Goal: Task Accomplishment & Management: Use online tool/utility

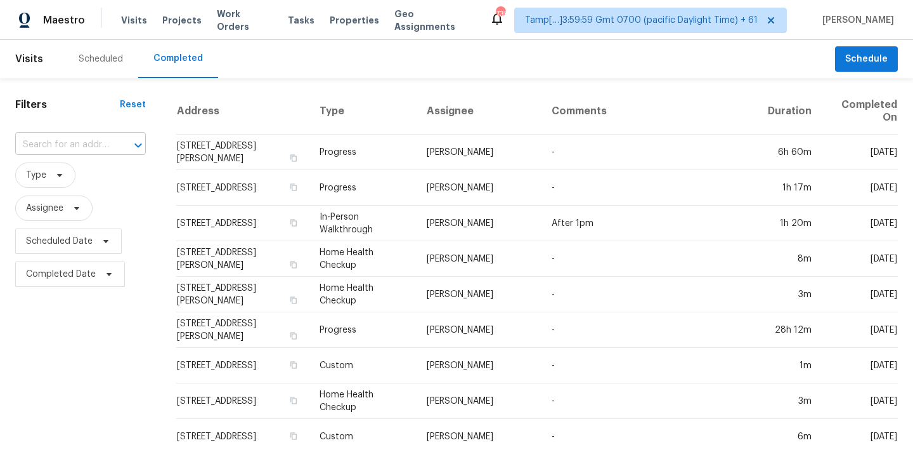
click at [46, 148] on input "text" at bounding box center [62, 145] width 95 height 20
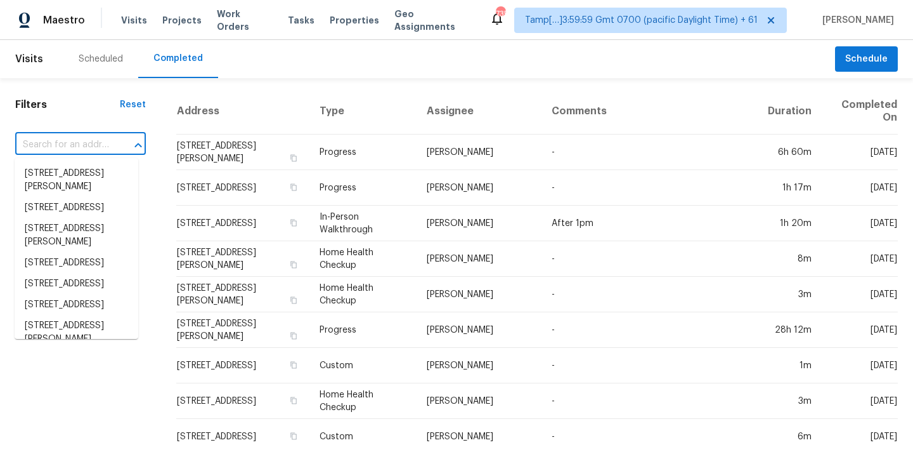
paste input "103 Stonefield Dr, Mount Juliet, TN 37122"
type input "103 Stonefield Dr, Mount Juliet, TN 37122"
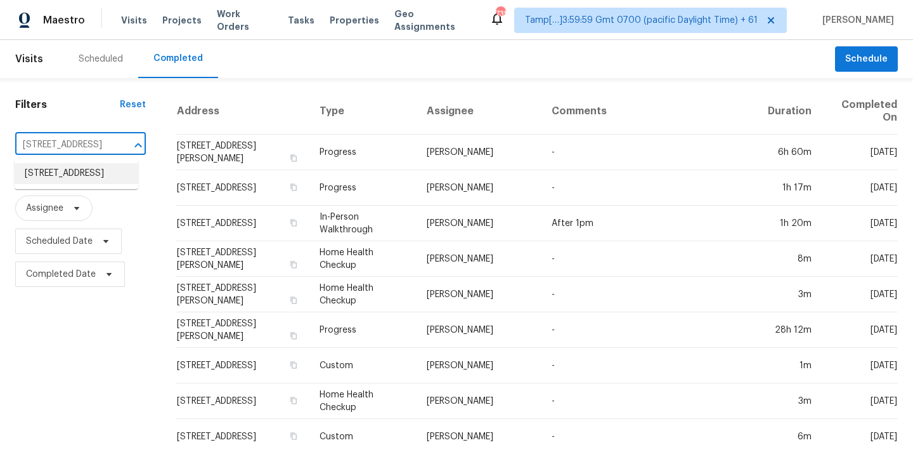
click at [62, 178] on li "103 Stonefield Dr, Mount Juliet, TN 37122" at bounding box center [77, 173] width 124 height 21
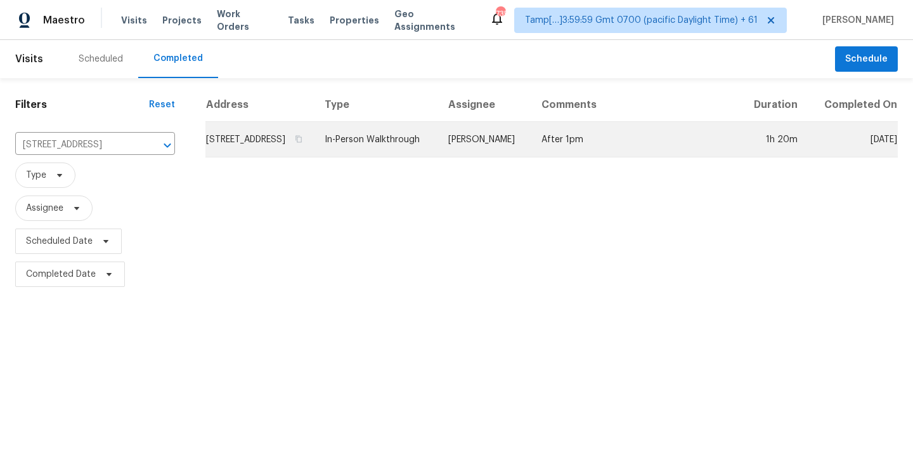
click at [438, 155] on td "In-Person Walkthrough" at bounding box center [377, 140] width 124 height 36
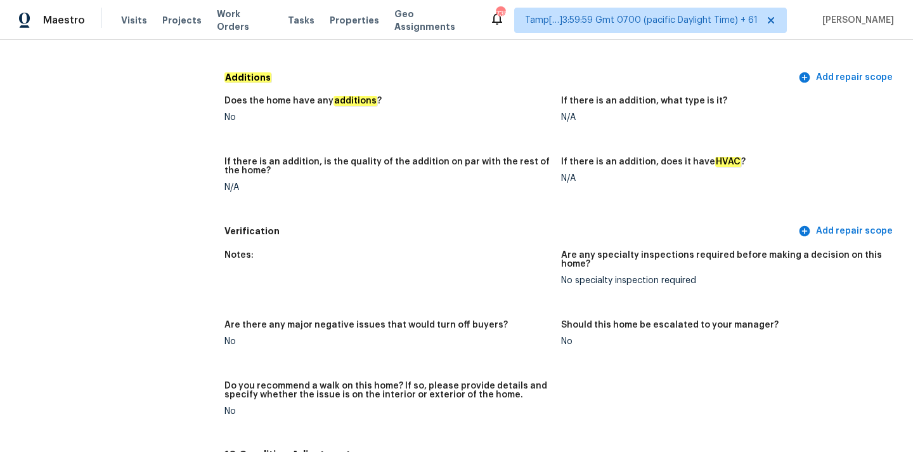
scroll to position [3672, 0]
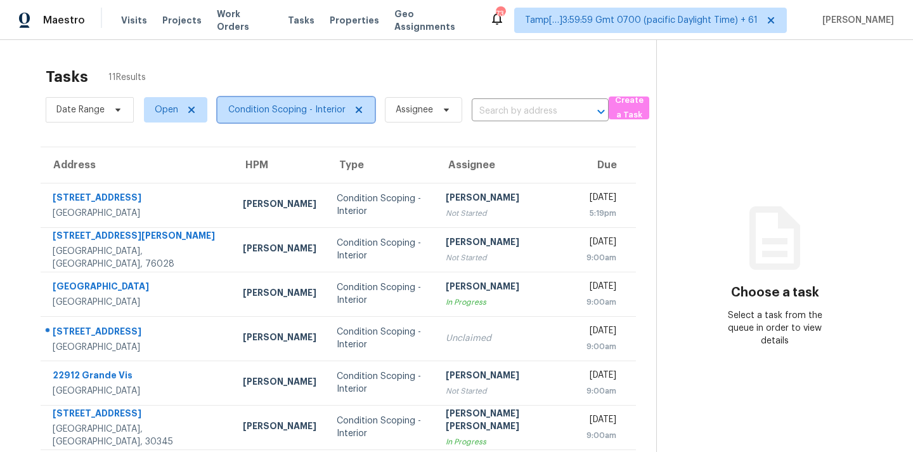
click at [262, 117] on span "Condition Scoping - Interior" at bounding box center [296, 109] width 157 height 25
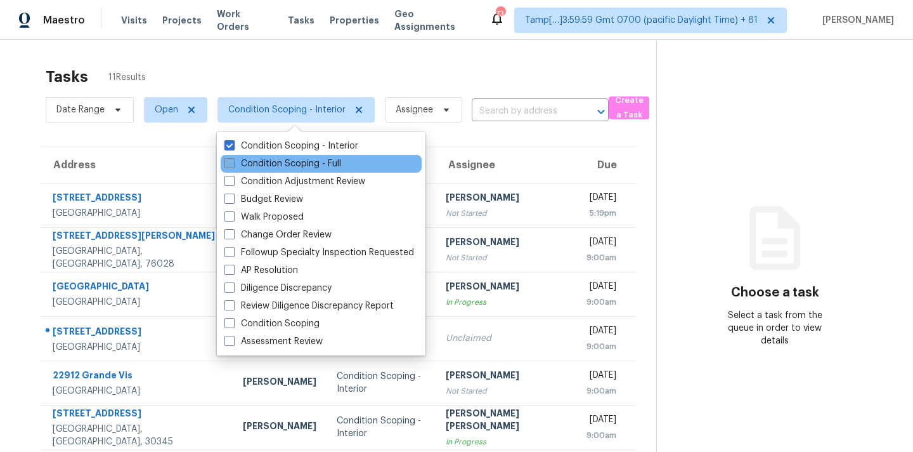
click at [322, 167] on label "Condition Scoping - Full" at bounding box center [283, 163] width 117 height 13
click at [233, 166] on input "Condition Scoping - Full" at bounding box center [229, 161] width 8 height 8
checkbox input "true"
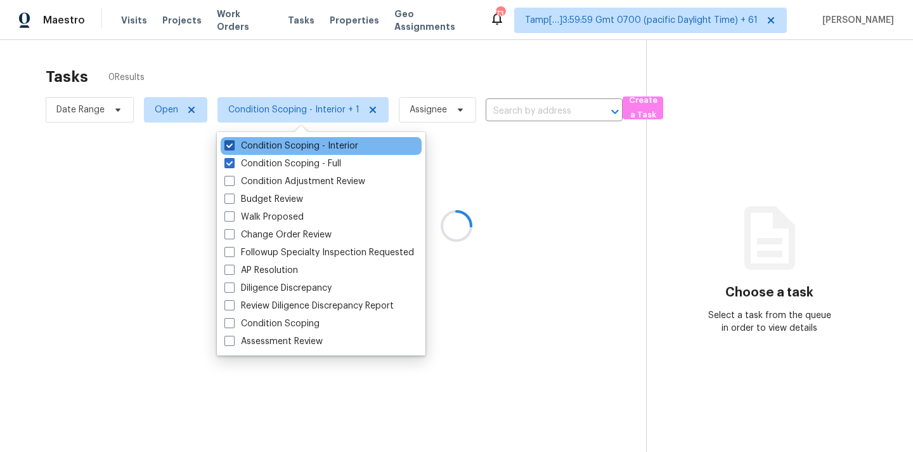
click at [333, 147] on label "Condition Scoping - Interior" at bounding box center [292, 146] width 134 height 13
click at [233, 147] on input "Condition Scoping - Interior" at bounding box center [229, 144] width 8 height 8
checkbox input "false"
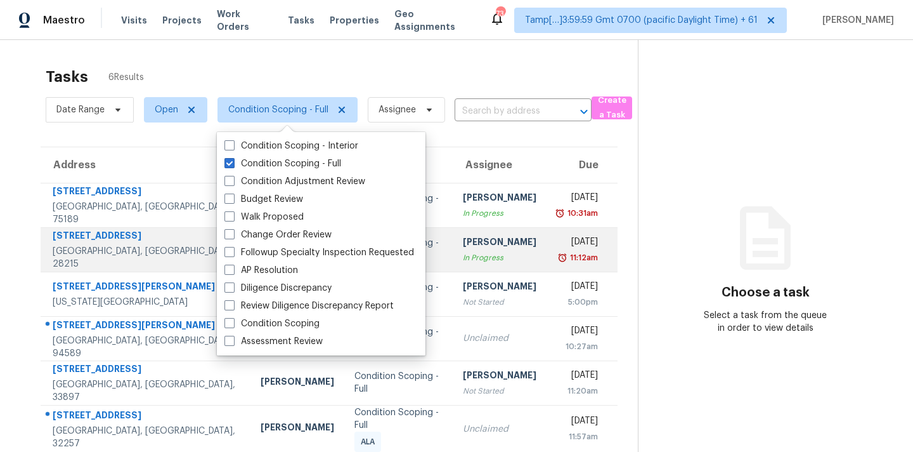
click at [494, 268] on td "Ranjith Kumar P In Progress" at bounding box center [500, 249] width 94 height 44
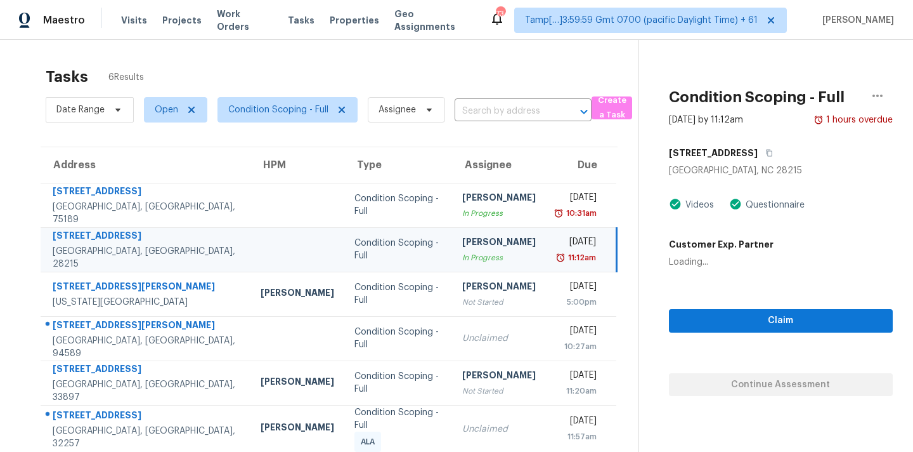
scroll to position [40, 0]
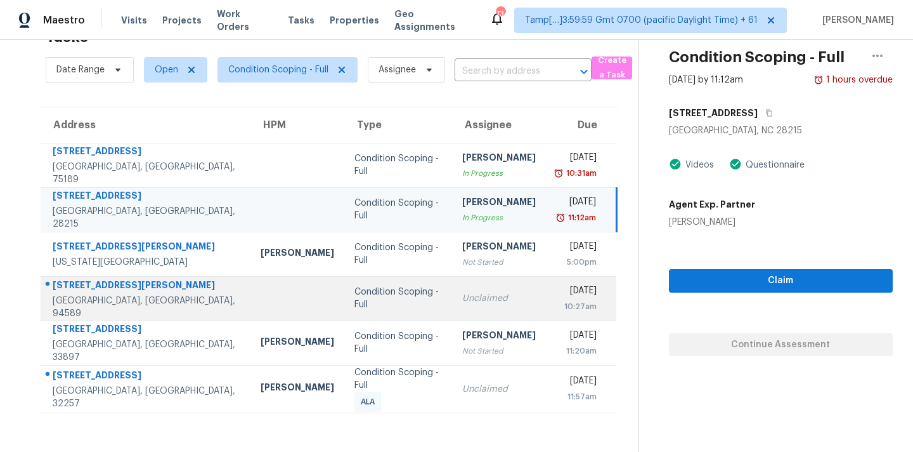
click at [481, 294] on div "Unclaimed" at bounding box center [499, 298] width 74 height 13
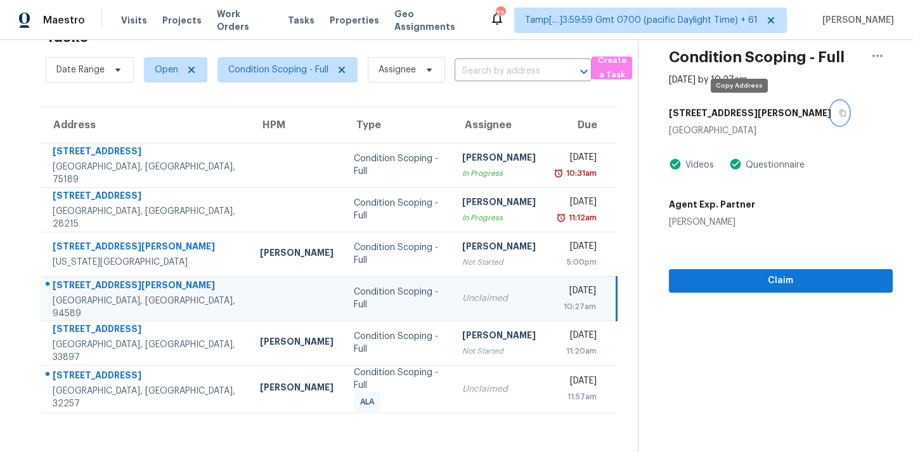
click at [832, 115] on button "button" at bounding box center [840, 112] width 17 height 23
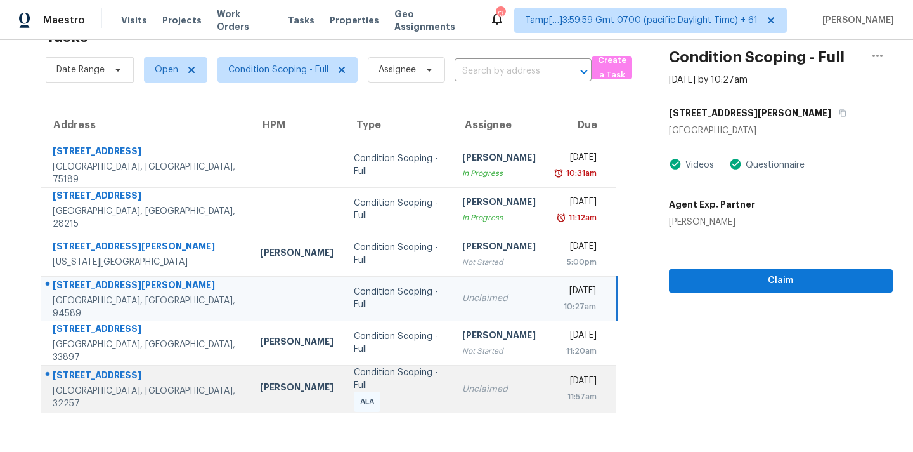
click at [462, 393] on div "Unclaimed" at bounding box center [499, 389] width 74 height 13
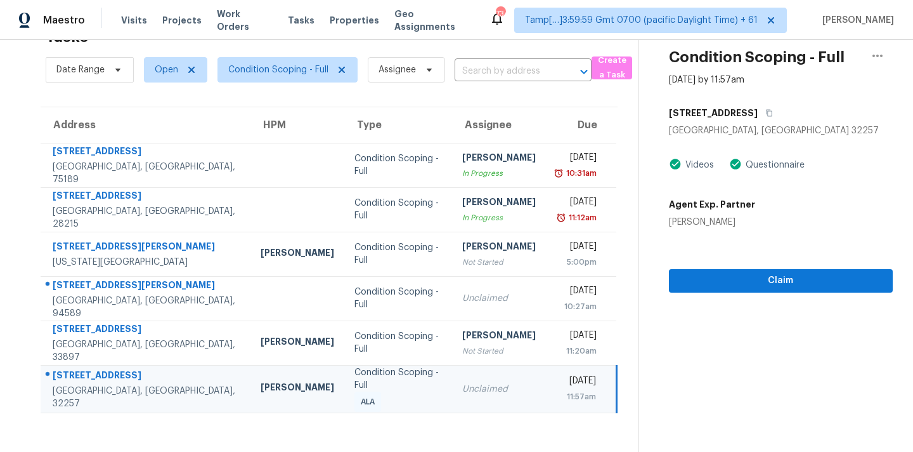
scroll to position [0, 0]
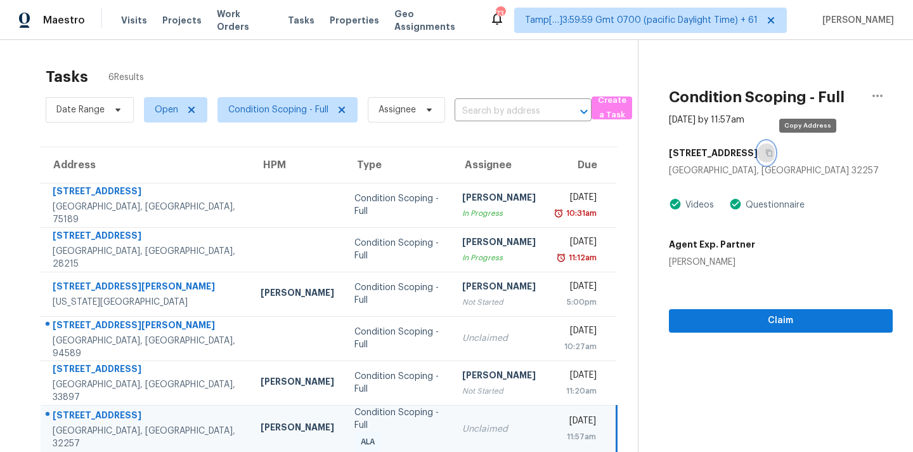
click at [773, 155] on icon "button" at bounding box center [769, 153] width 6 height 7
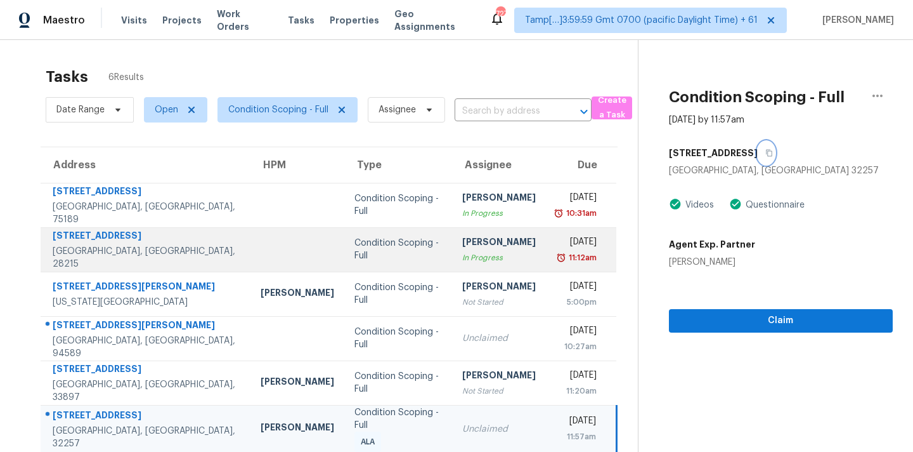
scroll to position [40, 0]
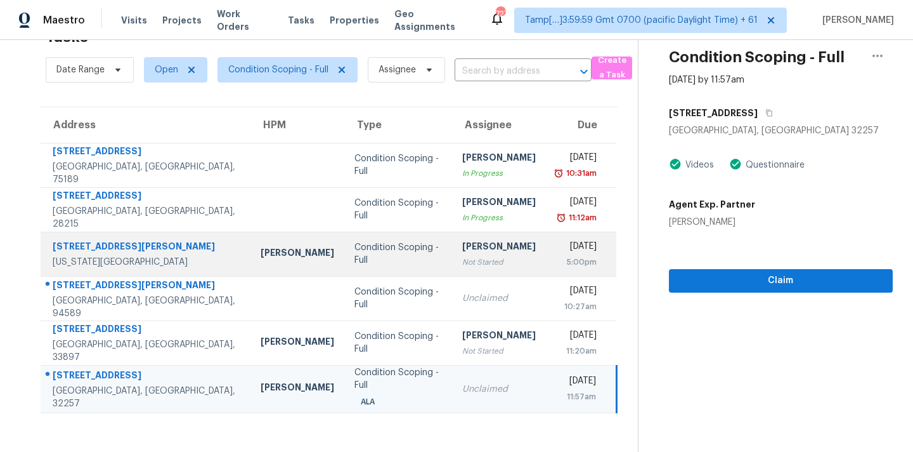
click at [488, 246] on div "Hariharan GV" at bounding box center [499, 248] width 74 height 16
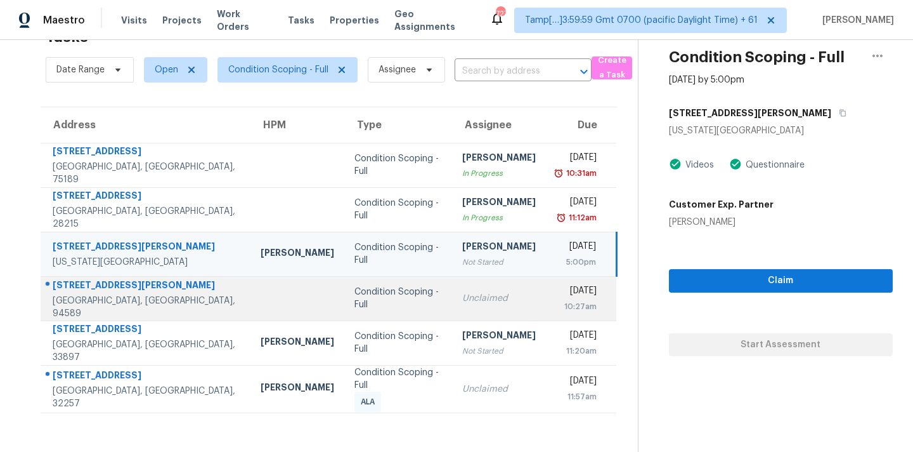
click at [462, 294] on div "Unclaimed" at bounding box center [499, 298] width 74 height 13
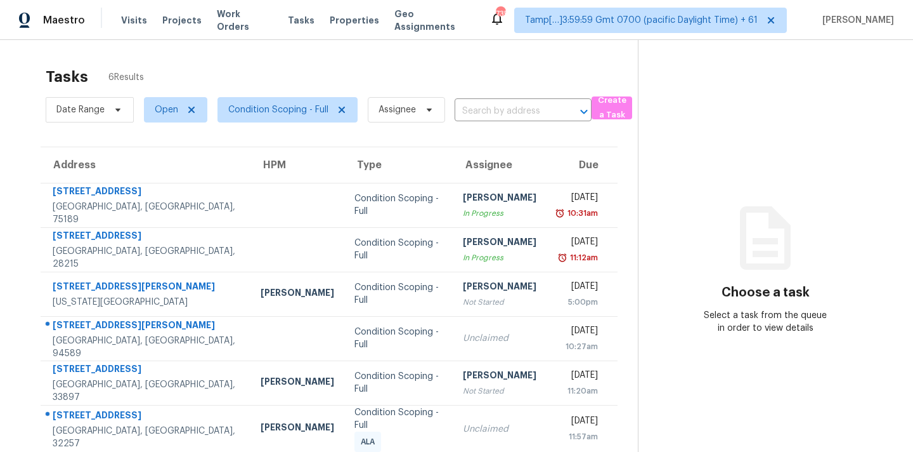
scroll to position [40, 0]
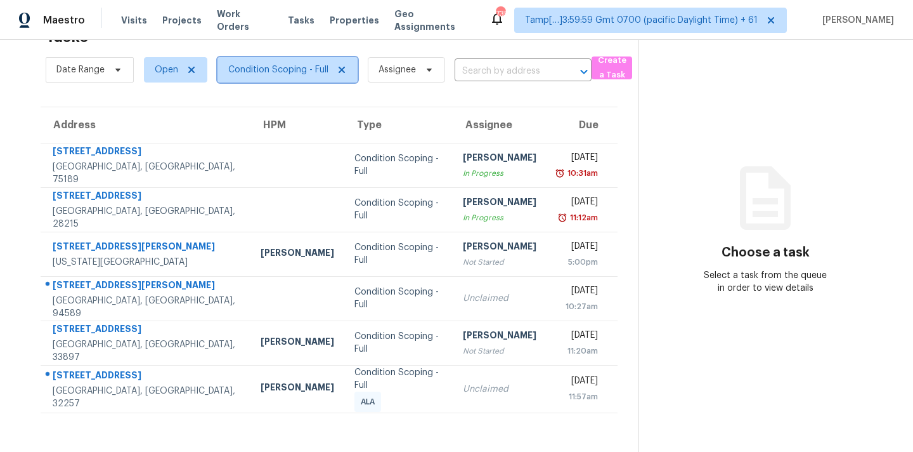
click at [306, 76] on span "Condition Scoping - Full" at bounding box center [288, 69] width 140 height 25
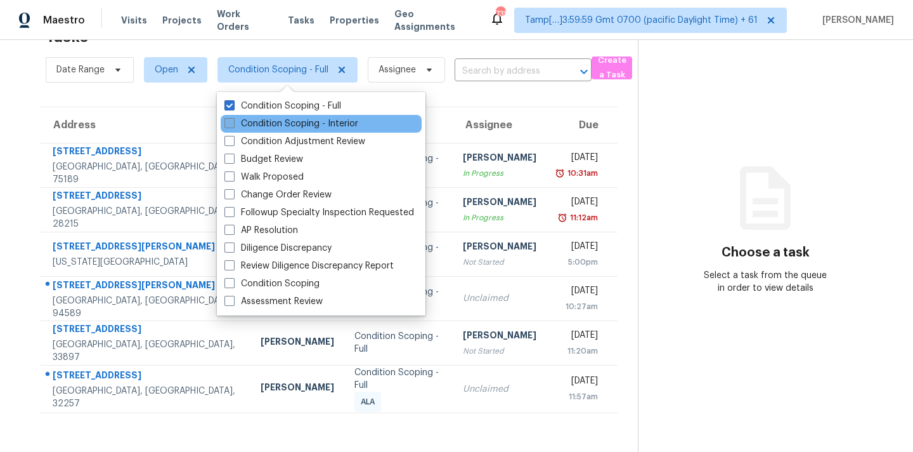
click at [311, 126] on label "Condition Scoping - Interior" at bounding box center [292, 123] width 134 height 13
click at [233, 126] on input "Condition Scoping - Interior" at bounding box center [229, 121] width 8 height 8
checkbox input "true"
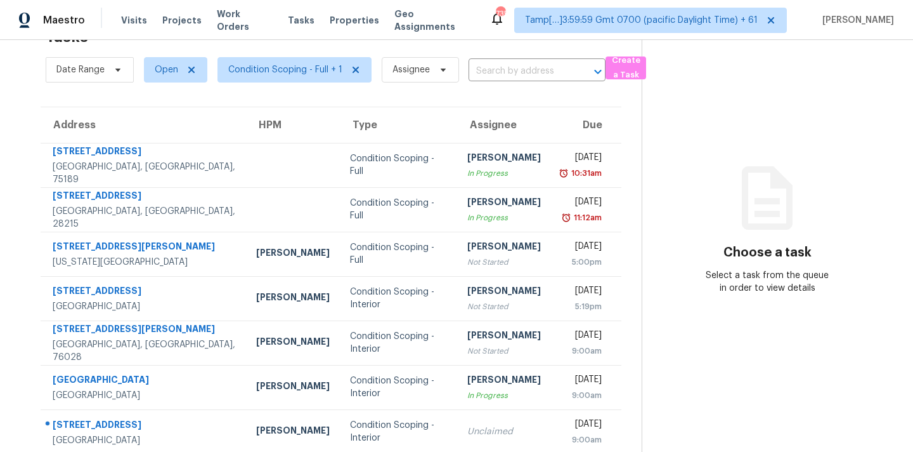
click at [468, 330] on div "[PERSON_NAME]" at bounding box center [505, 337] width 74 height 16
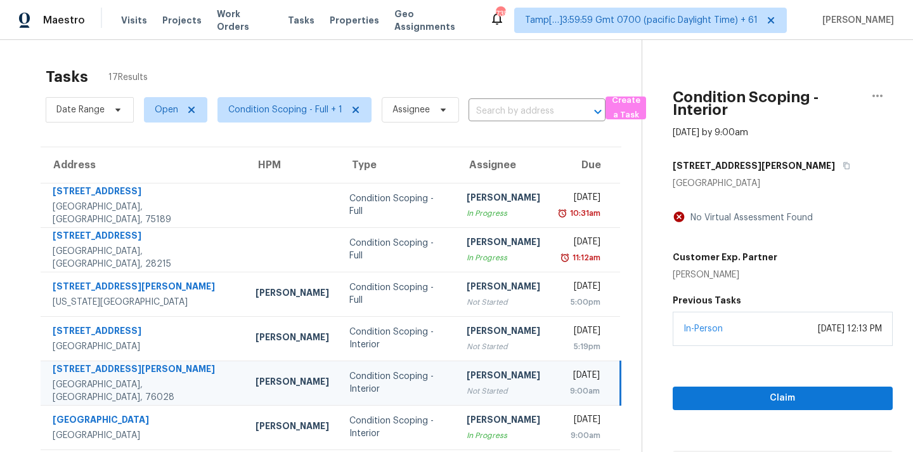
scroll to position [209, 0]
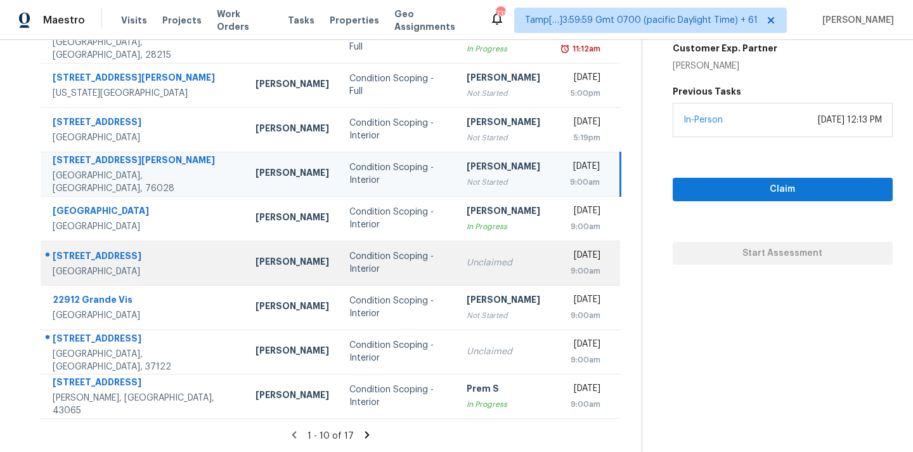
click at [389, 268] on div "Condition Scoping - Interior" at bounding box center [398, 262] width 97 height 25
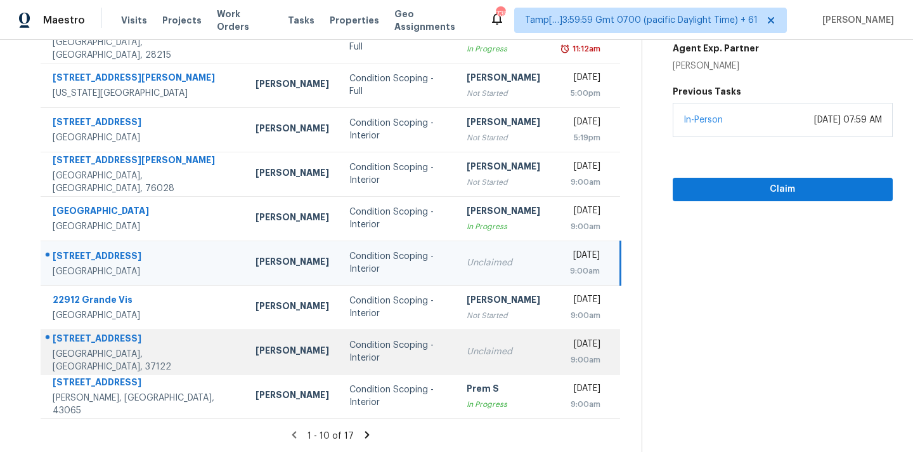
click at [457, 368] on td "Unclaimed" at bounding box center [504, 351] width 94 height 44
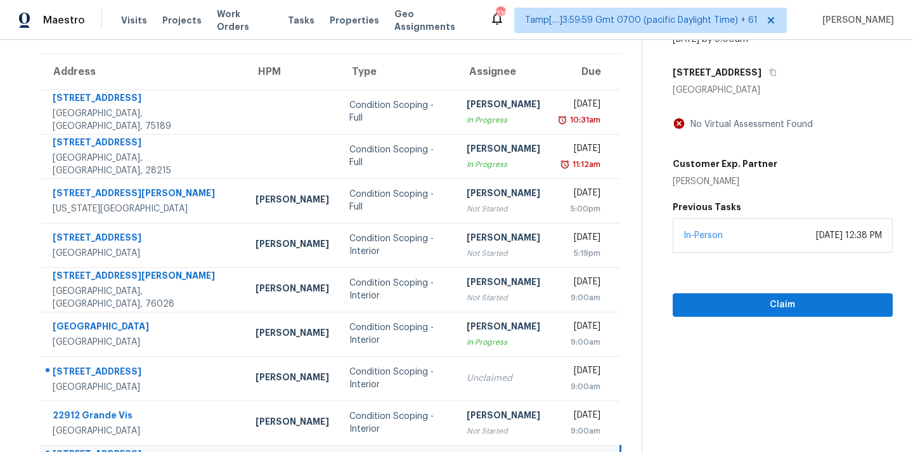
scroll to position [0, 0]
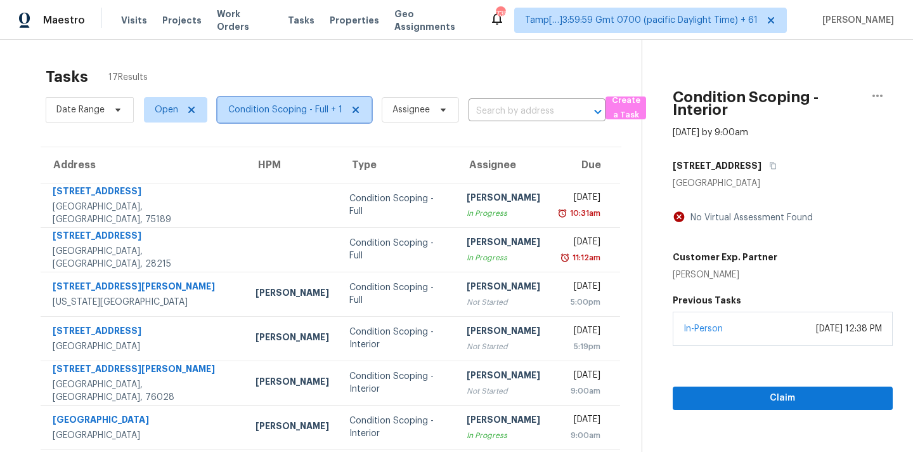
click at [270, 116] on span "Condition Scoping - Full + 1" at bounding box center [295, 109] width 154 height 25
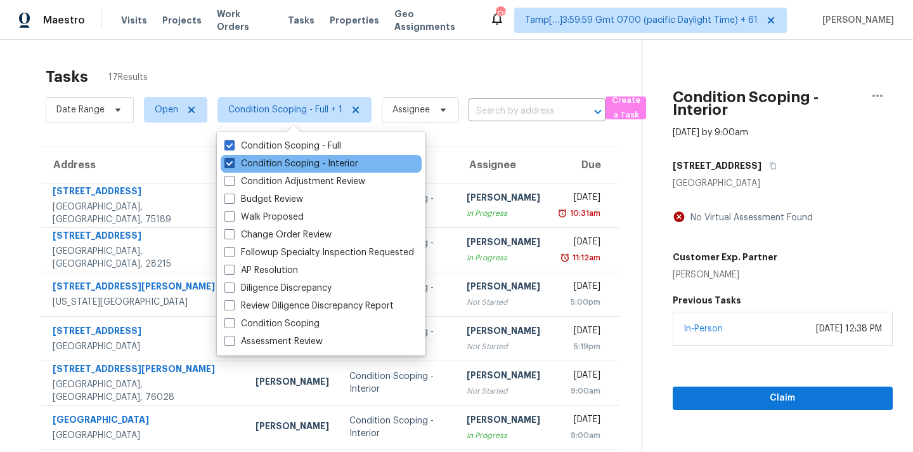
click at [299, 168] on label "Condition Scoping - Interior" at bounding box center [292, 163] width 134 height 13
click at [233, 166] on input "Condition Scoping - Interior" at bounding box center [229, 161] width 8 height 8
checkbox input "false"
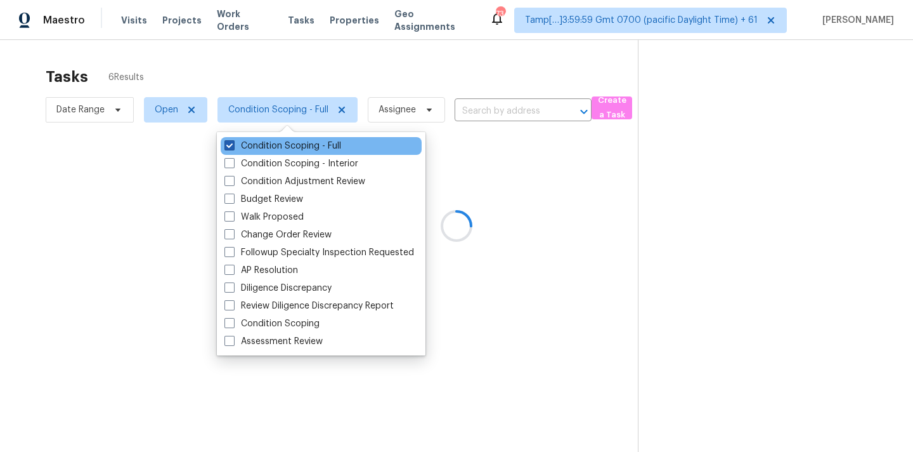
click at [309, 148] on label "Condition Scoping - Full" at bounding box center [283, 146] width 117 height 13
click at [233, 148] on input "Condition Scoping - Full" at bounding box center [229, 144] width 8 height 8
checkbox input "false"
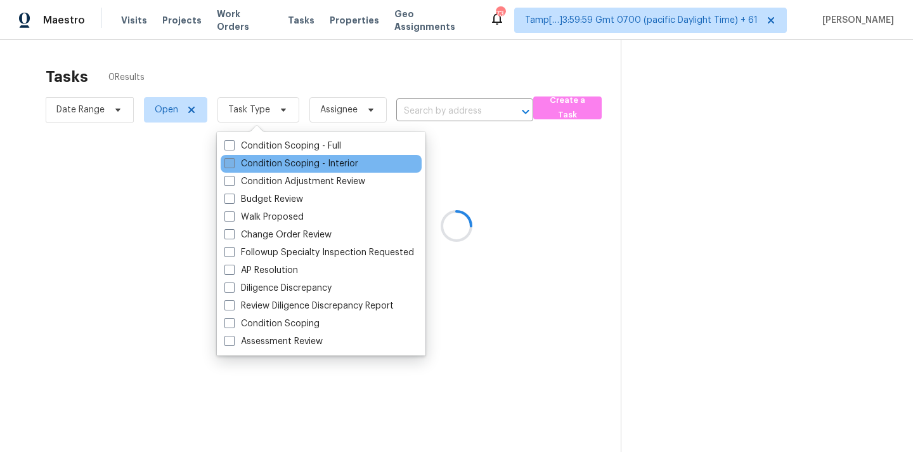
click at [309, 164] on label "Condition Scoping - Interior" at bounding box center [292, 163] width 134 height 13
click at [233, 164] on input "Condition Scoping - Interior" at bounding box center [229, 161] width 8 height 8
checkbox input "true"
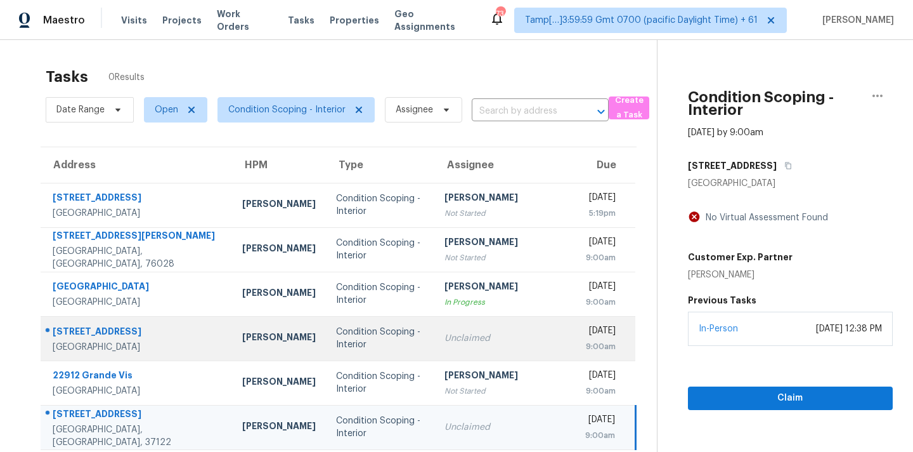
click at [479, 336] on div "Unclaimed" at bounding box center [505, 338] width 121 height 13
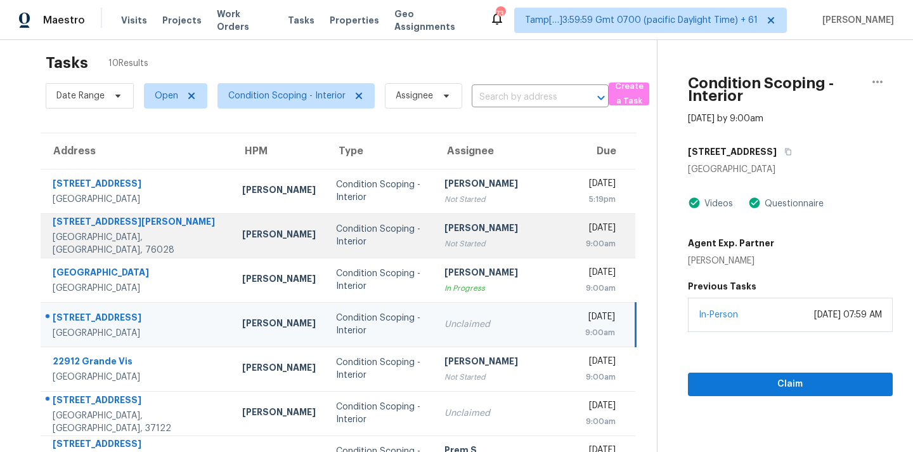
scroll to position [185, 0]
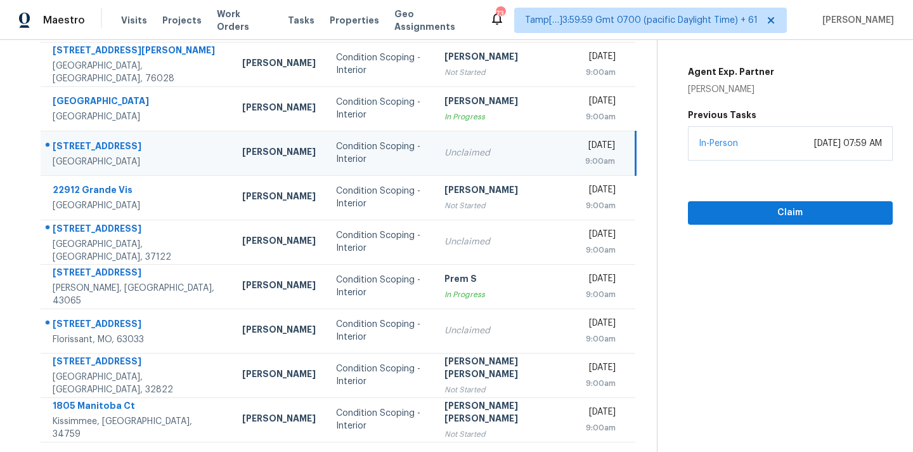
click at [449, 155] on div "Unclaimed" at bounding box center [505, 153] width 121 height 13
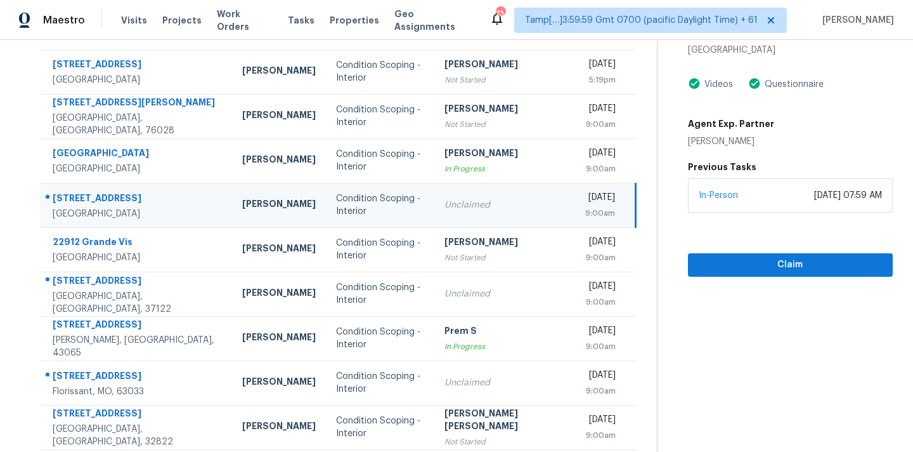
scroll to position [54, 0]
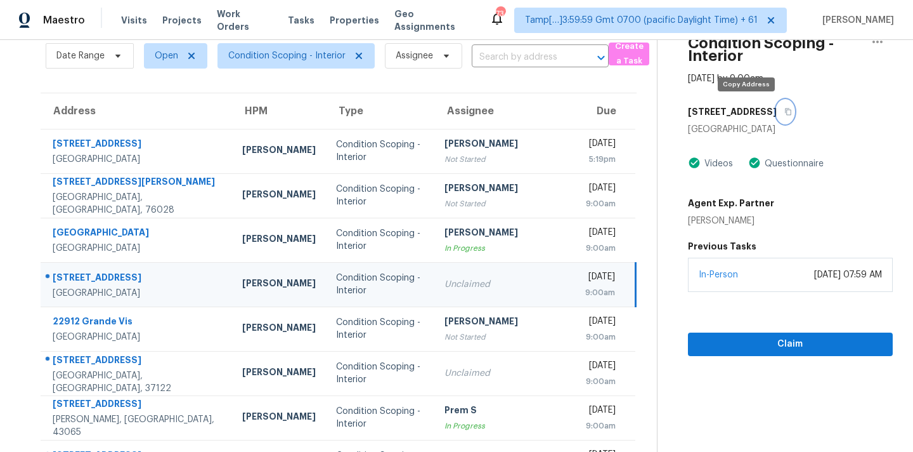
click at [785, 109] on icon "button" at bounding box center [789, 112] width 8 height 8
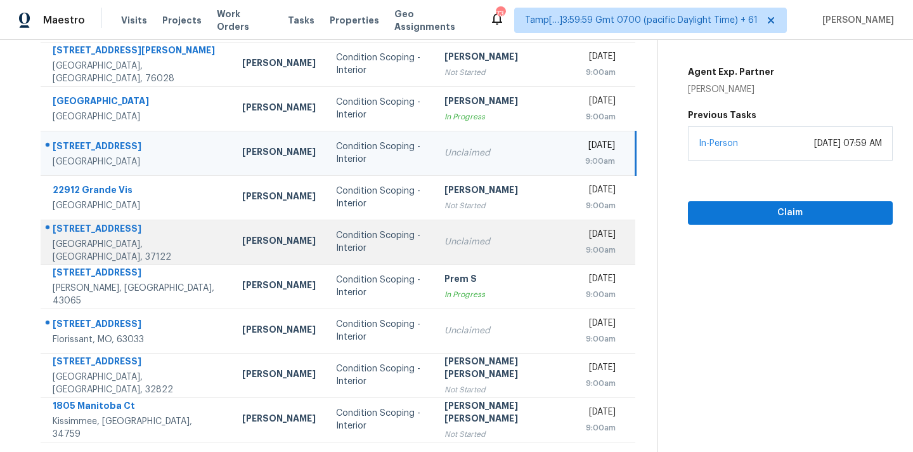
click at [445, 247] on div "Unclaimed" at bounding box center [505, 241] width 121 height 13
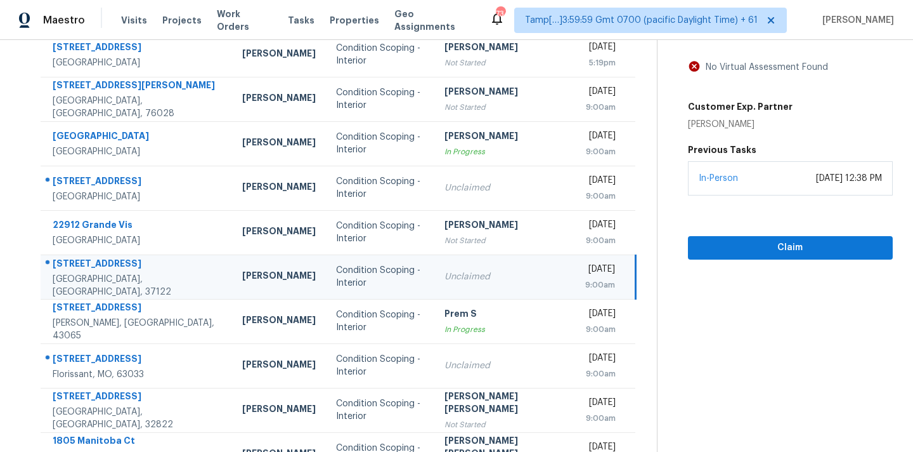
scroll to position [121, 0]
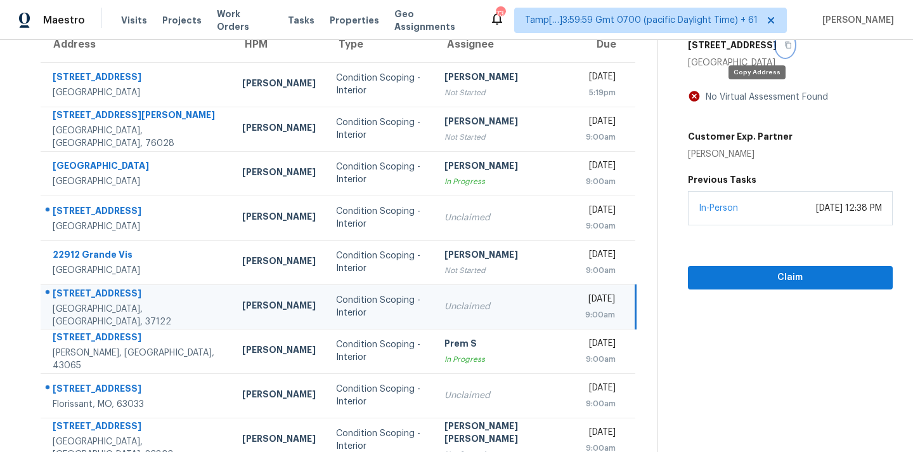
click at [777, 49] on button "button" at bounding box center [785, 45] width 17 height 23
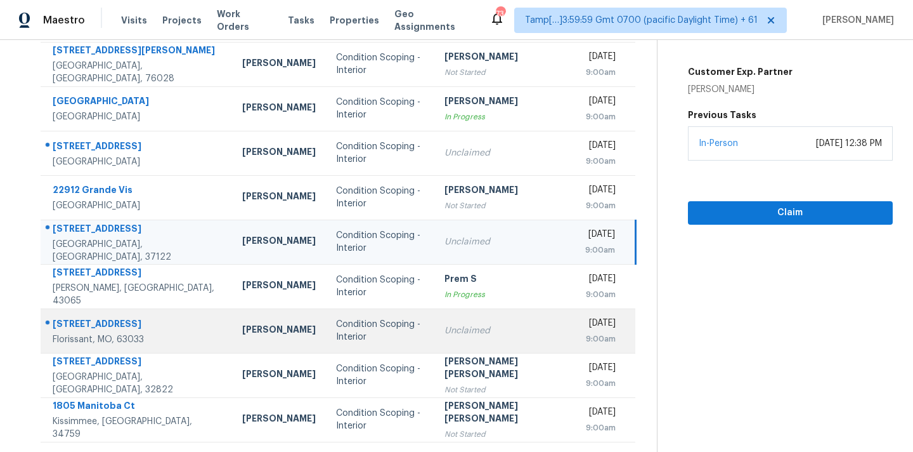
click at [443, 343] on td "Unclaimed" at bounding box center [505, 330] width 141 height 44
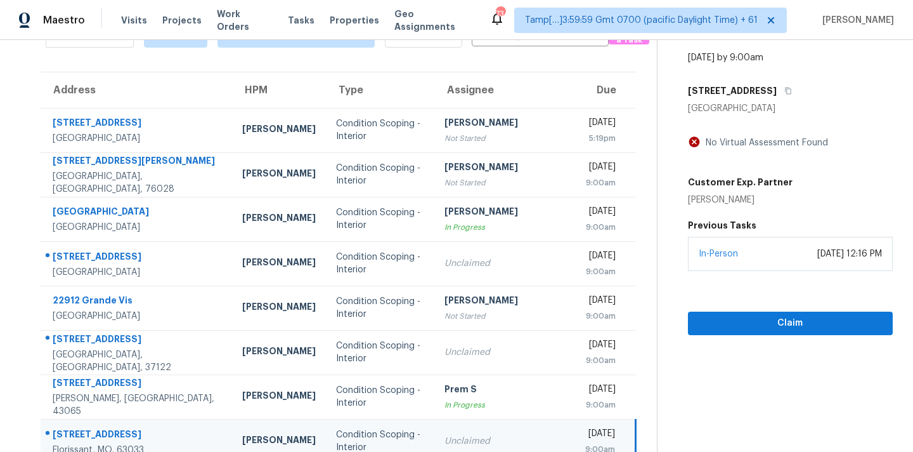
scroll to position [45, 0]
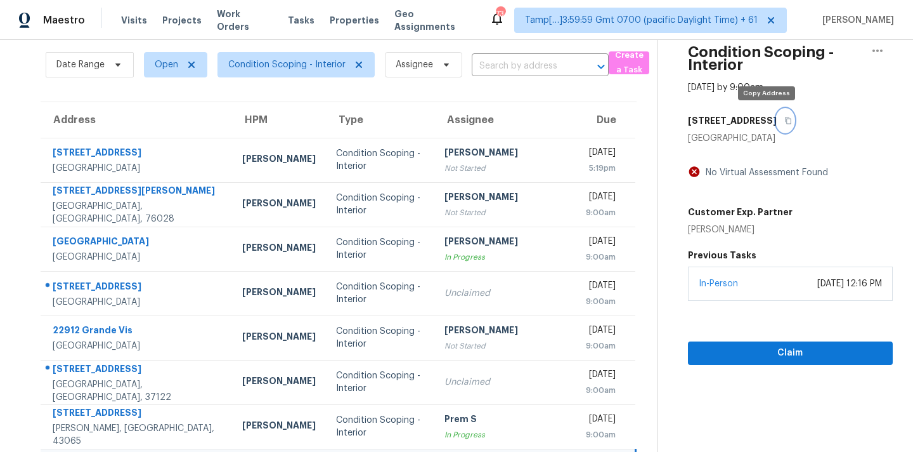
click at [785, 122] on icon "button" at bounding box center [789, 121] width 8 height 8
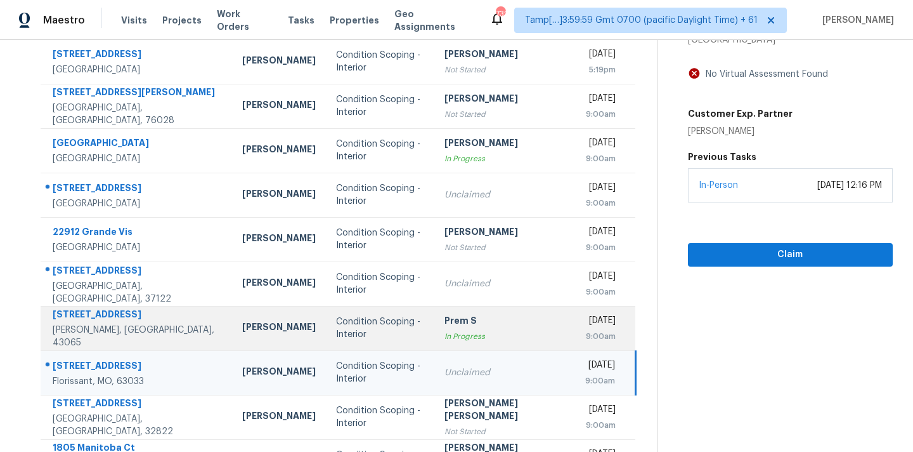
scroll to position [185, 0]
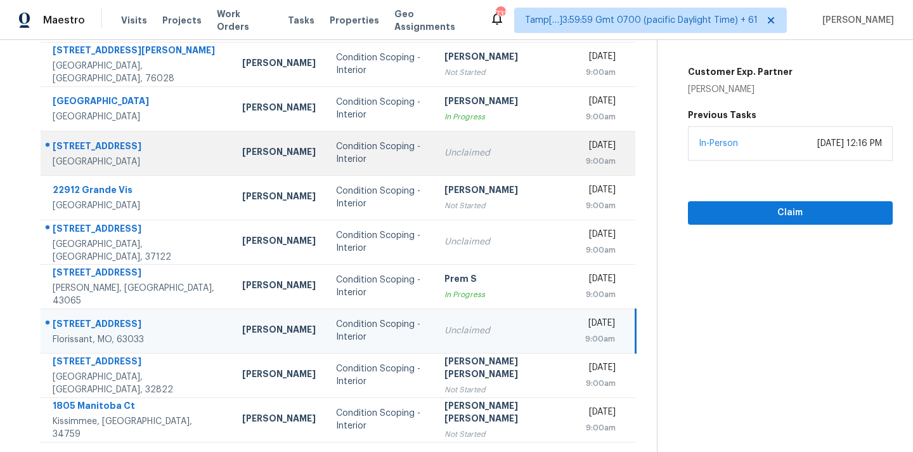
click at [336, 163] on div "Condition Scoping - Interior" at bounding box center [380, 152] width 88 height 25
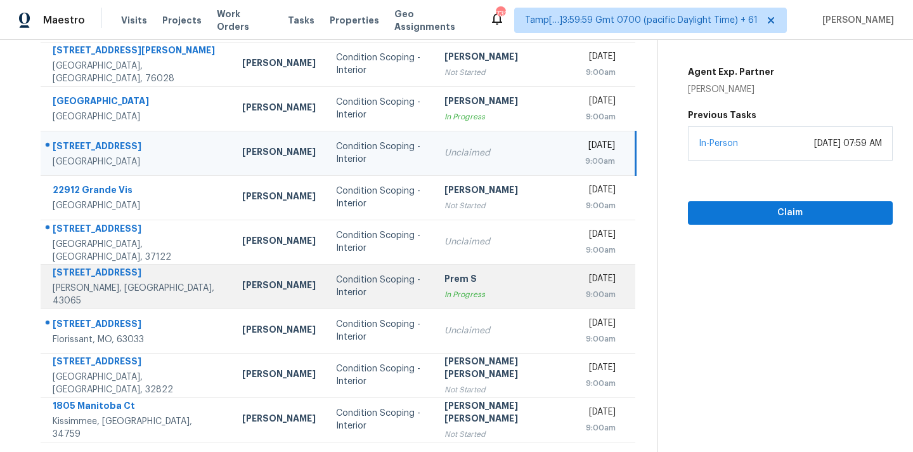
click at [326, 303] on td "Condition Scoping - Interior" at bounding box center [380, 286] width 108 height 44
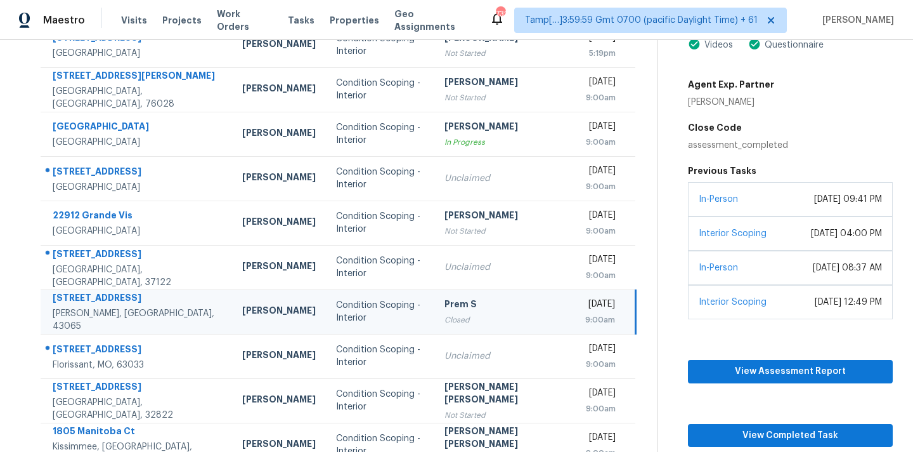
scroll to position [161, 0]
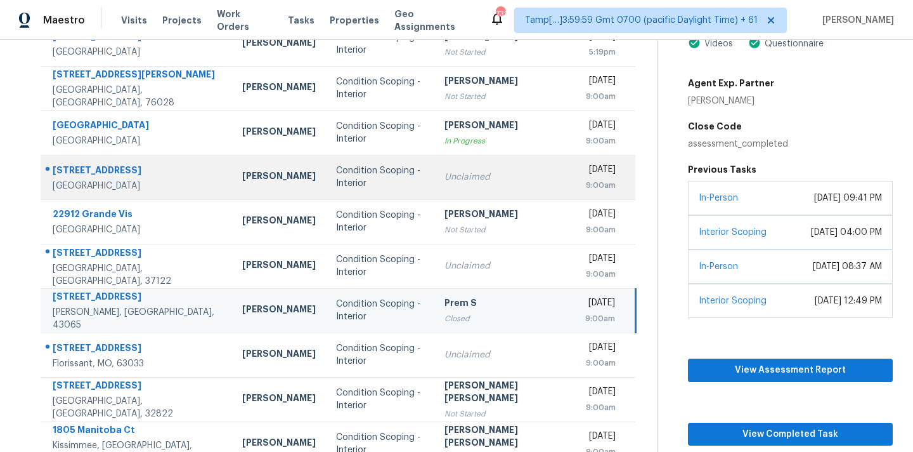
click at [435, 193] on td "Unclaimed" at bounding box center [505, 177] width 141 height 44
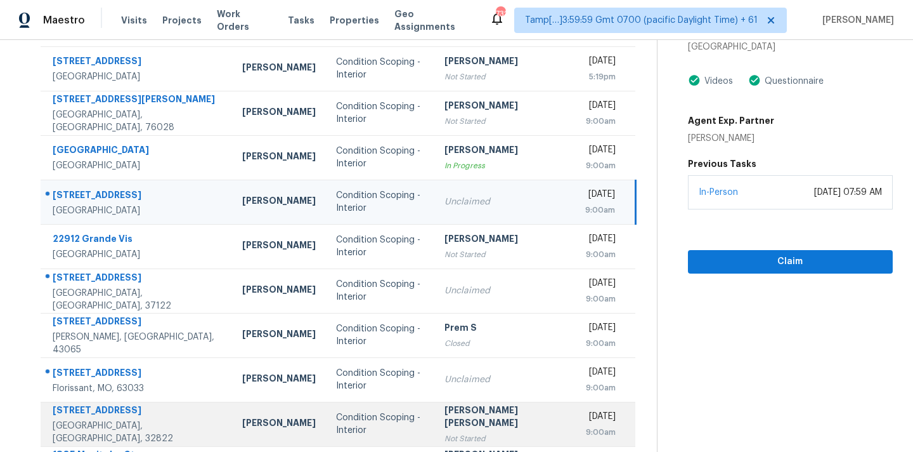
scroll to position [185, 0]
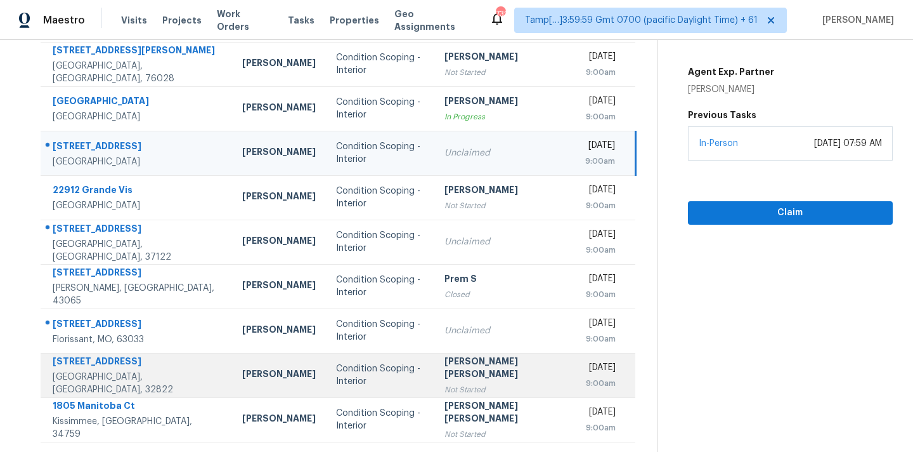
click at [450, 387] on div "Not Started" at bounding box center [505, 389] width 121 height 13
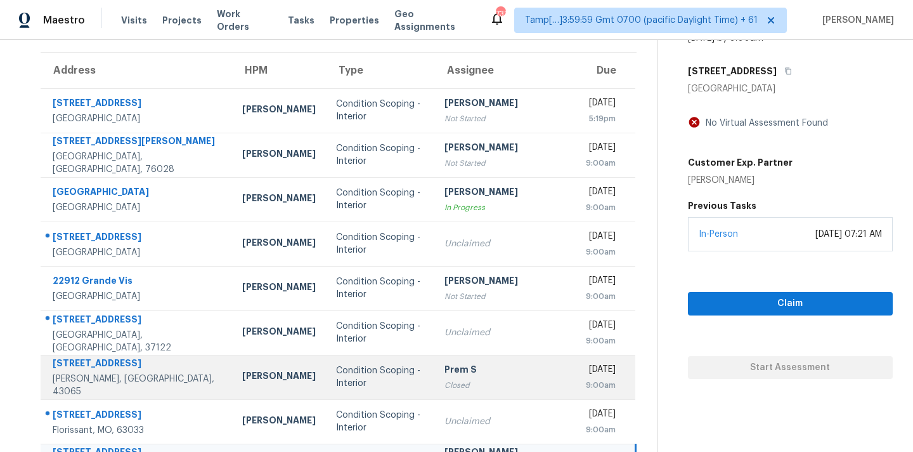
scroll to position [0, 0]
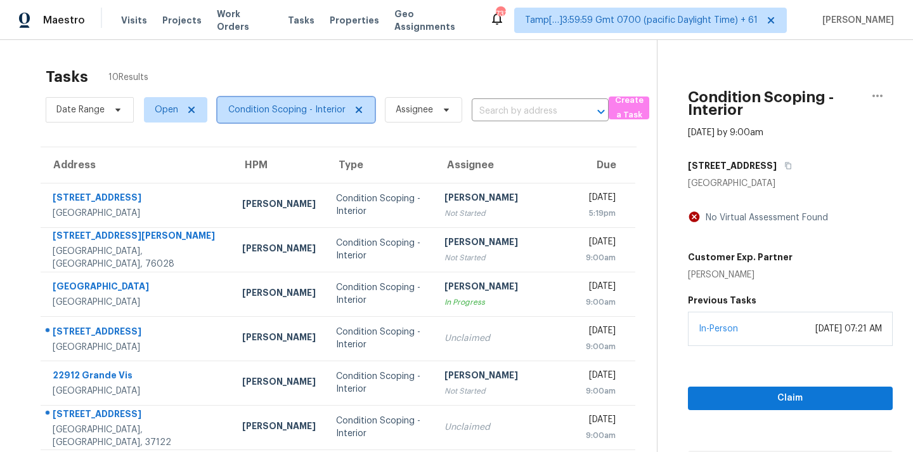
click at [302, 110] on span "Condition Scoping - Interior" at bounding box center [286, 109] width 117 height 13
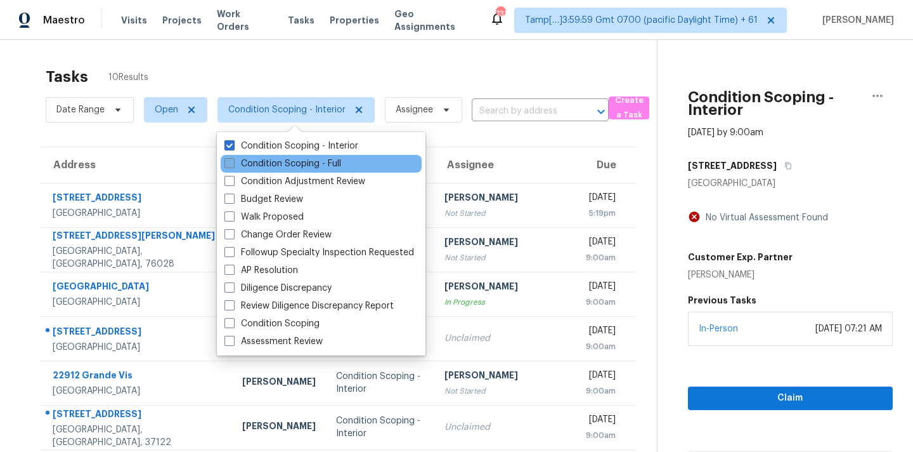
click at [308, 161] on label "Condition Scoping - Full" at bounding box center [283, 163] width 117 height 13
click at [233, 161] on input "Condition Scoping - Full" at bounding box center [229, 161] width 8 height 8
checkbox input "true"
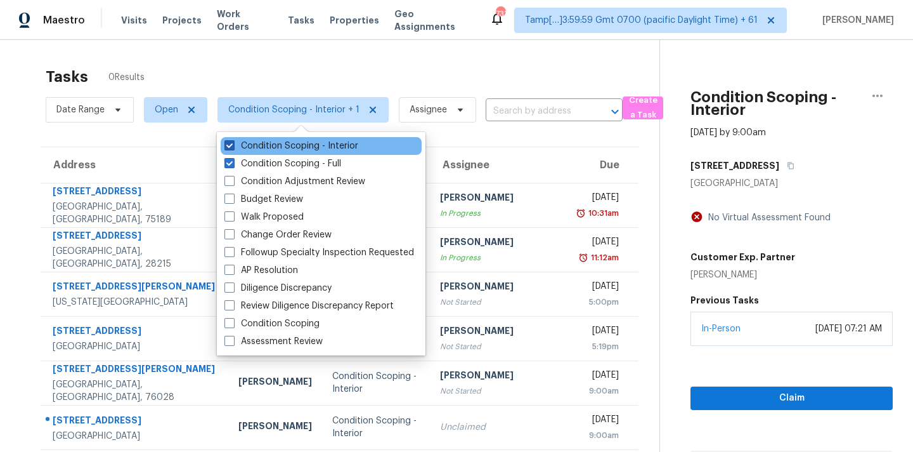
click at [321, 147] on label "Condition Scoping - Interior" at bounding box center [292, 146] width 134 height 13
click at [233, 147] on input "Condition Scoping - Interior" at bounding box center [229, 144] width 8 height 8
checkbox input "false"
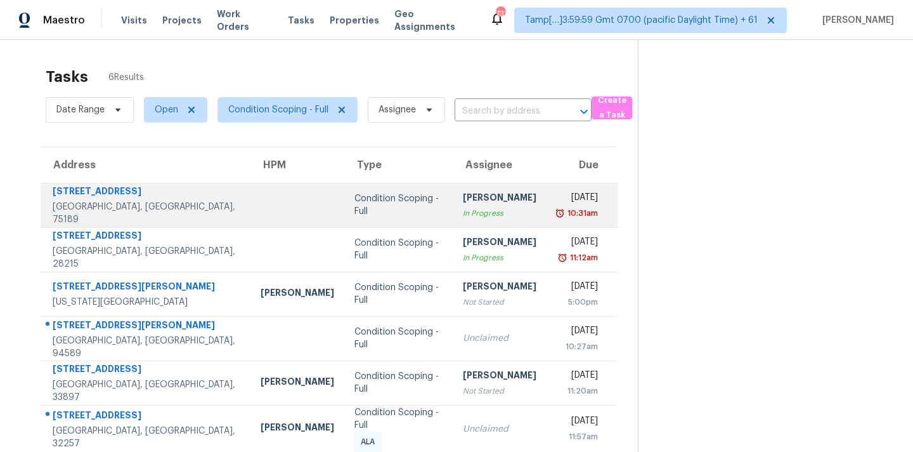
click at [495, 212] on td "Hariharan GV In Progress" at bounding box center [500, 205] width 94 height 44
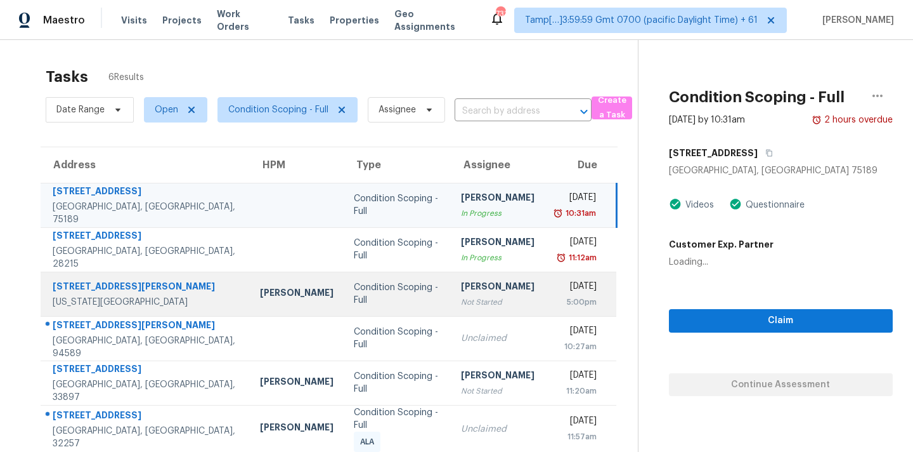
scroll to position [52, 0]
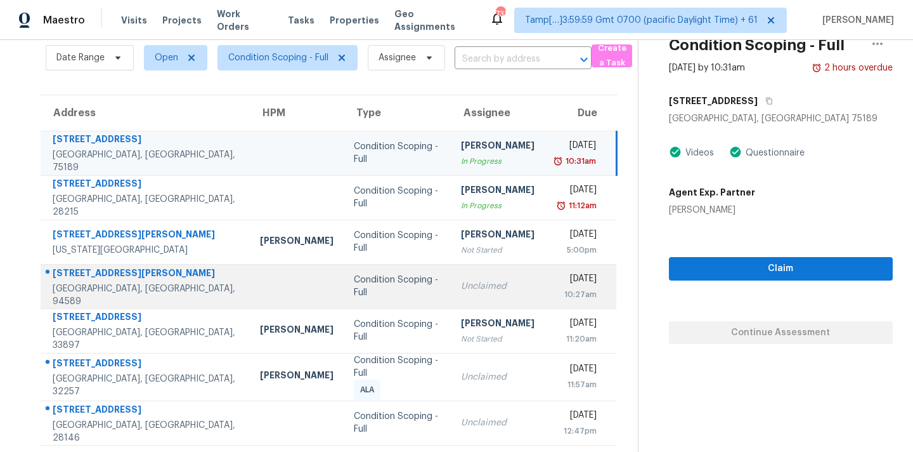
click at [461, 285] on div "Unclaimed" at bounding box center [498, 286] width 74 height 13
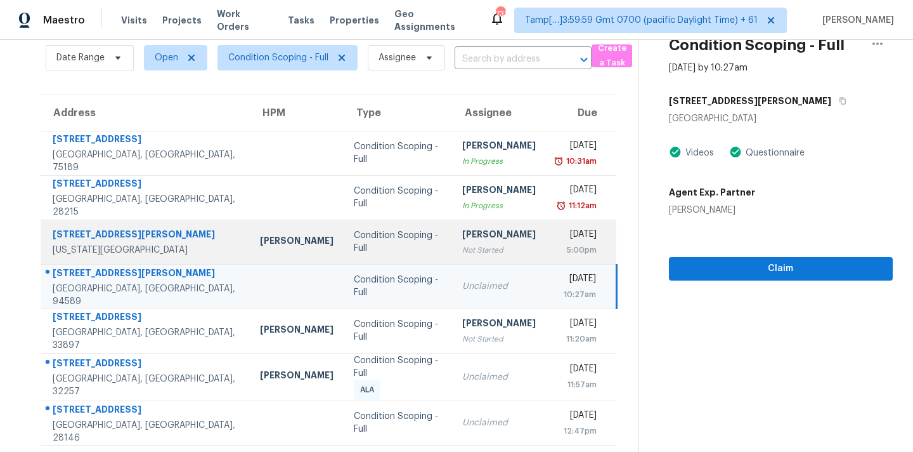
click at [462, 245] on div "Not Started" at bounding box center [499, 250] width 74 height 13
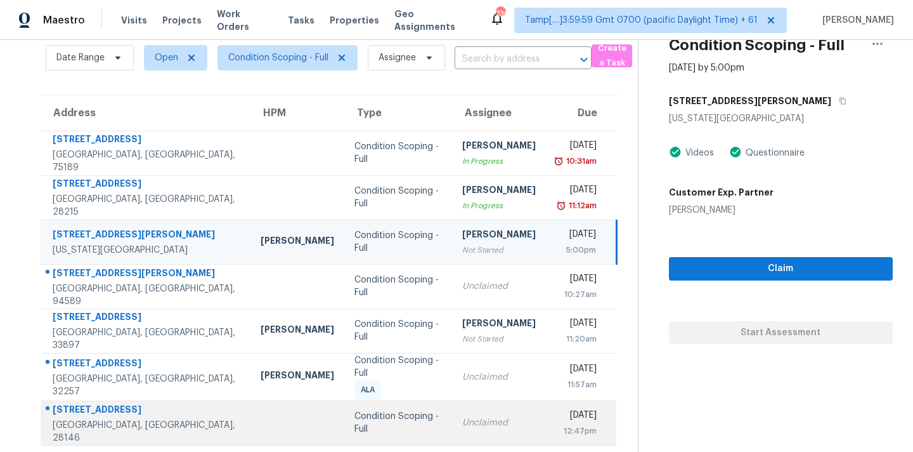
click at [468, 426] on td "Unclaimed" at bounding box center [499, 422] width 94 height 44
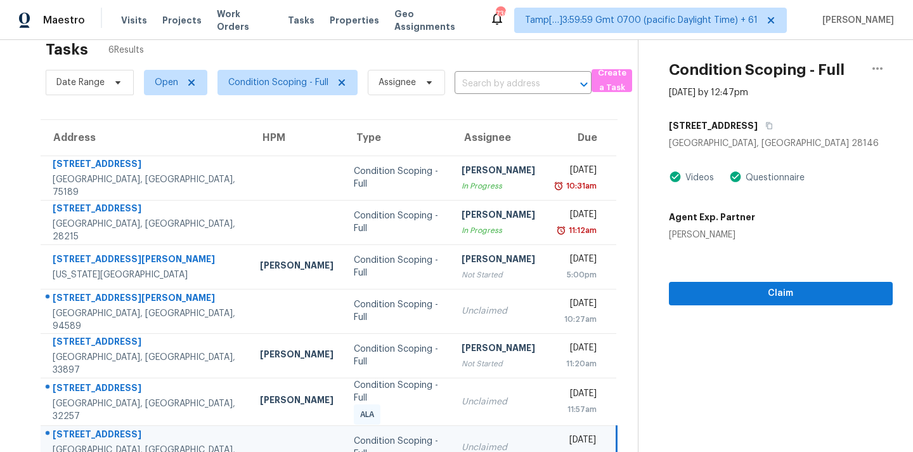
scroll to position [12, 0]
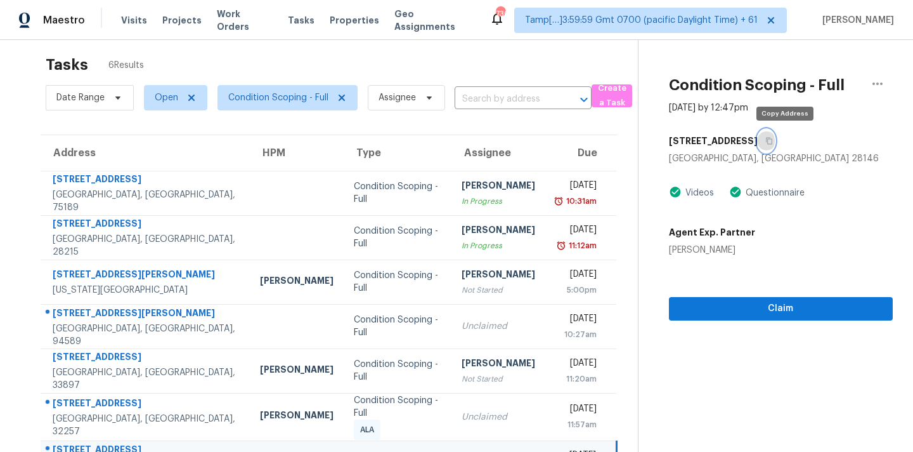
click at [773, 141] on icon "button" at bounding box center [770, 141] width 8 height 8
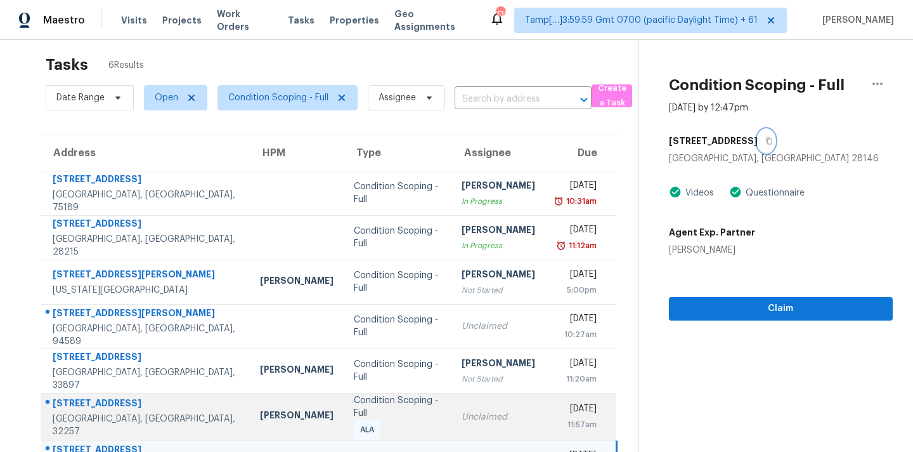
scroll to position [52, 0]
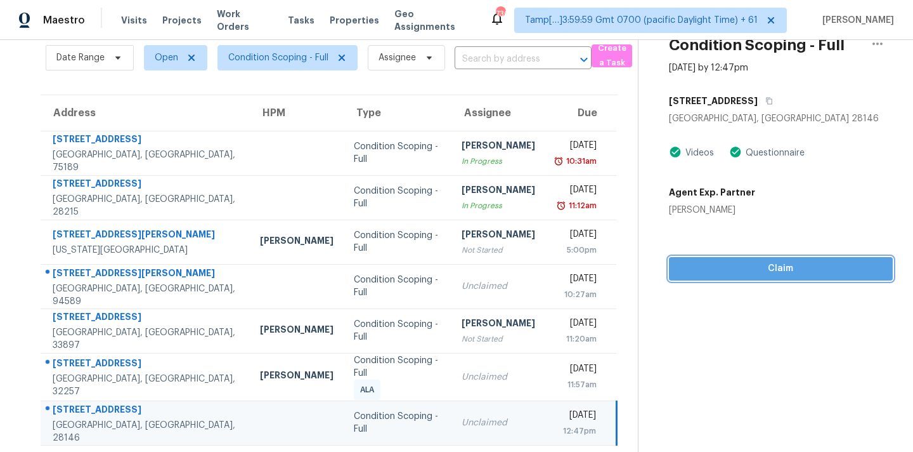
click at [727, 268] on span "Claim" at bounding box center [781, 269] width 204 height 16
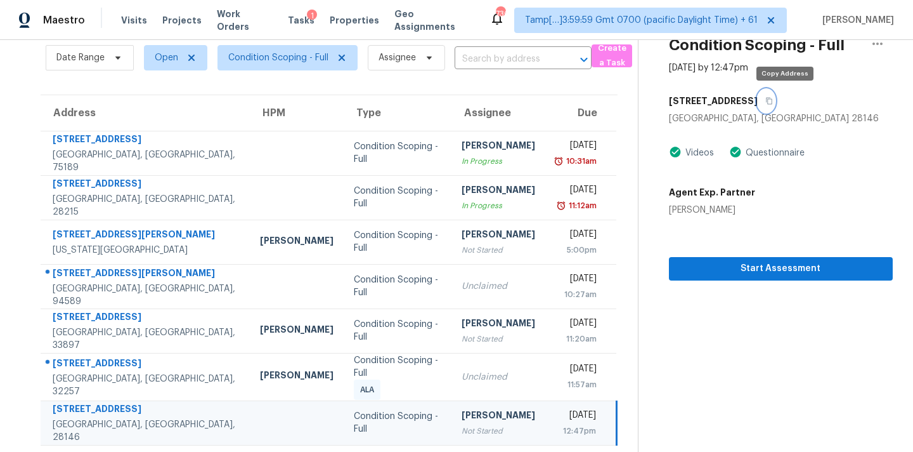
click at [773, 103] on icon "button" at bounding box center [769, 101] width 6 height 7
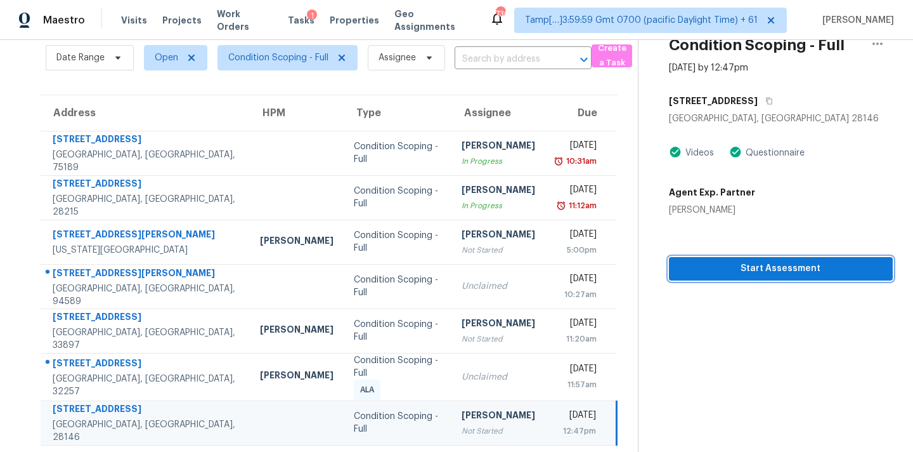
click at [684, 273] on span "Start Assessment" at bounding box center [781, 269] width 204 height 16
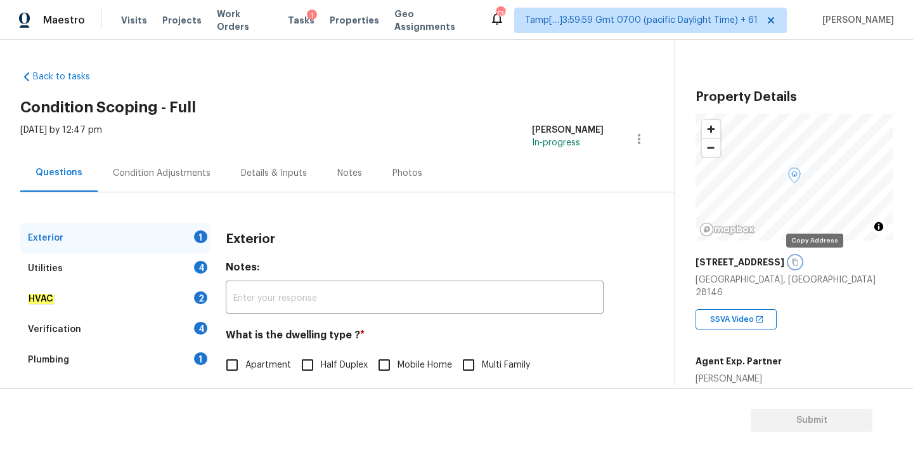
click at [799, 264] on icon "button" at bounding box center [796, 262] width 8 height 8
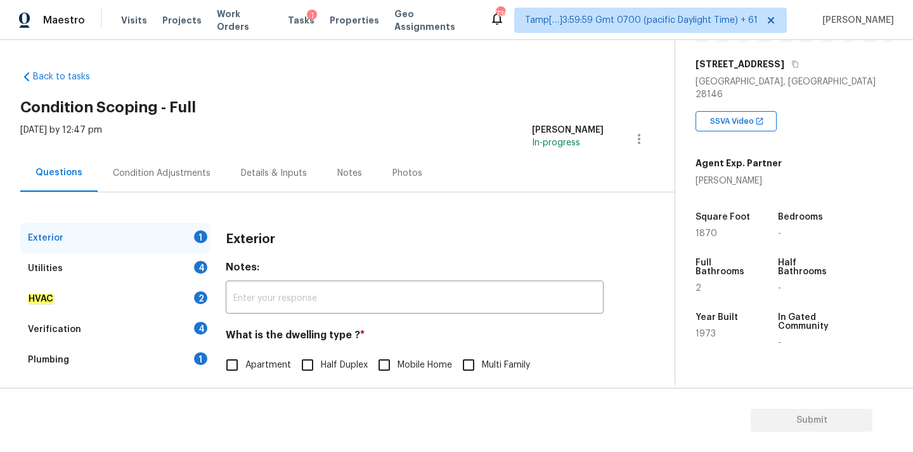
scroll to position [290, 0]
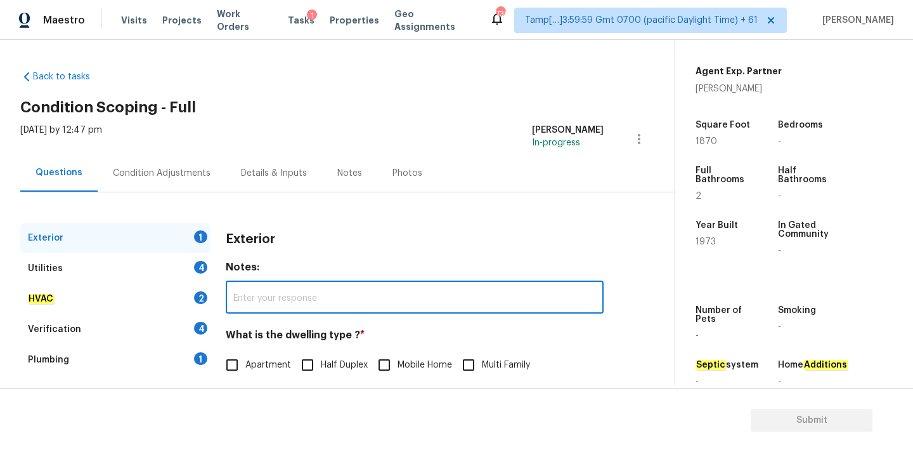
click at [559, 294] on input "text" at bounding box center [415, 299] width 378 height 30
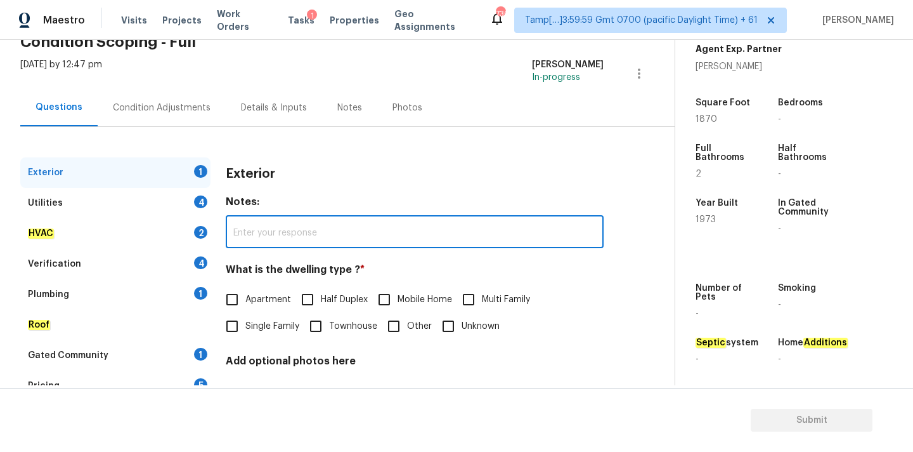
scroll to position [159, 0]
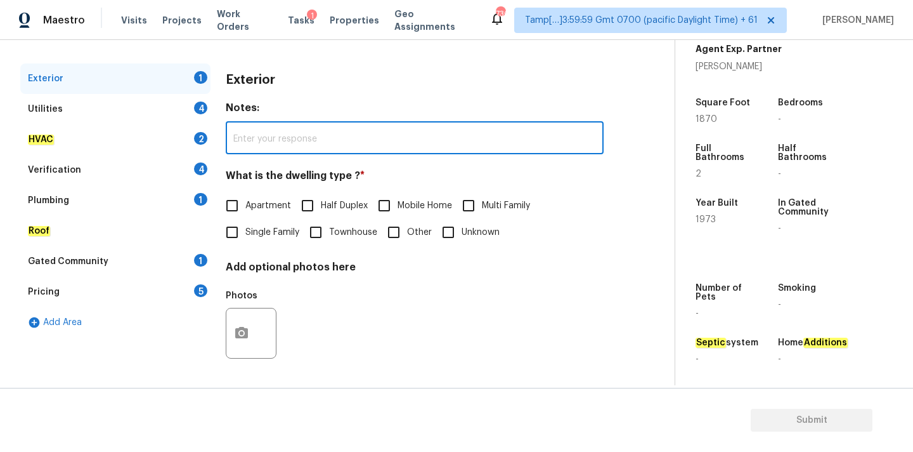
click at [271, 226] on label "Single Family" at bounding box center [259, 232] width 81 height 27
click at [245, 226] on input "Single Family" at bounding box center [232, 232] width 27 height 27
checkbox input "true"
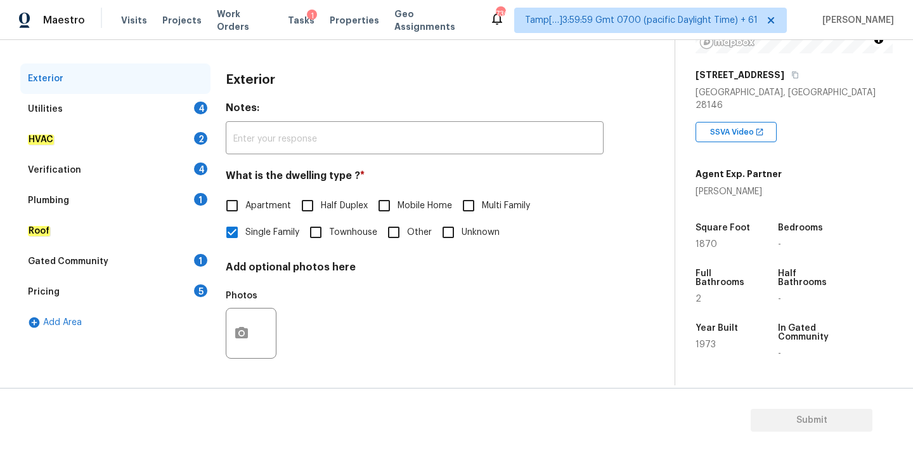
scroll to position [188, 0]
click at [155, 112] on div "Utilities 4" at bounding box center [115, 109] width 190 height 30
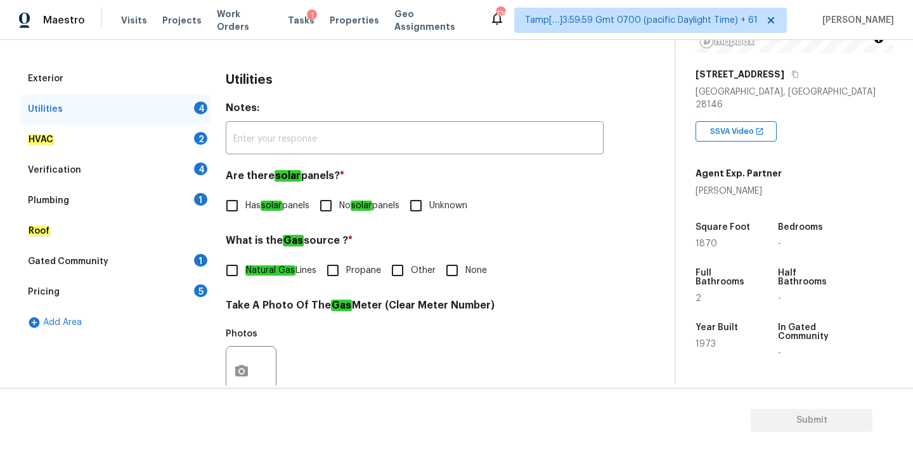
scroll to position [503, 0]
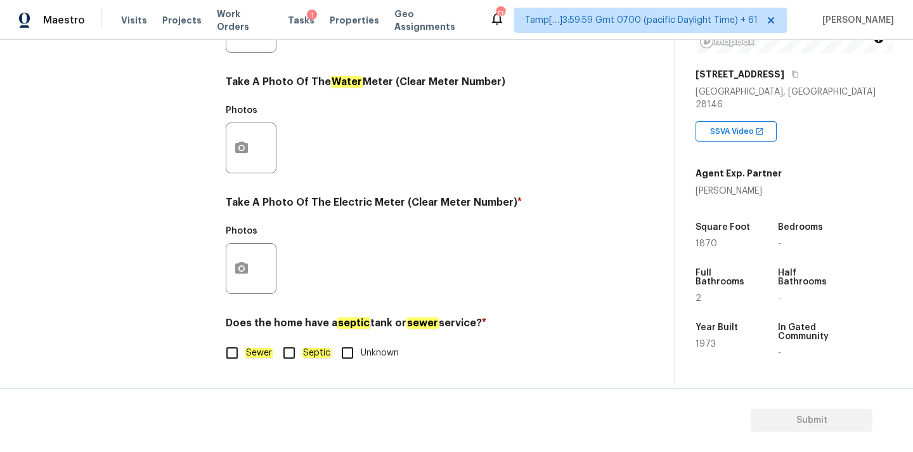
click at [306, 348] on em "Septic" at bounding box center [317, 353] width 29 height 10
click at [303, 348] on input "Septic" at bounding box center [289, 352] width 27 height 27
checkbox input "true"
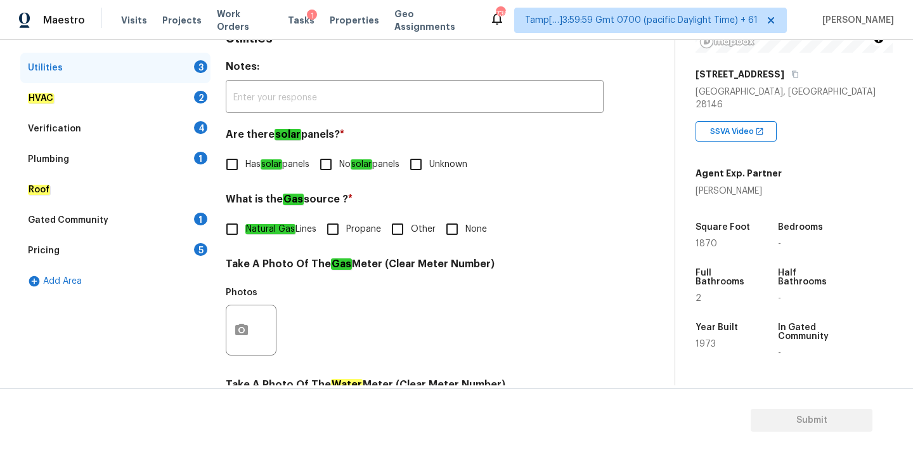
click at [76, 157] on div "Plumbing 1" at bounding box center [115, 159] width 190 height 30
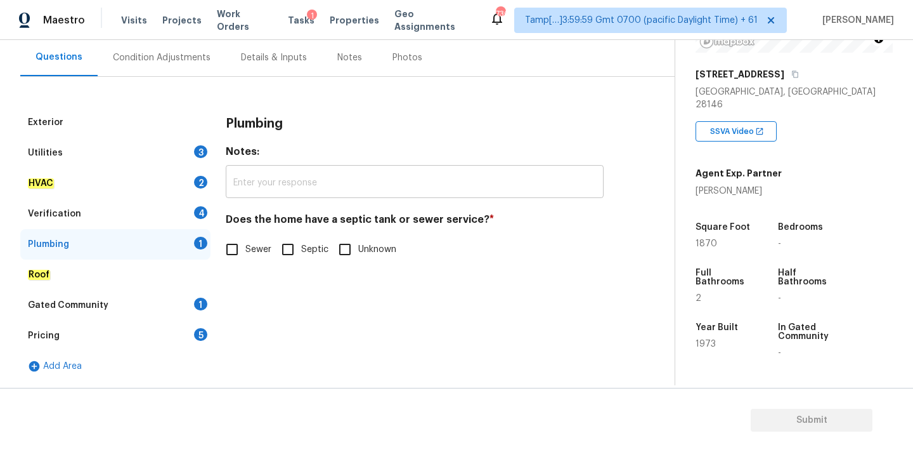
scroll to position [115, 0]
click at [287, 256] on input "Septic" at bounding box center [289, 249] width 27 height 27
checkbox input "true"
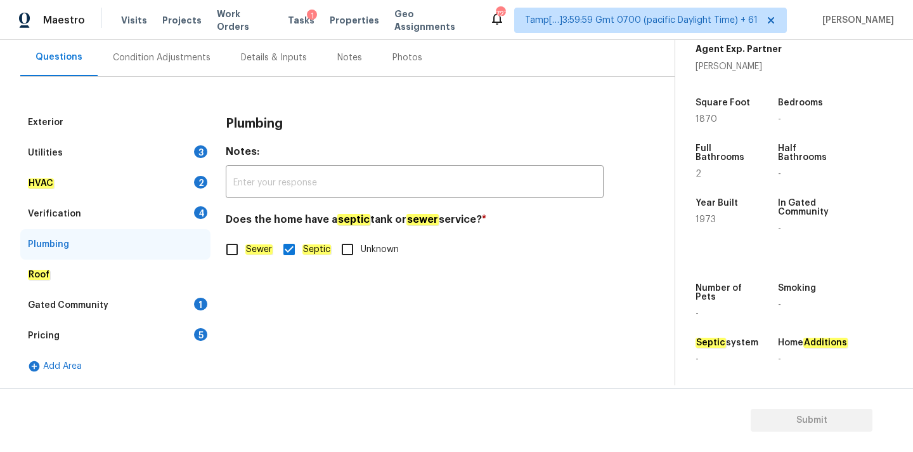
click at [181, 147] on div "Utilities 3" at bounding box center [115, 153] width 190 height 30
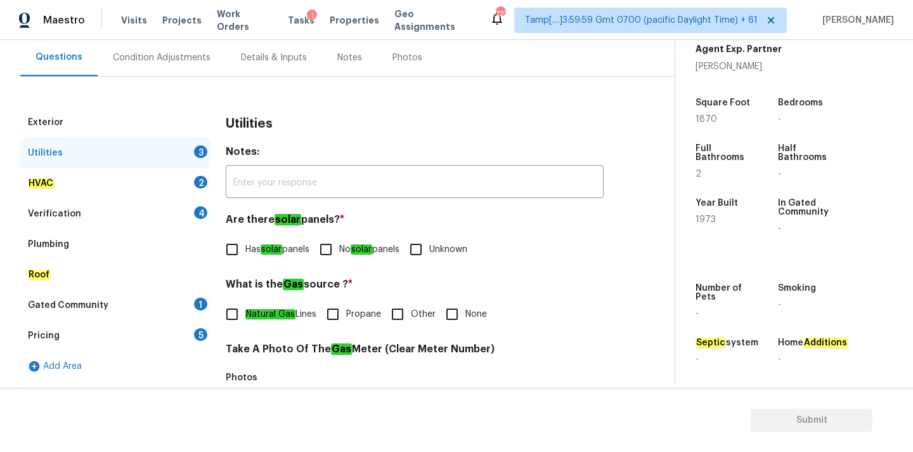
click at [352, 247] on span "No solar panels" at bounding box center [369, 249] width 60 height 13
click at [339, 247] on input "No solar panels" at bounding box center [326, 249] width 27 height 27
checkbox input "true"
click at [462, 322] on input "None" at bounding box center [452, 314] width 27 height 27
checkbox input "true"
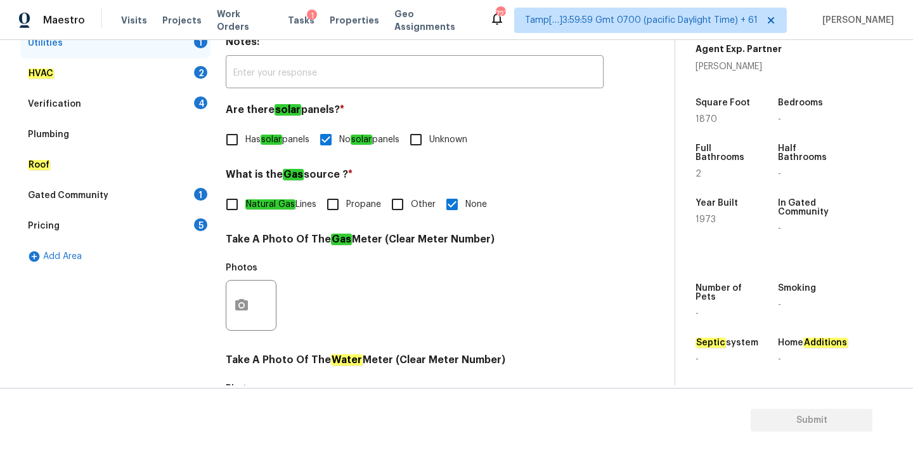
scroll to position [503, 0]
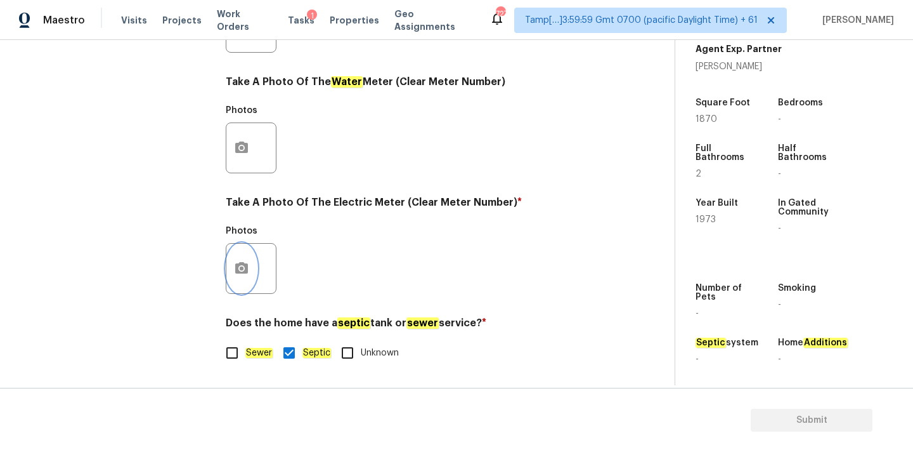
click at [252, 272] on button "button" at bounding box center [241, 268] width 30 height 49
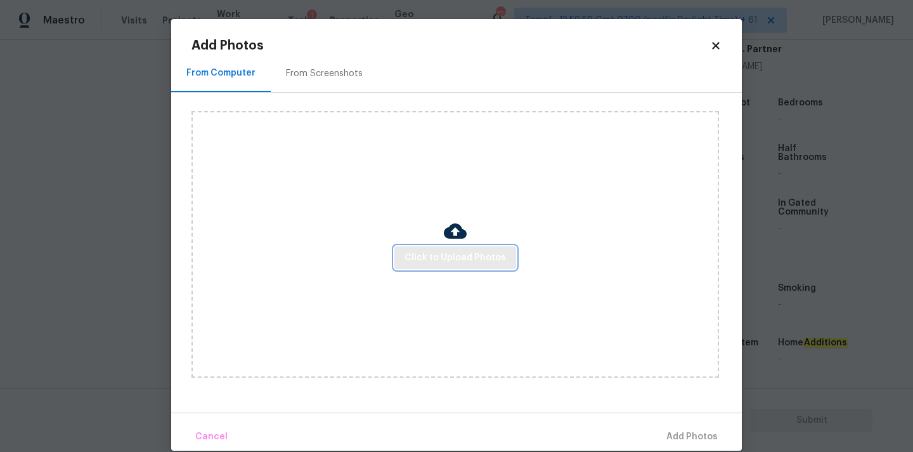
click at [439, 262] on span "Click to Upload Photos" at bounding box center [455, 258] width 101 height 16
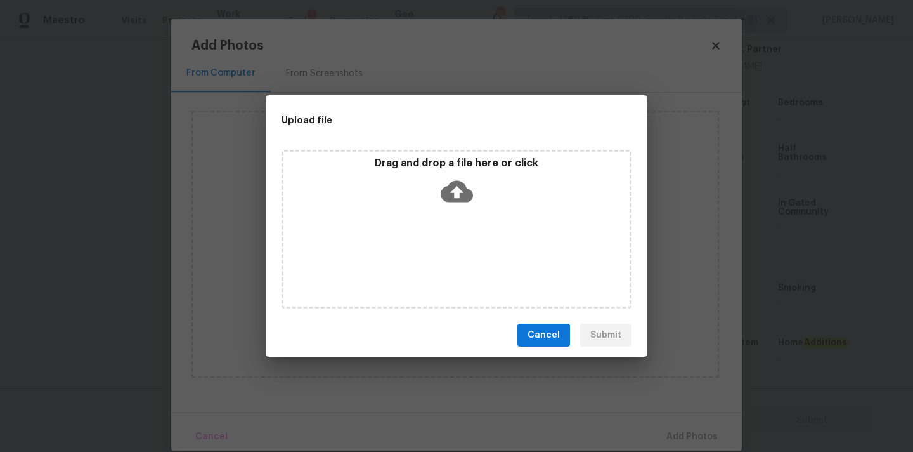
click at [463, 181] on icon at bounding box center [457, 191] width 32 height 32
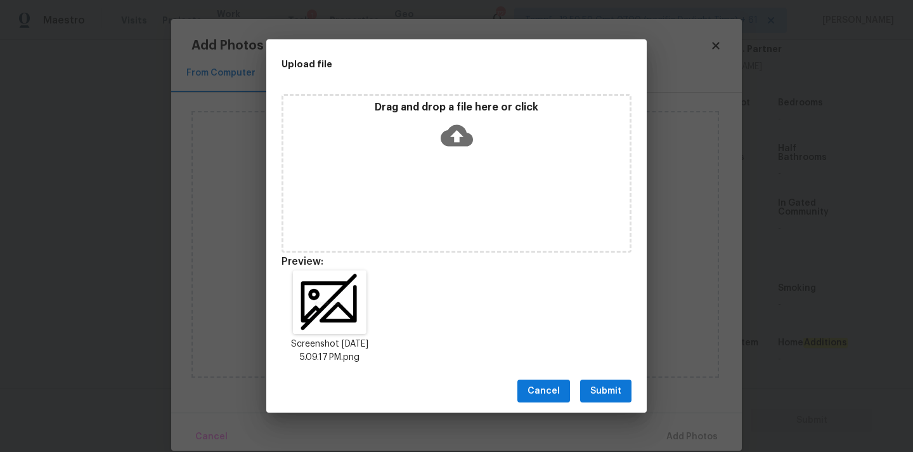
click at [600, 393] on span "Submit" at bounding box center [606, 391] width 31 height 16
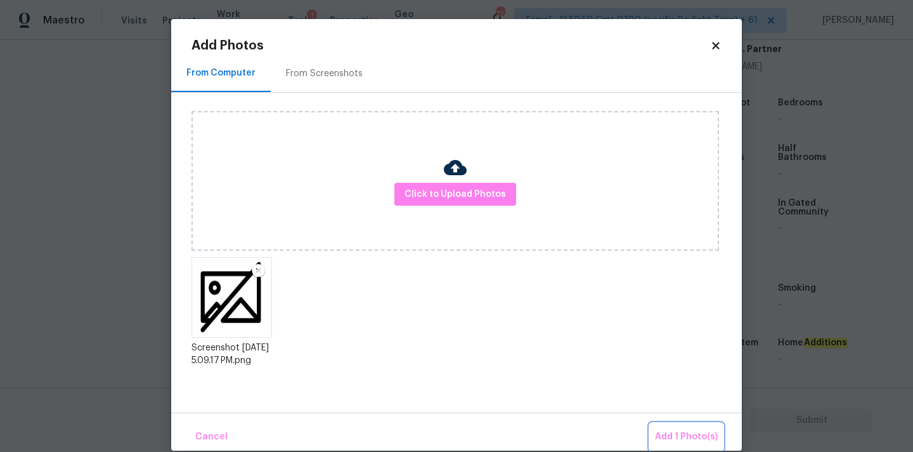
click at [697, 429] on span "Add 1 Photo(s)" at bounding box center [686, 437] width 63 height 16
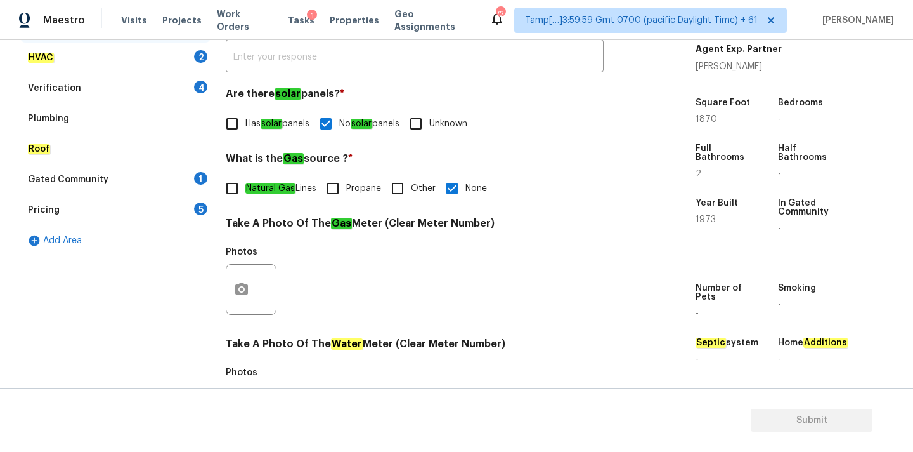
scroll to position [91, 0]
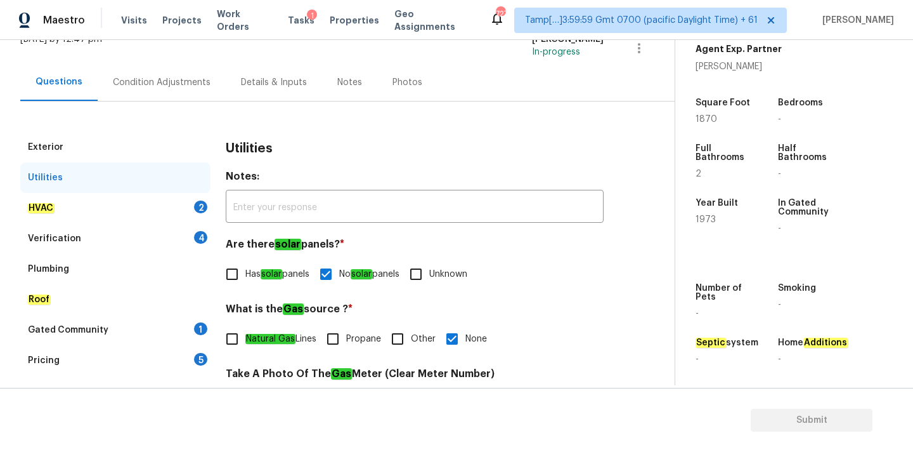
click at [114, 203] on div "HVAC 2" at bounding box center [115, 208] width 190 height 30
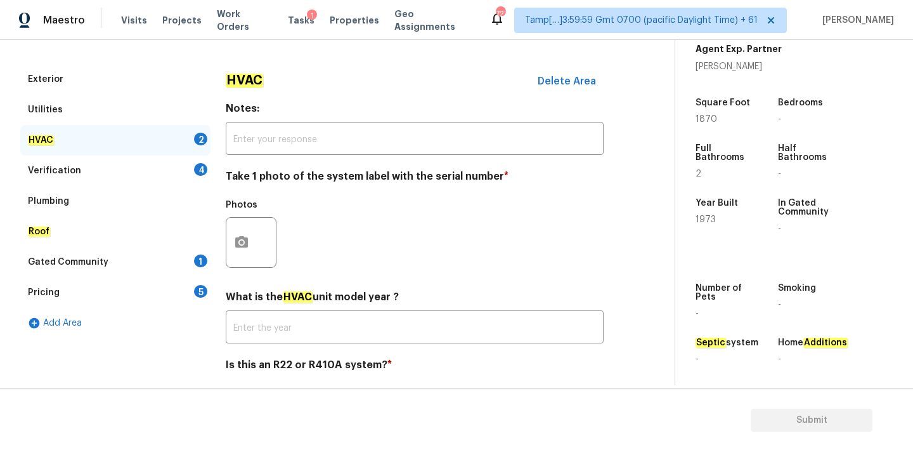
scroll to position [201, 0]
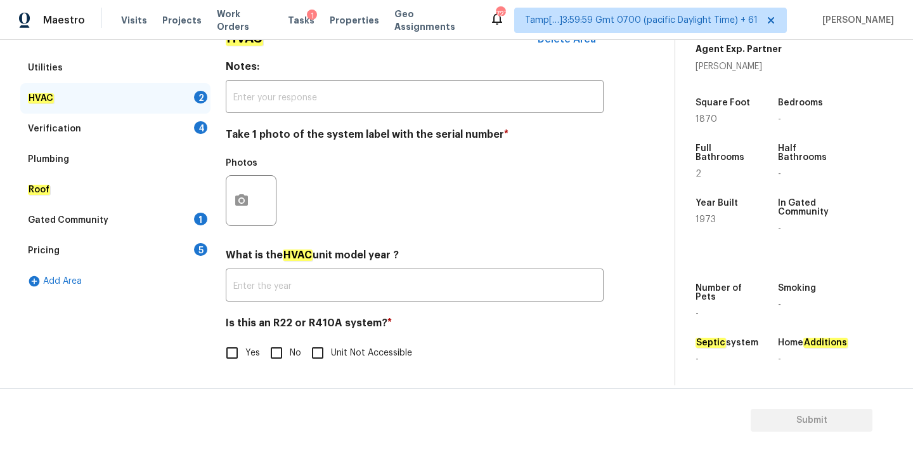
click at [278, 350] on input "No" at bounding box center [276, 352] width 27 height 27
checkbox input "true"
click at [253, 198] on button "button" at bounding box center [241, 200] width 30 height 49
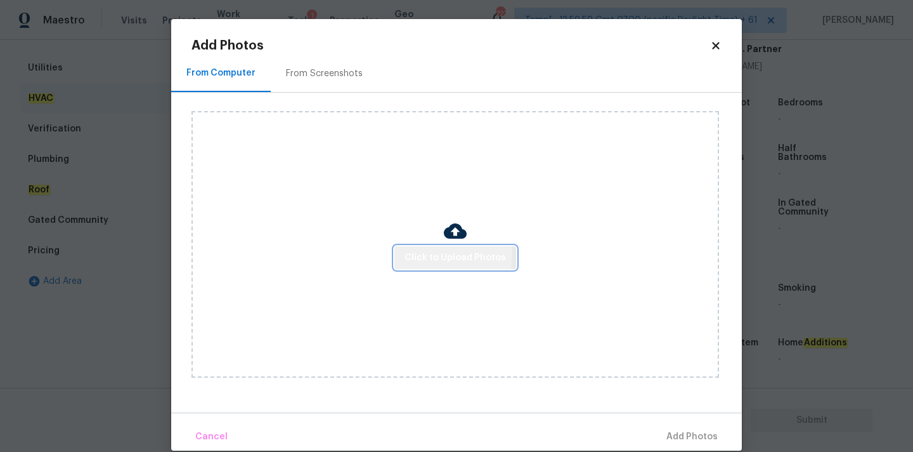
click at [402, 252] on button "Click to Upload Photos" at bounding box center [456, 257] width 122 height 23
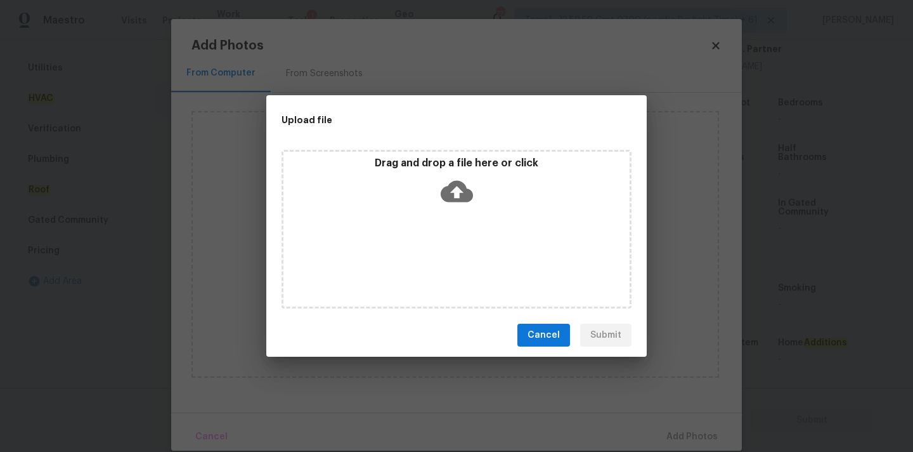
click at [469, 186] on icon at bounding box center [457, 191] width 32 height 32
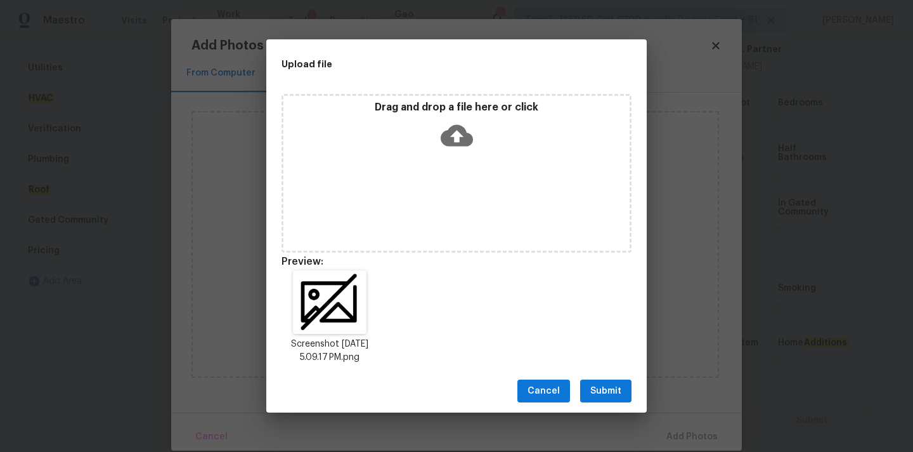
click at [624, 393] on button "Submit" at bounding box center [605, 390] width 51 height 23
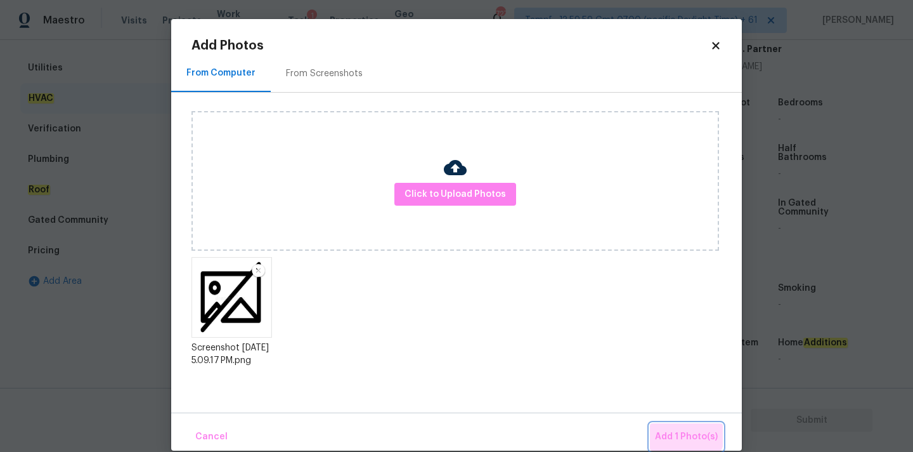
click at [677, 428] on button "Add 1 Photo(s)" at bounding box center [686, 436] width 73 height 27
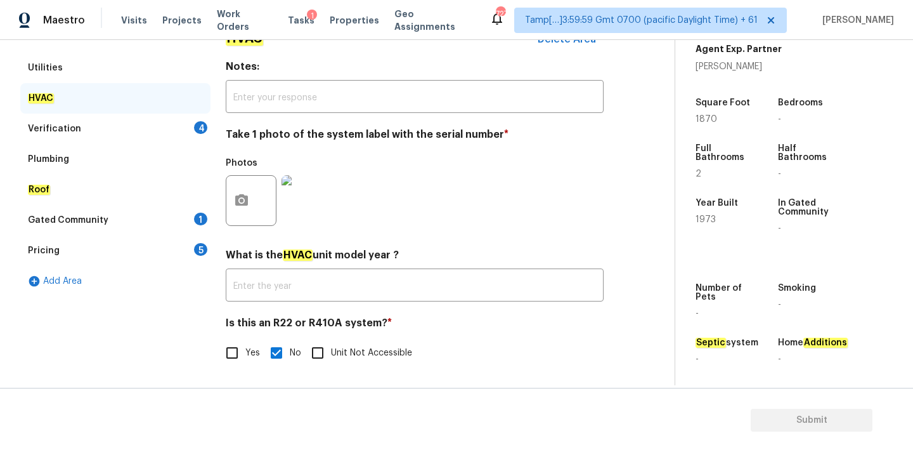
click at [178, 124] on div "Verification 4" at bounding box center [115, 129] width 190 height 30
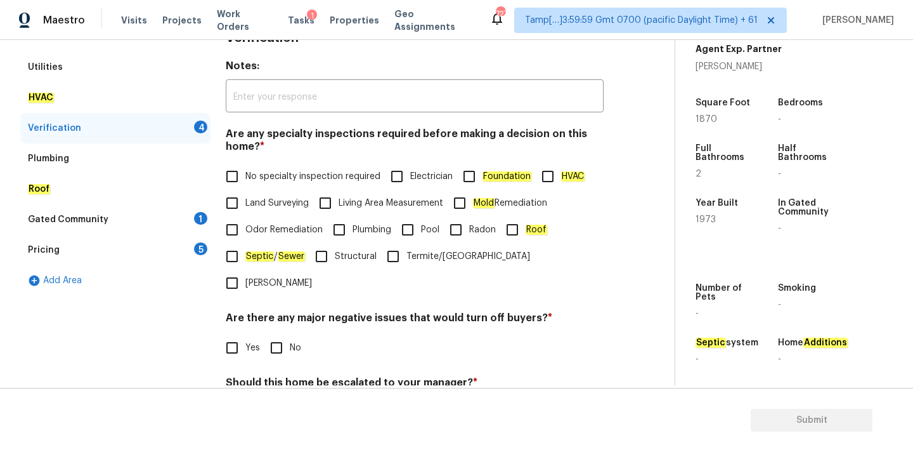
click at [276, 177] on span "No specialty inspection required" at bounding box center [312, 176] width 135 height 13
click at [245, 177] on input "No specialty inspection required" at bounding box center [232, 176] width 27 height 27
checkbox input "true"
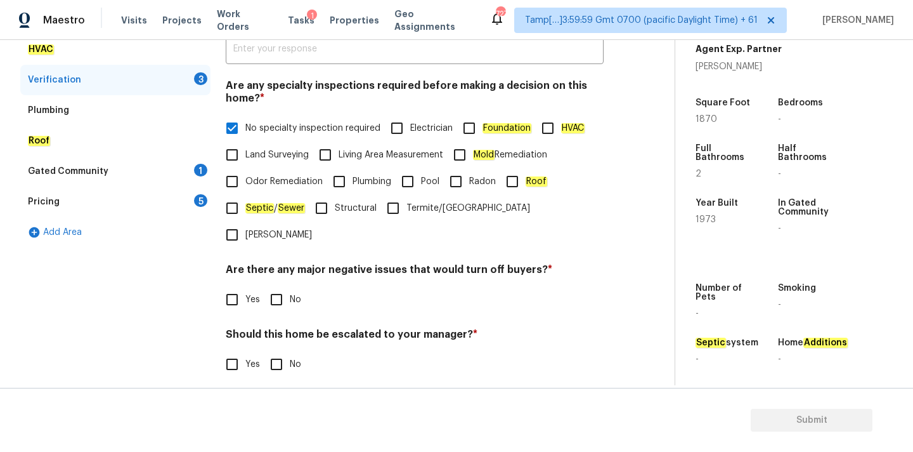
scroll to position [311, 0]
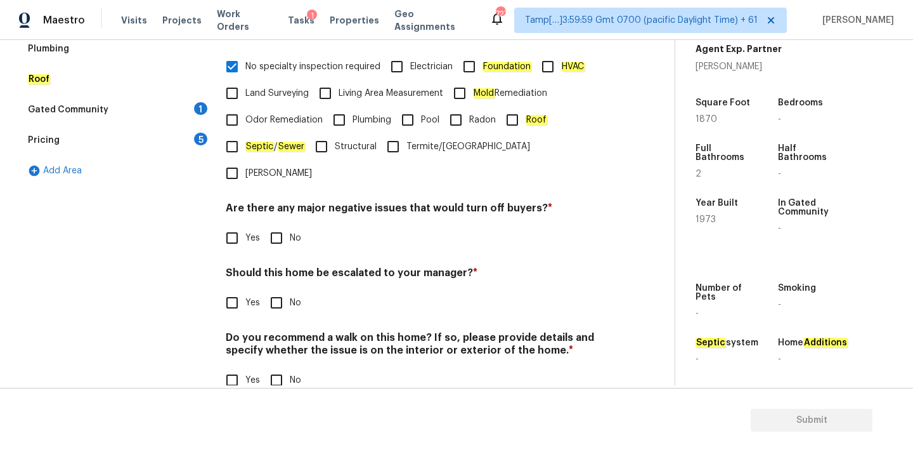
click at [287, 225] on input "No" at bounding box center [276, 238] width 27 height 27
checkbox input "true"
click at [279, 291] on input "No" at bounding box center [276, 304] width 27 height 27
checkbox input "true"
click at [278, 368] on input "No" at bounding box center [276, 381] width 27 height 27
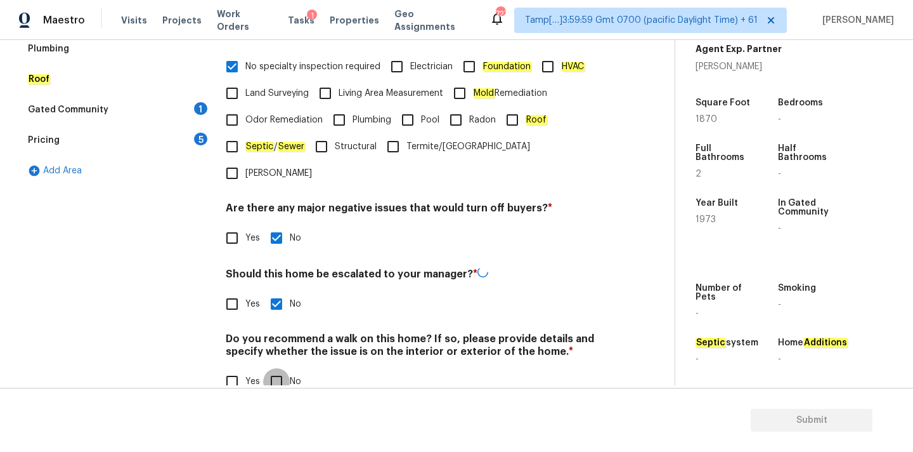
checkbox input "true"
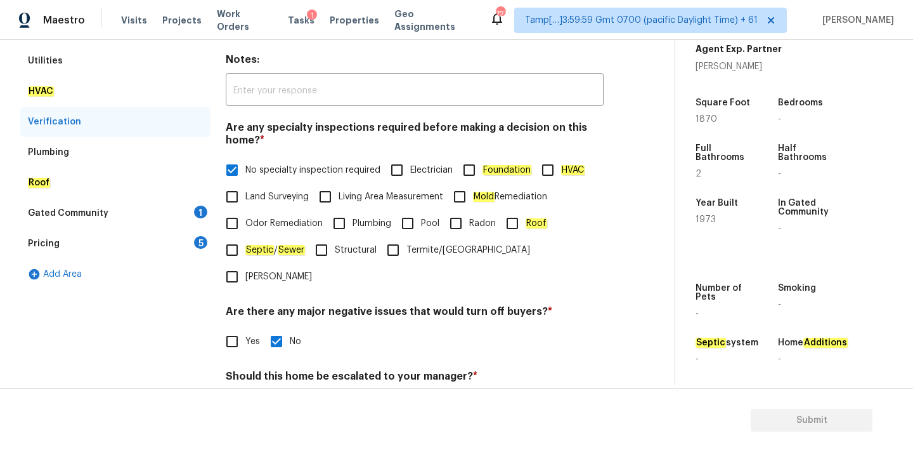
click at [151, 213] on div "Gated Community 1" at bounding box center [115, 213] width 190 height 30
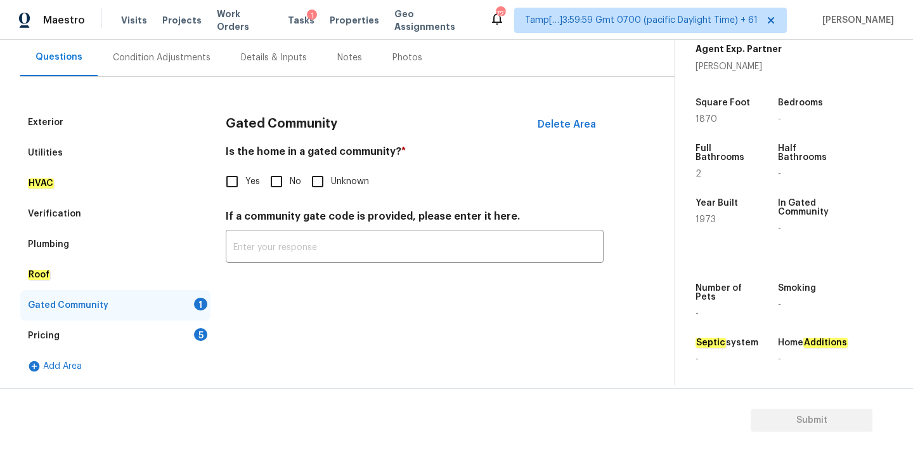
click at [278, 176] on input "No" at bounding box center [276, 181] width 27 height 27
checkbox input "true"
click at [162, 334] on div "Pricing 5" at bounding box center [115, 335] width 190 height 30
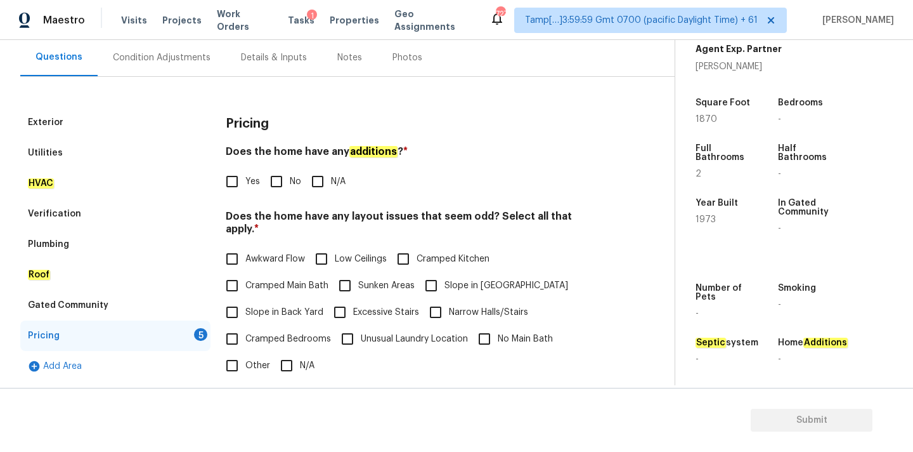
click at [288, 180] on input "No" at bounding box center [276, 181] width 27 height 27
checkbox input "true"
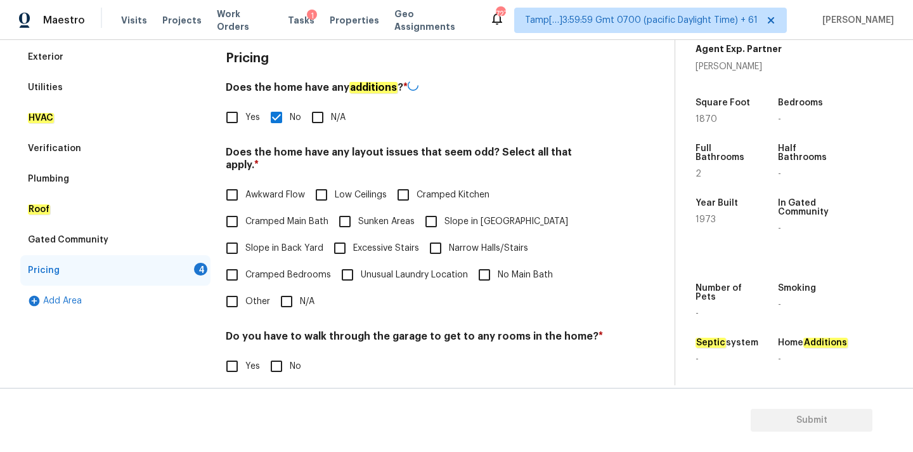
scroll to position [310, 0]
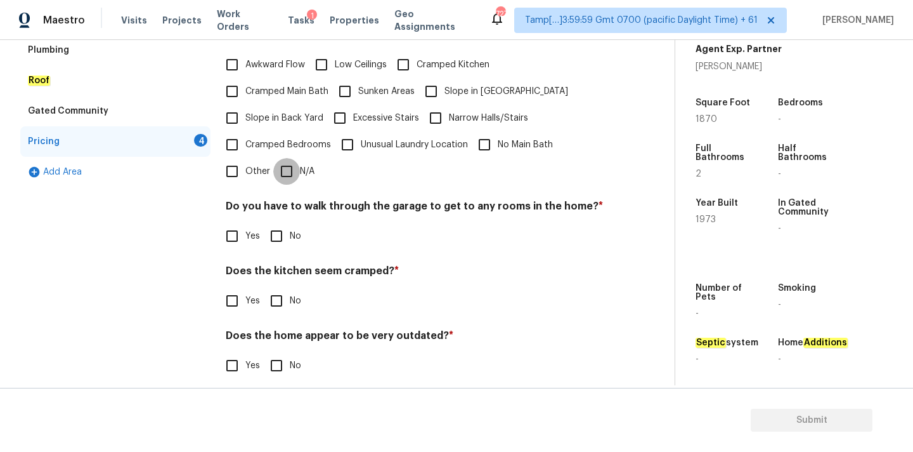
click at [289, 169] on input "N/A" at bounding box center [286, 171] width 27 height 27
checkbox input "true"
click at [288, 223] on div "Do you have to walk through the garage to get to any rooms in the home? * Yes No" at bounding box center [415, 225] width 378 height 49
click at [288, 232] on input "No" at bounding box center [276, 236] width 27 height 27
checkbox input "true"
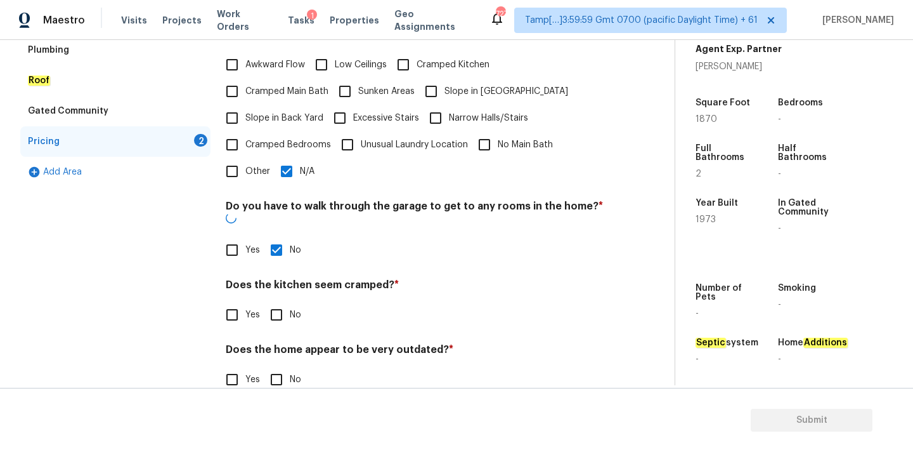
click at [282, 278] on div "Does the kitchen seem cramped? * Yes No" at bounding box center [415, 302] width 378 height 49
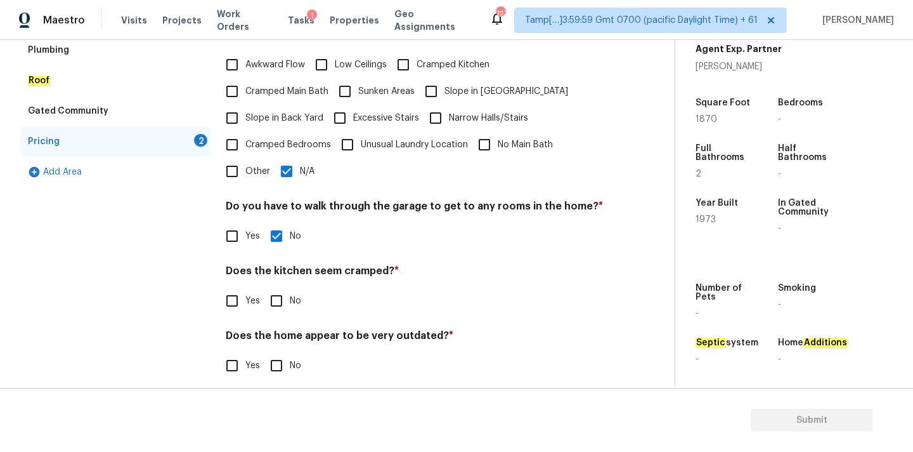
click at [282, 292] on input "No" at bounding box center [276, 300] width 27 height 27
checkbox input "true"
click at [281, 352] on input "No" at bounding box center [276, 365] width 27 height 27
checkbox input "true"
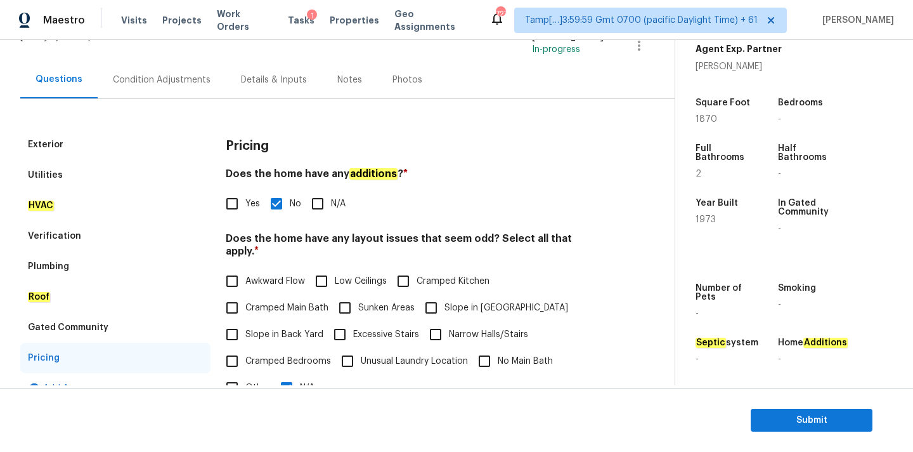
scroll to position [75, 0]
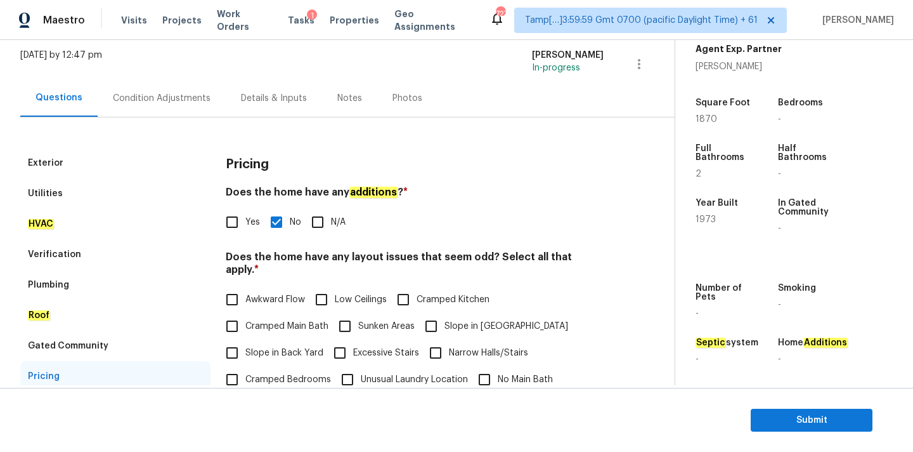
click at [199, 81] on div "Condition Adjustments" at bounding box center [162, 97] width 128 height 37
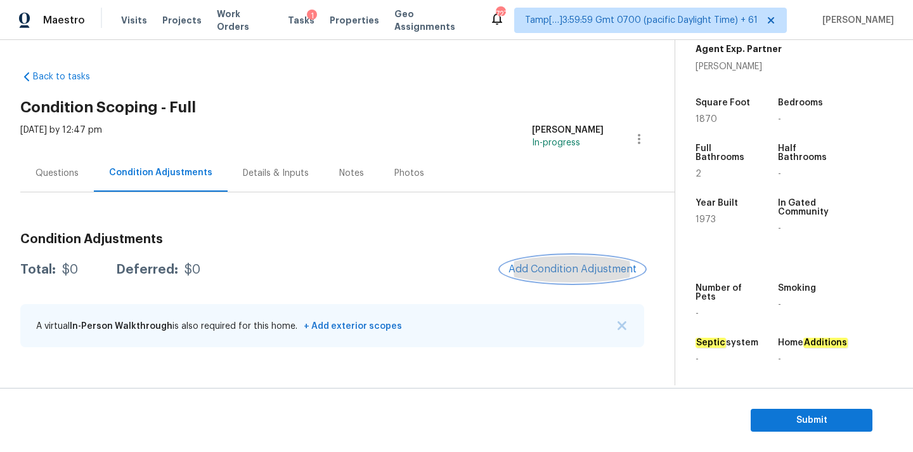
click at [554, 265] on span "Add Condition Adjustment" at bounding box center [573, 268] width 128 height 11
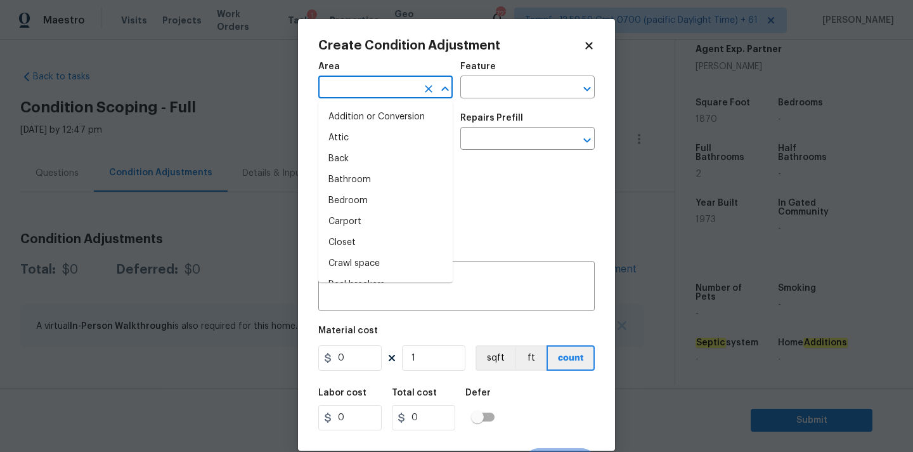
click at [359, 93] on input "text" at bounding box center [367, 89] width 99 height 20
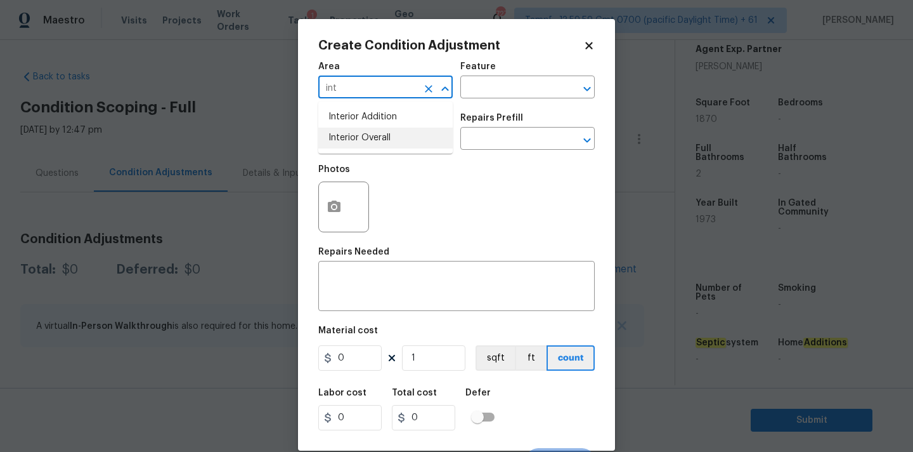
click at [361, 136] on li "Interior Overall" at bounding box center [385, 138] width 134 height 21
type input "Interior Overall"
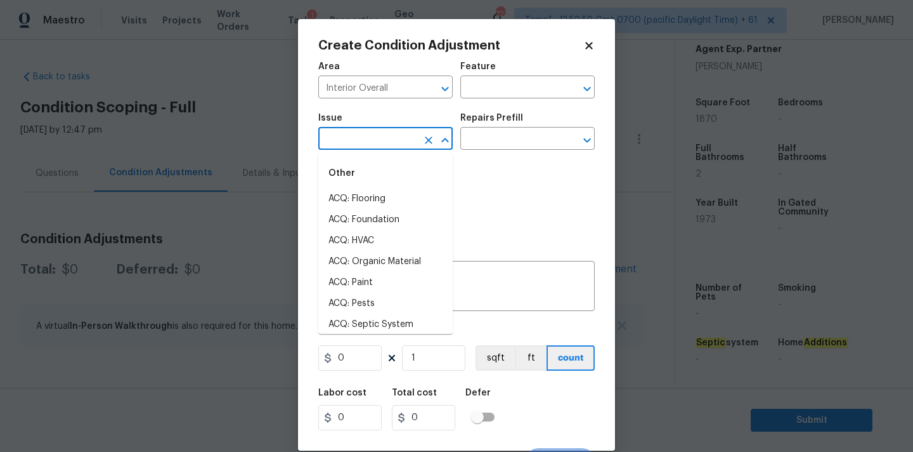
click at [372, 136] on input "text" at bounding box center [367, 140] width 99 height 20
click at [379, 286] on li "ACQ: Paint" at bounding box center [385, 282] width 134 height 21
type input "ACQ: Paint"
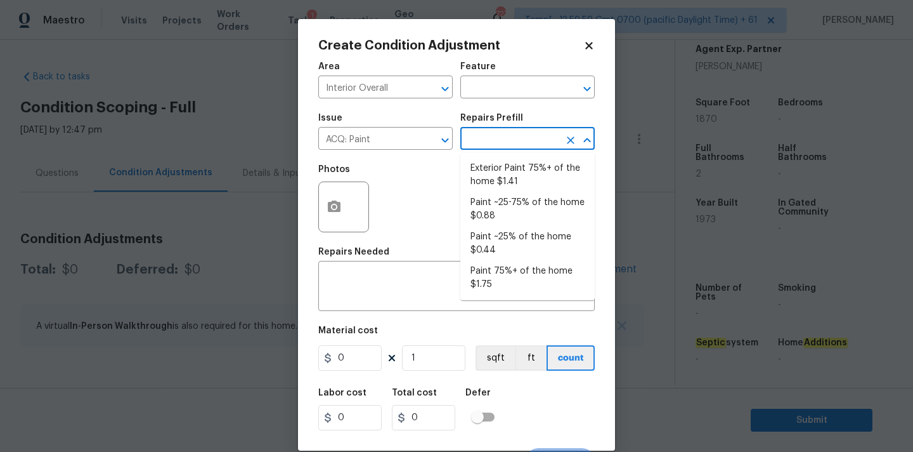
click at [504, 145] on input "text" at bounding box center [510, 140] width 99 height 20
click at [514, 278] on li "Paint 75%+ of the home $1.75" at bounding box center [528, 278] width 134 height 34
type input "Acquisition"
type textarea "Acquisition Scope: 75%+ of the home will likely require interior paint"
type input "1.75"
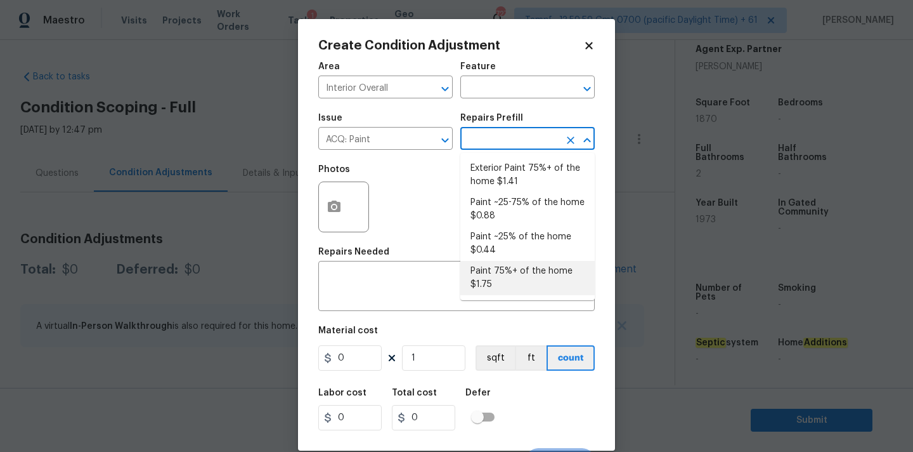
type input "1.75"
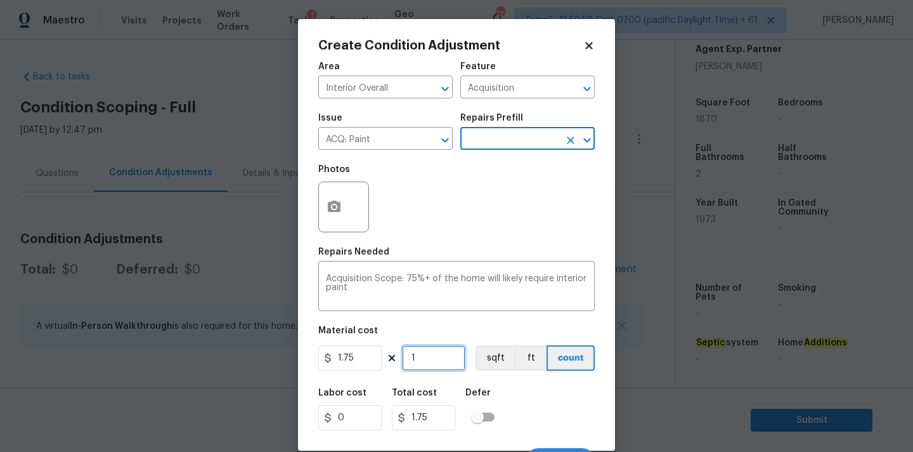
click at [436, 364] on input "1" at bounding box center [433, 357] width 63 height 25
type input "18"
type input "31.5"
type input "187"
type input "327.25"
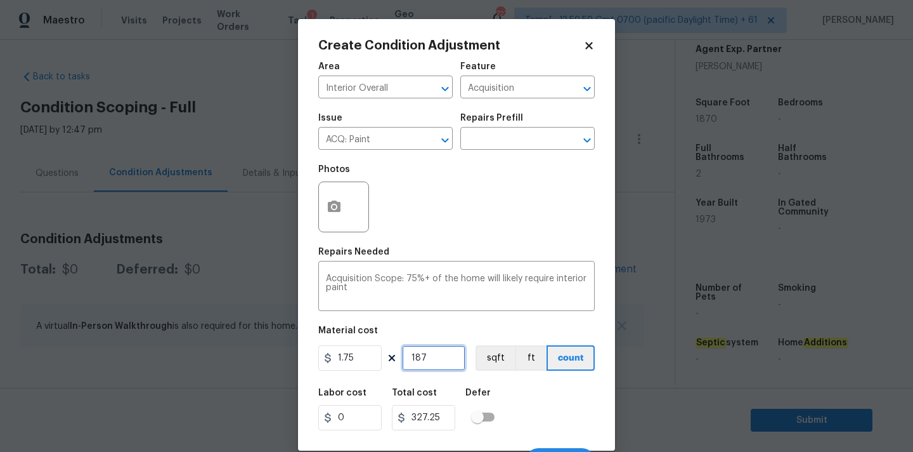
type input "1870"
type input "3272.5"
type input "1870"
click at [336, 209] on icon "button" at bounding box center [334, 206] width 15 height 15
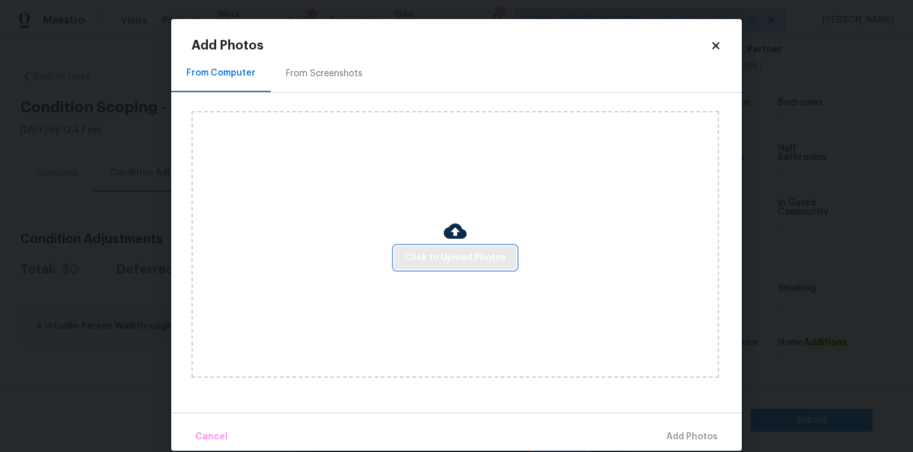
click at [464, 251] on span "Click to Upload Photos" at bounding box center [455, 258] width 101 height 16
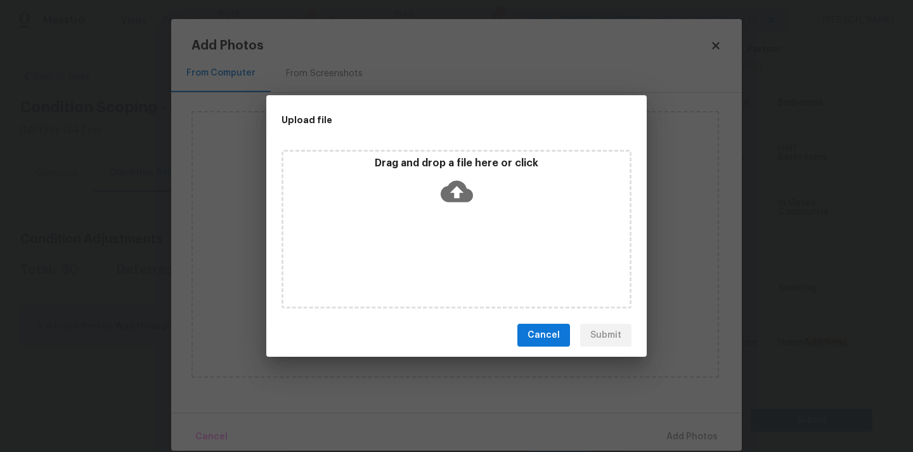
click at [464, 202] on icon at bounding box center [457, 191] width 32 height 32
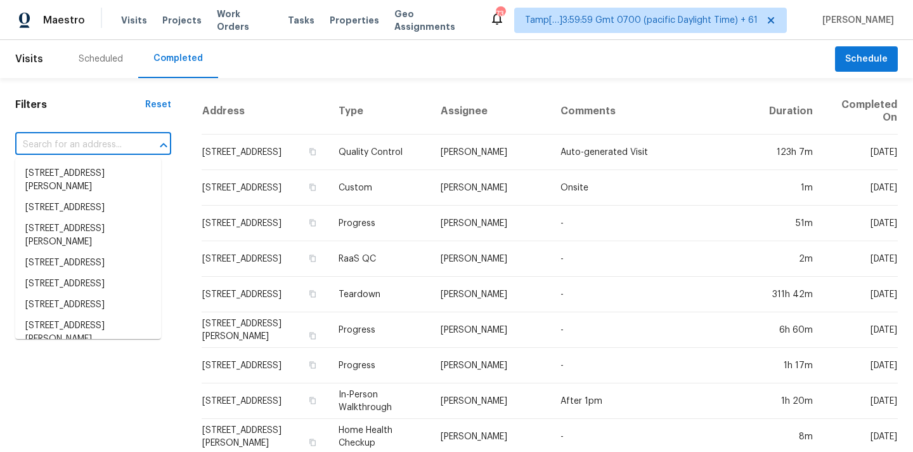
click at [38, 147] on input "text" at bounding box center [75, 145] width 121 height 20
paste input "302 Garden Ct, Round Rock, TX 78664"
type input "302 Garden Ct, Round Rock, TX 78664"
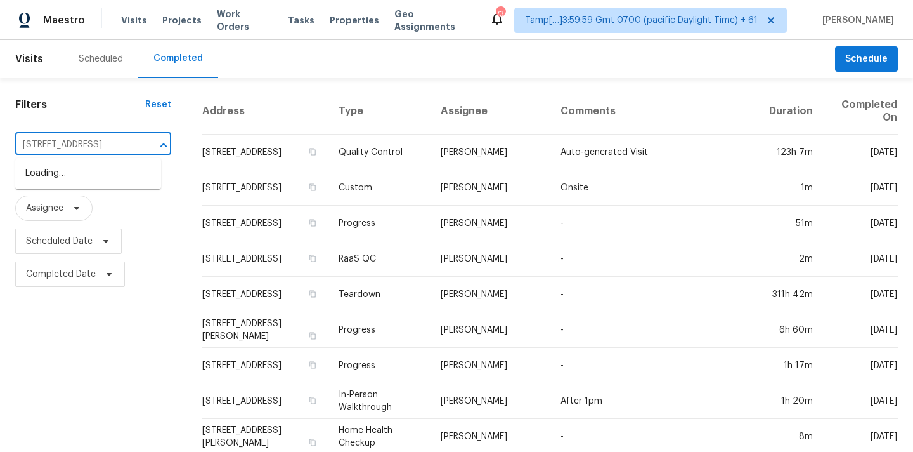
scroll to position [0, 57]
click at [56, 173] on li "302 Garden Ct, Round Rock, TX 78664" at bounding box center [88, 173] width 146 height 21
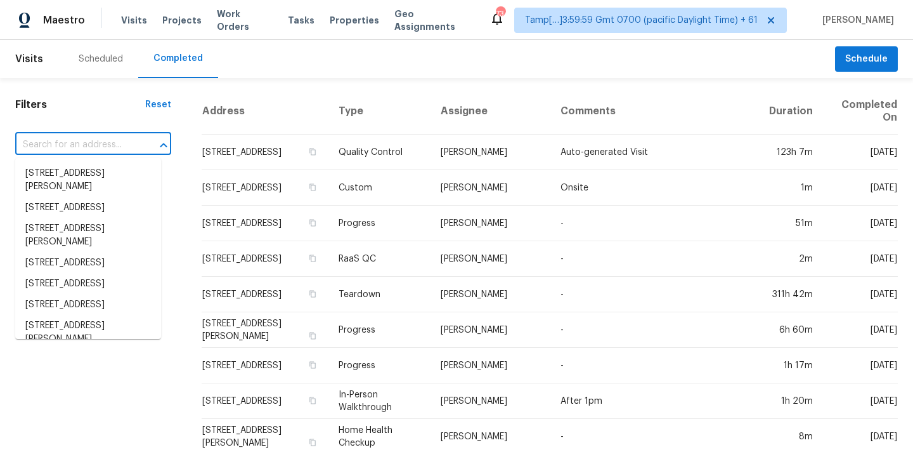
click at [47, 150] on input "text" at bounding box center [75, 145] width 121 height 20
paste input "302 Garden Ct, Round Rock, TX 78664"
type input "302 Garden Ct, Round Rock, TX 78664"
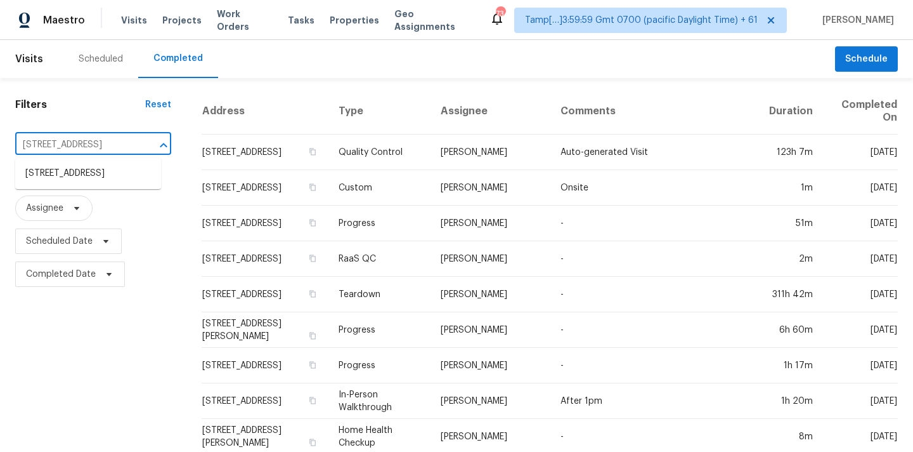
scroll to position [0, 57]
click at [62, 178] on li "302 Garden Ct, Round Rock, TX 78664" at bounding box center [88, 173] width 146 height 21
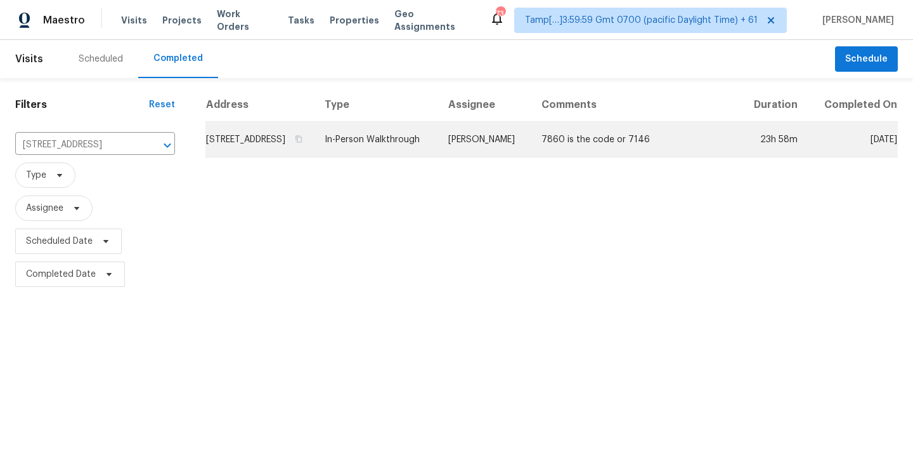
click at [396, 152] on td "In-Person Walkthrough" at bounding box center [377, 140] width 124 height 36
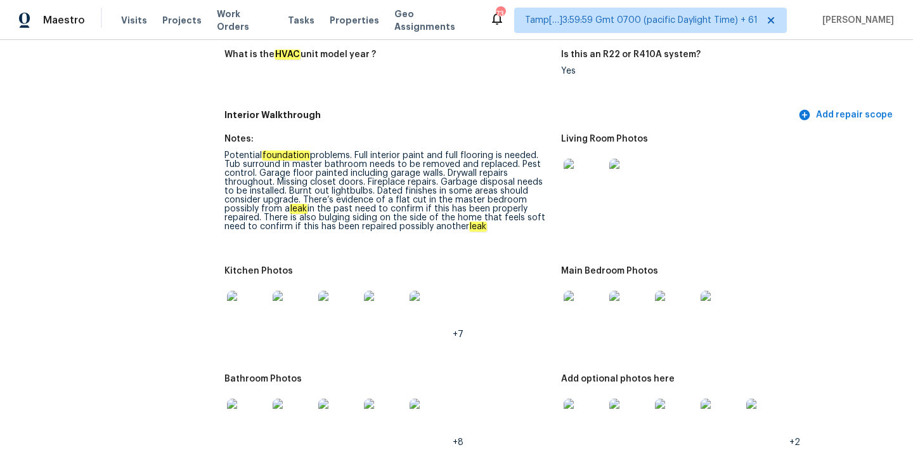
scroll to position [1203, 0]
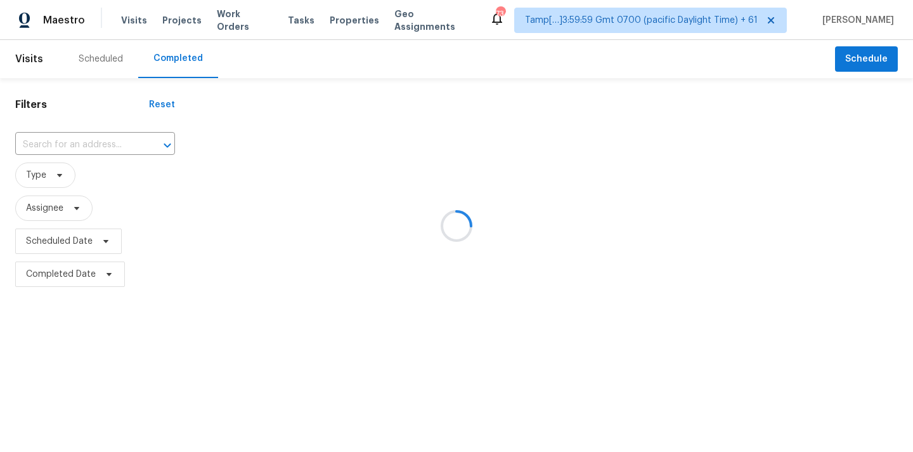
click at [32, 145] on div at bounding box center [456, 226] width 913 height 452
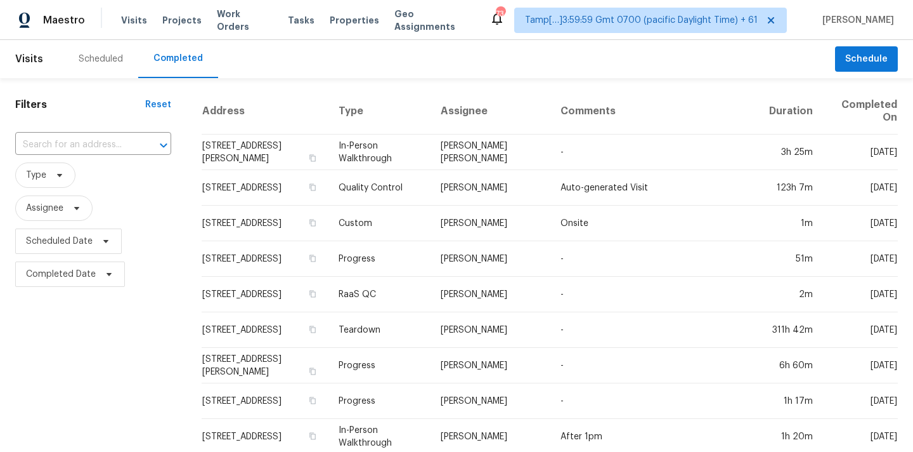
click at [32, 145] on input "text" at bounding box center [75, 145] width 121 height 20
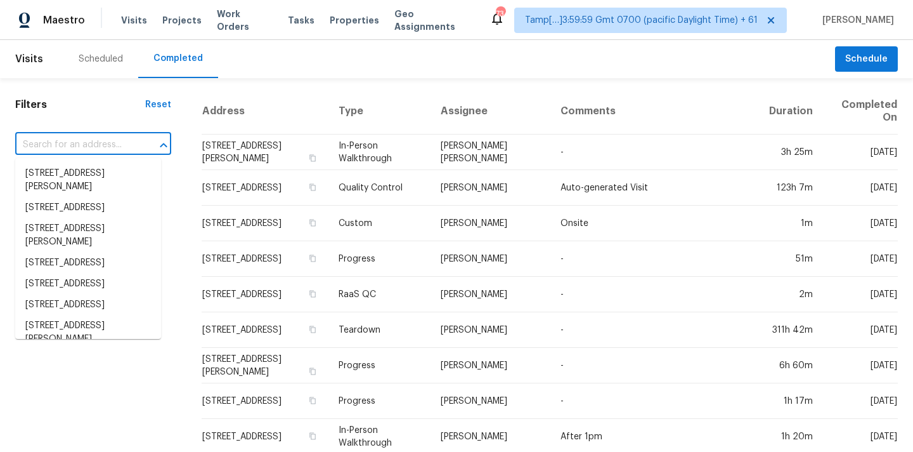
type input "[STREET_ADDRESS]"
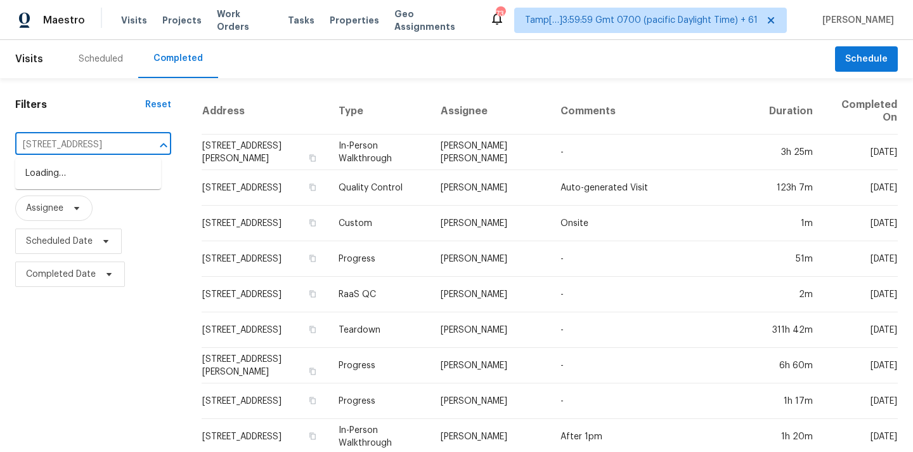
scroll to position [0, 66]
click at [44, 176] on li "[STREET_ADDRESS]" at bounding box center [88, 173] width 146 height 21
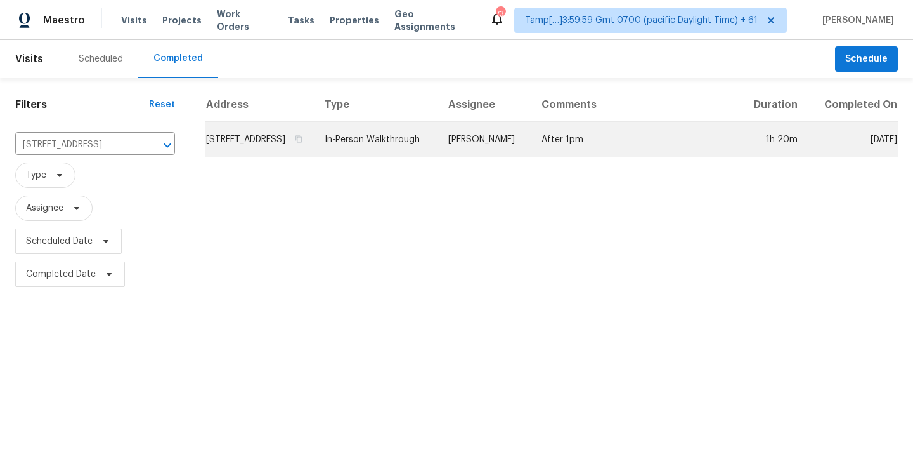
click at [398, 157] on td "In-Person Walkthrough" at bounding box center [377, 140] width 124 height 36
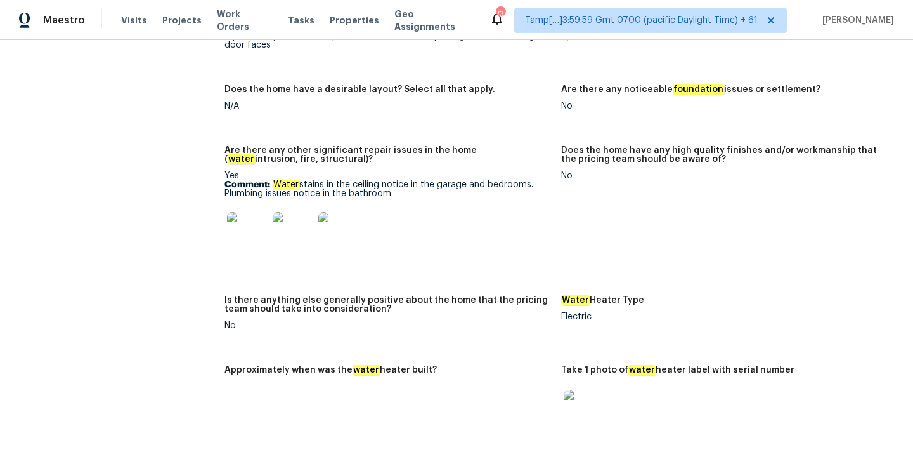
scroll to position [2225, 0]
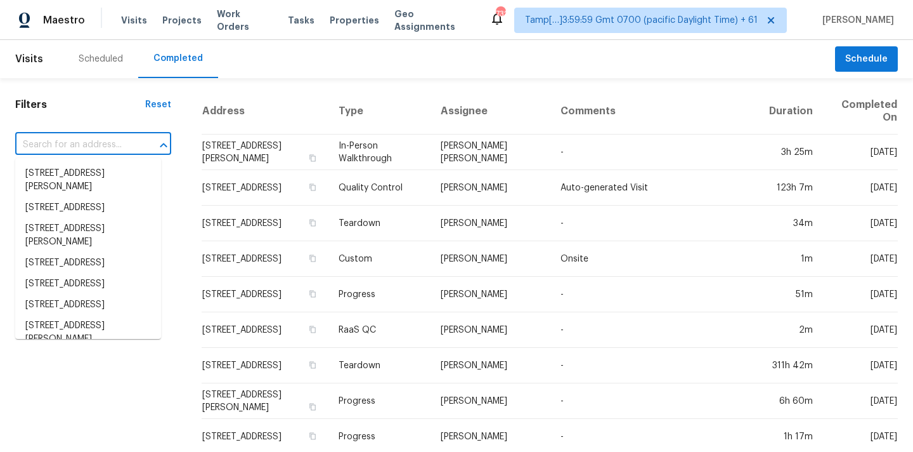
click at [55, 151] on input "text" at bounding box center [75, 145] width 121 height 20
paste input "[STREET_ADDRESS]"
type input "[STREET_ADDRESS]"
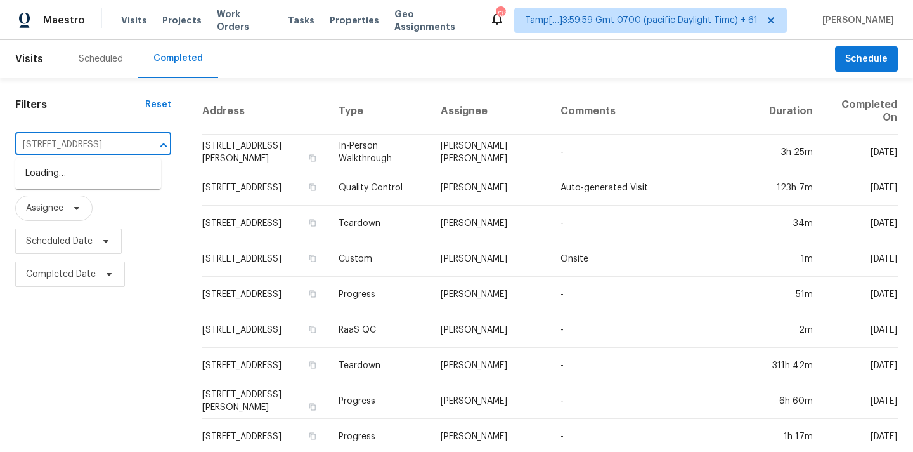
scroll to position [0, 72]
click at [60, 181] on li "[STREET_ADDRESS]" at bounding box center [88, 173] width 146 height 21
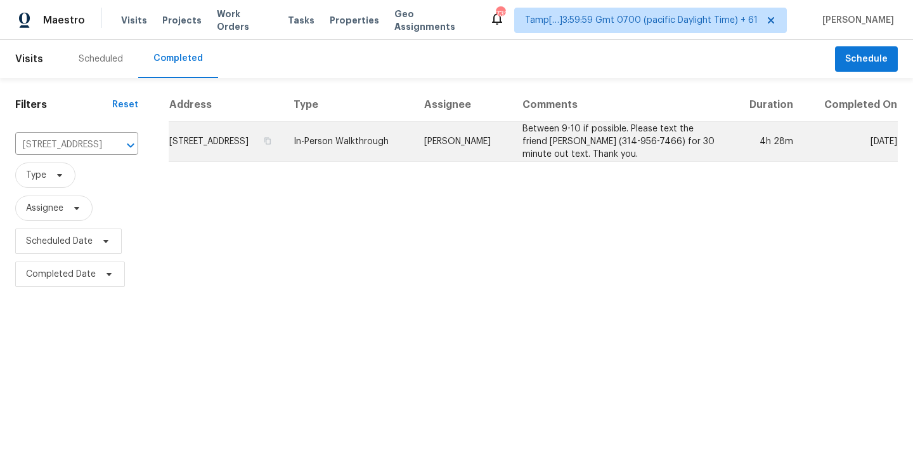
click at [414, 150] on td "In-Person Walkthrough" at bounding box center [349, 142] width 131 height 40
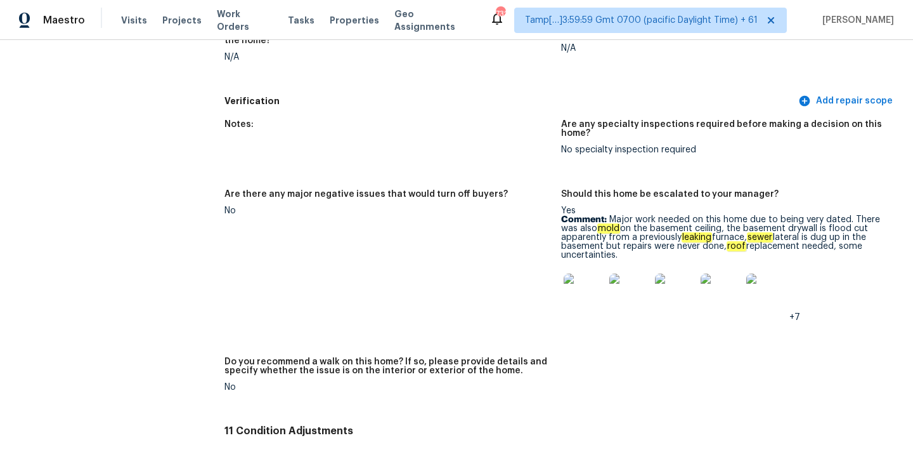
scroll to position [3473, 0]
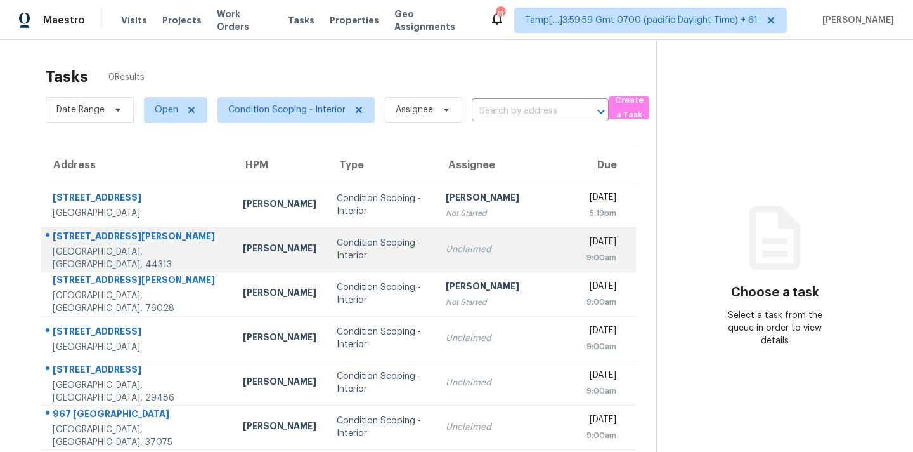
click at [471, 258] on td "Unclaimed" at bounding box center [506, 249] width 141 height 44
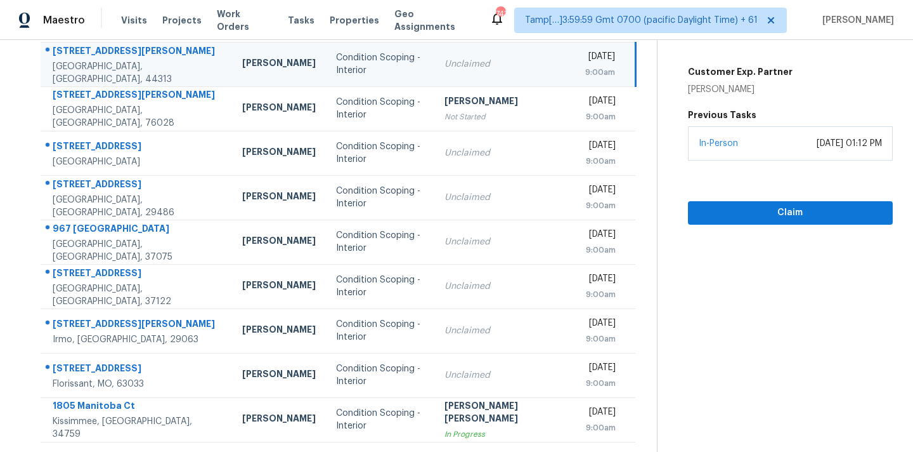
scroll to position [209, 0]
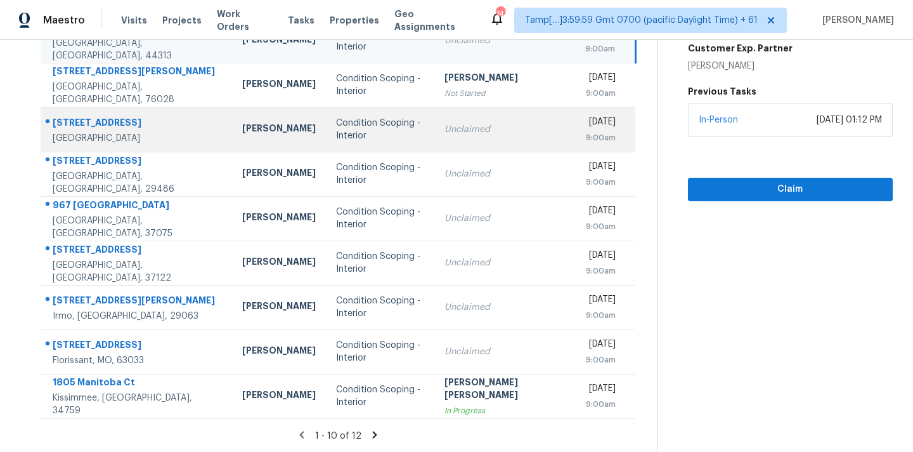
click at [459, 125] on div "Unclaimed" at bounding box center [505, 129] width 121 height 13
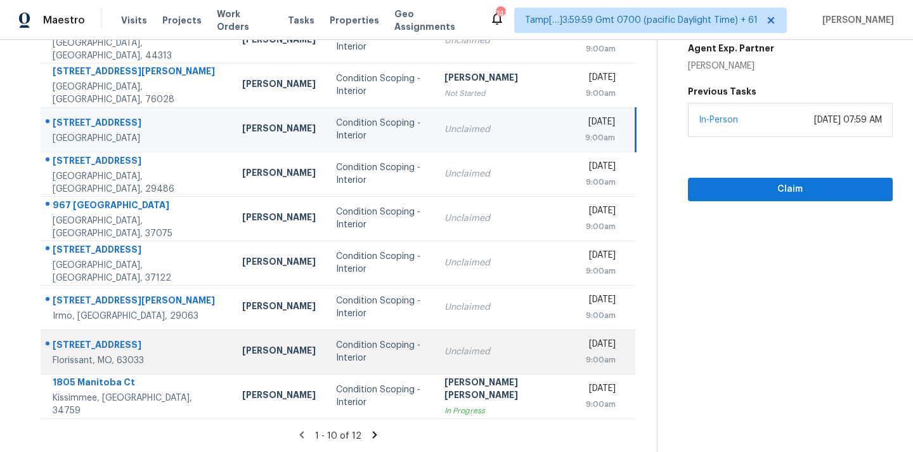
click at [435, 358] on td "Unclaimed" at bounding box center [505, 351] width 141 height 44
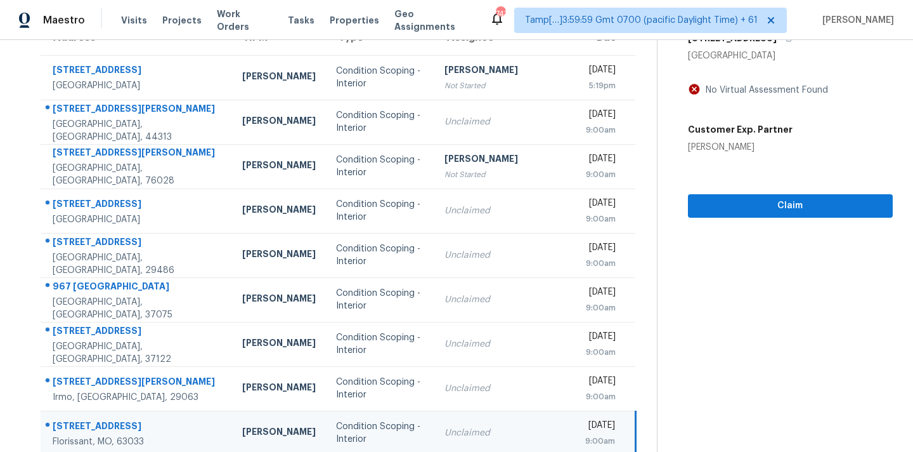
scroll to position [0, 0]
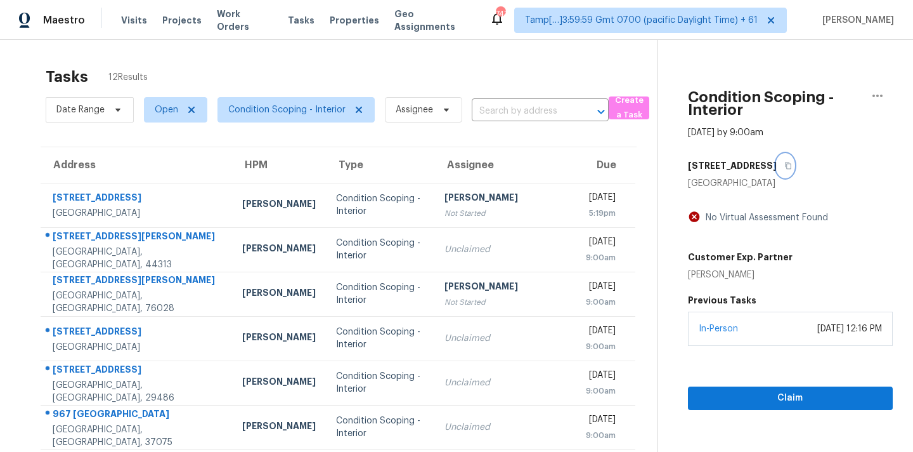
click at [785, 167] on icon "button" at bounding box center [789, 166] width 8 height 8
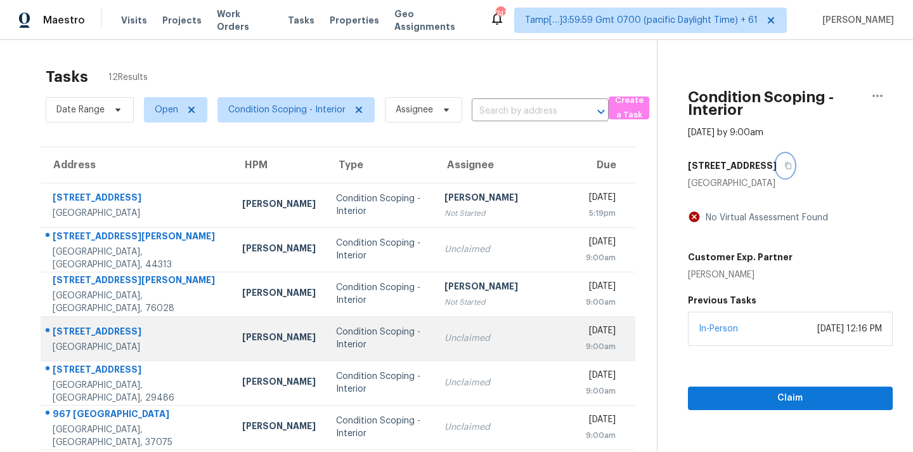
scroll to position [209, 0]
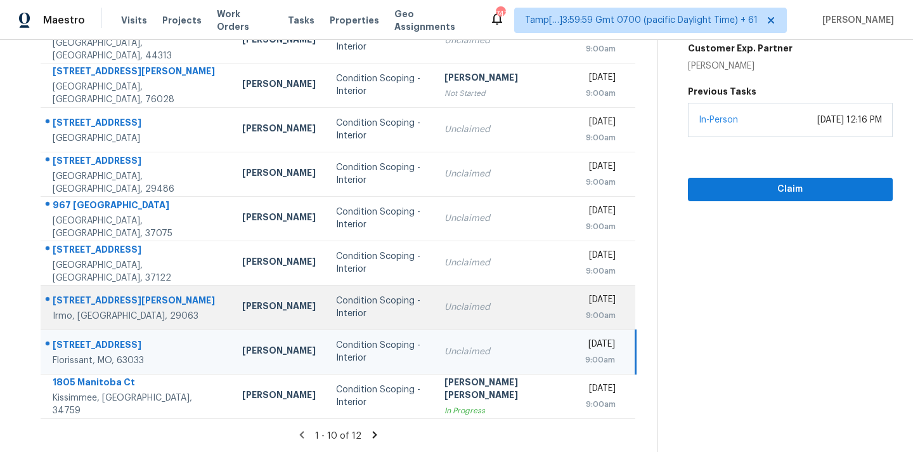
click at [435, 309] on td "Unclaimed" at bounding box center [505, 307] width 141 height 44
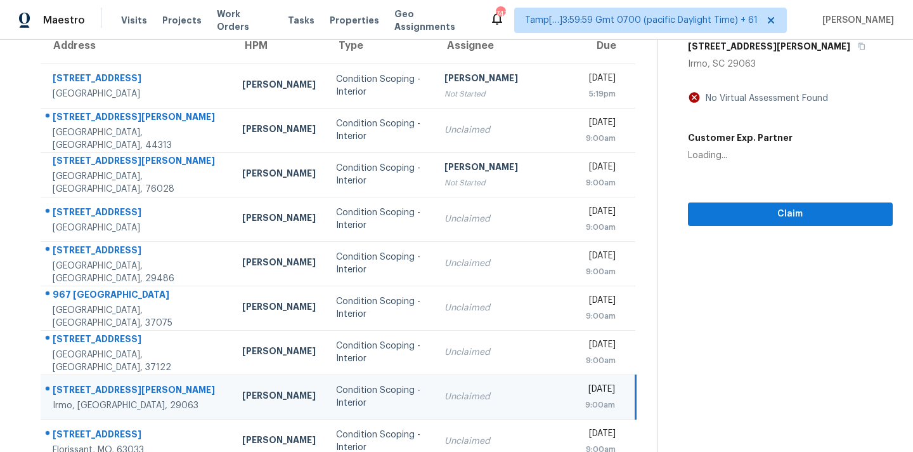
scroll to position [89, 0]
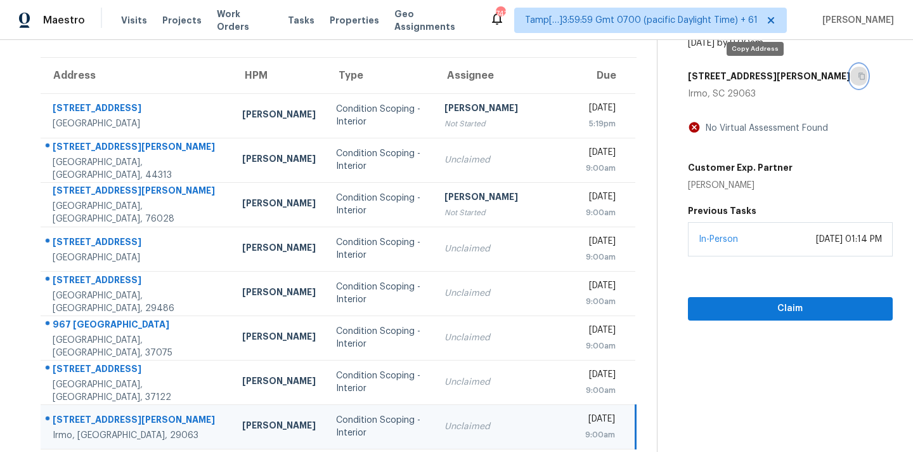
click at [858, 79] on icon "button" at bounding box center [862, 76] width 8 height 8
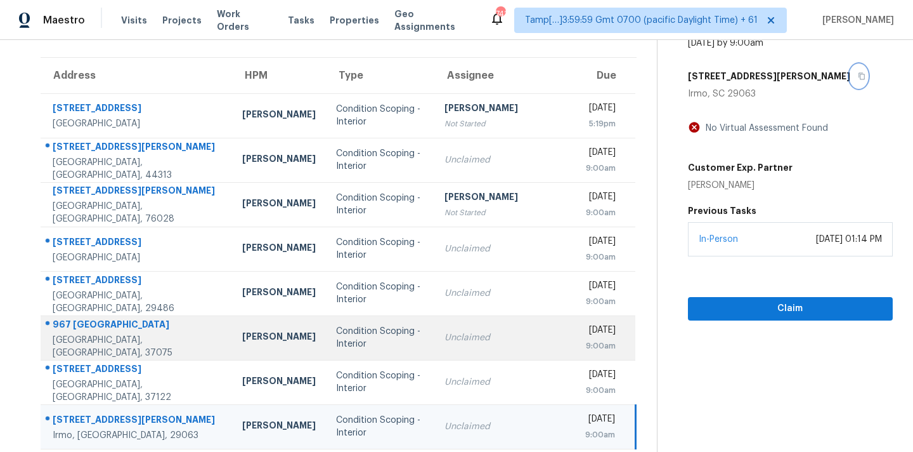
scroll to position [209, 0]
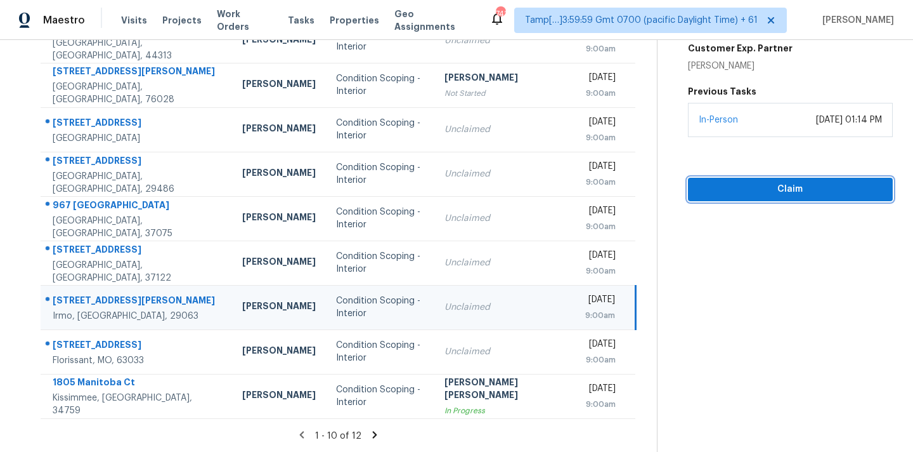
click at [713, 194] on span "Claim" at bounding box center [790, 189] width 185 height 16
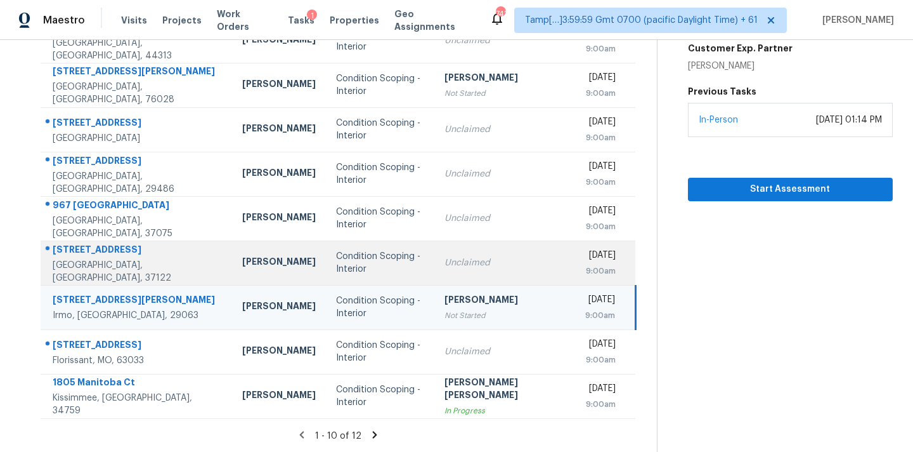
click at [466, 265] on div "Unclaimed" at bounding box center [505, 262] width 121 height 13
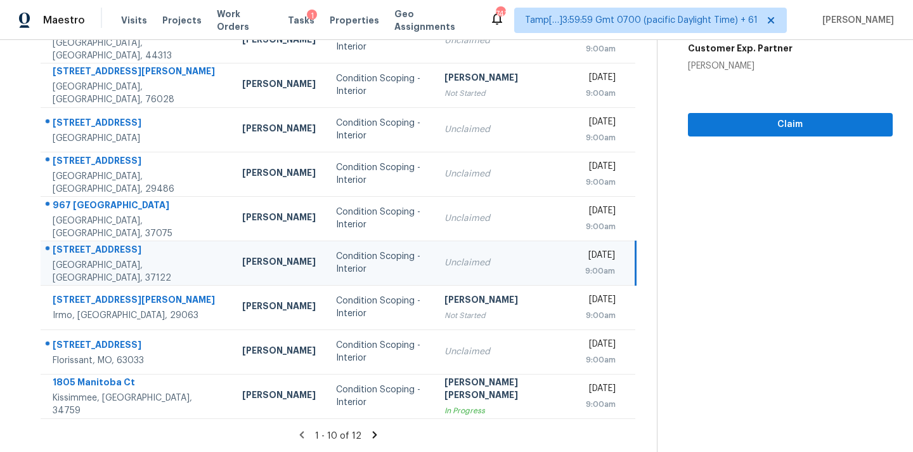
scroll to position [68, 0]
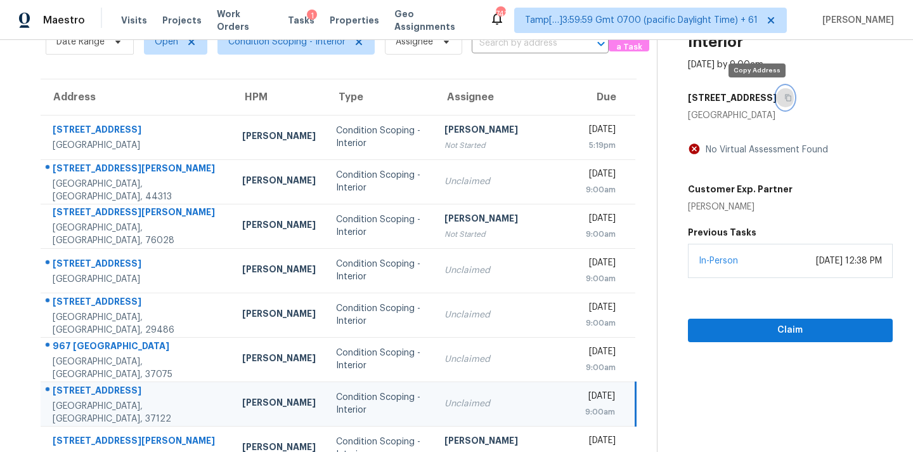
click at [785, 96] on icon "button" at bounding box center [789, 98] width 8 height 8
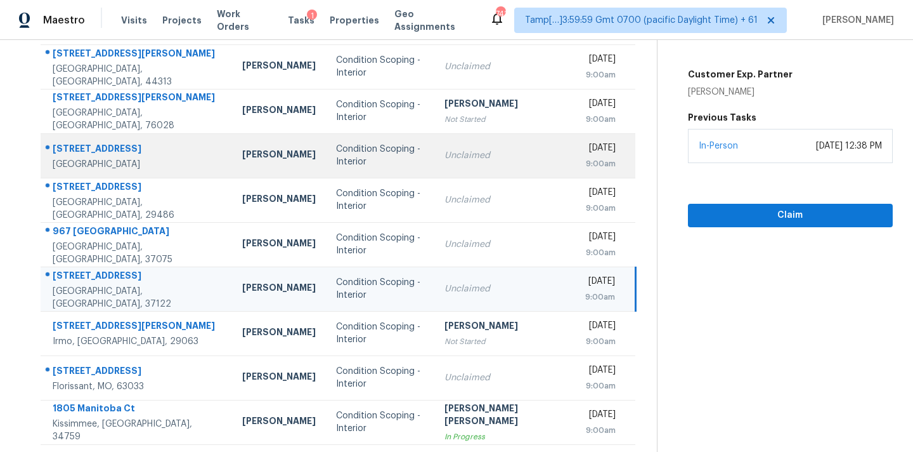
scroll to position [209, 0]
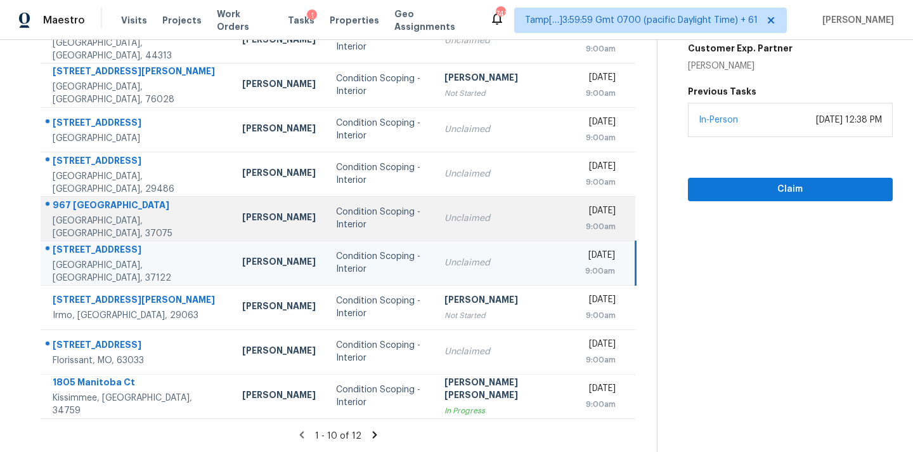
click at [445, 216] on div "Unclaimed" at bounding box center [505, 218] width 121 height 13
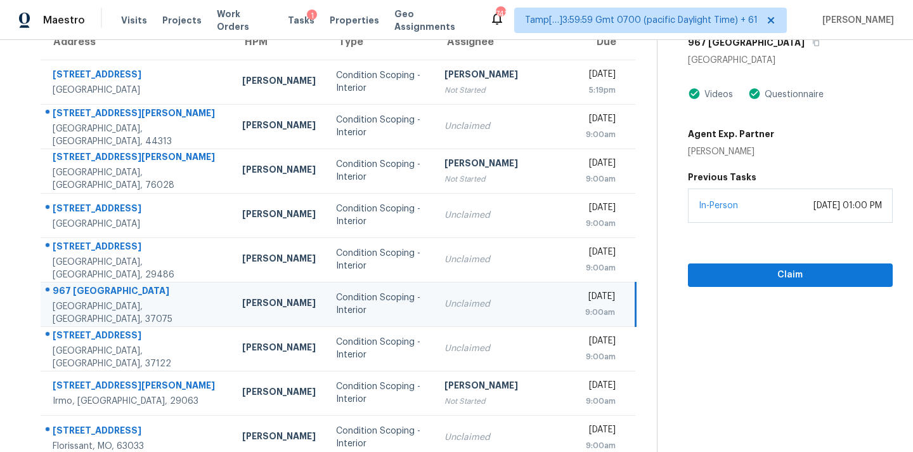
scroll to position [72, 0]
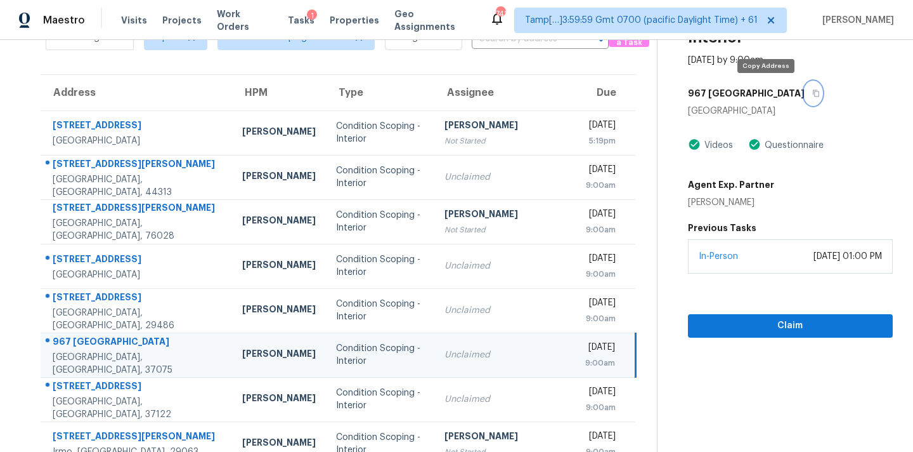
click at [813, 93] on icon "button" at bounding box center [817, 93] width 8 height 8
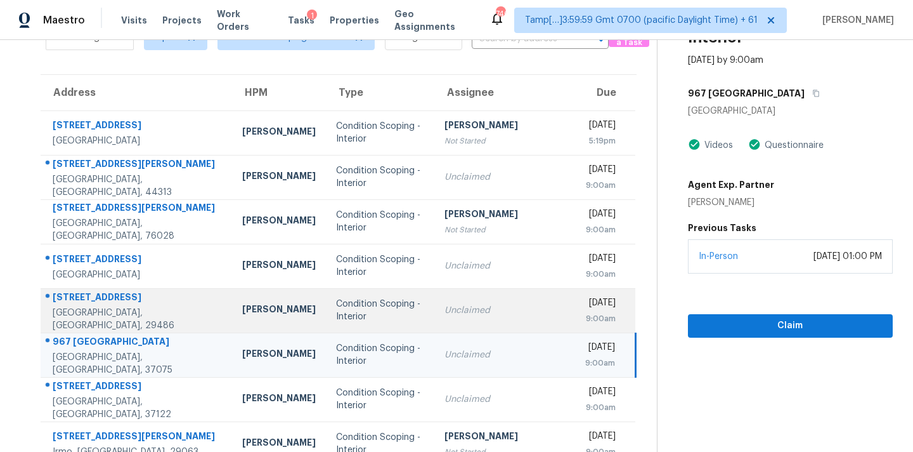
click at [444, 317] on td "Unclaimed" at bounding box center [505, 310] width 141 height 44
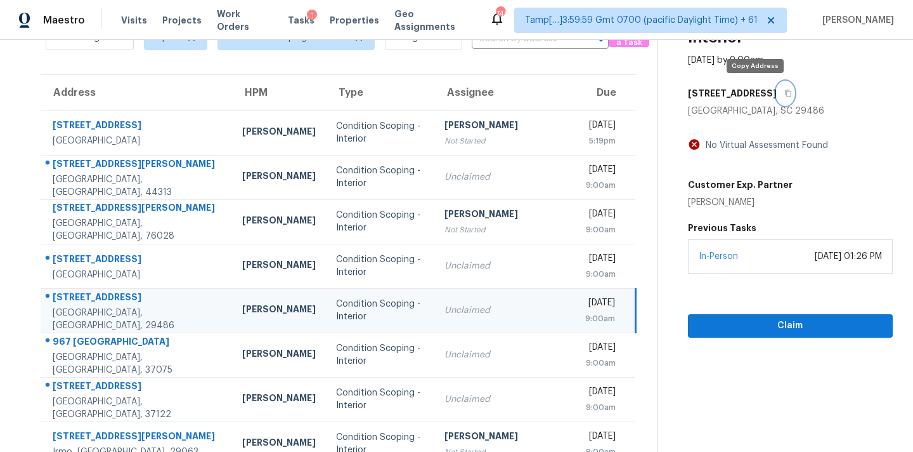
click at [785, 93] on icon "button" at bounding box center [789, 93] width 8 height 8
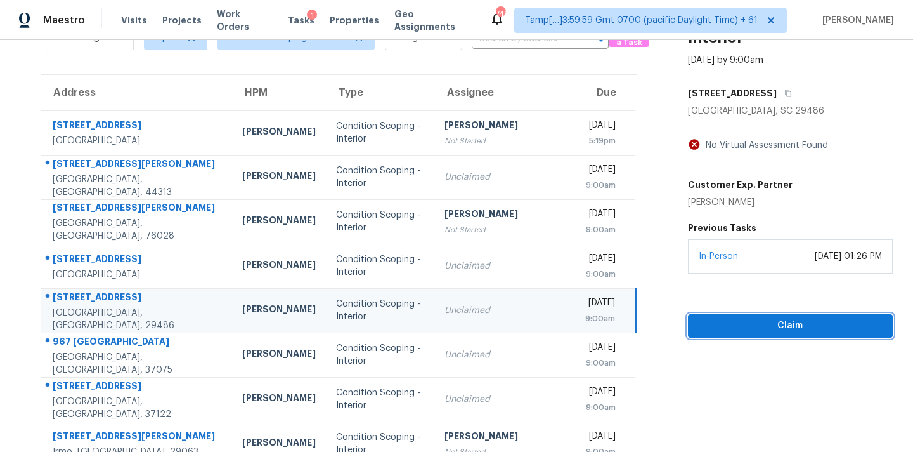
click at [688, 324] on button "Claim" at bounding box center [790, 325] width 205 height 23
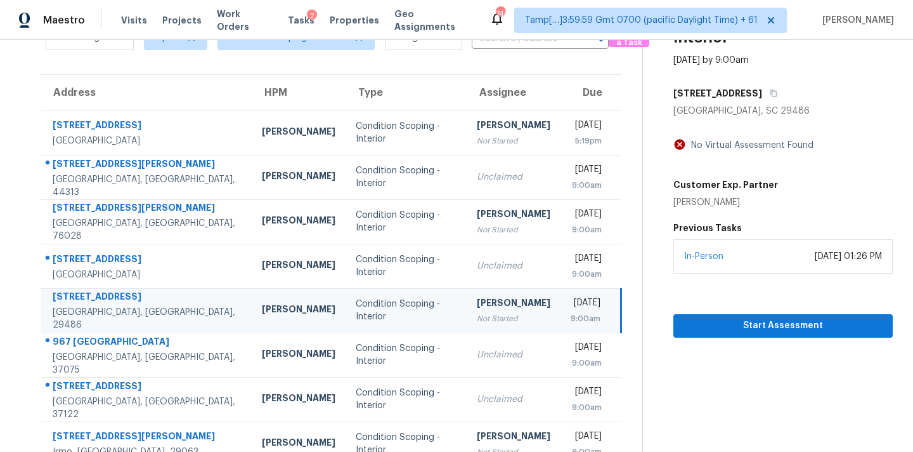
click at [477, 264] on div "Unclaimed" at bounding box center [514, 265] width 74 height 13
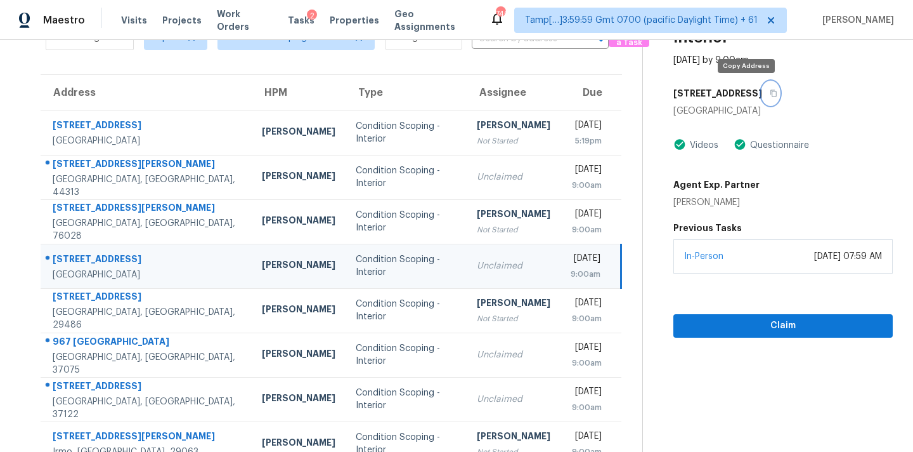
click at [770, 93] on icon "button" at bounding box center [774, 93] width 8 height 8
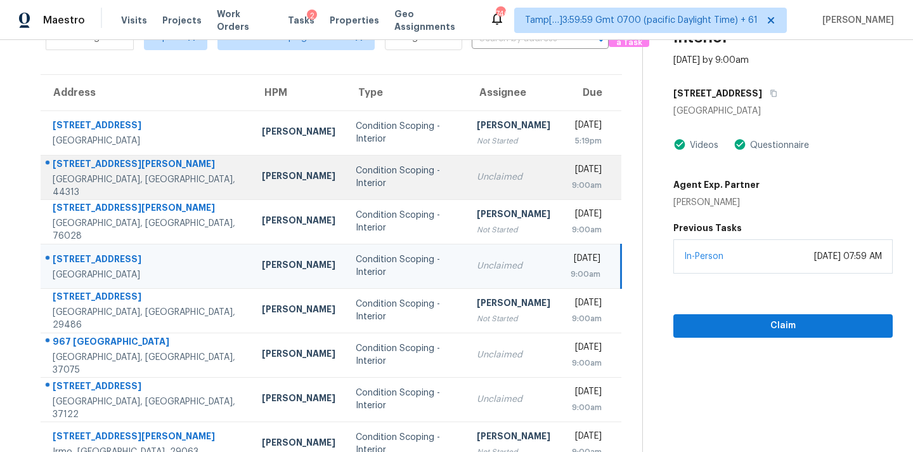
click at [477, 181] on div "Unclaimed" at bounding box center [514, 177] width 74 height 13
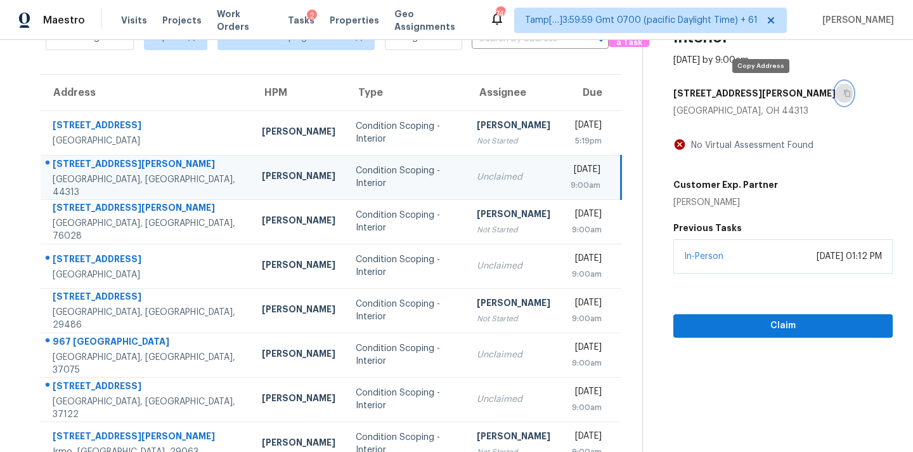
click at [836, 93] on button "button" at bounding box center [844, 93] width 17 height 23
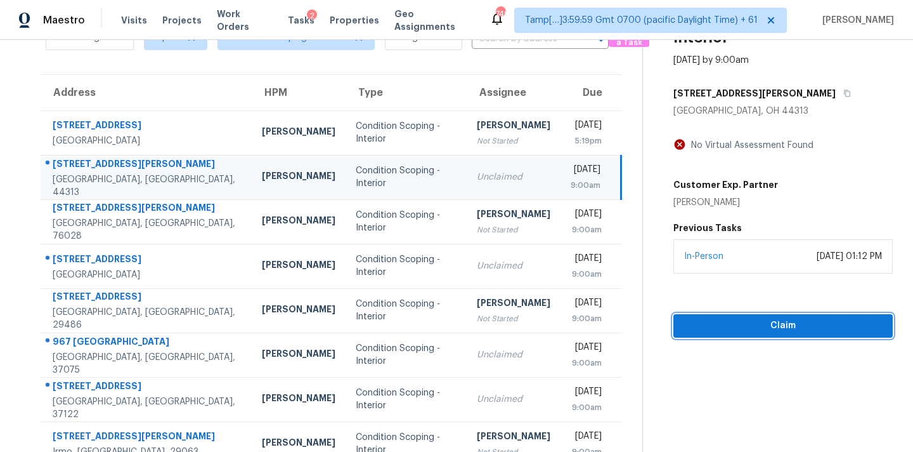
click at [723, 324] on span "Claim" at bounding box center [783, 326] width 199 height 16
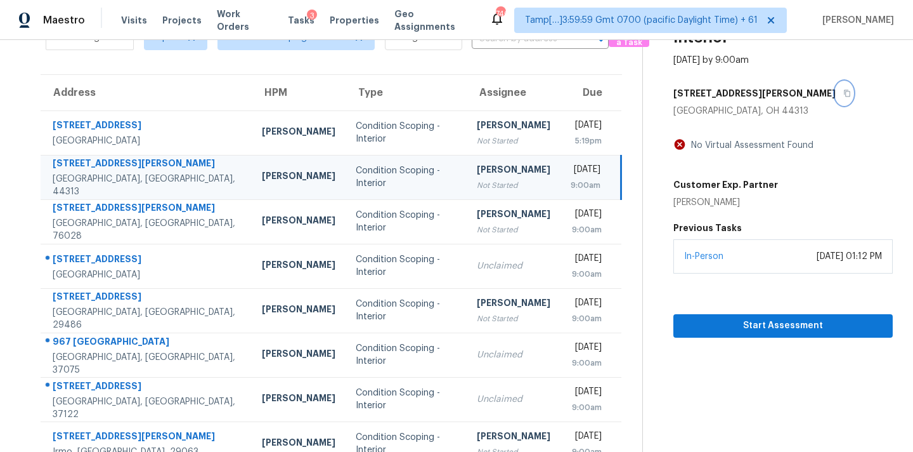
click at [844, 94] on icon "button" at bounding box center [848, 93] width 8 height 8
click at [844, 95] on icon "button" at bounding box center [847, 93] width 6 height 7
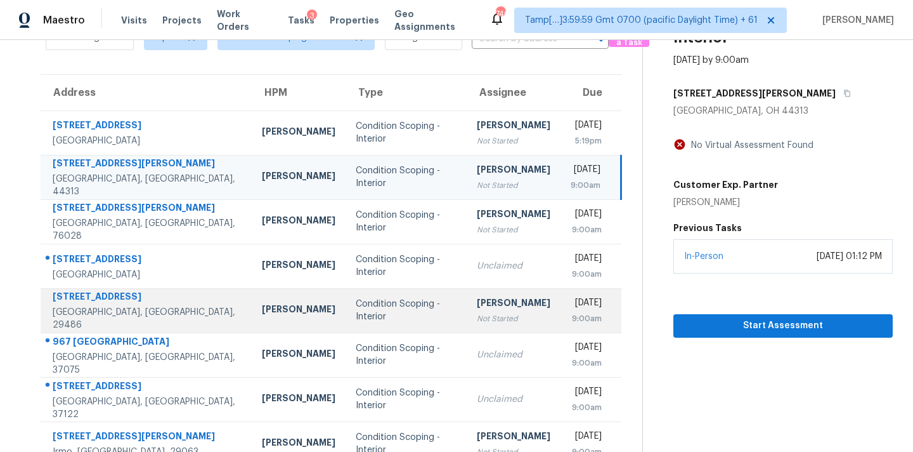
click at [477, 308] on div "[PERSON_NAME]" at bounding box center [514, 304] width 74 height 16
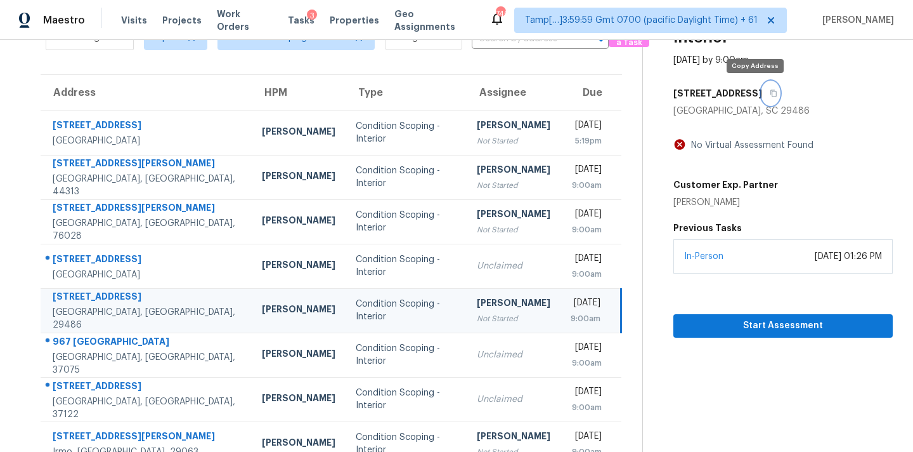
click at [771, 96] on icon "button" at bounding box center [774, 93] width 6 height 7
click at [770, 95] on icon "button" at bounding box center [774, 93] width 8 height 8
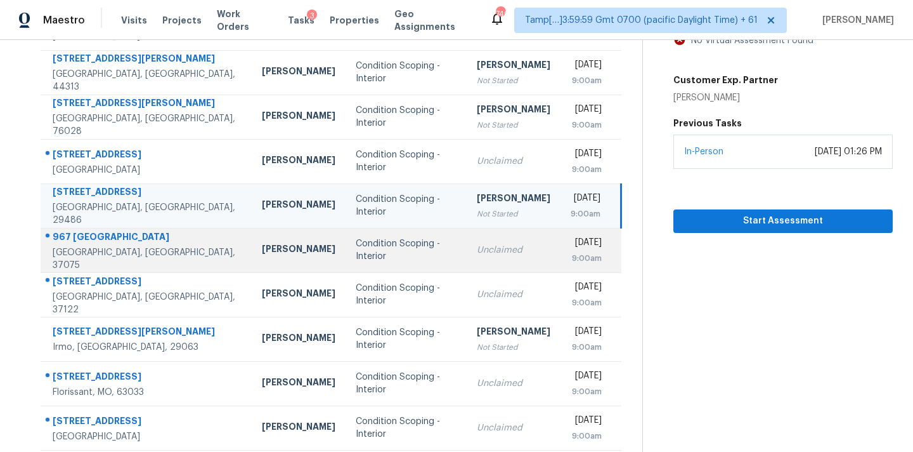
scroll to position [209, 0]
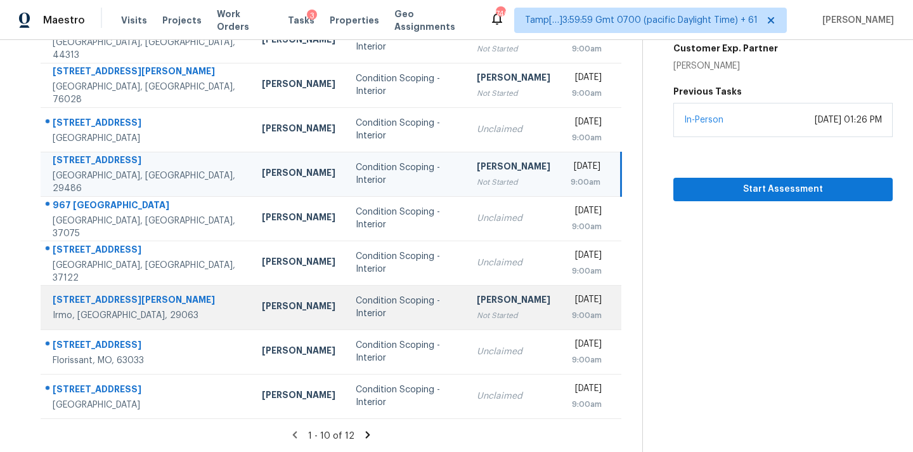
click at [484, 309] on div "[PERSON_NAME]" at bounding box center [514, 301] width 74 height 16
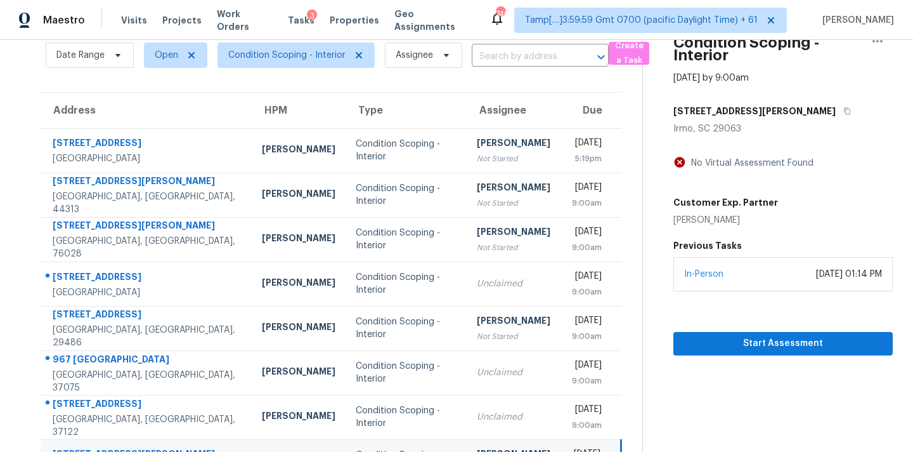
scroll to position [41, 0]
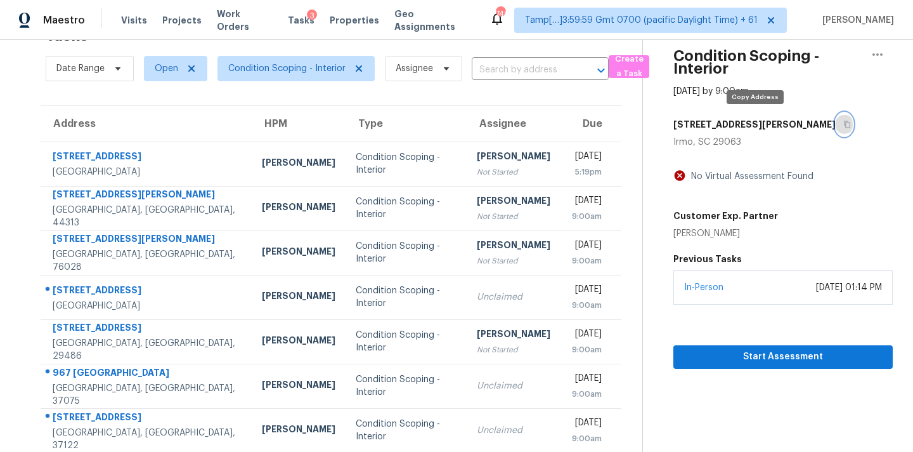
click at [844, 126] on icon "button" at bounding box center [847, 124] width 6 height 7
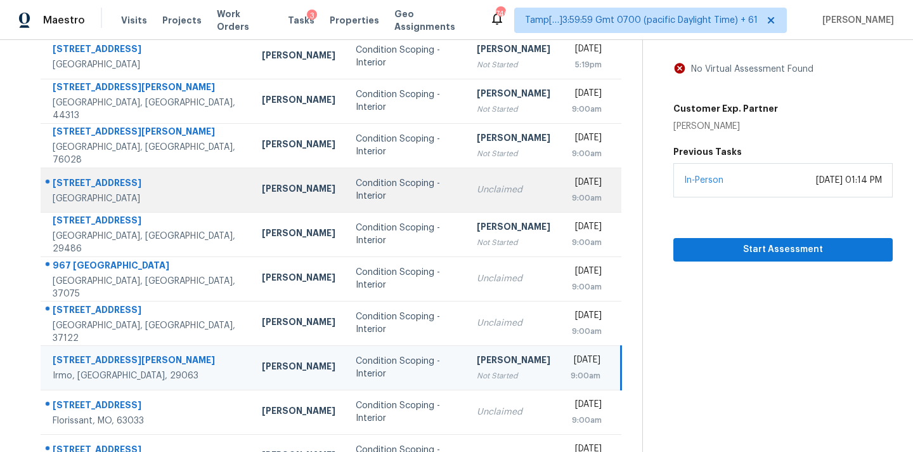
scroll to position [209, 0]
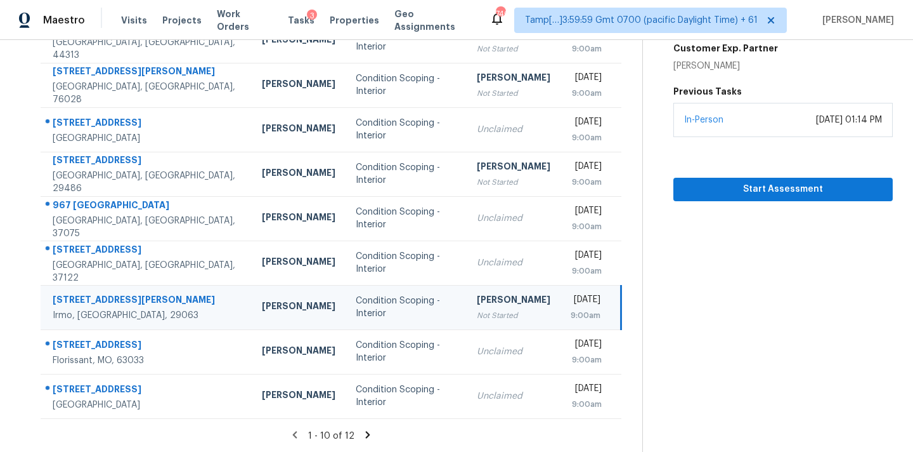
click at [368, 433] on icon at bounding box center [367, 434] width 11 height 11
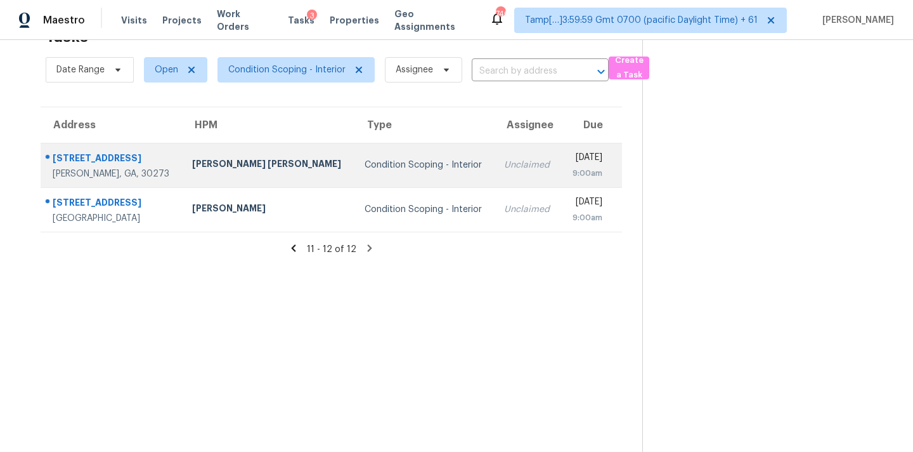
click at [494, 171] on td "Unclaimed" at bounding box center [527, 165] width 67 height 44
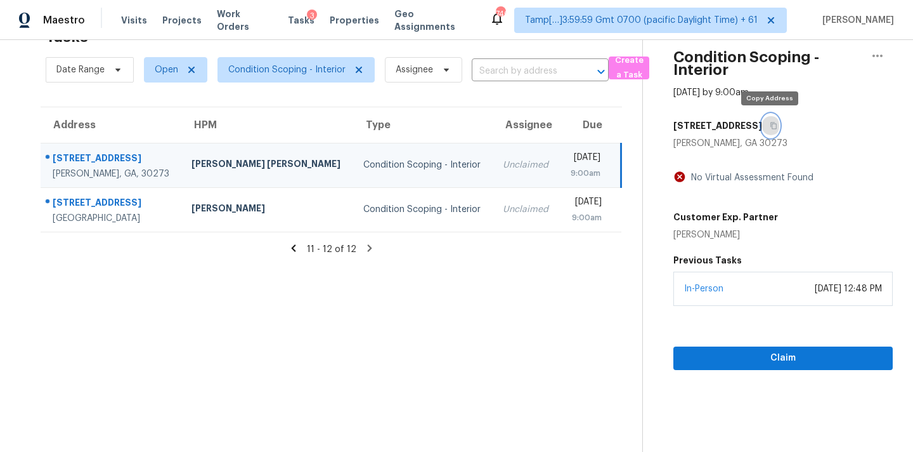
click at [772, 126] on icon "button" at bounding box center [774, 126] width 8 height 8
click at [474, 72] on input "text" at bounding box center [522, 72] width 101 height 20
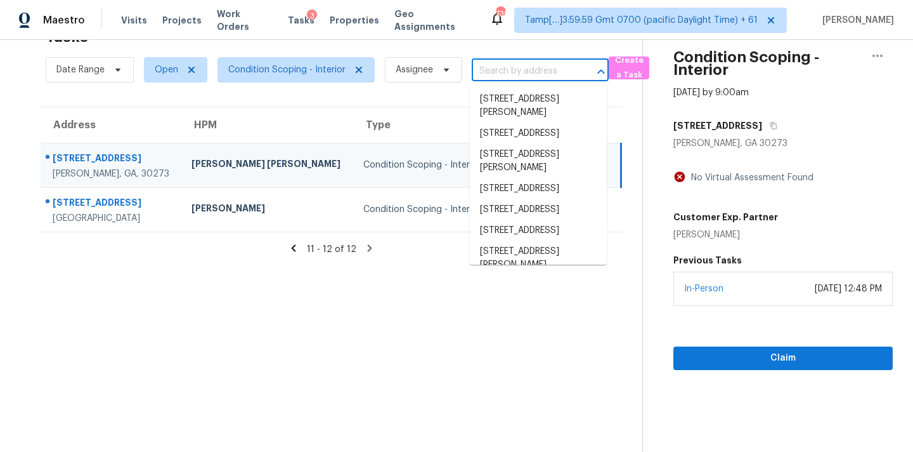
paste input "[STREET_ADDRESS][PERSON_NAME]"
type input "[STREET_ADDRESS][PERSON_NAME]"
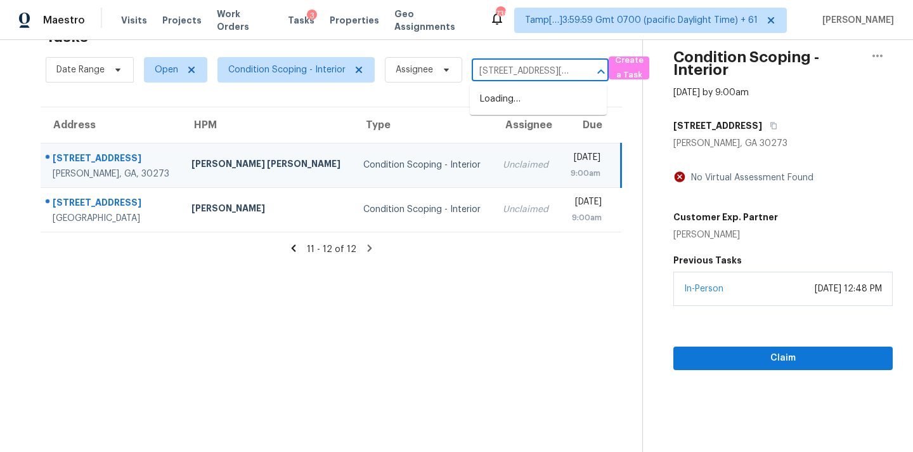
scroll to position [0, 43]
click at [511, 105] on li "[STREET_ADDRESS][PERSON_NAME]" at bounding box center [538, 106] width 137 height 34
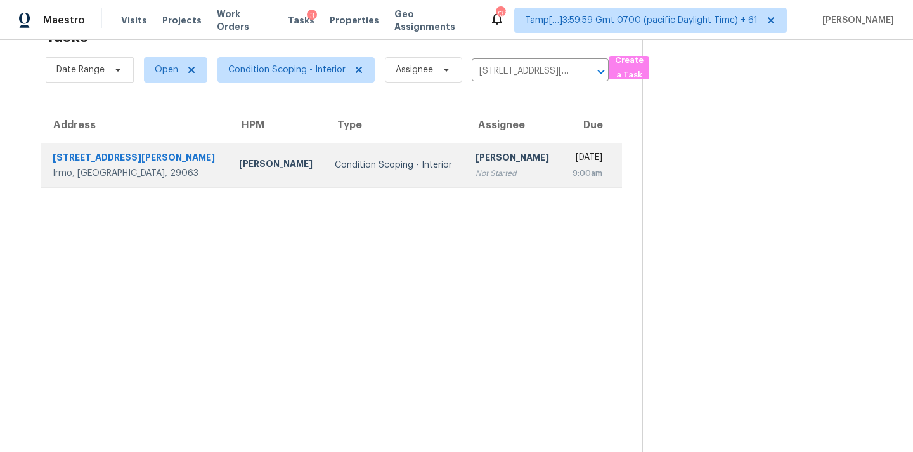
click at [572, 172] on div "9:00am" at bounding box center [587, 173] width 31 height 13
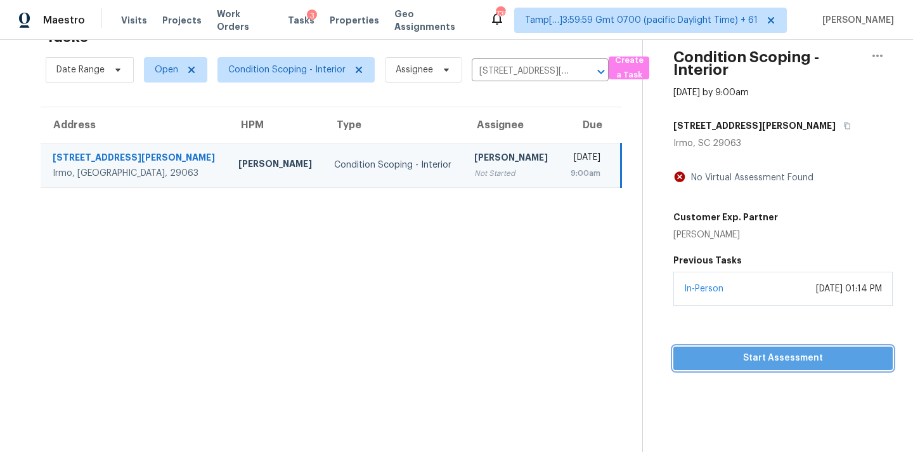
click at [736, 357] on span "Start Assessment" at bounding box center [783, 358] width 199 height 16
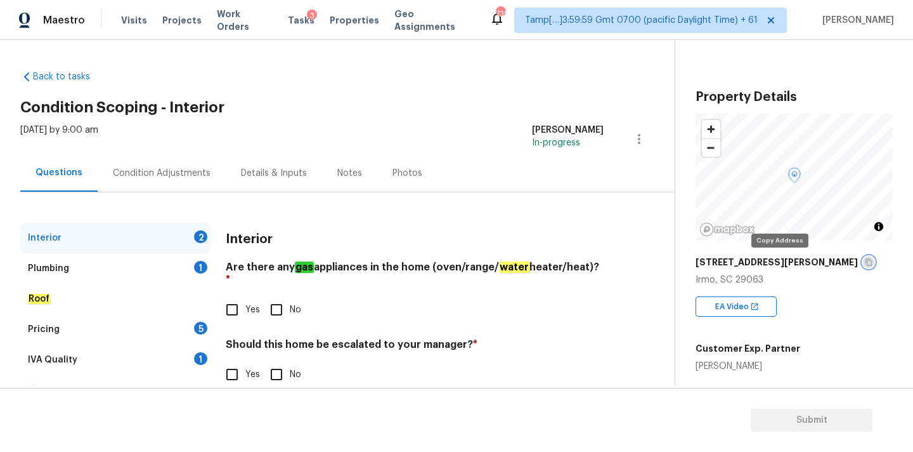
click at [865, 264] on icon "button" at bounding box center [869, 262] width 8 height 8
click at [277, 299] on input "No" at bounding box center [276, 309] width 27 height 27
checkbox input "true"
click at [277, 362] on input "No" at bounding box center [276, 374] width 27 height 27
checkbox input "true"
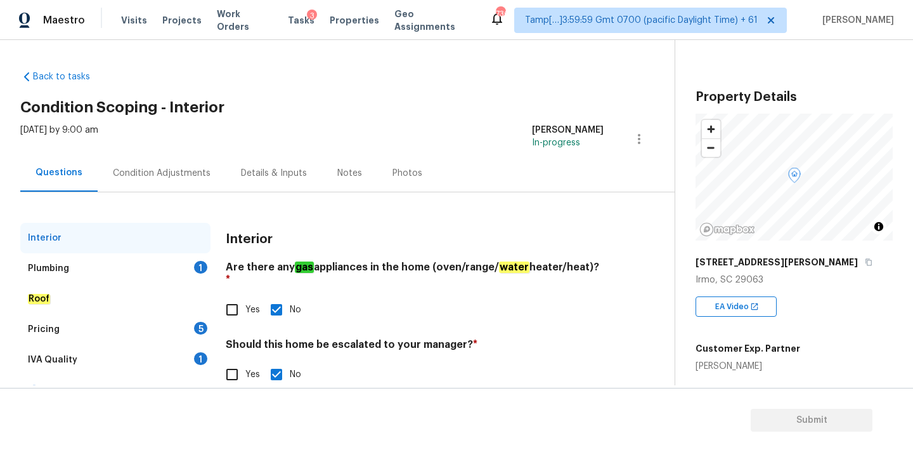
click at [180, 270] on div "Plumbing 1" at bounding box center [115, 268] width 190 height 30
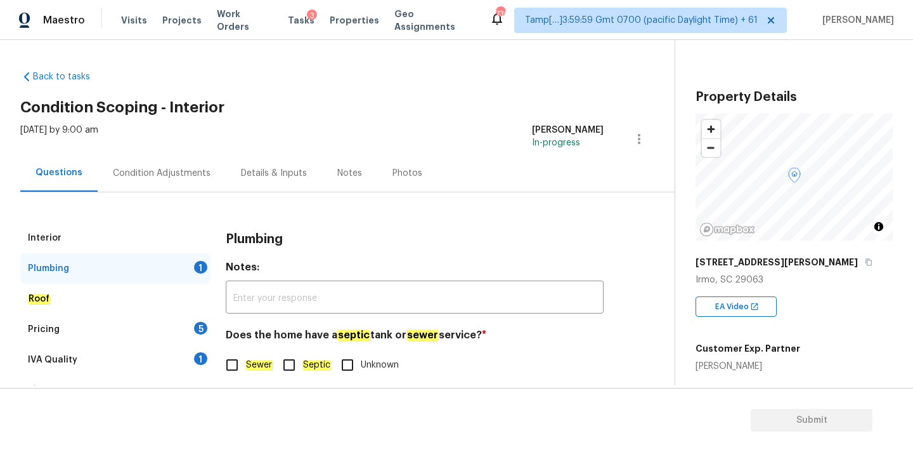
click at [240, 362] on input "Sewer" at bounding box center [232, 364] width 27 height 27
checkbox input "true"
click at [179, 350] on div "IVA Quality 1" at bounding box center [115, 359] width 190 height 30
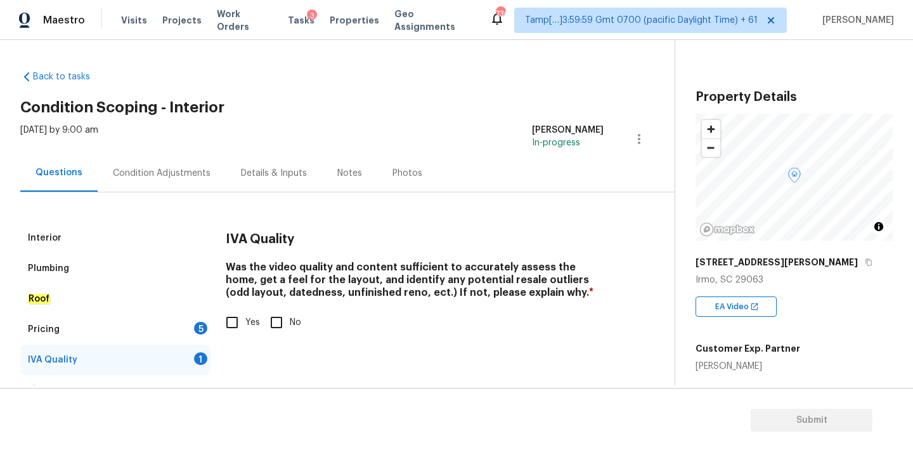
click at [237, 328] on input "Yes" at bounding box center [232, 322] width 27 height 27
checkbox input "true"
click at [177, 337] on div "Pricing 5" at bounding box center [115, 329] width 190 height 30
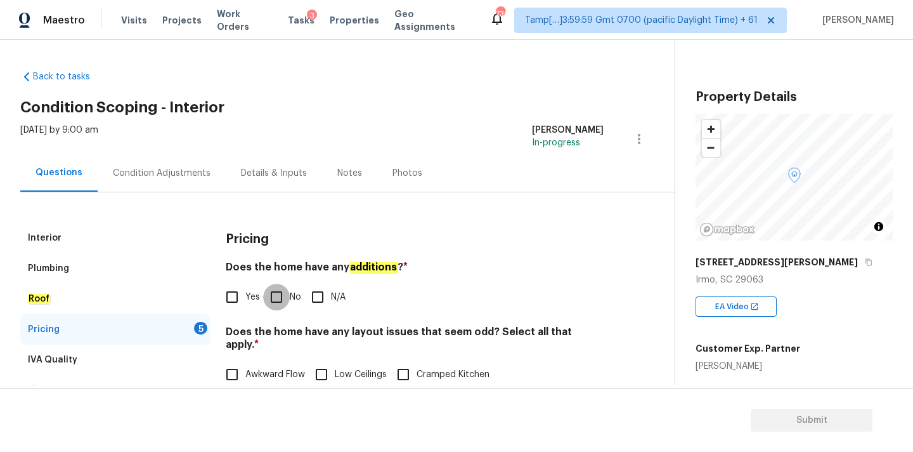
click at [283, 304] on input "No" at bounding box center [276, 297] width 27 height 27
checkbox input "true"
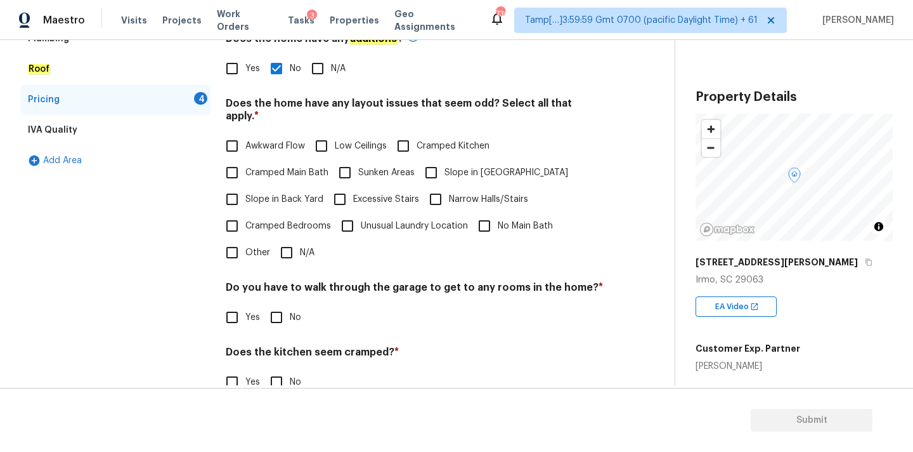
scroll to position [280, 0]
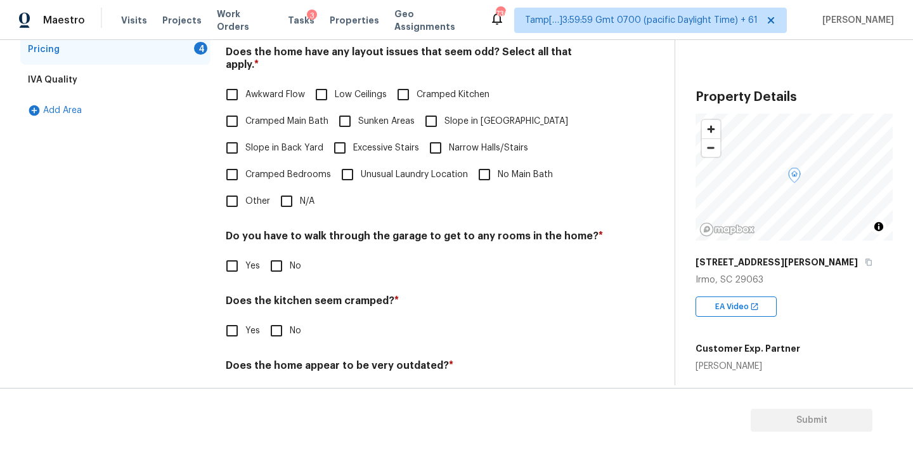
click at [290, 188] on input "N/A" at bounding box center [286, 201] width 27 height 27
checkbox input "true"
click at [282, 262] on input "No" at bounding box center [276, 267] width 27 height 27
checkbox input "true"
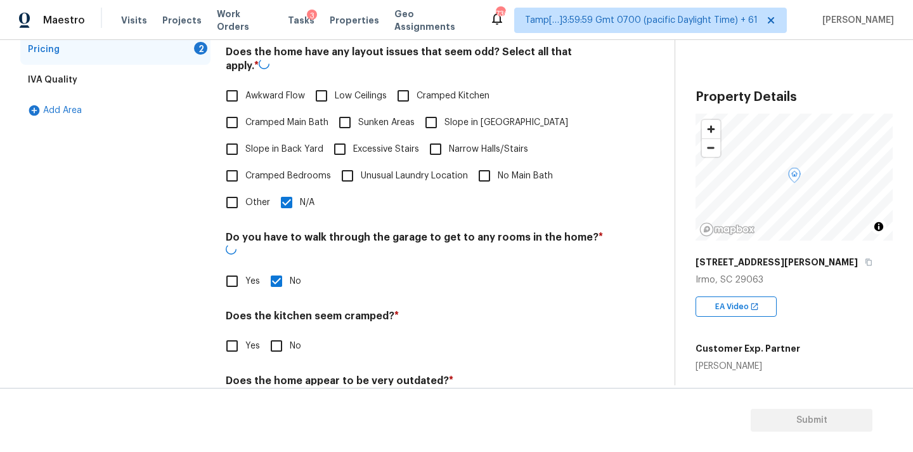
scroll to position [310, 0]
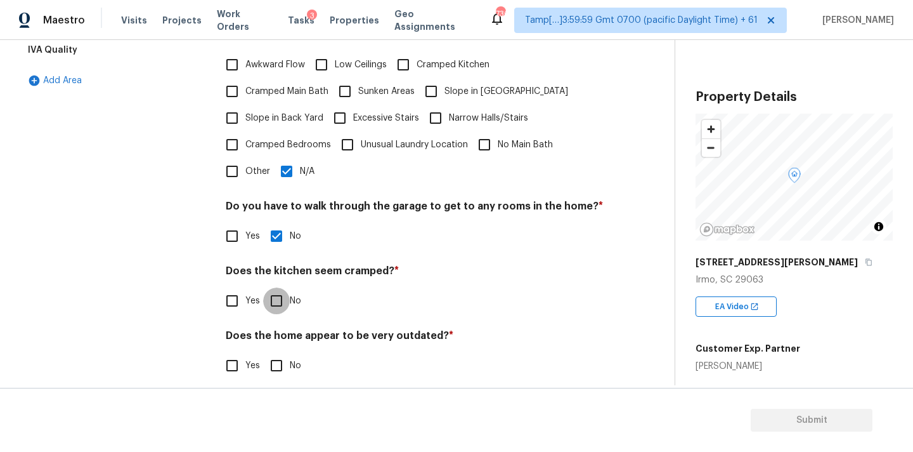
click at [280, 287] on input "No" at bounding box center [276, 300] width 27 height 27
checkbox input "true"
click at [280, 353] on input "No" at bounding box center [276, 366] width 27 height 27
checkbox input "true"
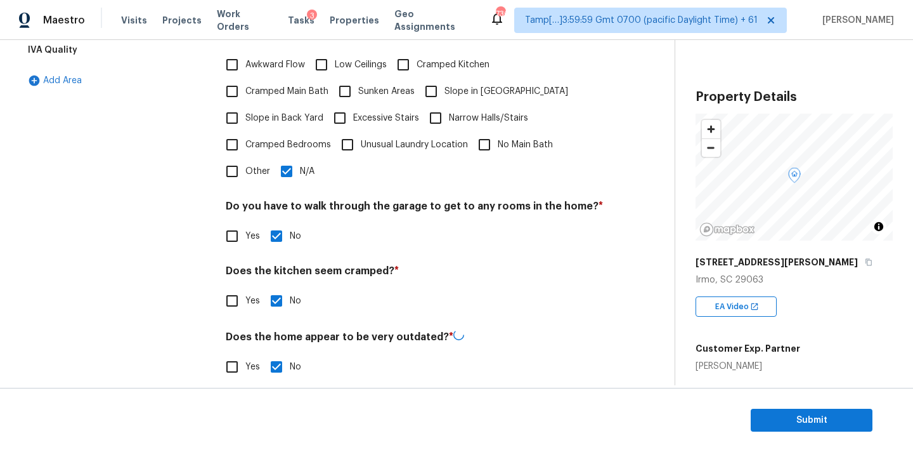
scroll to position [62, 0]
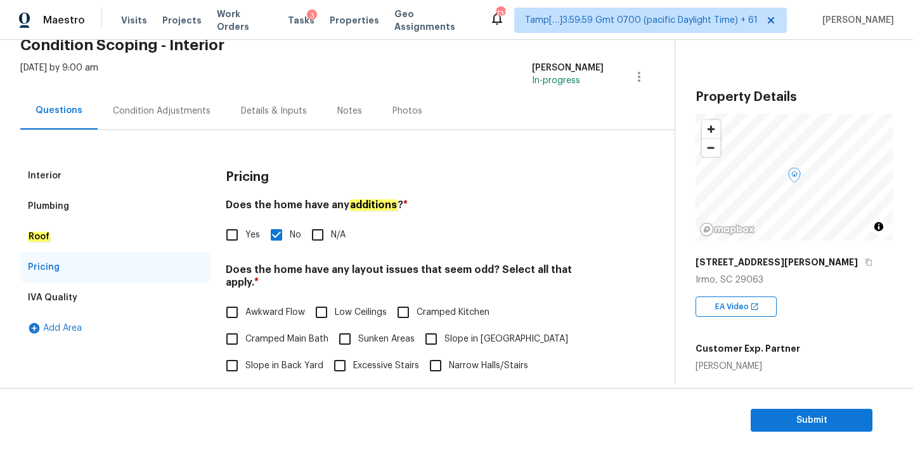
click at [169, 108] on div "Condition Adjustments" at bounding box center [162, 111] width 98 height 13
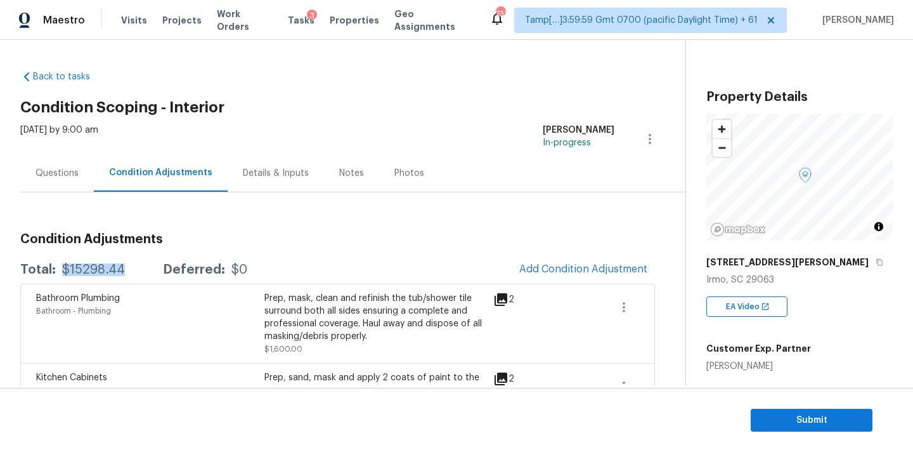
drag, startPoint x: 62, startPoint y: 268, endPoint x: 129, endPoint y: 269, distance: 67.2
click at [129, 269] on div "Total: $15298.44 Deferred: $0" at bounding box center [133, 269] width 227 height 13
copy div "$15298.44"
click at [811, 414] on span "Submit" at bounding box center [811, 420] width 101 height 16
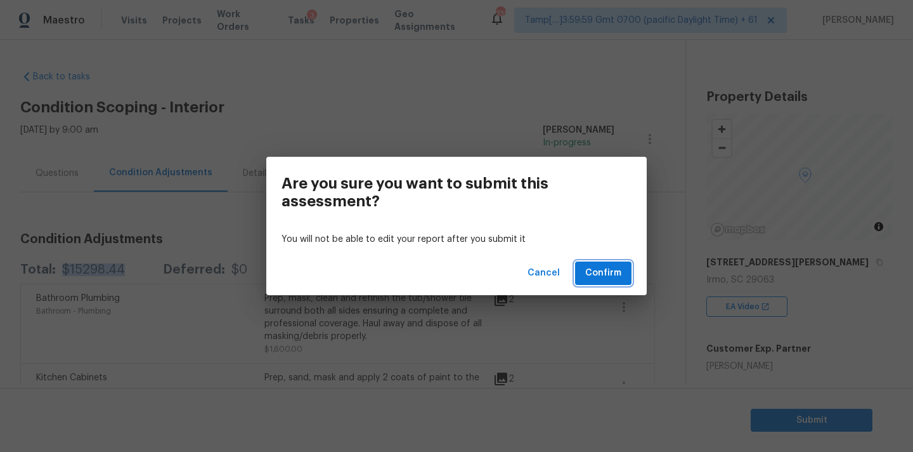
click at [598, 269] on span "Confirm" at bounding box center [604, 273] width 36 height 16
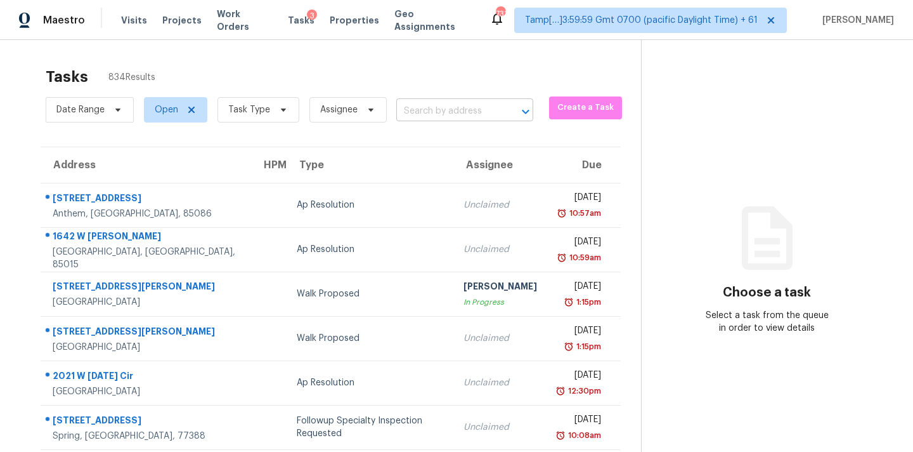
click at [439, 113] on input "text" at bounding box center [446, 111] width 101 height 20
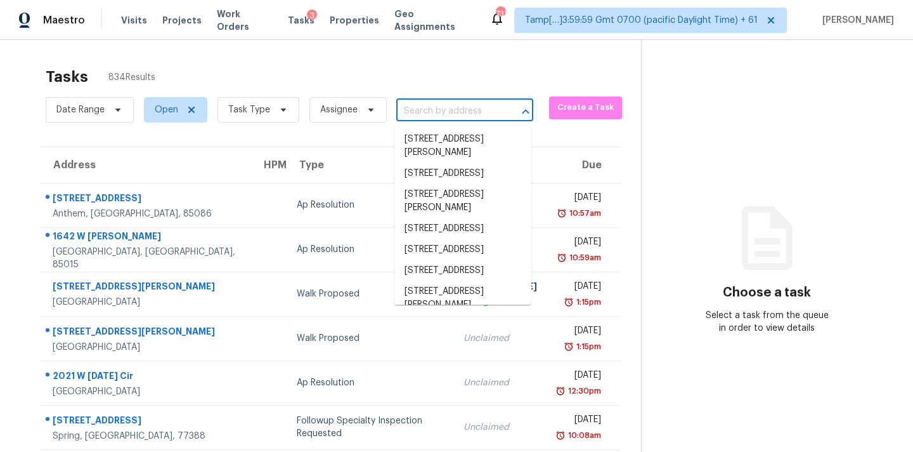
paste input "[STREET_ADDRESS]"
type input "[STREET_ADDRESS]"
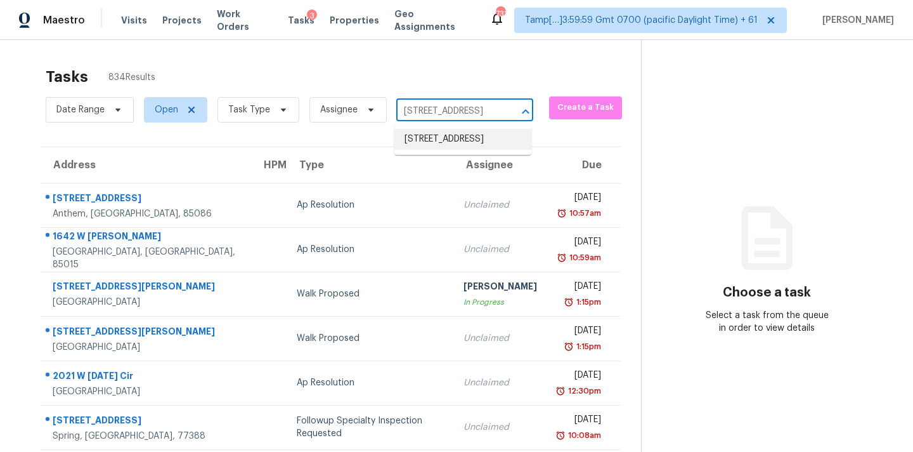
click at [447, 145] on li "[STREET_ADDRESS]" at bounding box center [463, 139] width 137 height 21
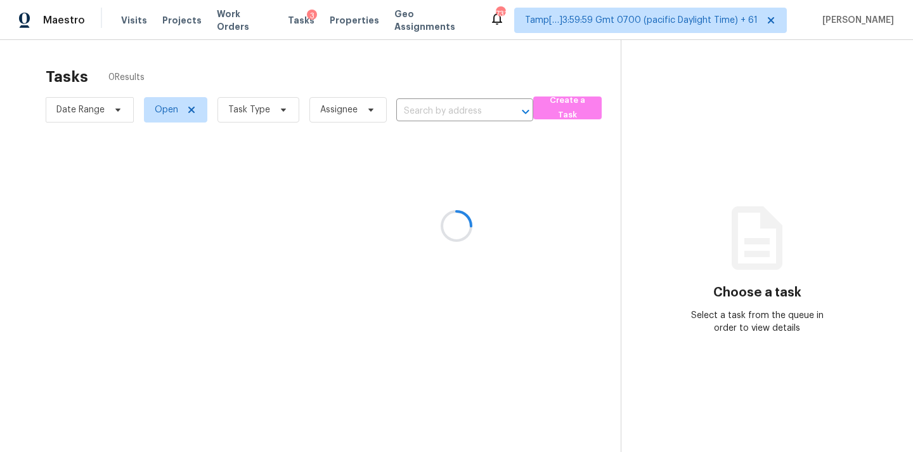
type input "[STREET_ADDRESS]"
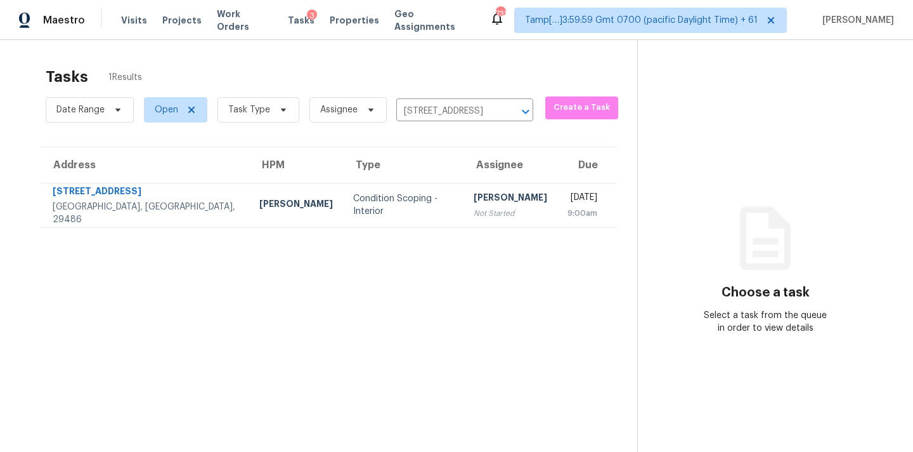
click at [464, 225] on td "Pavithran Omsekar Not Started" at bounding box center [511, 205] width 94 height 44
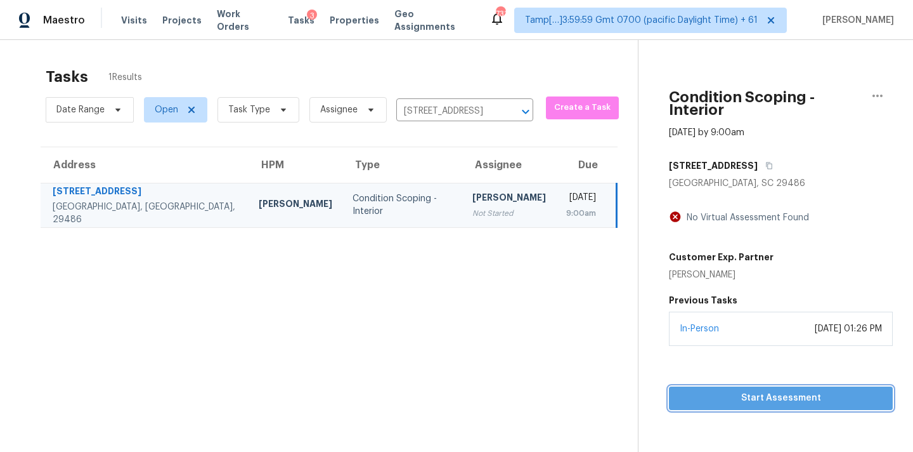
click at [742, 390] on span "Start Assessment" at bounding box center [781, 398] width 204 height 16
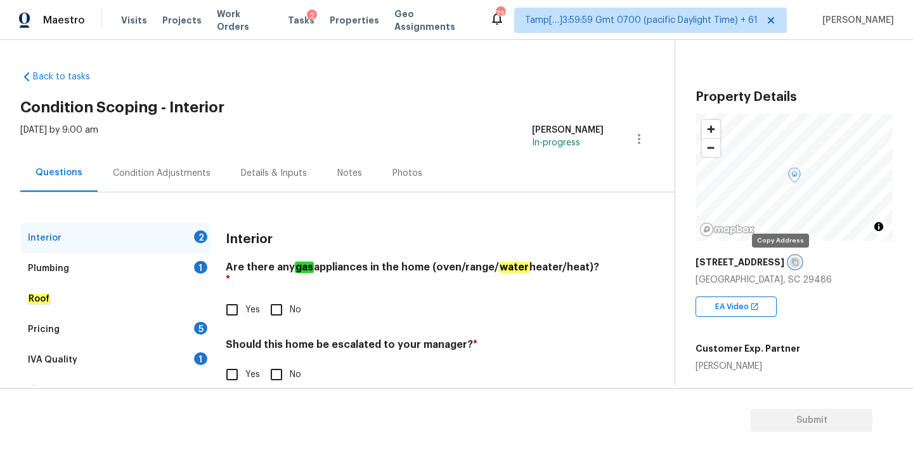
click at [792, 263] on icon "button" at bounding box center [796, 262] width 8 height 8
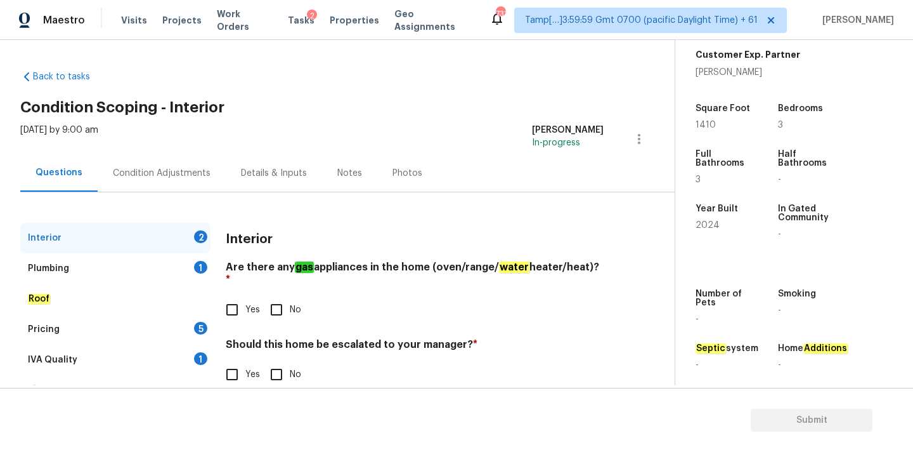
scroll to position [312, 0]
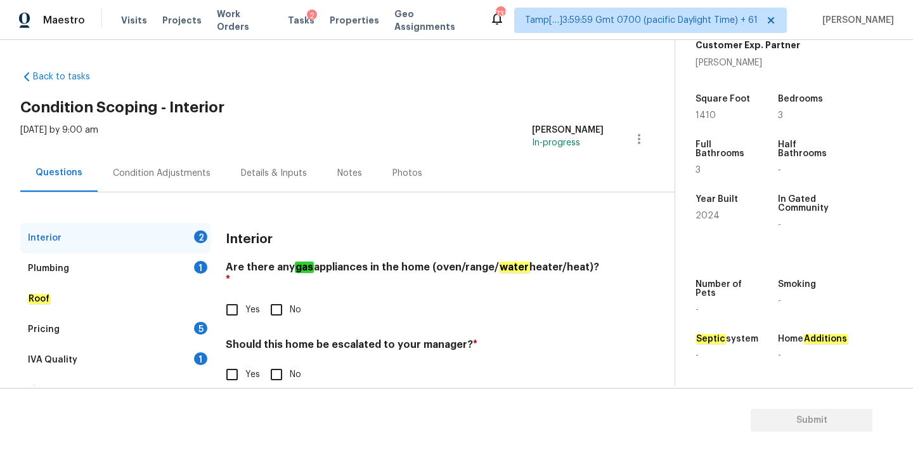
click at [244, 304] on input "Yes" at bounding box center [232, 309] width 27 height 27
checkbox input "true"
click at [279, 361] on input "No" at bounding box center [276, 374] width 27 height 27
checkbox input "true"
click at [177, 268] on div "Plumbing 1" at bounding box center [115, 268] width 190 height 30
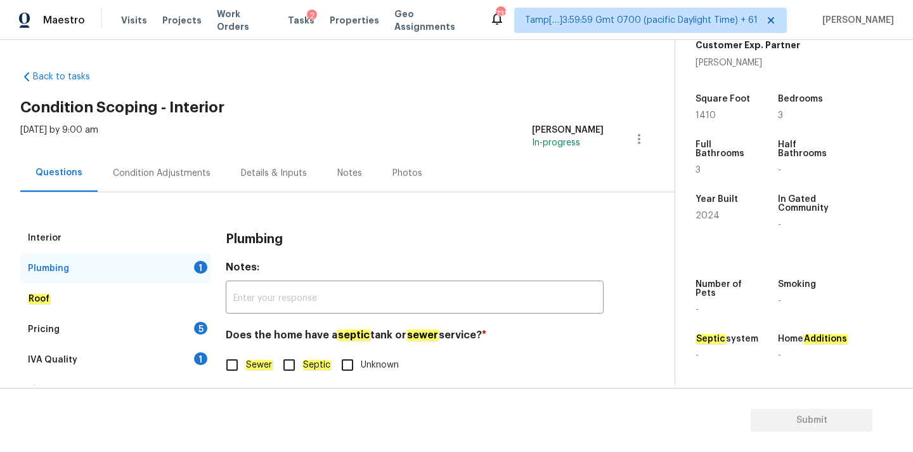
click at [252, 362] on em "Sewer" at bounding box center [258, 365] width 27 height 10
click at [245, 362] on input "Sewer" at bounding box center [232, 364] width 27 height 27
checkbox input "true"
click at [193, 351] on div "IVA Quality 1" at bounding box center [115, 359] width 190 height 30
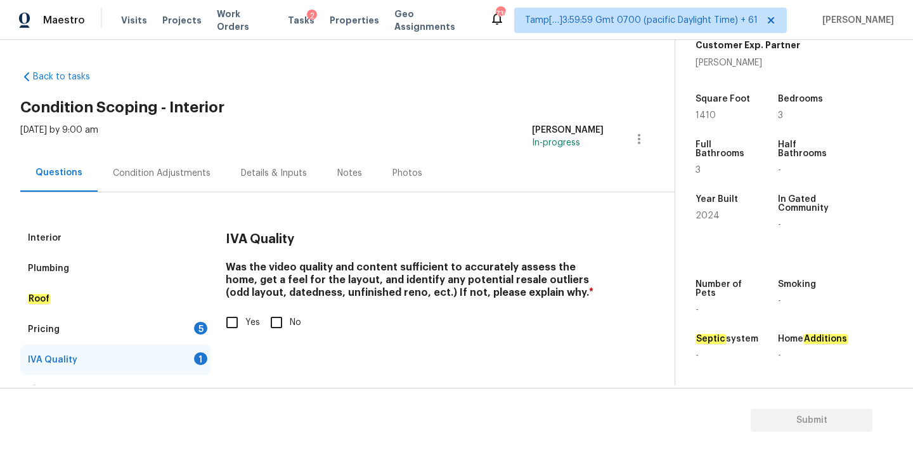
click at [251, 327] on span "Yes" at bounding box center [252, 322] width 15 height 13
click at [245, 327] on input "Yes" at bounding box center [232, 322] width 27 height 27
checkbox input "true"
click at [188, 330] on div "Pricing 5" at bounding box center [115, 329] width 190 height 30
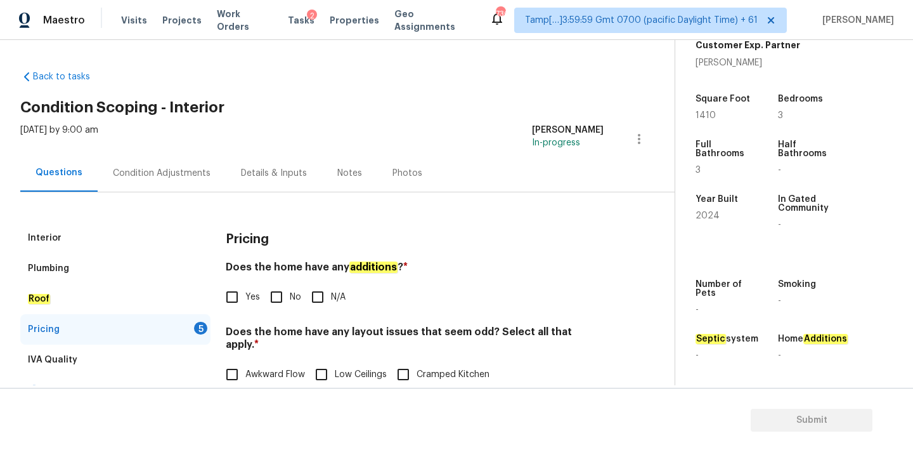
click at [293, 301] on span "No" at bounding box center [295, 297] width 11 height 13
click at [290, 301] on input "No" at bounding box center [276, 297] width 27 height 27
checkbox input "true"
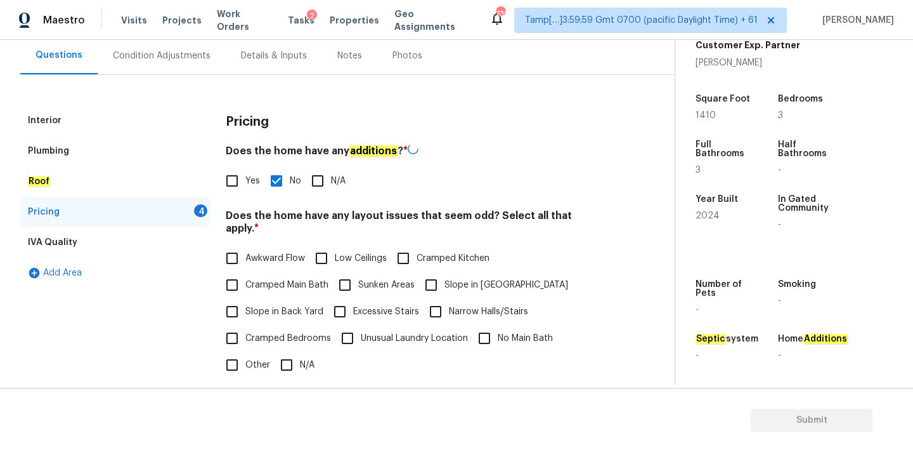
scroll to position [310, 0]
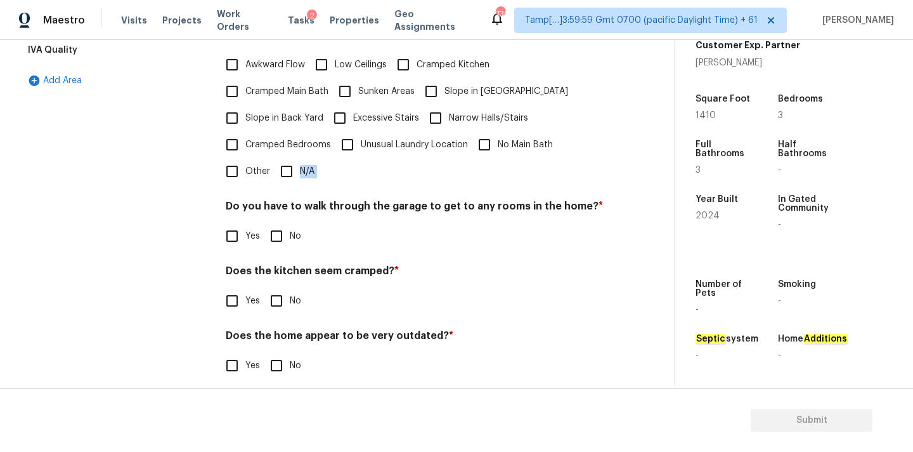
click at [296, 171] on div "Pricing Does the home have any additions ? * Yes No N/A Does the home have any …" at bounding box center [415, 153] width 378 height 481
click at [281, 225] on input "No" at bounding box center [276, 236] width 27 height 27
checkbox input "true"
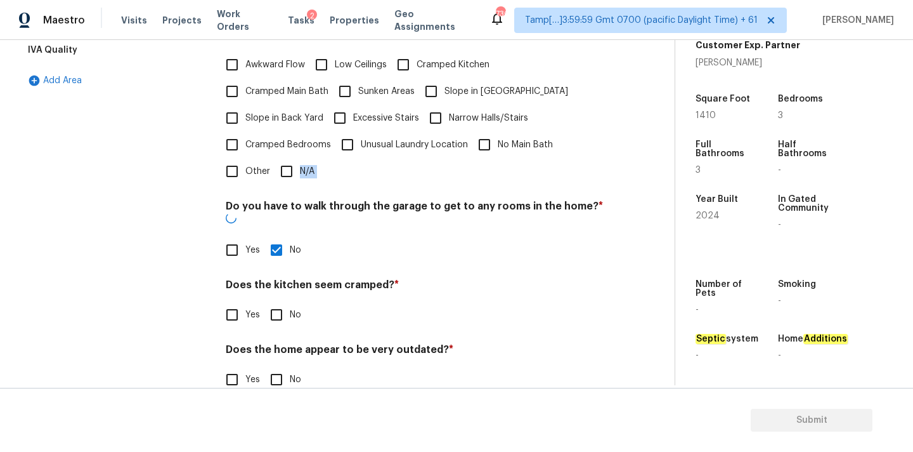
click at [285, 169] on input "N/A" at bounding box center [286, 171] width 27 height 27
checkbox input "true"
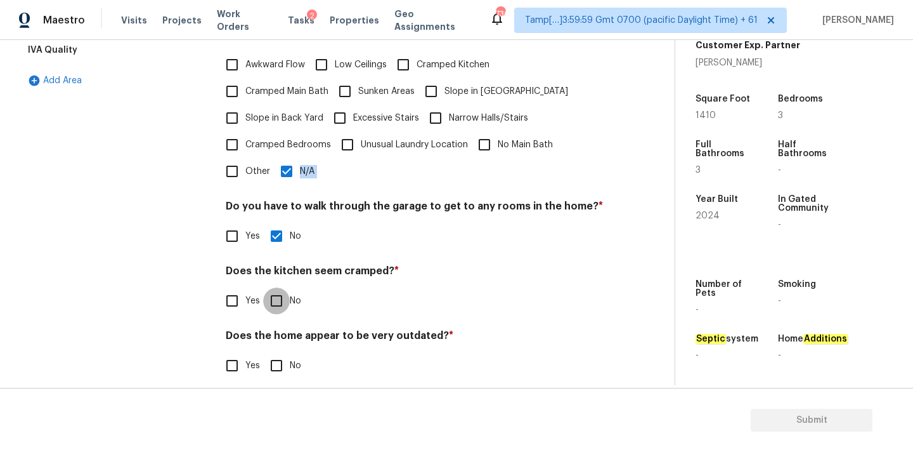
click at [280, 289] on input "No" at bounding box center [276, 300] width 27 height 27
checkbox input "true"
click at [282, 352] on input "No" at bounding box center [276, 365] width 27 height 27
checkbox input "true"
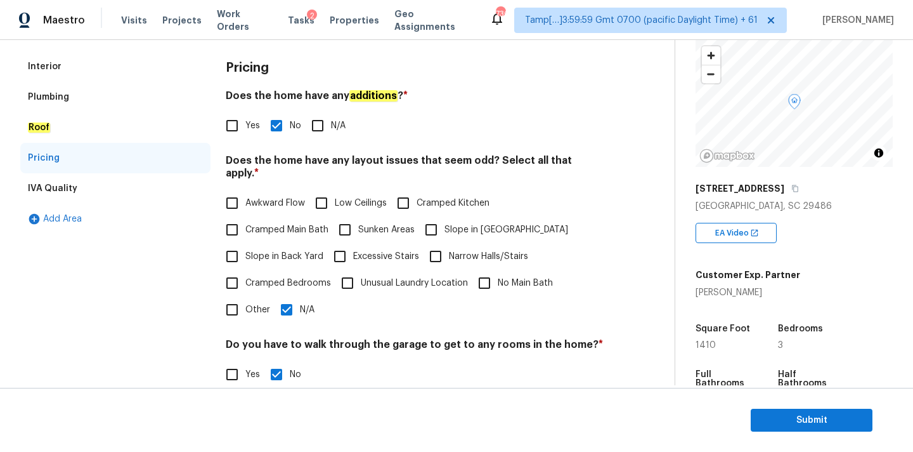
scroll to position [0, 0]
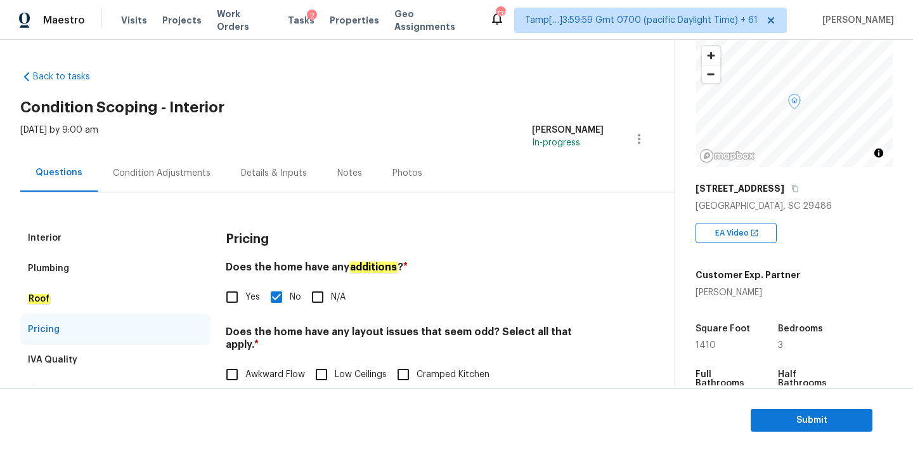
click at [164, 180] on div "Condition Adjustments" at bounding box center [162, 172] width 128 height 37
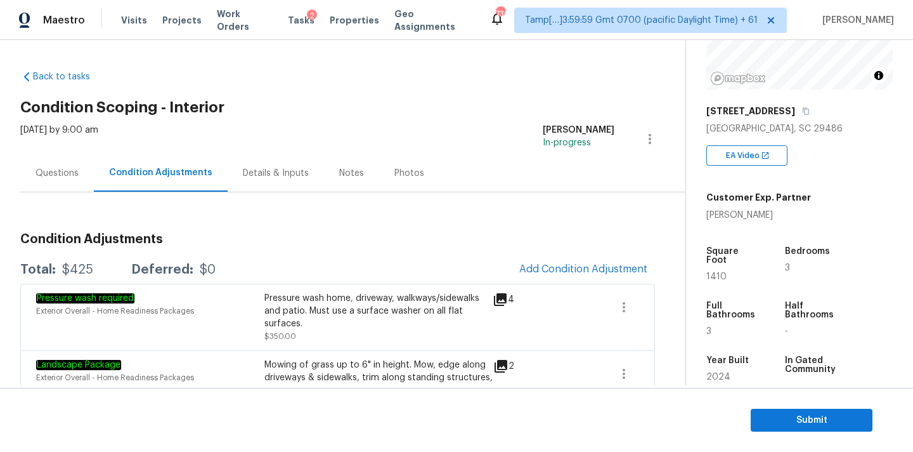
scroll to position [160, 0]
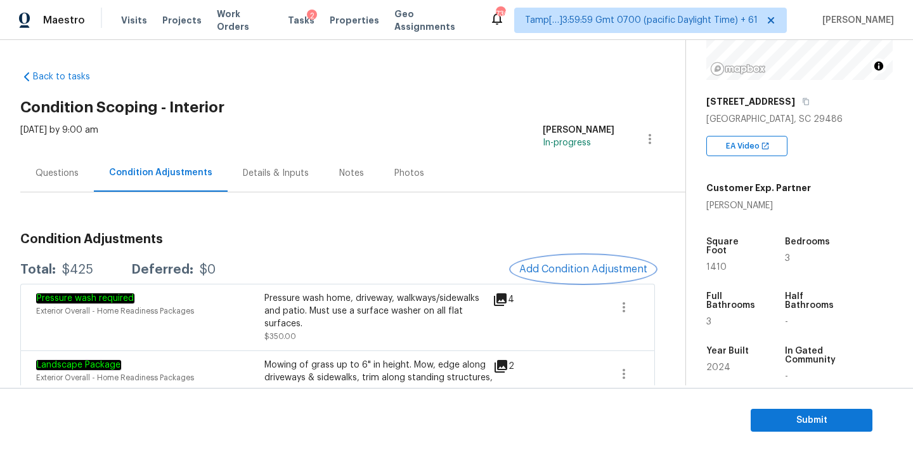
click at [537, 274] on span "Add Condition Adjustment" at bounding box center [584, 268] width 128 height 11
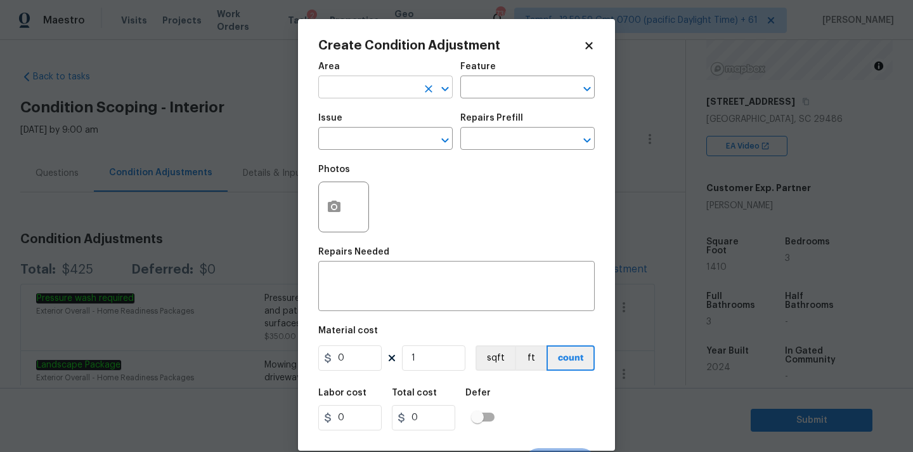
click at [341, 85] on input "text" at bounding box center [367, 89] width 99 height 20
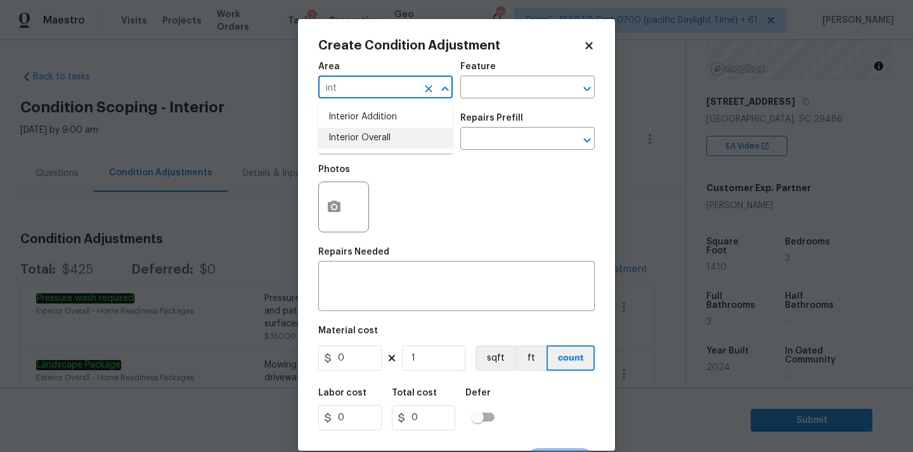
click at [357, 130] on li "Interior Overall" at bounding box center [385, 138] width 134 height 21
type input "Interior Overall"
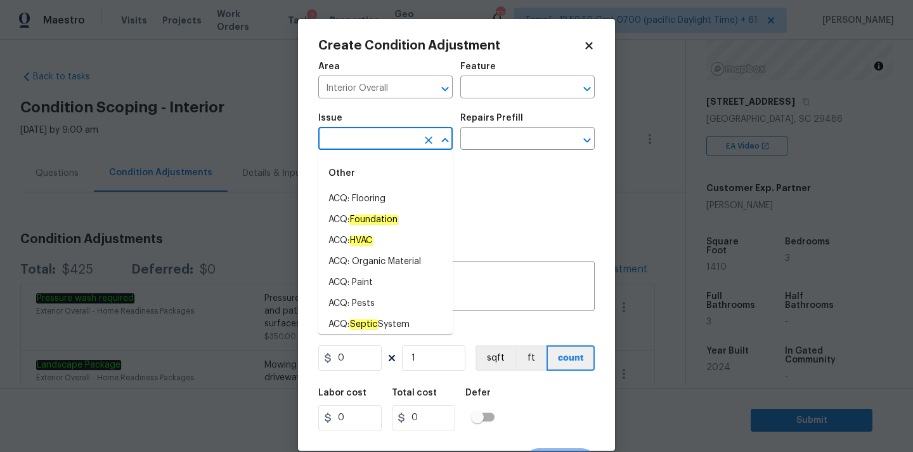
click at [357, 140] on input "text" at bounding box center [367, 140] width 99 height 20
click at [368, 276] on li "ACQ: Paint" at bounding box center [385, 282] width 134 height 21
type input "ACQ: Paint"
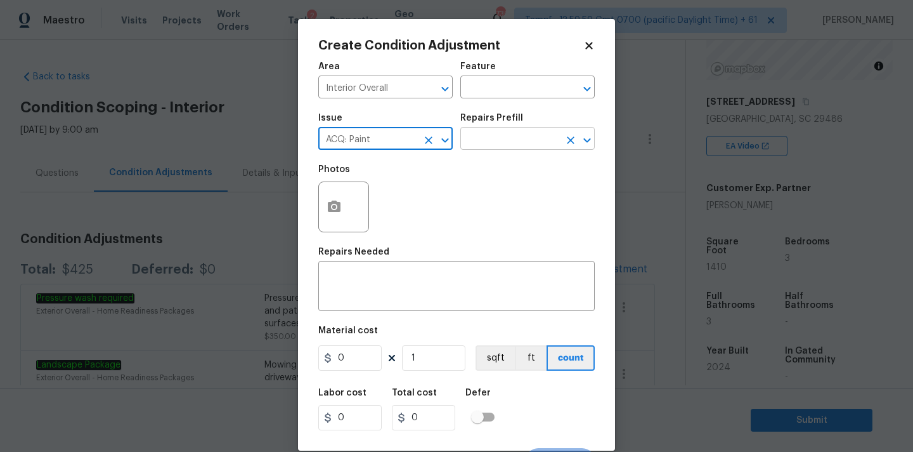
click at [514, 143] on input "text" at bounding box center [510, 140] width 99 height 20
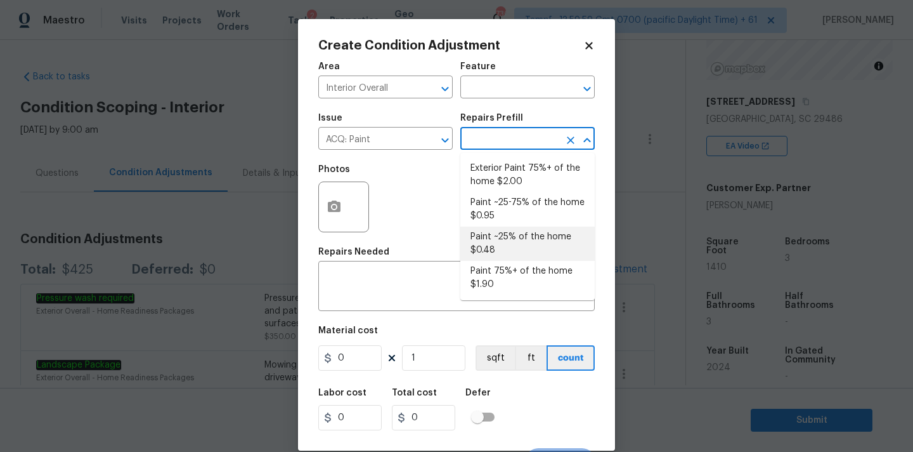
click at [508, 234] on li "Paint ~25% of the home $0.48" at bounding box center [528, 243] width 134 height 34
type input "Acquisition"
type textarea "Acquisition Scope: ~25% of the home needs interior paint"
type input "0.48"
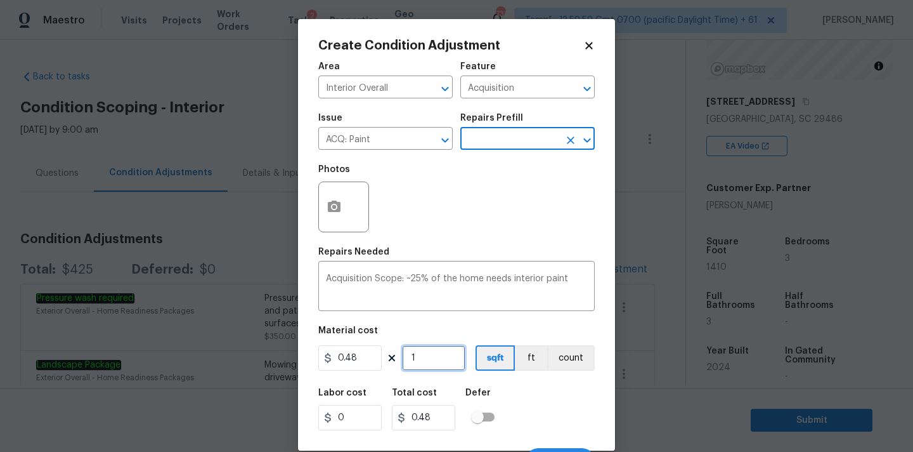
click at [443, 365] on input "1" at bounding box center [433, 357] width 63 height 25
type input "14"
type input "6.72"
type input "141"
type input "67.68"
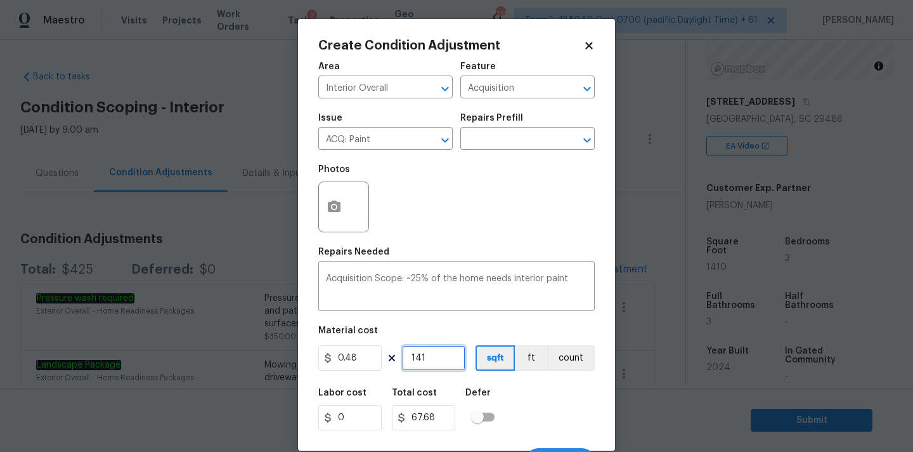
type input "1410"
type input "676.8"
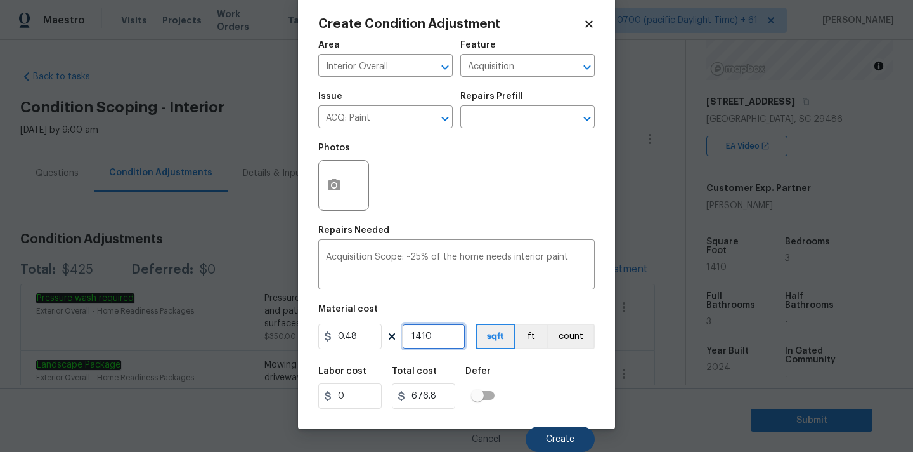
type input "1410"
click at [575, 435] on button "Create" at bounding box center [560, 438] width 69 height 25
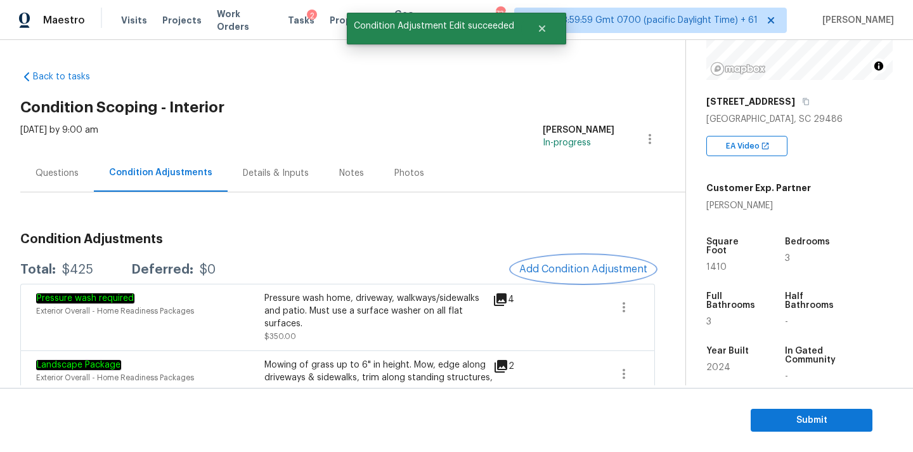
scroll to position [0, 0]
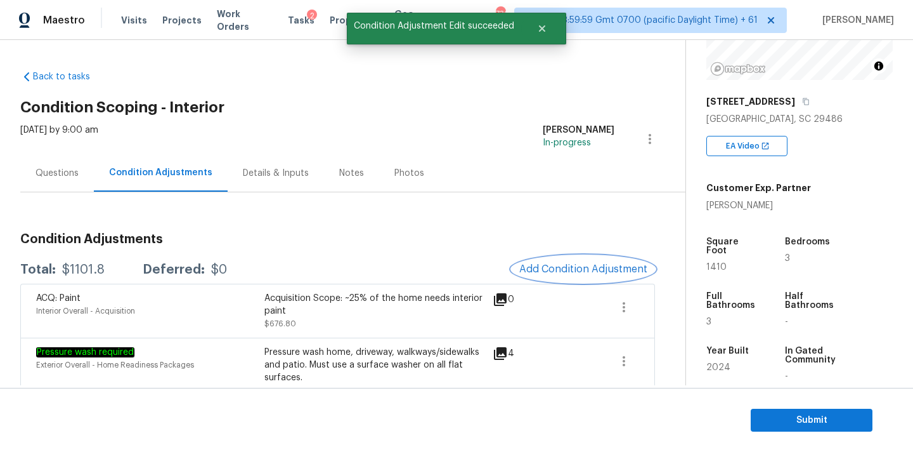
click at [548, 268] on span "Add Condition Adjustment" at bounding box center [584, 268] width 128 height 11
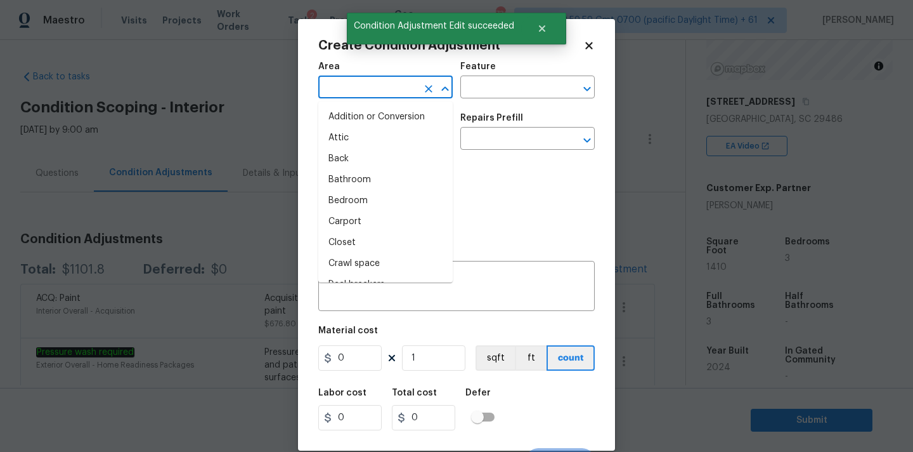
click at [365, 97] on input "text" at bounding box center [367, 89] width 99 height 20
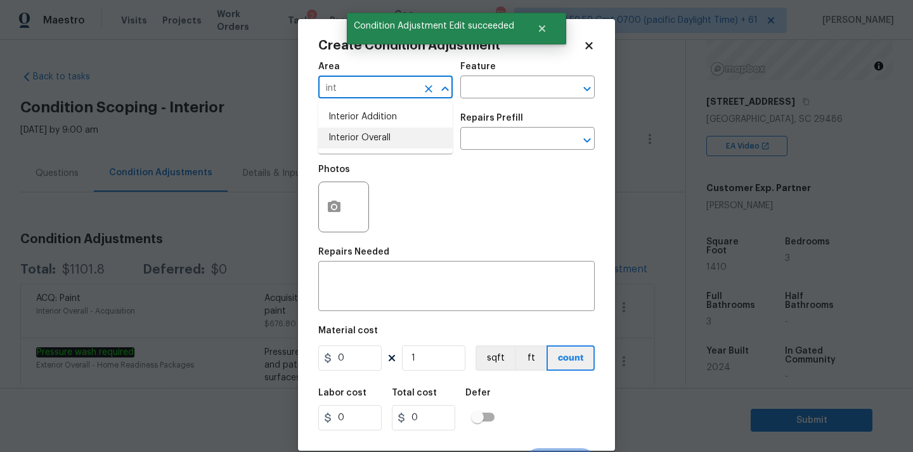
click at [372, 143] on li "Interior Overall" at bounding box center [385, 138] width 134 height 21
type input "Interior Overall"
click at [381, 143] on input "text" at bounding box center [367, 140] width 99 height 20
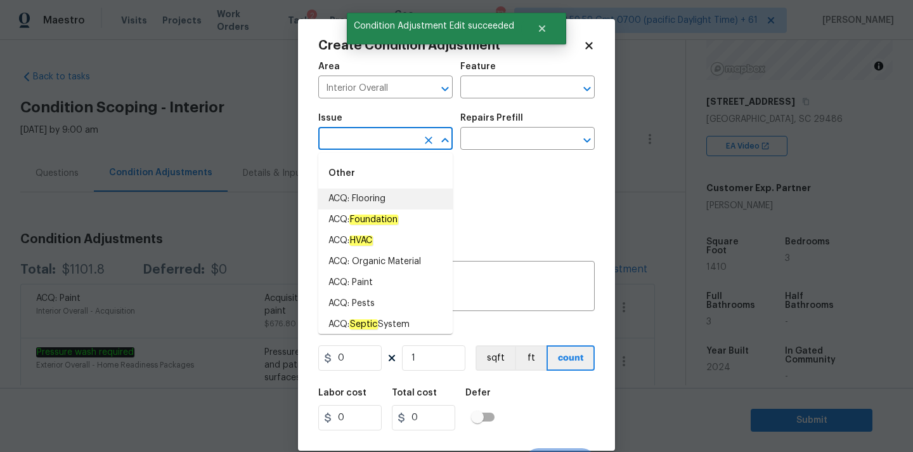
click at [381, 200] on li "ACQ: Flooring" at bounding box center [385, 198] width 134 height 21
type input "ACQ: Flooring"
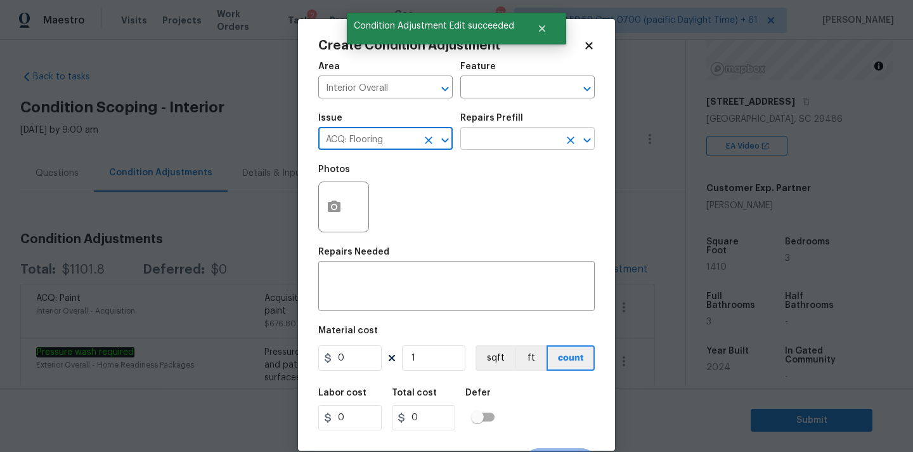
click at [502, 139] on input "text" at bounding box center [510, 140] width 99 height 20
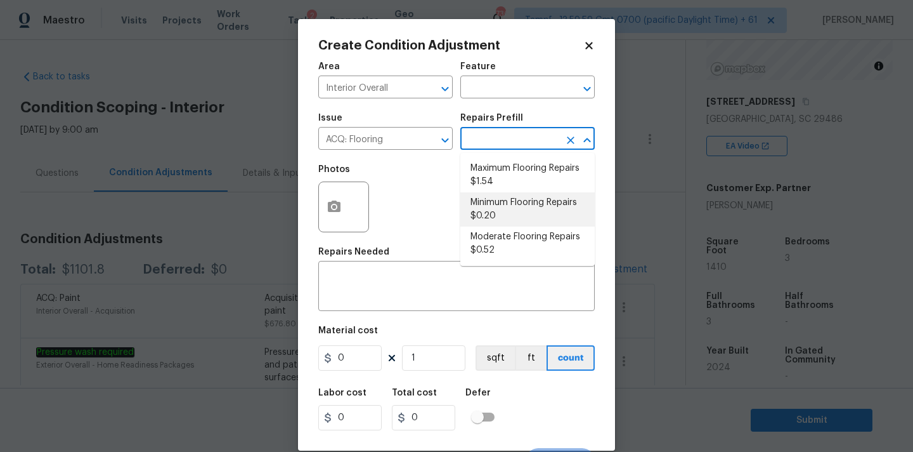
click at [502, 206] on li "Minimum Flooring Repairs $0.20" at bounding box center [528, 209] width 134 height 34
type input "Acquisition"
type textarea "Acquisition Scope: Minimum flooring repairs"
type input "0.2"
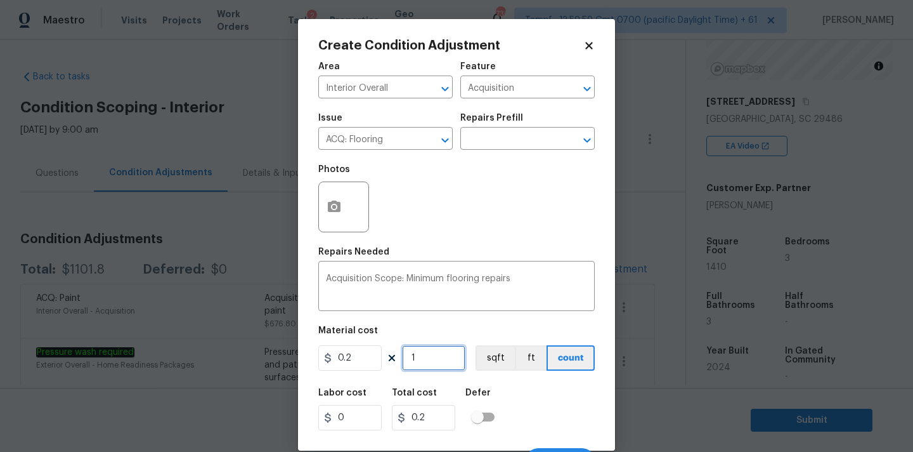
click at [431, 355] on input "1" at bounding box center [433, 357] width 63 height 25
type input "14"
type input "2.8"
type input "141"
type input "28.2"
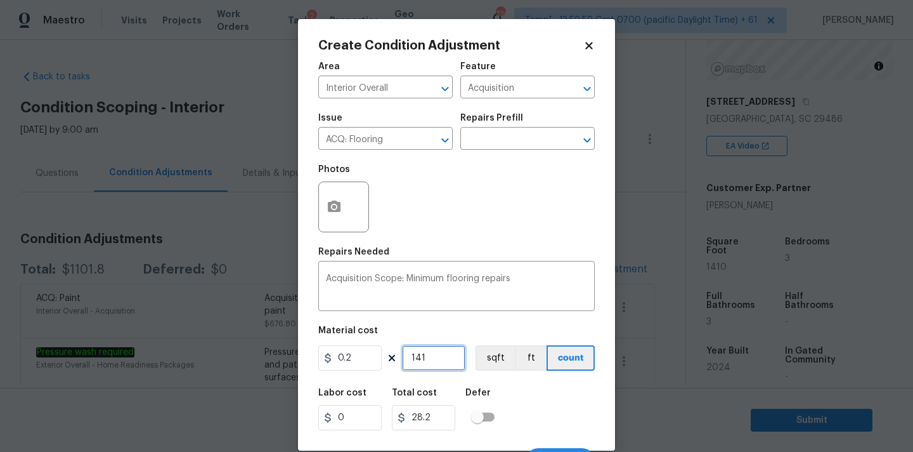
type input "1410"
type input "282"
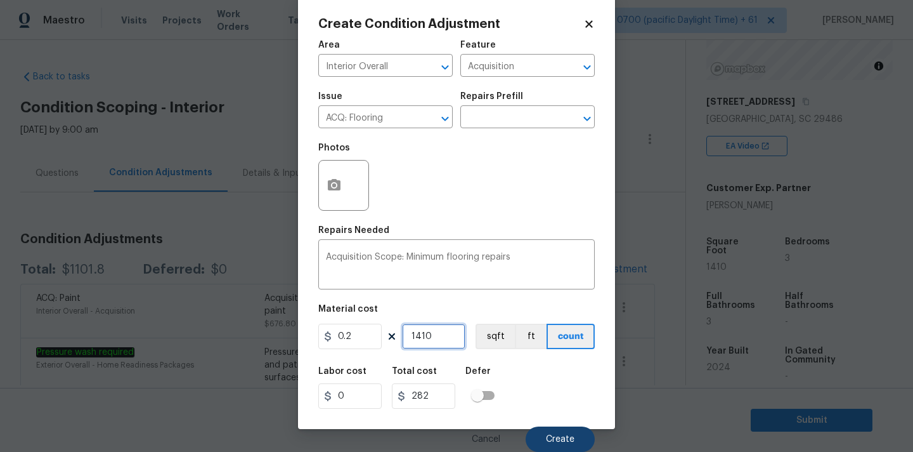
type input "1410"
click at [548, 433] on button "Create" at bounding box center [560, 438] width 69 height 25
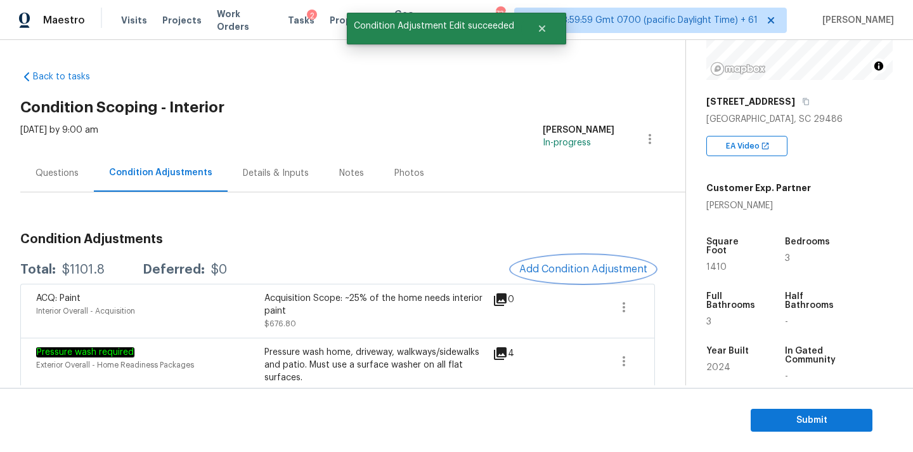
scroll to position [0, 0]
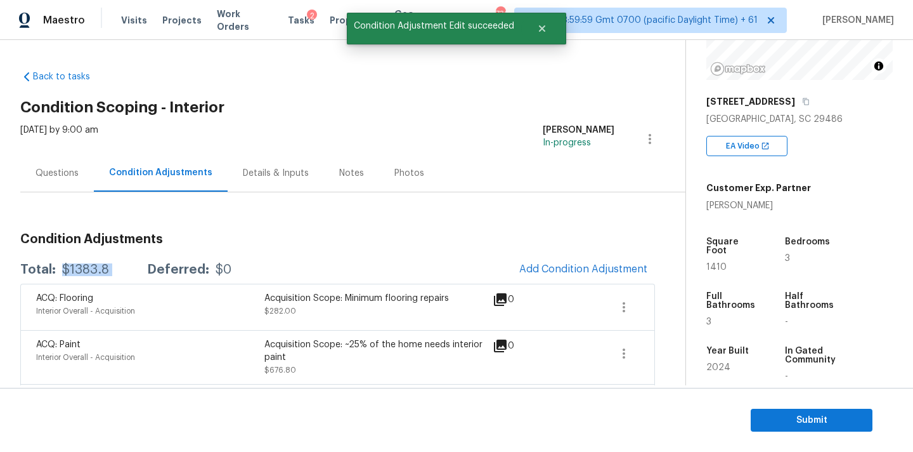
drag, startPoint x: 59, startPoint y: 273, endPoint x: 124, endPoint y: 271, distance: 65.4
click at [124, 271] on div "Total: $1383.8 Deferred: $0" at bounding box center [125, 269] width 211 height 13
copy div "$1383.8"
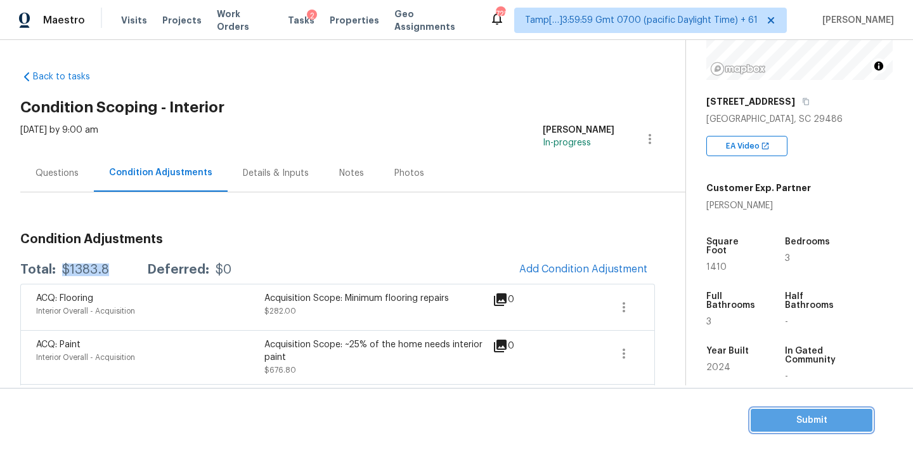
click at [788, 423] on span "Submit" at bounding box center [811, 420] width 101 height 16
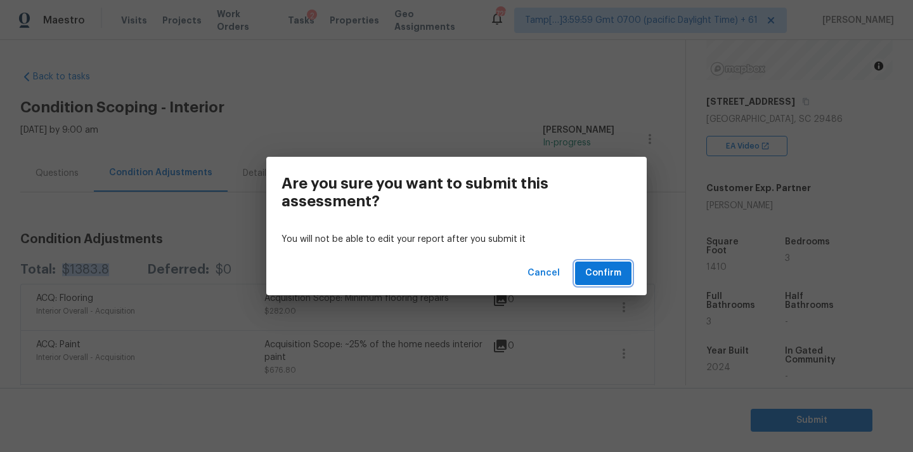
click at [610, 266] on span "Confirm" at bounding box center [604, 273] width 36 height 16
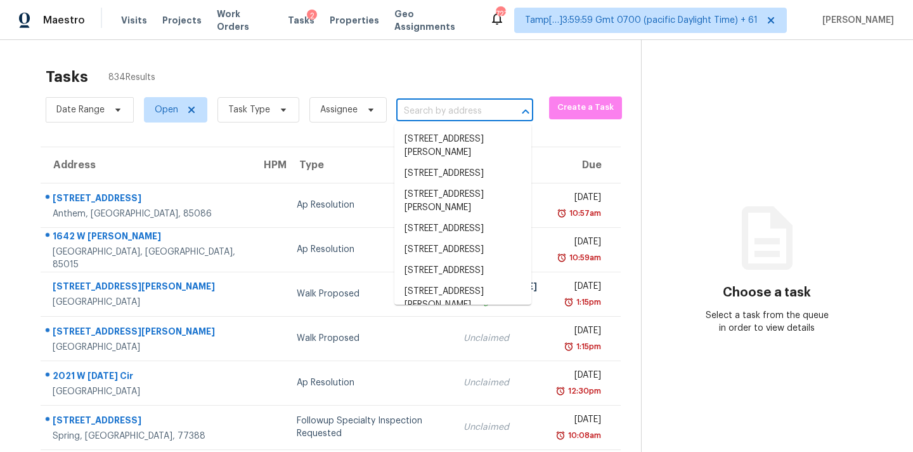
click at [407, 116] on input "text" at bounding box center [446, 111] width 101 height 20
paste input "[STREET_ADDRESS][PERSON_NAME]"
type input "[STREET_ADDRESS][PERSON_NAME]"
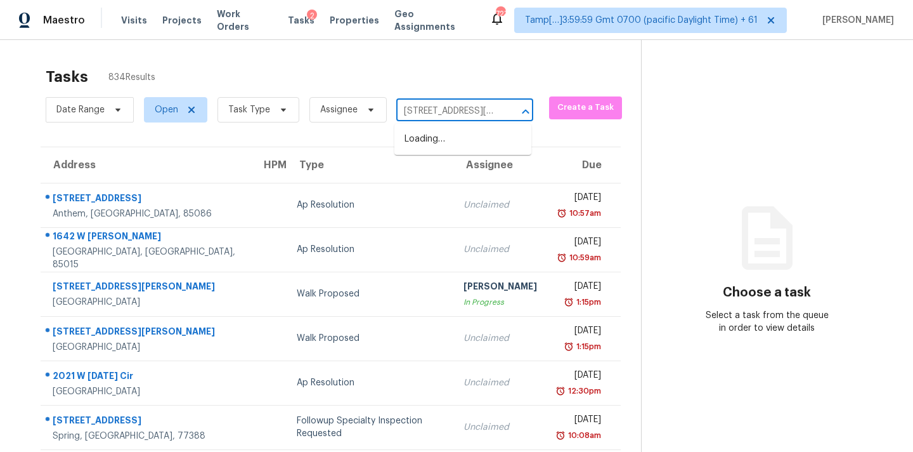
scroll to position [0, 56]
click at [429, 143] on li "[STREET_ADDRESS][PERSON_NAME]" at bounding box center [463, 146] width 137 height 34
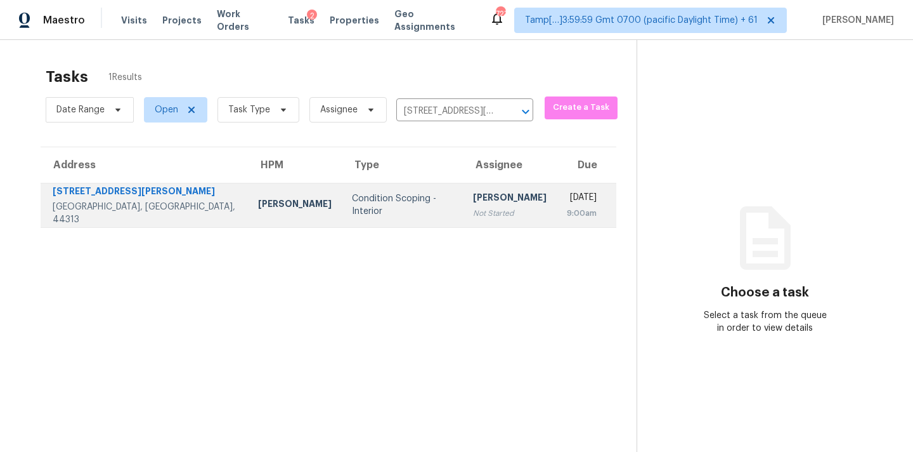
click at [473, 213] on div "Not Started" at bounding box center [510, 213] width 74 height 13
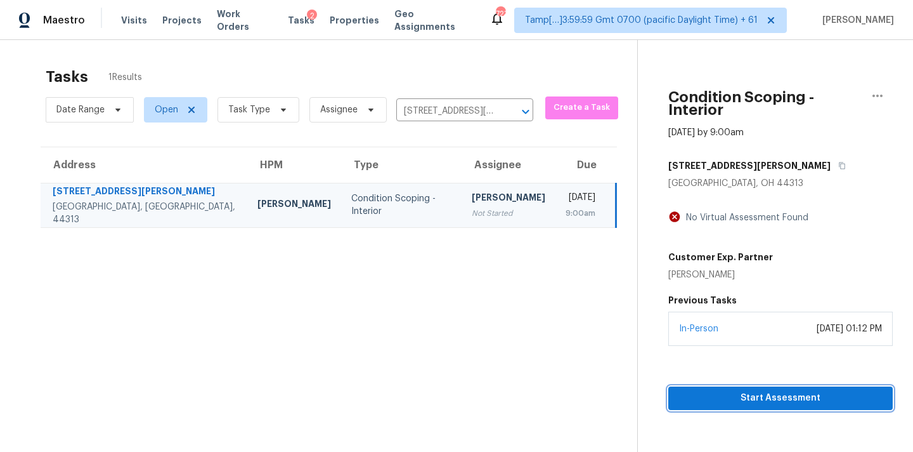
click at [734, 390] on span "Start Assessment" at bounding box center [781, 398] width 204 height 16
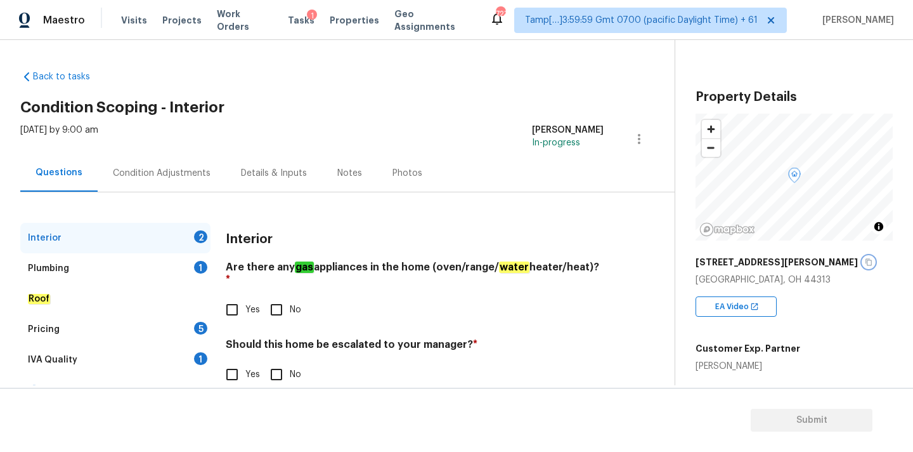
click at [863, 266] on button "button" at bounding box center [868, 261] width 11 height 11
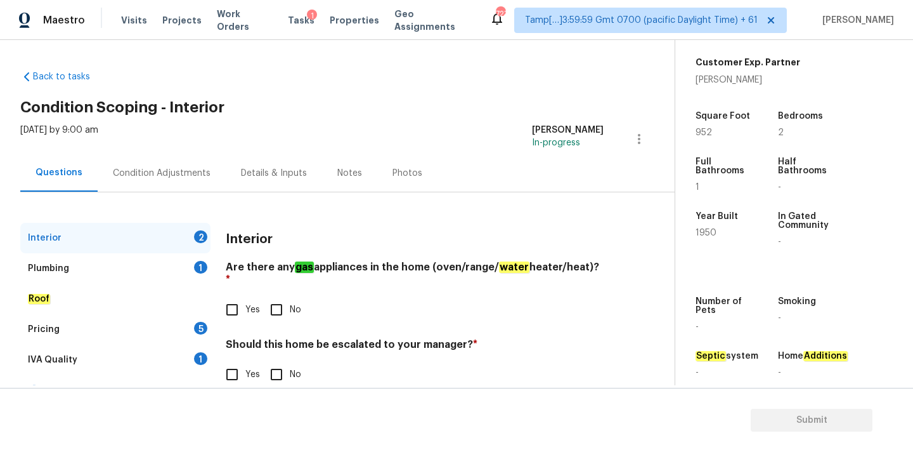
scroll to position [288, 0]
click at [250, 303] on span "Yes" at bounding box center [252, 309] width 15 height 13
click at [245, 301] on input "Yes" at bounding box center [232, 309] width 27 height 27
checkbox input "true"
click at [280, 369] on input "No" at bounding box center [276, 375] width 27 height 27
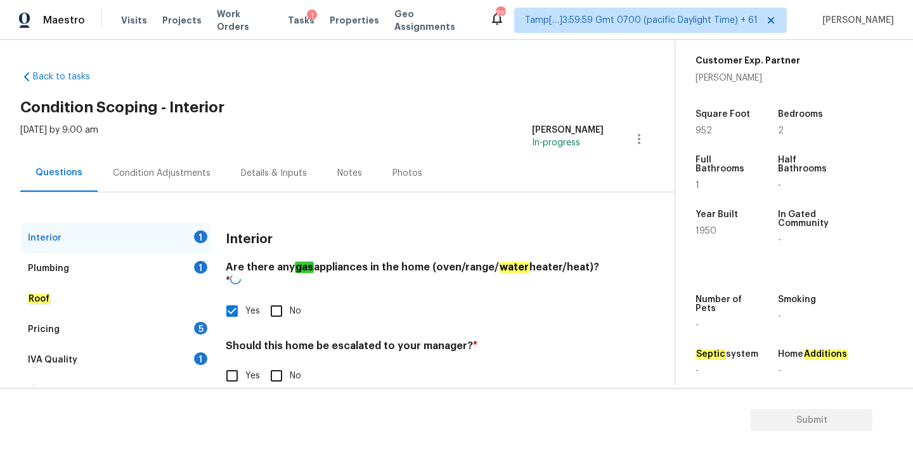
checkbox input "true"
click at [162, 265] on div "Plumbing 1" at bounding box center [115, 268] width 190 height 30
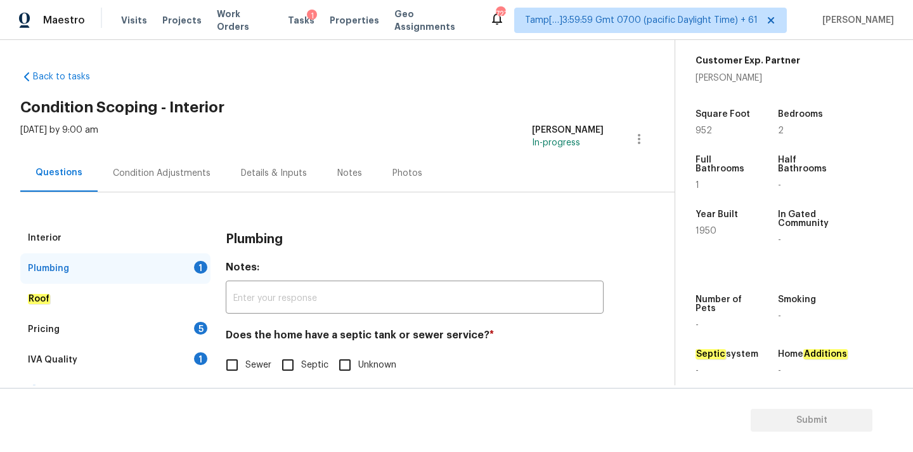
click at [245, 363] on input "Sewer" at bounding box center [232, 364] width 27 height 27
checkbox input "true"
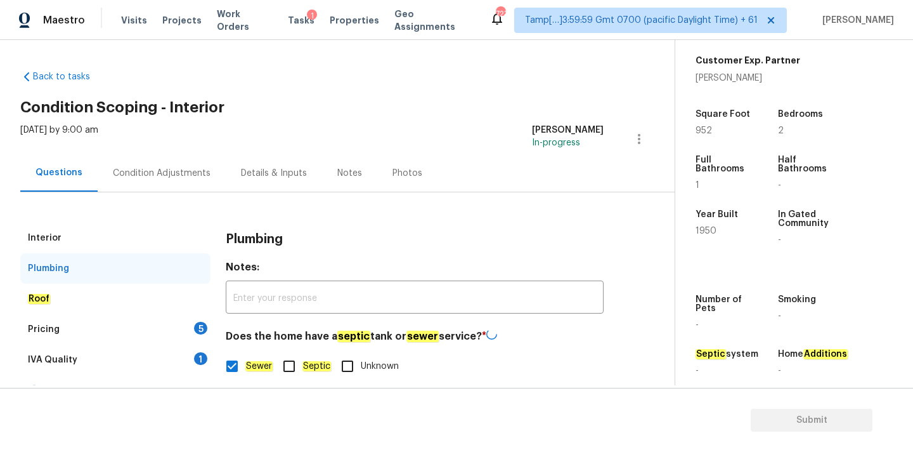
click at [188, 362] on div "IVA Quality 1" at bounding box center [115, 359] width 190 height 30
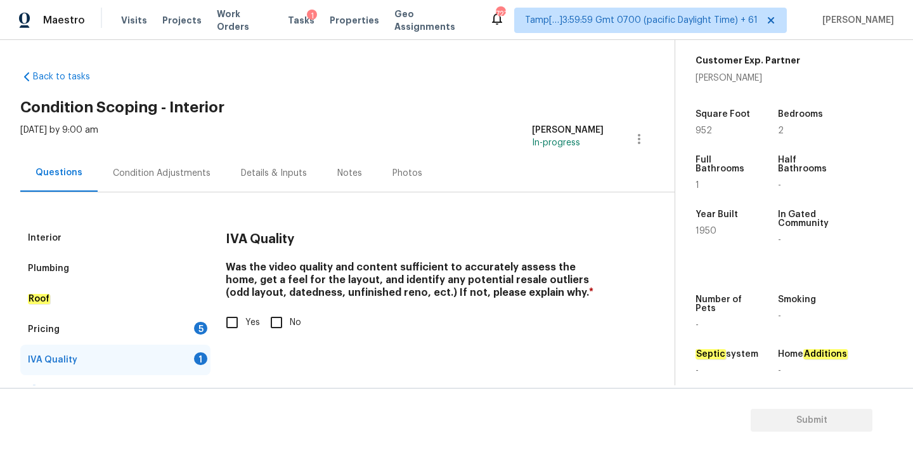
click at [235, 336] on div "IVA Quality Was the video quality and content sufficient to accurately assess t…" at bounding box center [415, 287] width 378 height 128
click at [233, 332] on input "Yes" at bounding box center [232, 322] width 27 height 27
checkbox input "true"
click at [178, 335] on div "Pricing 5" at bounding box center [115, 329] width 190 height 30
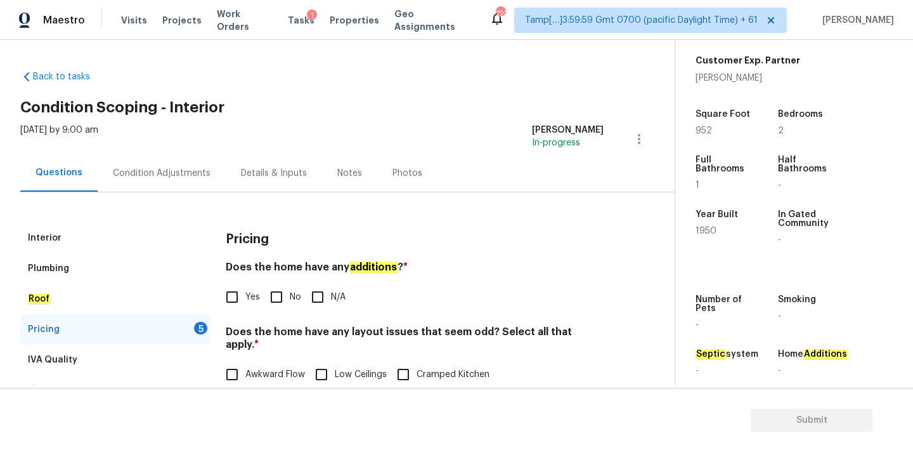
click at [291, 298] on span "No" at bounding box center [295, 297] width 11 height 13
click at [290, 298] on input "No" at bounding box center [276, 297] width 27 height 27
checkbox input "true"
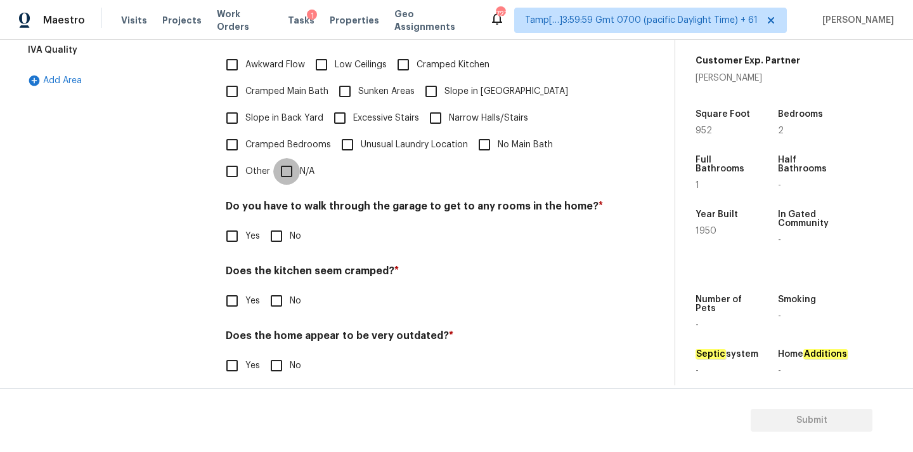
click at [294, 161] on input "N/A" at bounding box center [286, 171] width 27 height 27
checkbox input "true"
click at [277, 234] on input "No" at bounding box center [276, 237] width 27 height 27
checkbox input "true"
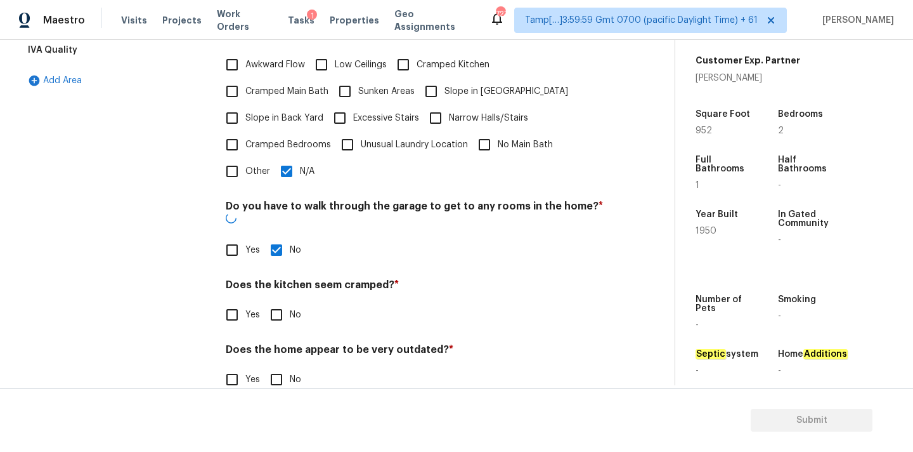
click at [277, 301] on input "No" at bounding box center [276, 314] width 27 height 27
checkbox input "true"
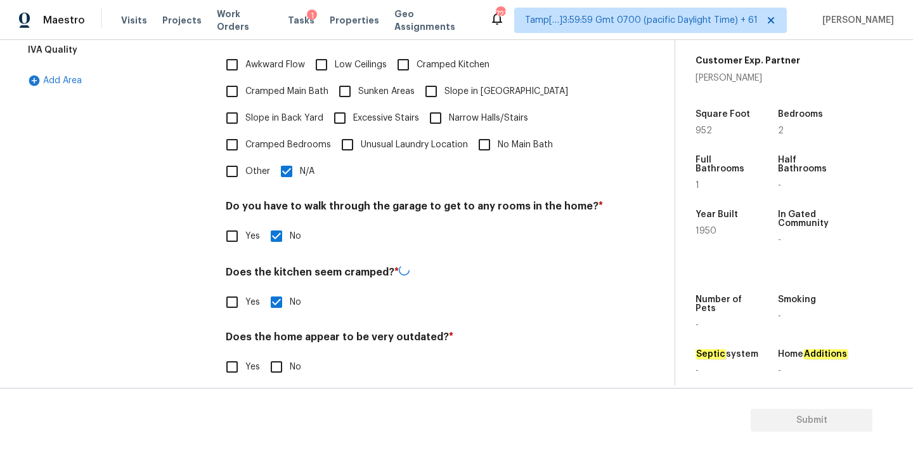
click at [277, 353] on input "No" at bounding box center [276, 366] width 27 height 27
checkbox input "true"
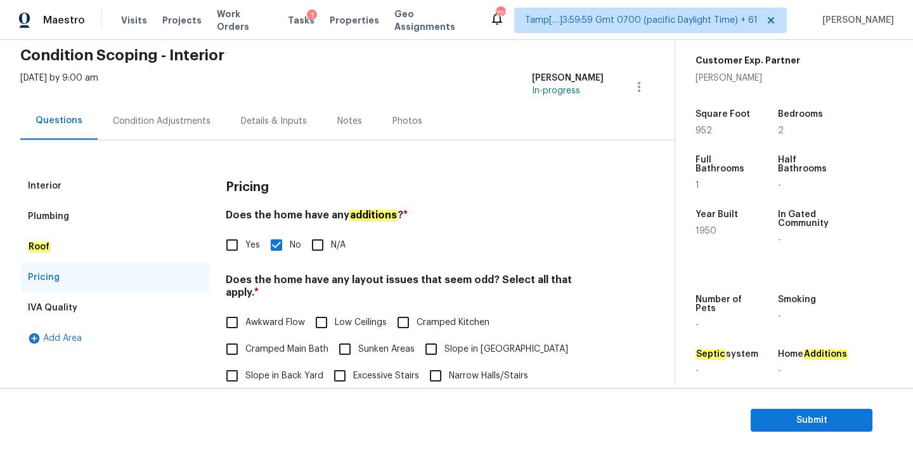
click at [104, 184] on div "Interior" at bounding box center [115, 186] width 190 height 30
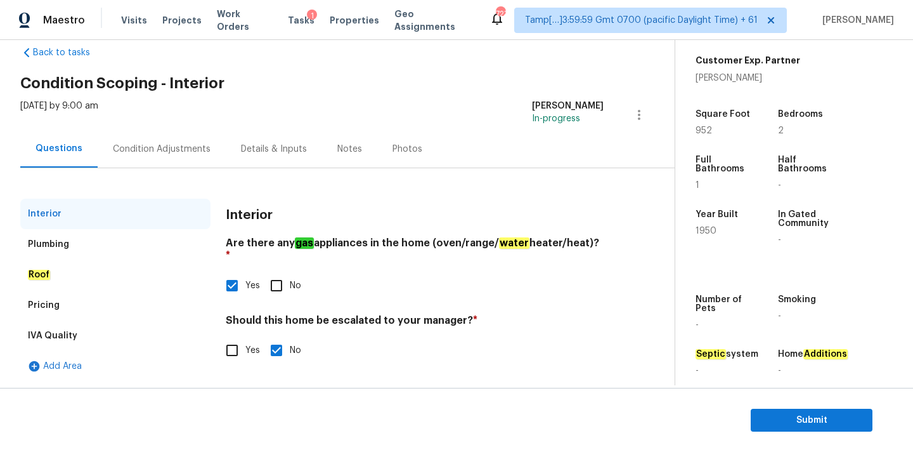
click at [237, 341] on input "Yes" at bounding box center [232, 350] width 27 height 27
checkbox input "true"
checkbox input "false"
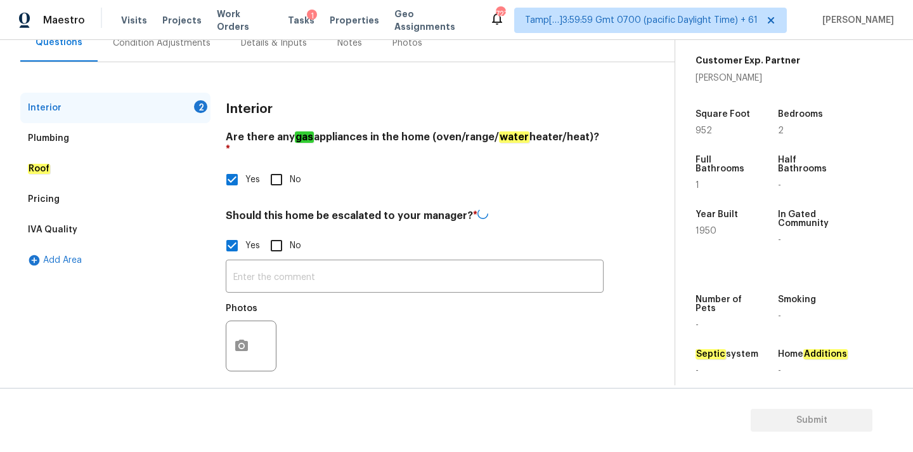
scroll to position [129, 0]
click at [237, 341] on button "button" at bounding box center [241, 345] width 30 height 49
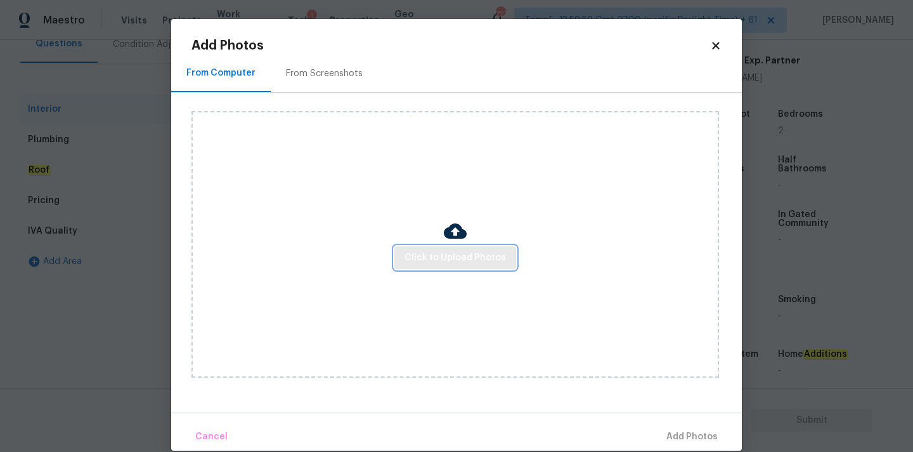
click at [420, 252] on span "Click to Upload Photos" at bounding box center [455, 258] width 101 height 16
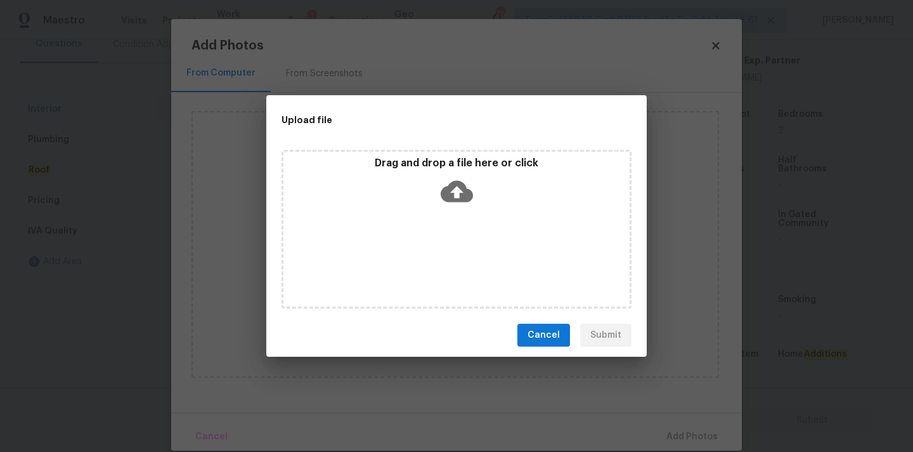
click at [461, 193] on icon at bounding box center [457, 192] width 32 height 22
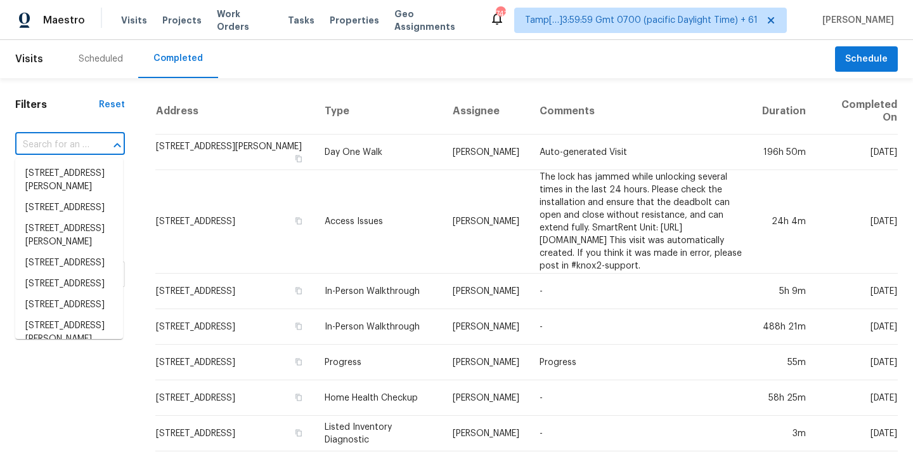
click at [48, 148] on input "text" at bounding box center [52, 145] width 74 height 20
paste input "[STREET_ADDRESS]"
type input "[STREET_ADDRESS]"
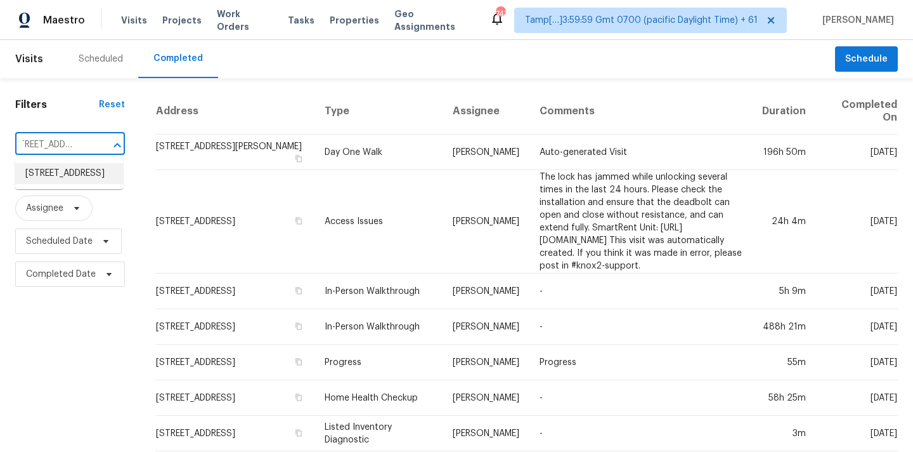
click at [54, 180] on li "[STREET_ADDRESS]" at bounding box center [69, 173] width 108 height 21
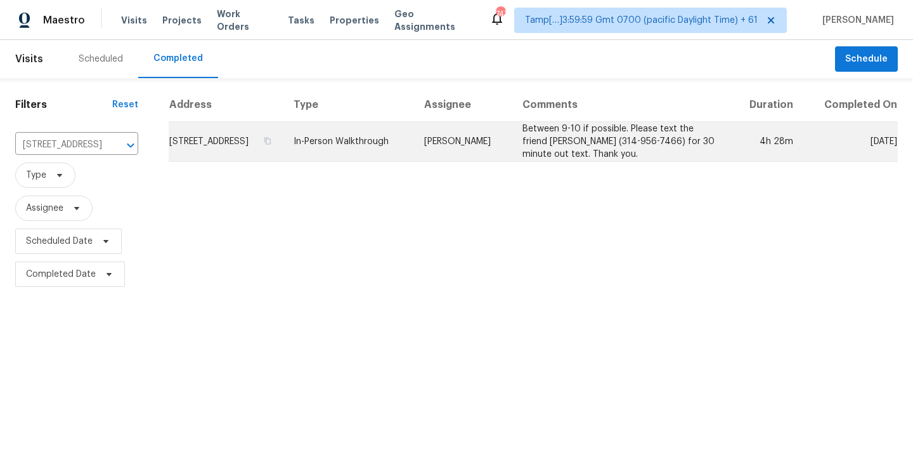
click at [506, 162] on td "[PERSON_NAME]" at bounding box center [463, 142] width 98 height 40
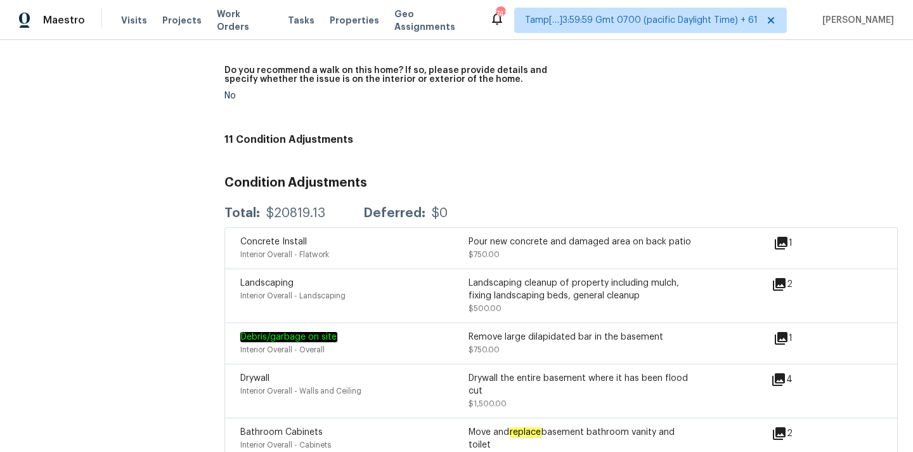
scroll to position [3642, 0]
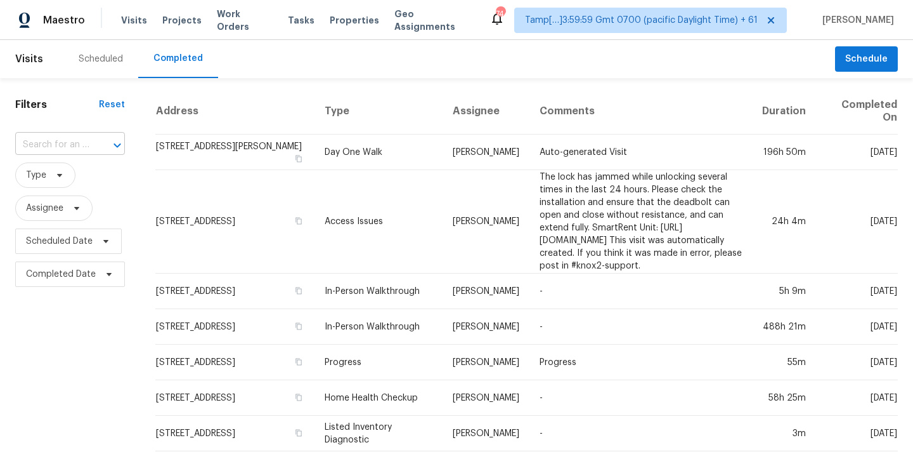
click at [34, 141] on input "text" at bounding box center [52, 145] width 74 height 20
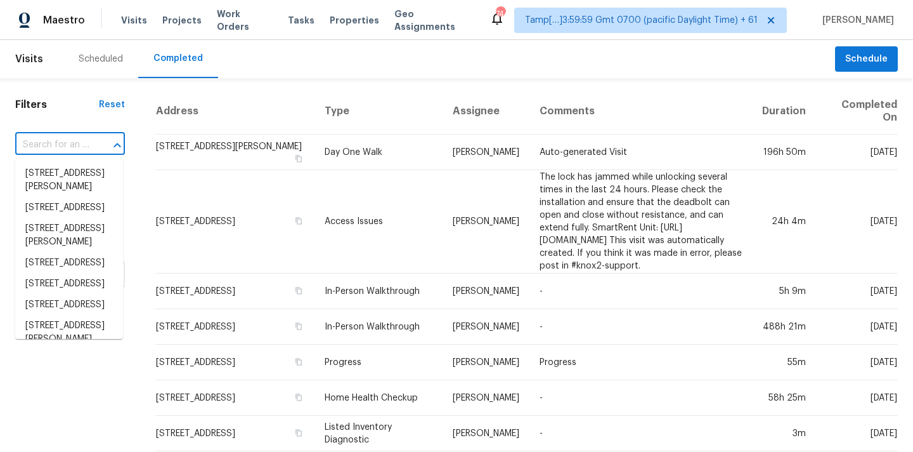
paste input "[STREET_ADDRESS][PERSON_NAME]"
type input "[STREET_ADDRESS][PERSON_NAME]"
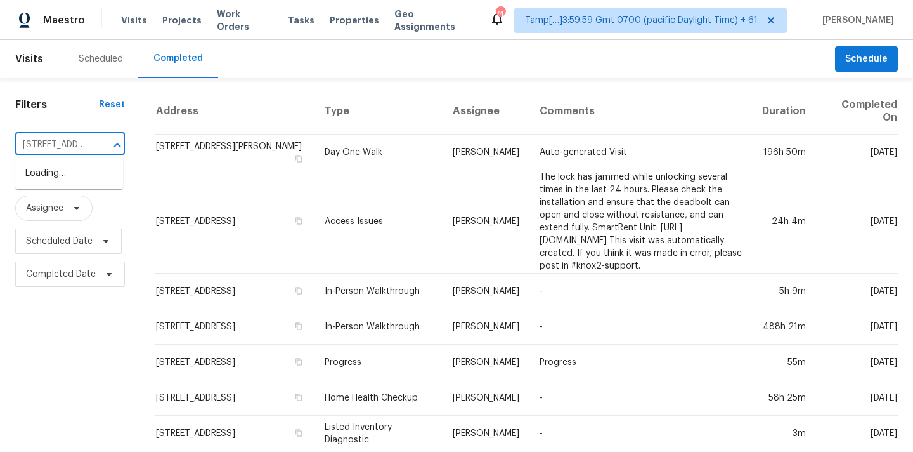
scroll to position [0, 74]
click at [41, 174] on li "[STREET_ADDRESS][PERSON_NAME]" at bounding box center [69, 180] width 108 height 34
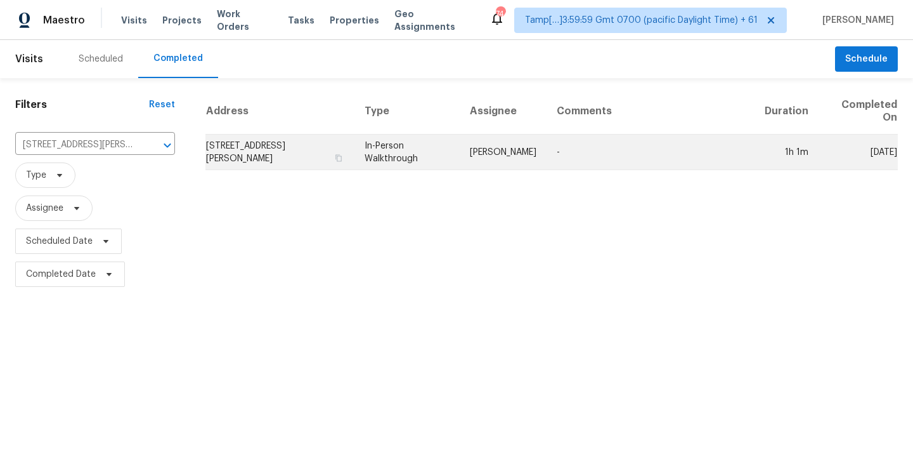
click at [590, 152] on td "-" at bounding box center [651, 152] width 208 height 36
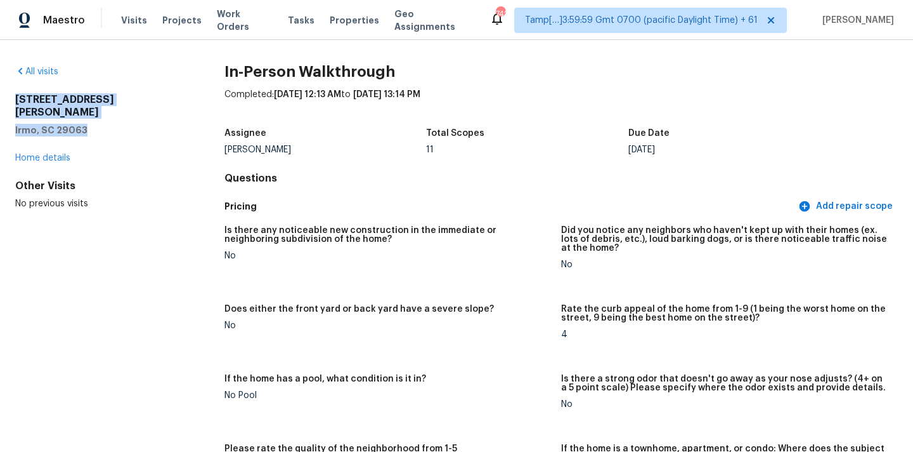
copy div "[STREET_ADDRESS][PERSON_NAME]"
drag, startPoint x: 16, startPoint y: 99, endPoint x: 95, endPoint y: 112, distance: 80.3
click at [95, 112] on div "[STREET_ADDRESS][PERSON_NAME]" at bounding box center [99, 114] width 169 height 43
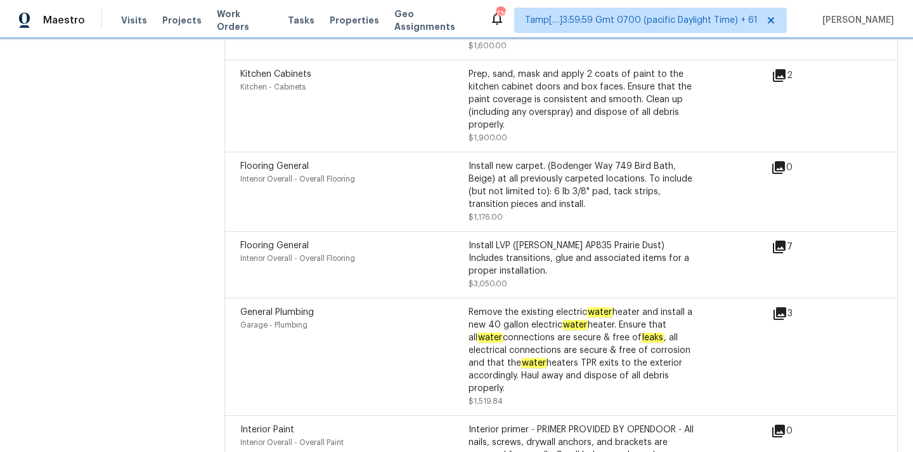
scroll to position [2954, 0]
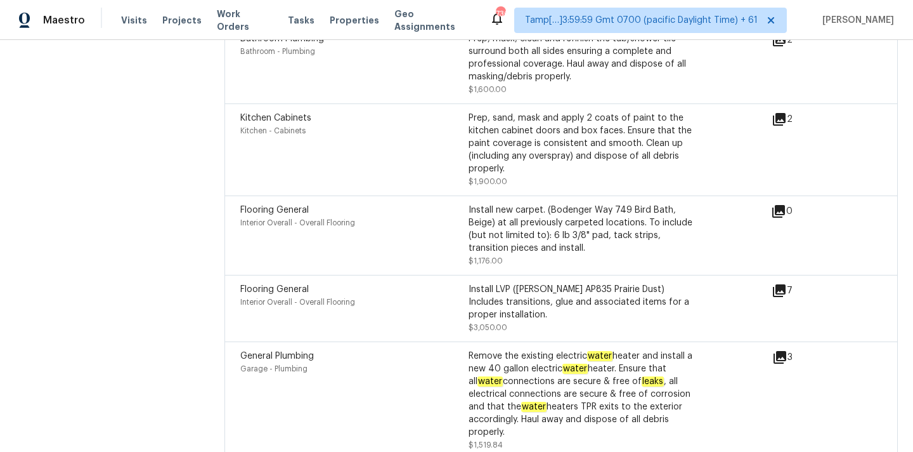
click at [780, 351] on icon at bounding box center [780, 357] width 13 height 13
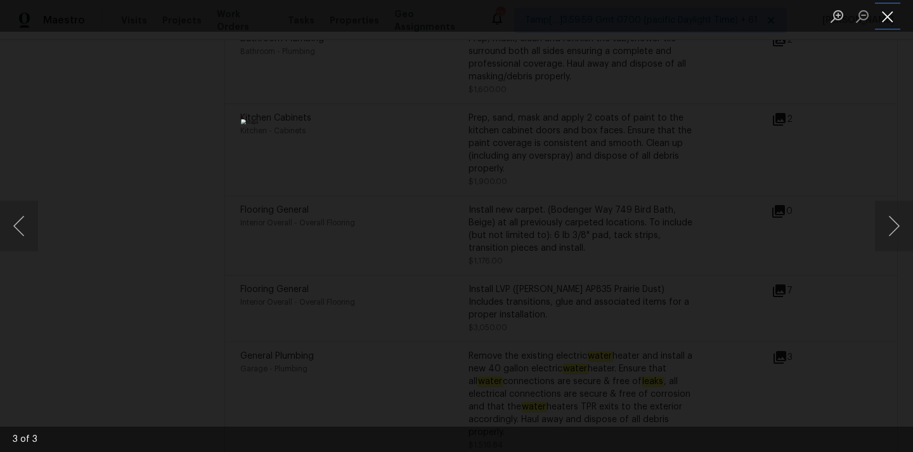
click at [896, 11] on button "Close lightbox" at bounding box center [887, 16] width 25 height 22
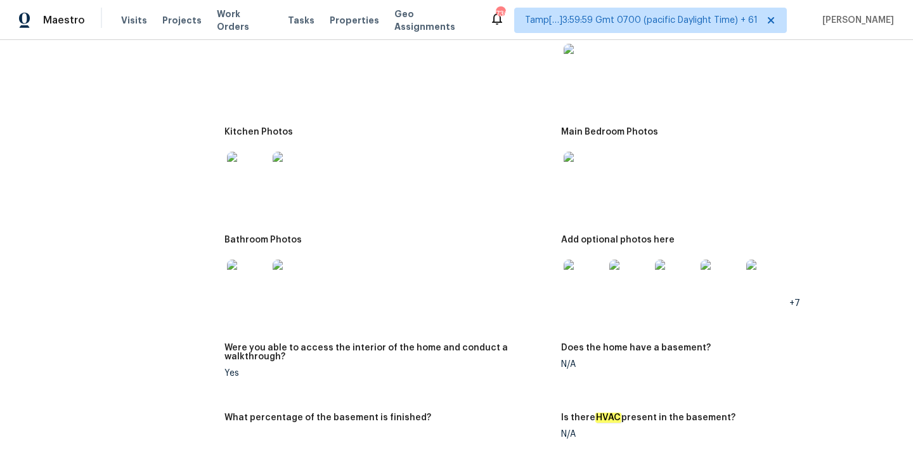
scroll to position [1243, 0]
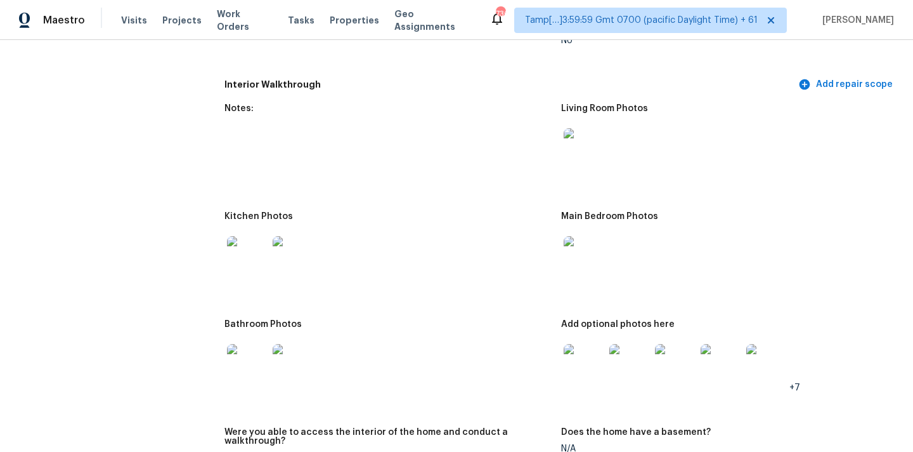
click at [594, 147] on img at bounding box center [584, 148] width 41 height 41
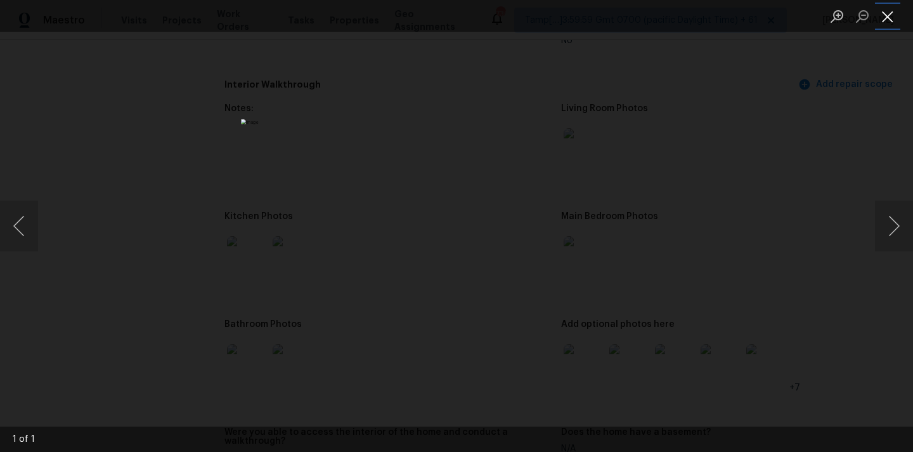
click at [887, 15] on button "Close lightbox" at bounding box center [887, 16] width 25 height 22
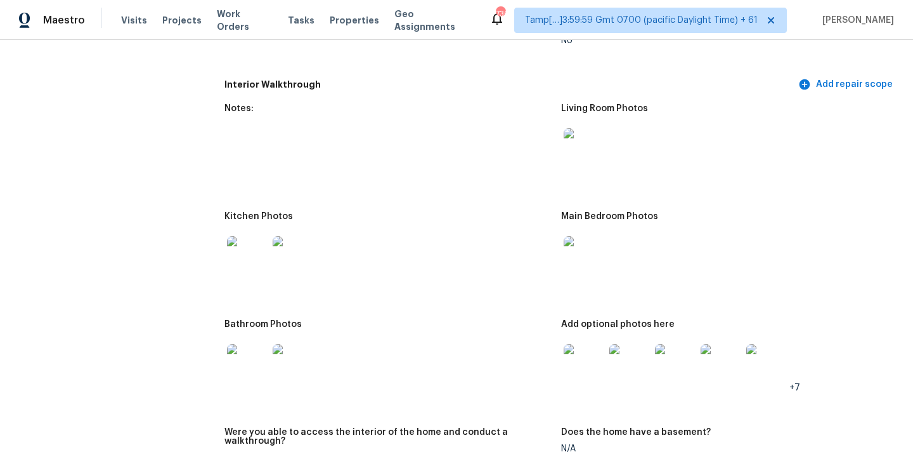
click at [597, 240] on img at bounding box center [584, 256] width 41 height 41
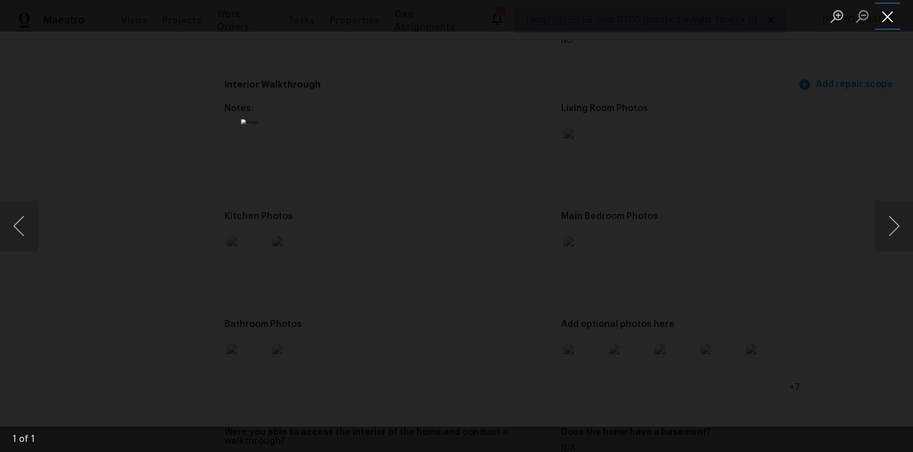
click at [887, 14] on button "Close lightbox" at bounding box center [887, 16] width 25 height 22
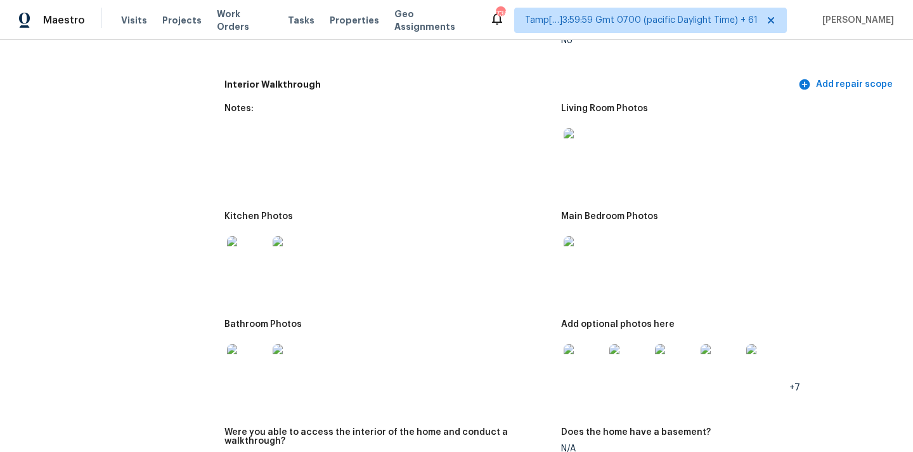
click at [584, 348] on img at bounding box center [584, 364] width 41 height 41
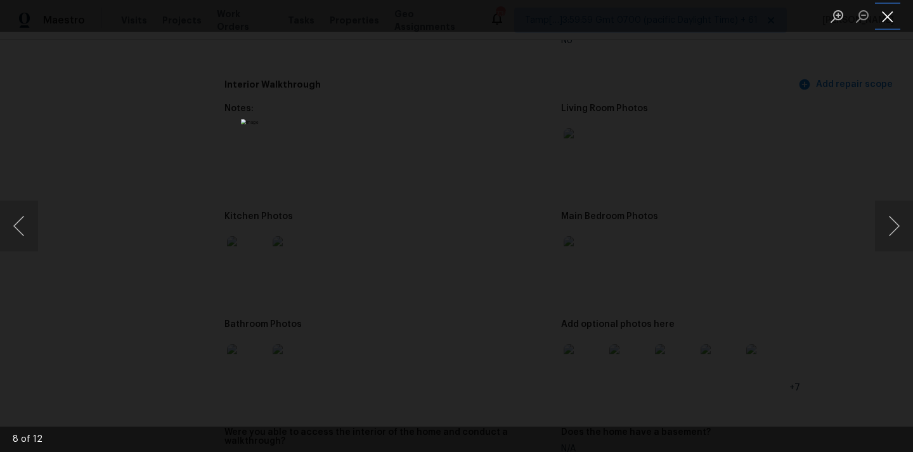
click at [887, 13] on button "Close lightbox" at bounding box center [887, 16] width 25 height 22
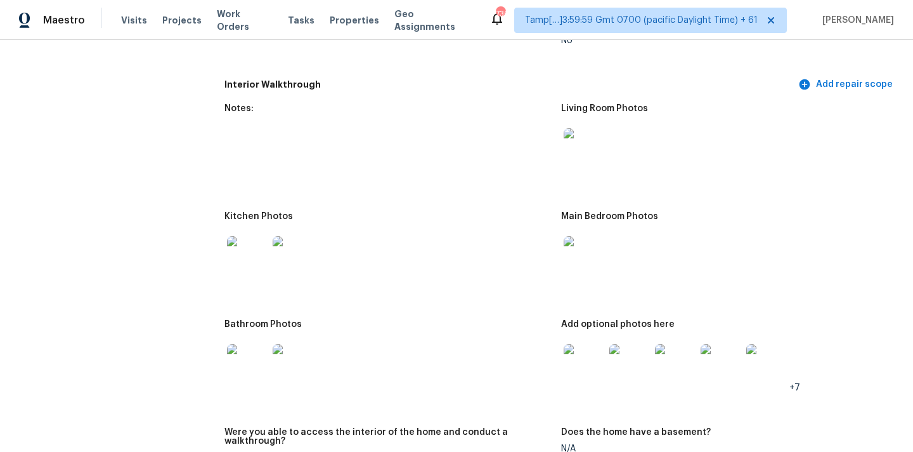
click at [248, 245] on img at bounding box center [247, 256] width 41 height 41
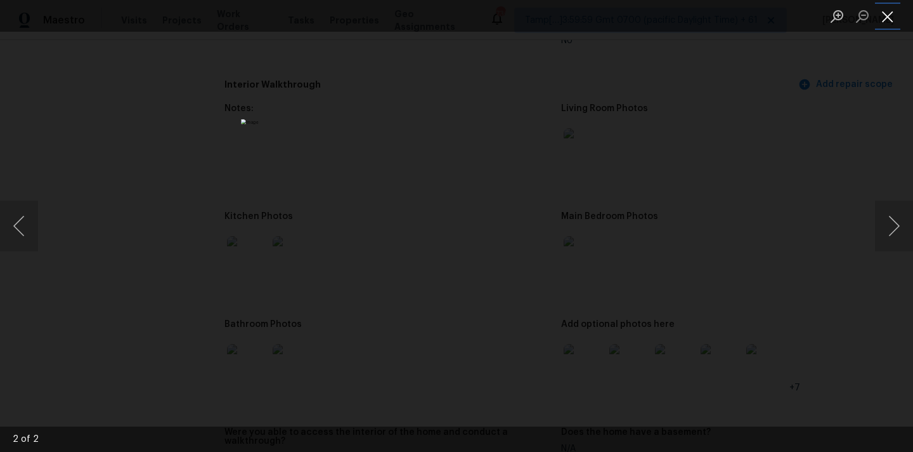
click at [888, 19] on button "Close lightbox" at bounding box center [887, 16] width 25 height 22
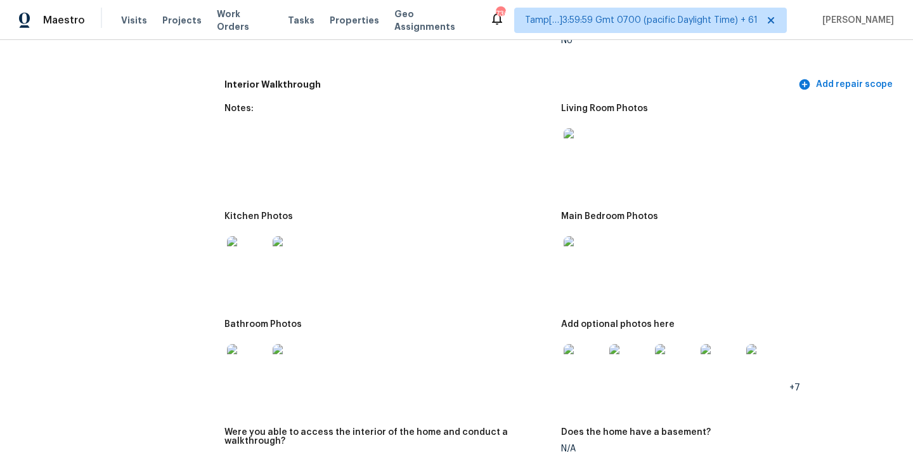
click at [242, 362] on img at bounding box center [247, 364] width 41 height 41
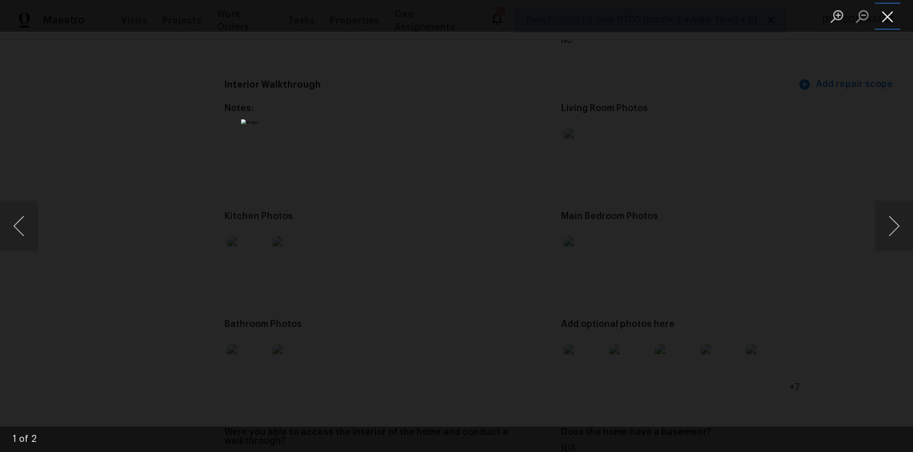
click at [892, 16] on button "Close lightbox" at bounding box center [887, 16] width 25 height 22
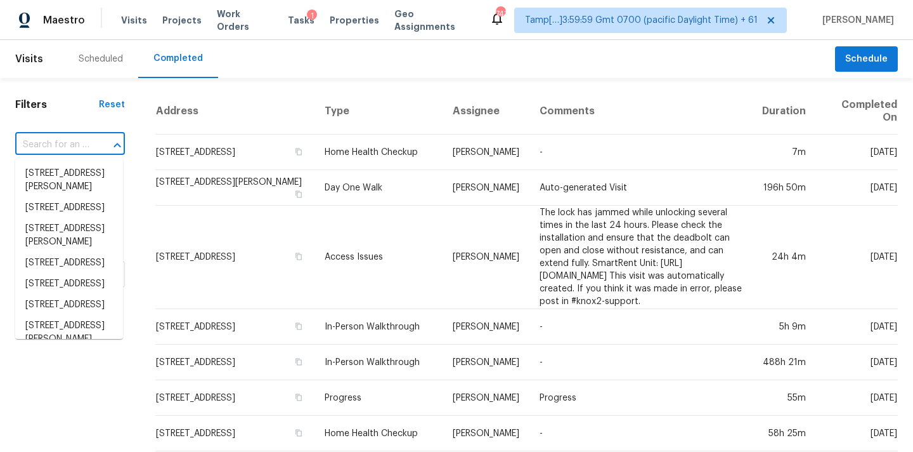
click at [37, 148] on input "text" at bounding box center [52, 145] width 74 height 20
paste input "[STREET_ADDRESS]"
type input "[STREET_ADDRESS]"
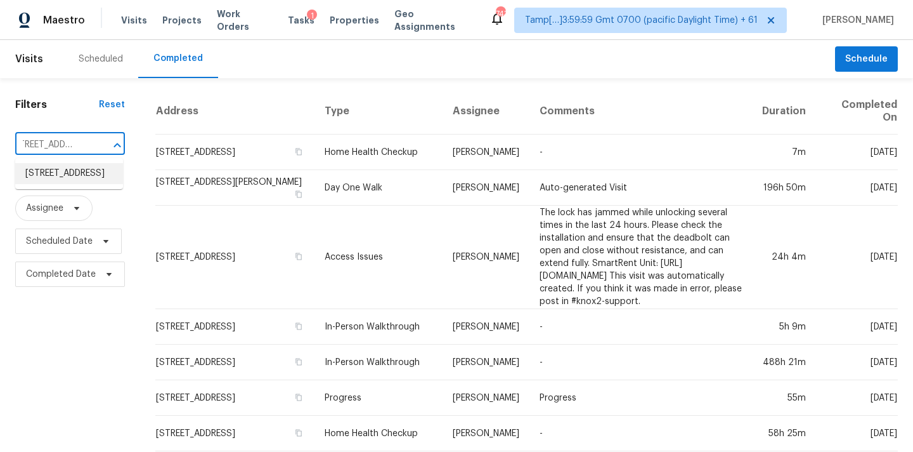
click at [55, 177] on li "[STREET_ADDRESS]" at bounding box center [69, 173] width 108 height 21
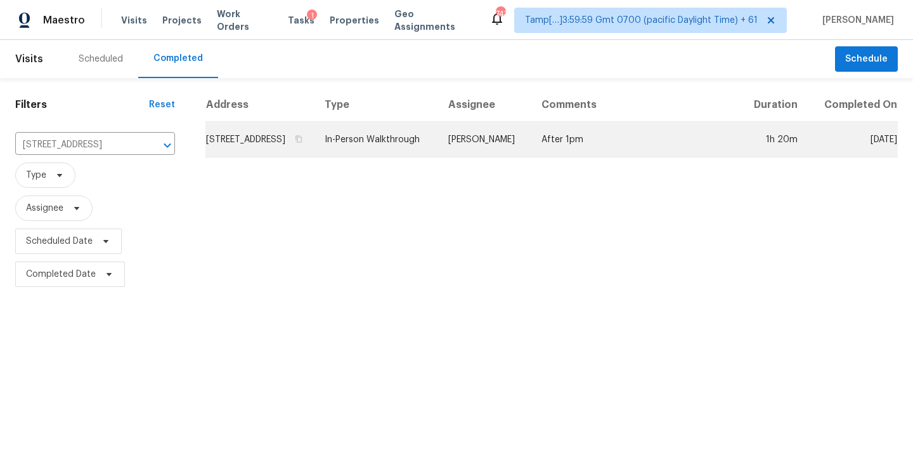
click at [518, 146] on td "[PERSON_NAME]" at bounding box center [484, 140] width 93 height 36
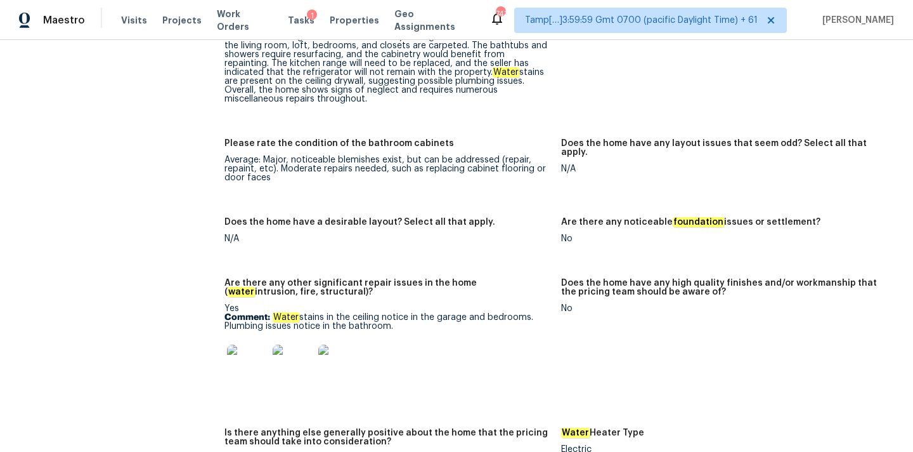
scroll to position [2143, 0]
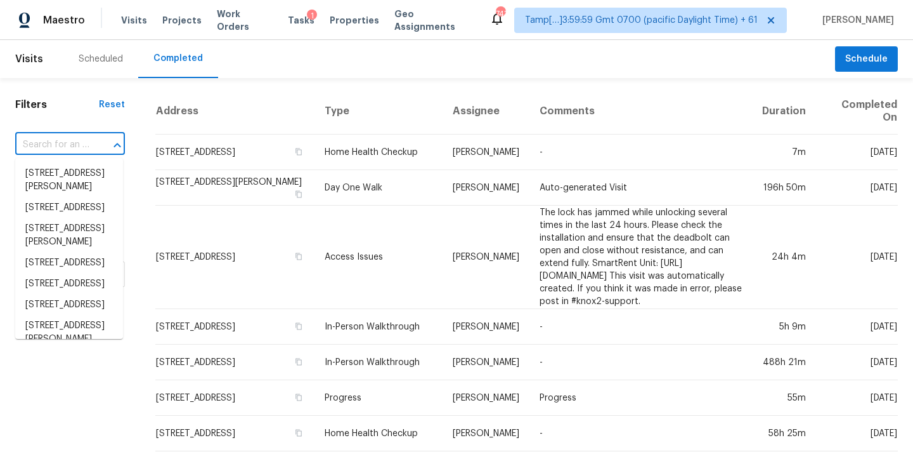
click at [44, 146] on input "text" at bounding box center [52, 145] width 74 height 20
type input "967 Luxborough Dr, Hendersonville, TN 37075"
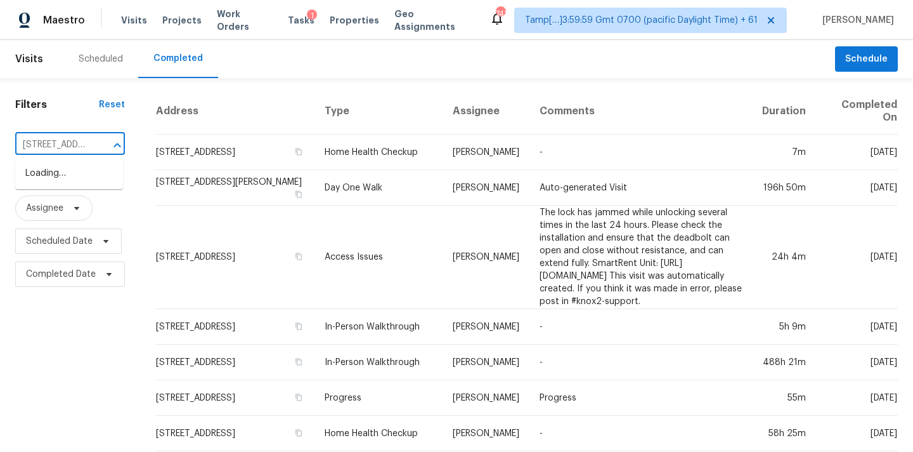
scroll to position [0, 125]
click at [52, 174] on li "967 Luxborough Dr, Hendersonville, TN 37075" at bounding box center [69, 173] width 108 height 21
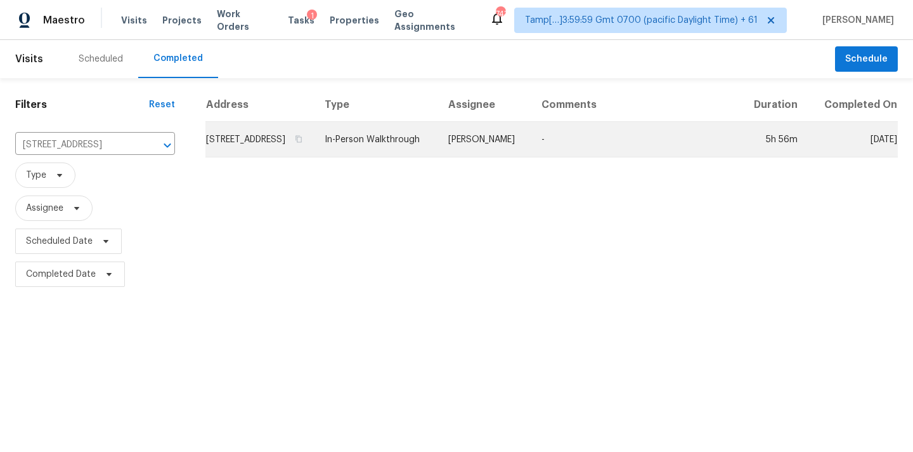
click at [438, 155] on td "In-Person Walkthrough" at bounding box center [377, 140] width 124 height 36
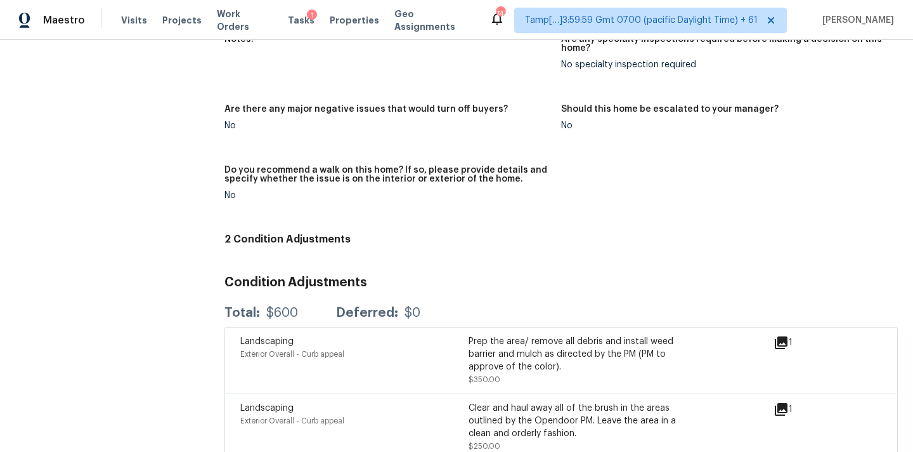
scroll to position [3242, 0]
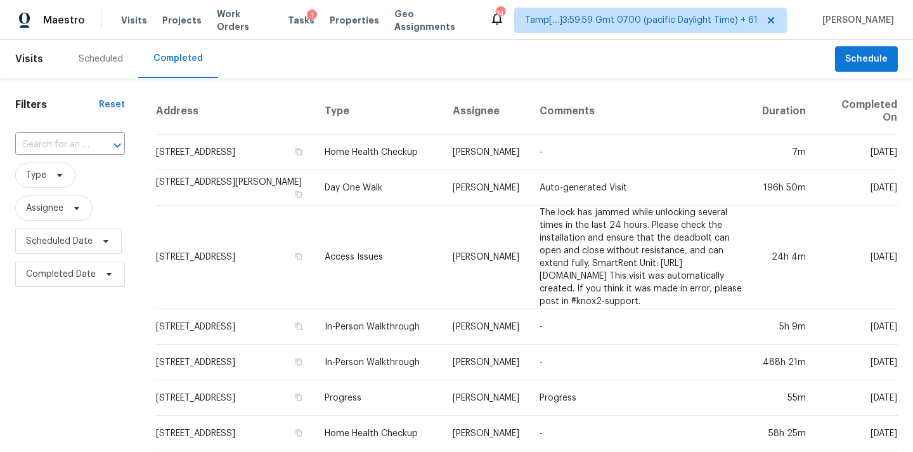
click at [48, 147] on input "text" at bounding box center [52, 145] width 74 height 20
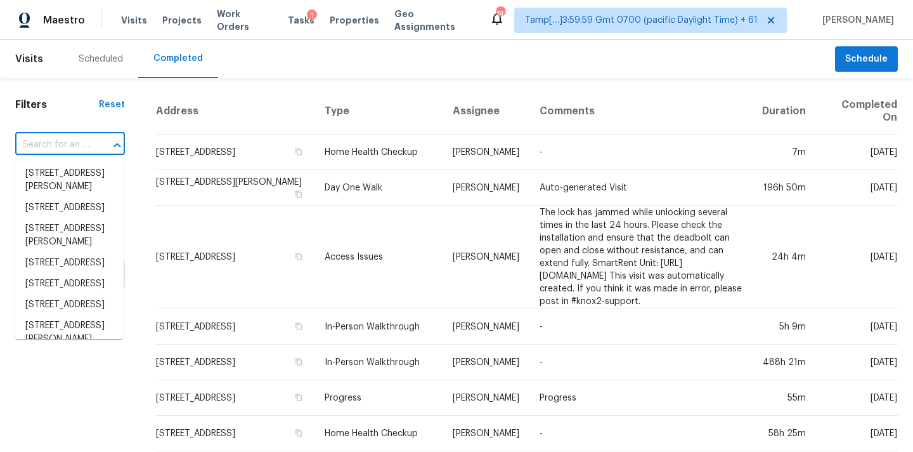
paste input "[STREET_ADDRESS]"
type input "[STREET_ADDRESS]"
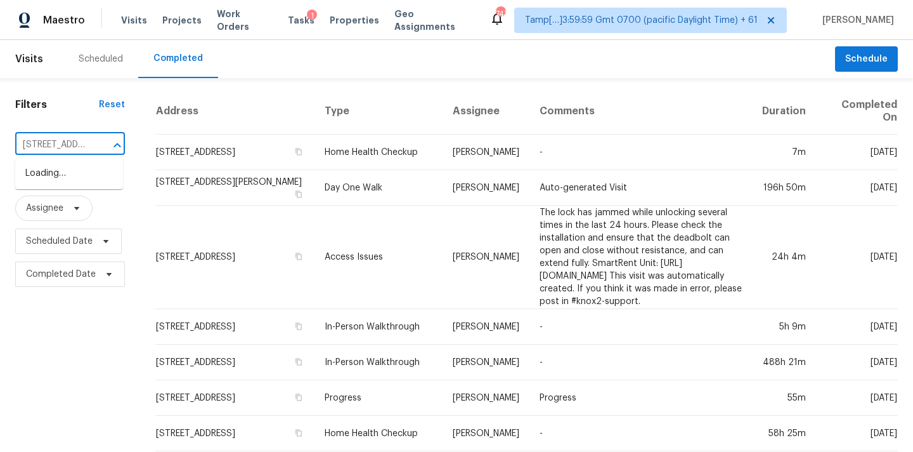
scroll to position [0, 107]
click at [55, 180] on li "[STREET_ADDRESS]" at bounding box center [69, 173] width 108 height 21
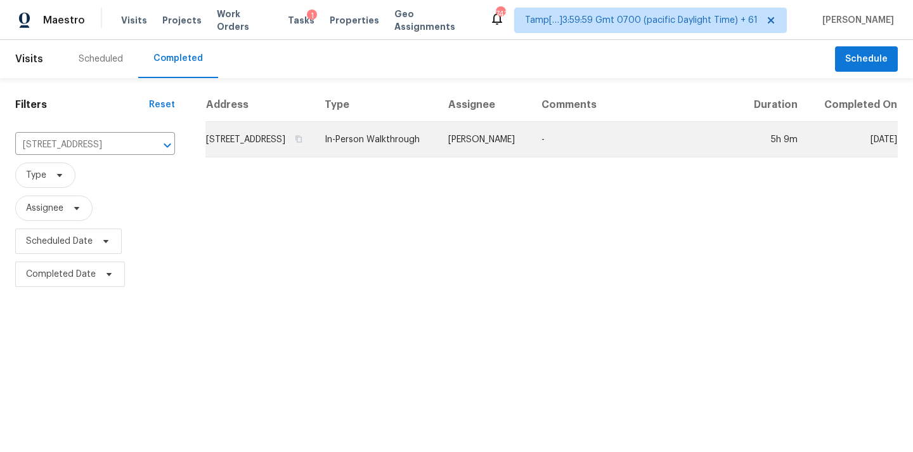
click at [478, 152] on td "[PERSON_NAME]" at bounding box center [484, 140] width 93 height 36
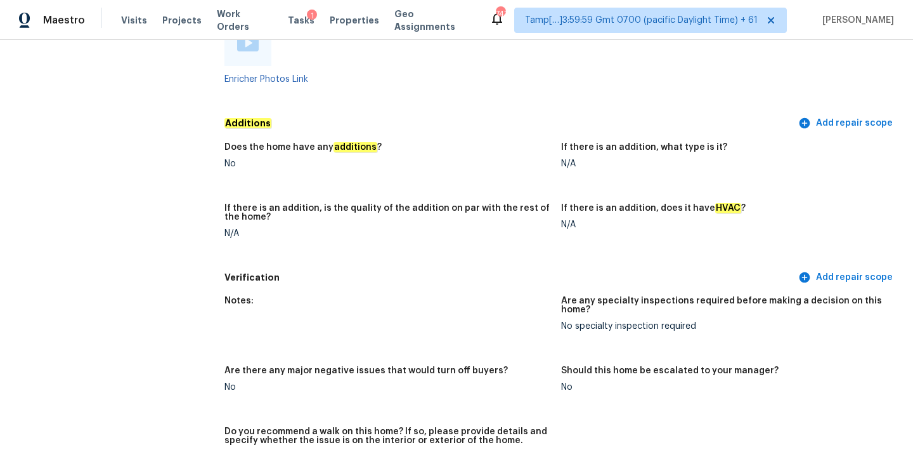
scroll to position [3084, 0]
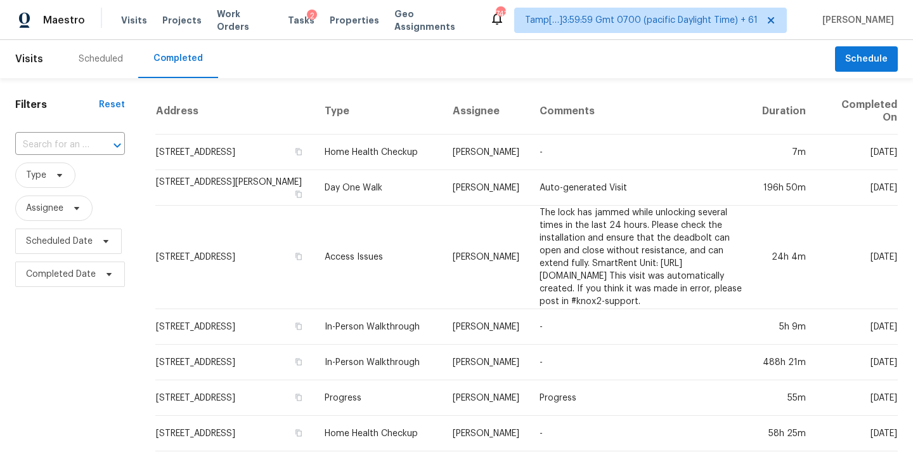
click at [41, 144] on input "text" at bounding box center [52, 145] width 74 height 20
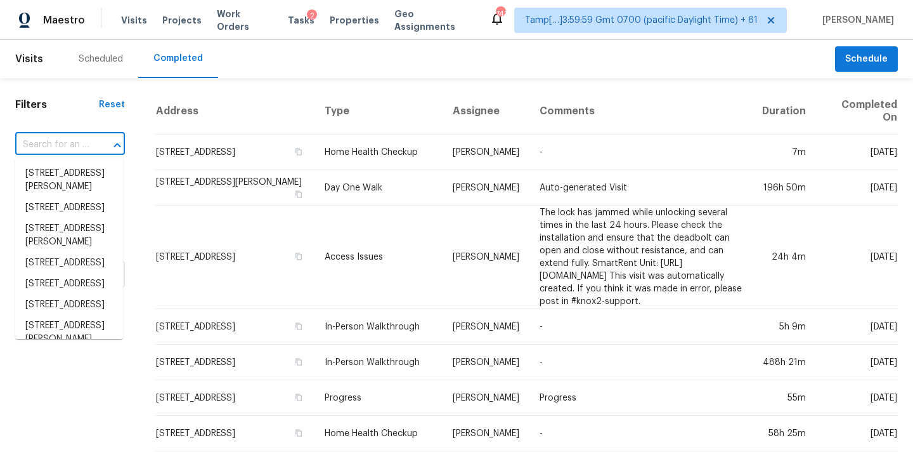
paste input "[STREET_ADDRESS]"
type input "[STREET_ADDRESS]"
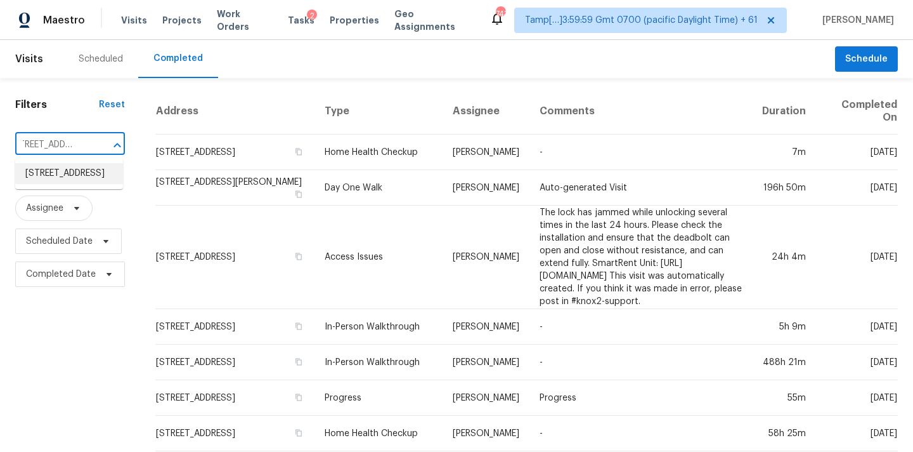
click at [48, 181] on li "[STREET_ADDRESS]" at bounding box center [69, 173] width 108 height 21
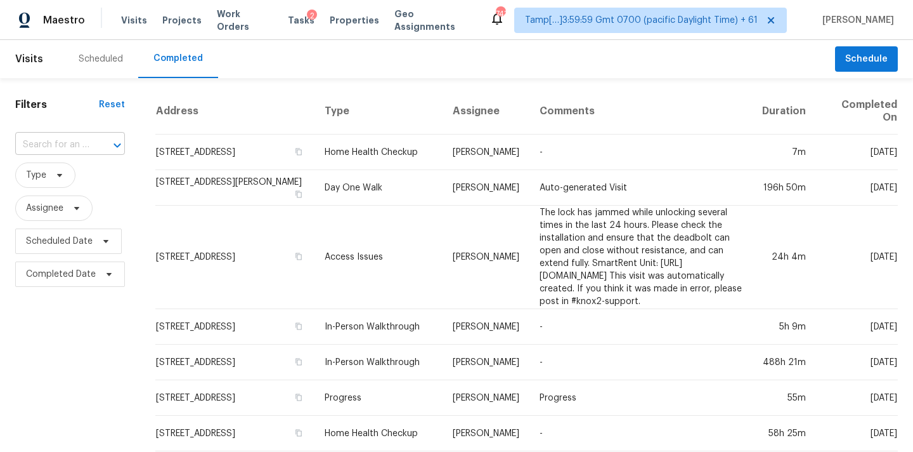
click at [56, 148] on input "text" at bounding box center [52, 145] width 74 height 20
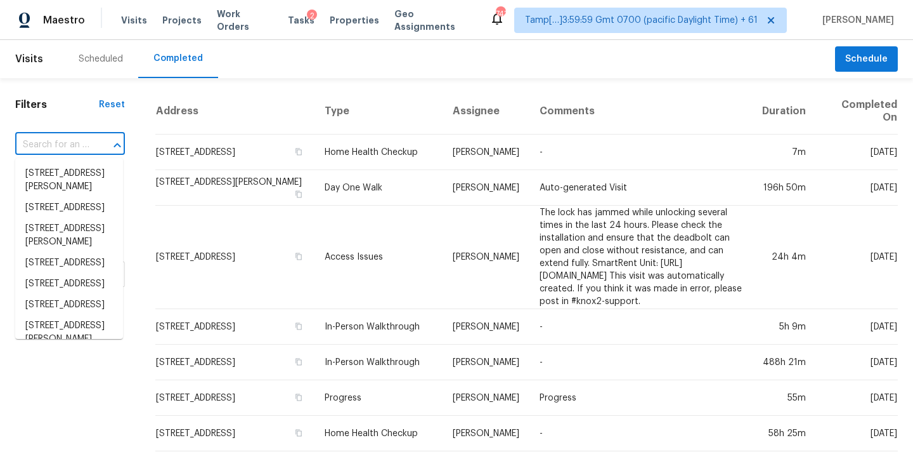
paste input "[STREET_ADDRESS]"
type input "[STREET_ADDRESS]"
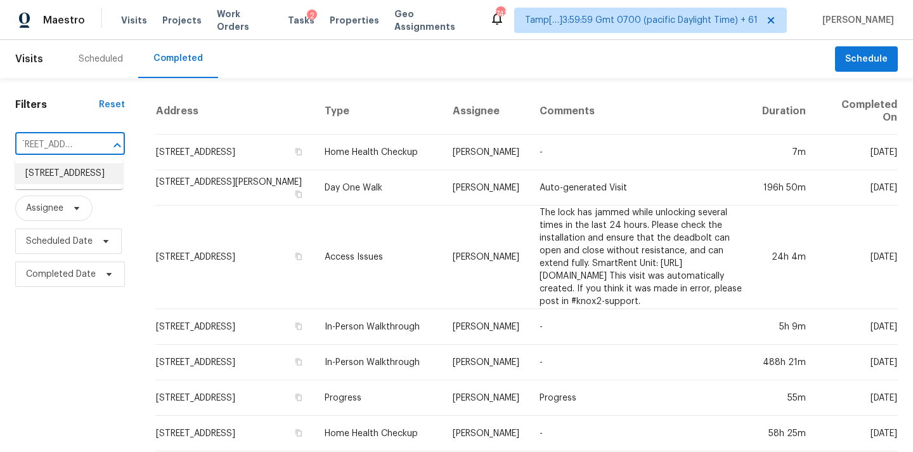
click at [60, 184] on li "[STREET_ADDRESS]" at bounding box center [69, 173] width 108 height 21
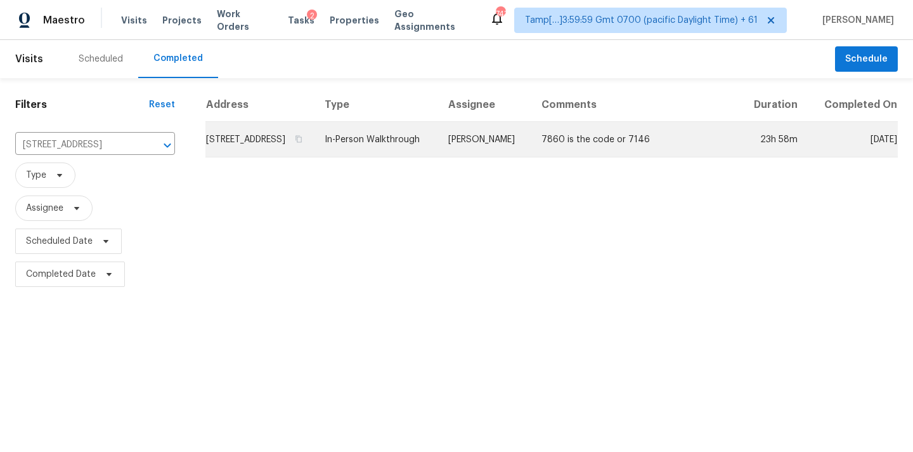
click at [438, 152] on td "In-Person Walkthrough" at bounding box center [377, 140] width 124 height 36
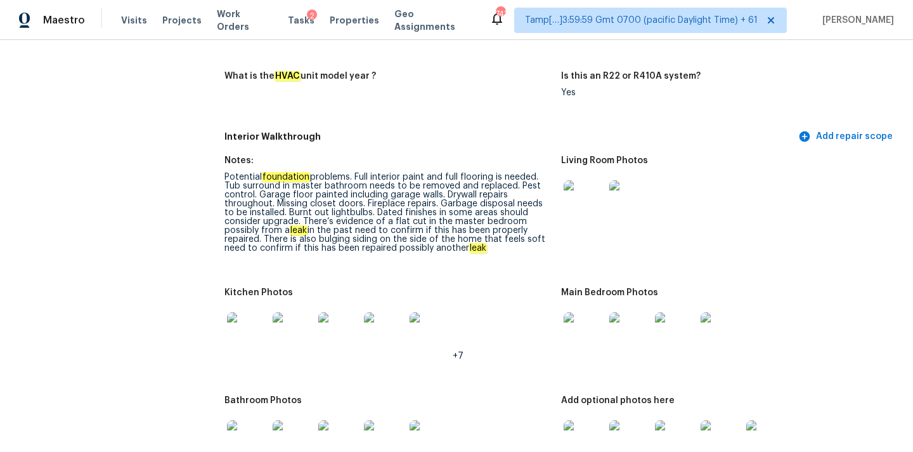
scroll to position [1285, 0]
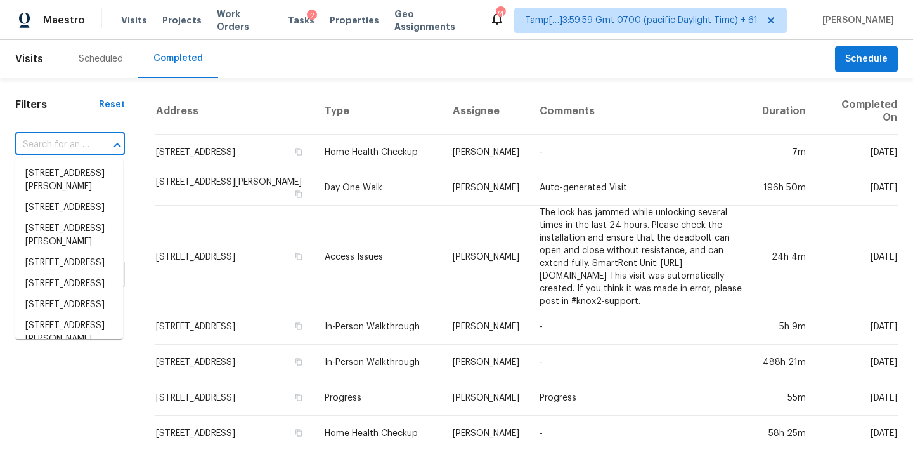
click at [34, 148] on input "text" at bounding box center [52, 145] width 74 height 20
paste input "[STREET_ADDRESS][PERSON_NAME]"
type input "[STREET_ADDRESS][PERSON_NAME]"
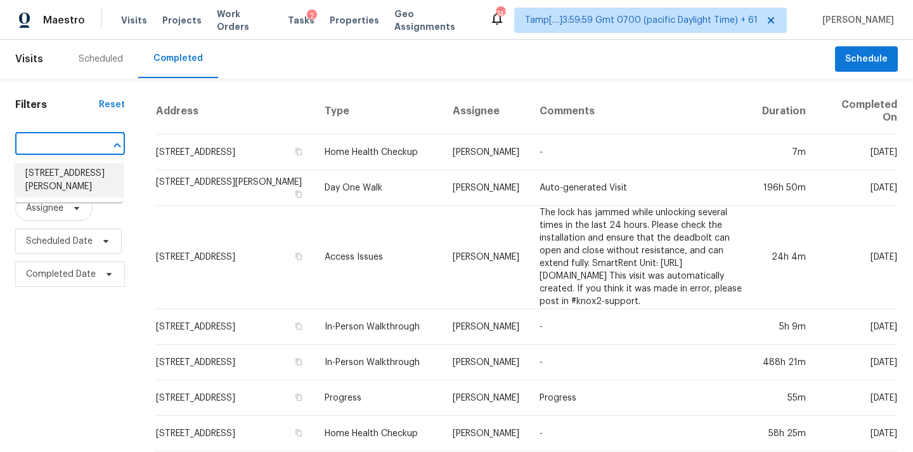
click at [44, 180] on li "[STREET_ADDRESS][PERSON_NAME]" at bounding box center [69, 180] width 108 height 34
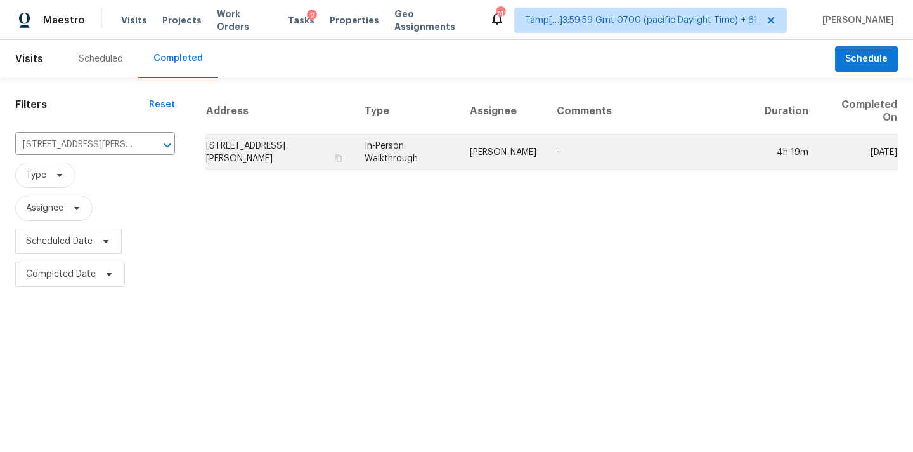
click at [436, 159] on td "In-Person Walkthrough" at bounding box center [407, 152] width 105 height 36
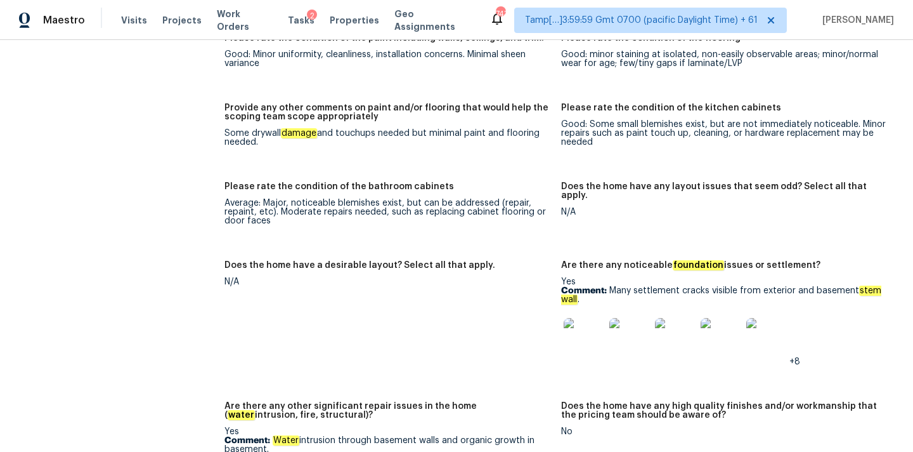
scroll to position [1996, 0]
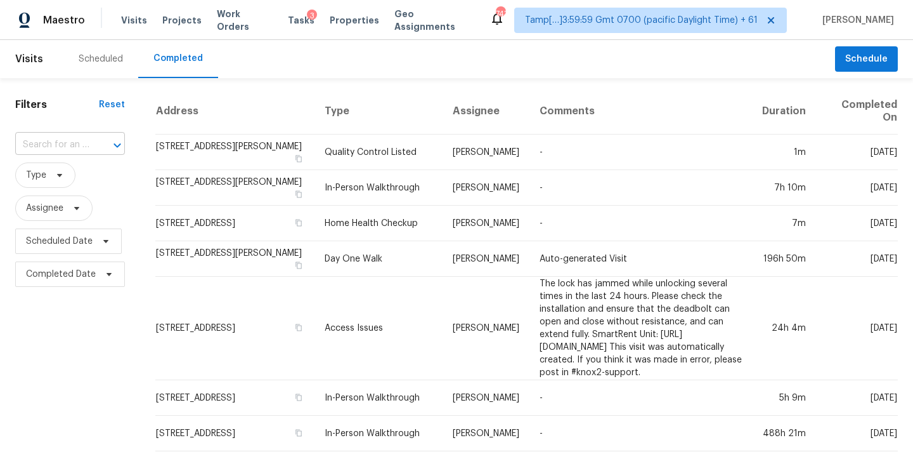
click at [50, 148] on input "text" at bounding box center [52, 145] width 74 height 20
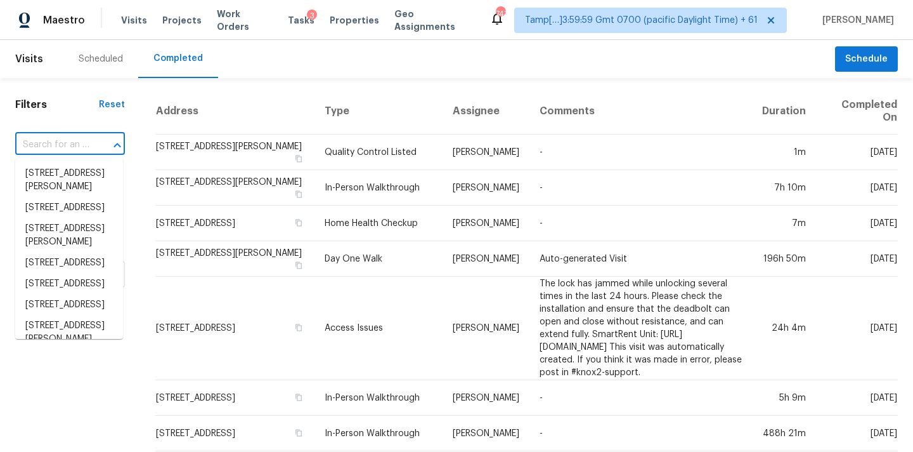
paste input "[STREET_ADDRESS][PERSON_NAME]"
type input "[STREET_ADDRESS][PERSON_NAME]"
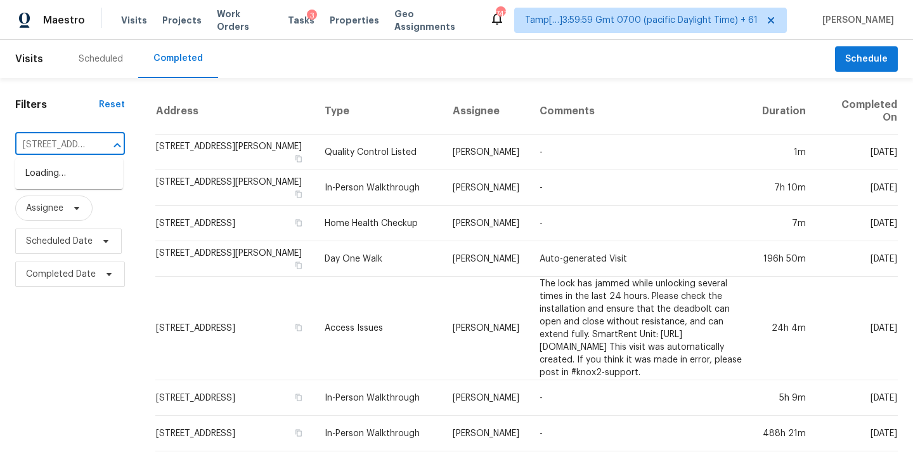
scroll to position [0, 84]
click at [55, 180] on li "[STREET_ADDRESS][PERSON_NAME]" at bounding box center [69, 180] width 108 height 34
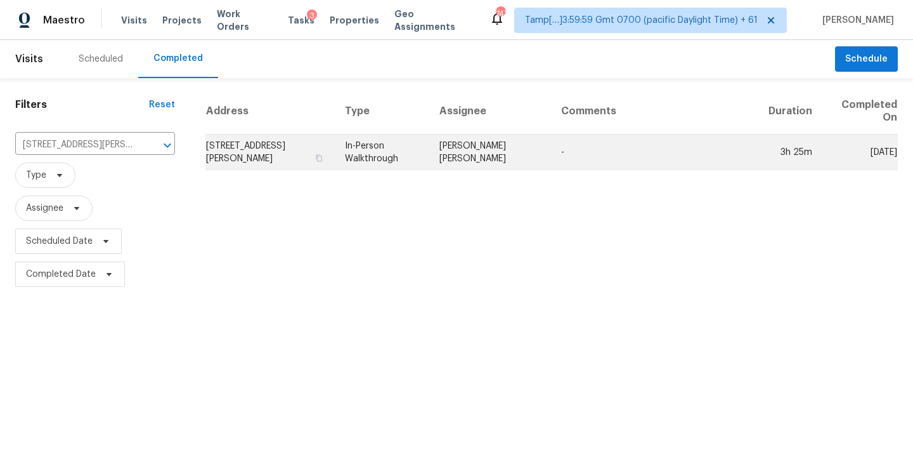
click at [460, 146] on td "[PERSON_NAME] [PERSON_NAME]" at bounding box center [490, 152] width 122 height 36
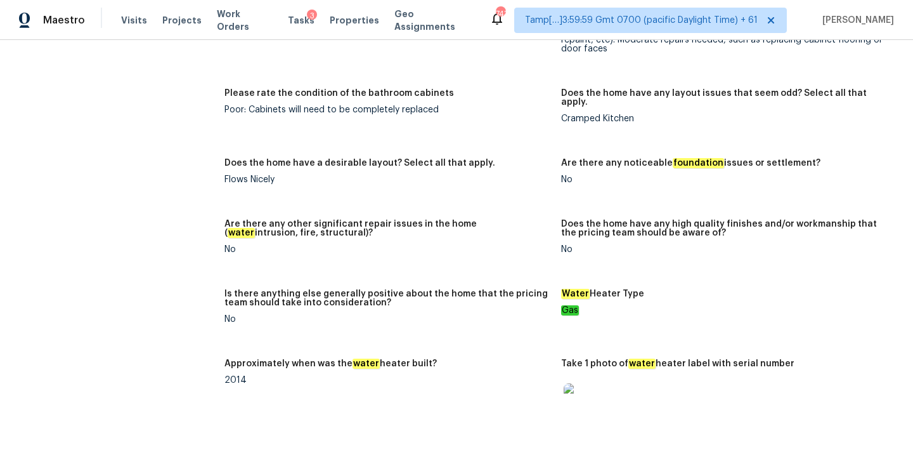
scroll to position [2369, 0]
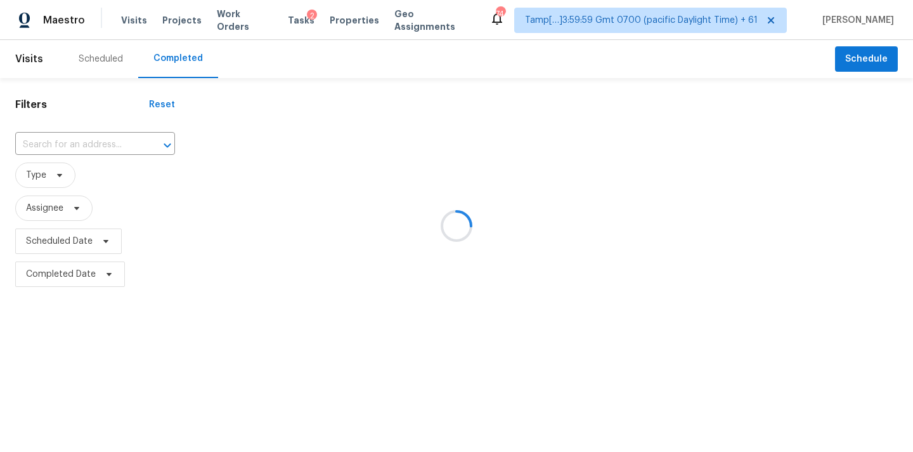
click at [66, 142] on div at bounding box center [456, 226] width 913 height 452
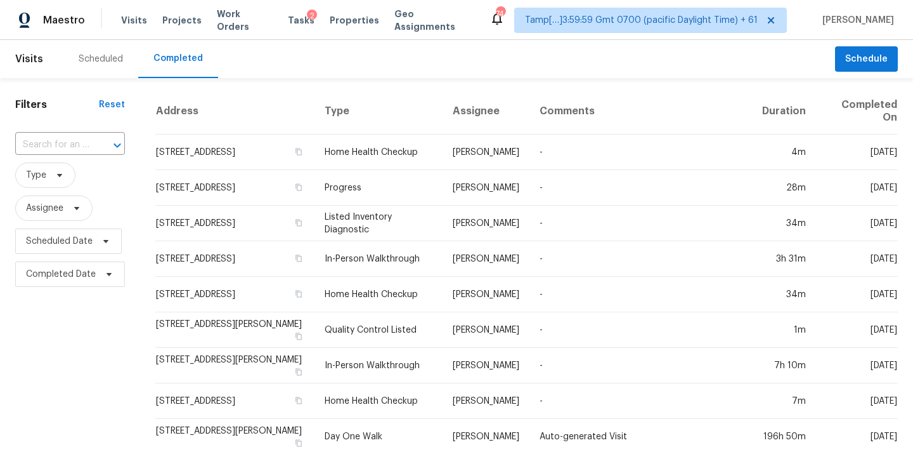
click at [66, 142] on input "text" at bounding box center [52, 145] width 74 height 20
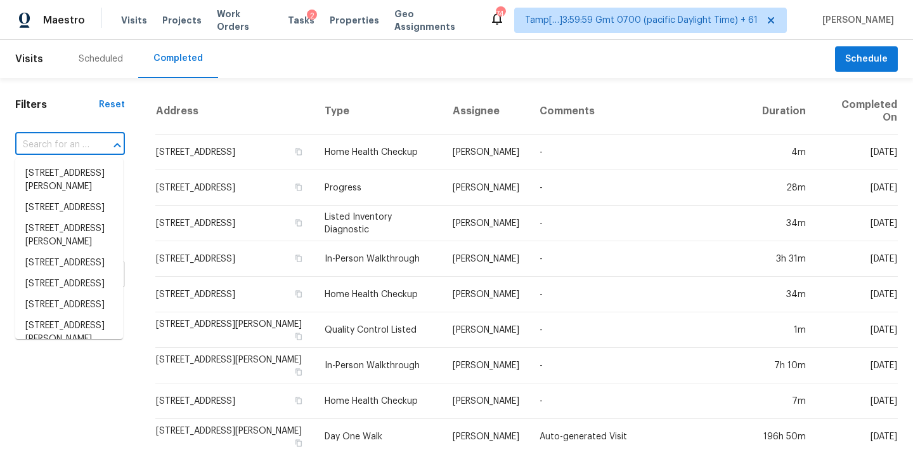
paste input "[STREET_ADDRESS]"
type input "[STREET_ADDRESS]"
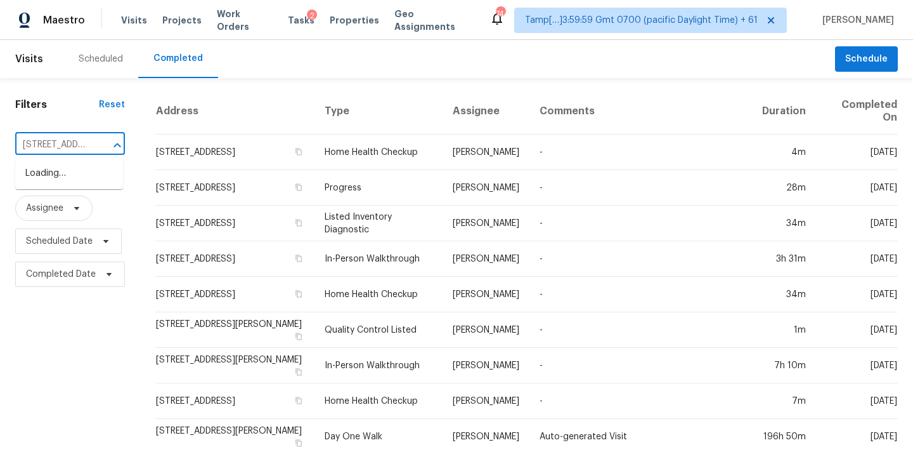
scroll to position [0, 107]
click at [63, 176] on li "825 Descartes St, Summerville, SC 29486" at bounding box center [69, 173] width 108 height 21
click at [51, 143] on input "text" at bounding box center [52, 145] width 74 height 20
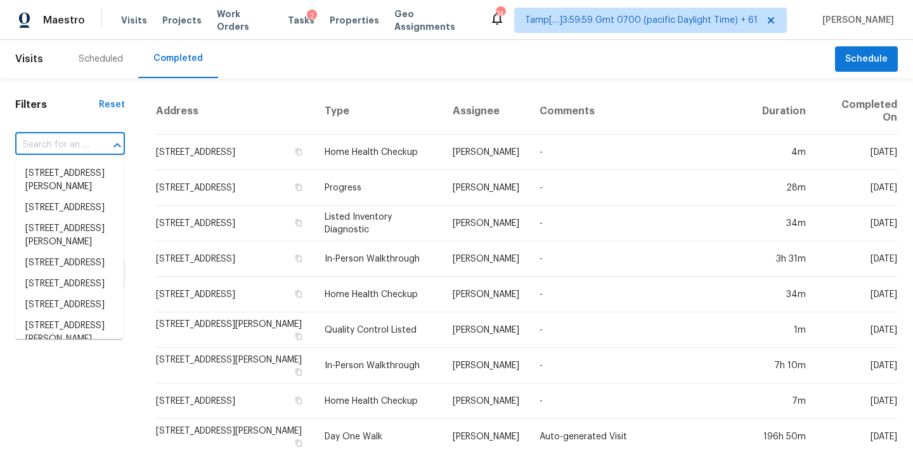
paste input "825 Descartes St, Summerville, SC 29486"
type input "825 Descartes St, Summerville, SC 29486"
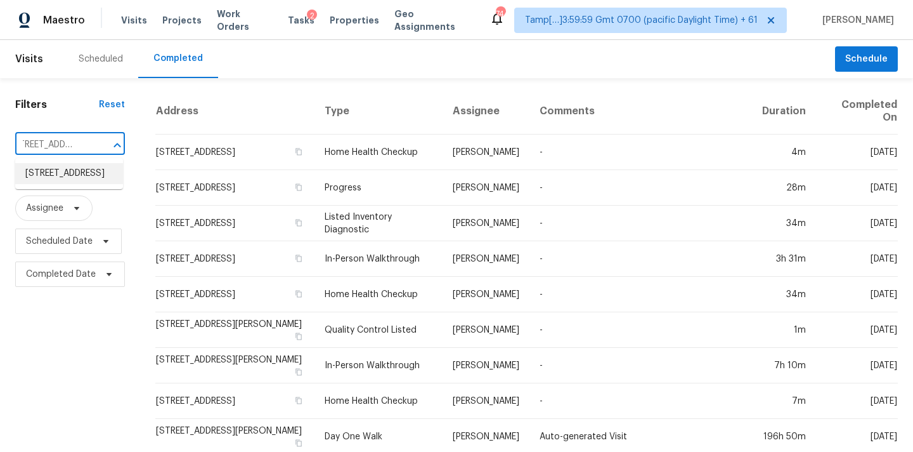
click at [56, 178] on li "825 Descartes St, Summerville, SC 29486" at bounding box center [69, 173] width 108 height 21
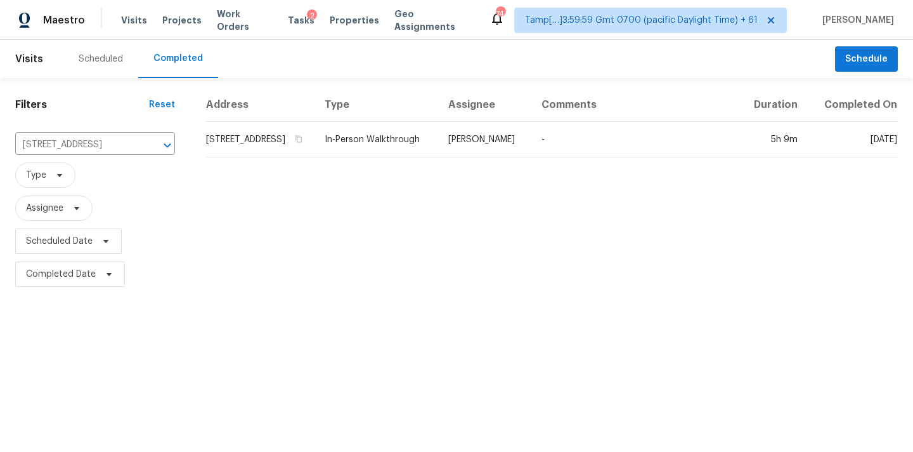
click at [502, 153] on td "Matt Davidson" at bounding box center [484, 140] width 93 height 36
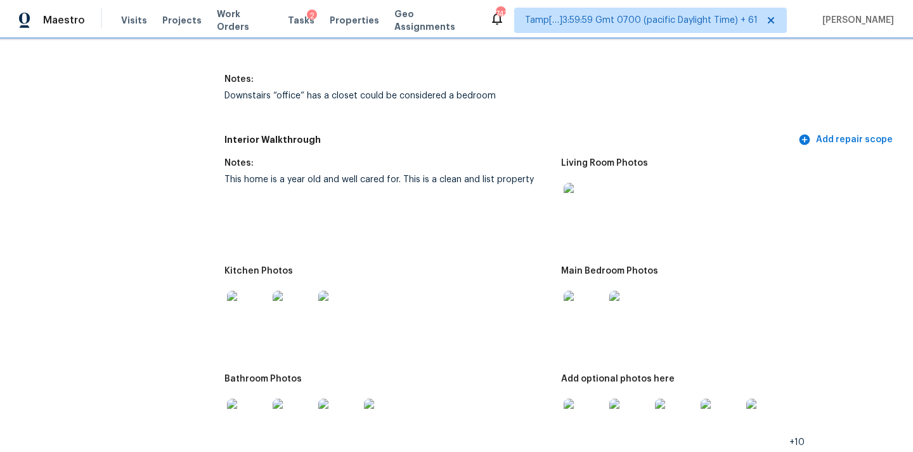
scroll to position [1482, 0]
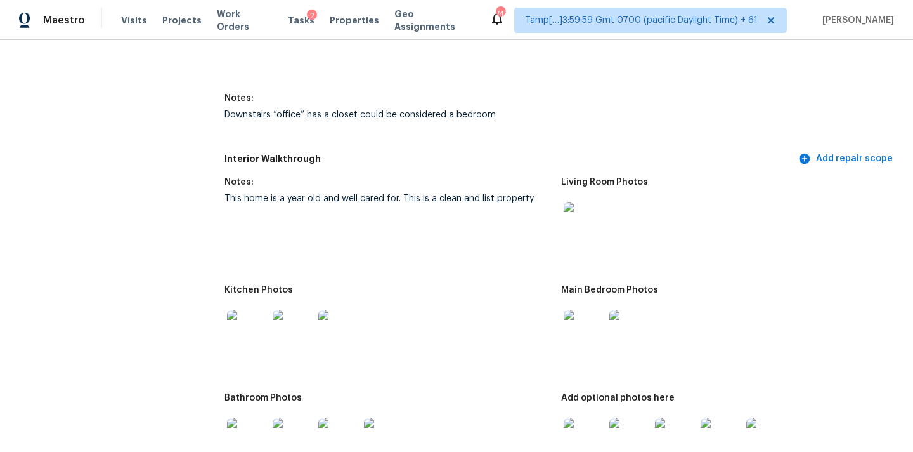
click at [570, 227] on img at bounding box center [584, 222] width 41 height 41
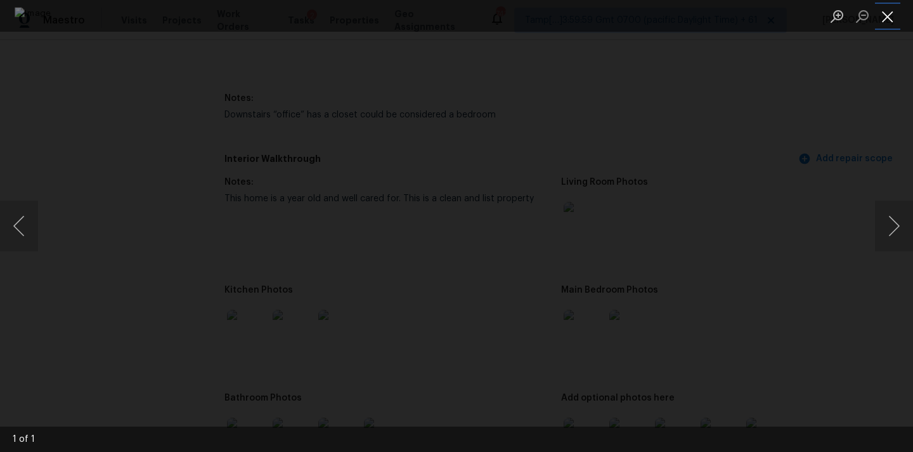
click at [894, 17] on button "Close lightbox" at bounding box center [887, 16] width 25 height 22
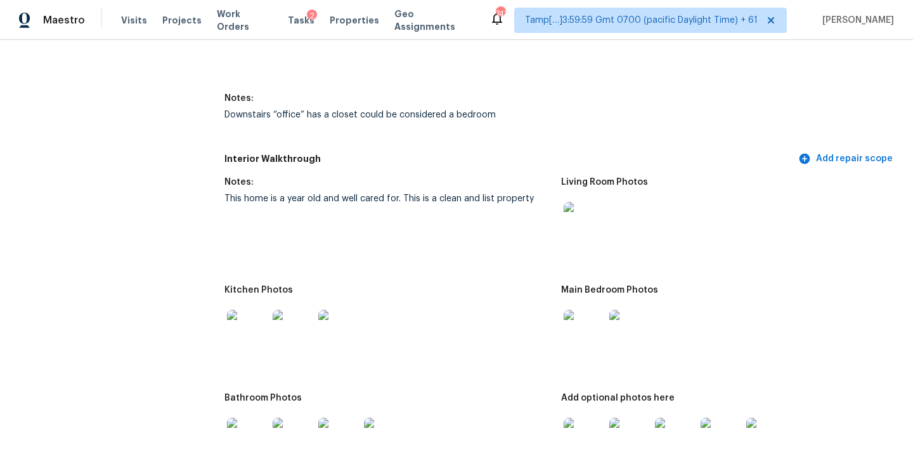
click at [584, 324] on img at bounding box center [584, 330] width 41 height 41
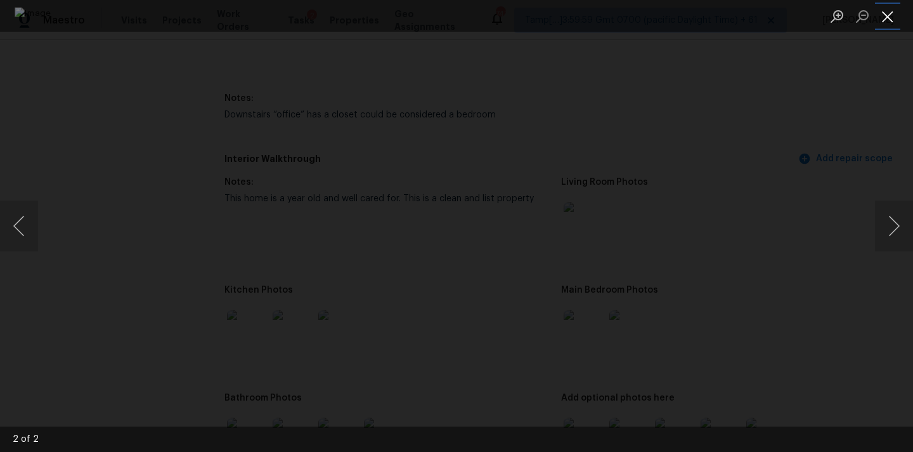
click at [886, 11] on button "Close lightbox" at bounding box center [887, 16] width 25 height 22
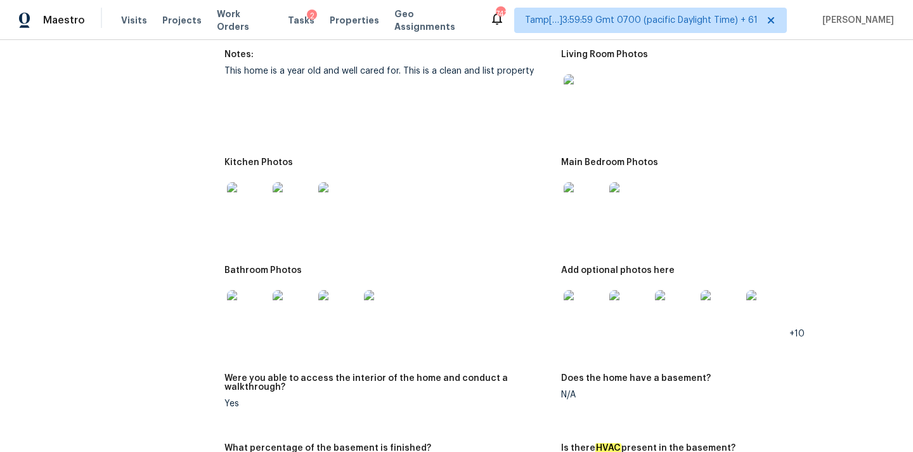
scroll to position [1652, 0]
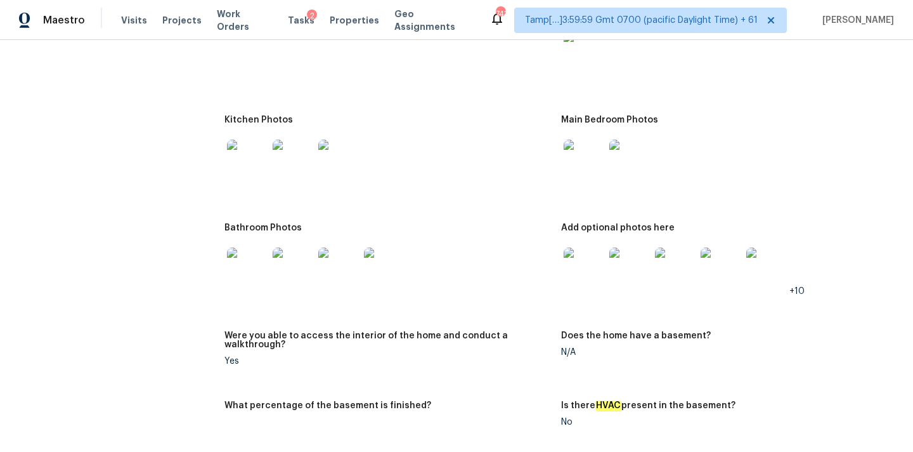
click at [591, 259] on img at bounding box center [584, 267] width 41 height 41
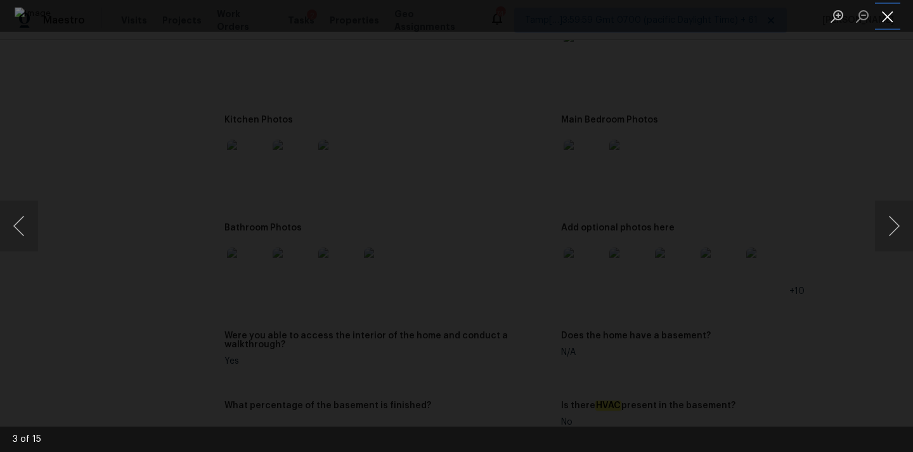
click at [889, 14] on button "Close lightbox" at bounding box center [887, 16] width 25 height 22
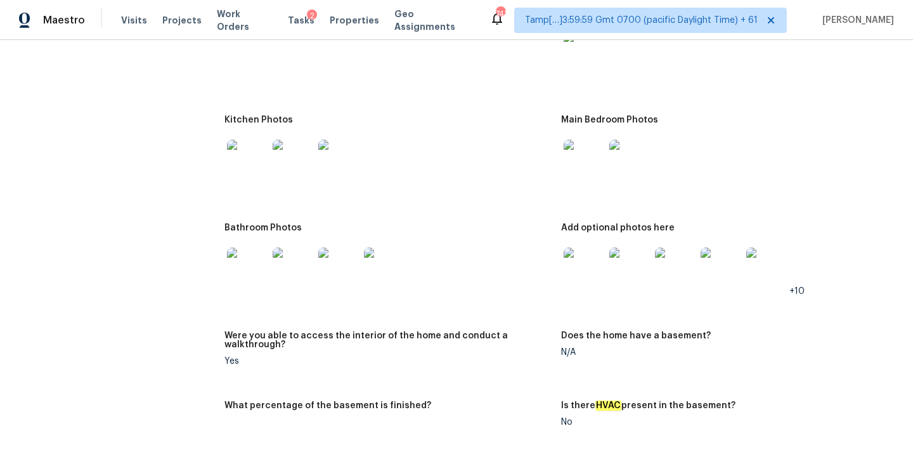
click at [239, 264] on img at bounding box center [247, 267] width 41 height 41
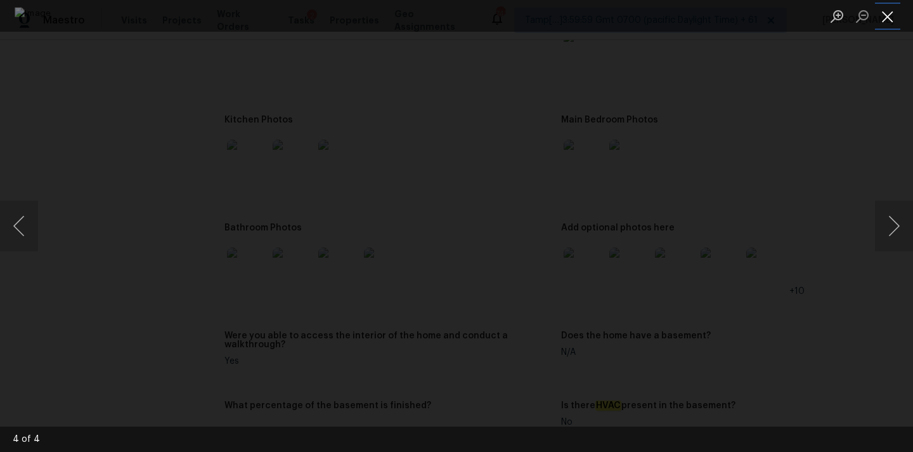
click at [885, 20] on button "Close lightbox" at bounding box center [887, 16] width 25 height 22
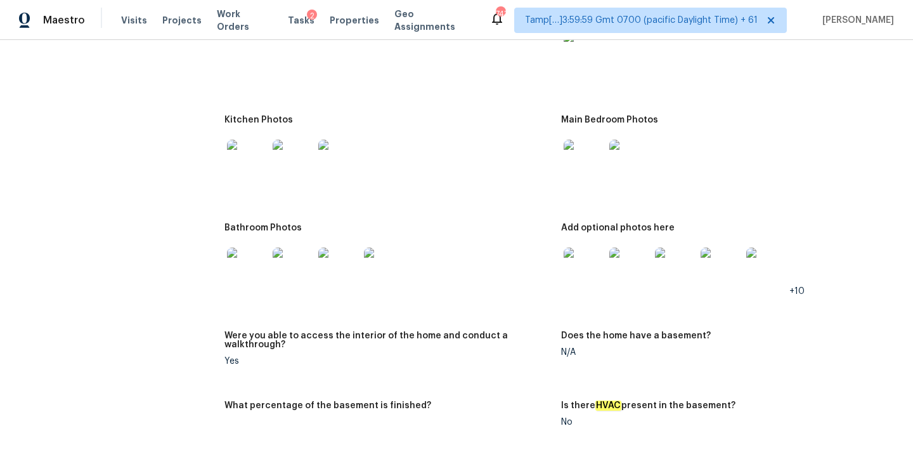
click at [251, 157] on img at bounding box center [247, 160] width 41 height 41
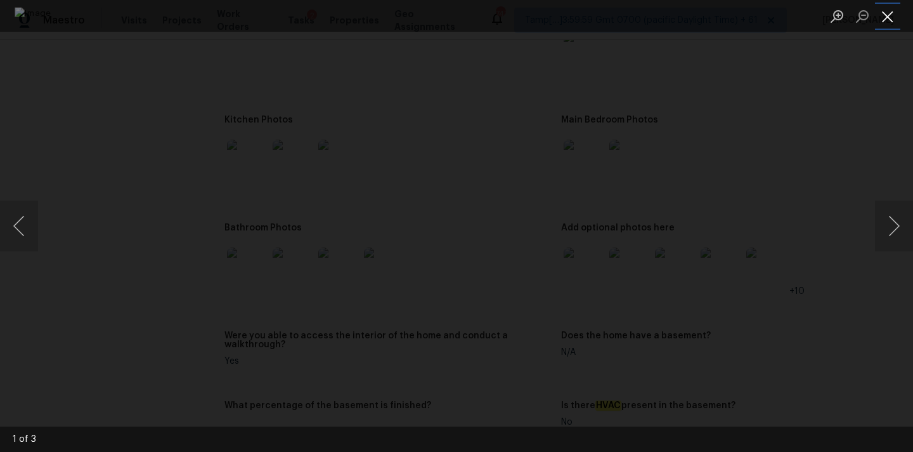
click at [880, 20] on button "Close lightbox" at bounding box center [887, 16] width 25 height 22
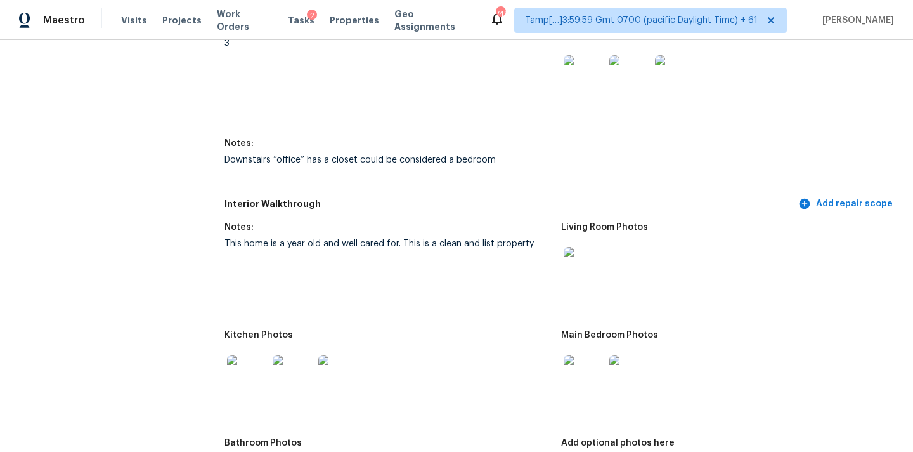
scroll to position [1366, 0]
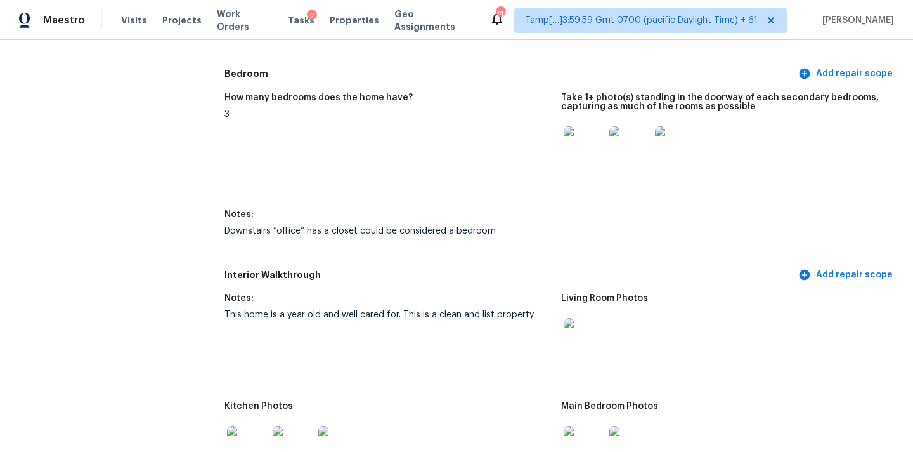
drag, startPoint x: 226, startPoint y: 303, endPoint x: 507, endPoint y: 299, distance: 280.4
click at [507, 299] on figure "Notes: This home is a year old and well cared for. This is a clean and list pro…" at bounding box center [393, 340] width 337 height 93
drag, startPoint x: 225, startPoint y: 304, endPoint x: 530, endPoint y: 311, distance: 305.2
click at [530, 311] on figure "Notes: This home is a year old and well cared for. This is a clean and list pro…" at bounding box center [393, 340] width 337 height 93
copy div "This home is a year old and well cared for. This is a clean and list property"
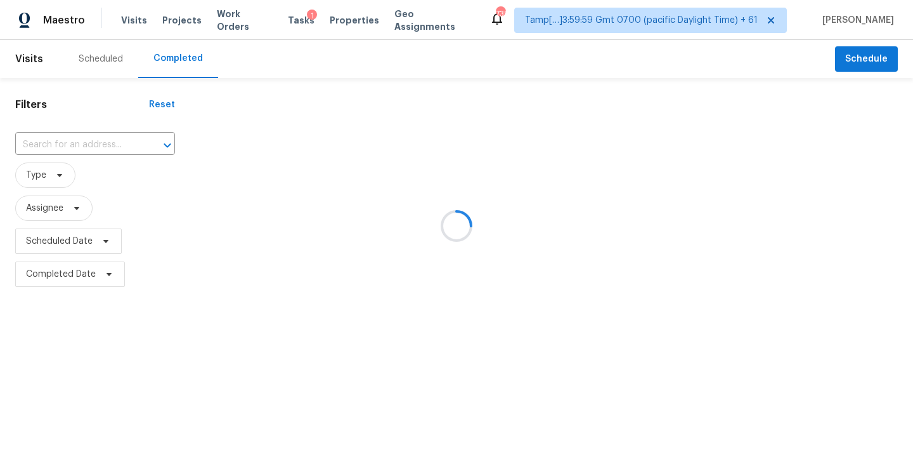
click at [53, 138] on div at bounding box center [456, 226] width 913 height 452
click at [58, 141] on div at bounding box center [456, 226] width 913 height 452
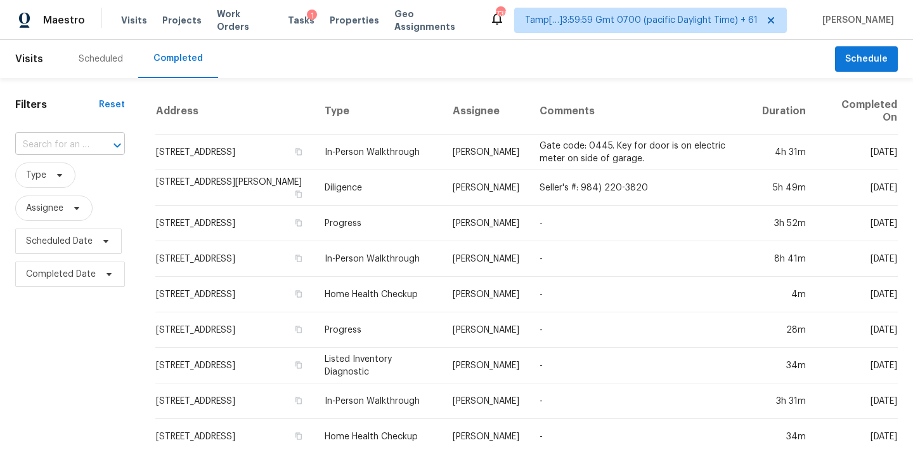
click at [58, 145] on input "text" at bounding box center [52, 145] width 74 height 20
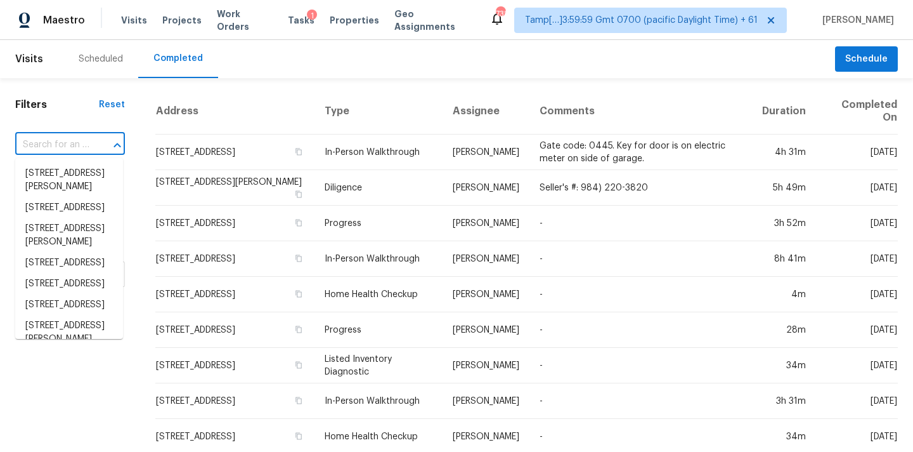
paste input "1944 Kingsley Ave, Akron, OH 44313"
type input "1944 Kingsley Ave, Akron, OH 44313"
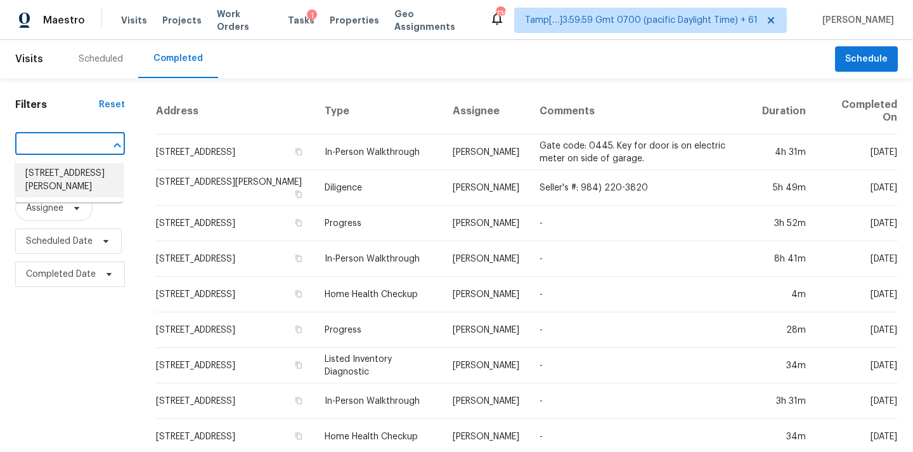
click at [63, 183] on li "1944 Kingsley Ave, Akron, OH 44313" at bounding box center [69, 180] width 108 height 34
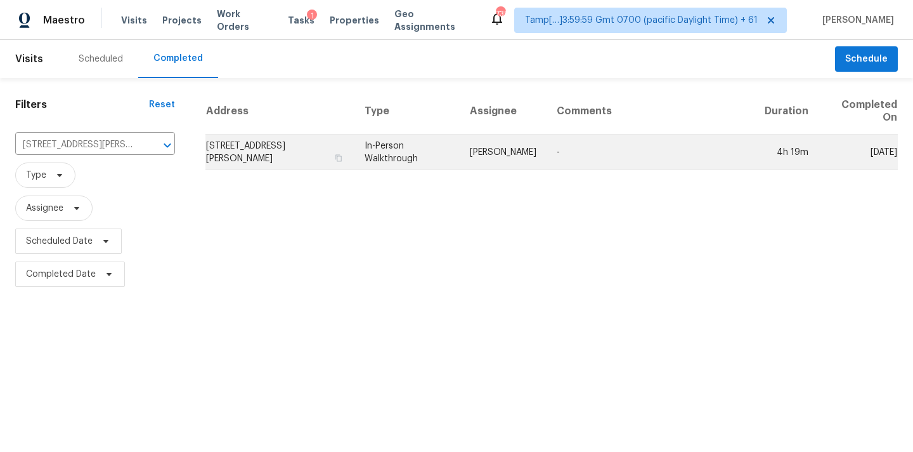
click at [425, 157] on td "In-Person Walkthrough" at bounding box center [407, 152] width 105 height 36
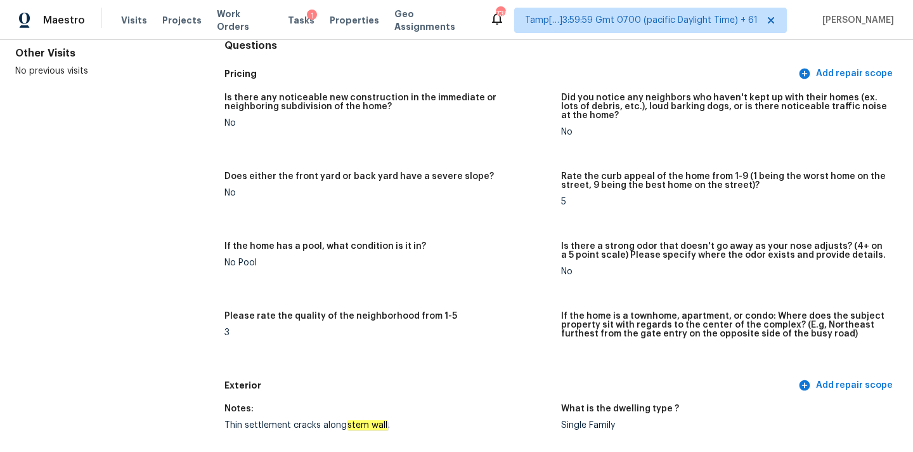
scroll to position [1040, 0]
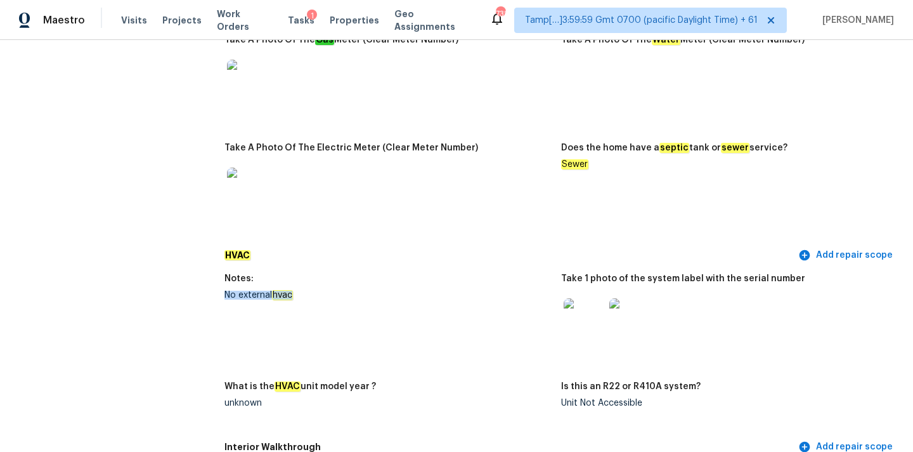
drag, startPoint x: 220, startPoint y: 284, endPoint x: 299, endPoint y: 284, distance: 78.7
copy div "No external hvac"
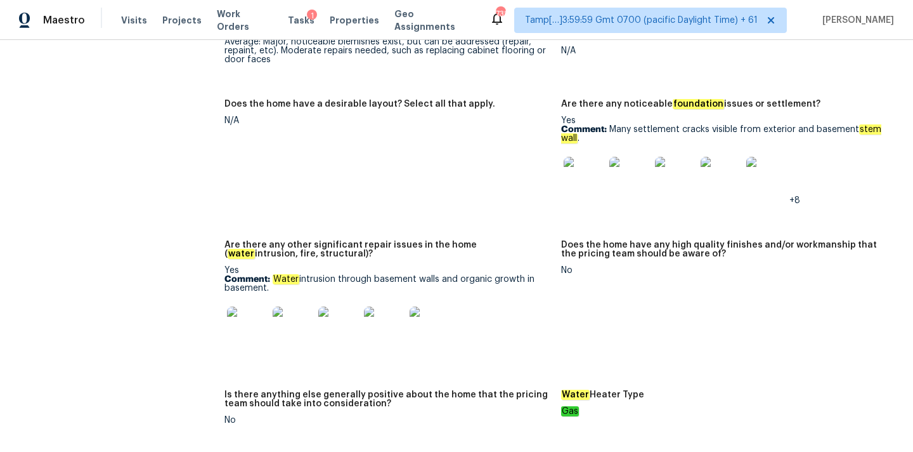
scroll to position [2182, 0]
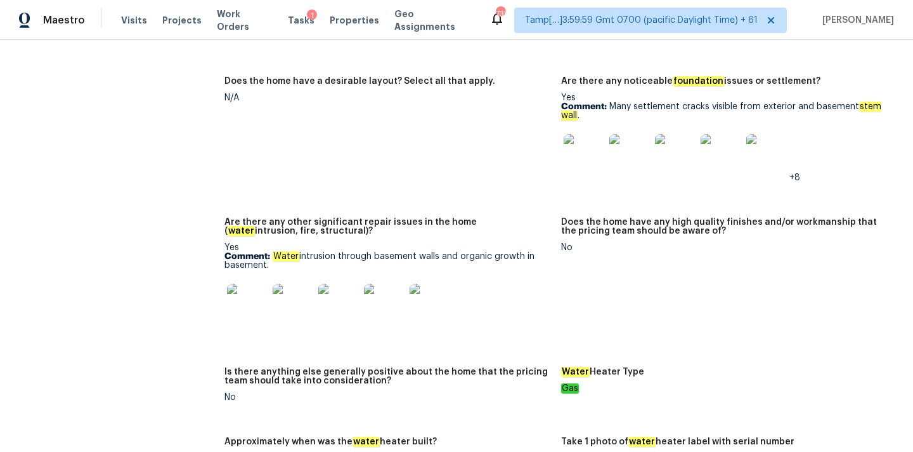
click at [577, 148] on img at bounding box center [584, 154] width 41 height 41
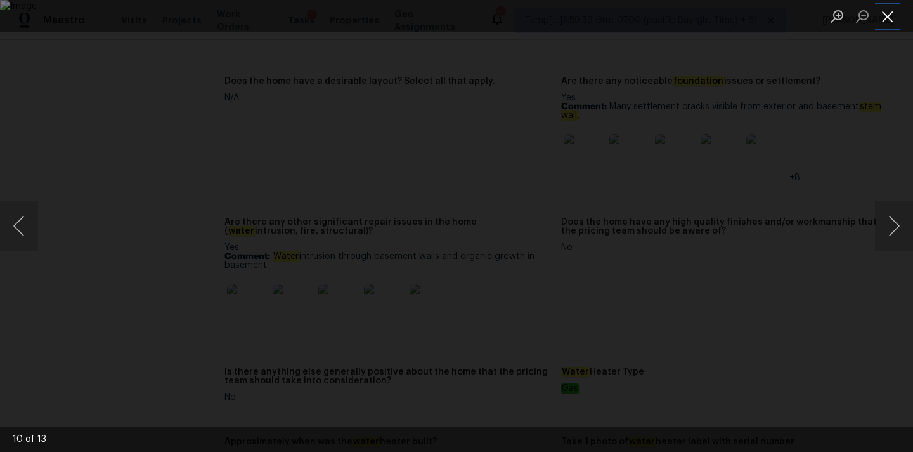
click at [891, 20] on button "Close lightbox" at bounding box center [887, 16] width 25 height 22
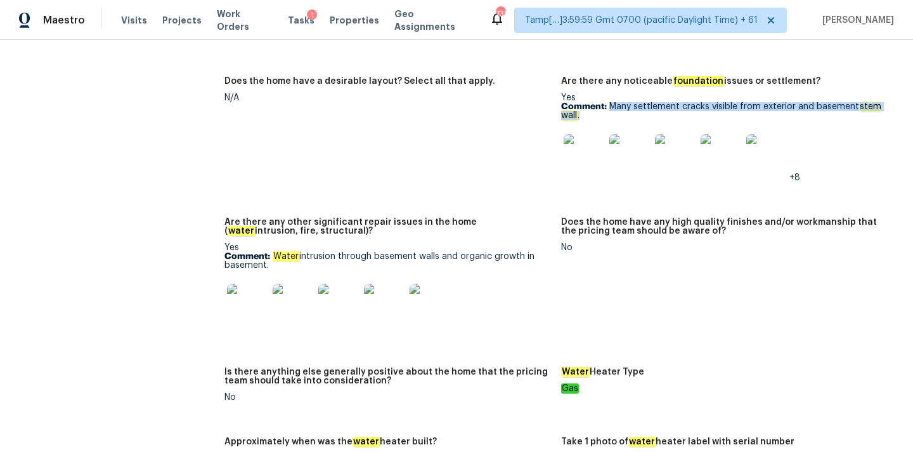
drag, startPoint x: 612, startPoint y: 95, endPoint x: 621, endPoint y: 108, distance: 16.0
click at [621, 108] on p "Comment: Many settlement cracks visible from exterior and basement stem wall ." at bounding box center [724, 111] width 327 height 18
copy p "Many settlement cracks visible from exterior and basement stem wall ."
click at [593, 150] on img at bounding box center [584, 154] width 41 height 41
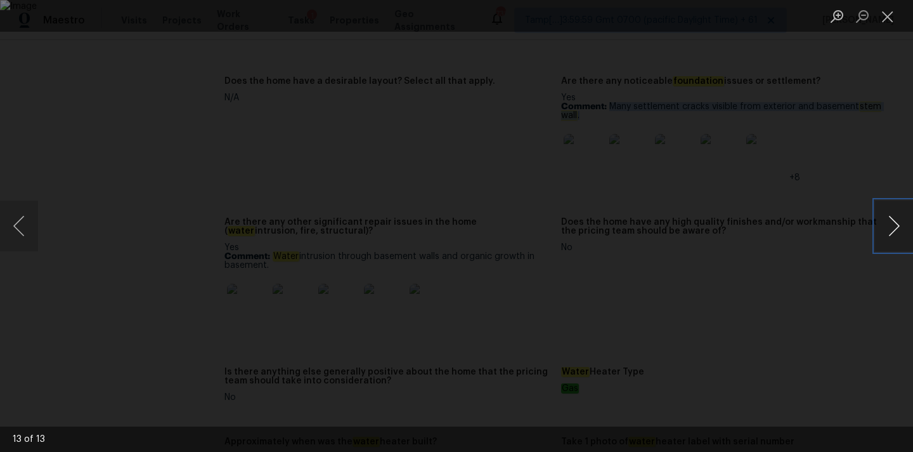
click at [887, 221] on button "Next image" at bounding box center [894, 225] width 38 height 51
click at [888, 15] on button "Close lightbox" at bounding box center [887, 16] width 25 height 22
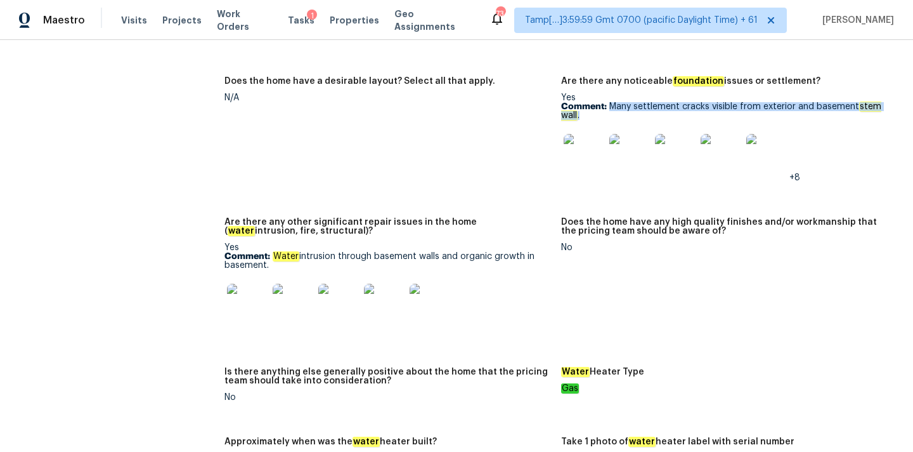
click at [253, 292] on img at bounding box center [247, 304] width 41 height 41
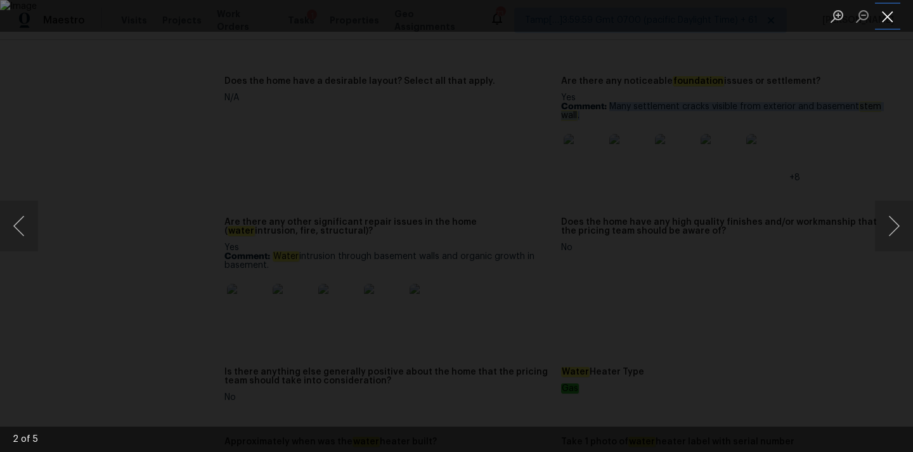
click at [885, 9] on button "Close lightbox" at bounding box center [887, 16] width 25 height 22
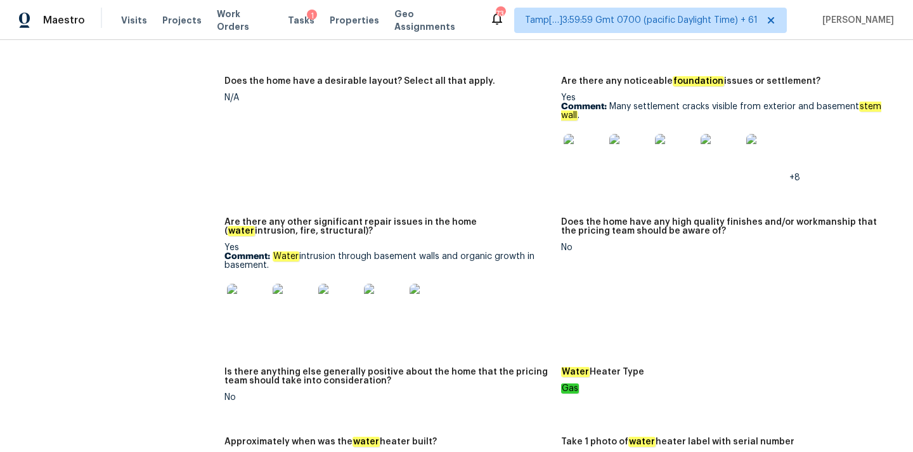
click at [350, 252] on p "Comment: Water intrusion through basement walls and organic growth in basement." at bounding box center [388, 261] width 327 height 18
copy p "Water intrusion through basement walls and organic growth in basement."
drag, startPoint x: 275, startPoint y: 247, endPoint x: 277, endPoint y: 254, distance: 6.8
click at [277, 254] on p "Comment: Water intrusion through basement walls and organic growth in basement." at bounding box center [388, 261] width 327 height 18
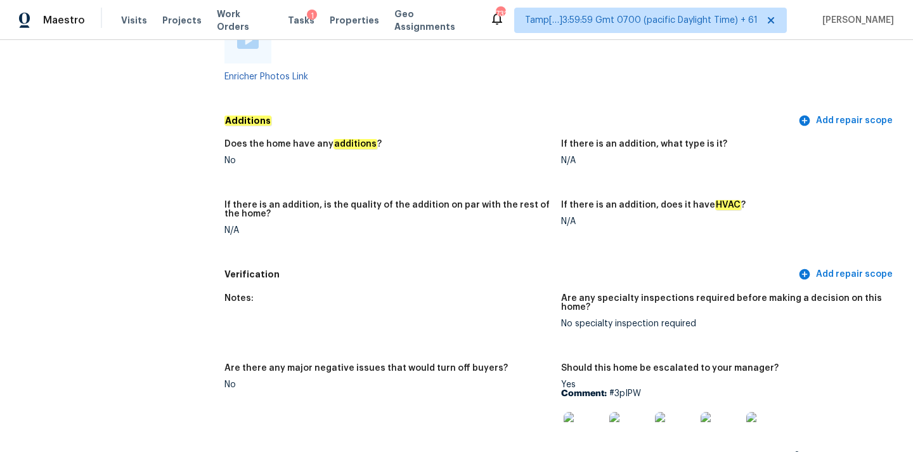
scroll to position [3066, 0]
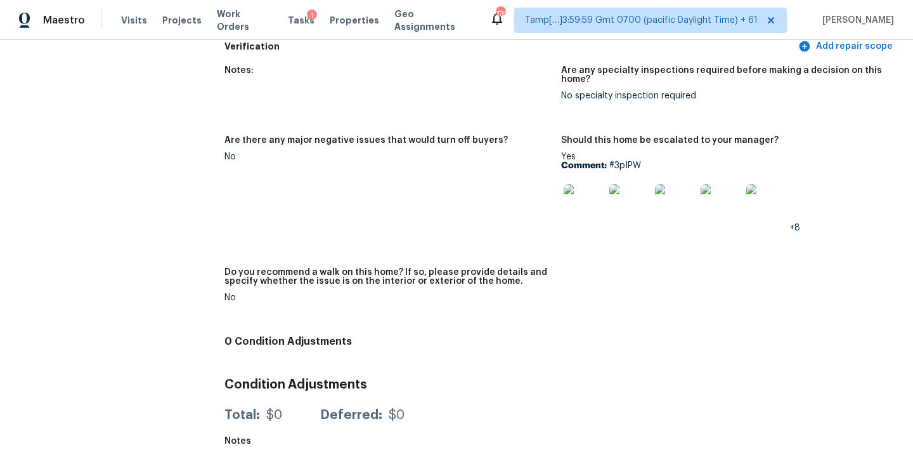
click at [582, 192] on img at bounding box center [584, 204] width 41 height 41
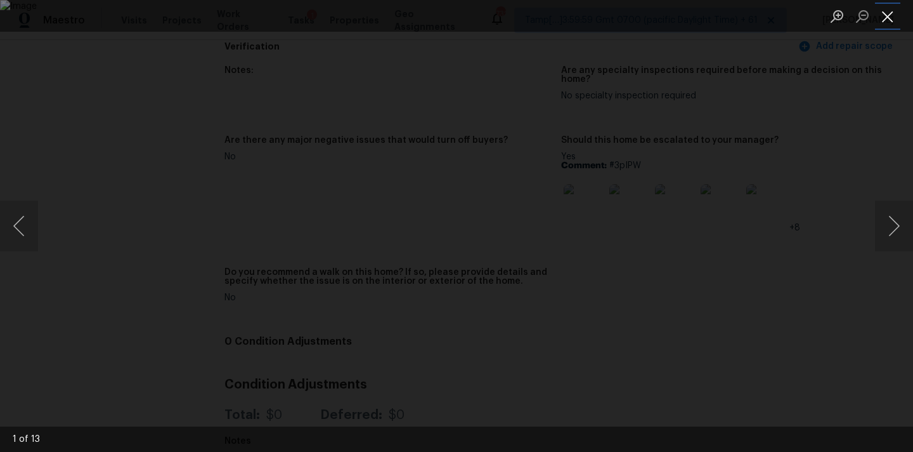
click at [885, 19] on button "Close lightbox" at bounding box center [887, 16] width 25 height 22
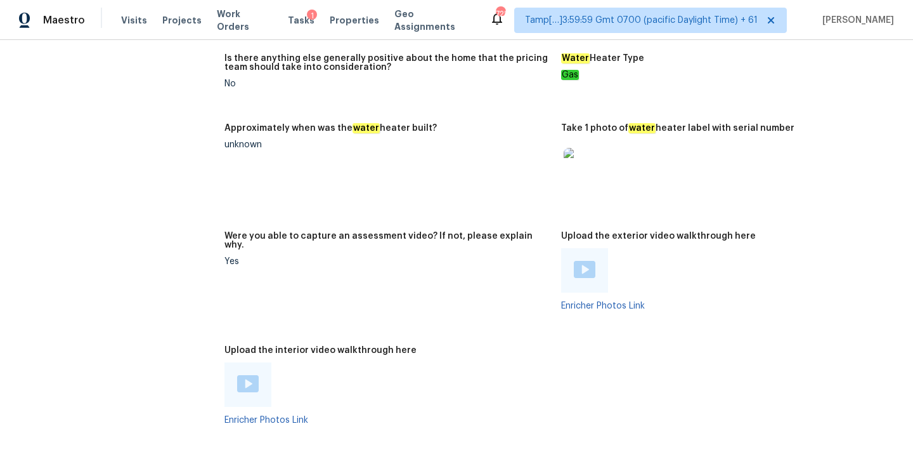
scroll to position [2677, 0]
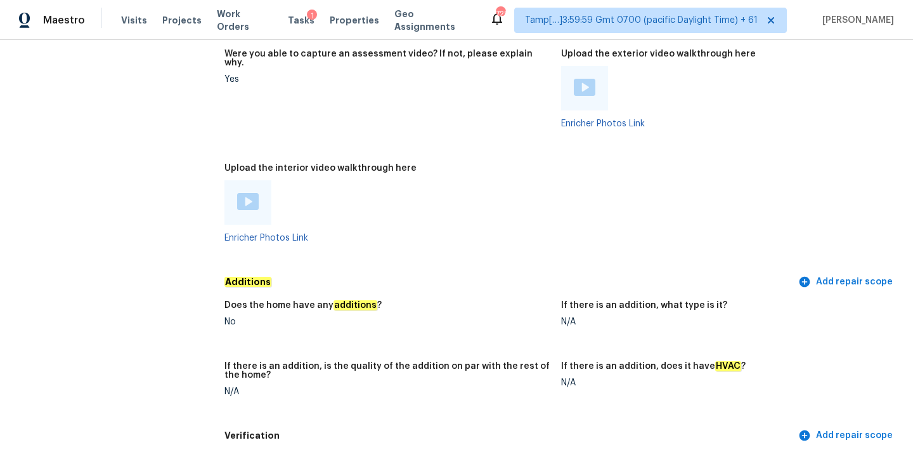
click at [244, 195] on img at bounding box center [248, 201] width 22 height 17
click at [578, 88] on div at bounding box center [585, 88] width 22 height 19
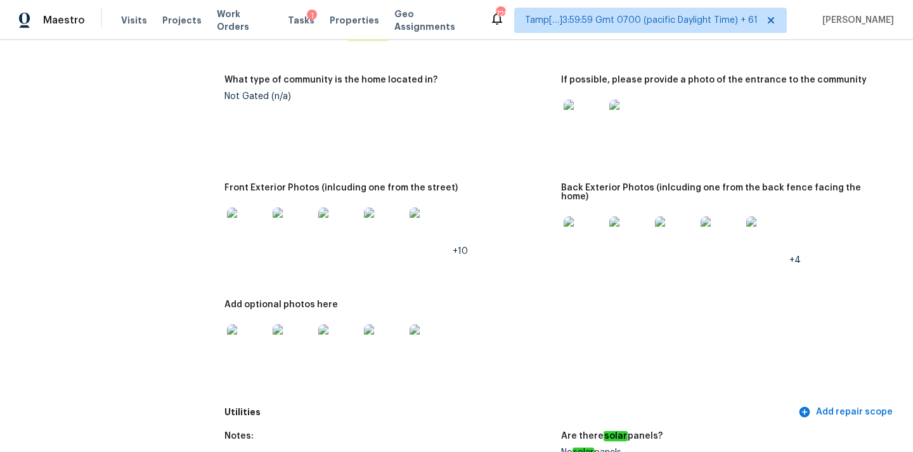
scroll to position [468, 0]
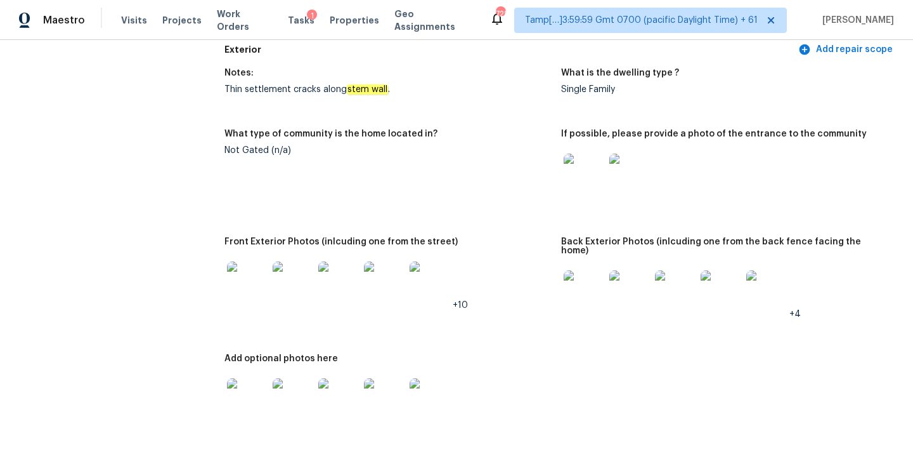
click at [581, 184] on img at bounding box center [584, 174] width 41 height 41
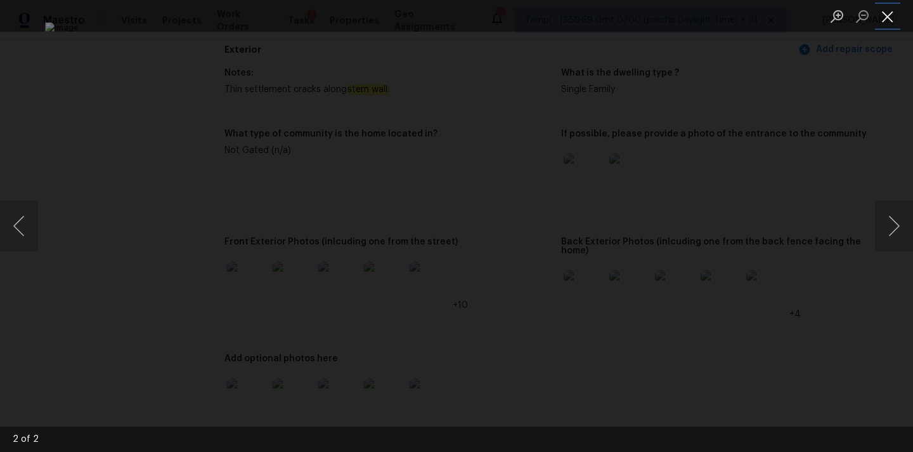
click at [894, 22] on button "Close lightbox" at bounding box center [887, 16] width 25 height 22
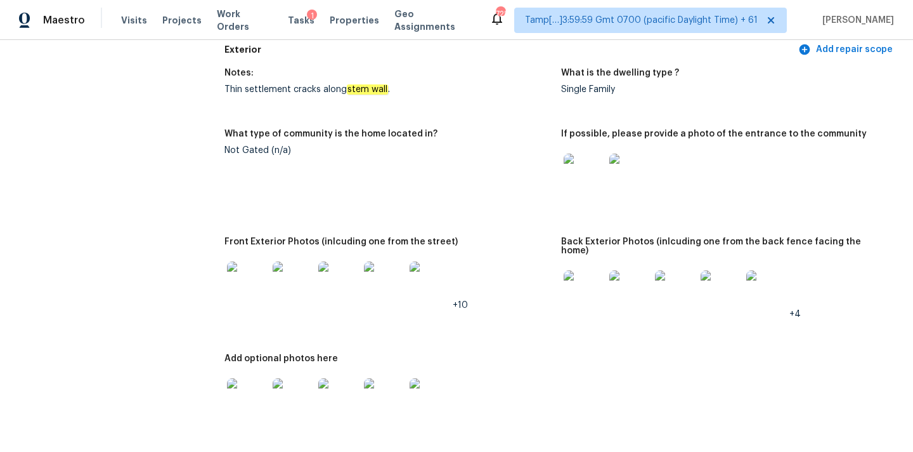
click at [583, 282] on img at bounding box center [584, 290] width 41 height 41
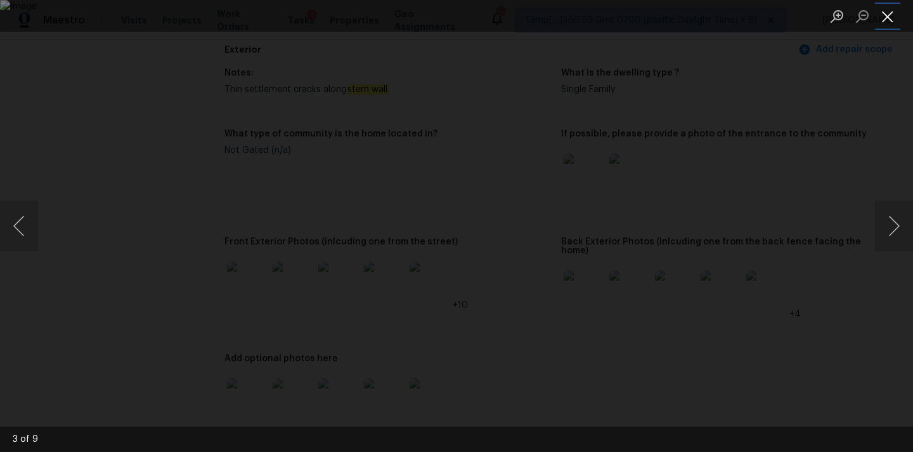
click at [887, 7] on button "Close lightbox" at bounding box center [887, 16] width 25 height 22
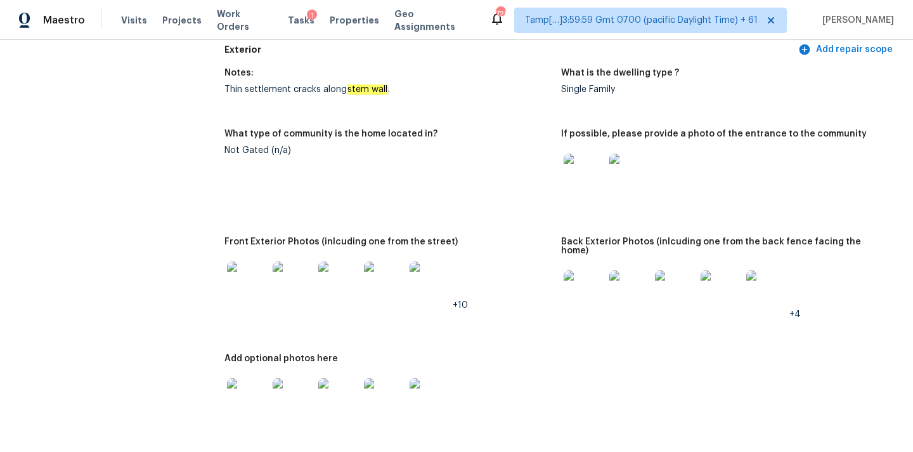
click at [264, 285] on img at bounding box center [247, 281] width 41 height 41
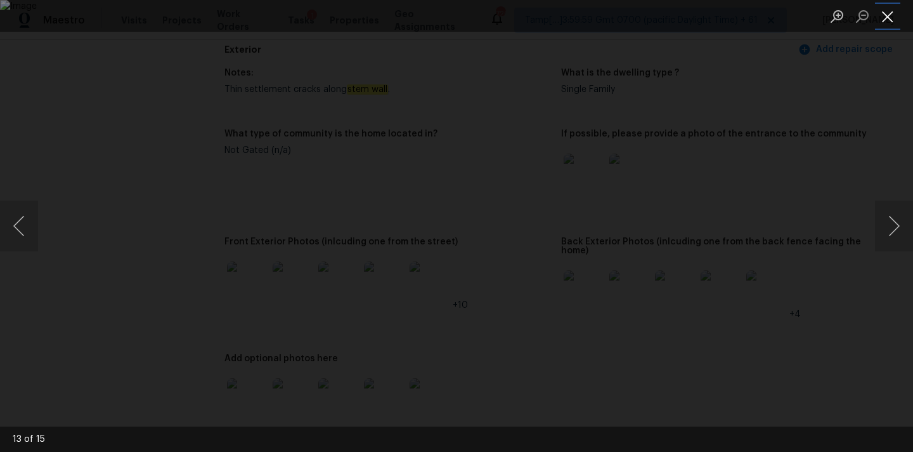
click at [885, 18] on button "Close lightbox" at bounding box center [887, 16] width 25 height 22
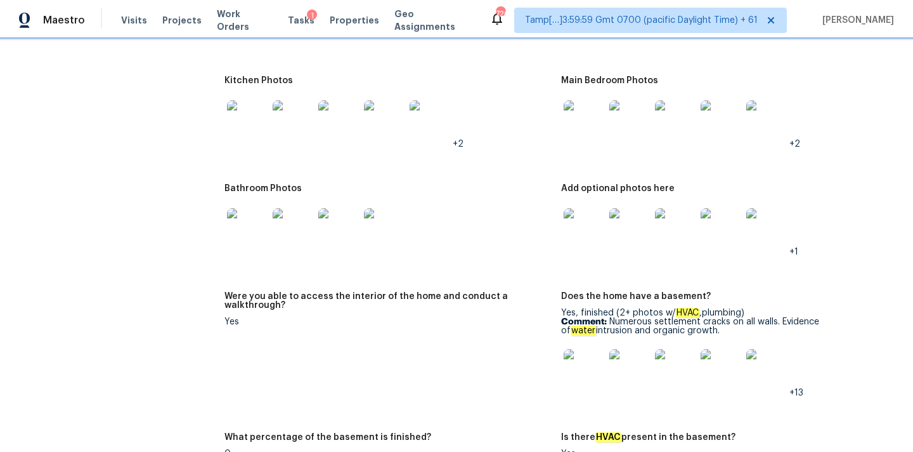
scroll to position [1361, 0]
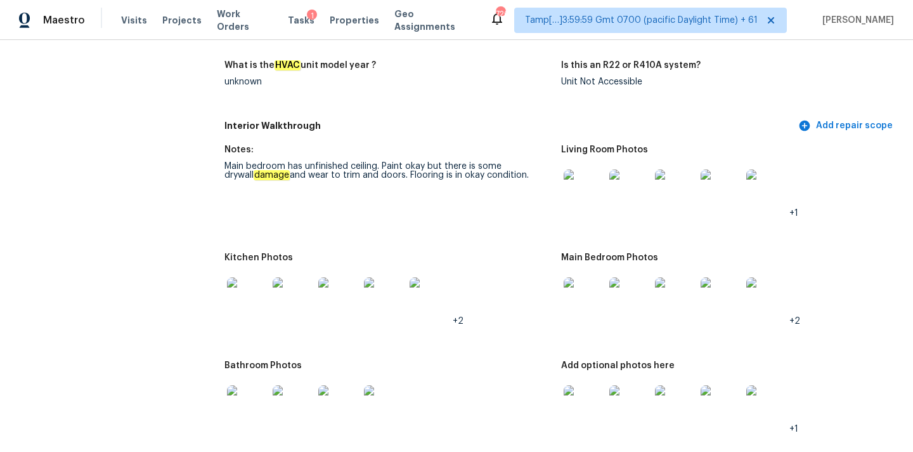
click at [581, 169] on img at bounding box center [584, 189] width 41 height 41
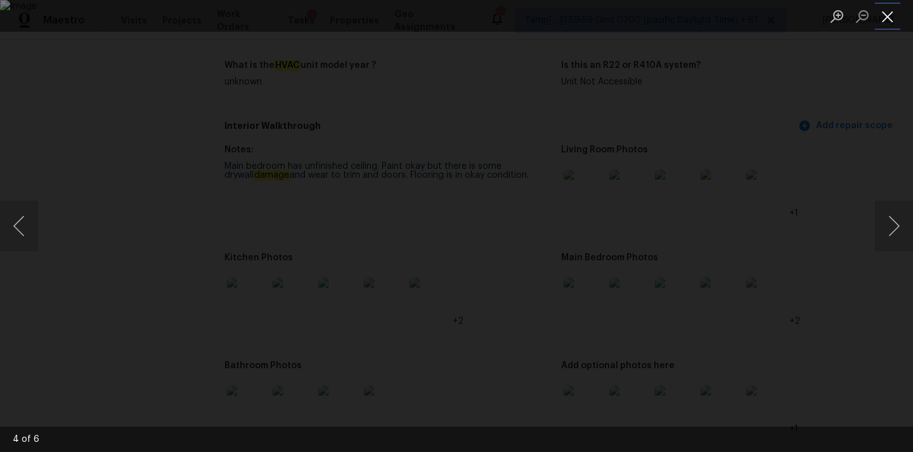
click at [891, 20] on button "Close lightbox" at bounding box center [887, 16] width 25 height 22
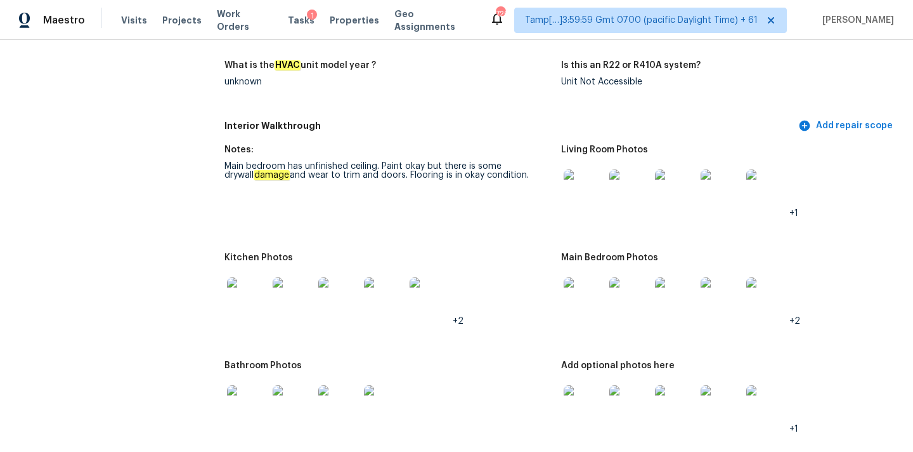
click at [575, 291] on img at bounding box center [584, 297] width 41 height 41
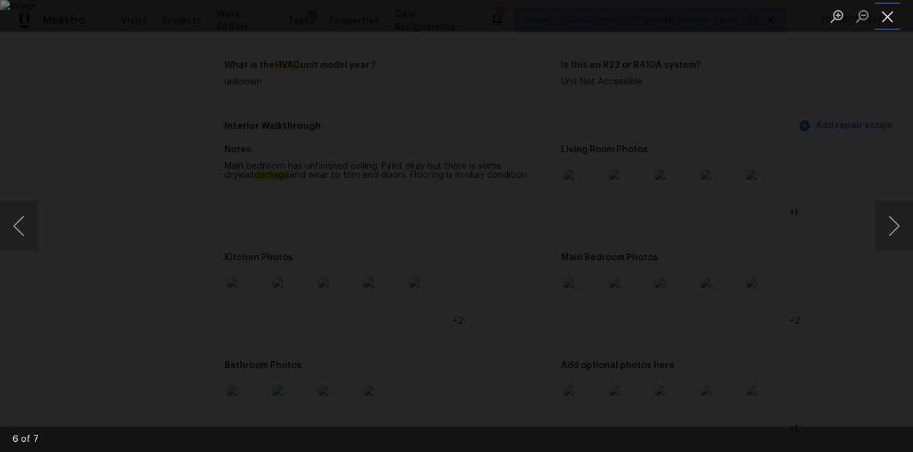
click at [890, 11] on button "Close lightbox" at bounding box center [887, 16] width 25 height 22
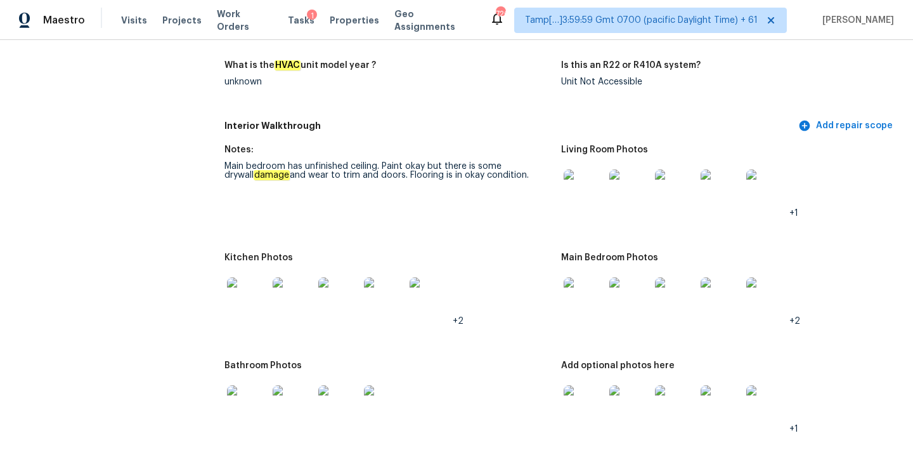
click at [579, 385] on img at bounding box center [584, 405] width 41 height 41
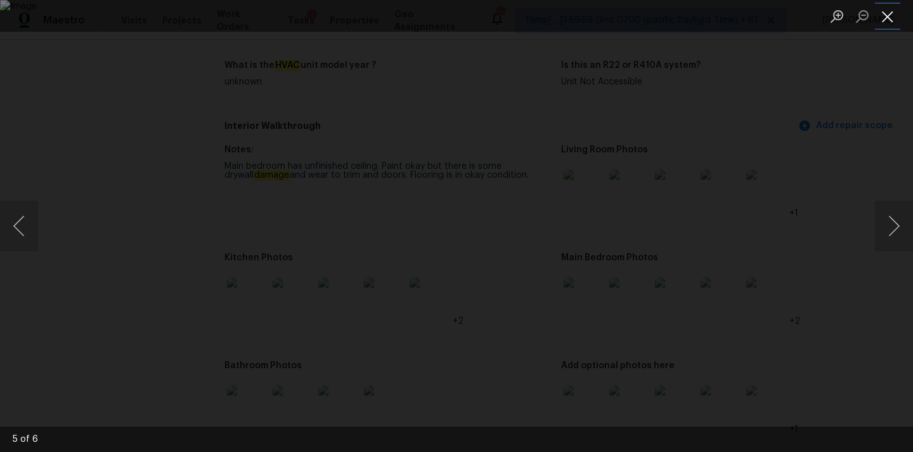
click at [894, 13] on button "Close lightbox" at bounding box center [887, 16] width 25 height 22
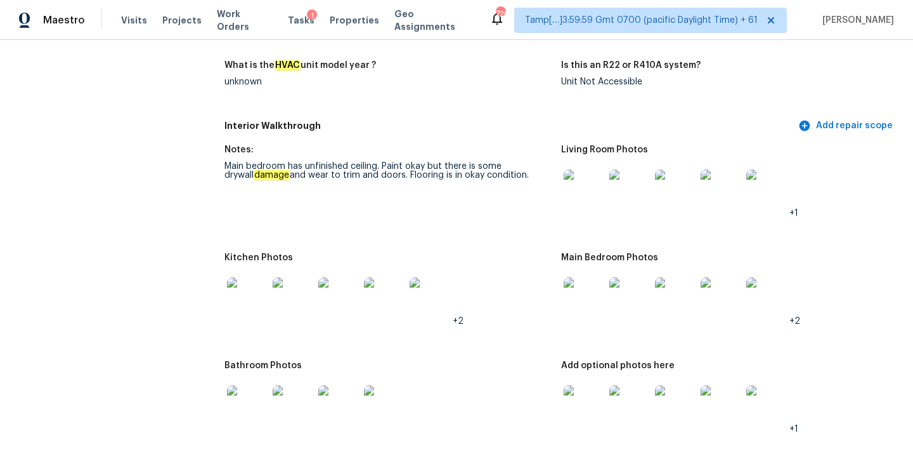
click at [233, 292] on img at bounding box center [247, 297] width 41 height 41
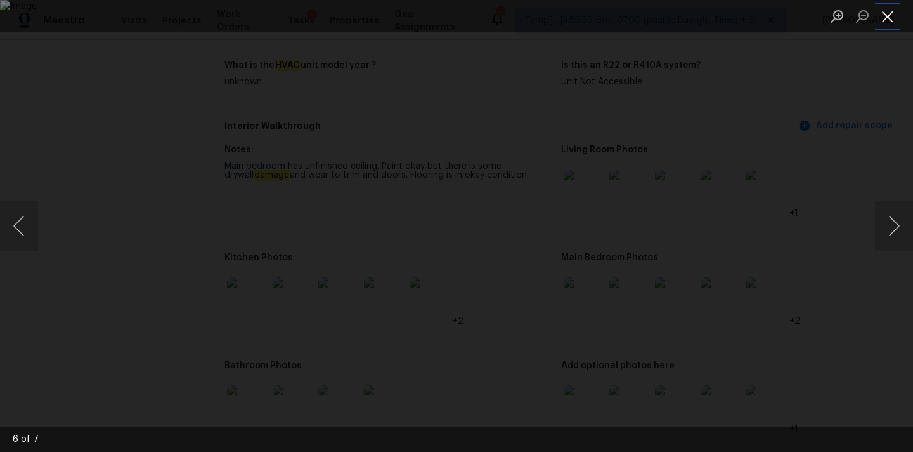
click at [882, 22] on button "Close lightbox" at bounding box center [887, 16] width 25 height 22
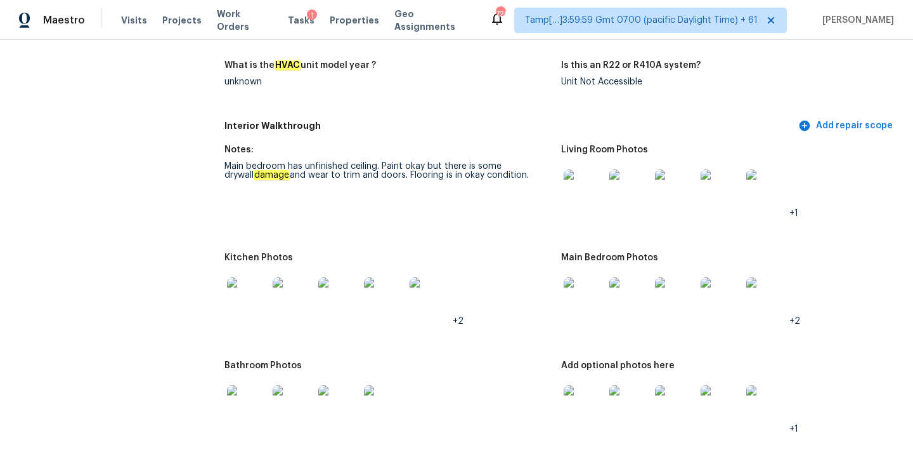
click at [247, 391] on img at bounding box center [247, 405] width 41 height 41
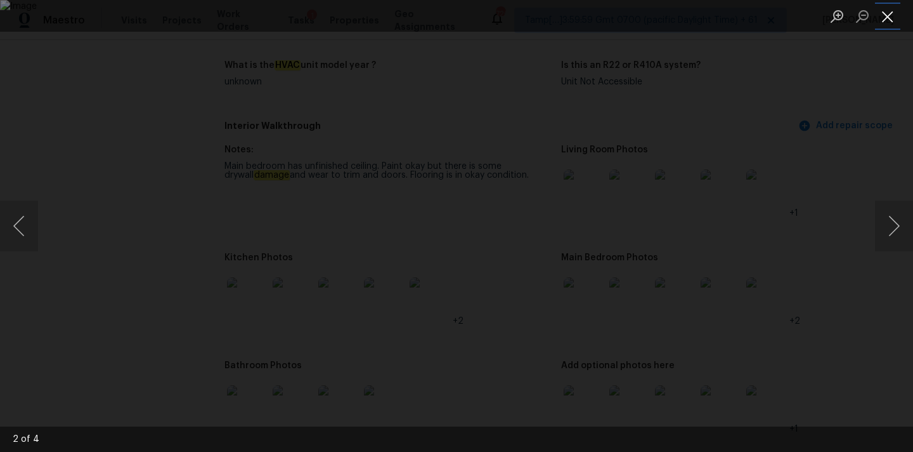
click at [900, 16] on button "Close lightbox" at bounding box center [887, 16] width 25 height 22
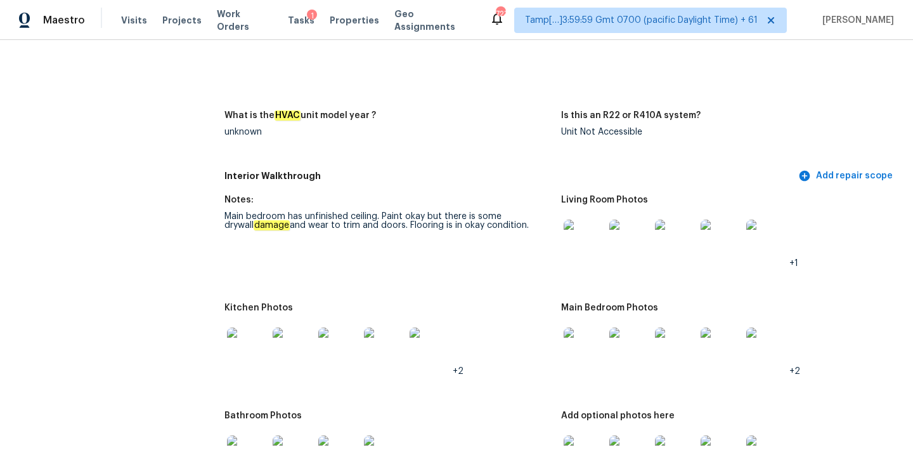
scroll to position [1425, 0]
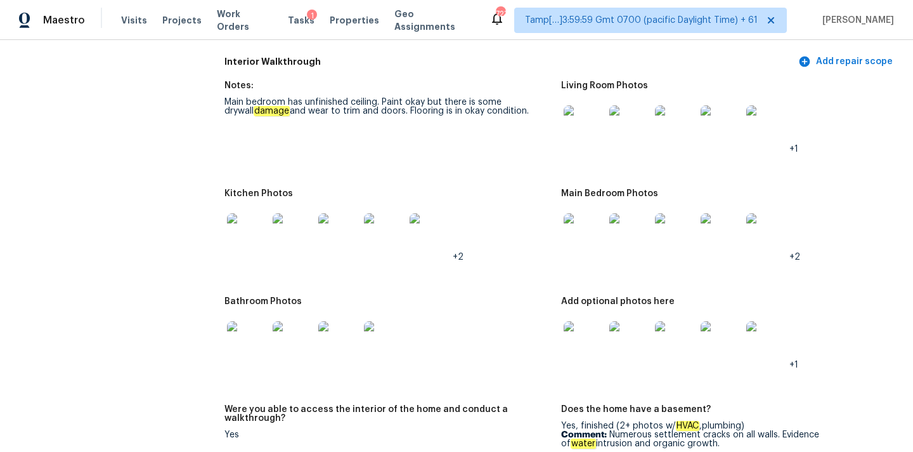
click at [245, 233] on img at bounding box center [247, 233] width 41 height 41
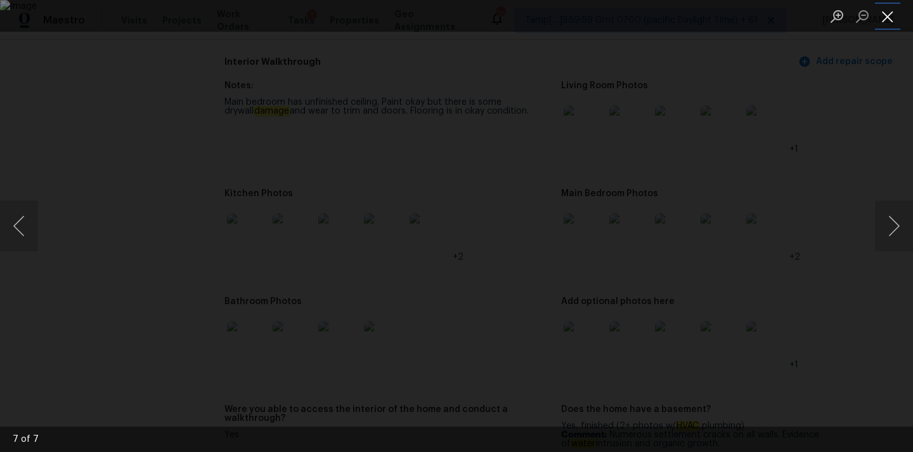
click at [889, 13] on button "Close lightbox" at bounding box center [887, 16] width 25 height 22
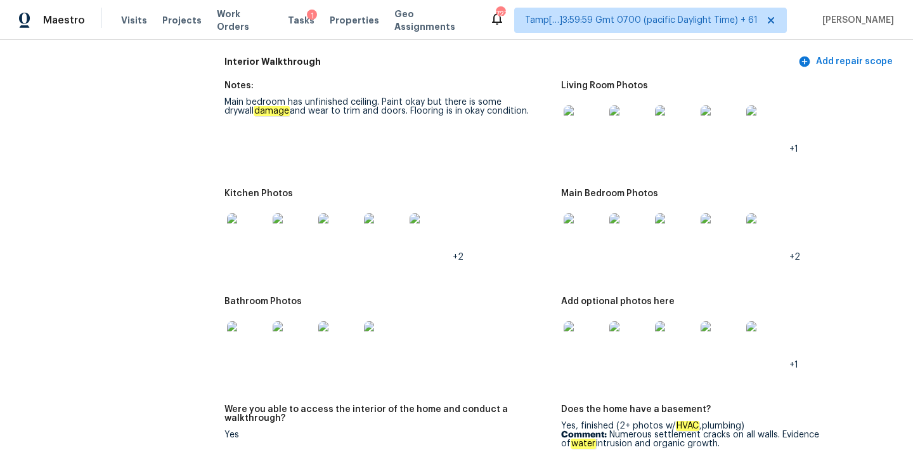
click at [249, 226] on img at bounding box center [247, 233] width 41 height 41
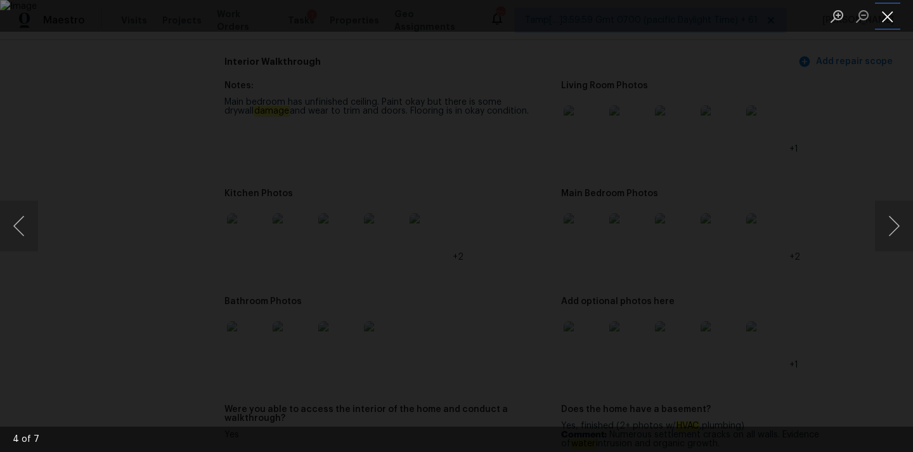
click at [880, 19] on button "Close lightbox" at bounding box center [887, 16] width 25 height 22
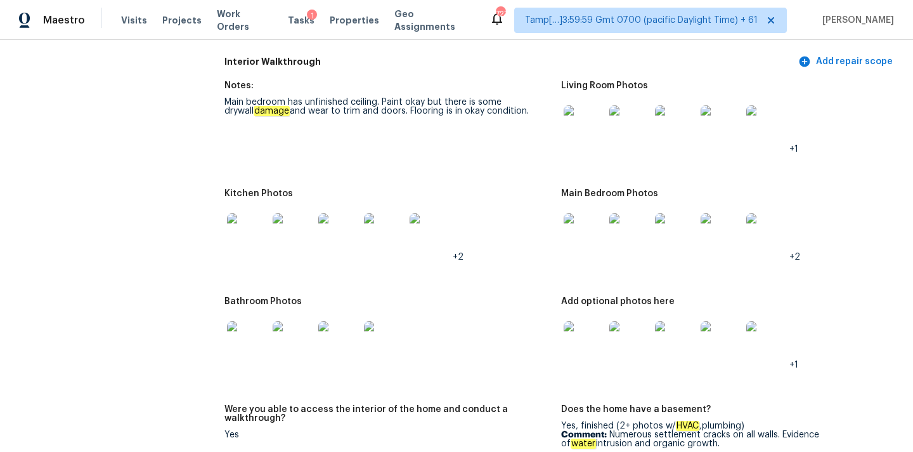
click at [252, 330] on img at bounding box center [247, 341] width 41 height 41
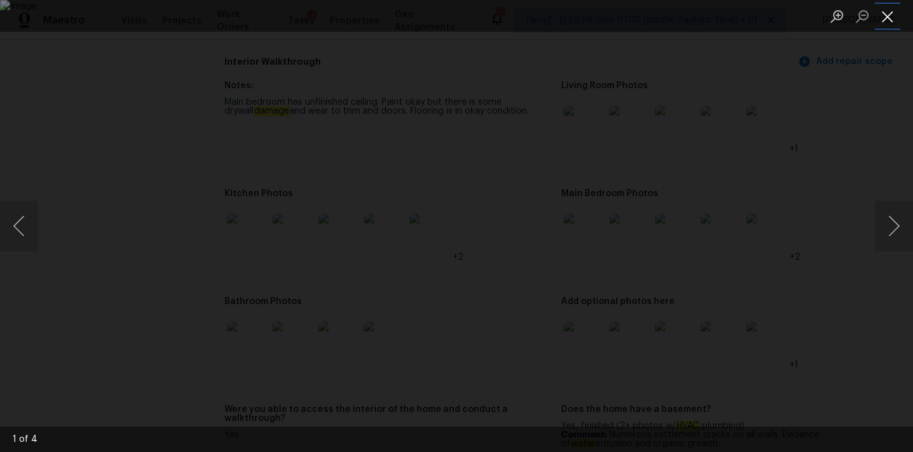
click at [884, 20] on button "Close lightbox" at bounding box center [887, 16] width 25 height 22
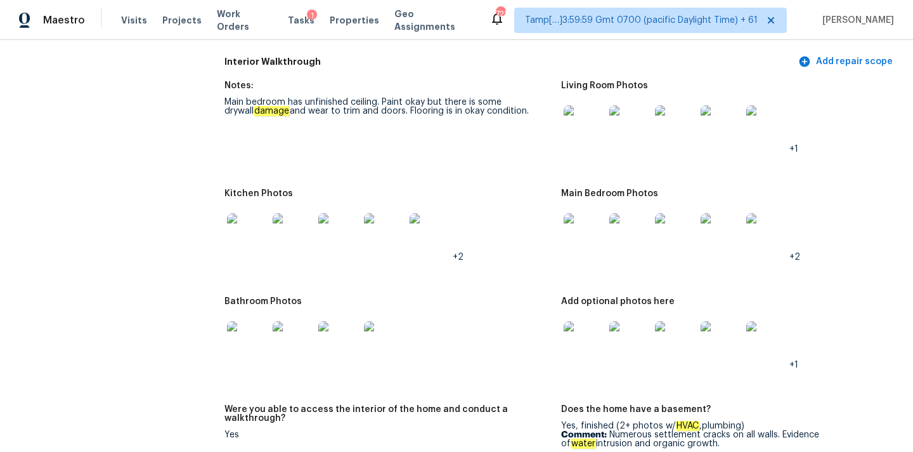
scroll to position [1040, 0]
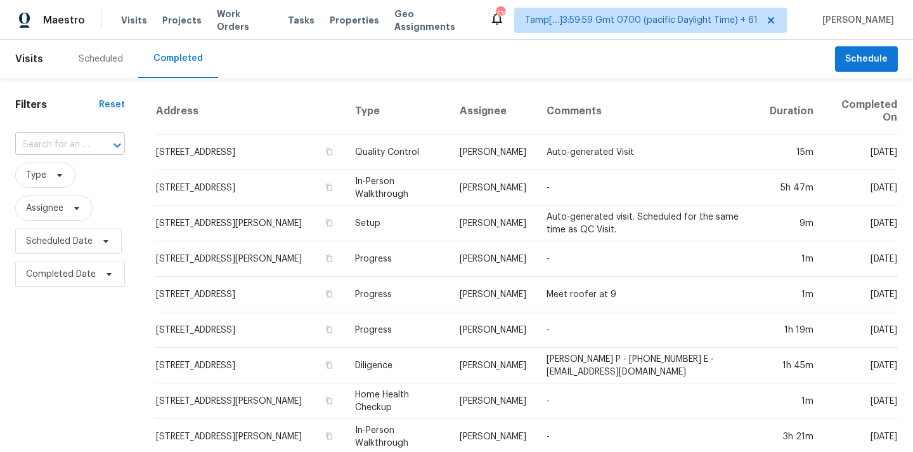
click at [40, 143] on input "text" at bounding box center [52, 145] width 74 height 20
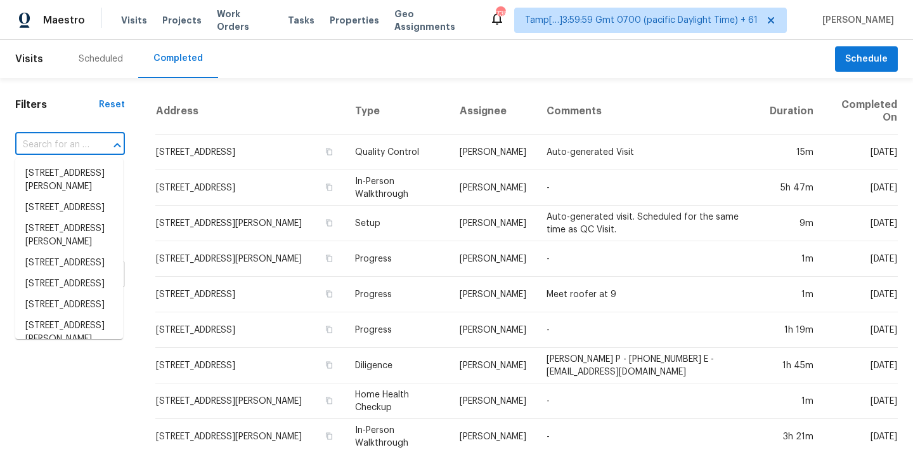
paste input "[STREET_ADDRESS][PERSON_NAME]"
type input "[STREET_ADDRESS][PERSON_NAME]"
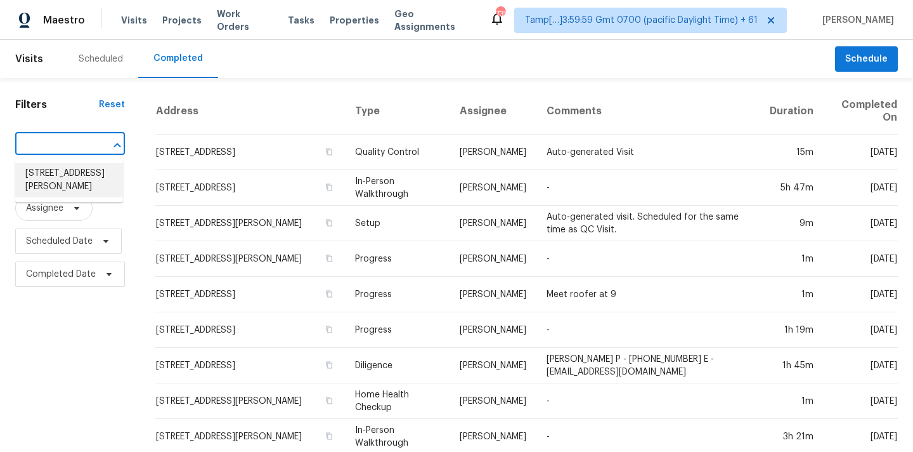
click at [57, 176] on li "[STREET_ADDRESS][PERSON_NAME]" at bounding box center [69, 180] width 108 height 34
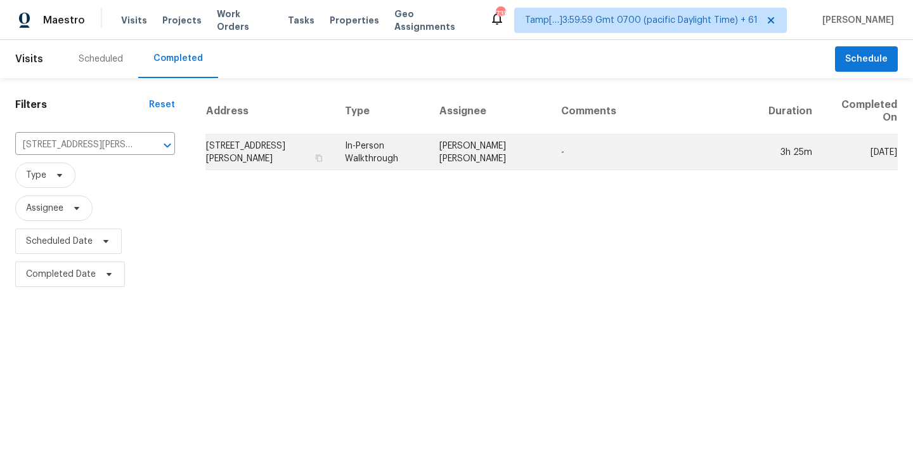
click at [419, 161] on td "In-Person Walkthrough" at bounding box center [382, 152] width 95 height 36
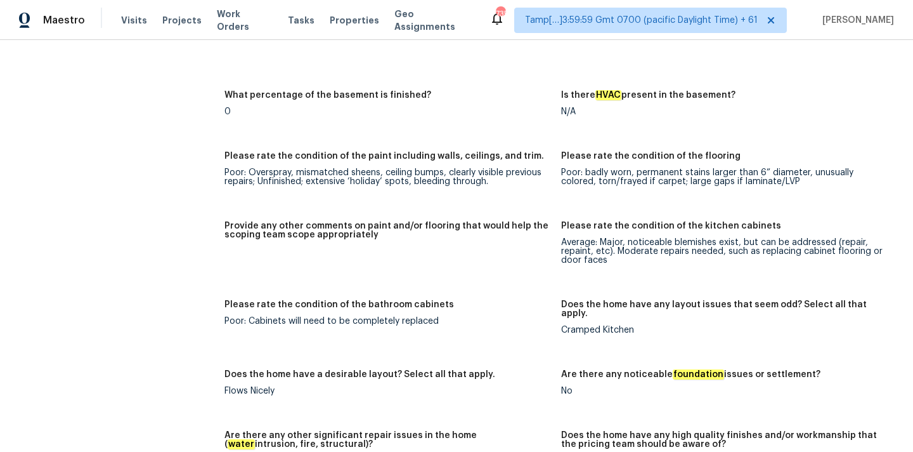
scroll to position [1904, 0]
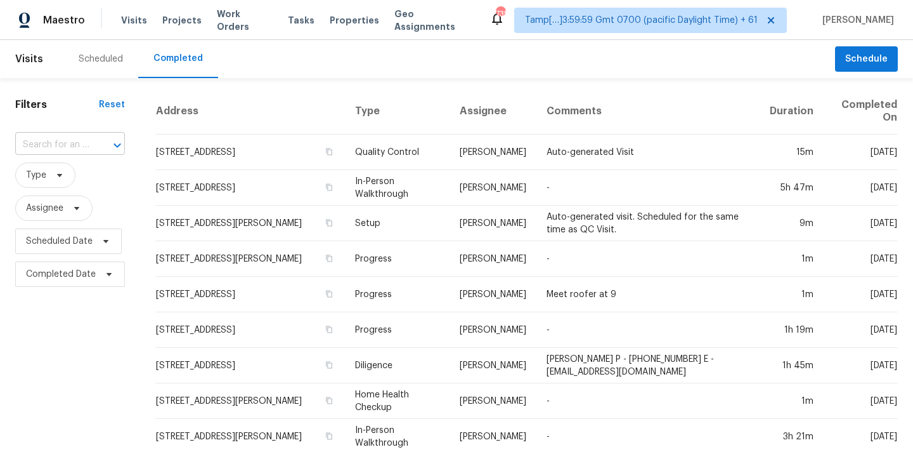
click at [35, 140] on input "text" at bounding box center [52, 145] width 74 height 20
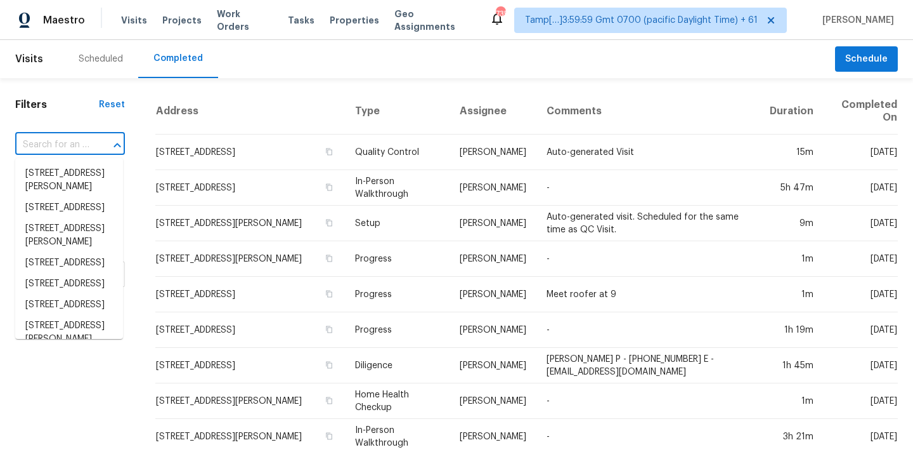
paste input "6508 Terraglen Way, Locust Grove, GA 30248"
type input "6508 Terraglen Way, Locust Grove, GA 30248"
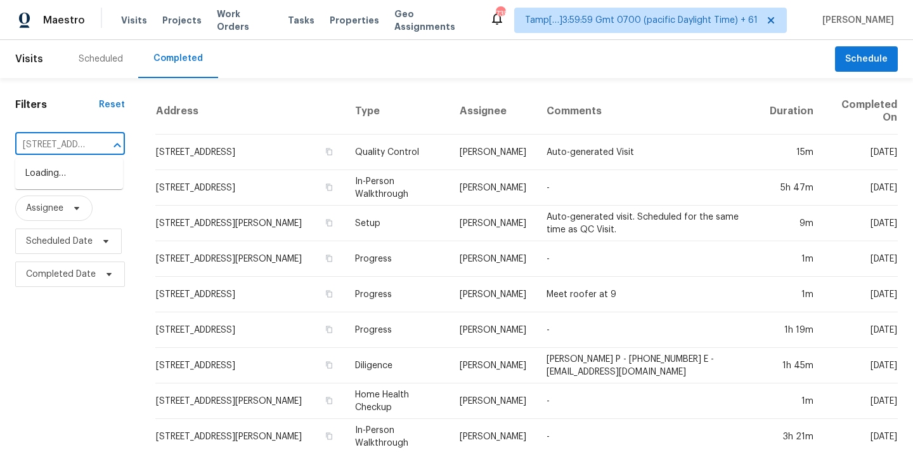
scroll to position [0, 124]
click at [56, 184] on li "6508 Terraglen Way, Locust Grove, GA 30248" at bounding box center [69, 173] width 108 height 21
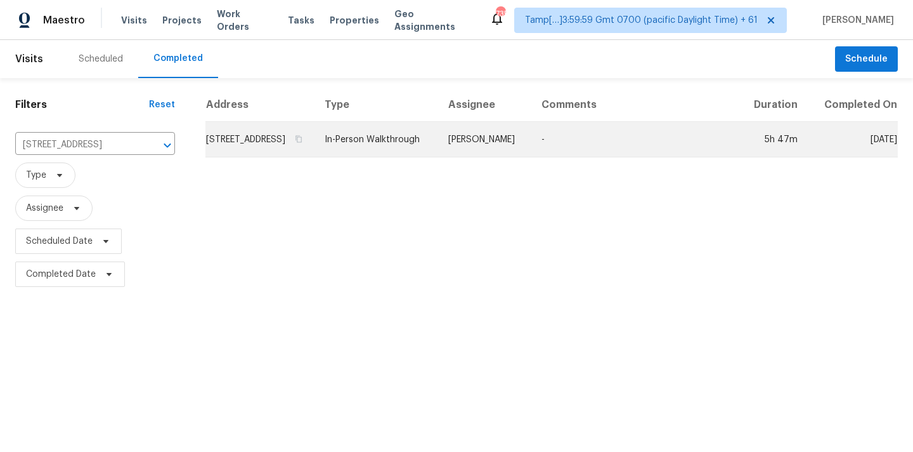
click at [438, 157] on td "In-Person Walkthrough" at bounding box center [377, 140] width 124 height 36
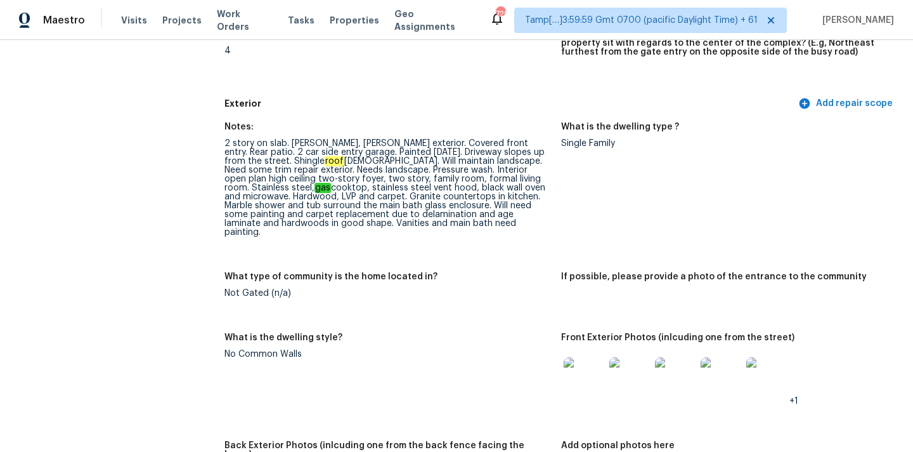
scroll to position [415, 0]
drag, startPoint x: 225, startPoint y: 143, endPoint x: 404, endPoint y: 144, distance: 179.5
click at [404, 144] on div "2 story on slab. Brick, hardy, wood exterior. Covered front entry. Rear patio. …" at bounding box center [388, 187] width 327 height 98
drag, startPoint x: 318, startPoint y: 150, endPoint x: 527, endPoint y: 151, distance: 209.3
click at [528, 151] on div "2 story on slab. Brick, hardy, wood exterior. Covered front entry. Rear patio. …" at bounding box center [388, 187] width 327 height 98
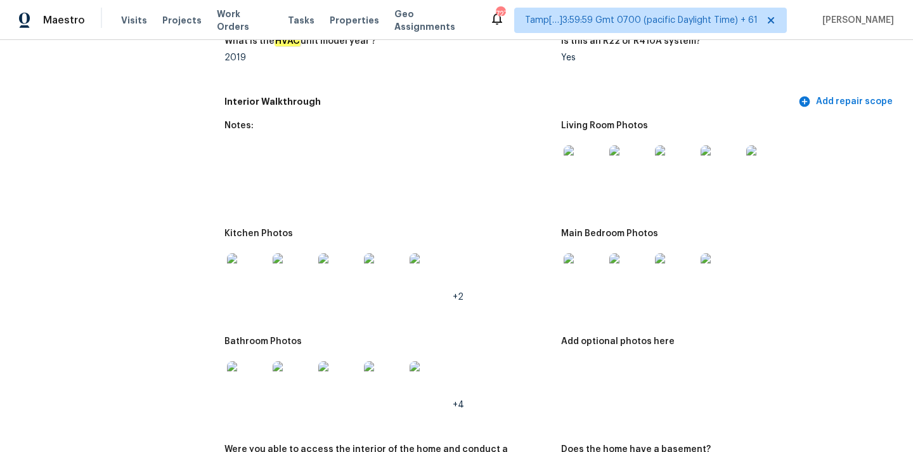
scroll to position [1313, 0]
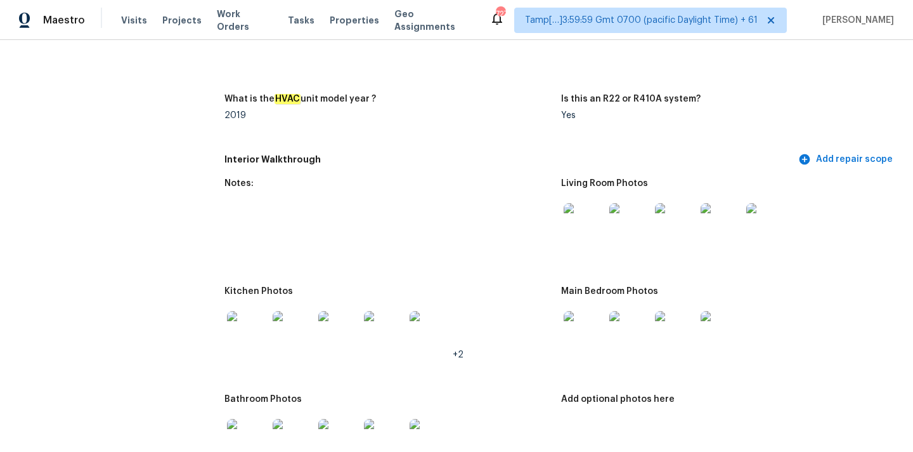
click at [592, 206] on img at bounding box center [584, 223] width 41 height 41
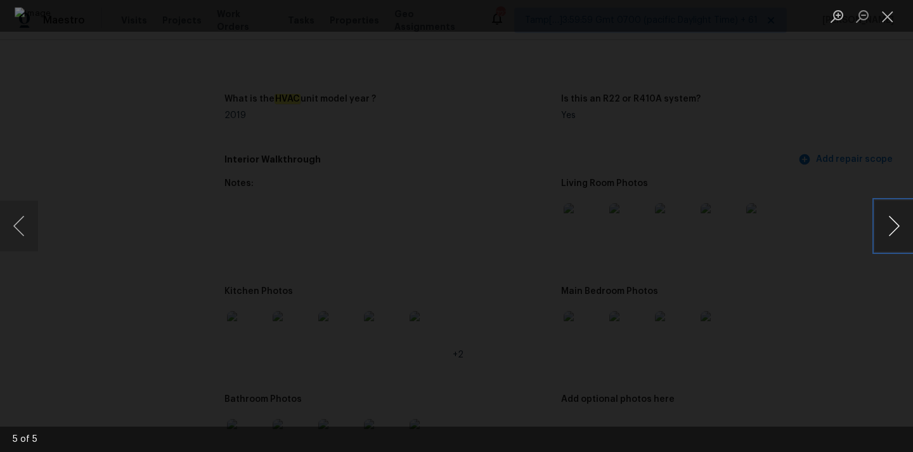
click at [888, 238] on button "Next image" at bounding box center [894, 225] width 38 height 51
click at [886, 12] on button "Close lightbox" at bounding box center [887, 16] width 25 height 22
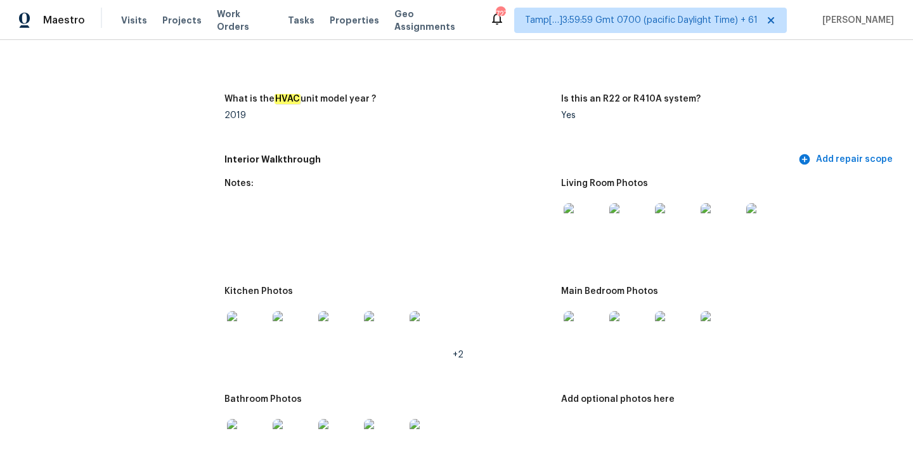
click at [584, 319] on img at bounding box center [584, 331] width 41 height 41
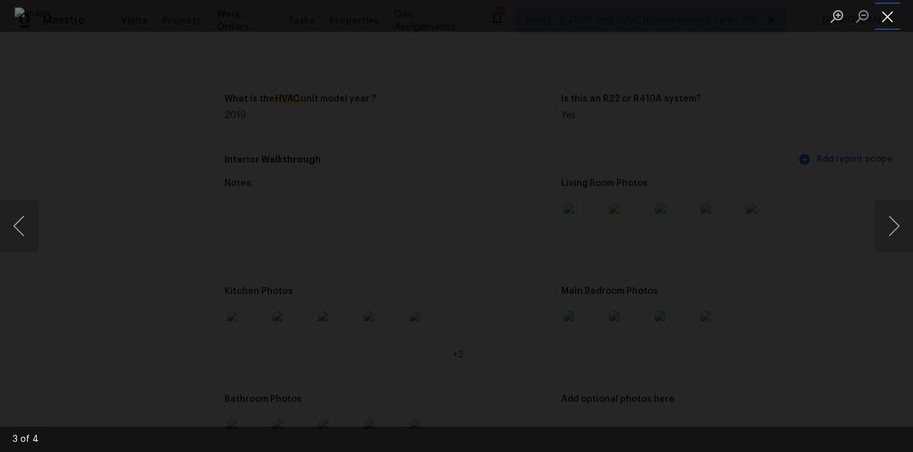
click at [887, 18] on button "Close lightbox" at bounding box center [887, 16] width 25 height 22
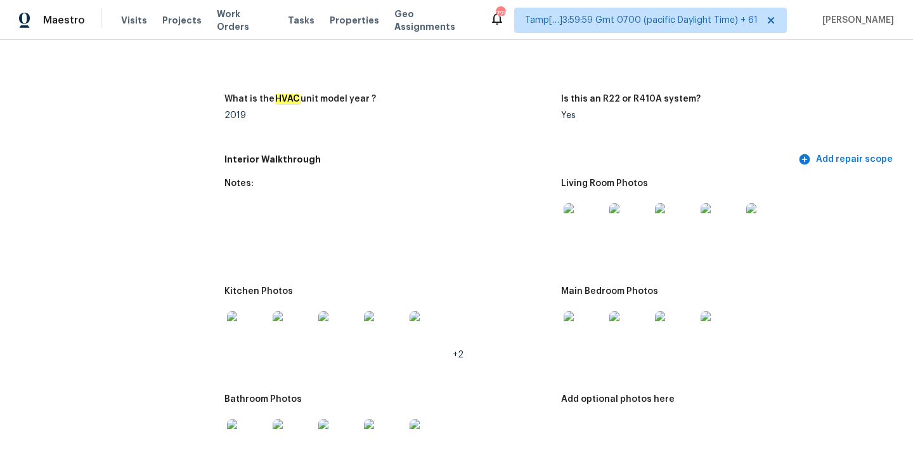
click at [249, 315] on img at bounding box center [247, 331] width 41 height 41
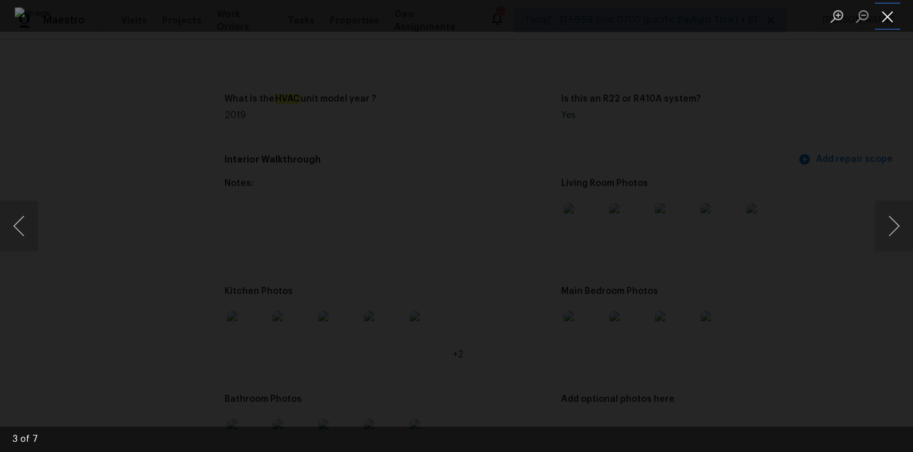
click at [887, 13] on button "Close lightbox" at bounding box center [887, 16] width 25 height 22
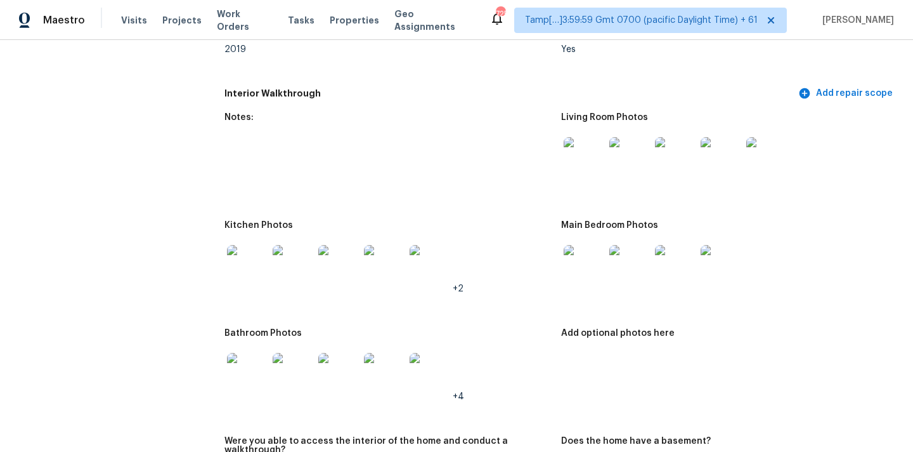
scroll to position [1470, 0]
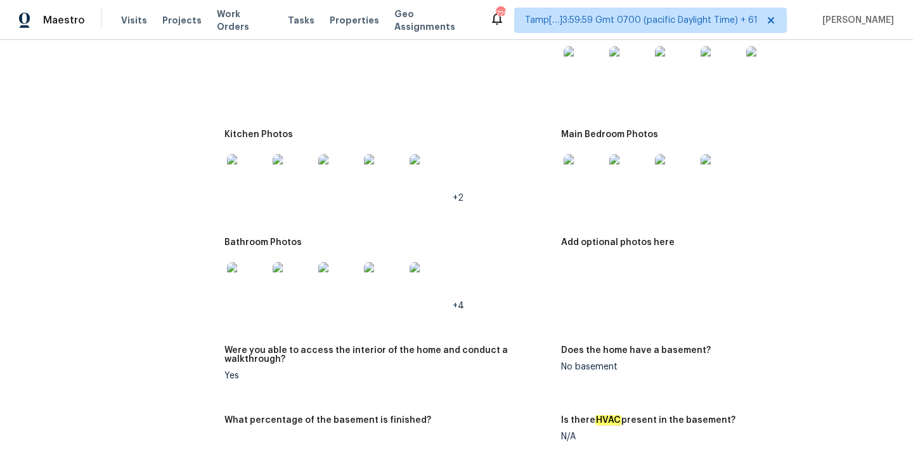
click at [244, 262] on img at bounding box center [247, 282] width 41 height 41
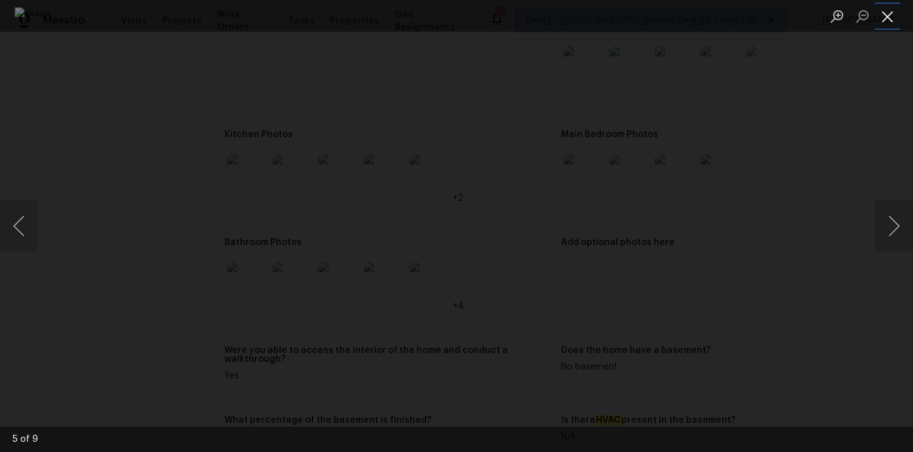
click at [889, 12] on button "Close lightbox" at bounding box center [887, 16] width 25 height 22
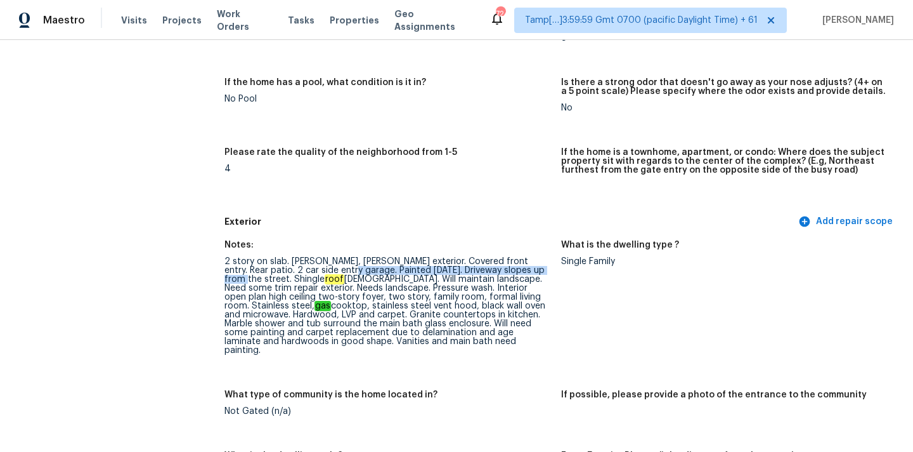
scroll to position [280, 0]
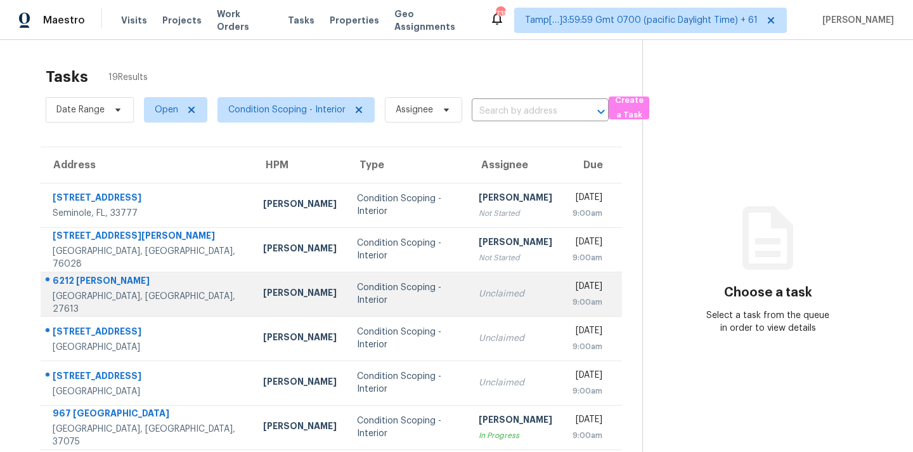
click at [469, 303] on td "Unclaimed" at bounding box center [516, 294] width 94 height 44
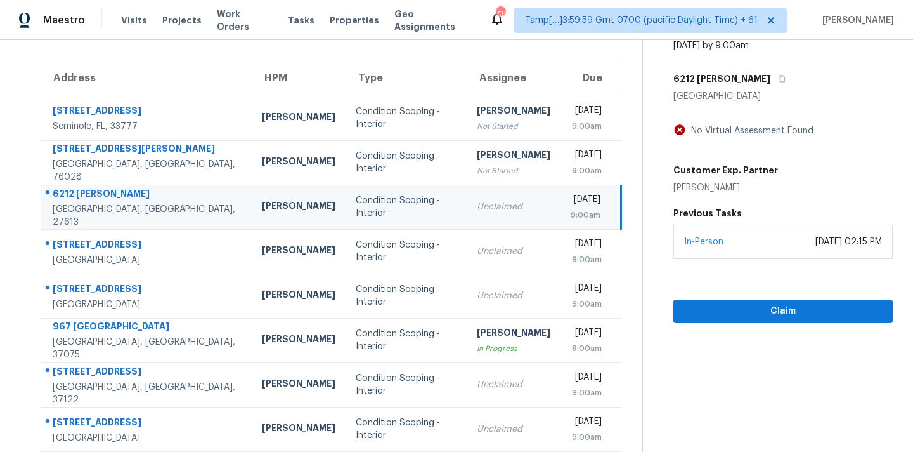
scroll to position [209, 0]
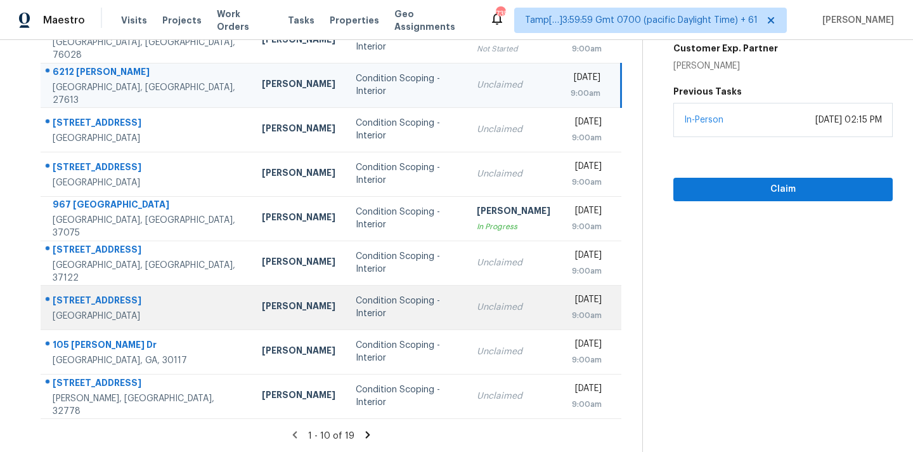
click at [477, 310] on div "Unclaimed" at bounding box center [514, 307] width 74 height 13
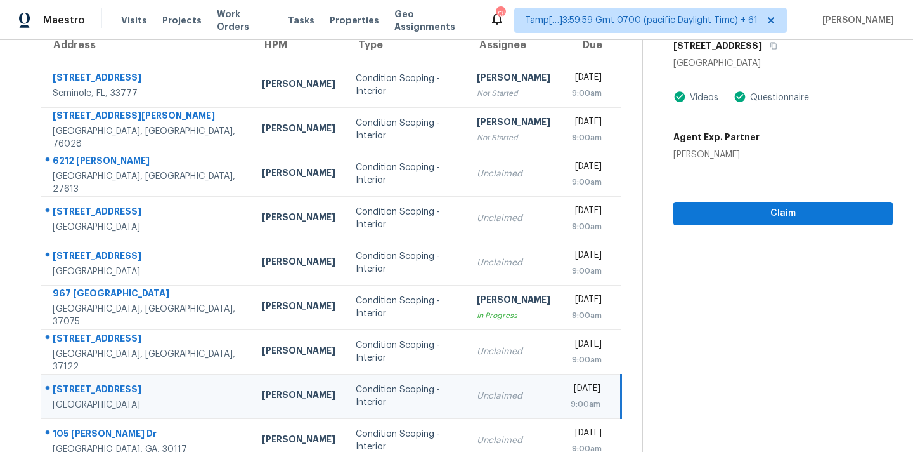
scroll to position [112, 0]
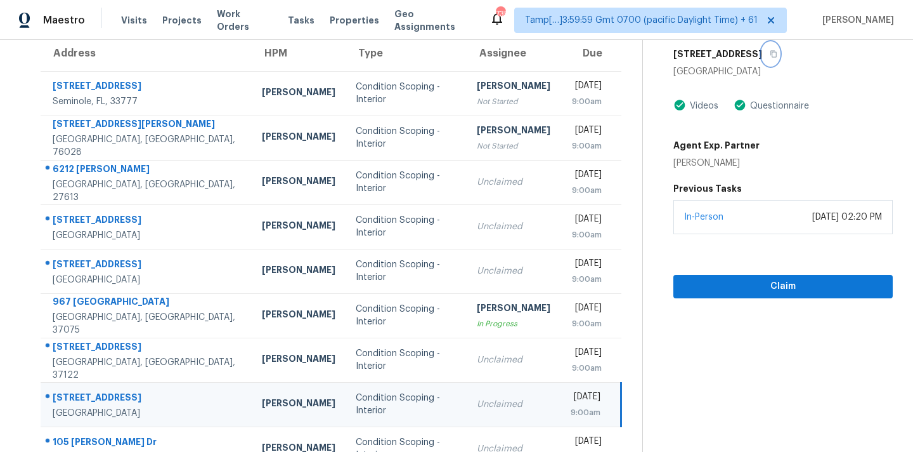
click at [773, 53] on icon "button" at bounding box center [774, 54] width 8 height 8
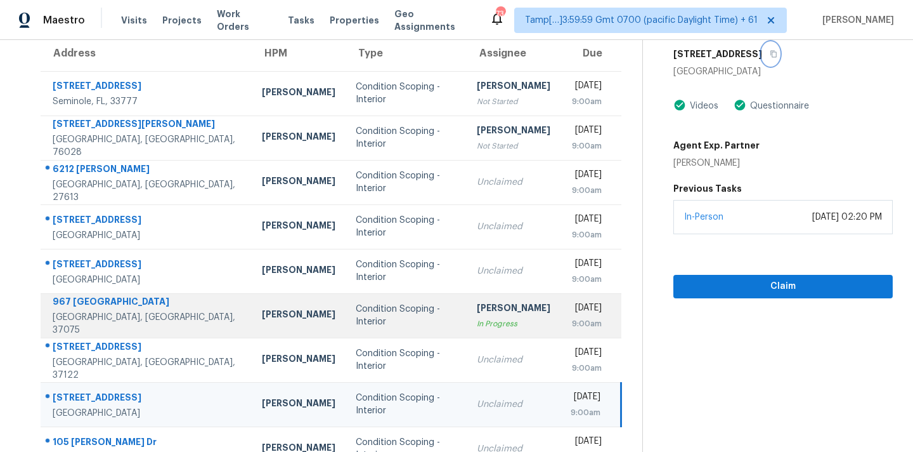
scroll to position [209, 0]
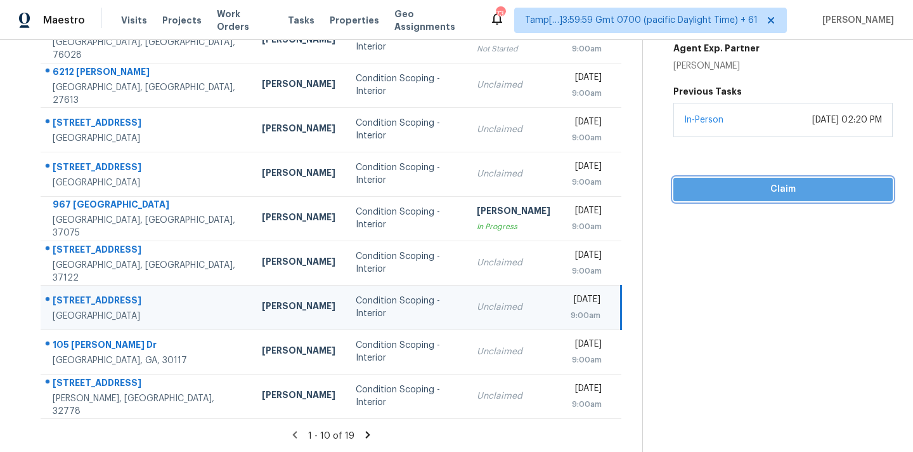
click at [707, 198] on button "Claim" at bounding box center [783, 189] width 219 height 23
click at [738, 189] on span "Start Assessment" at bounding box center [783, 189] width 199 height 16
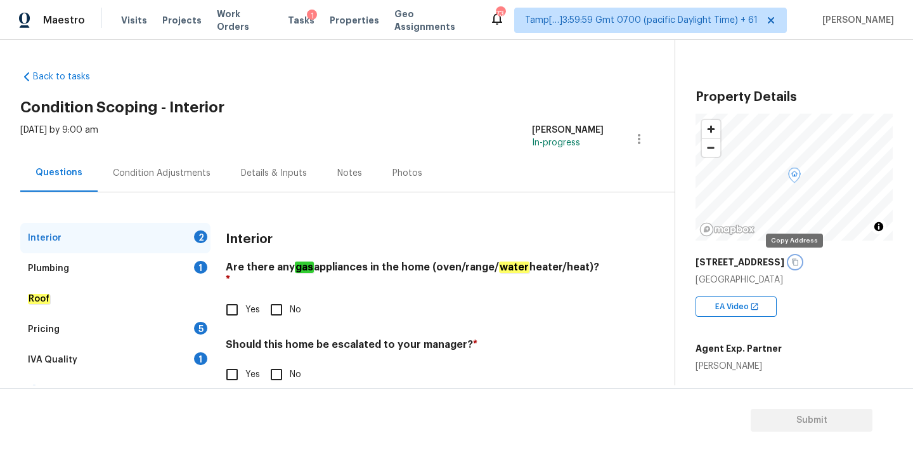
click at [795, 265] on icon "button" at bounding box center [796, 262] width 8 height 8
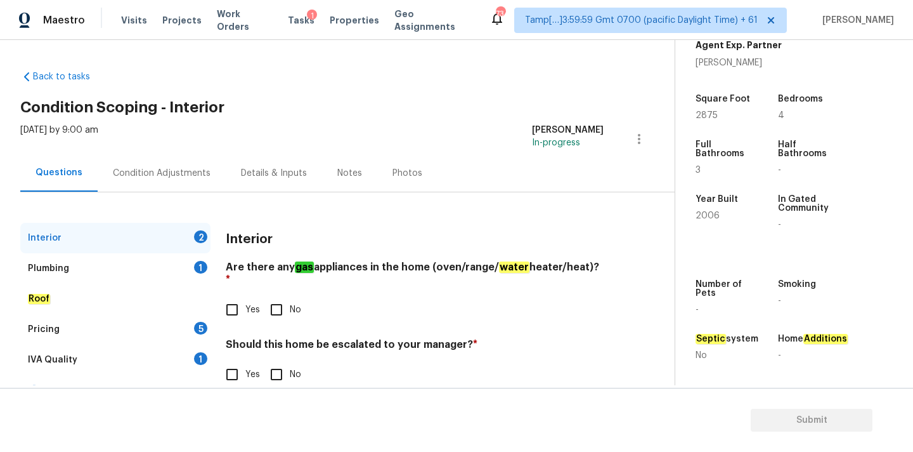
scroll to position [24, 0]
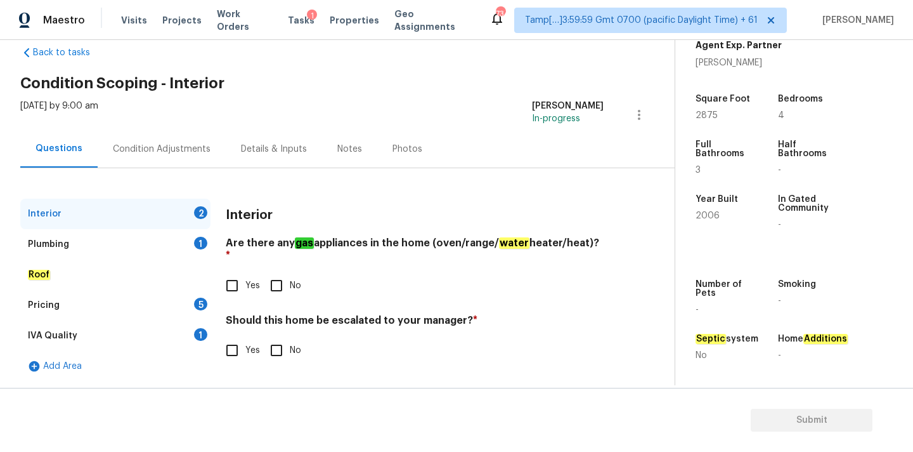
click at [433, 121] on div "[DATE] by 9:00 am [PERSON_NAME] In-progress" at bounding box center [347, 115] width 655 height 30
click at [236, 273] on input "Yes" at bounding box center [232, 285] width 27 height 27
checkbox input "true"
click at [280, 344] on input "No" at bounding box center [276, 350] width 27 height 27
checkbox input "true"
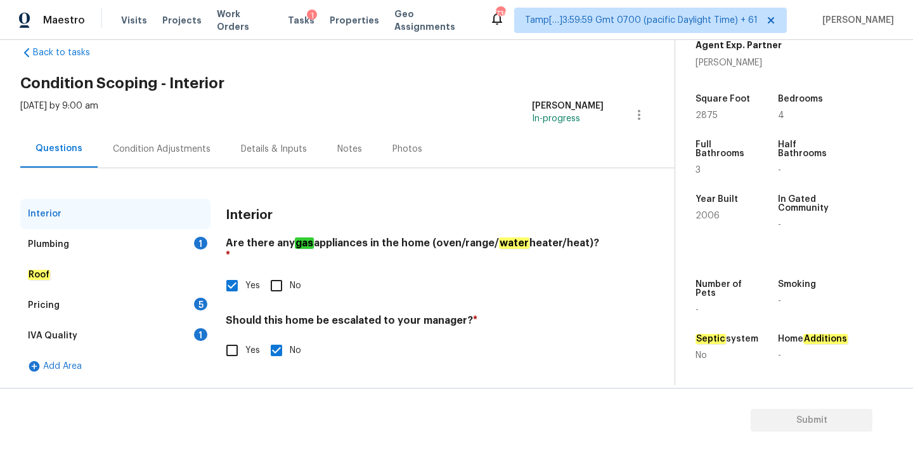
click at [157, 248] on div "Plumbing 1" at bounding box center [115, 244] width 190 height 30
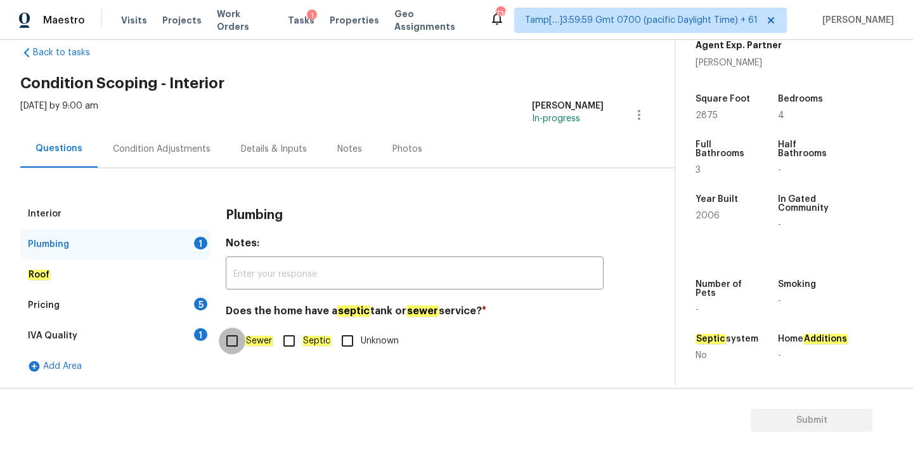
click at [237, 330] on input "Sewer" at bounding box center [232, 340] width 27 height 27
checkbox input "true"
click at [201, 330] on div "1" at bounding box center [200, 334] width 13 height 13
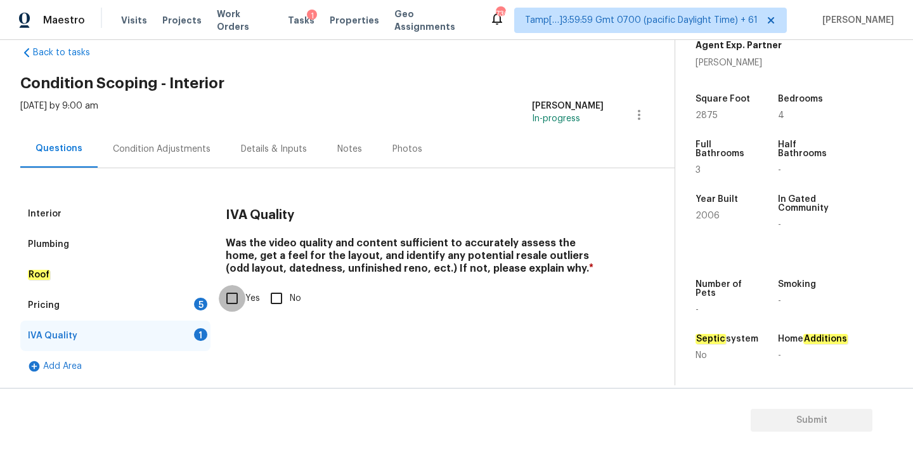
click at [231, 308] on input "Yes" at bounding box center [232, 298] width 27 height 27
checkbox input "true"
click at [188, 307] on div "Pricing 5" at bounding box center [115, 305] width 190 height 30
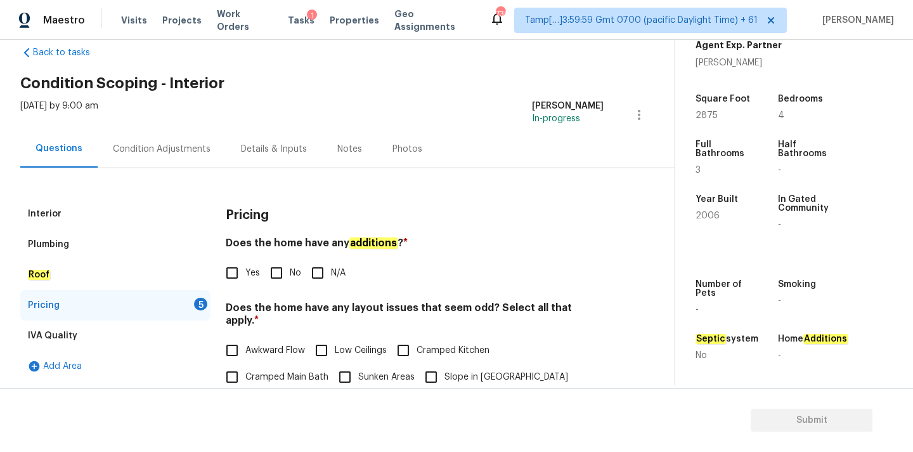
click at [275, 272] on input "No" at bounding box center [276, 272] width 27 height 27
checkbox input "true"
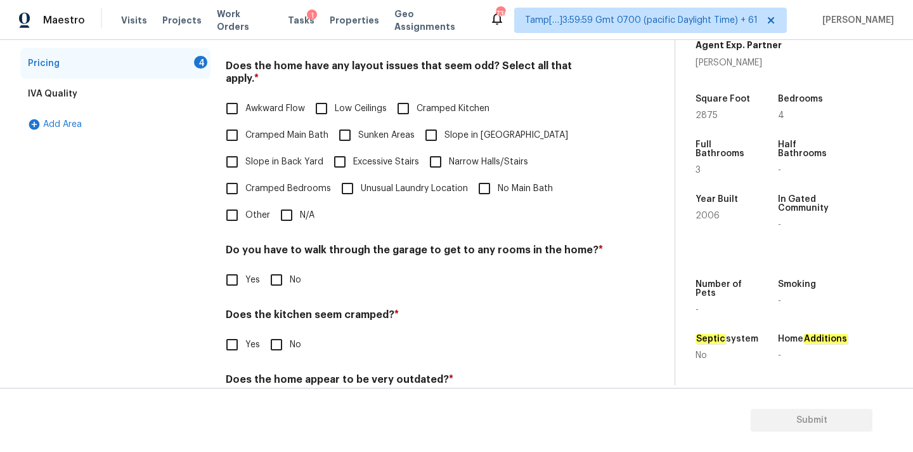
scroll to position [310, 0]
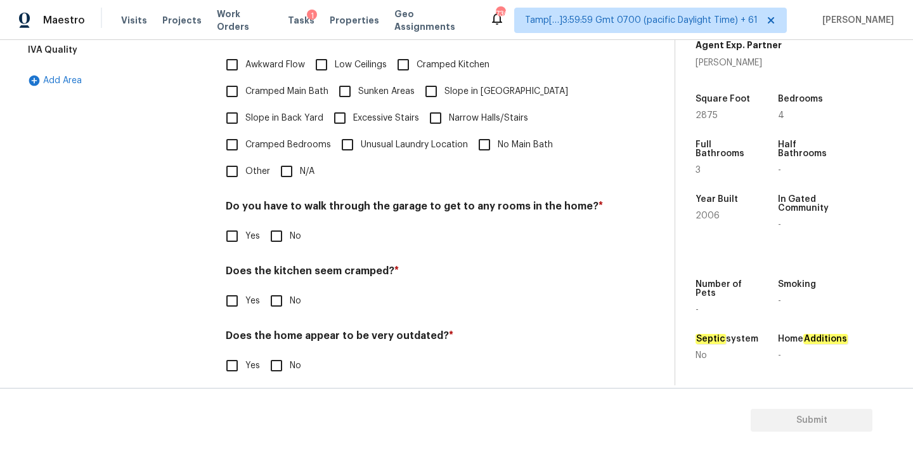
click at [291, 158] on input "N/A" at bounding box center [286, 171] width 27 height 27
checkbox input "true"
click at [287, 219] on div "Do you have to walk through the garage to get to any rooms in the home? * Yes No" at bounding box center [415, 225] width 378 height 49
click at [287, 223] on input "No" at bounding box center [276, 236] width 27 height 27
checkbox input "true"
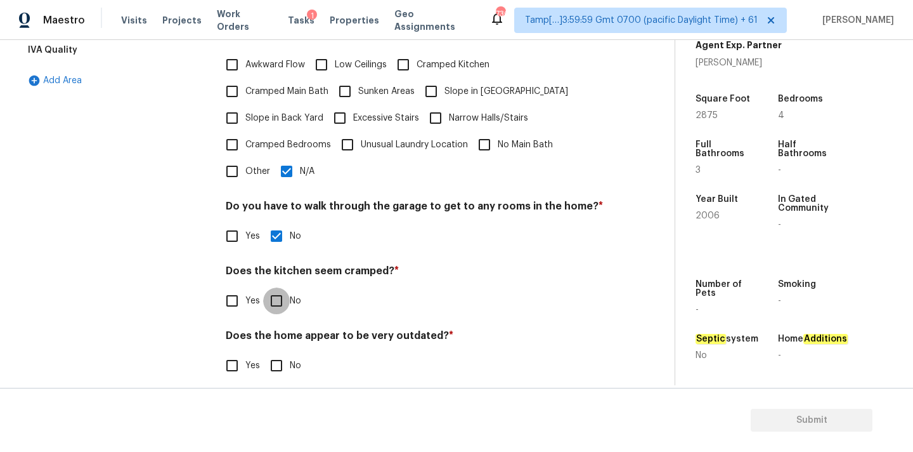
click at [280, 290] on input "No" at bounding box center [276, 300] width 27 height 27
checkbox input "true"
click at [281, 354] on input "No" at bounding box center [276, 365] width 27 height 27
checkbox input "true"
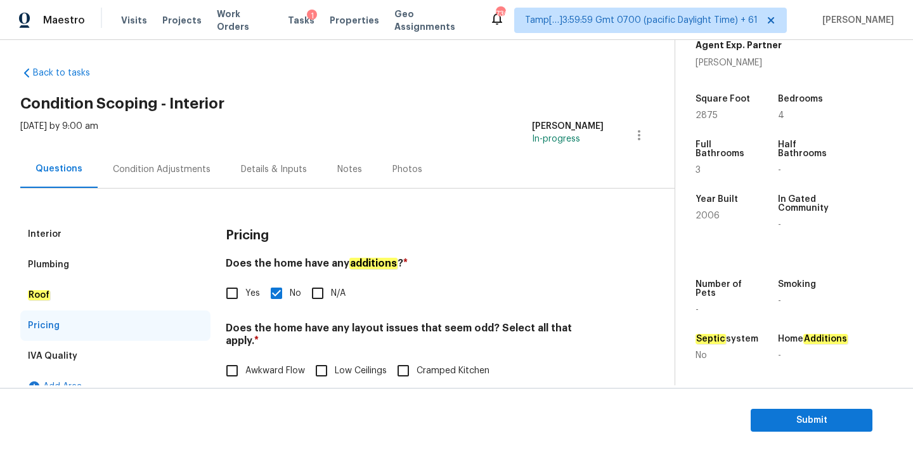
scroll to position [0, 0]
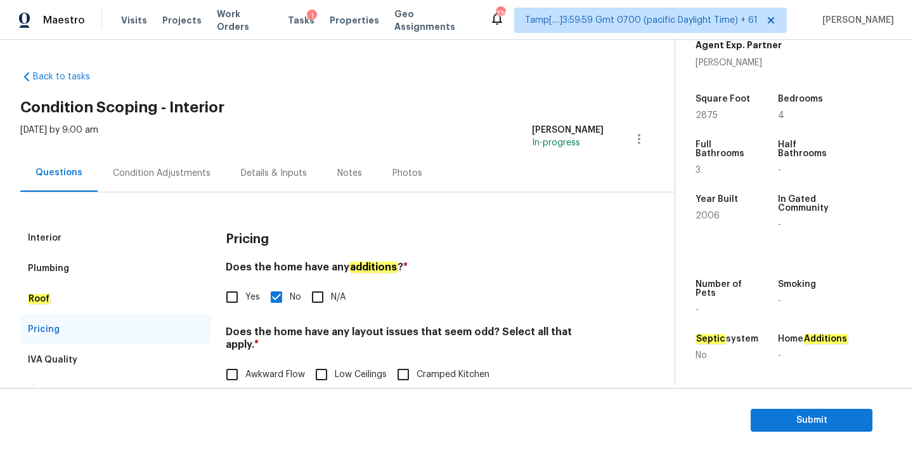
click at [180, 174] on div "Condition Adjustments" at bounding box center [162, 173] width 98 height 13
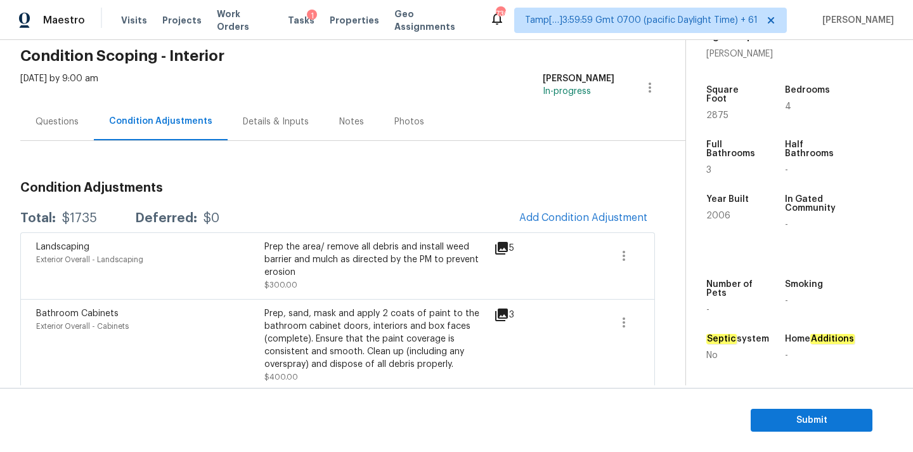
scroll to position [82, 0]
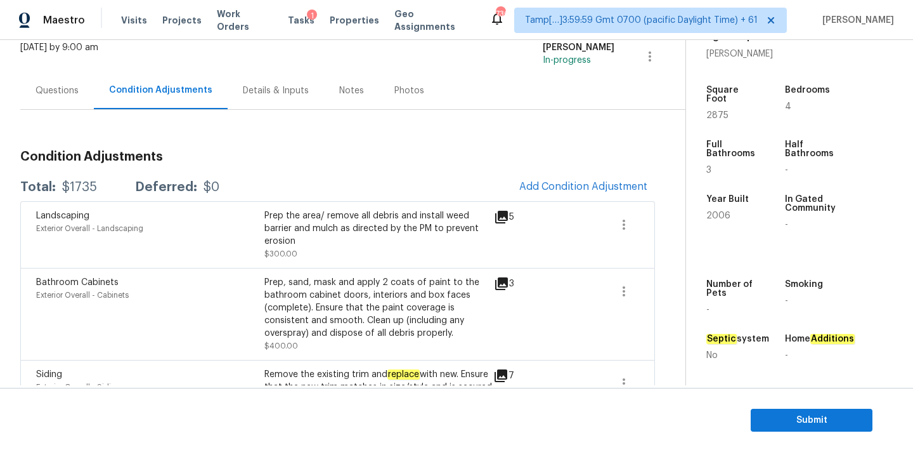
click at [81, 96] on div "Questions" at bounding box center [57, 90] width 74 height 37
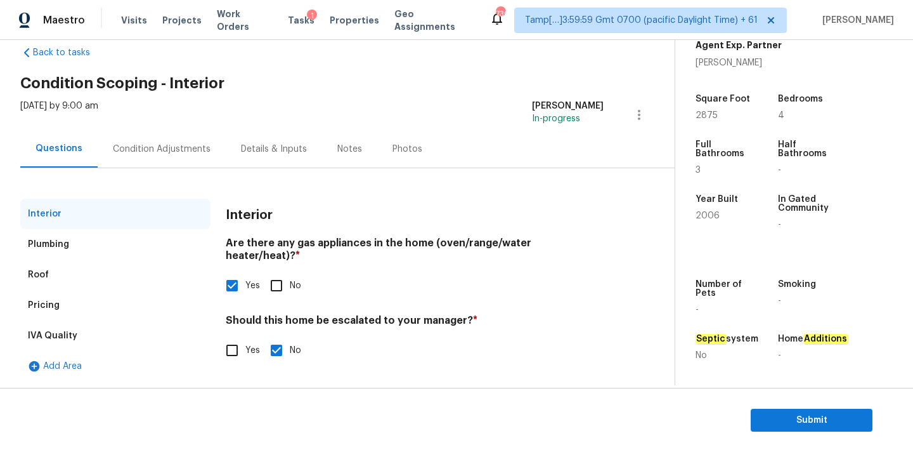
scroll to position [24, 0]
click at [95, 312] on div "Pricing" at bounding box center [115, 305] width 190 height 30
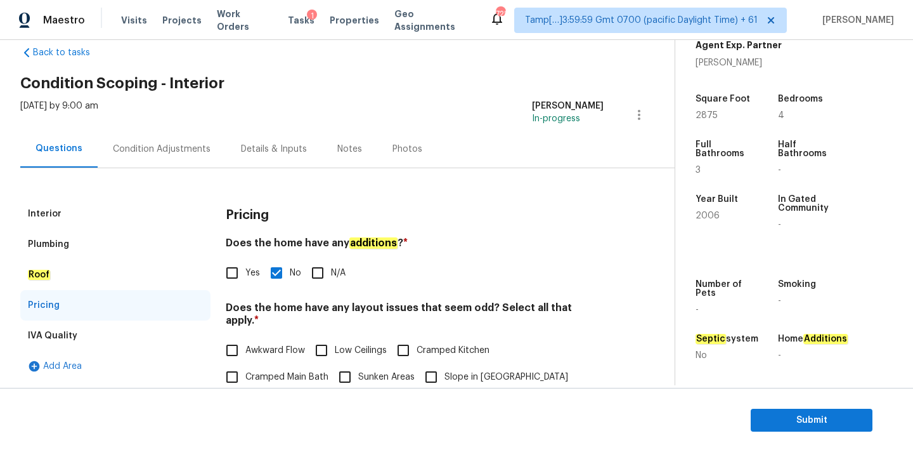
scroll to position [82, 0]
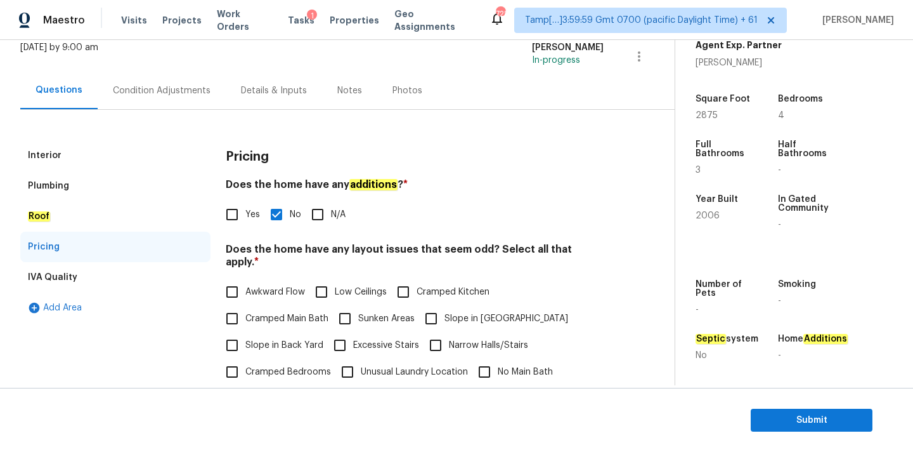
click at [446, 312] on span "Slope in [GEOGRAPHIC_DATA]" at bounding box center [507, 318] width 124 height 13
click at [445, 305] on input "Slope in [GEOGRAPHIC_DATA]" at bounding box center [431, 318] width 27 height 27
checkbox input "true"
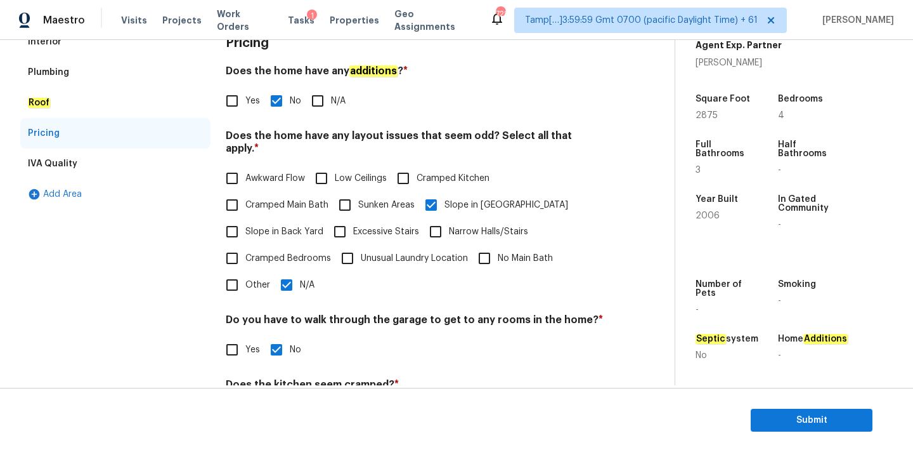
scroll to position [230, 0]
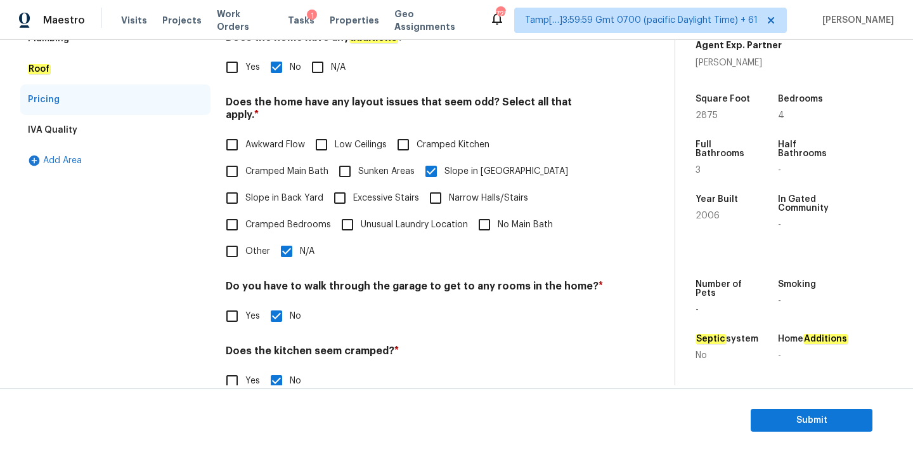
click at [290, 238] on input "N/A" at bounding box center [286, 251] width 27 height 27
checkbox input "false"
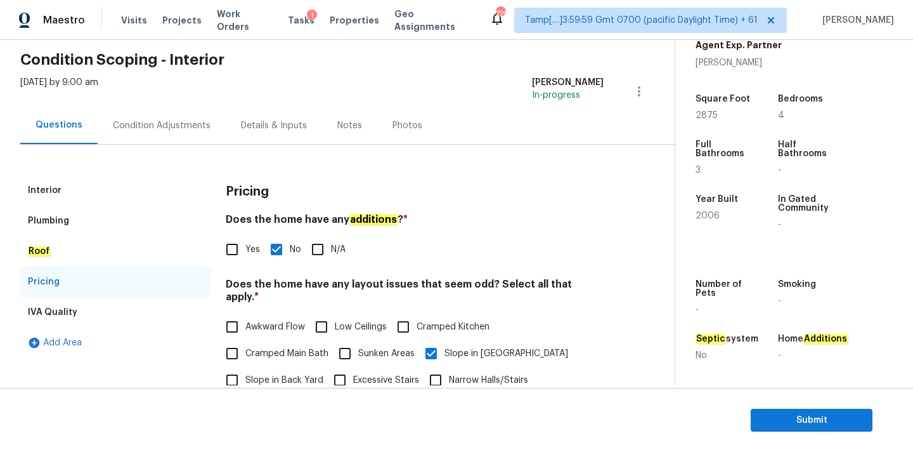
scroll to position [0, 0]
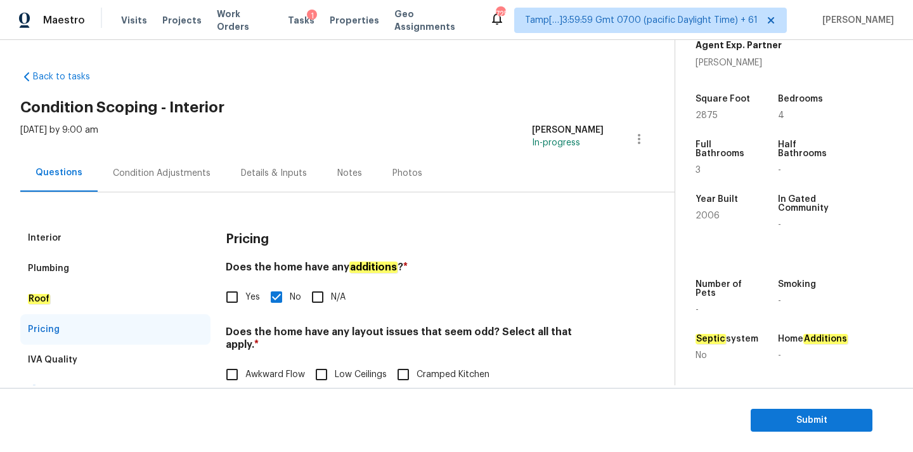
click at [156, 171] on div "Condition Adjustments" at bounding box center [162, 173] width 98 height 13
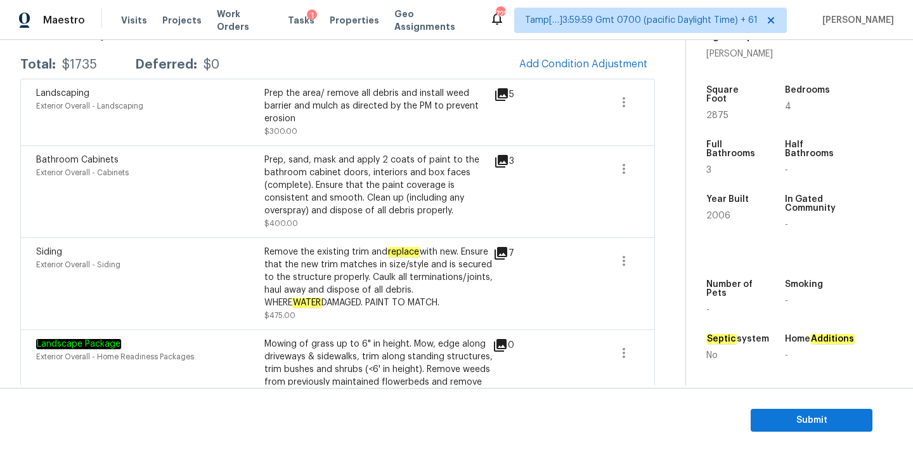
scroll to position [171, 0]
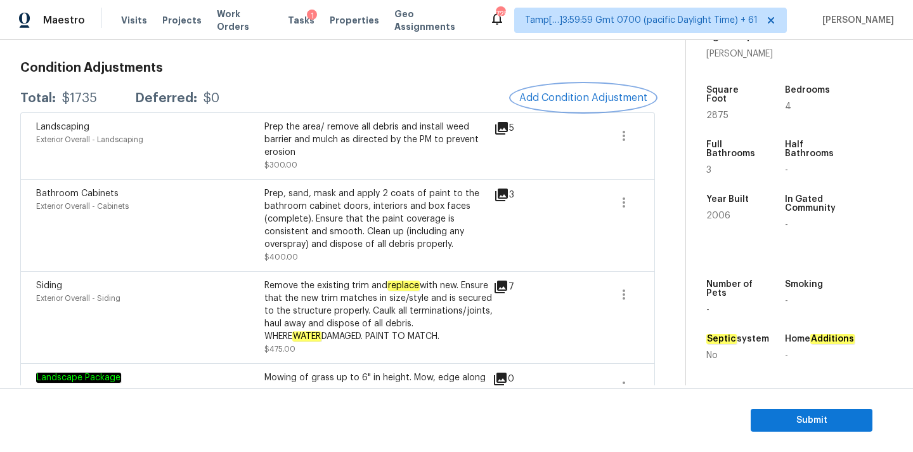
click at [556, 89] on button "Add Condition Adjustment" at bounding box center [583, 97] width 143 height 27
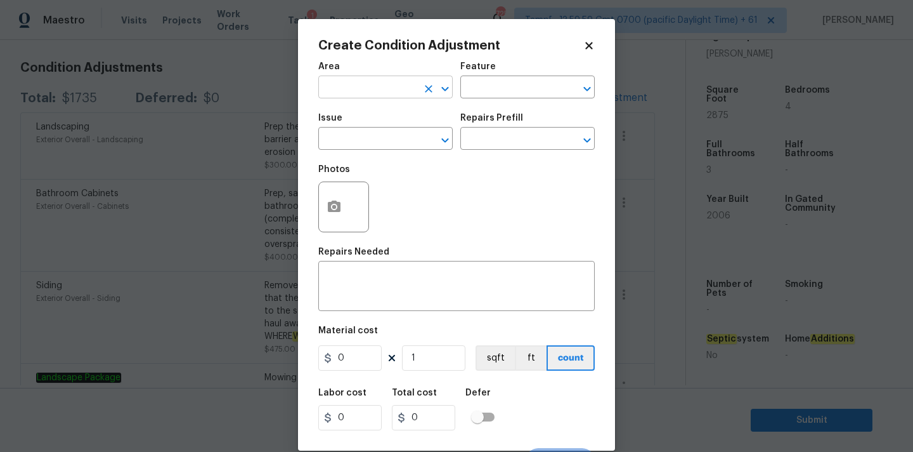
click at [331, 89] on input "text" at bounding box center [367, 89] width 99 height 20
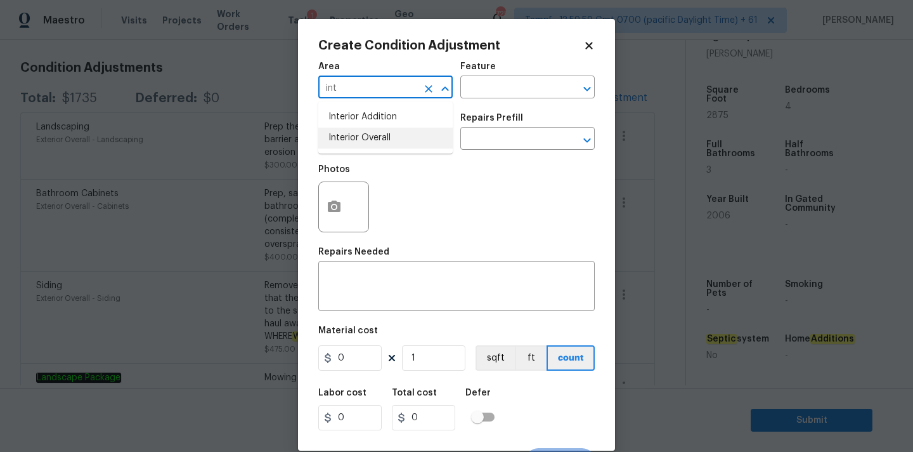
click at [336, 137] on li "Interior Overall" at bounding box center [385, 138] width 134 height 21
type input "Interior Overall"
click at [346, 137] on input "text" at bounding box center [367, 140] width 99 height 20
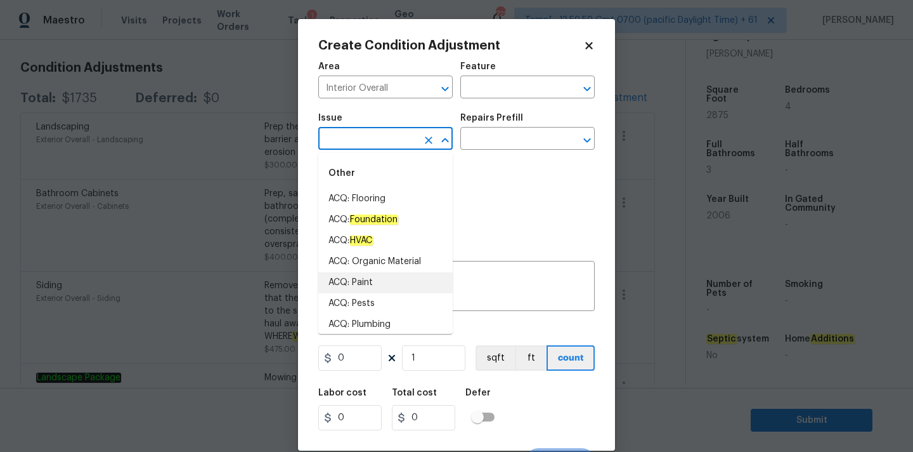
click at [368, 285] on li "ACQ: Paint" at bounding box center [385, 282] width 134 height 21
type input "ACQ: Paint"
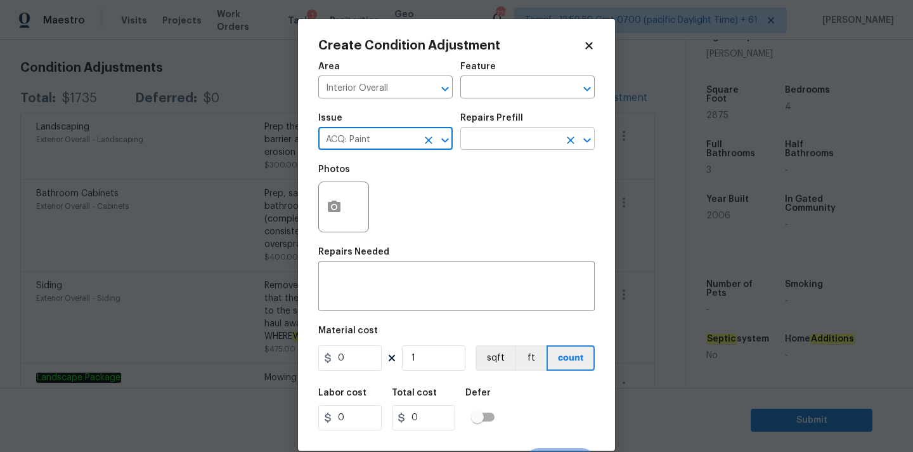
click at [515, 146] on input "text" at bounding box center [510, 140] width 99 height 20
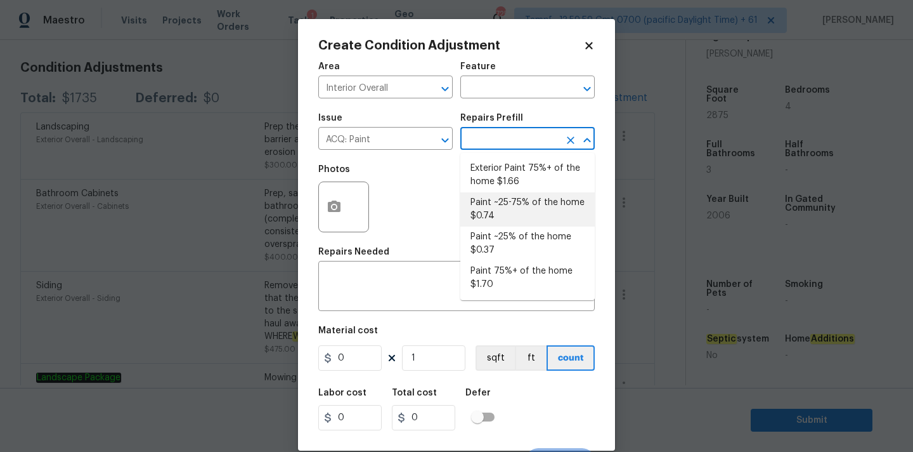
click at [513, 205] on li "Paint ~25-75% of the home $0.74" at bounding box center [528, 209] width 134 height 34
type input "Acquisition"
type textarea "Acquisition Scope: ~25 - 75% of the home needs interior paint"
type input "0.74"
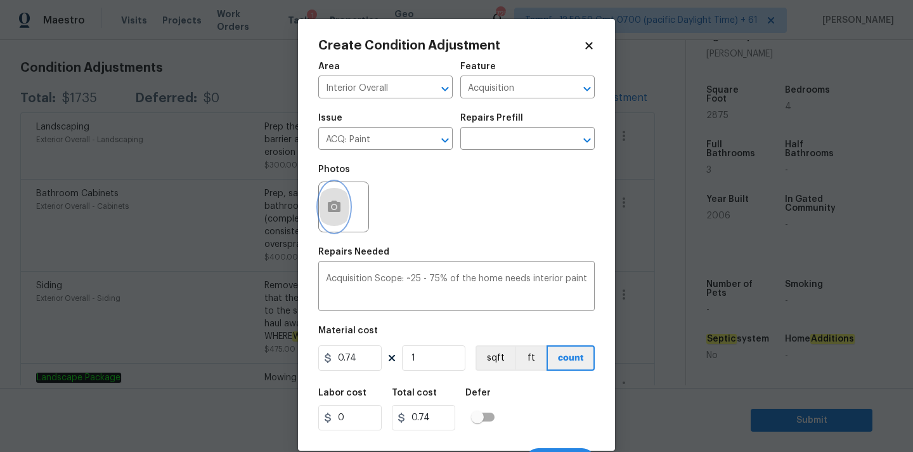
click at [337, 199] on icon "button" at bounding box center [334, 206] width 15 height 15
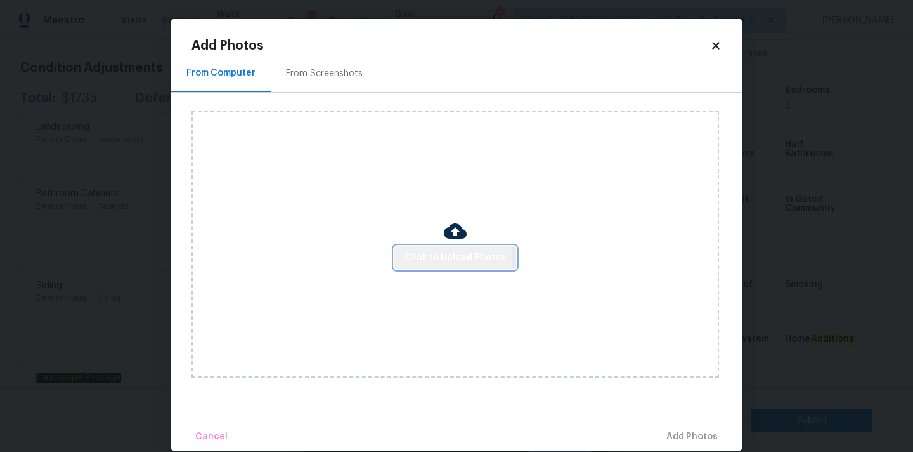
click at [416, 252] on span "Click to Upload Photos" at bounding box center [455, 258] width 101 height 16
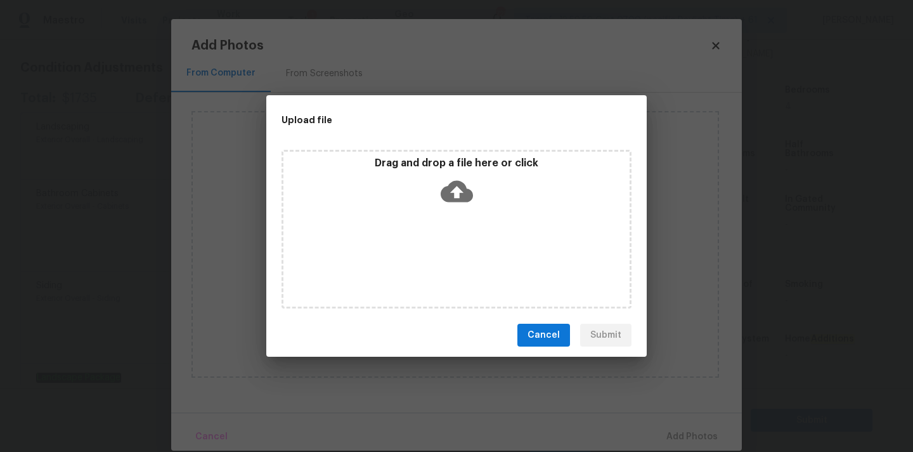
click at [455, 181] on icon at bounding box center [457, 192] width 32 height 22
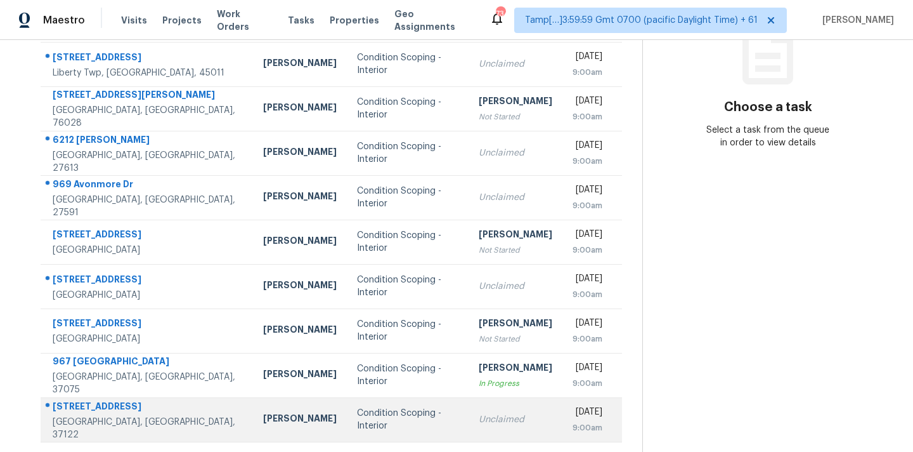
scroll to position [209, 0]
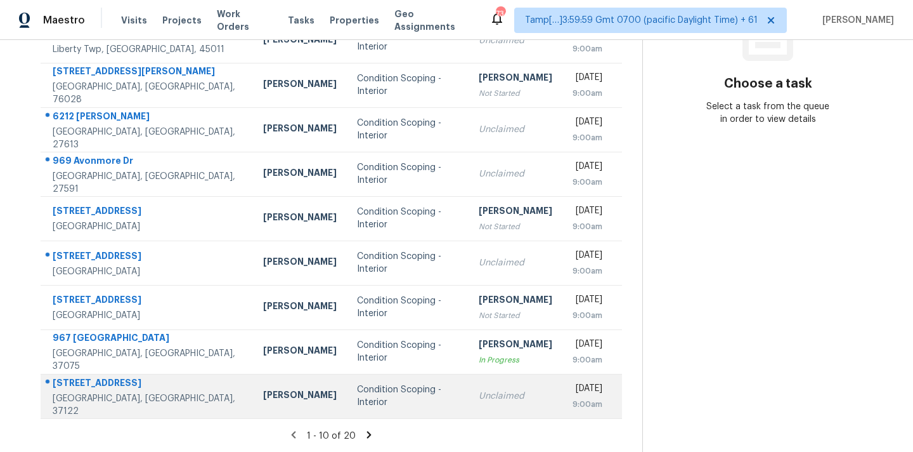
click at [387, 397] on div "Condition Scoping - Interior" at bounding box center [407, 395] width 101 height 25
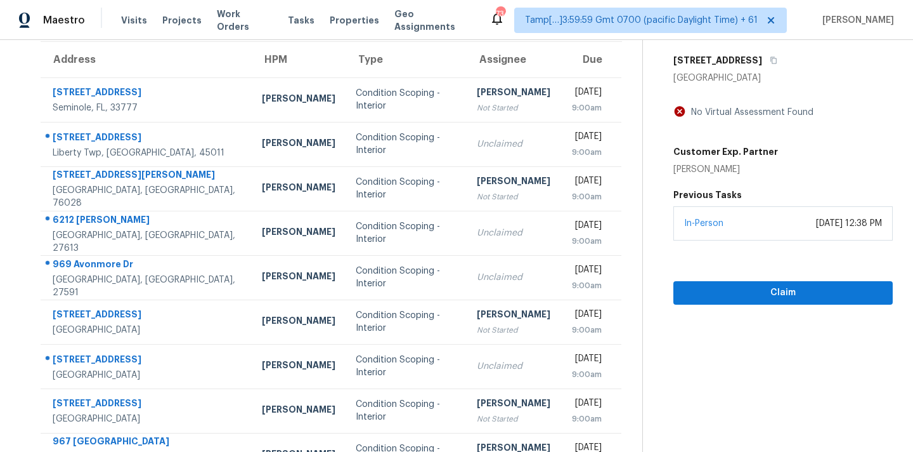
scroll to position [78, 0]
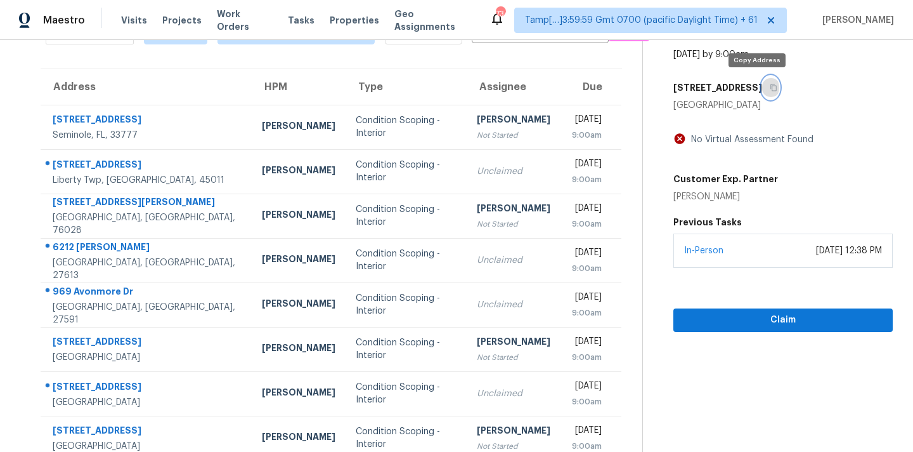
click at [770, 91] on icon "button" at bounding box center [774, 88] width 8 height 8
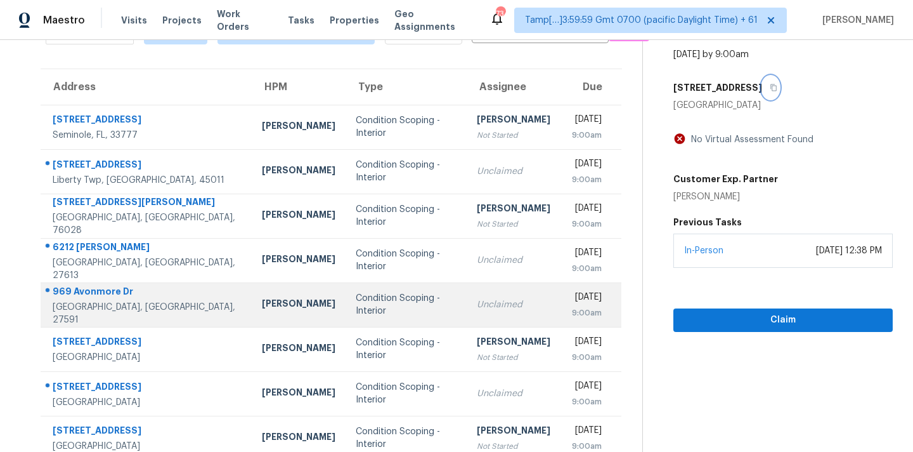
scroll to position [209, 0]
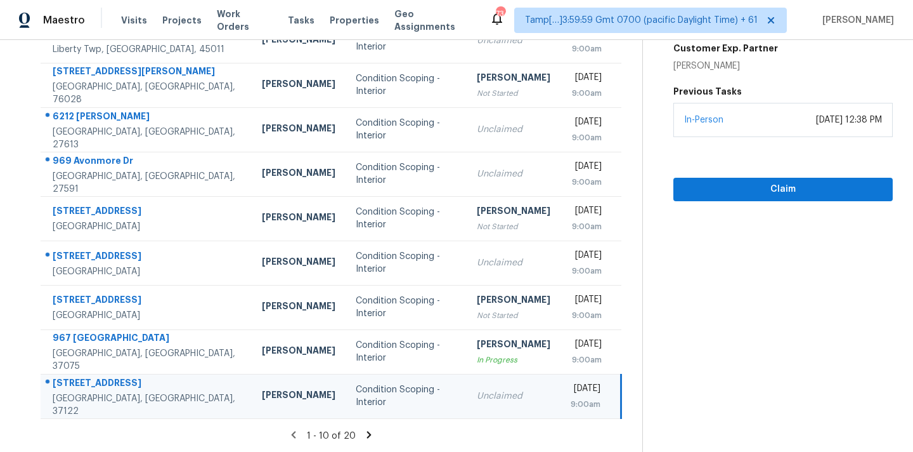
click at [367, 431] on icon at bounding box center [368, 434] width 11 height 11
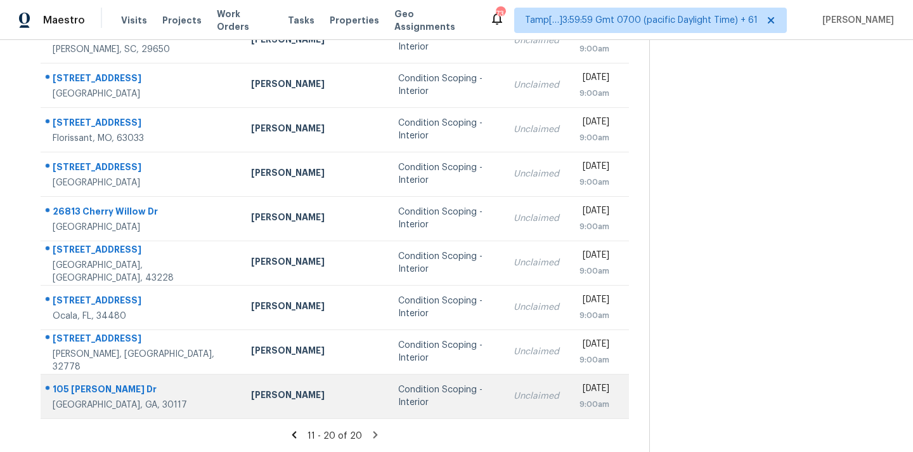
click at [414, 393] on div "Condition Scoping - Interior" at bounding box center [445, 395] width 95 height 25
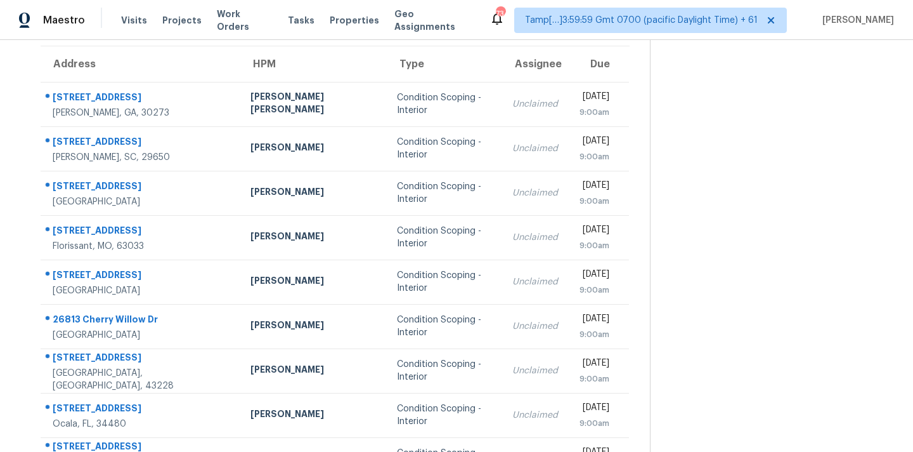
scroll to position [66, 0]
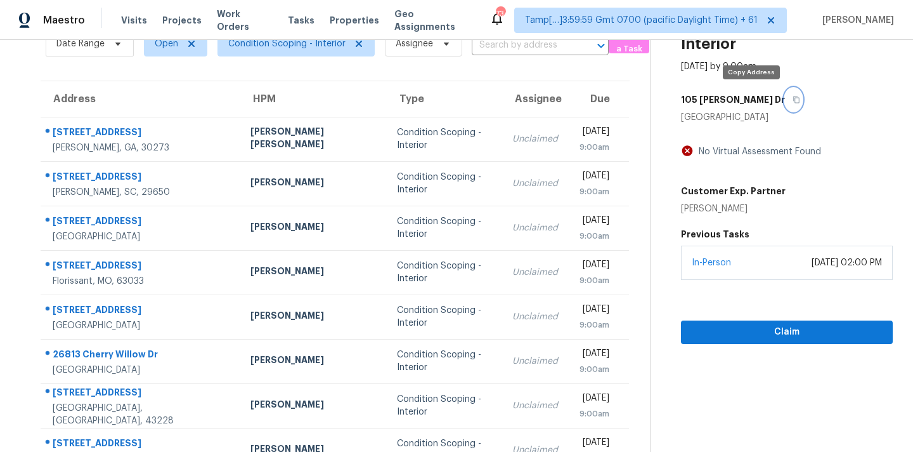
click at [793, 103] on icon "button" at bounding box center [797, 100] width 8 height 8
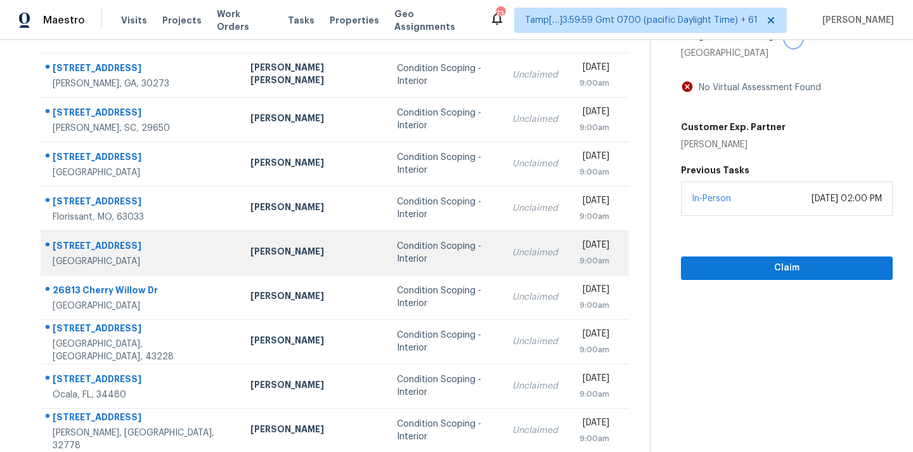
scroll to position [209, 0]
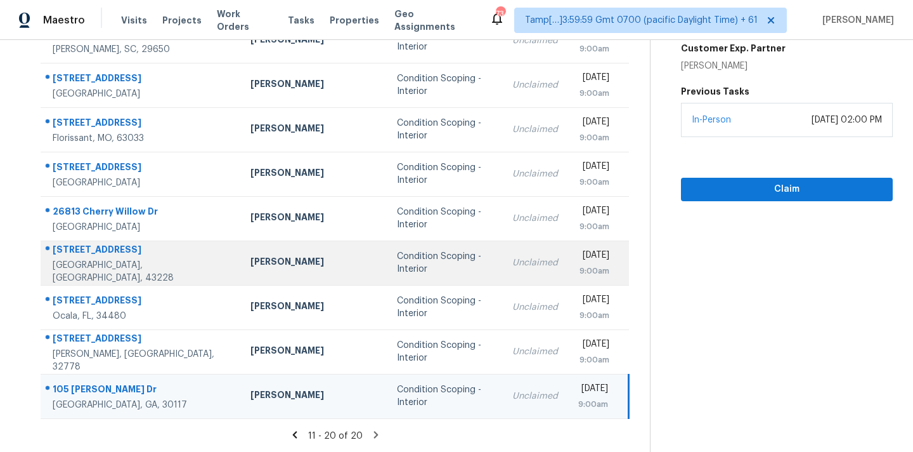
click at [422, 261] on div "Condition Scoping - Interior" at bounding box center [444, 262] width 95 height 25
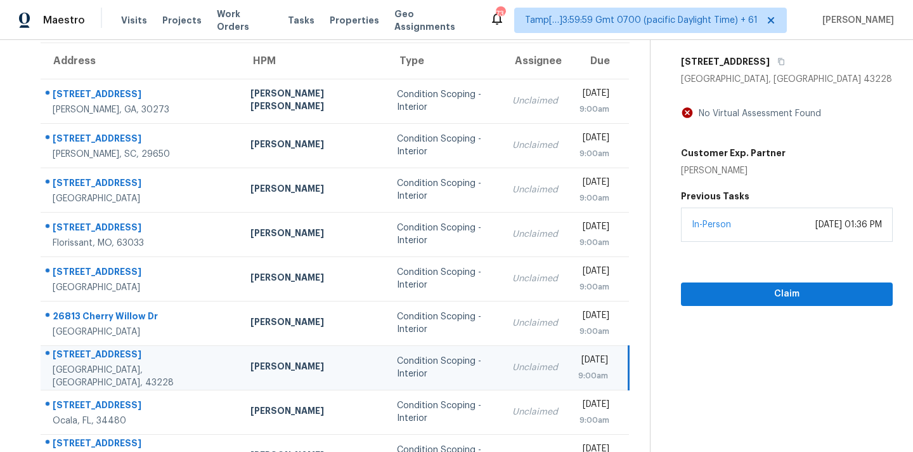
scroll to position [95, 0]
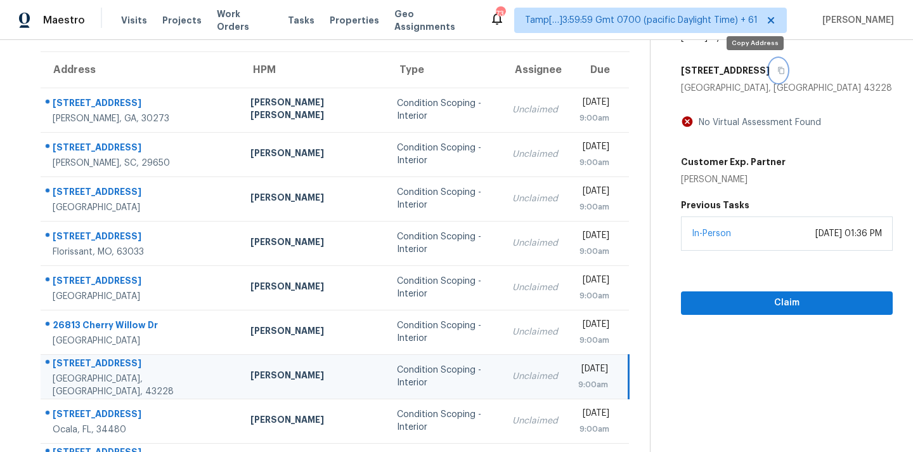
click at [778, 72] on icon "button" at bounding box center [782, 71] width 8 height 8
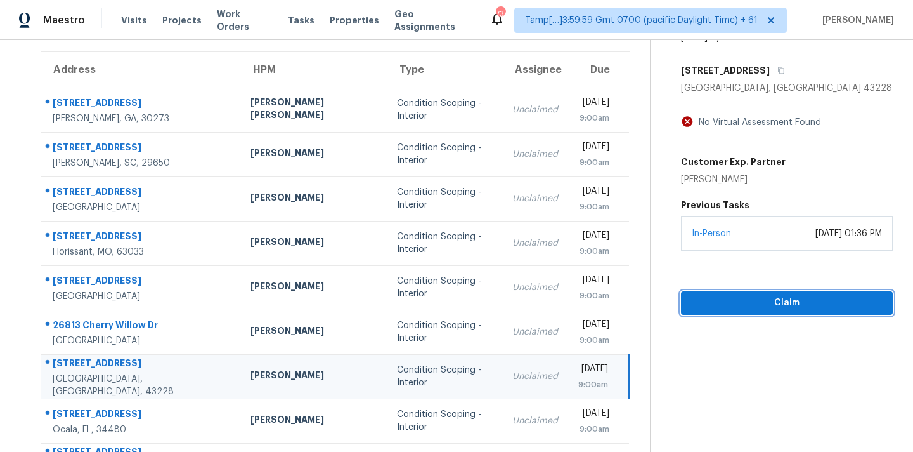
click at [723, 298] on span "Claim" at bounding box center [787, 303] width 192 height 16
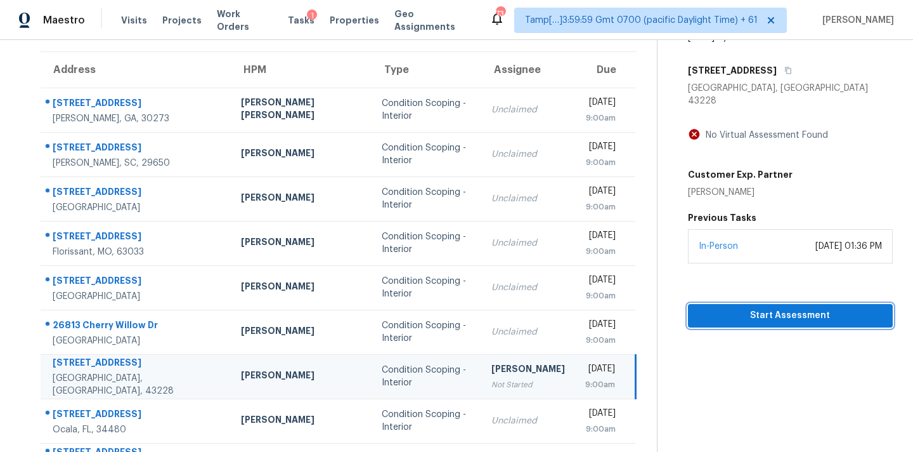
click at [752, 308] on span "Start Assessment" at bounding box center [790, 316] width 185 height 16
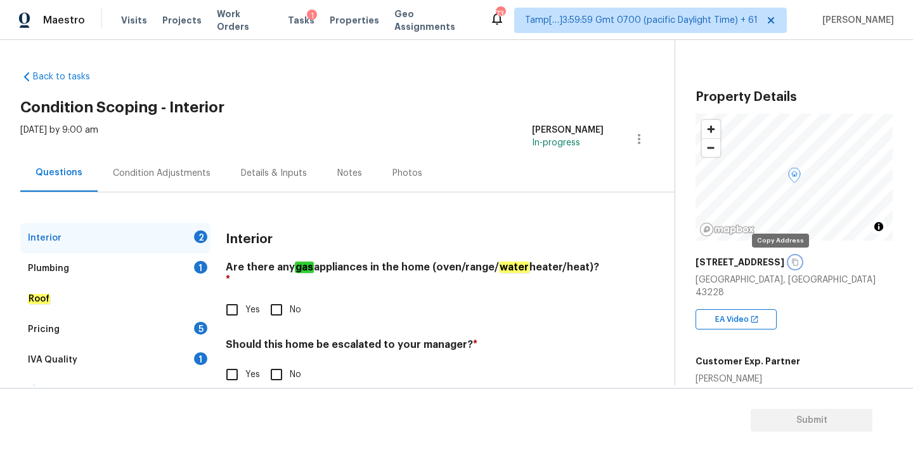
click at [792, 264] on icon "button" at bounding box center [796, 262] width 8 height 8
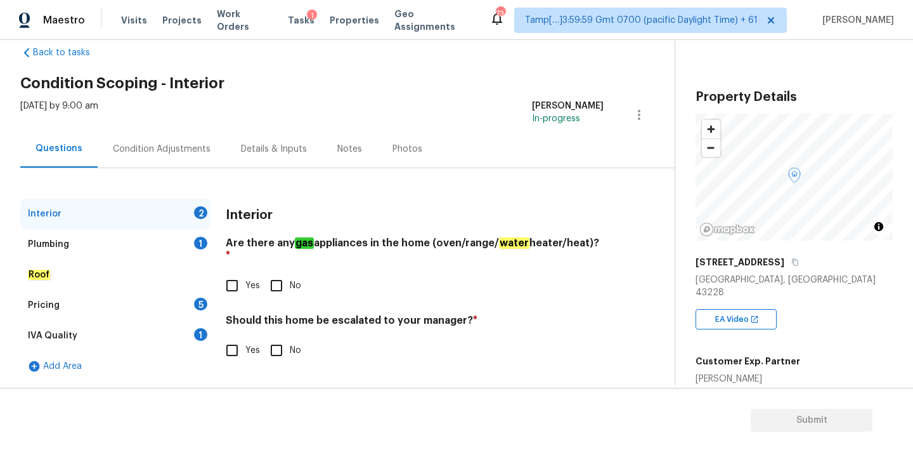
click at [434, 106] on div "[DATE] by 9:00 am [PERSON_NAME] In-progress" at bounding box center [347, 115] width 655 height 30
click at [236, 273] on input "Yes" at bounding box center [232, 285] width 27 height 27
checkbox input "true"
click at [274, 337] on input "No" at bounding box center [276, 350] width 27 height 27
checkbox input "true"
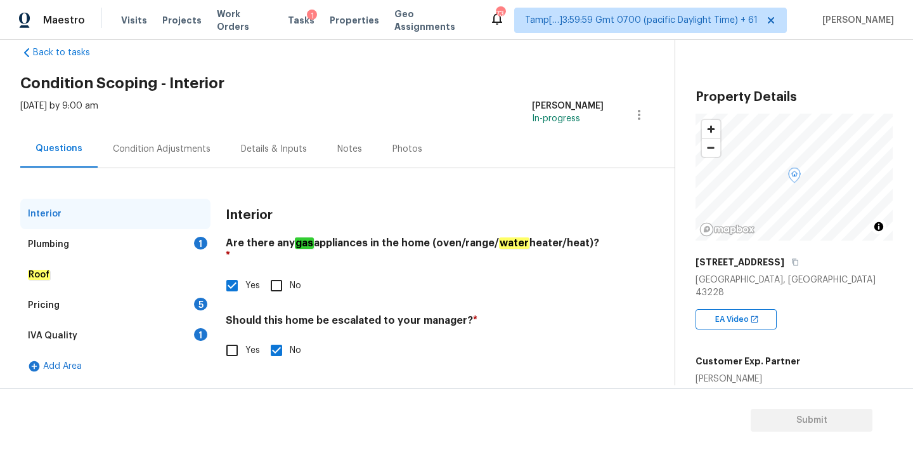
click at [138, 242] on div "Plumbing 1" at bounding box center [115, 244] width 190 height 30
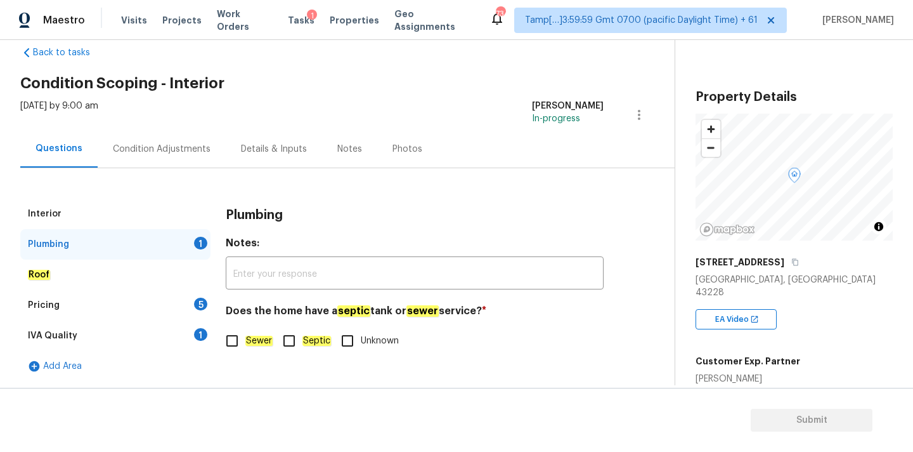
click at [235, 344] on input "Sewer" at bounding box center [232, 340] width 27 height 27
checkbox input "true"
click at [177, 333] on div "IVA Quality 1" at bounding box center [115, 335] width 190 height 30
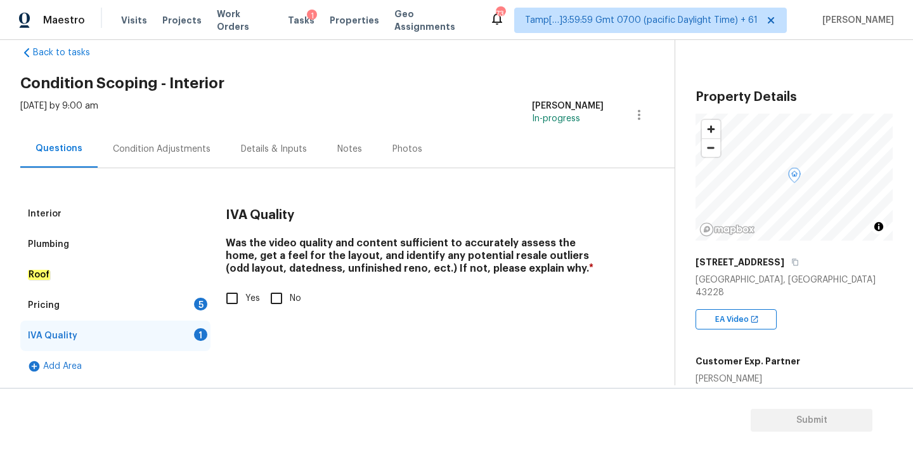
click at [233, 310] on input "Yes" at bounding box center [232, 298] width 27 height 27
checkbox input "true"
click at [162, 315] on div "Pricing 5" at bounding box center [115, 305] width 190 height 30
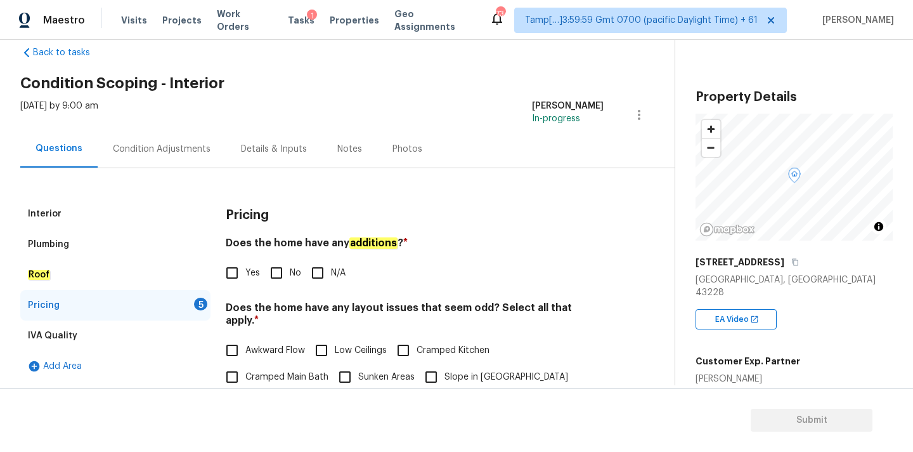
click at [289, 282] on label "No" at bounding box center [282, 272] width 38 height 27
click at [289, 282] on input "No" at bounding box center [276, 272] width 27 height 27
checkbox input "true"
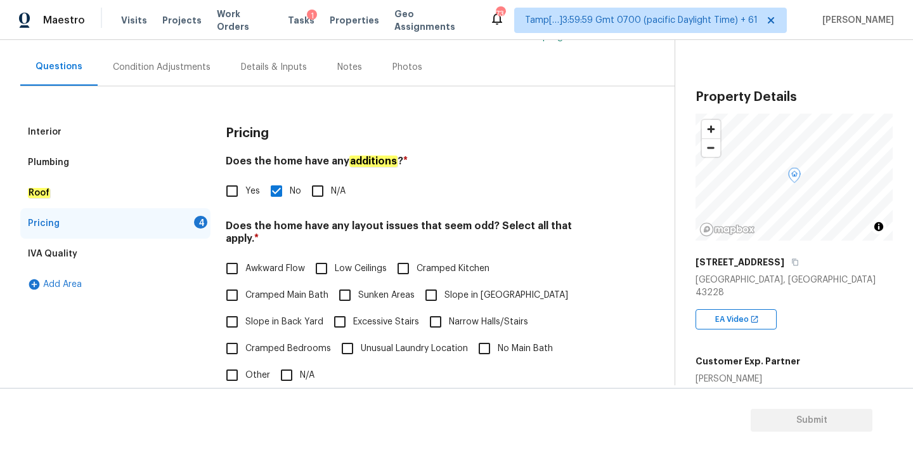
scroll to position [310, 0]
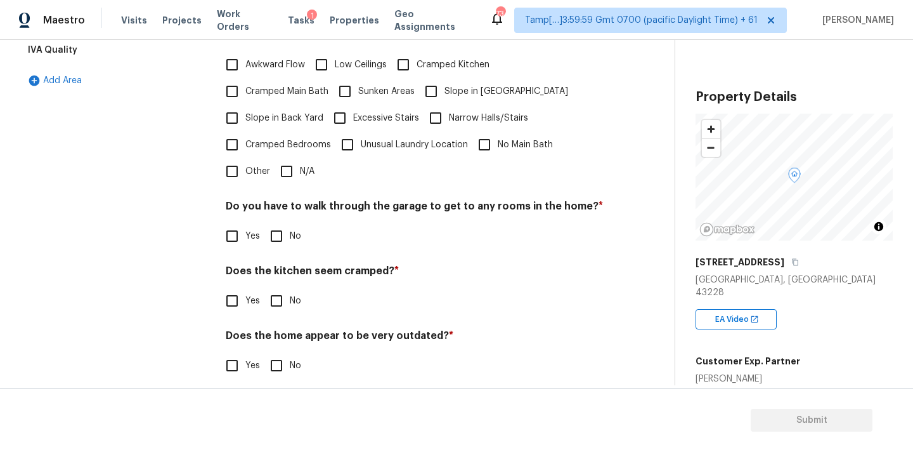
click at [300, 165] on span "N/A" at bounding box center [307, 171] width 15 height 13
click at [299, 164] on input "N/A" at bounding box center [286, 171] width 27 height 27
checkbox input "true"
click at [284, 243] on input "No" at bounding box center [276, 237] width 27 height 27
checkbox input "true"
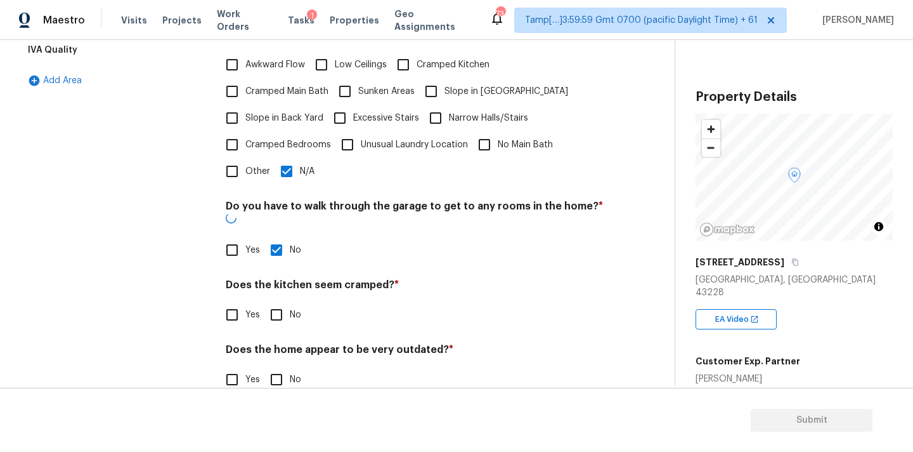
click at [275, 301] on input "No" at bounding box center [276, 314] width 27 height 27
checkbox input "true"
click at [275, 367] on input "No" at bounding box center [276, 380] width 27 height 27
checkbox input "true"
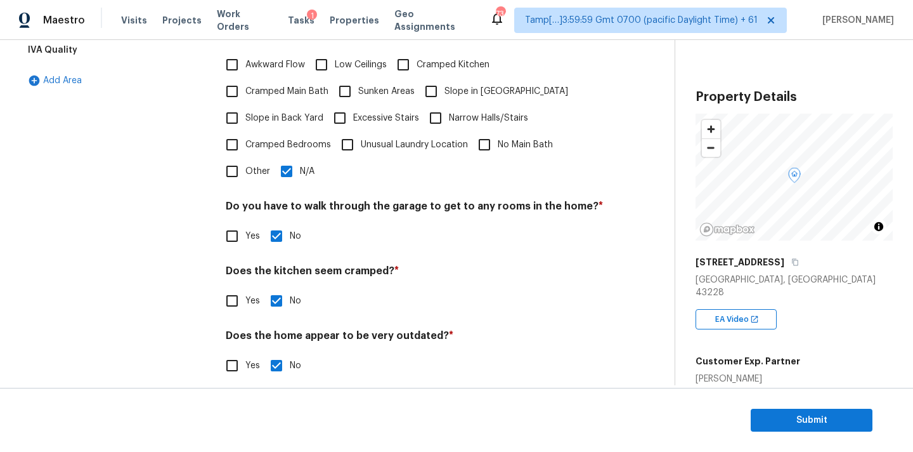
scroll to position [273, 0]
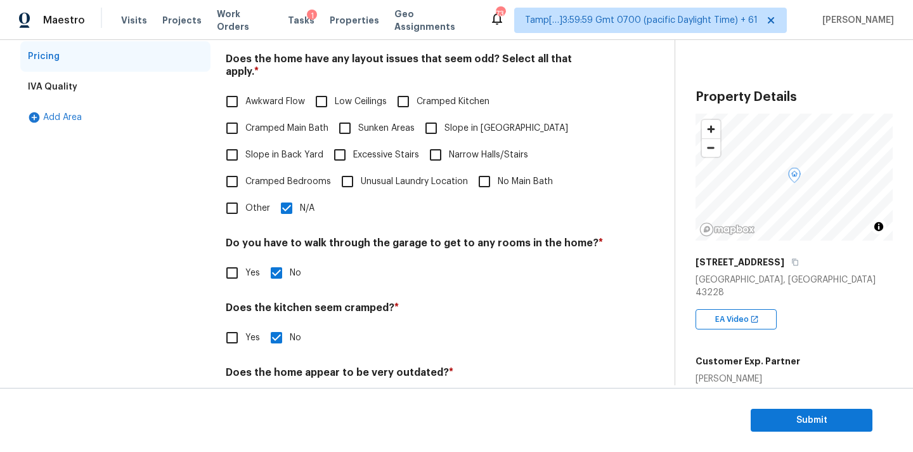
click at [290, 195] on input "N/A" at bounding box center [286, 208] width 27 height 27
checkbox input "false"
click at [275, 95] on span "Awkward Flow" at bounding box center [275, 101] width 60 height 13
click at [245, 93] on input "Awkward Flow" at bounding box center [232, 101] width 27 height 27
checkbox input "true"
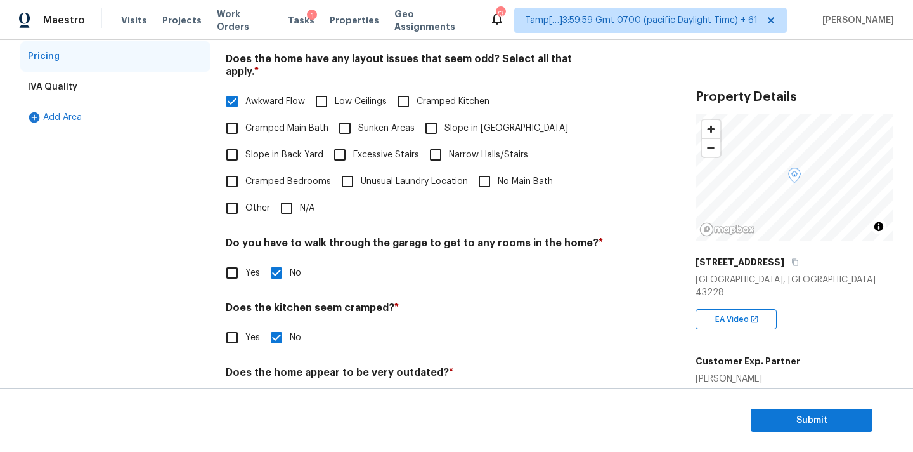
click at [306, 122] on span "Cramped Main Bath" at bounding box center [286, 128] width 83 height 13
click at [245, 115] on input "Cramped Main Bath" at bounding box center [232, 128] width 27 height 27
checkbox input "true"
click at [312, 168] on label "Cramped Bedrooms" at bounding box center [275, 181] width 112 height 27
click at [245, 168] on input "Cramped Bedrooms" at bounding box center [232, 181] width 27 height 27
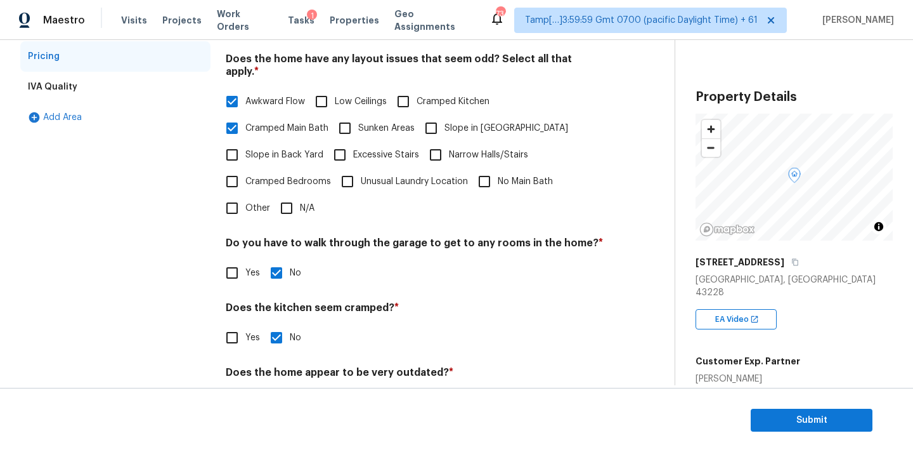
checkbox input "true"
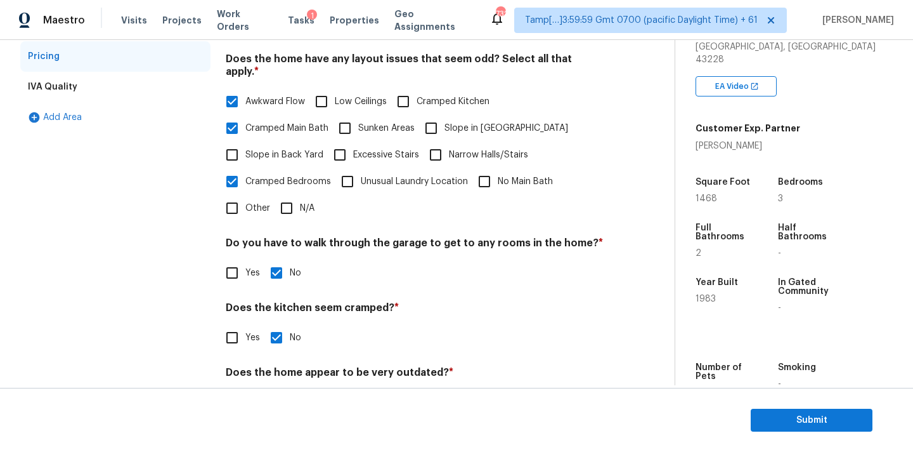
scroll to position [1, 0]
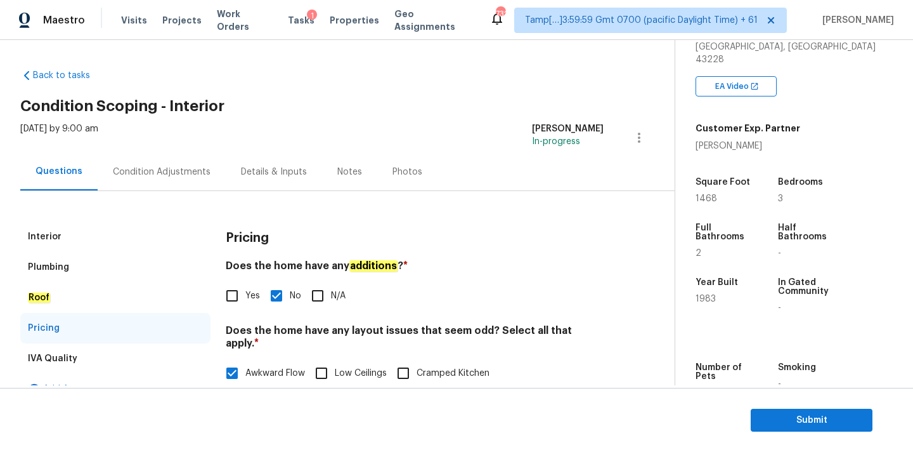
click at [204, 173] on div "Condition Adjustments" at bounding box center [162, 172] width 98 height 13
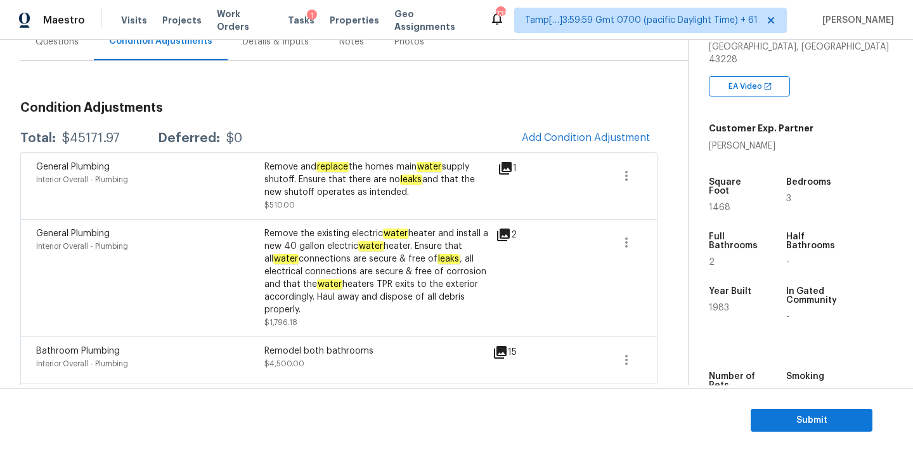
scroll to position [121, 0]
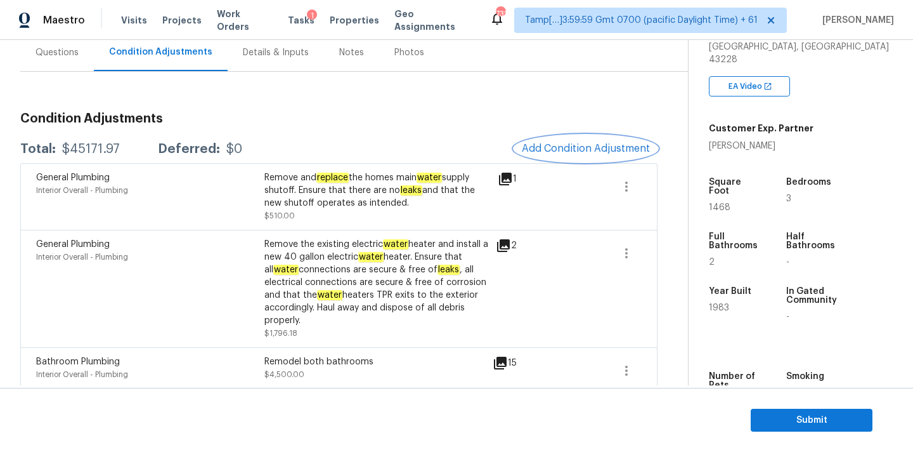
click at [570, 147] on span "Add Condition Adjustment" at bounding box center [586, 148] width 128 height 11
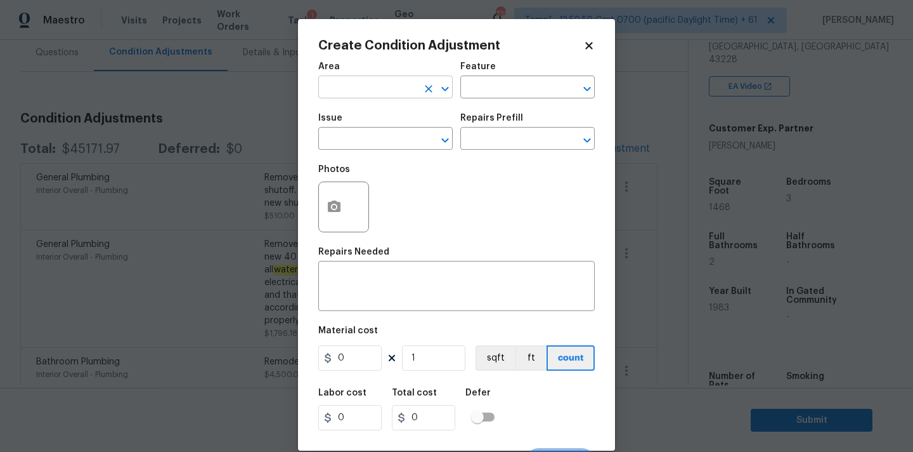
click at [379, 95] on input "text" at bounding box center [367, 89] width 99 height 20
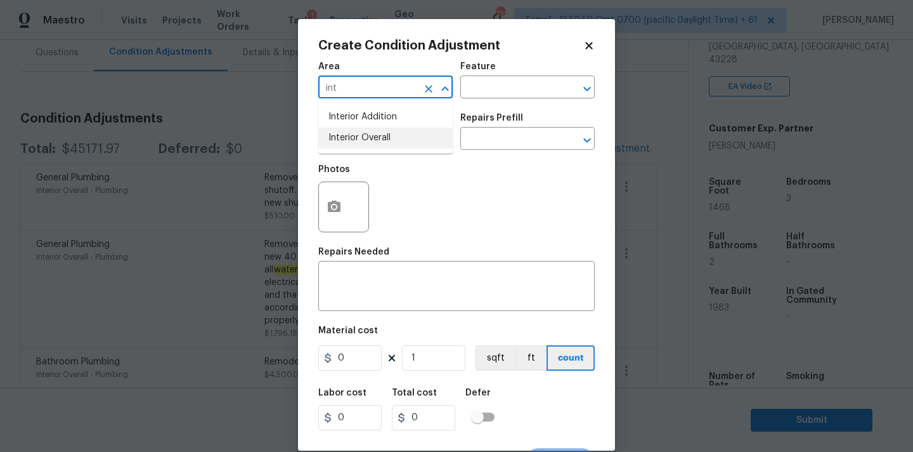
click at [379, 139] on li "Interior Overall" at bounding box center [385, 138] width 134 height 21
type input "Interior Overall"
click at [379, 143] on input "text" at bounding box center [367, 140] width 99 height 20
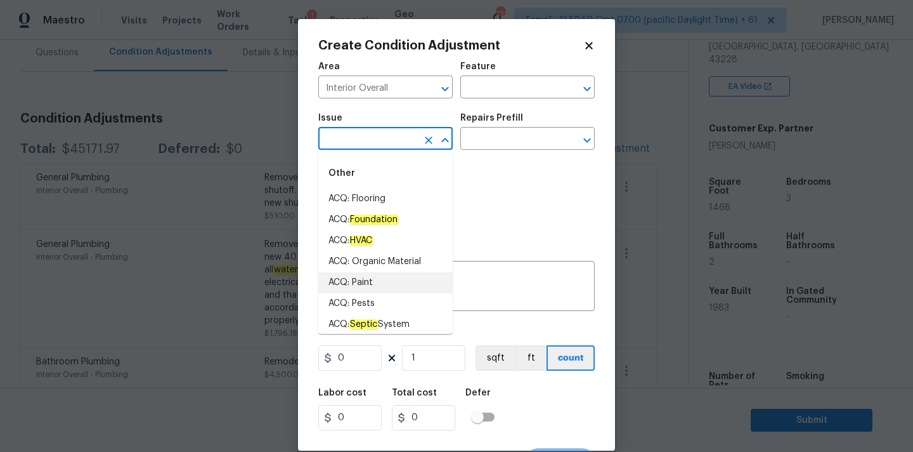
click at [368, 283] on li "ACQ: Paint" at bounding box center [385, 282] width 134 height 21
type input "ACQ: Paint"
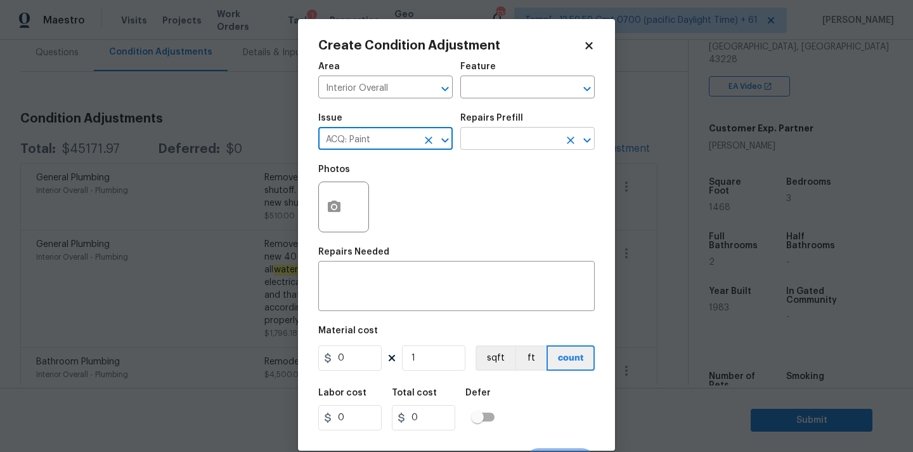
click at [481, 147] on input "text" at bounding box center [510, 140] width 99 height 20
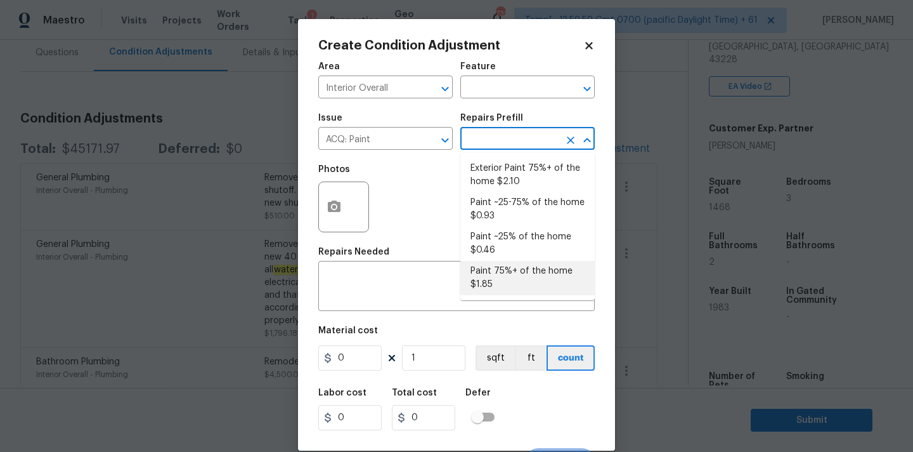
click at [482, 269] on li "Paint 75%+ of the home $1.85" at bounding box center [528, 278] width 134 height 34
type input "Acquisition"
type textarea "Acquisition Scope: 75%+ of the home will likely require interior paint"
type input "1.85"
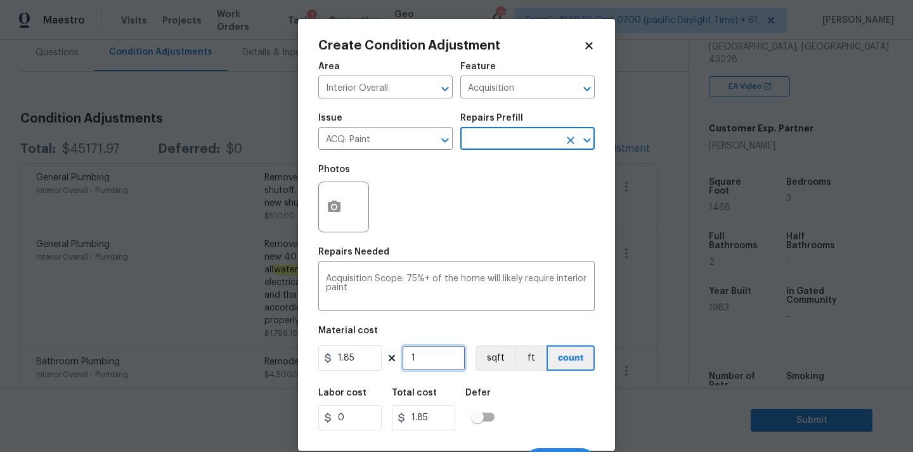
click at [433, 363] on input "1" at bounding box center [433, 357] width 63 height 25
type input "14"
type input "25.9"
type input "146"
type input "270.1"
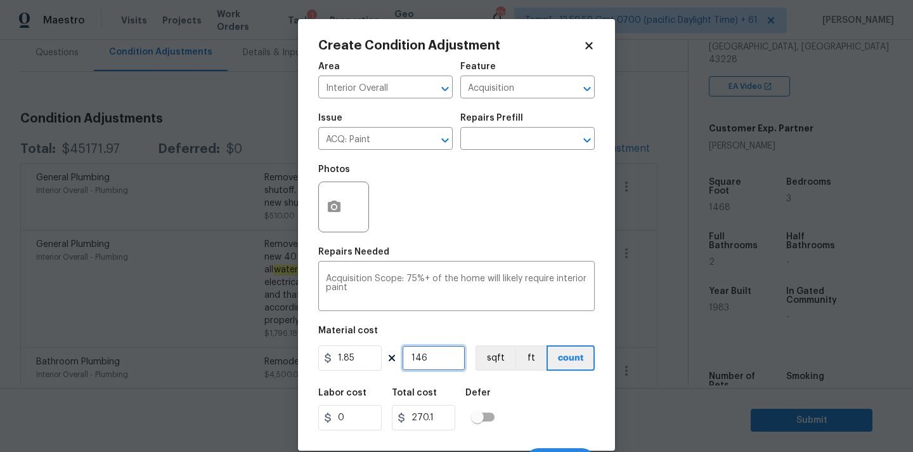
type input "1468"
type input "2715.8"
type input "1468"
click at [341, 208] on icon "button" at bounding box center [334, 206] width 15 height 15
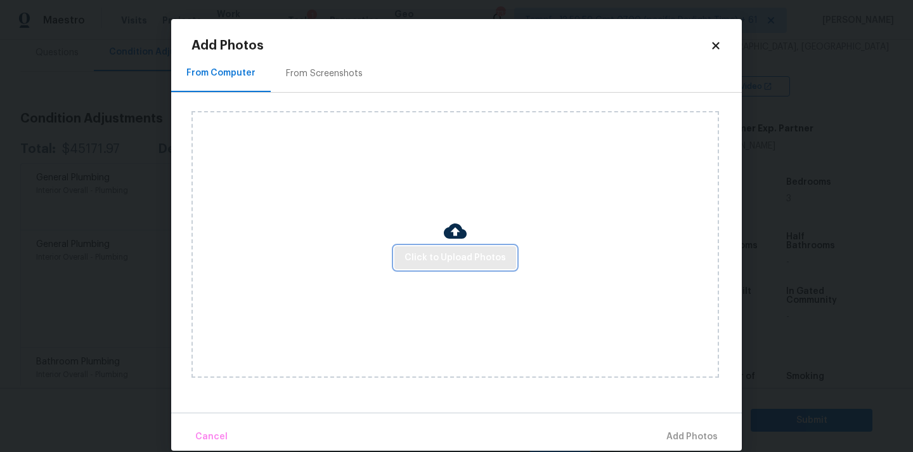
click at [436, 265] on span "Click to Upload Photos" at bounding box center [455, 258] width 101 height 16
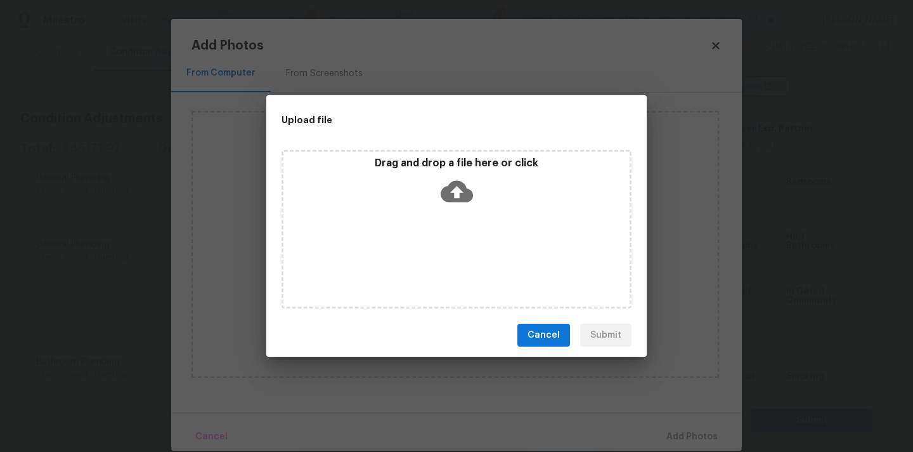
click at [454, 182] on icon at bounding box center [457, 192] width 32 height 22
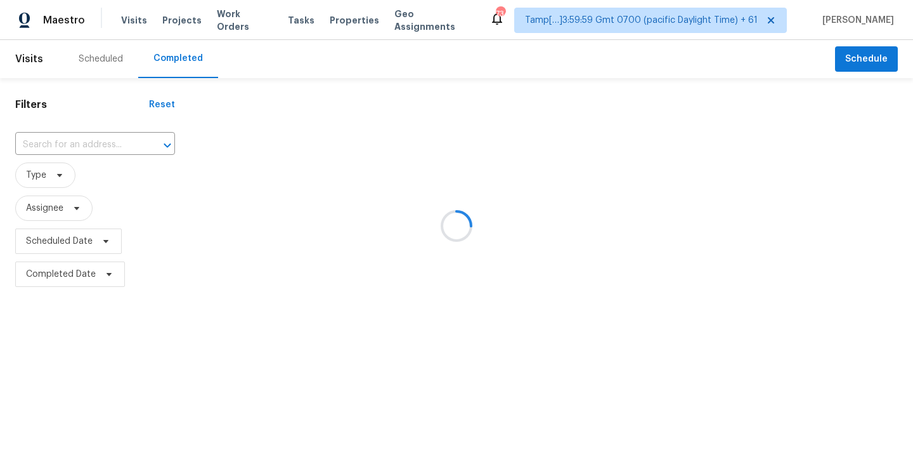
click at [58, 143] on div at bounding box center [456, 226] width 913 height 452
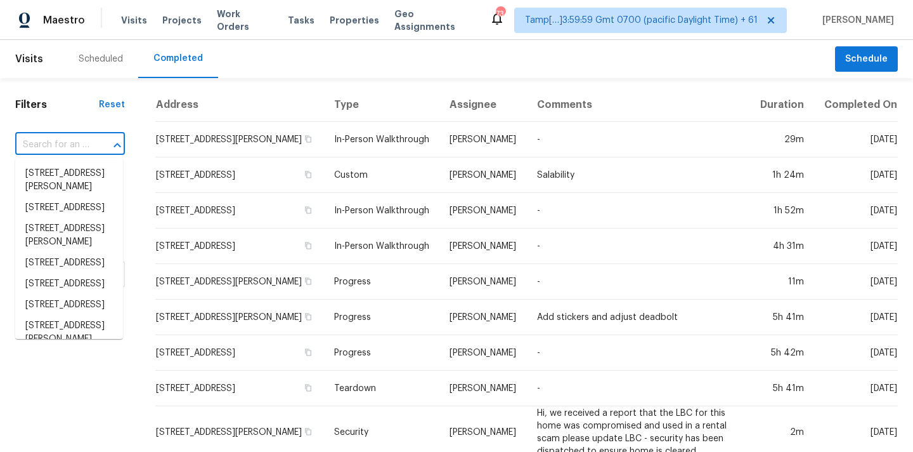
click at [58, 143] on input "text" at bounding box center [52, 145] width 74 height 20
paste input "[STREET_ADDRESS]"
type input "[STREET_ADDRESS]"
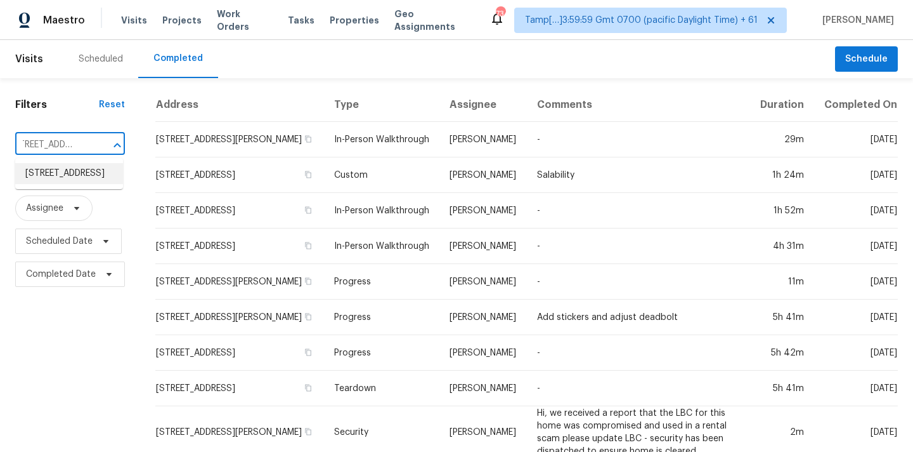
click at [62, 173] on li "[STREET_ADDRESS]" at bounding box center [69, 173] width 108 height 21
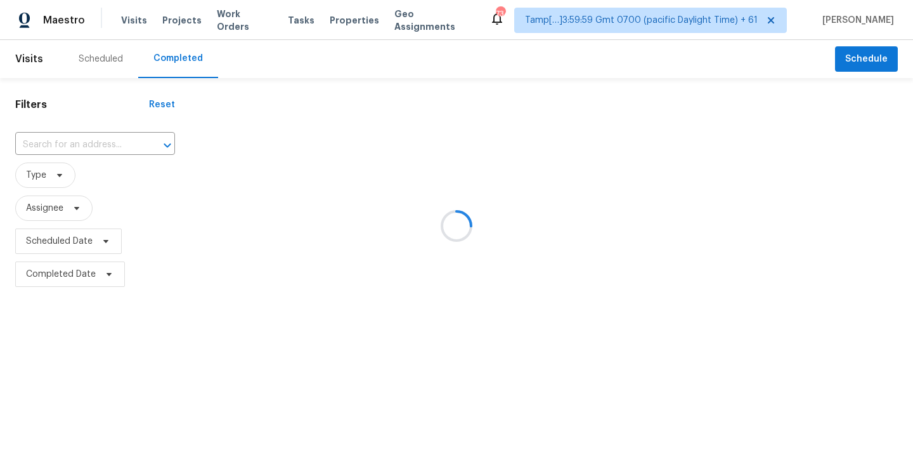
click at [462, 149] on div at bounding box center [456, 226] width 913 height 452
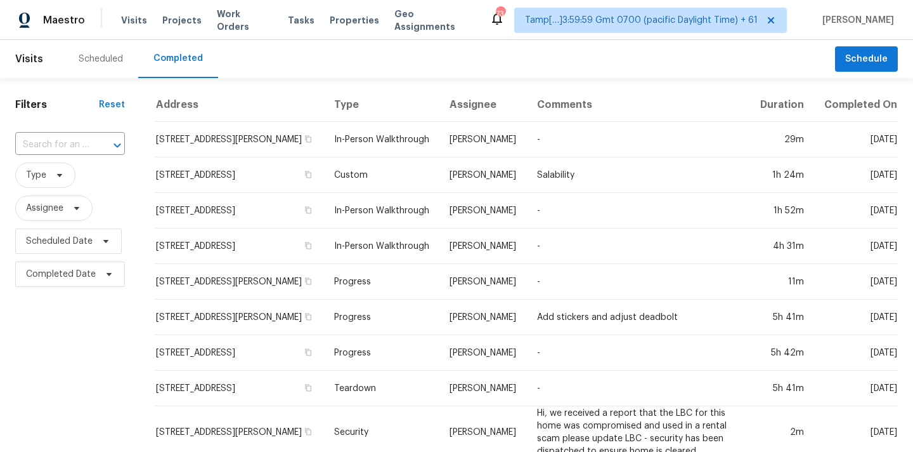
click at [58, 143] on input "text" at bounding box center [52, 145] width 74 height 20
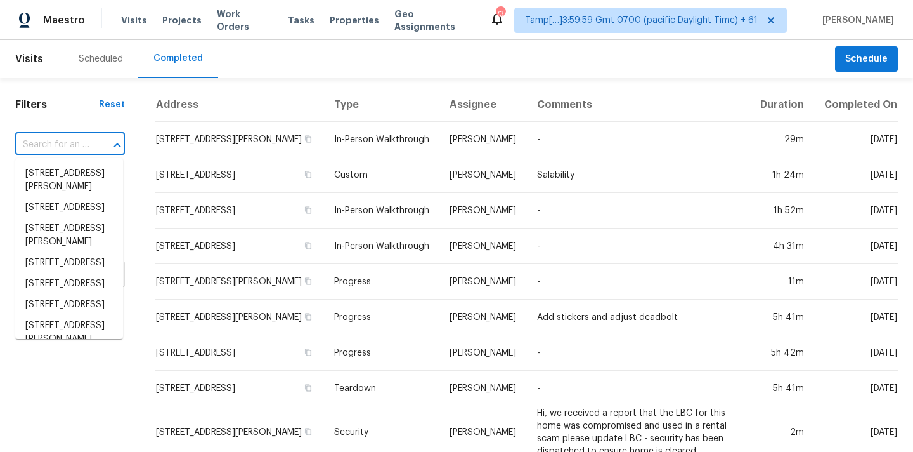
paste input "[STREET_ADDRESS]"
type input "[STREET_ADDRESS]"
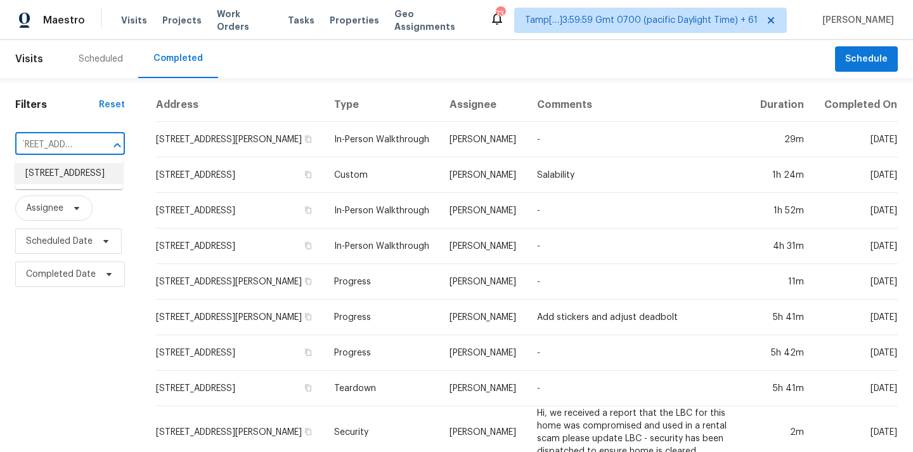
click at [60, 184] on li "[STREET_ADDRESS]" at bounding box center [69, 173] width 108 height 21
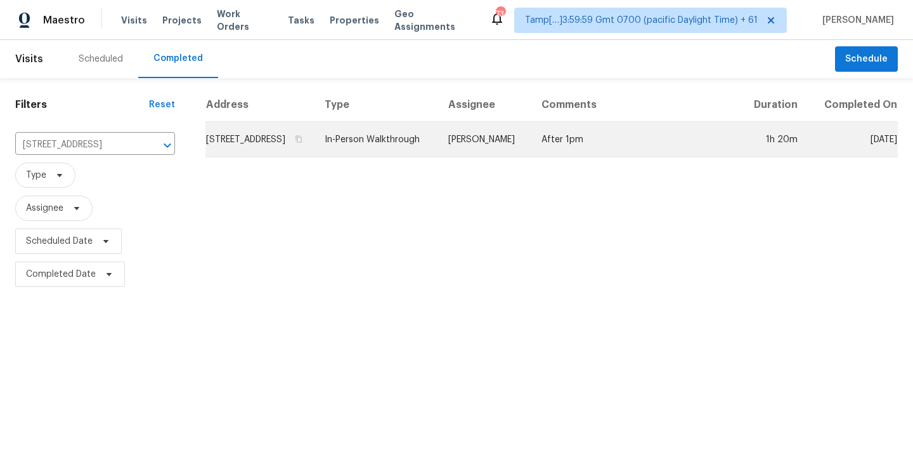
click at [315, 157] on td "[STREET_ADDRESS]" at bounding box center [260, 140] width 109 height 36
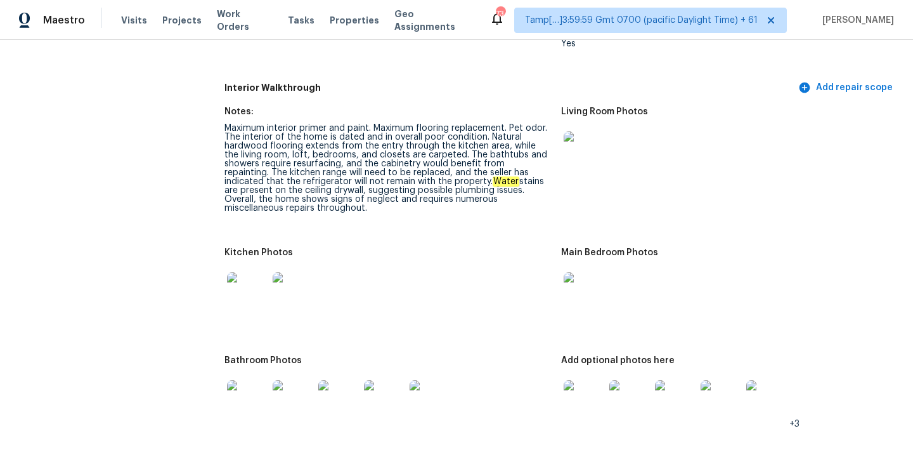
scroll to position [1432, 0]
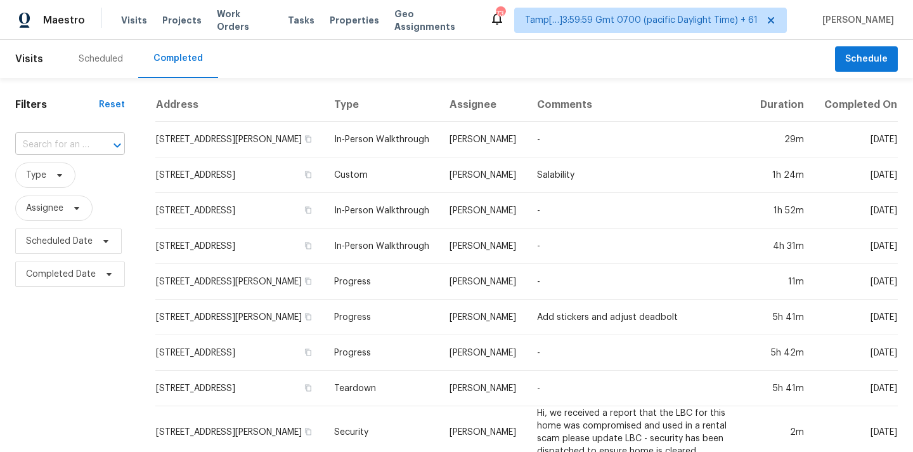
click at [62, 141] on input "text" at bounding box center [52, 145] width 74 height 20
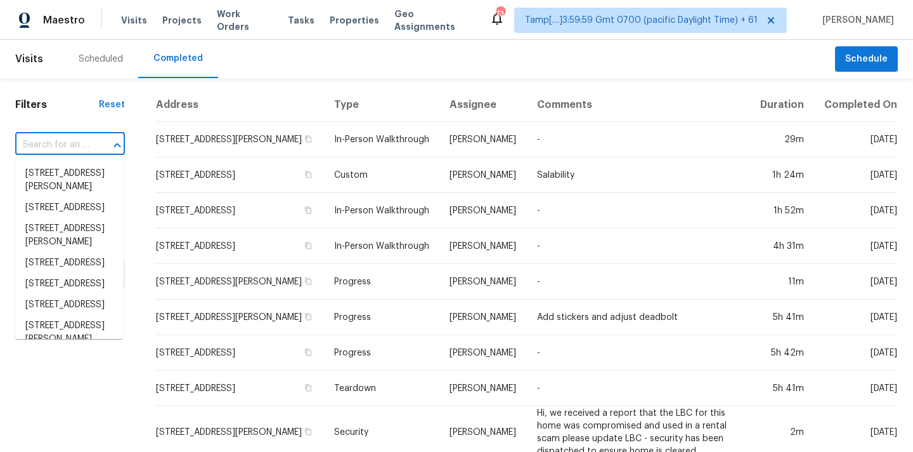
paste input "[STREET_ADDRESS]"
type input "[STREET_ADDRESS]"
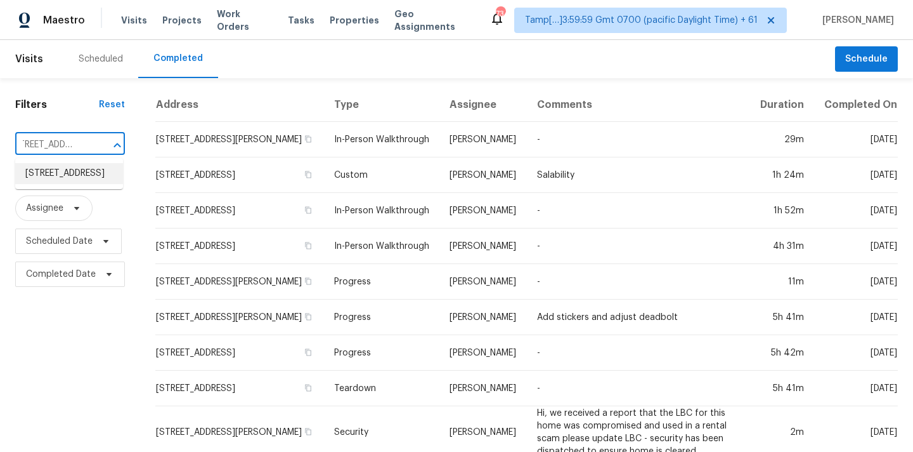
click at [62, 176] on li "[STREET_ADDRESS]" at bounding box center [69, 173] width 108 height 21
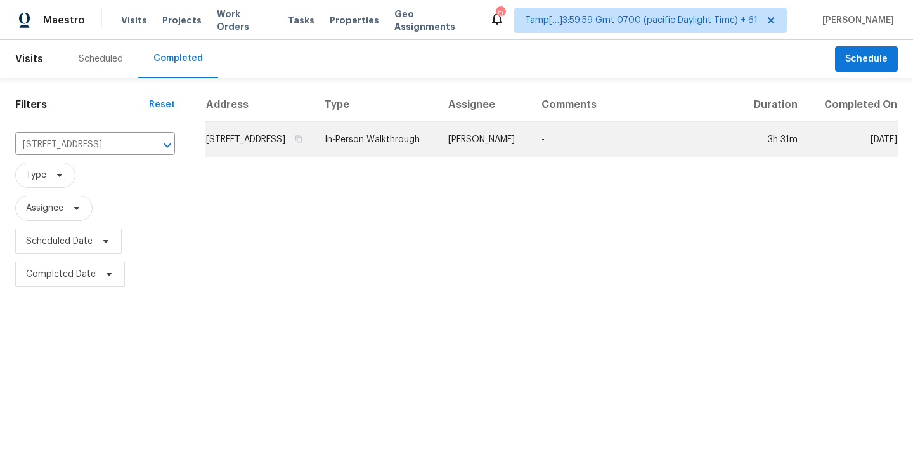
click at [431, 157] on td "In-Person Walkthrough" at bounding box center [377, 140] width 124 height 36
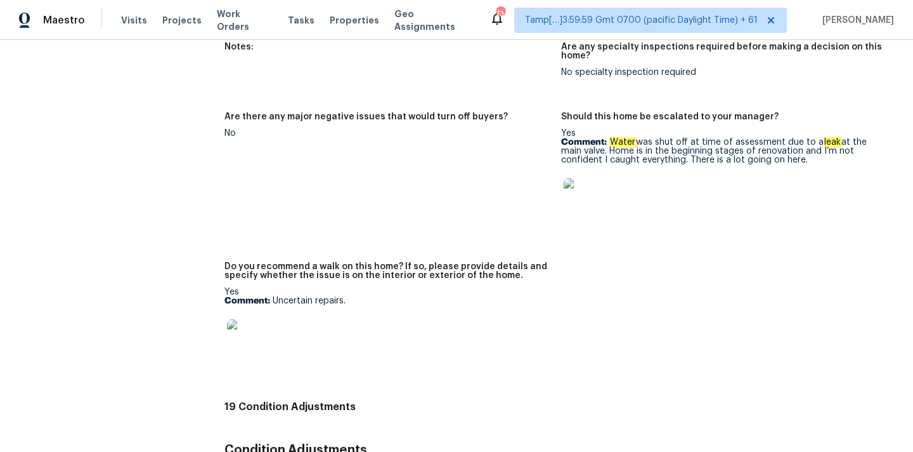
scroll to position [3180, 0]
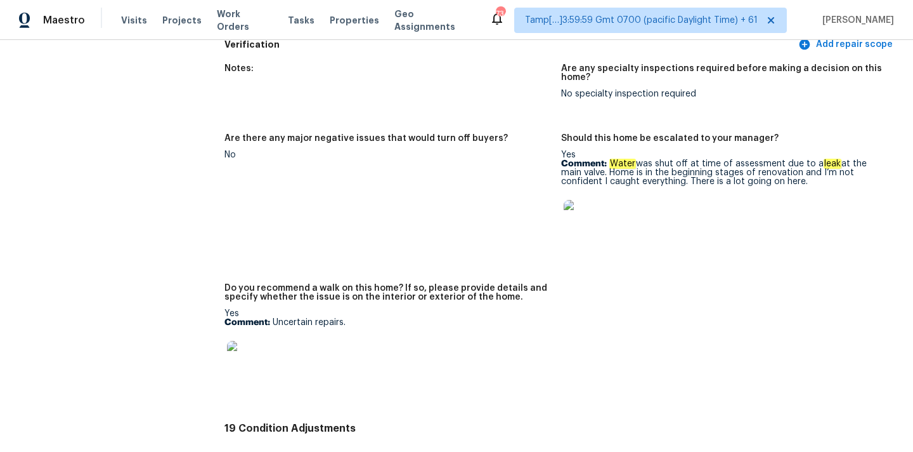
click at [491, 218] on figure "Are there any major negative issues that would turn off buyers? No" at bounding box center [393, 201] width 337 height 134
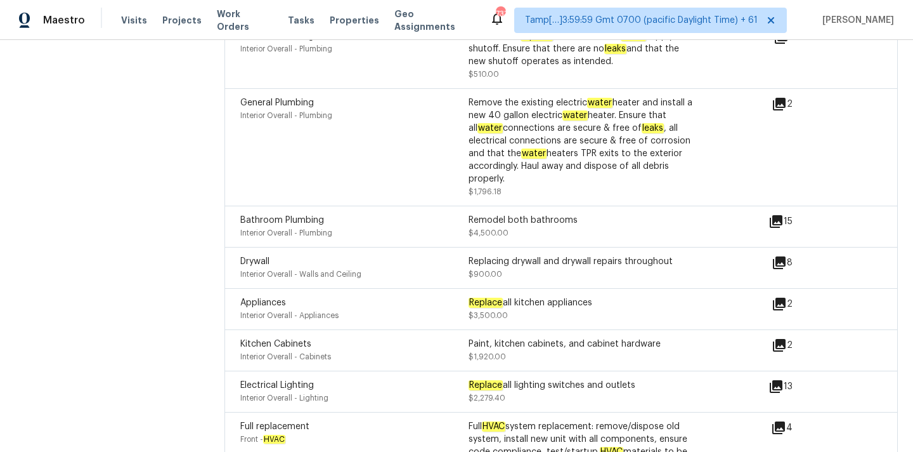
scroll to position [3677, 0]
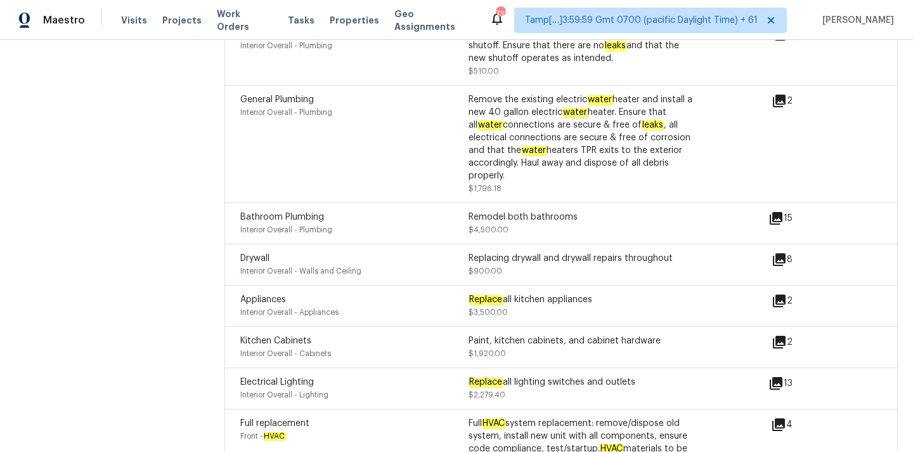
click at [780, 252] on icon at bounding box center [779, 259] width 15 height 15
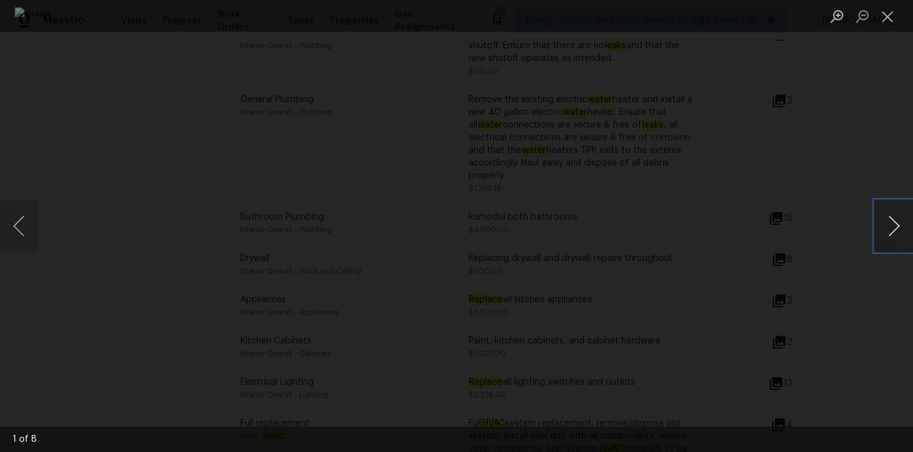
click at [891, 228] on button "Next image" at bounding box center [894, 225] width 38 height 51
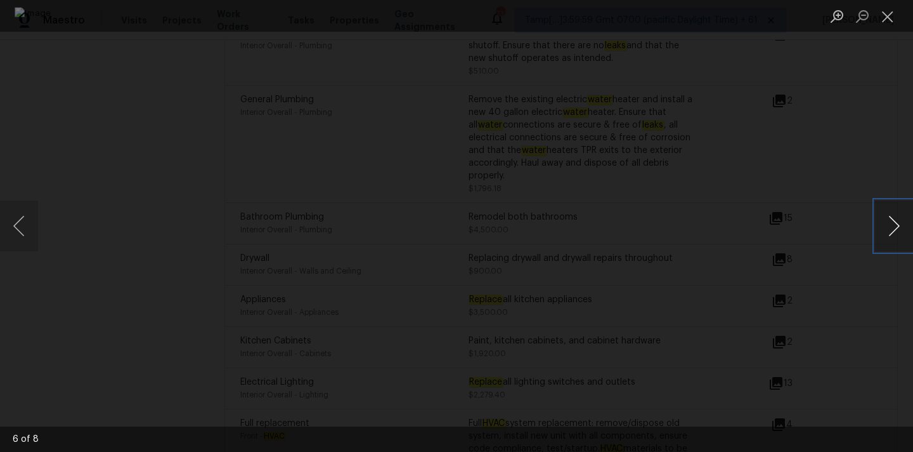
click at [890, 228] on button "Next image" at bounding box center [894, 225] width 38 height 51
click at [887, 23] on button "Close lightbox" at bounding box center [887, 16] width 25 height 22
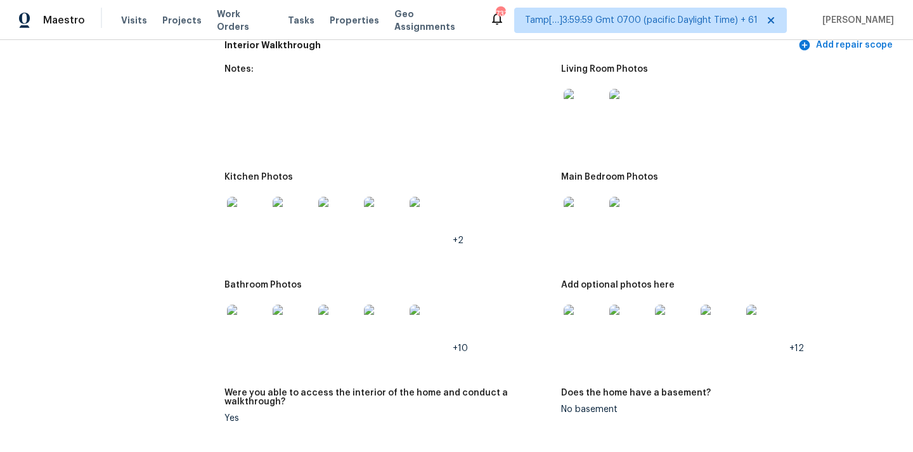
scroll to position [1788, 0]
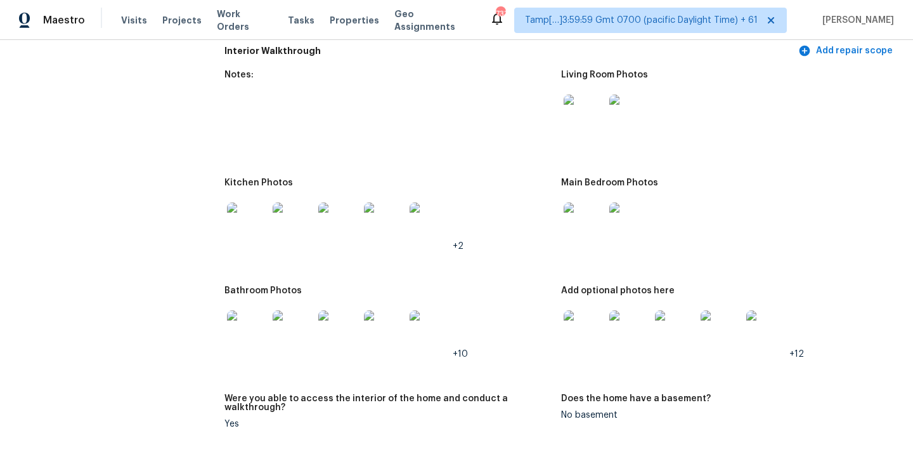
click at [592, 108] on img at bounding box center [584, 115] width 41 height 41
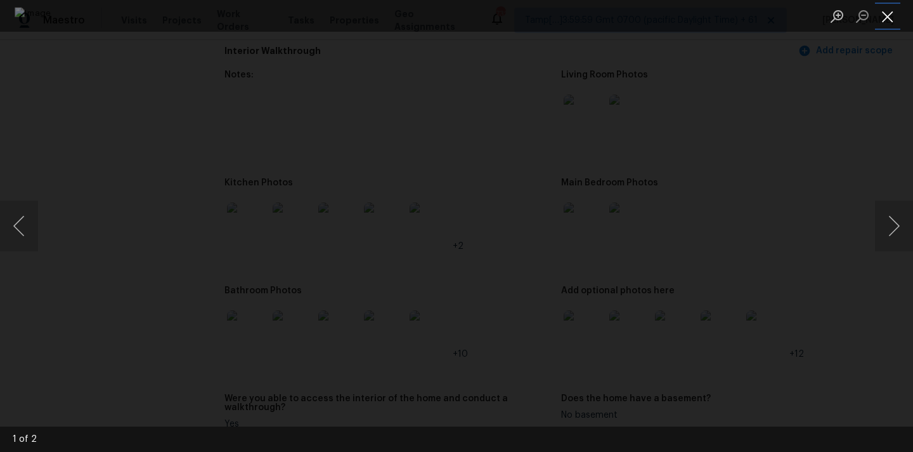
click at [887, 9] on button "Close lightbox" at bounding box center [887, 16] width 25 height 22
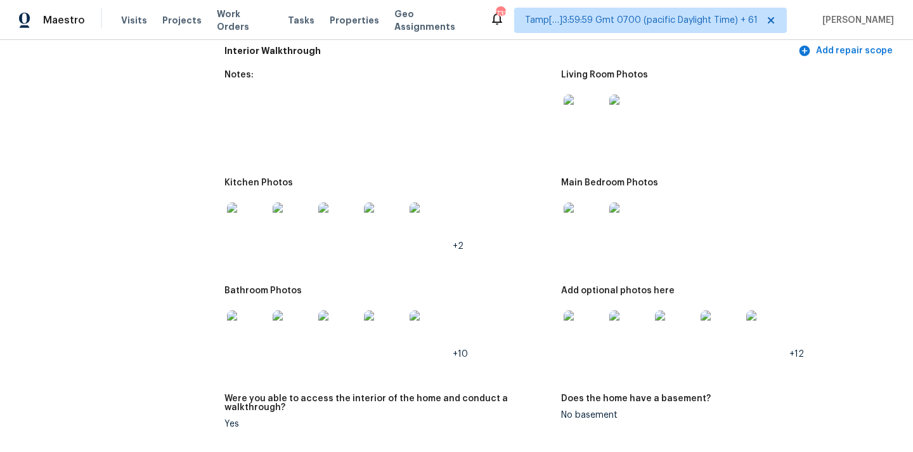
click at [595, 206] on img at bounding box center [584, 222] width 41 height 41
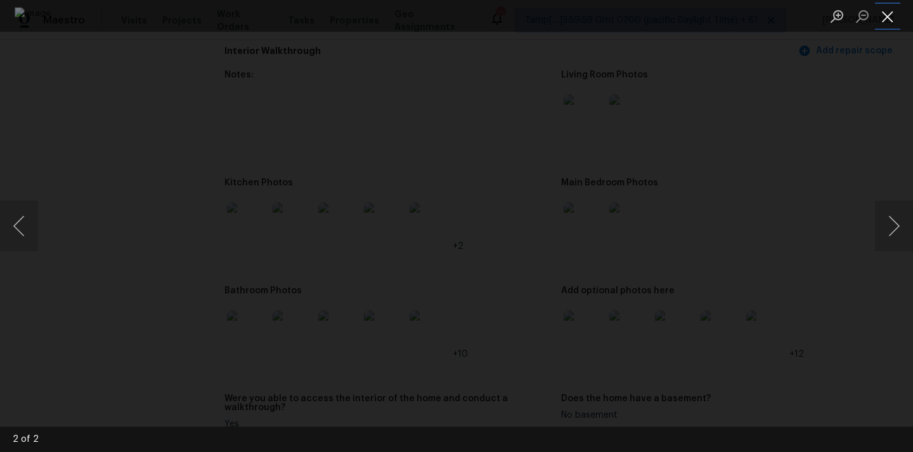
click at [888, 12] on button "Close lightbox" at bounding box center [887, 16] width 25 height 22
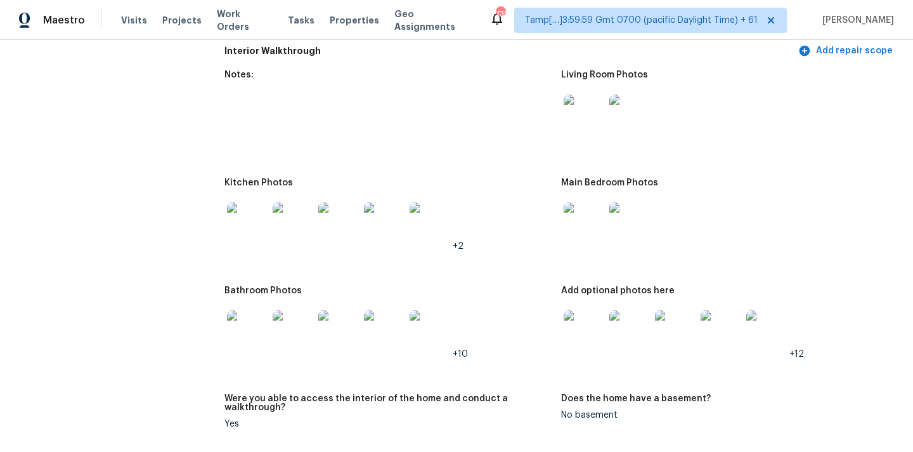
scroll to position [1895, 0]
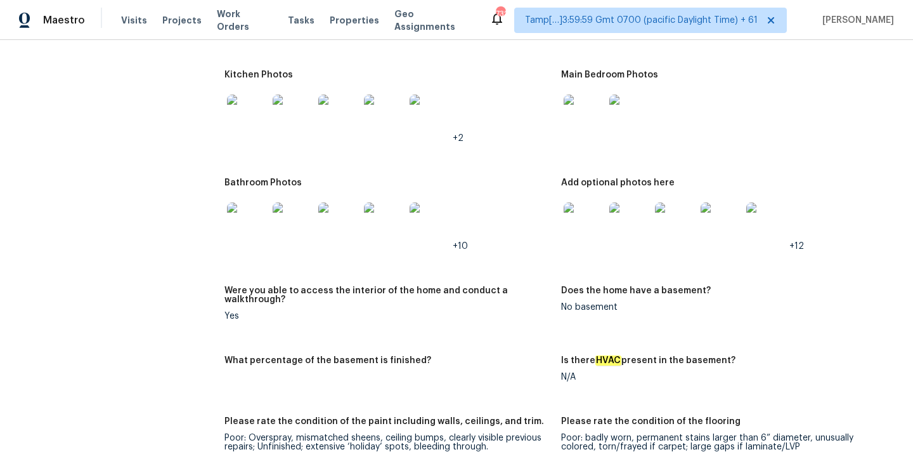
click at [575, 223] on img at bounding box center [584, 222] width 41 height 41
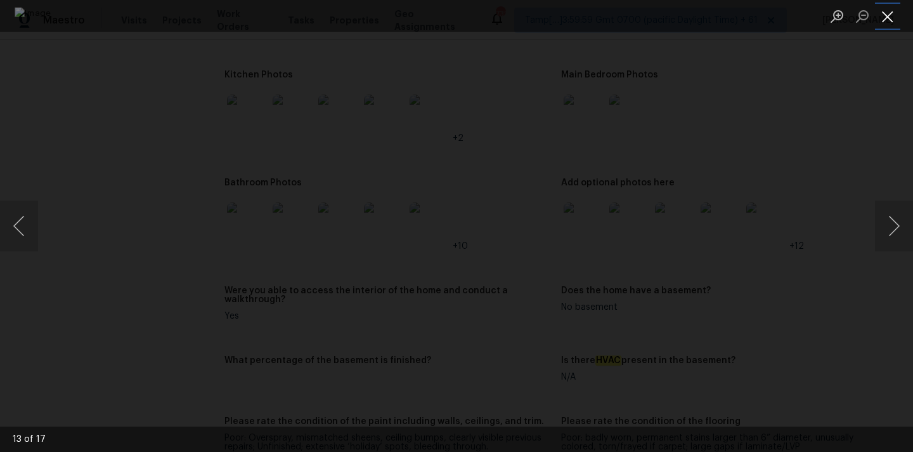
click at [893, 16] on button "Close lightbox" at bounding box center [887, 16] width 25 height 22
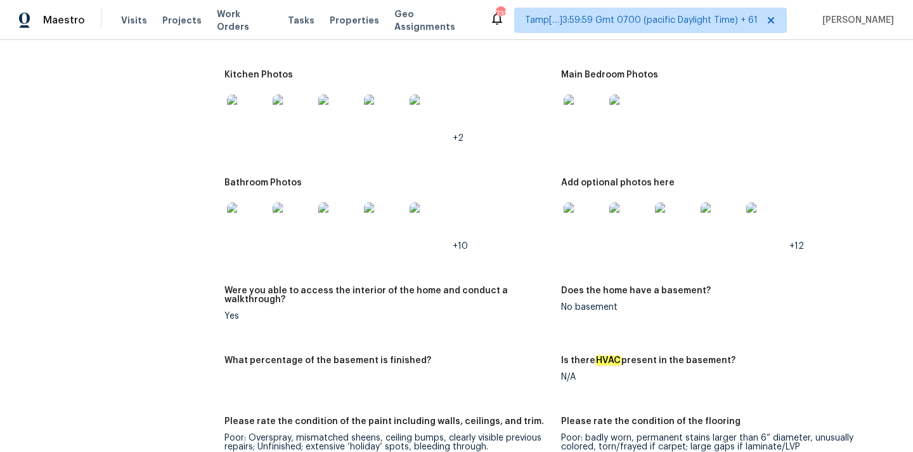
click at [261, 206] on img at bounding box center [247, 222] width 41 height 41
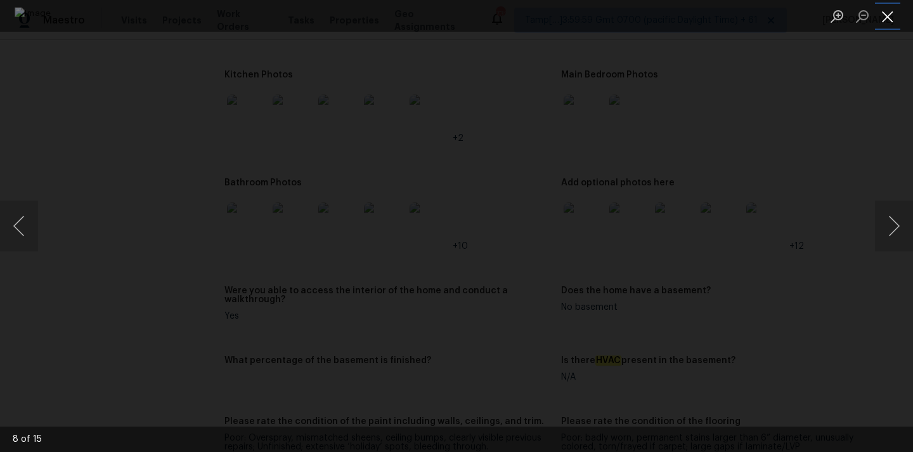
click at [893, 18] on button "Close lightbox" at bounding box center [887, 16] width 25 height 22
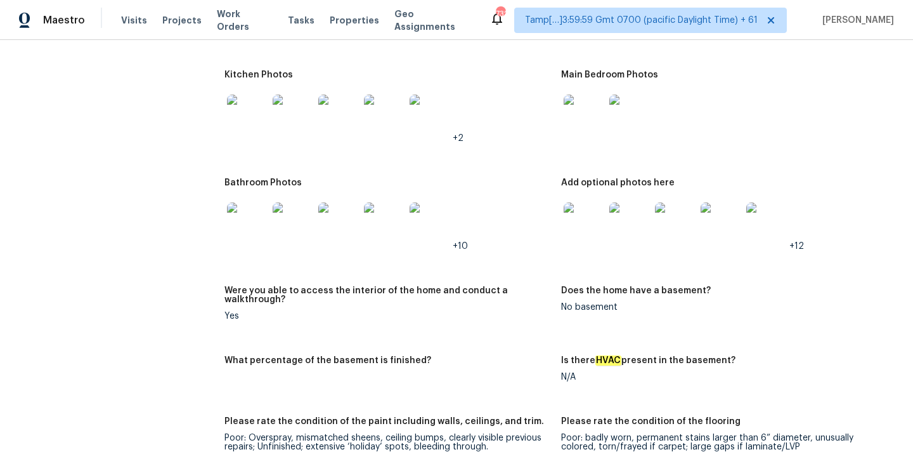
click at [249, 105] on img at bounding box center [247, 115] width 41 height 41
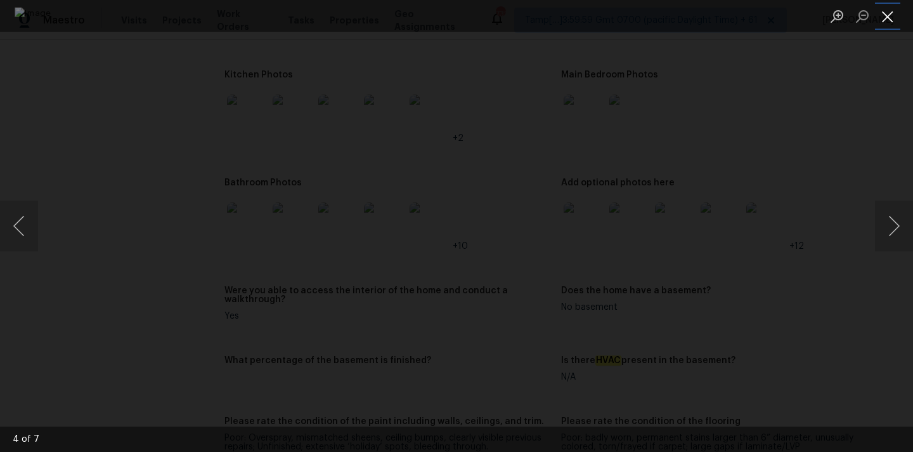
click at [886, 15] on button "Close lightbox" at bounding box center [887, 16] width 25 height 22
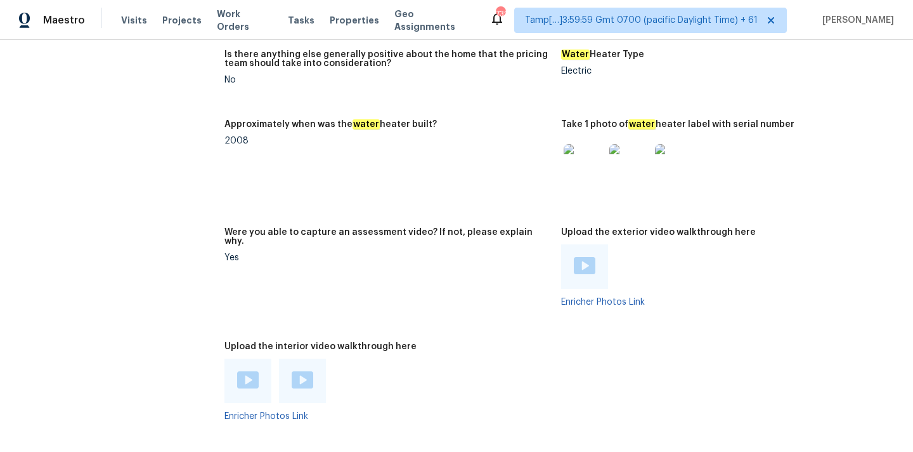
scroll to position [2699, 0]
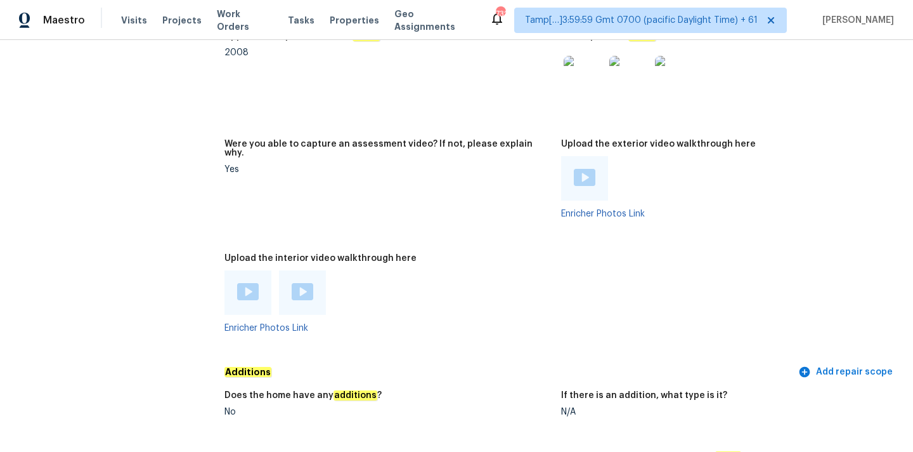
click at [252, 283] on img at bounding box center [248, 291] width 22 height 17
click at [296, 283] on img at bounding box center [303, 291] width 22 height 17
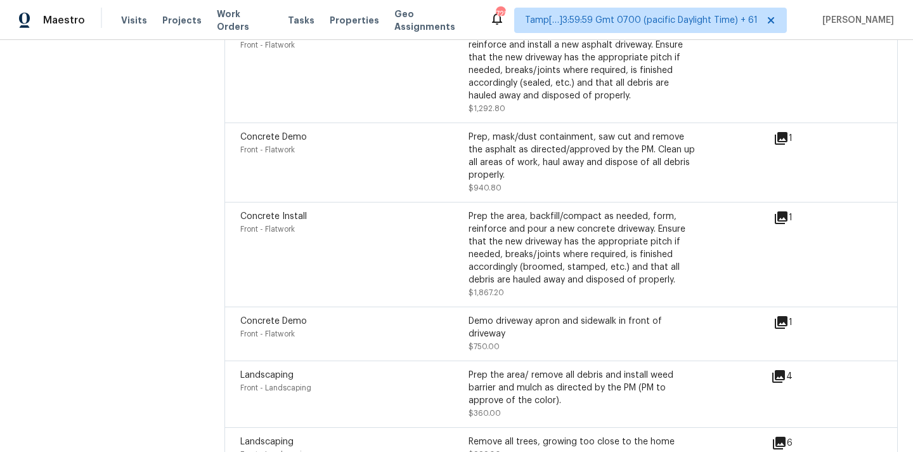
scroll to position [4307, 0]
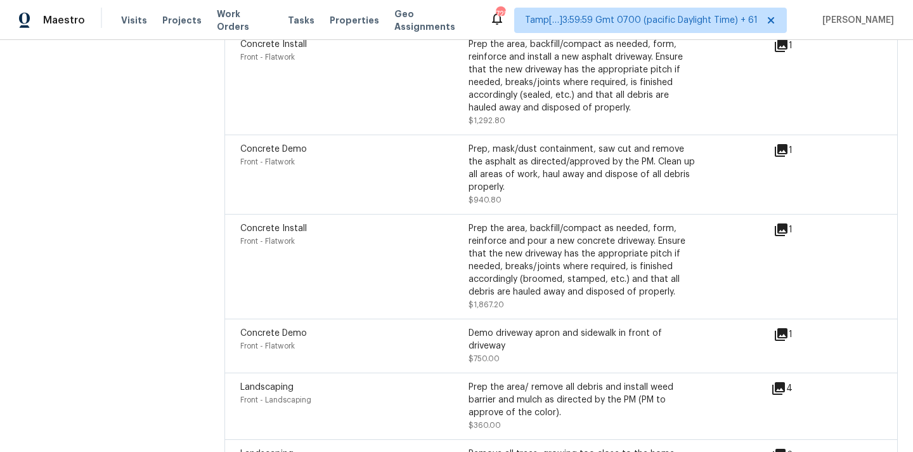
click at [782, 223] on icon at bounding box center [781, 229] width 13 height 13
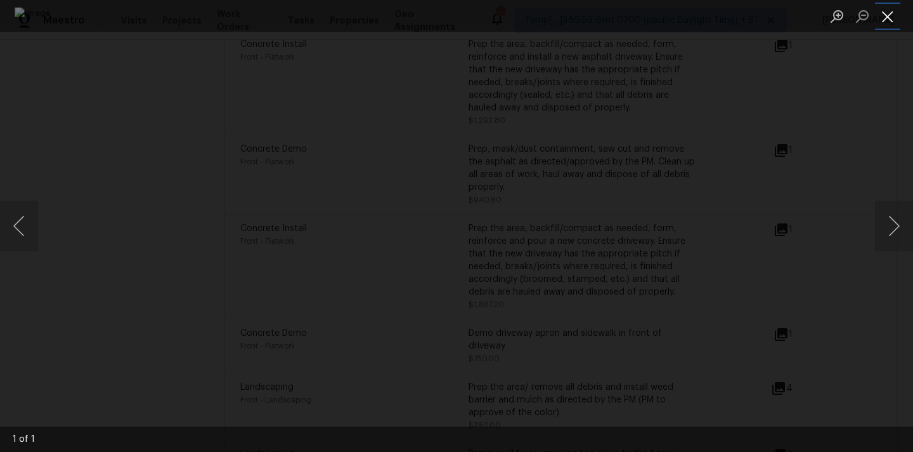
click at [887, 13] on button "Close lightbox" at bounding box center [887, 16] width 25 height 22
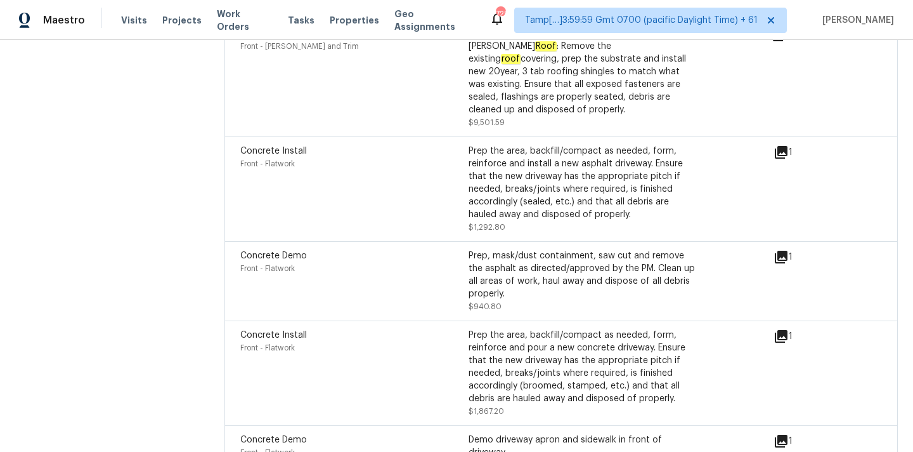
scroll to position [4179, 0]
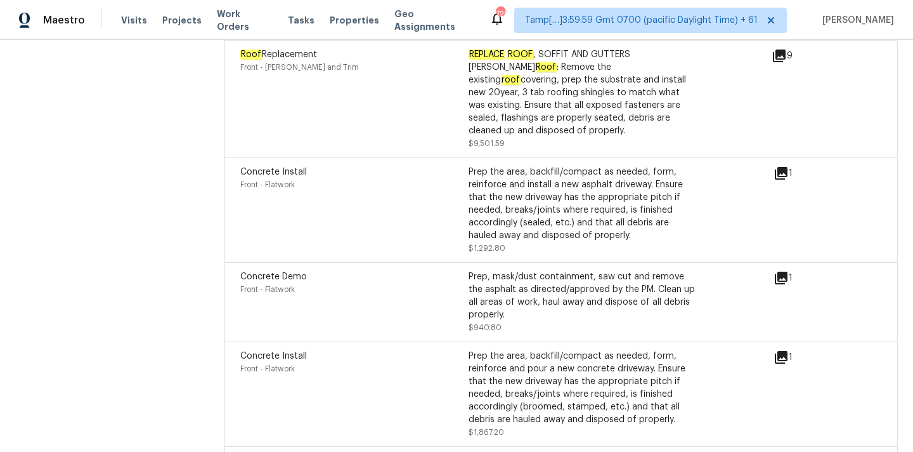
click at [778, 272] on icon at bounding box center [781, 278] width 13 height 13
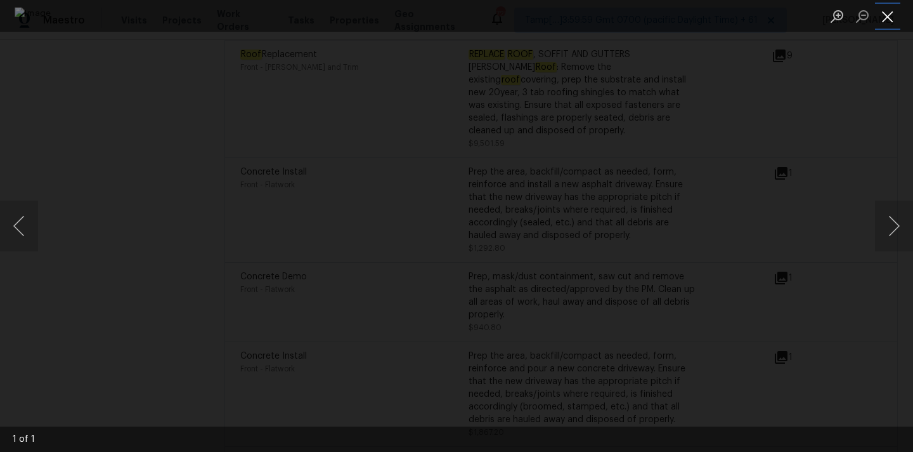
click at [884, 14] on button "Close lightbox" at bounding box center [887, 16] width 25 height 22
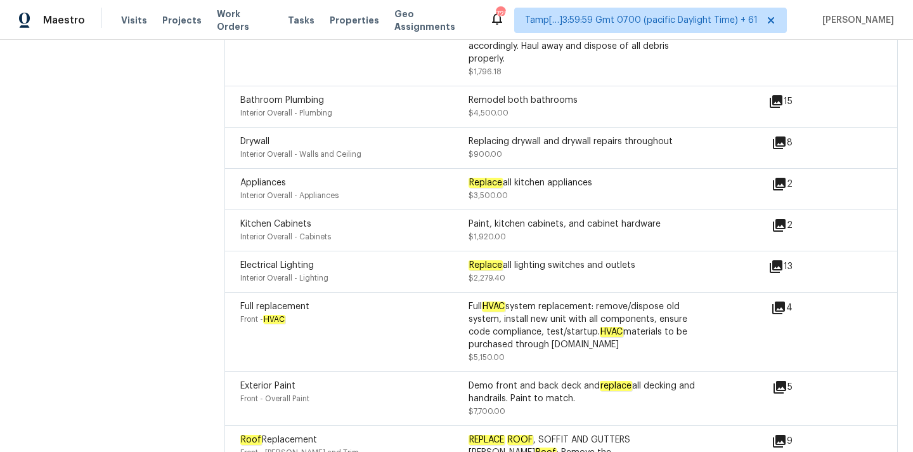
scroll to position [3793, 0]
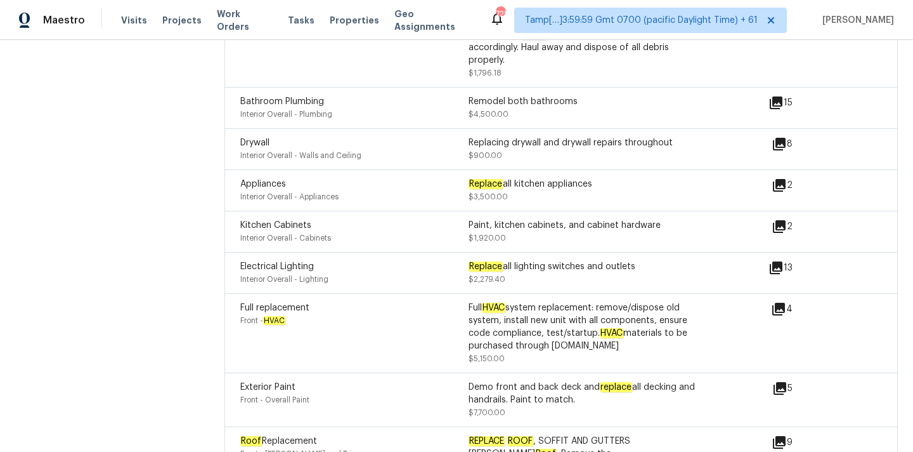
click at [781, 220] on icon at bounding box center [779, 226] width 13 height 13
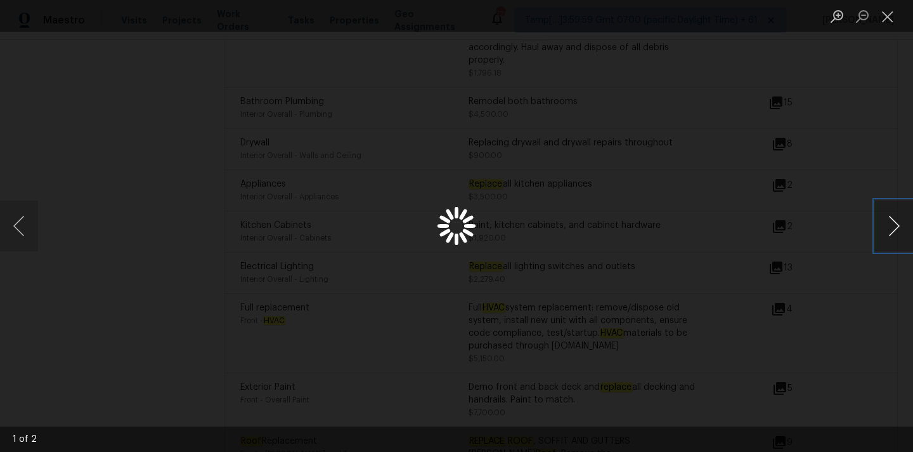
click at [895, 223] on button "Next image" at bounding box center [894, 225] width 38 height 51
click at [890, 17] on button "Close lightbox" at bounding box center [887, 16] width 25 height 22
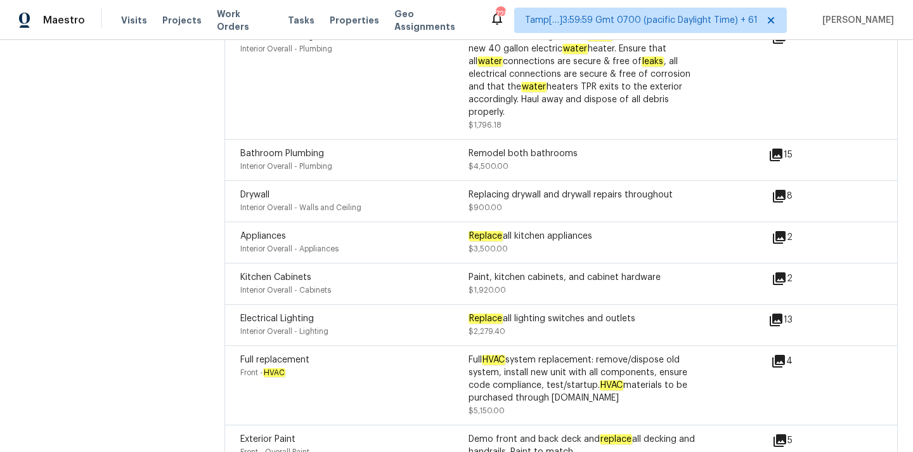
scroll to position [3738, 0]
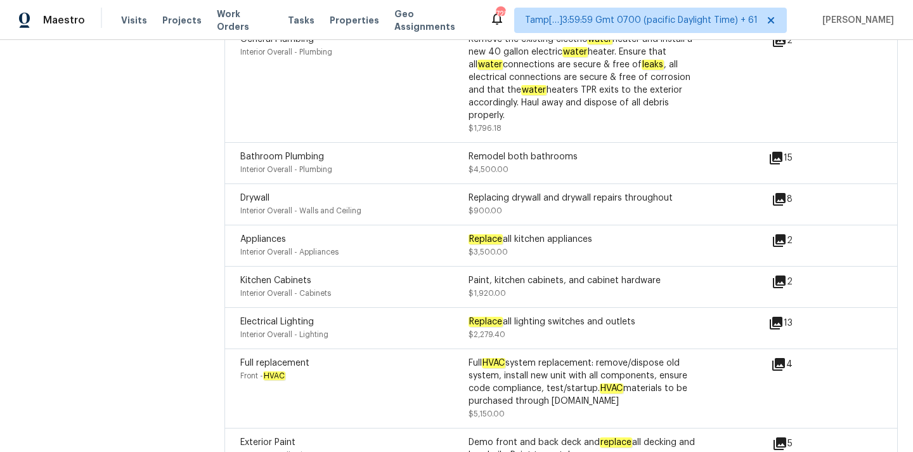
click at [787, 192] on icon at bounding box center [779, 199] width 15 height 15
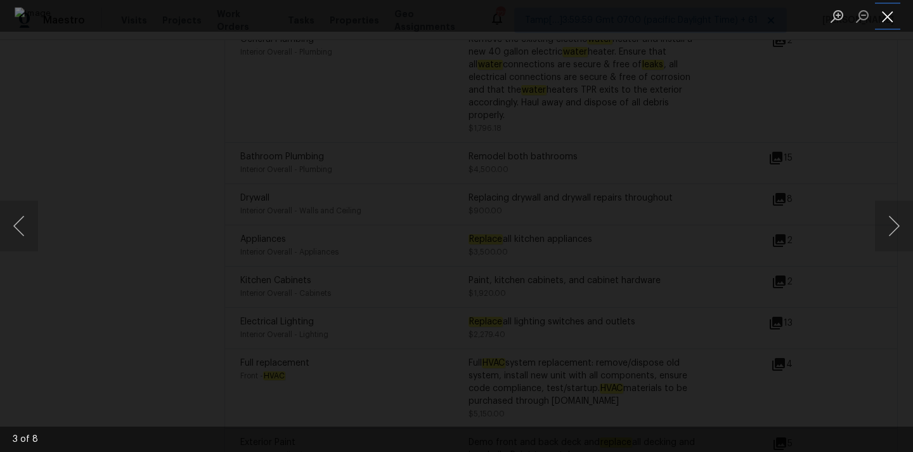
click at [889, 12] on button "Close lightbox" at bounding box center [887, 16] width 25 height 22
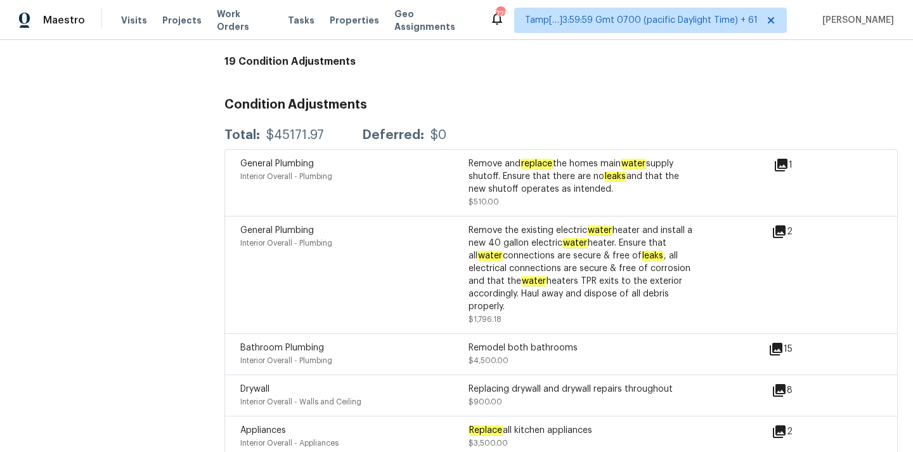
scroll to position [3540, 0]
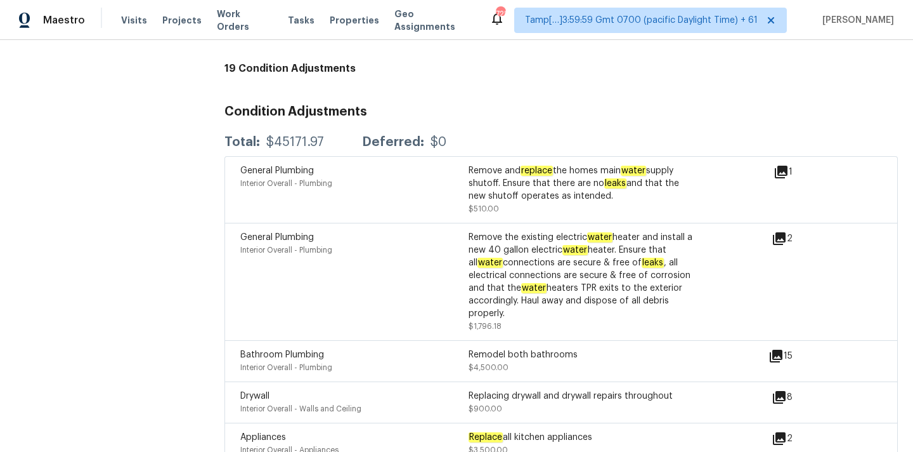
click at [785, 232] on icon at bounding box center [779, 238] width 13 height 13
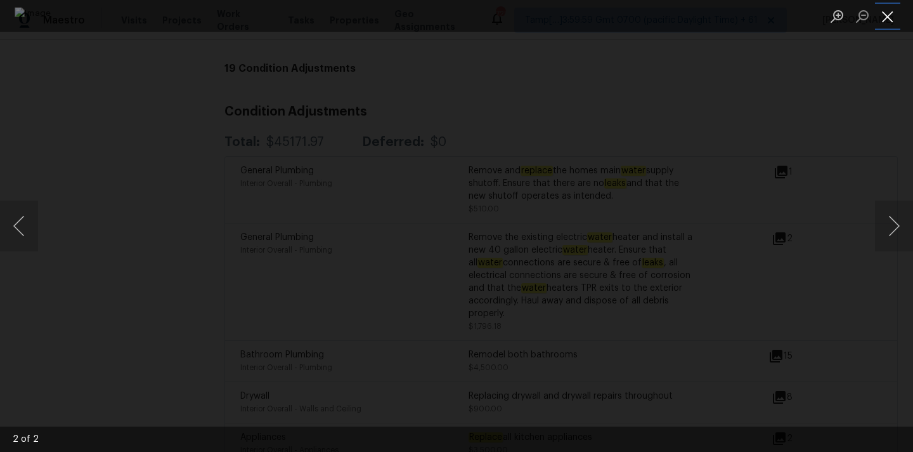
click at [889, 5] on button "Close lightbox" at bounding box center [887, 16] width 25 height 22
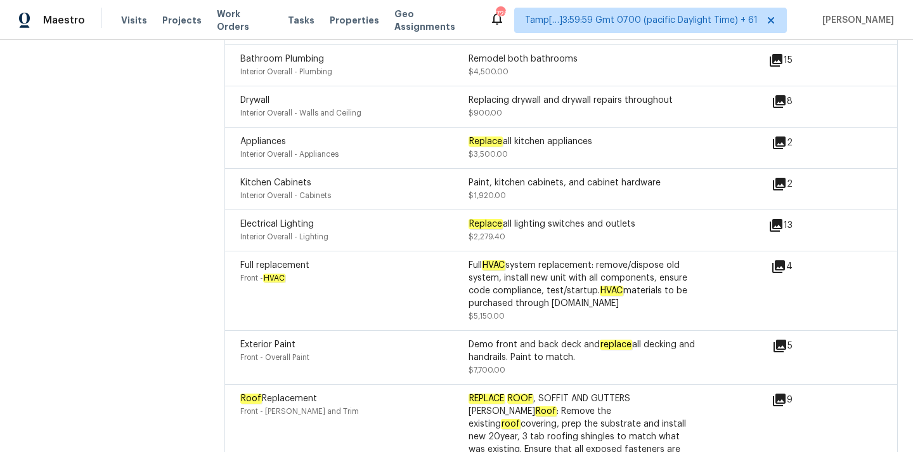
scroll to position [3830, 0]
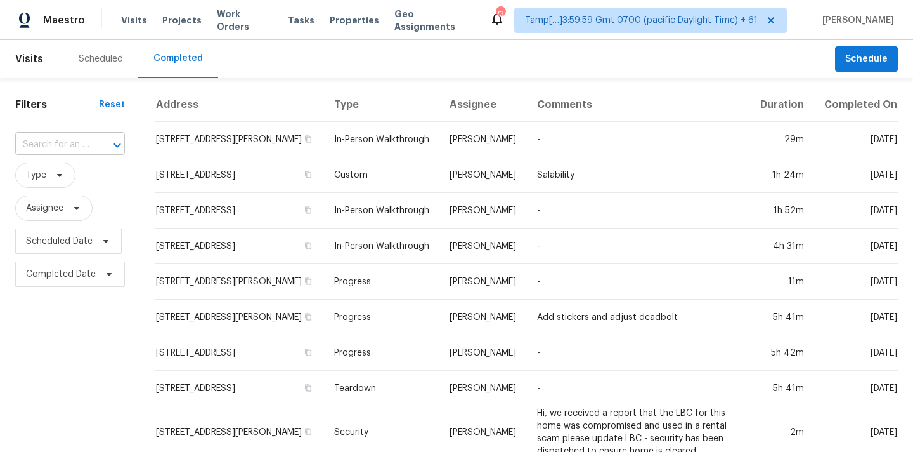
click at [48, 141] on input "text" at bounding box center [52, 145] width 74 height 20
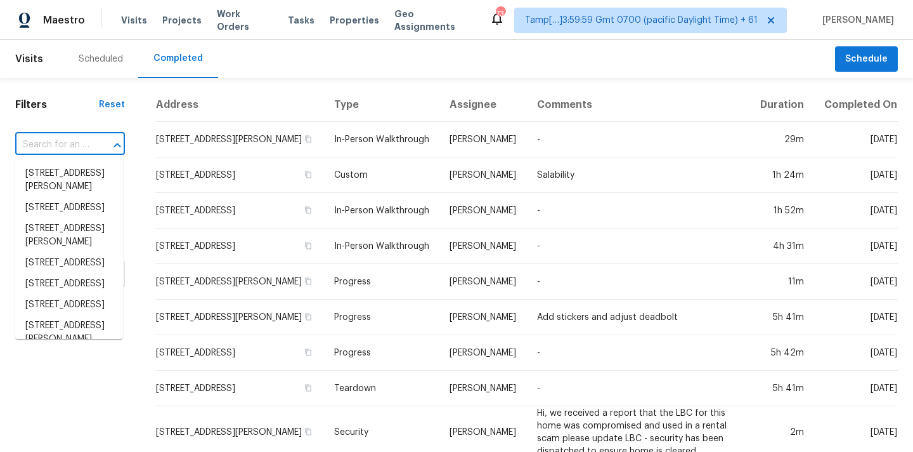
paste input "[STREET_ADDRESS][PERSON_NAME]"
type input "[STREET_ADDRESS][PERSON_NAME]"
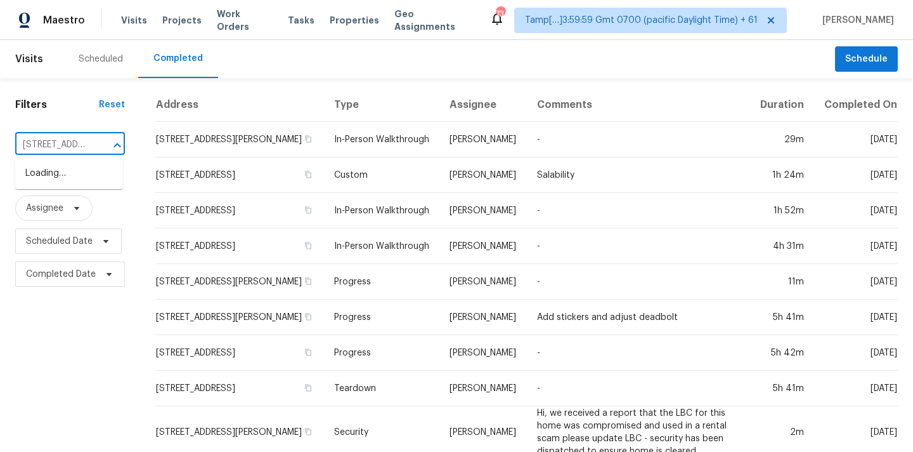
scroll to position [0, 89]
click at [54, 171] on li "[STREET_ADDRESS][PERSON_NAME]" at bounding box center [69, 180] width 108 height 34
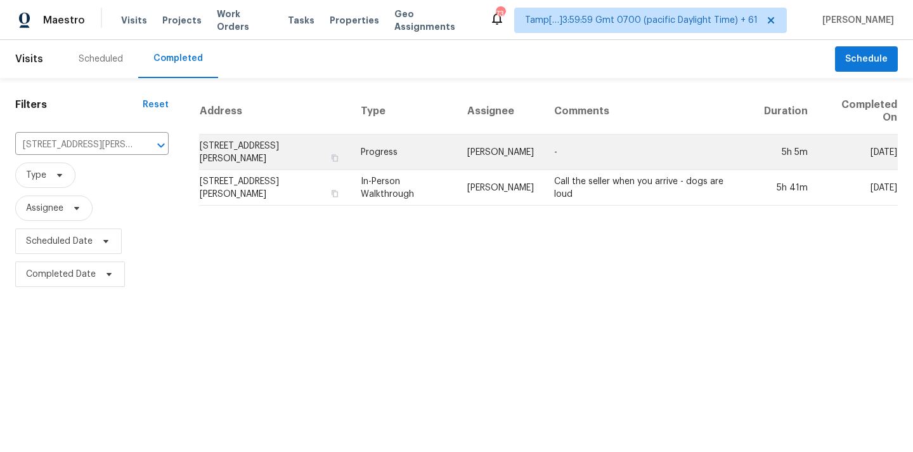
click at [398, 160] on td "Progress" at bounding box center [404, 152] width 107 height 36
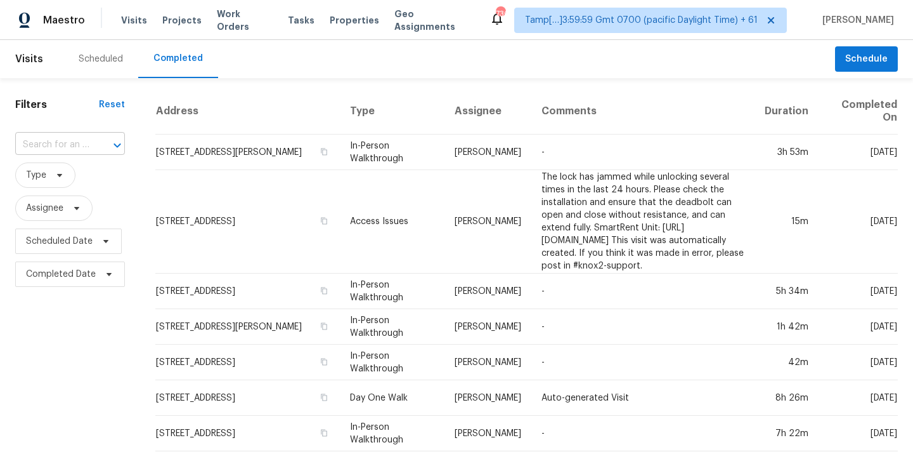
click at [51, 150] on input "text" at bounding box center [52, 145] width 74 height 20
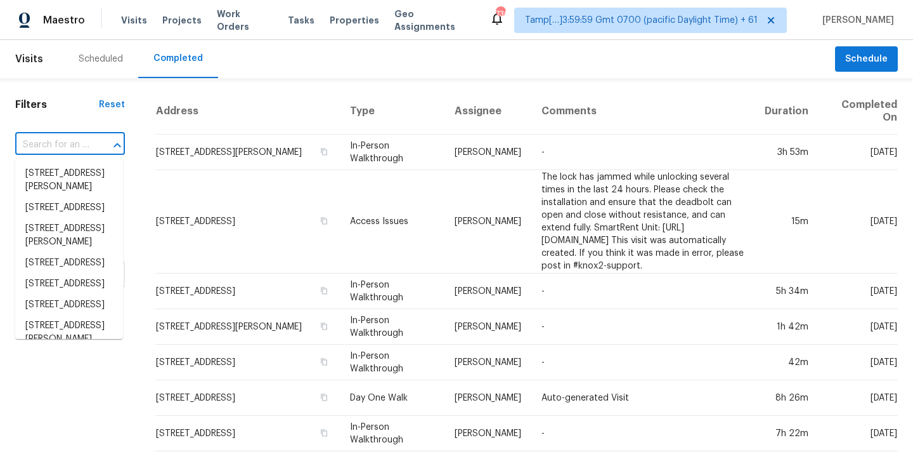
paste input "[STREET_ADDRESS][PERSON_NAME]"
type input "[STREET_ADDRESS][PERSON_NAME]"
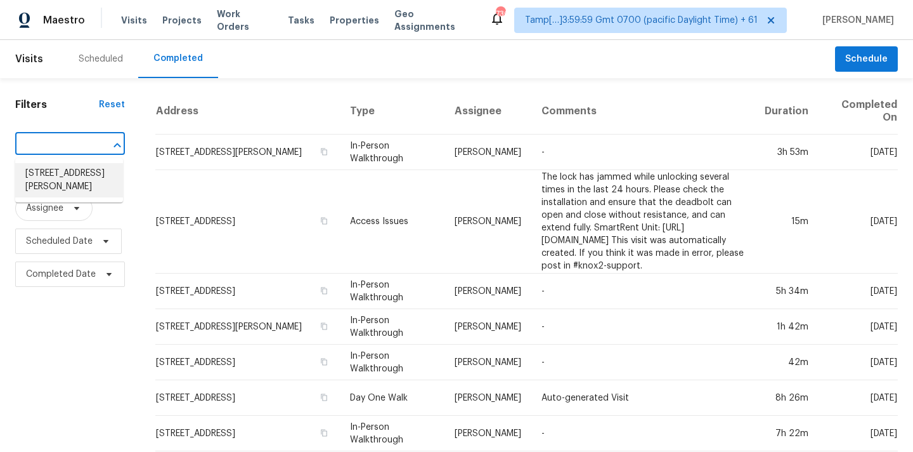
click at [58, 174] on li "5692 E Moira Rd, Florence, AZ 85132" at bounding box center [69, 180] width 108 height 34
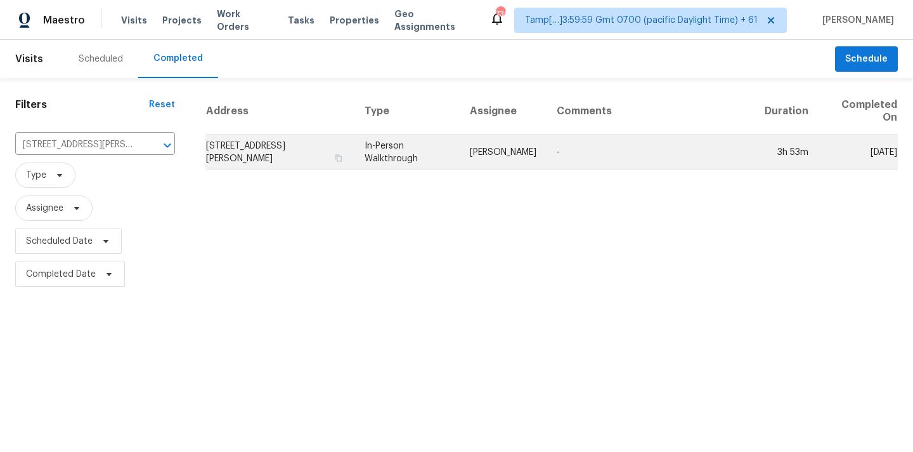
click at [398, 148] on td "In-Person Walkthrough" at bounding box center [407, 152] width 105 height 36
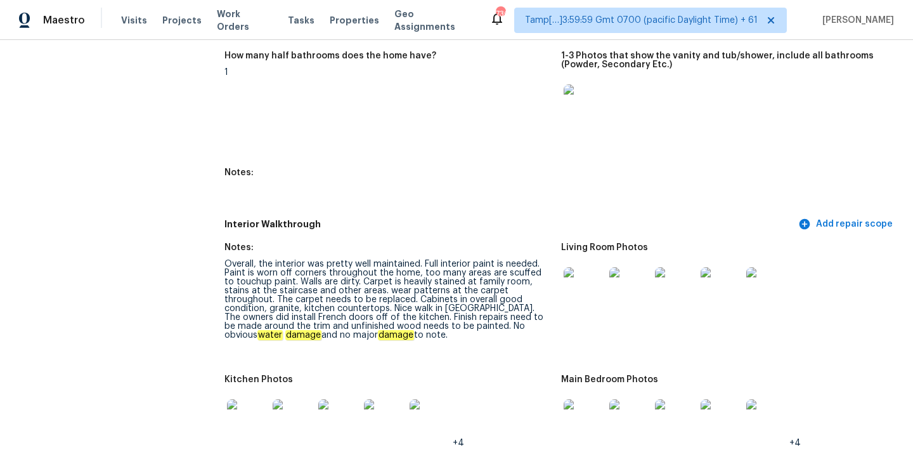
scroll to position [1438, 0]
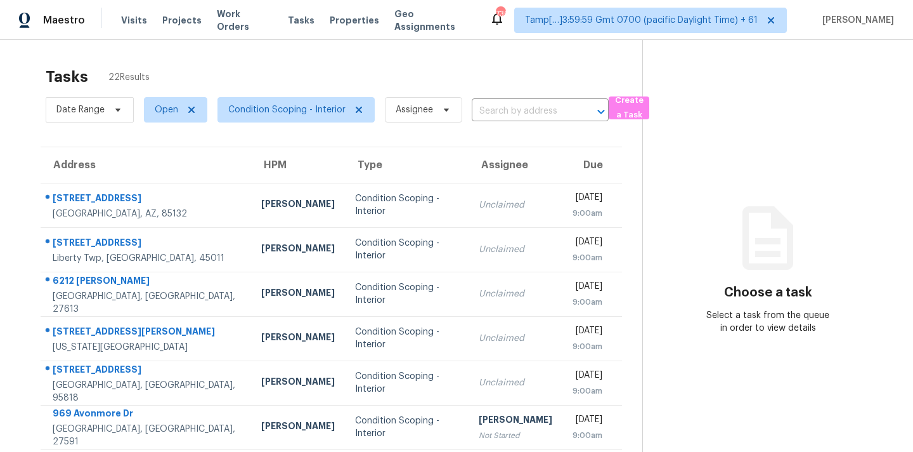
scroll to position [209, 0]
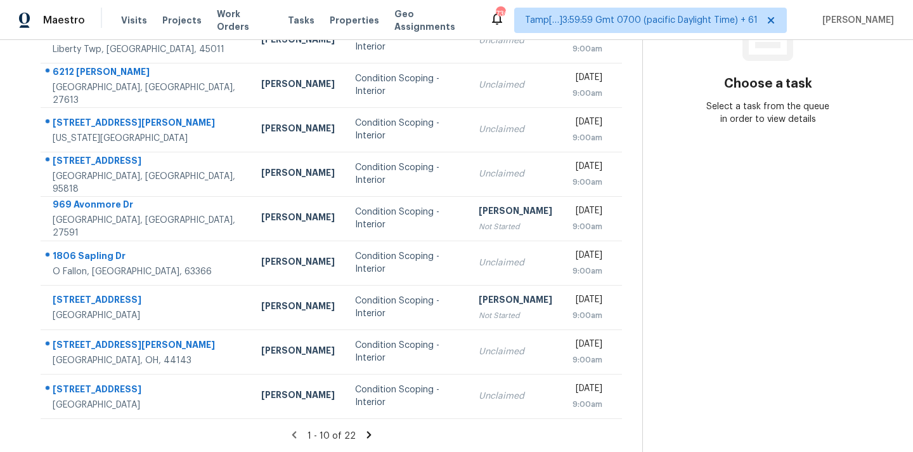
click at [368, 434] on icon at bounding box center [369, 434] width 4 height 7
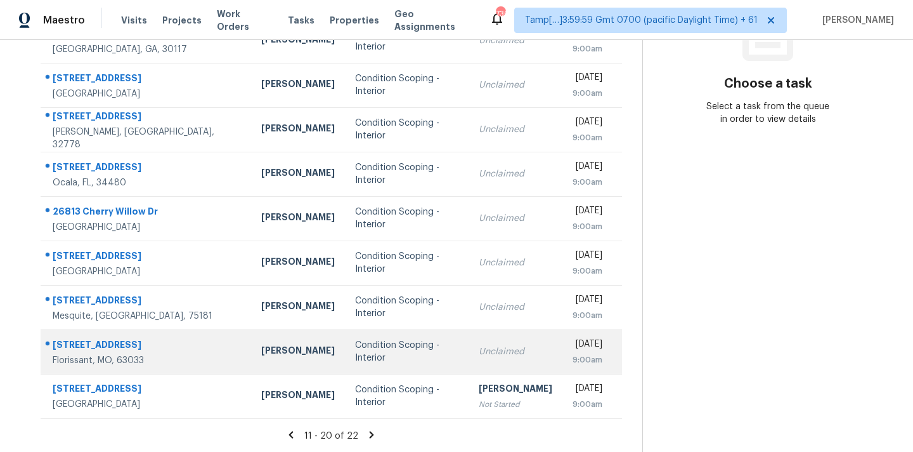
click at [469, 358] on td "Unclaimed" at bounding box center [516, 351] width 94 height 44
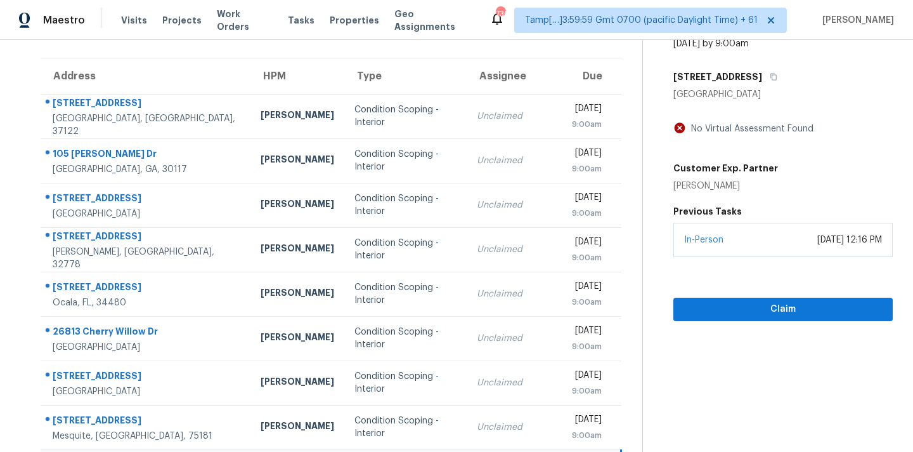
scroll to position [59, 0]
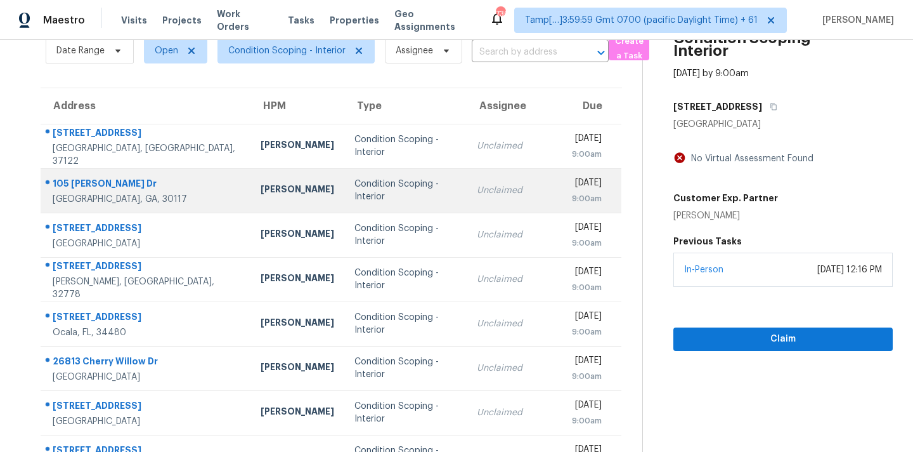
click at [467, 201] on td "Unclaimed" at bounding box center [514, 190] width 94 height 44
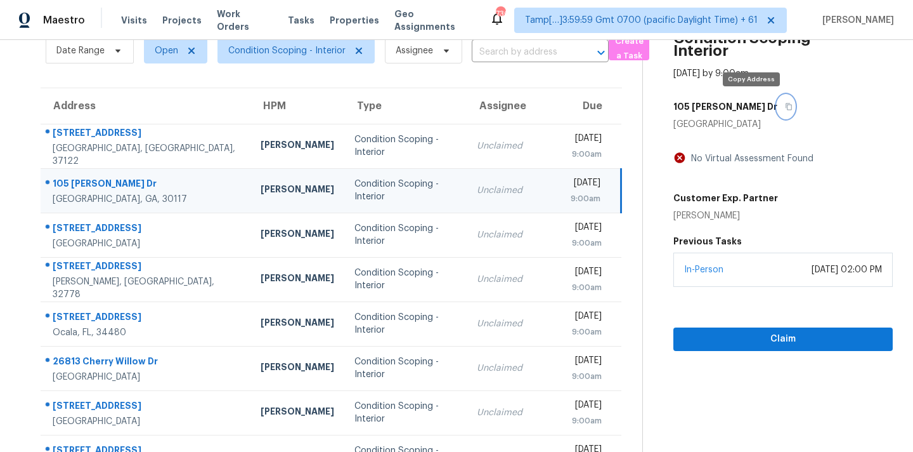
click at [785, 107] on icon "button" at bounding box center [789, 107] width 8 height 8
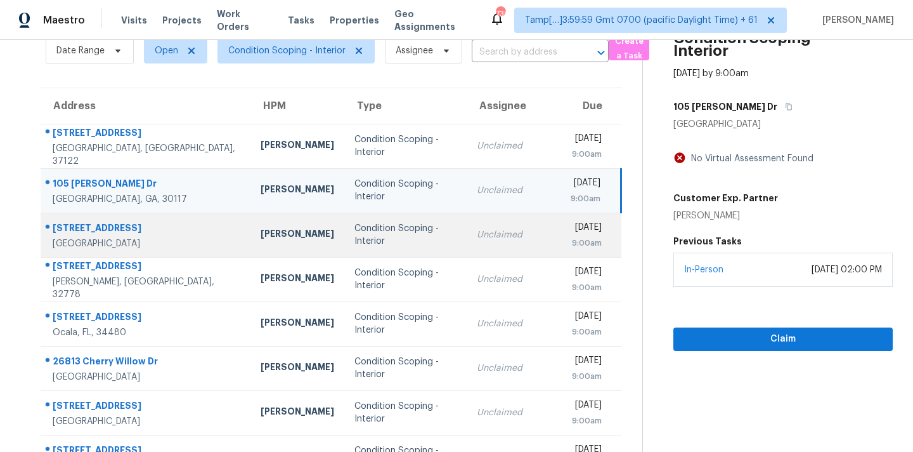
click at [467, 226] on td "Unclaimed" at bounding box center [514, 235] width 94 height 44
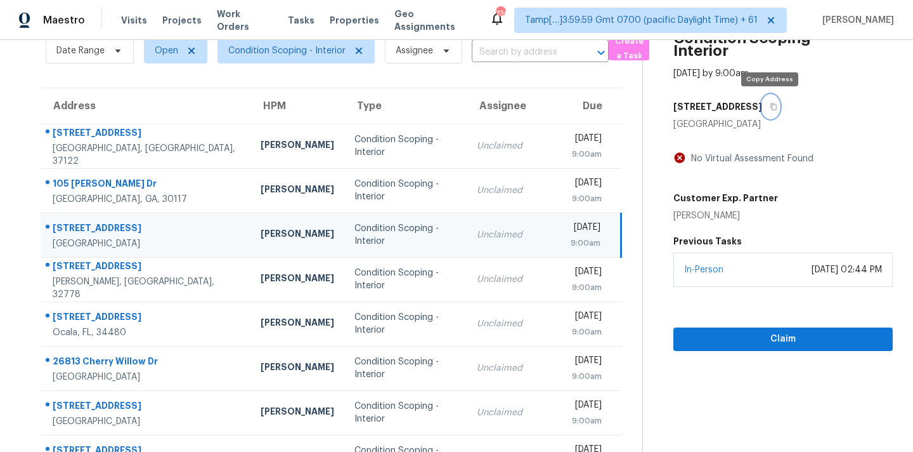
click at [773, 109] on icon "button" at bounding box center [774, 106] width 6 height 7
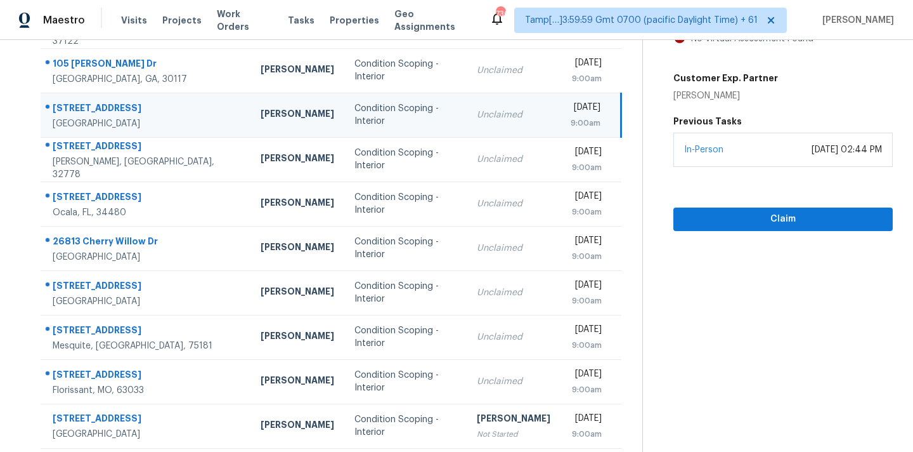
scroll to position [209, 0]
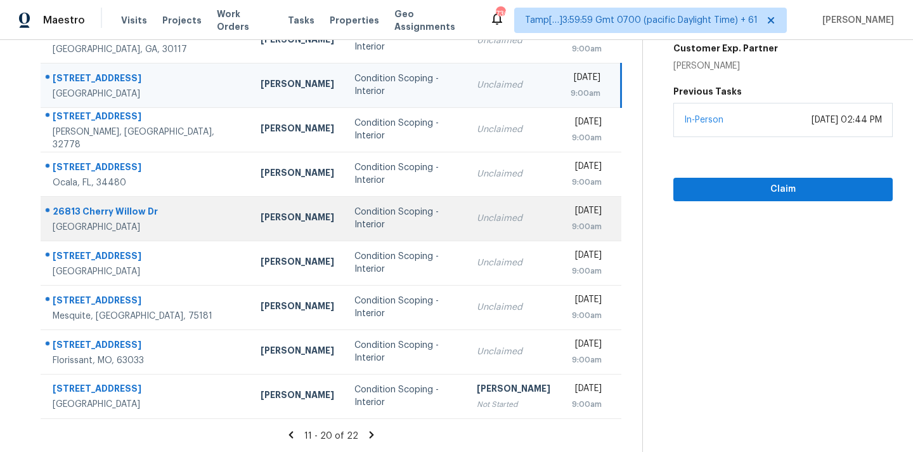
click at [406, 225] on td "Condition Scoping - Interior" at bounding box center [405, 218] width 122 height 44
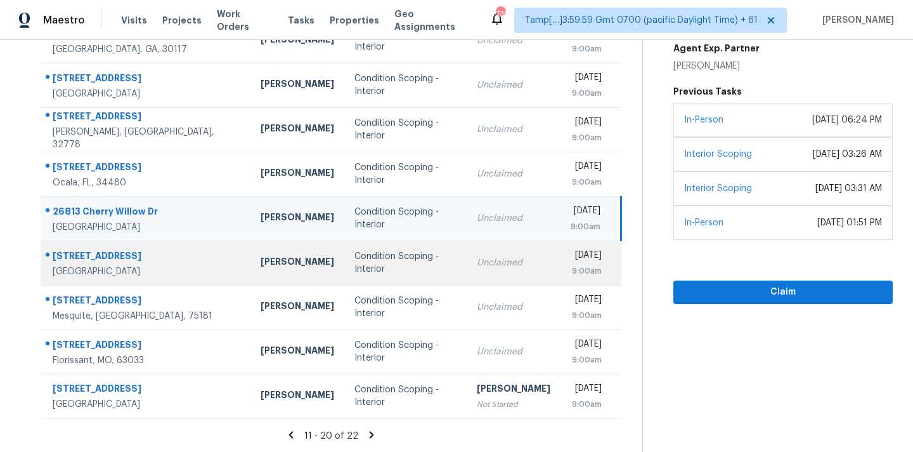
click at [477, 261] on div "Unclaimed" at bounding box center [514, 262] width 74 height 13
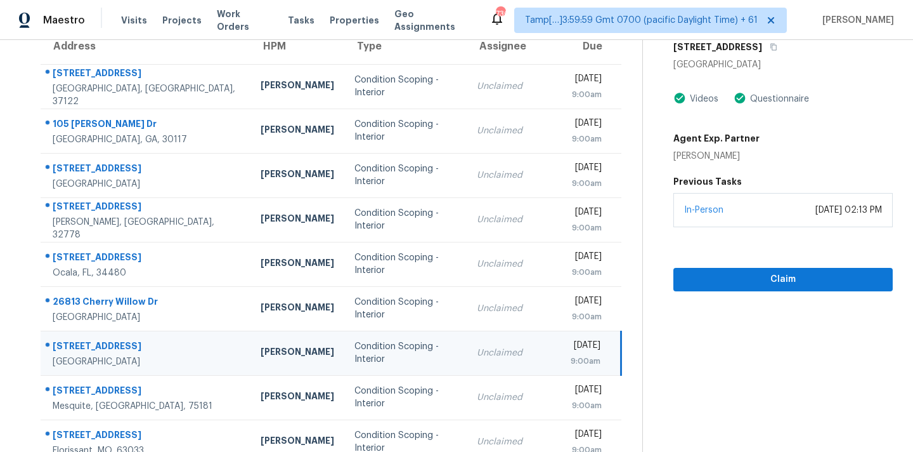
scroll to position [110, 0]
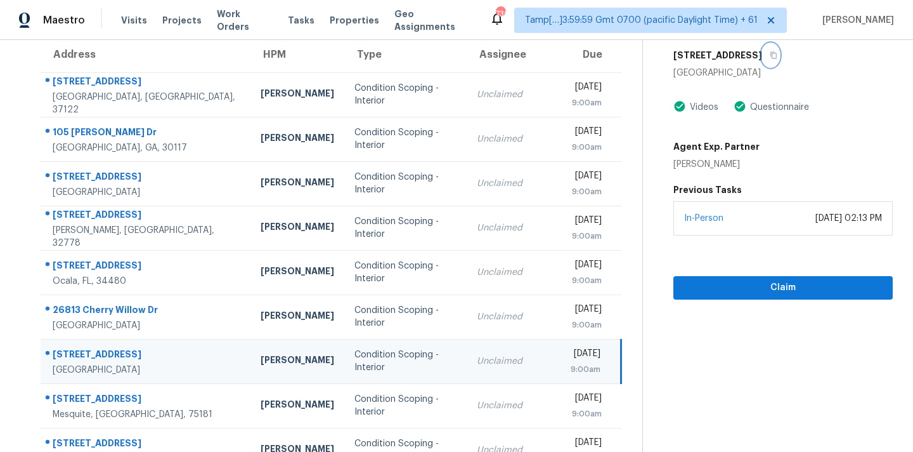
click at [771, 53] on icon "button" at bounding box center [774, 55] width 6 height 7
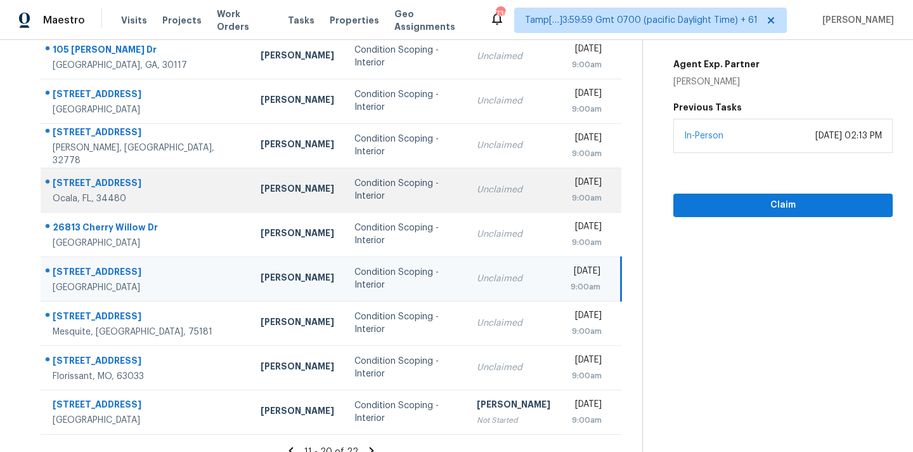
scroll to position [209, 0]
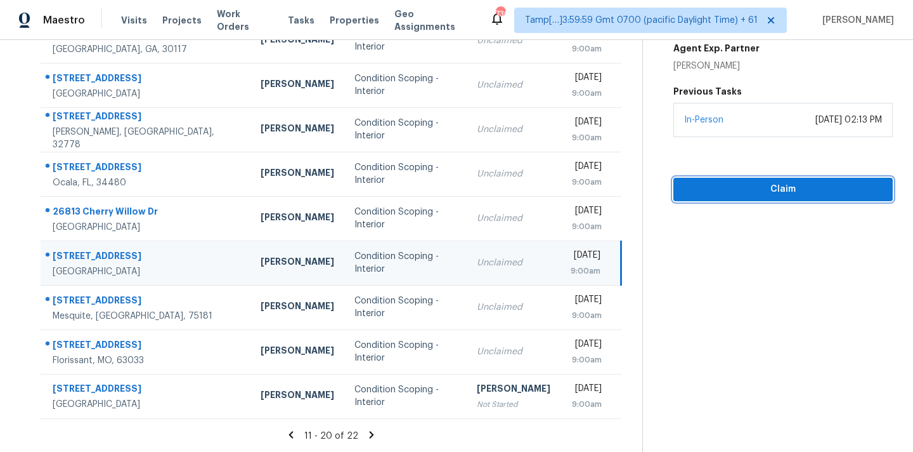
click at [719, 194] on span "Claim" at bounding box center [783, 189] width 199 height 16
click at [719, 194] on span "Start Assessment" at bounding box center [783, 189] width 199 height 16
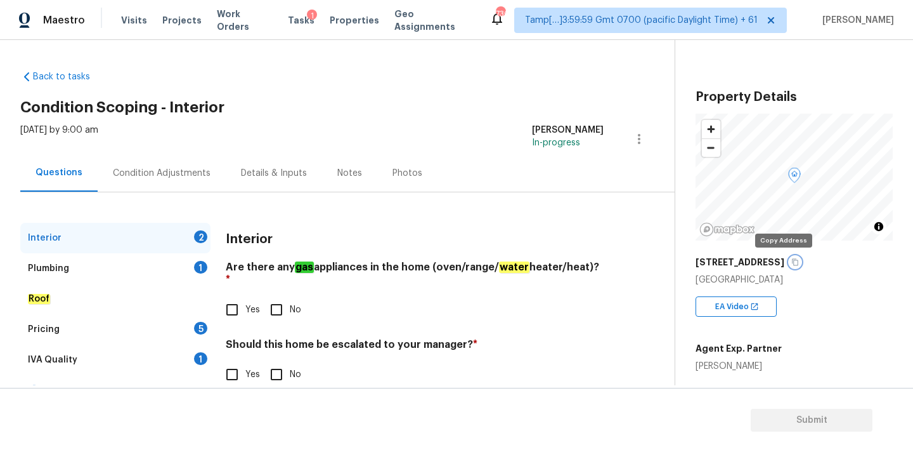
click at [792, 263] on icon "button" at bounding box center [795, 262] width 6 height 7
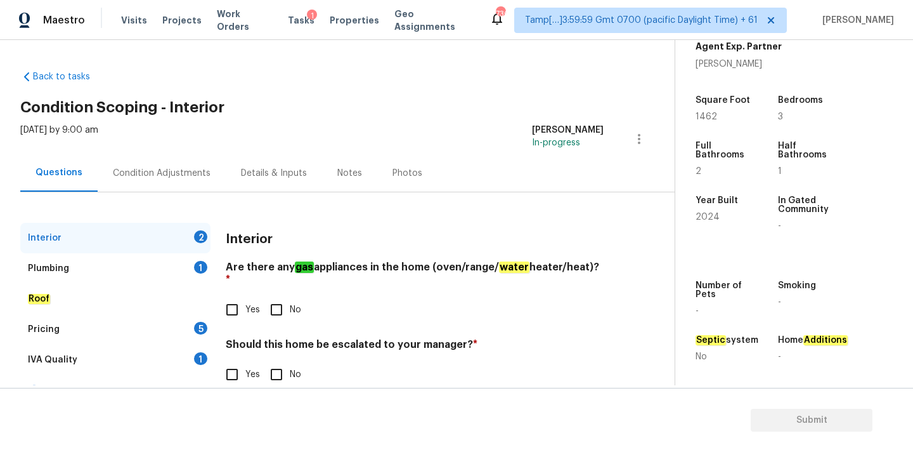
scroll to position [312, 0]
click at [285, 305] on input "No" at bounding box center [276, 309] width 27 height 27
checkbox input "true"
click at [280, 365] on input "No" at bounding box center [276, 374] width 27 height 27
checkbox input "true"
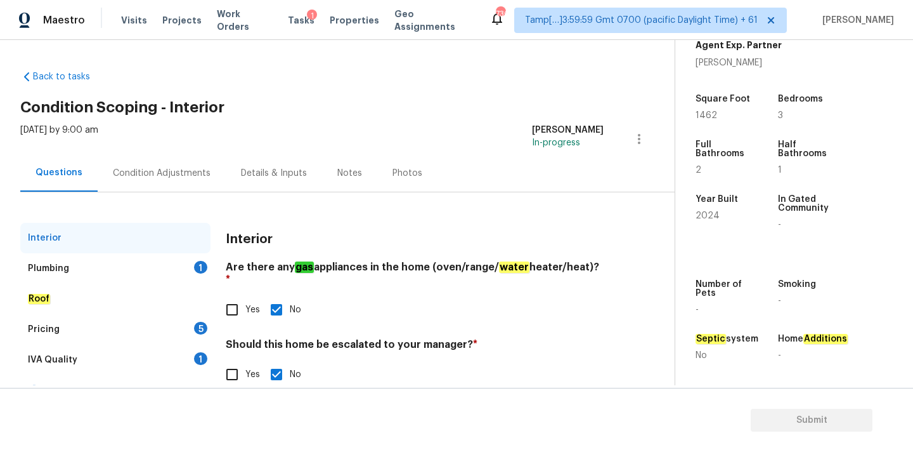
click at [192, 264] on div "Plumbing 1" at bounding box center [115, 268] width 190 height 30
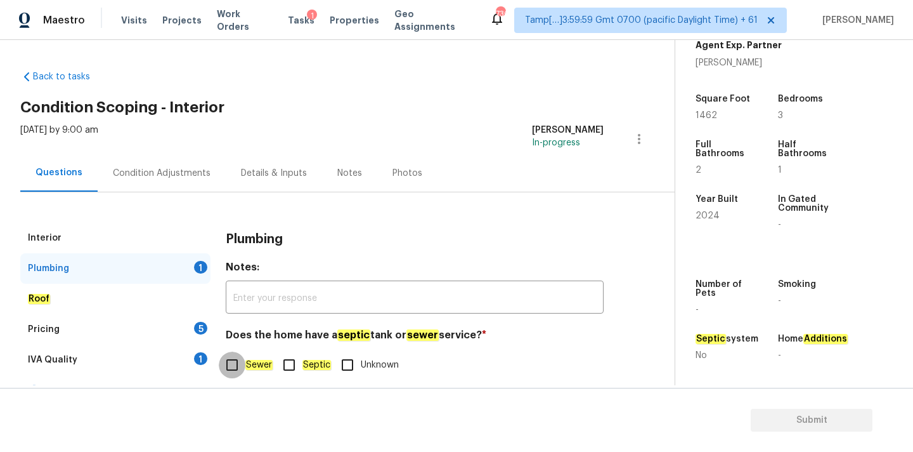
click at [242, 358] on input "Sewer" at bounding box center [232, 364] width 27 height 27
checkbox input "true"
click at [204, 358] on div "1" at bounding box center [200, 358] width 13 height 13
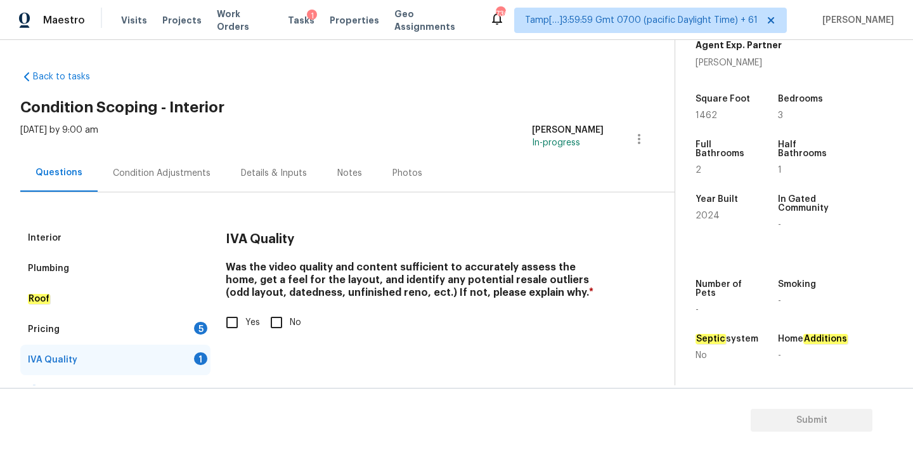
click at [252, 310] on label "Yes" at bounding box center [239, 322] width 41 height 27
click at [245, 310] on input "Yes" at bounding box center [232, 322] width 27 height 27
checkbox input "true"
click at [189, 339] on div "Pricing 5" at bounding box center [115, 329] width 190 height 30
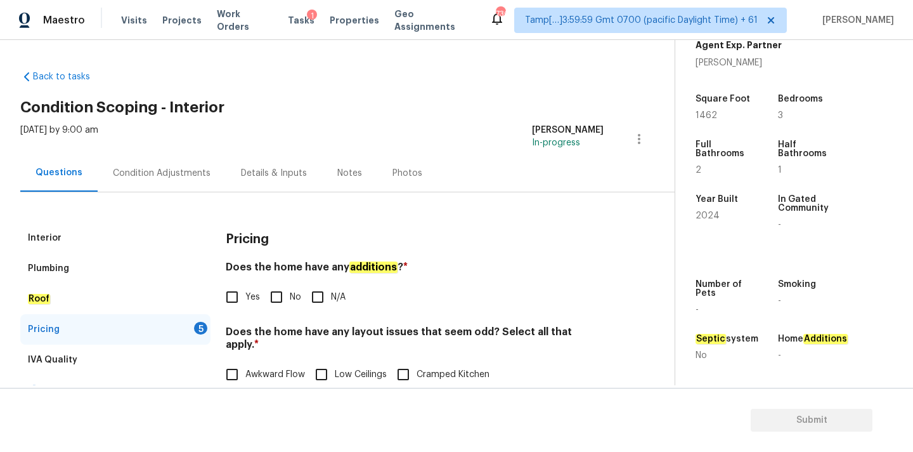
click at [270, 304] on input "No" at bounding box center [276, 297] width 27 height 27
checkbox input "true"
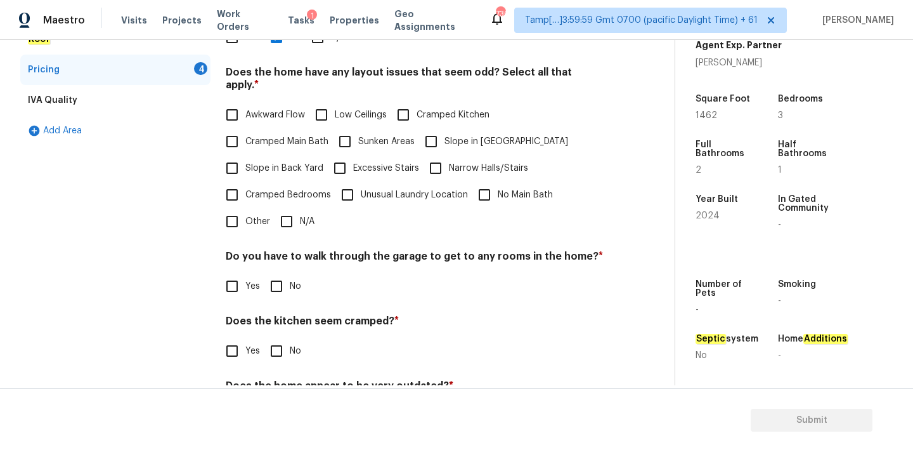
scroll to position [310, 0]
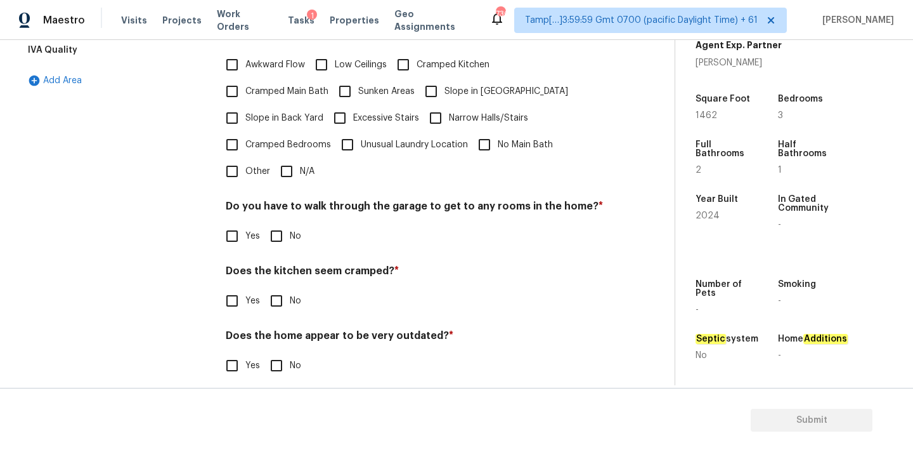
click at [291, 166] on input "N/A" at bounding box center [286, 171] width 27 height 27
checkbox input "true"
click at [279, 240] on div "Pricing Does the home have any additions ? * Yes No N/A Does the home have any …" at bounding box center [415, 154] width 378 height 482
click at [284, 223] on input "No" at bounding box center [276, 236] width 27 height 27
checkbox input "true"
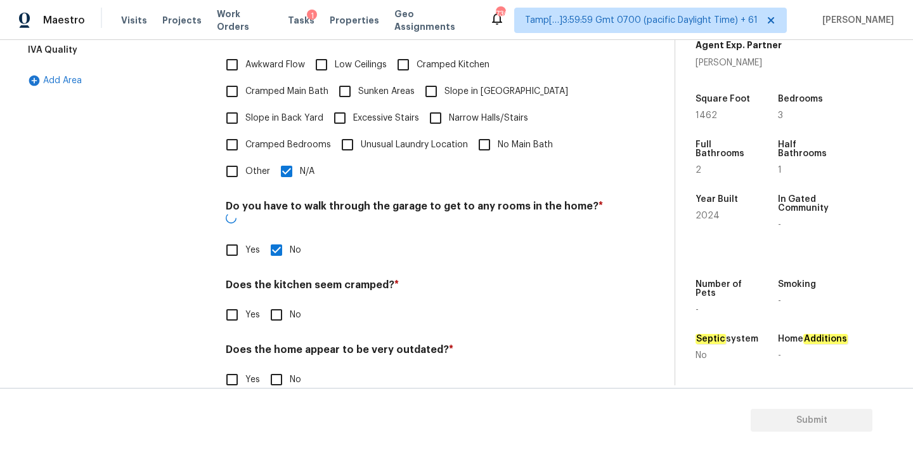
click at [283, 301] on input "No" at bounding box center [276, 314] width 27 height 27
checkbox input "true"
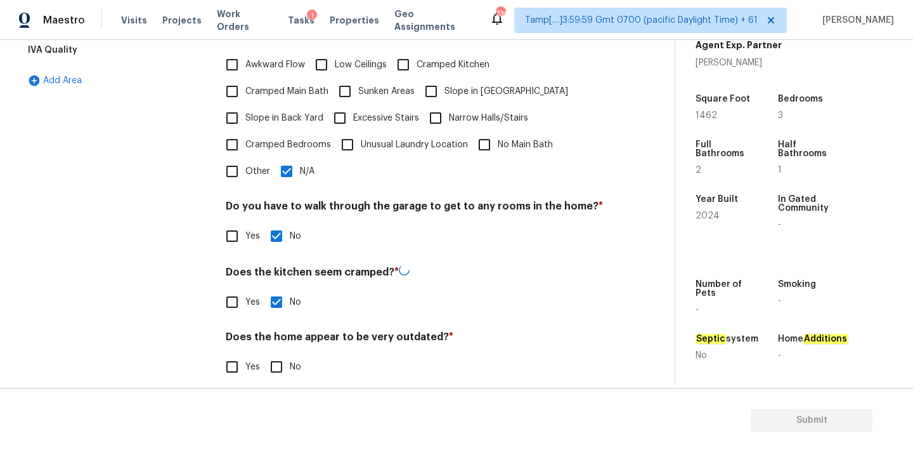
click at [283, 353] on input "No" at bounding box center [276, 366] width 27 height 27
checkbox input "true"
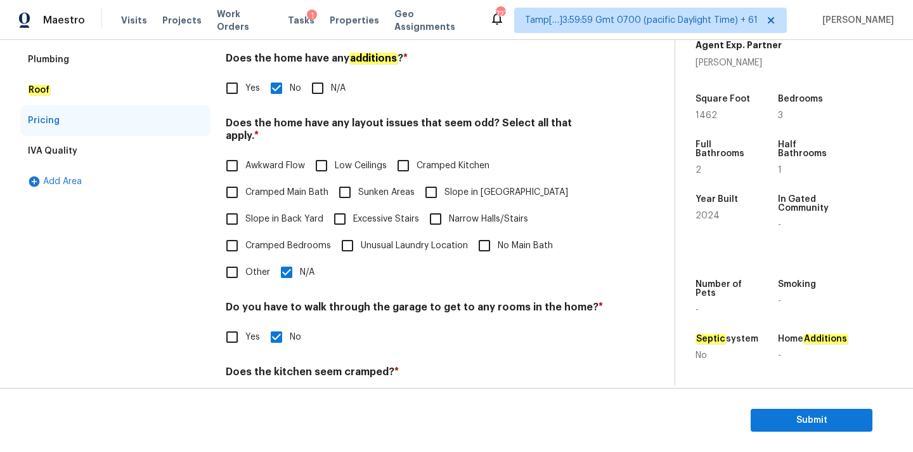
scroll to position [0, 0]
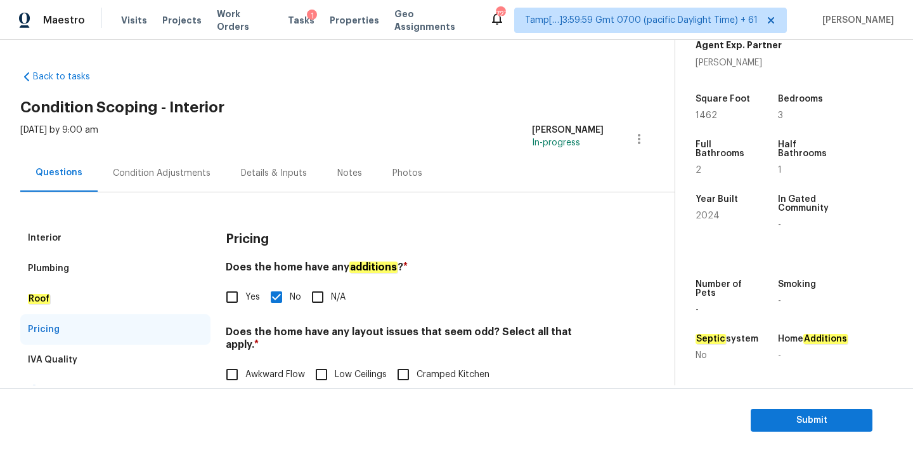
click at [202, 174] on div "Condition Adjustments" at bounding box center [162, 173] width 98 height 13
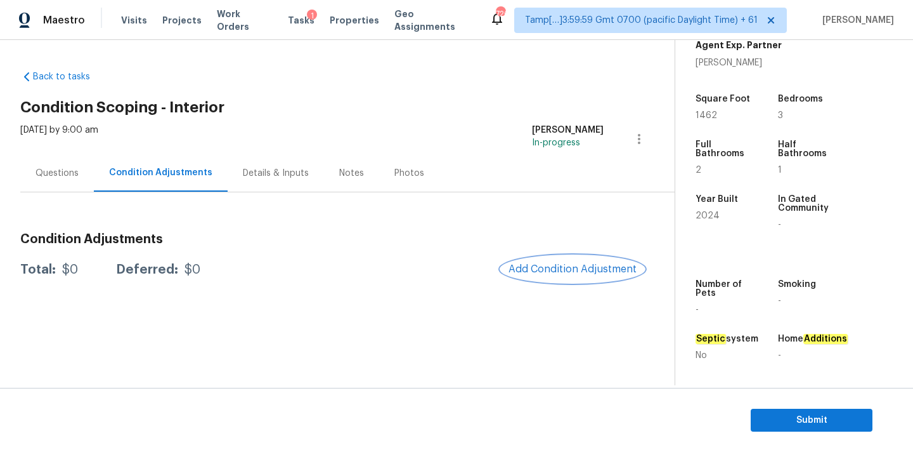
click at [520, 263] on span "Add Condition Adjustment" at bounding box center [573, 268] width 128 height 11
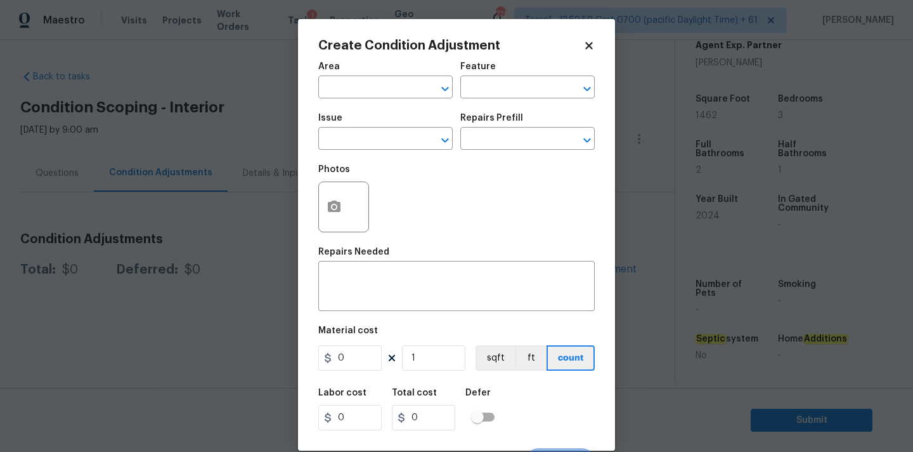
click at [337, 100] on span "Area ​" at bounding box center [385, 80] width 134 height 51
click at [358, 83] on input "text" at bounding box center [367, 89] width 99 height 20
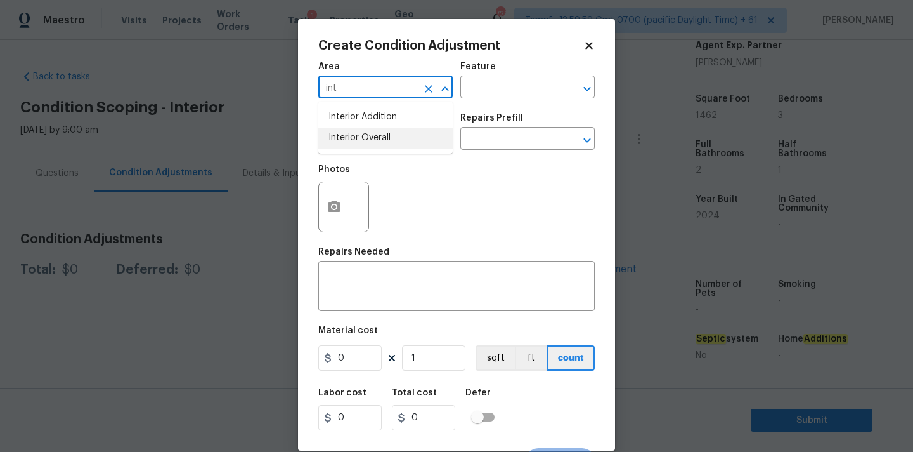
click at [365, 137] on li "Interior Overall" at bounding box center [385, 138] width 134 height 21
type input "Interior Overall"
click at [365, 141] on input "text" at bounding box center [367, 140] width 99 height 20
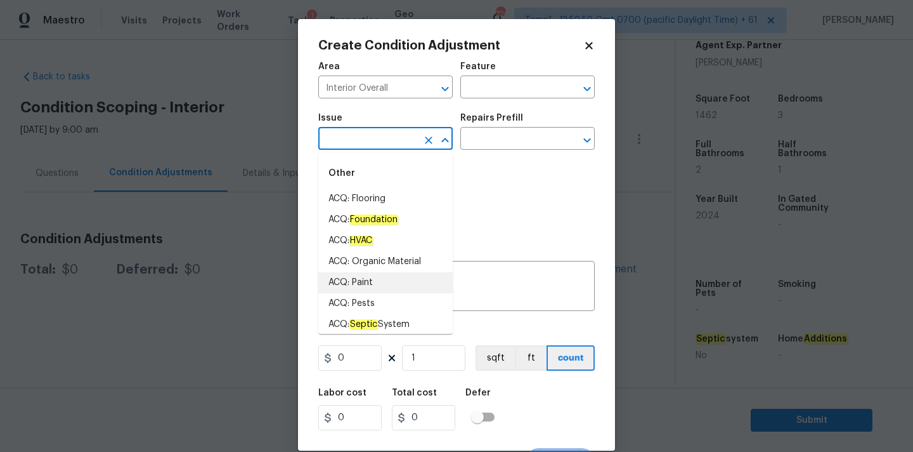
click at [367, 285] on li "ACQ: Paint" at bounding box center [385, 282] width 134 height 21
type input "ACQ: Paint"
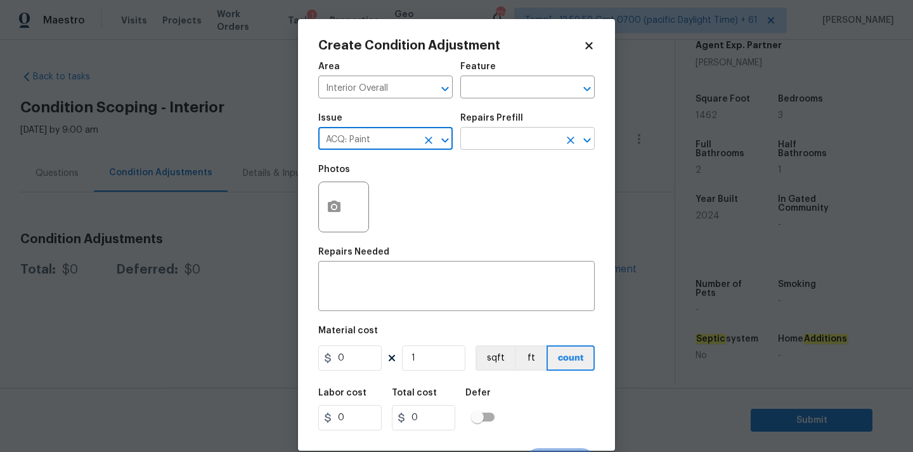
click at [484, 143] on input "text" at bounding box center [510, 140] width 99 height 20
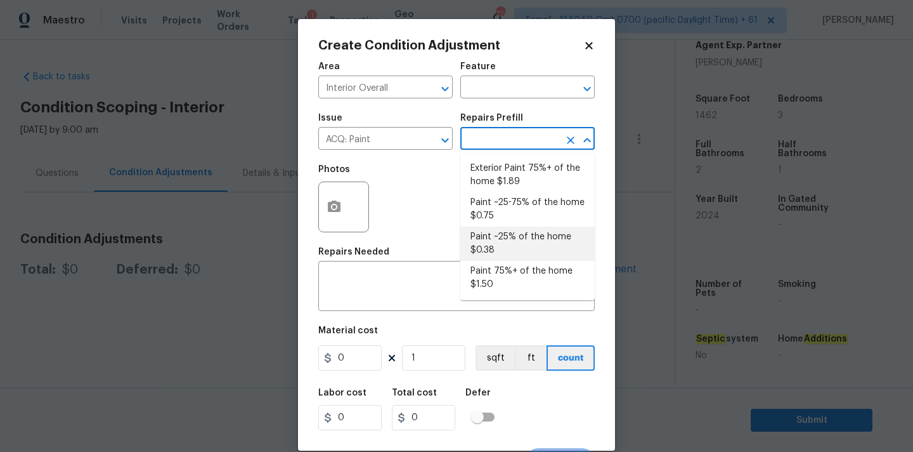
click at [484, 242] on li "Paint ~25% of the home $0.38" at bounding box center [528, 243] width 134 height 34
type input "Acquisition"
type textarea "Acquisition Scope: ~25% of the home needs interior paint"
type input "0.38"
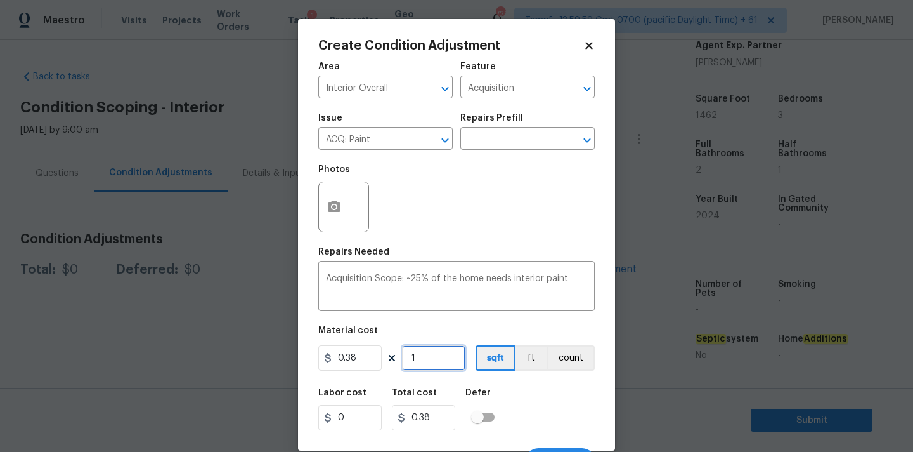
click at [442, 358] on input "1" at bounding box center [433, 357] width 63 height 25
type input "14"
type input "5.32"
type input "146"
type input "55.48"
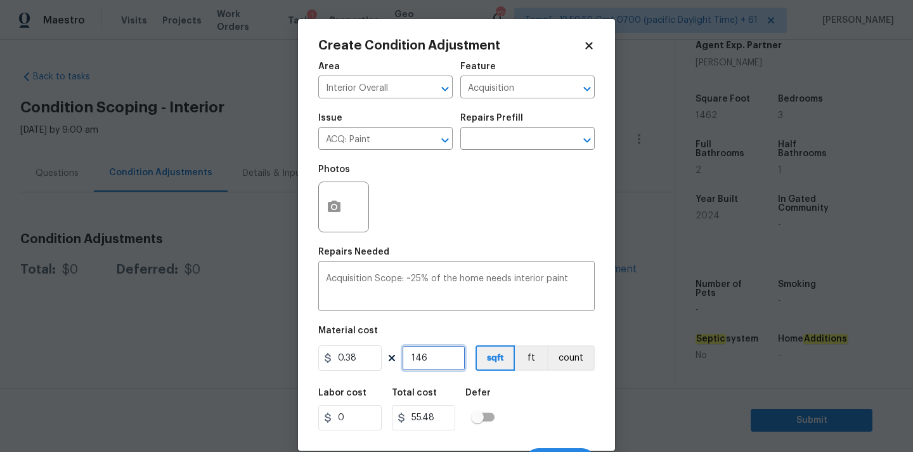
type input "1462"
type input "555.56"
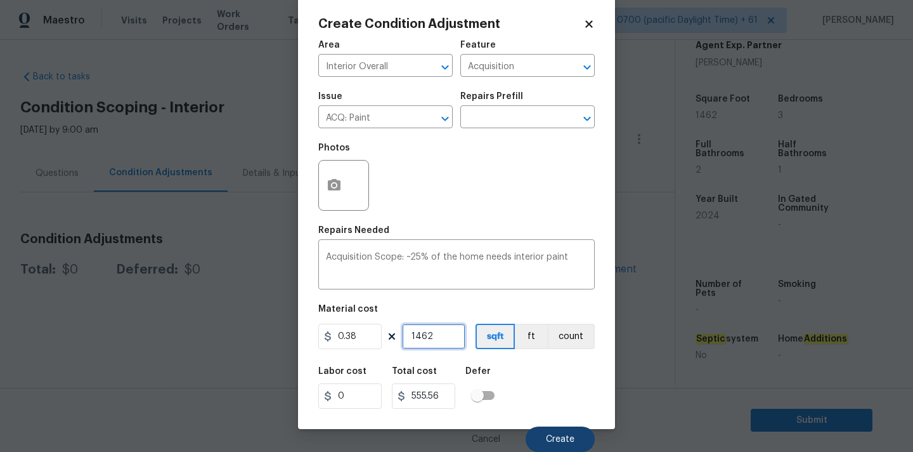
type input "1462"
click at [551, 442] on span "Create" at bounding box center [560, 440] width 29 height 10
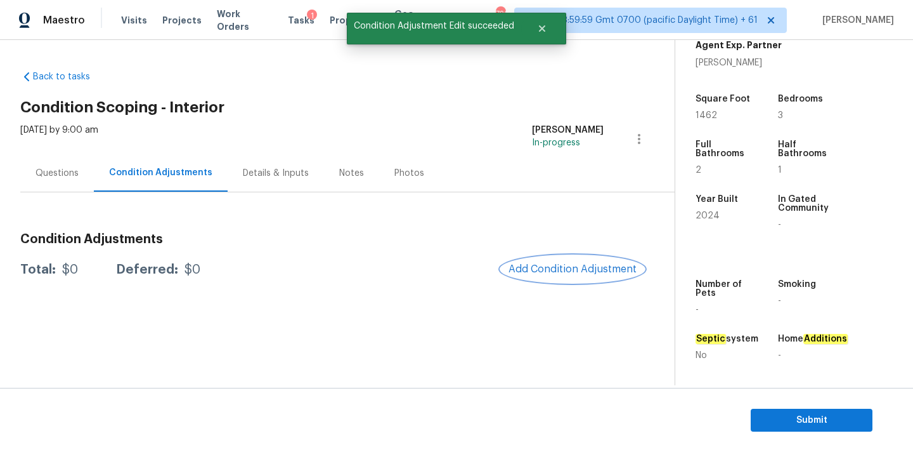
scroll to position [0, 0]
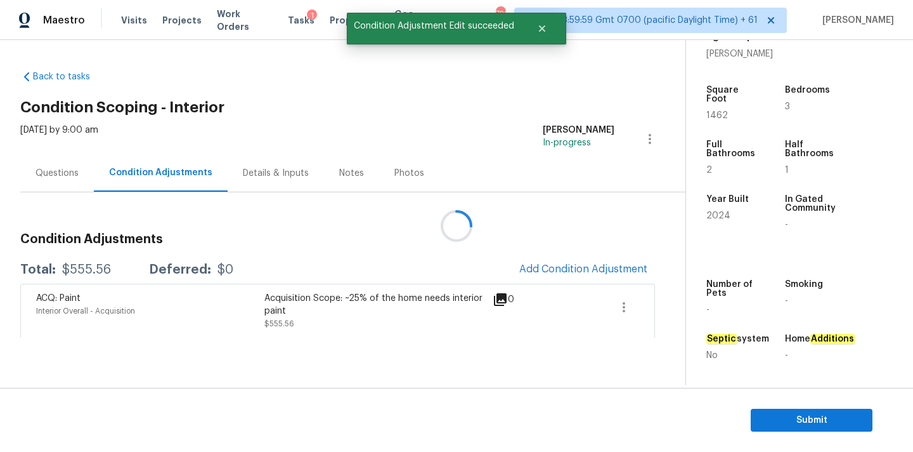
click at [536, 272] on div at bounding box center [456, 226] width 913 height 452
click at [534, 273] on span "Add Condition Adjustment" at bounding box center [584, 268] width 128 height 11
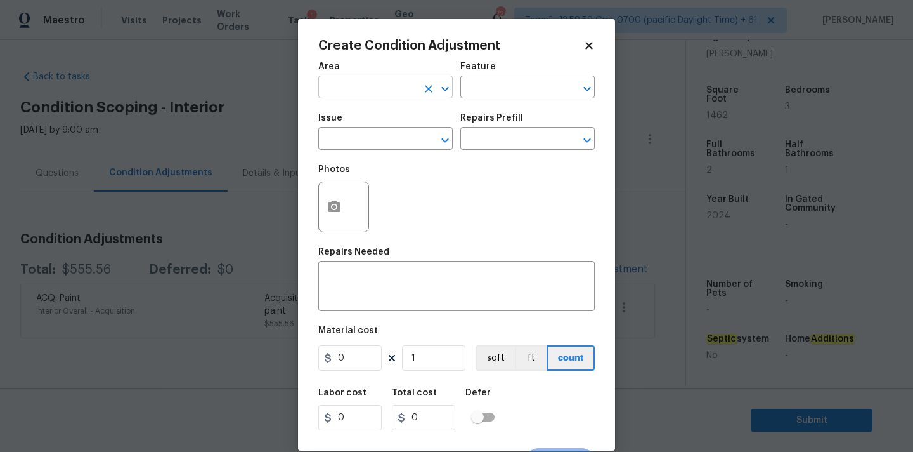
click at [334, 84] on input "text" at bounding box center [367, 89] width 99 height 20
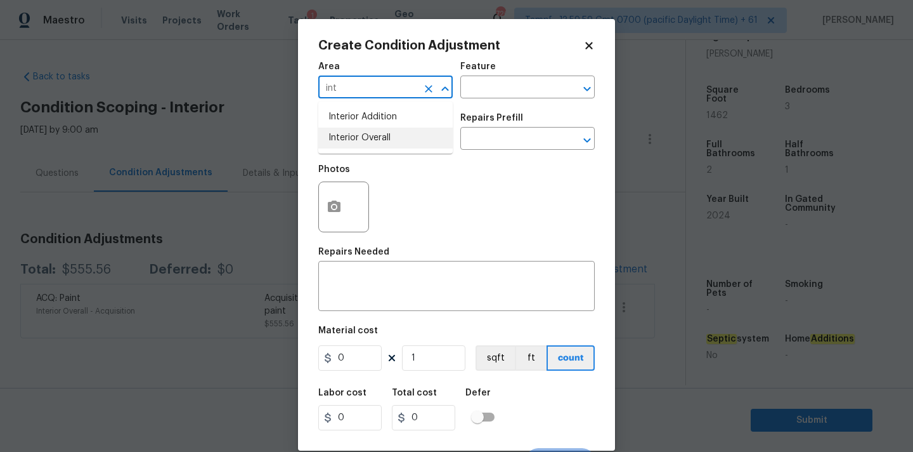
click at [334, 132] on li "Interior Overall" at bounding box center [385, 138] width 134 height 21
type input "Interior Overall"
click at [351, 135] on input "text" at bounding box center [367, 140] width 99 height 20
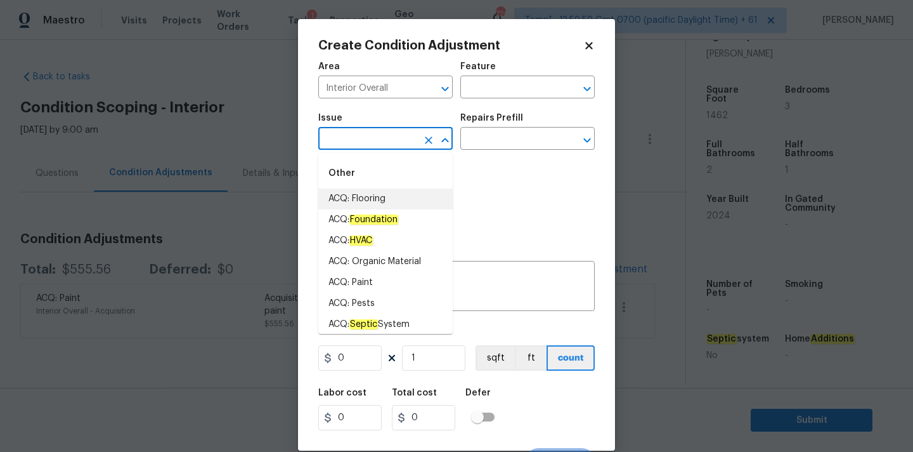
click at [366, 191] on li "ACQ: Flooring" at bounding box center [385, 198] width 134 height 21
type input "ACQ: Flooring"
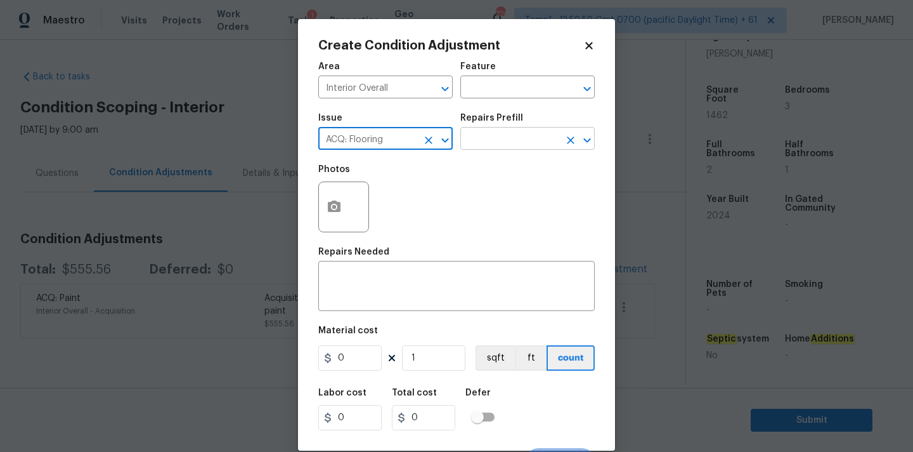
click at [521, 139] on input "text" at bounding box center [510, 140] width 99 height 20
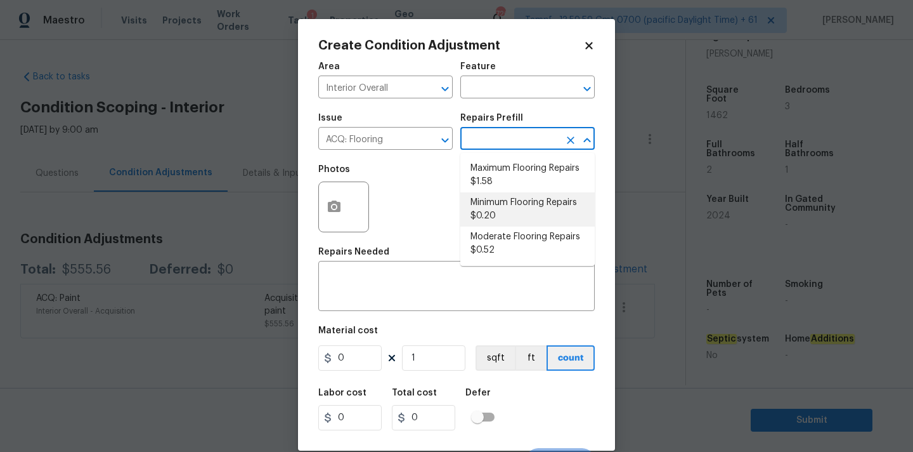
click at [502, 211] on li "Minimum Flooring Repairs $0.20" at bounding box center [528, 209] width 134 height 34
type input "Acquisition"
type textarea "Acquisition Scope: Minimum flooring repairs"
type input "0.2"
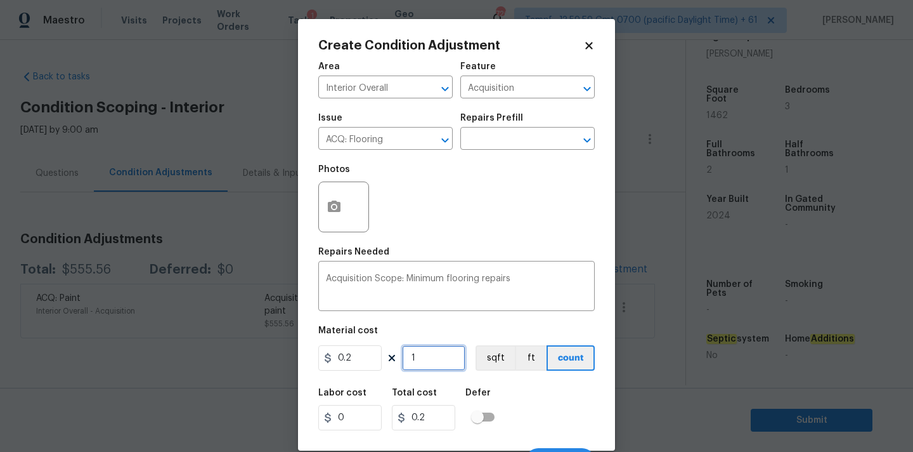
click at [438, 363] on input "1" at bounding box center [433, 357] width 63 height 25
type input "14"
type input "2.8"
type input "146"
type input "29.2"
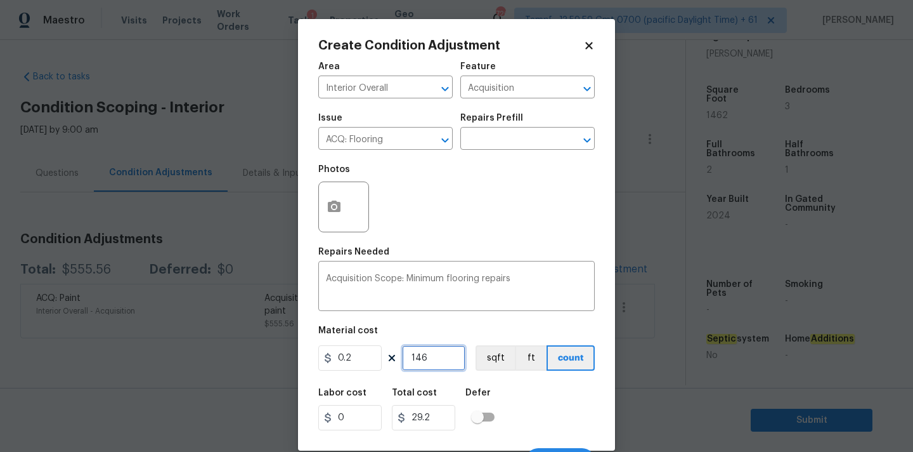
type input "1462"
type input "292.4"
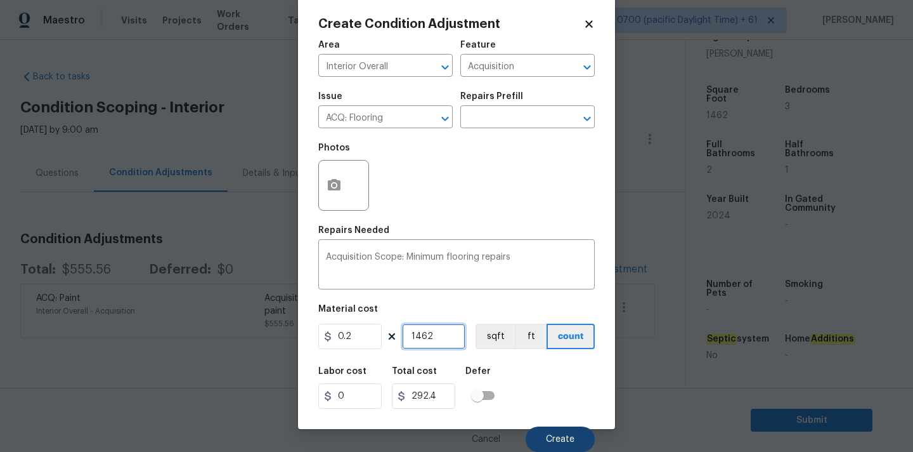
type input "1462"
click at [559, 432] on button "Create" at bounding box center [560, 438] width 69 height 25
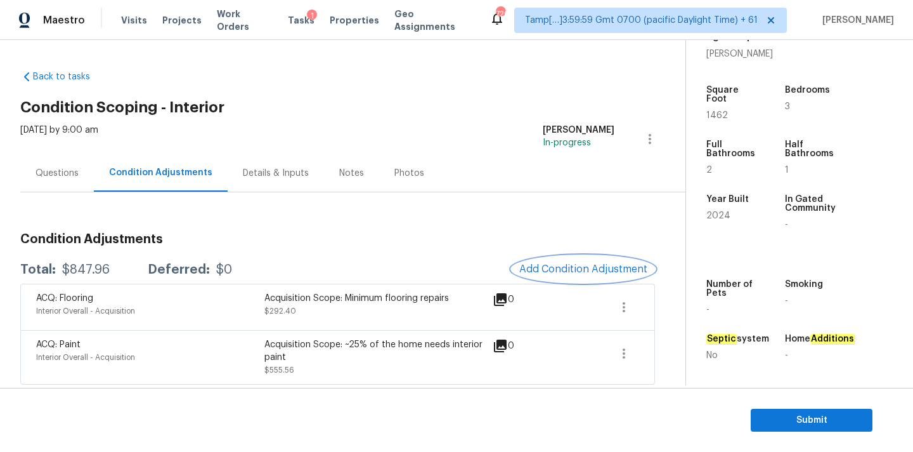
scroll to position [3, 0]
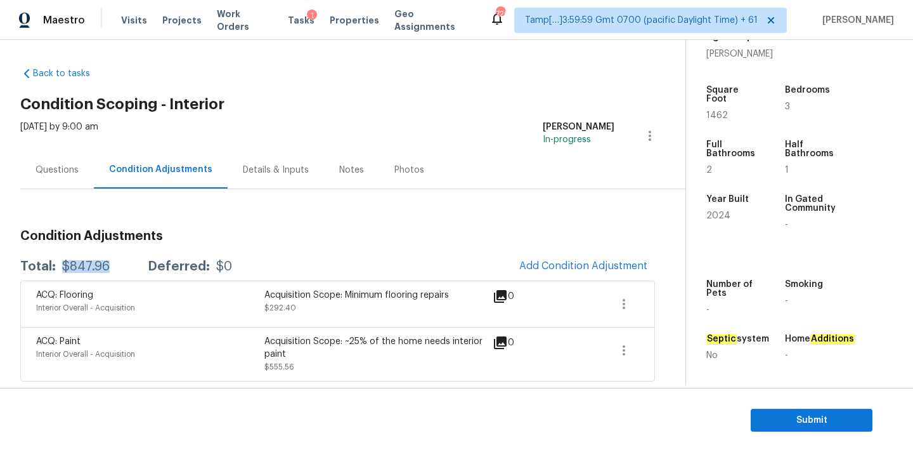
drag, startPoint x: 61, startPoint y: 270, endPoint x: 109, endPoint y: 270, distance: 48.2
click at [109, 270] on div "Total: $847.96 Deferred: $0" at bounding box center [126, 266] width 212 height 13
copy div "$847.96"
click at [785, 417] on span "Submit" at bounding box center [811, 420] width 101 height 16
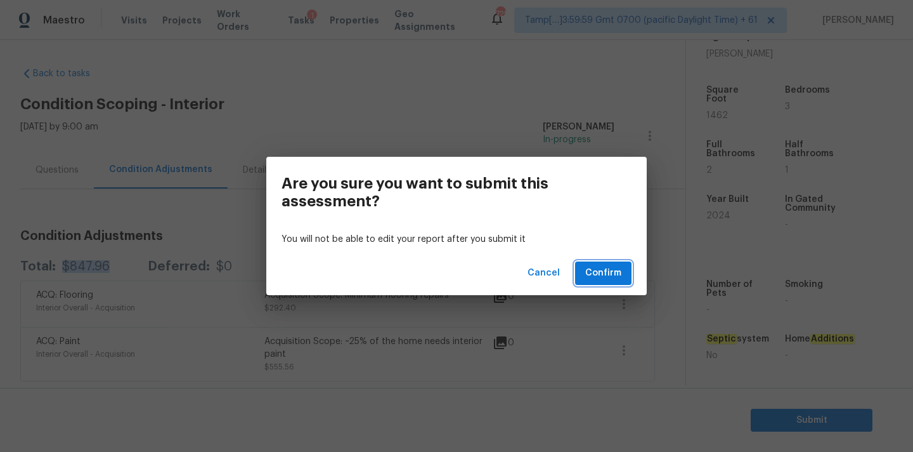
click at [617, 282] on button "Confirm" at bounding box center [603, 272] width 56 height 23
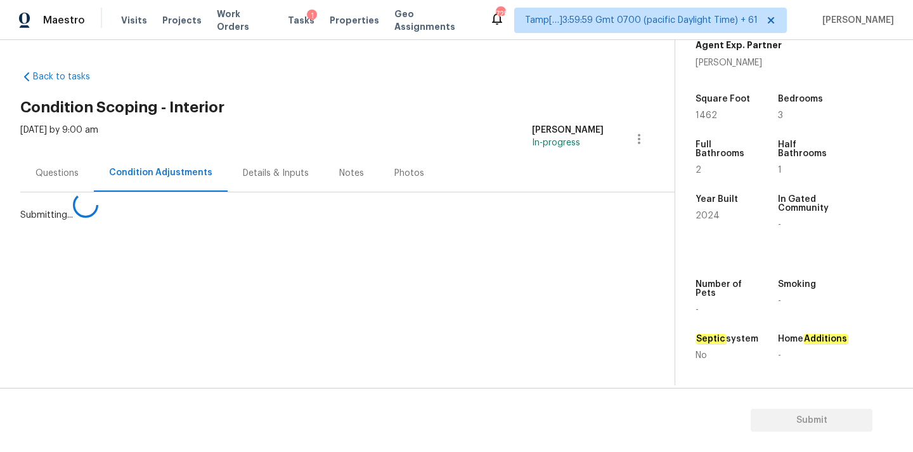
scroll to position [0, 0]
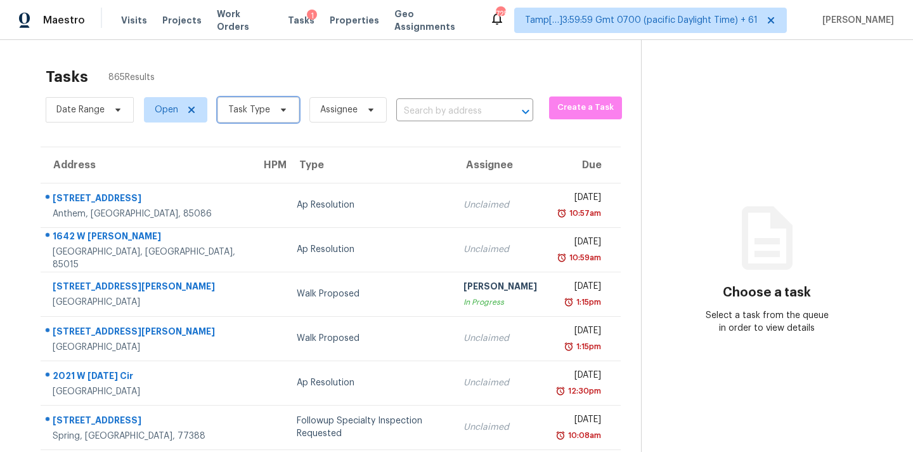
click at [247, 104] on span "Task Type" at bounding box center [249, 109] width 42 height 13
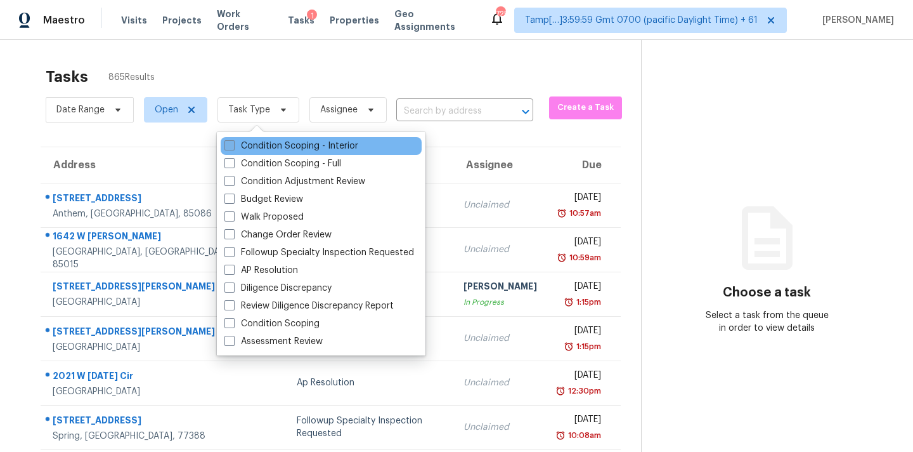
click at [324, 144] on label "Condition Scoping - Interior" at bounding box center [292, 146] width 134 height 13
click at [233, 144] on input "Condition Scoping - Interior" at bounding box center [229, 144] width 8 height 8
checkbox input "true"
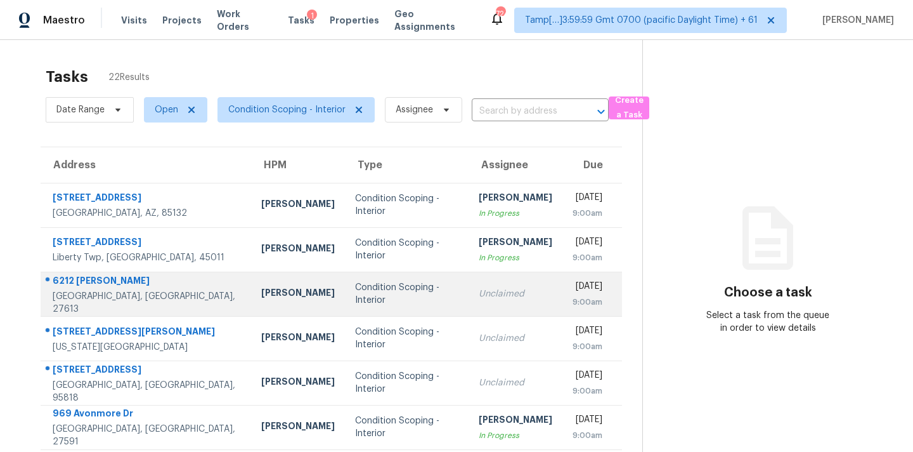
click at [496, 308] on td "Unclaimed" at bounding box center [516, 294] width 94 height 44
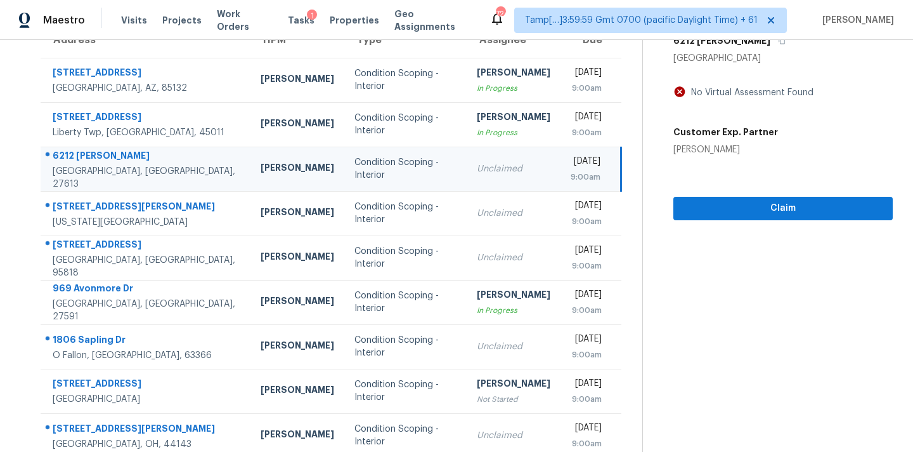
scroll to position [209, 0]
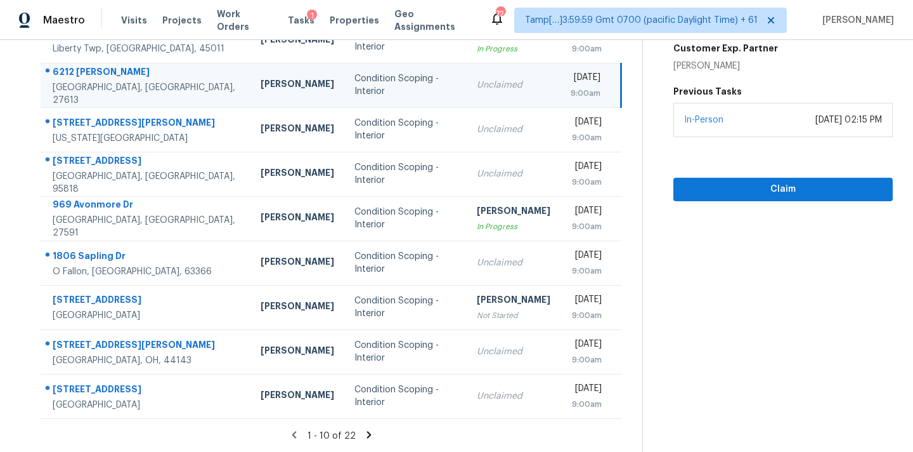
click at [370, 433] on icon at bounding box center [368, 434] width 11 height 11
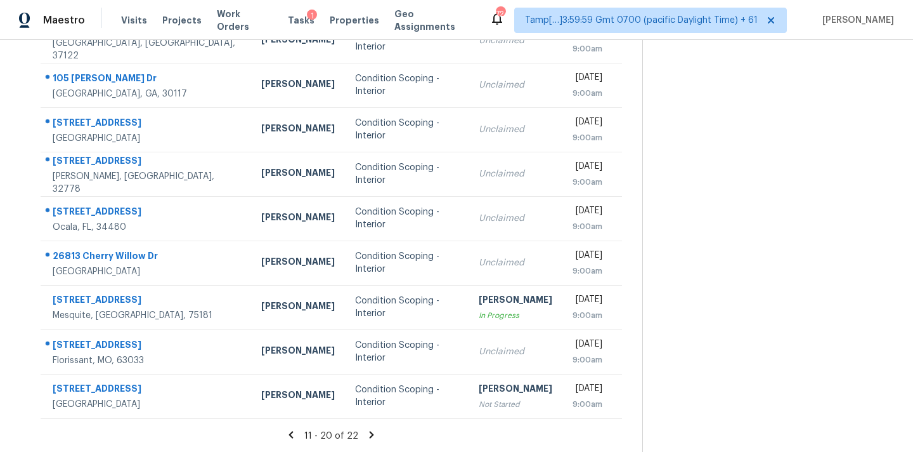
click at [370, 436] on icon at bounding box center [371, 434] width 11 height 11
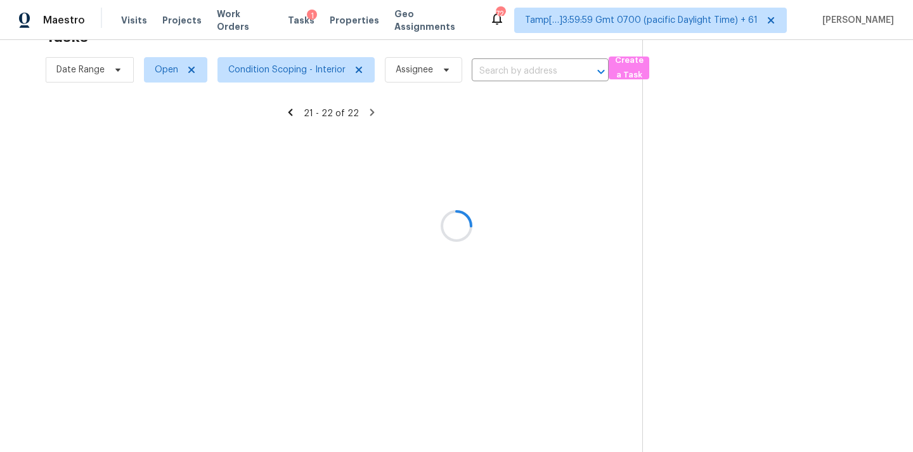
scroll to position [40, 0]
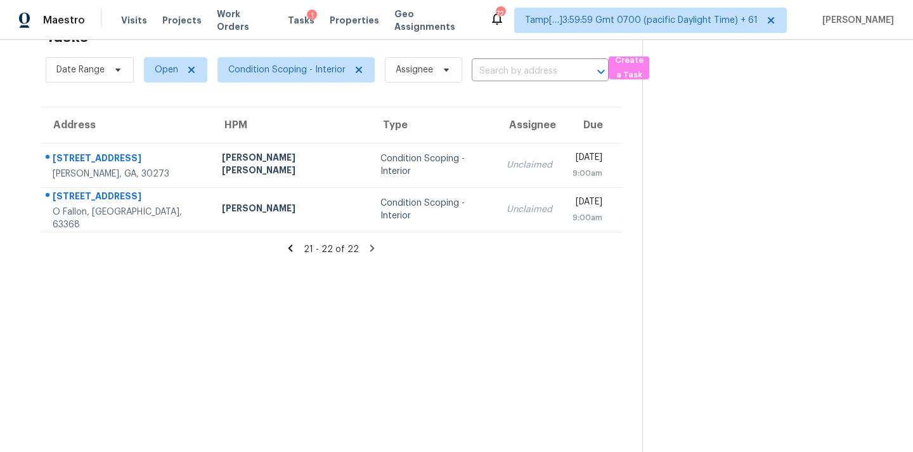
click at [435, 183] on td "Condition Scoping - Interior" at bounding box center [433, 165] width 126 height 44
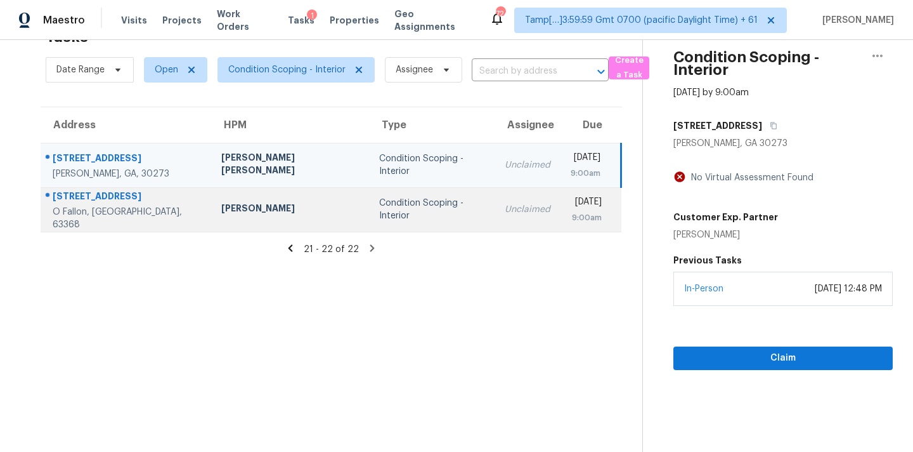
click at [509, 216] on td "Unclaimed" at bounding box center [528, 209] width 66 height 44
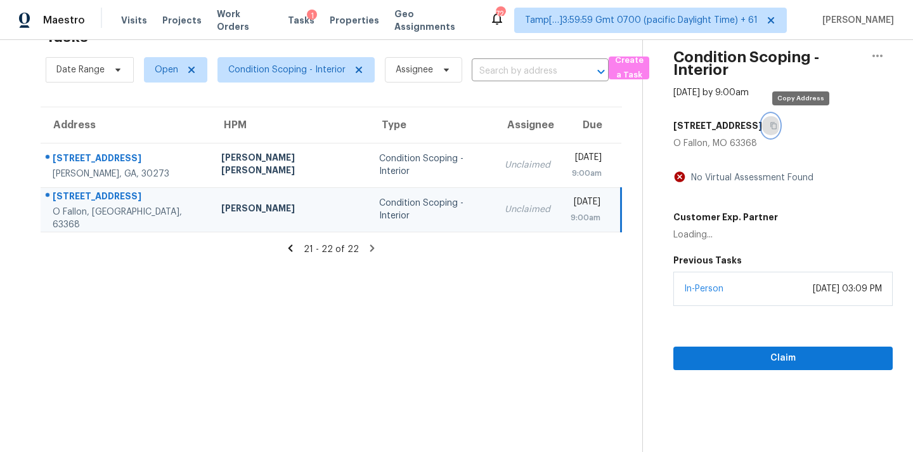
click at [777, 126] on icon "button" at bounding box center [774, 125] width 6 height 7
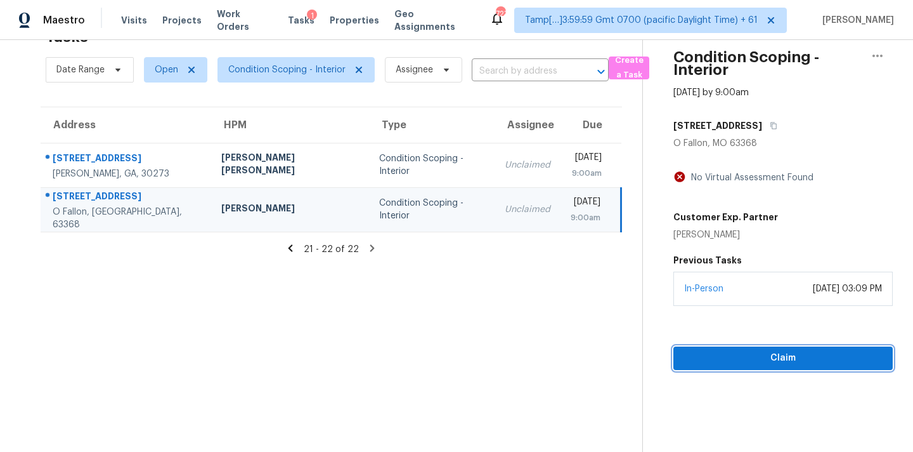
click at [749, 353] on span "Claim" at bounding box center [783, 358] width 199 height 16
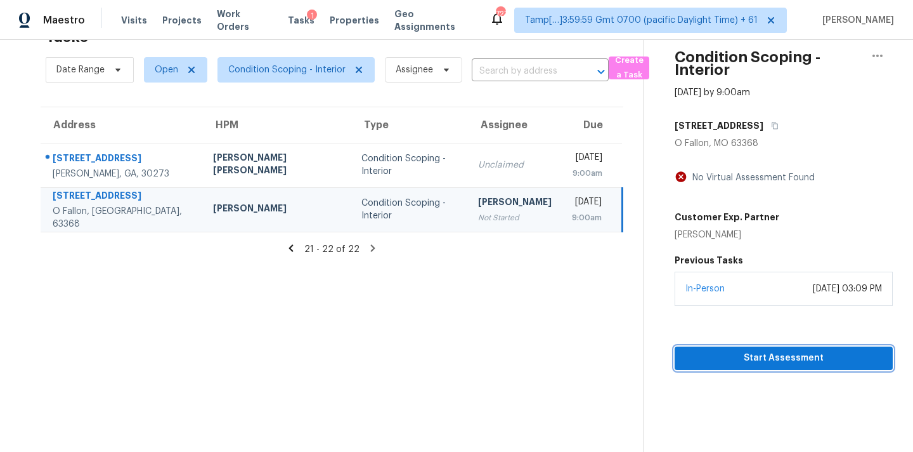
click at [749, 353] on span "Start Assessment" at bounding box center [784, 358] width 198 height 16
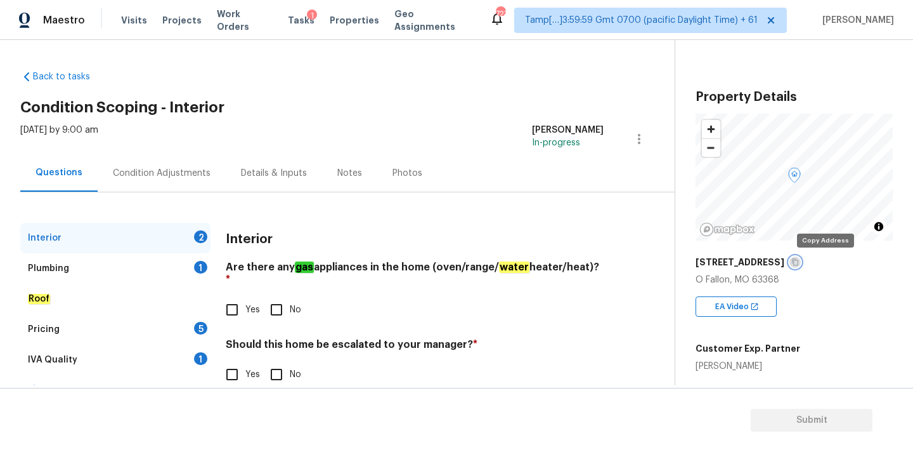
click at [799, 261] on icon "button" at bounding box center [796, 262] width 8 height 8
click at [279, 301] on input "No" at bounding box center [276, 309] width 27 height 27
checkbox input "true"
click at [278, 360] on div "Should this home be escalated to your manager? * Yes No" at bounding box center [415, 363] width 378 height 49
click at [278, 365] on input "No" at bounding box center [276, 375] width 27 height 27
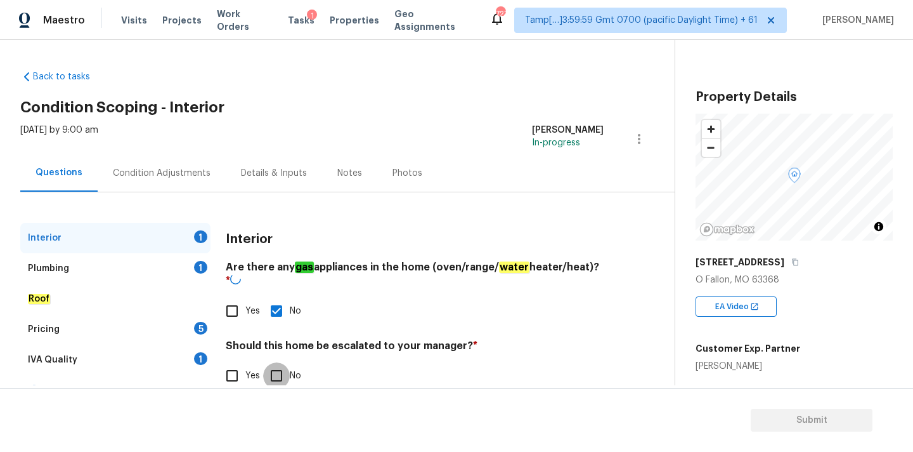
checkbox input "true"
click at [174, 269] on div "Plumbing 1" at bounding box center [115, 268] width 190 height 30
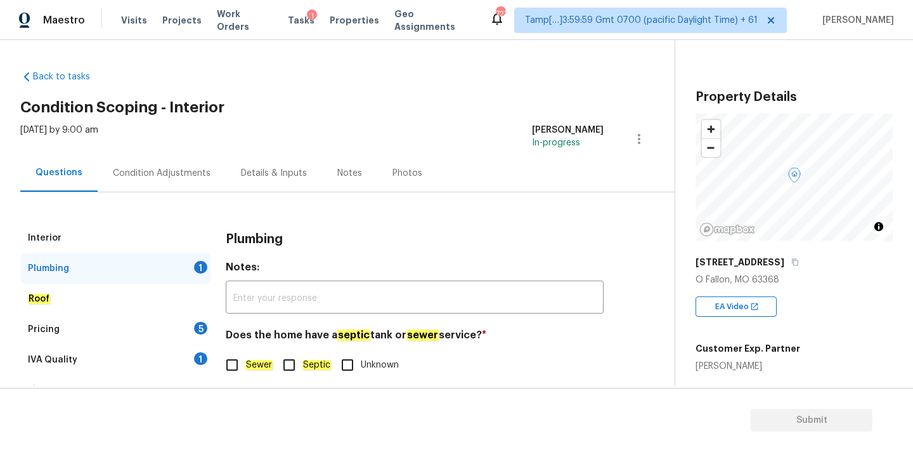
click at [243, 363] on input "Sewer" at bounding box center [232, 364] width 27 height 27
checkbox input "true"
click at [188, 356] on div "IVA Quality 1" at bounding box center [115, 359] width 190 height 30
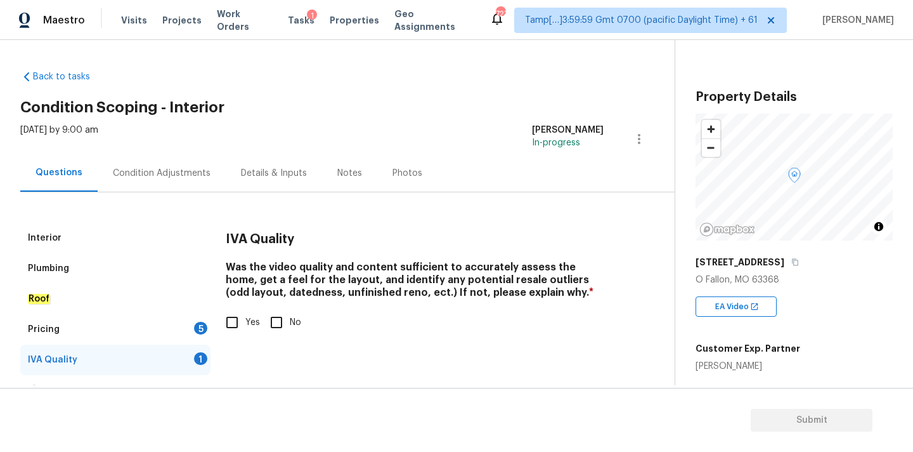
click at [236, 319] on input "Yes" at bounding box center [232, 322] width 27 height 27
checkbox input "true"
click at [192, 330] on div "Pricing 5" at bounding box center [115, 329] width 190 height 30
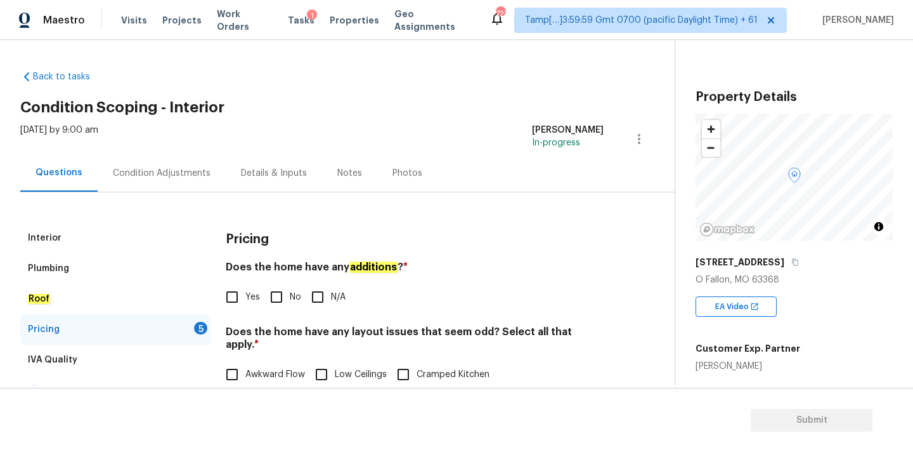
click at [273, 293] on input "No" at bounding box center [276, 297] width 27 height 27
checkbox input "true"
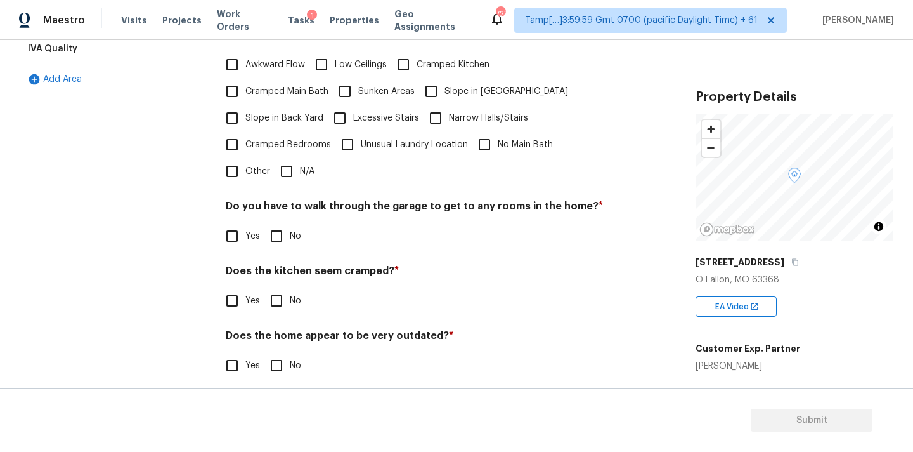
scroll to position [310, 0]
click at [295, 166] on input "N/A" at bounding box center [286, 171] width 27 height 27
checkbox input "true"
click at [285, 219] on div "Do you have to walk through the garage to get to any rooms in the home? * Yes No" at bounding box center [415, 225] width 378 height 49
click at [285, 230] on input "No" at bounding box center [276, 236] width 27 height 27
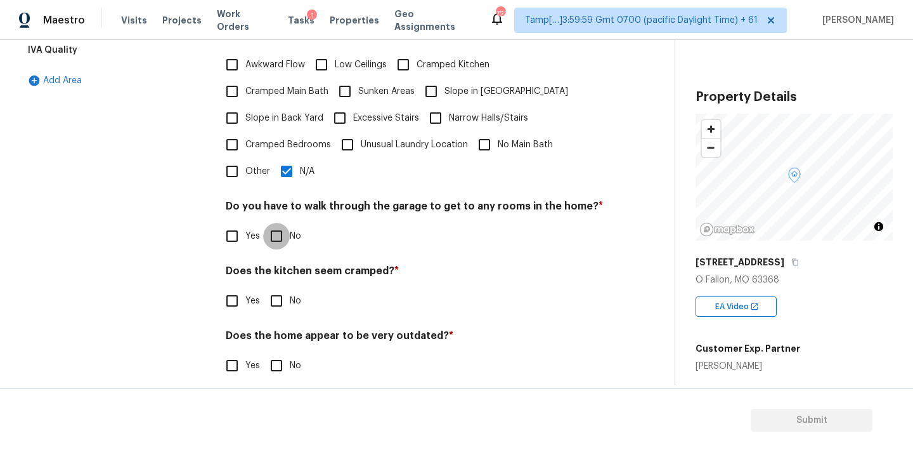
checkbox input "true"
click at [282, 287] on input "No" at bounding box center [276, 300] width 27 height 27
checkbox input "true"
click at [282, 353] on input "No" at bounding box center [276, 366] width 27 height 27
checkbox input "true"
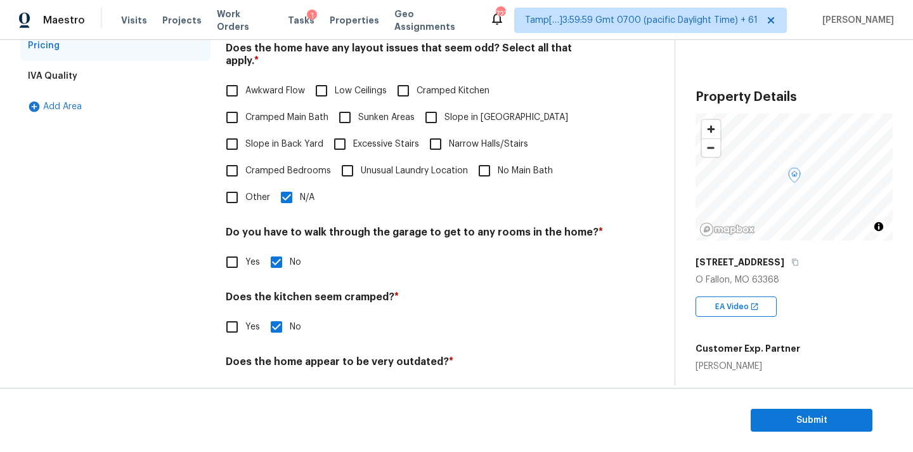
scroll to position [263, 0]
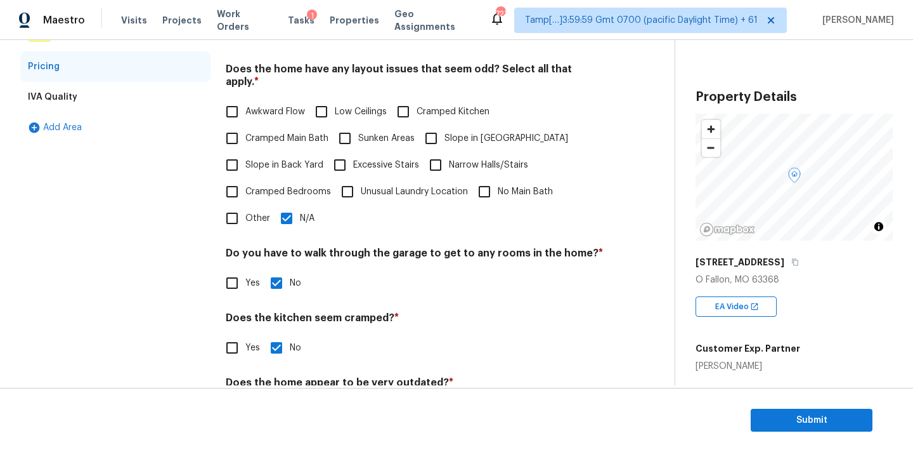
click at [299, 132] on span "Cramped Main Bath" at bounding box center [286, 138] width 83 height 13
click at [245, 129] on input "Cramped Main Bath" at bounding box center [232, 138] width 27 height 27
checkbox input "true"
click at [302, 185] on span "Cramped Bedrooms" at bounding box center [288, 191] width 86 height 13
click at [245, 178] on input "Cramped Bedrooms" at bounding box center [232, 191] width 27 height 27
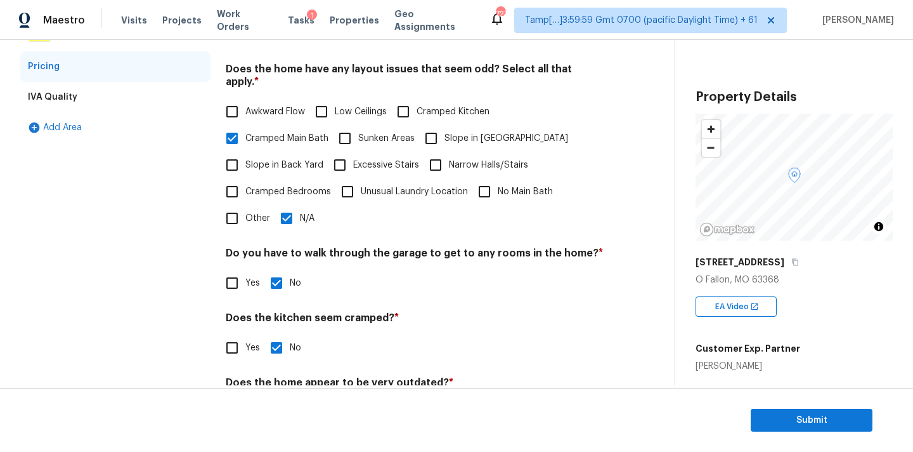
checkbox input "true"
click at [289, 213] on input "N/A" at bounding box center [286, 218] width 27 height 27
checkbox input "false"
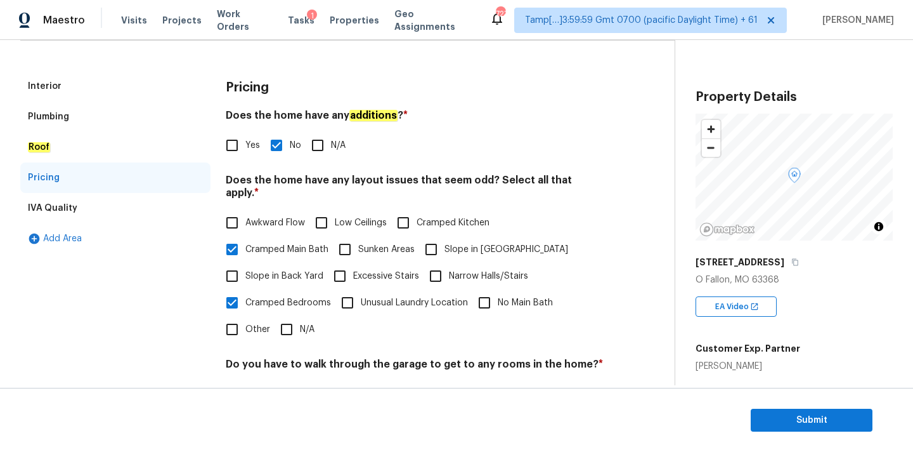
scroll to position [0, 0]
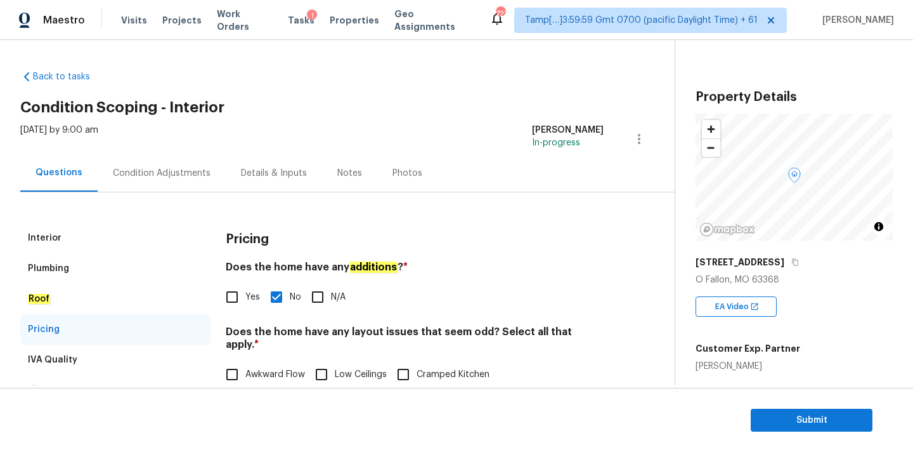
click at [169, 167] on div "Condition Adjustments" at bounding box center [162, 173] width 98 height 13
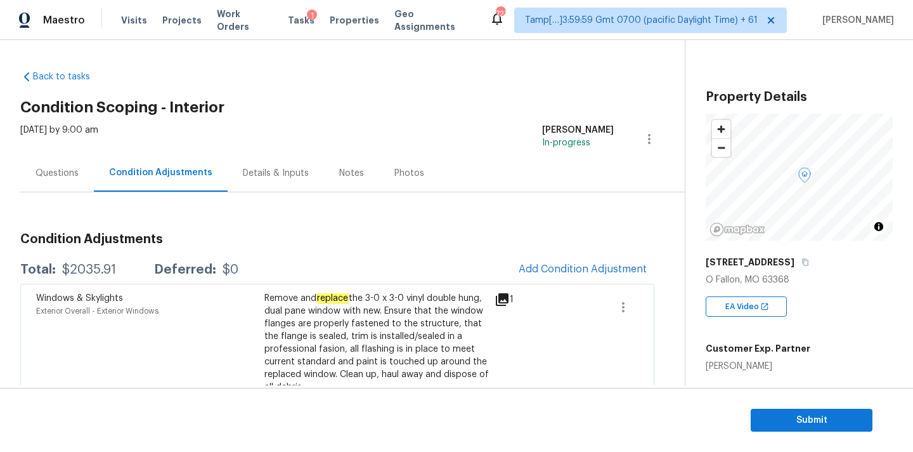
scroll to position [151, 0]
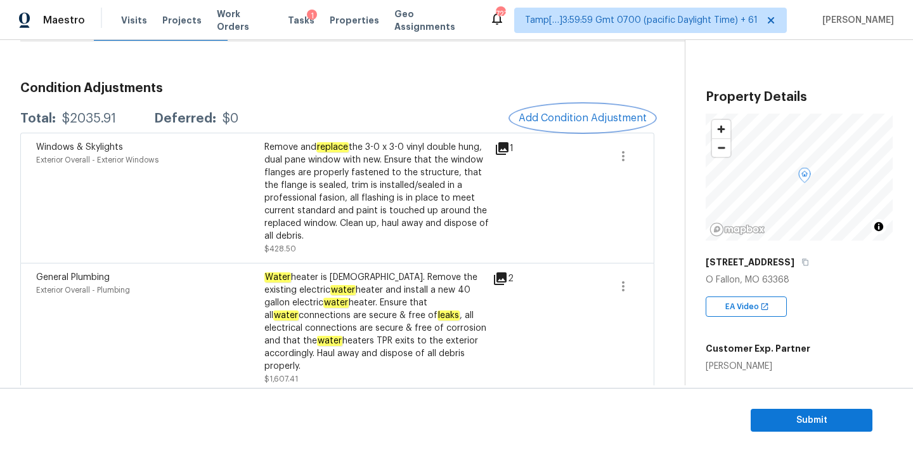
click at [566, 112] on span "Add Condition Adjustment" at bounding box center [583, 117] width 128 height 11
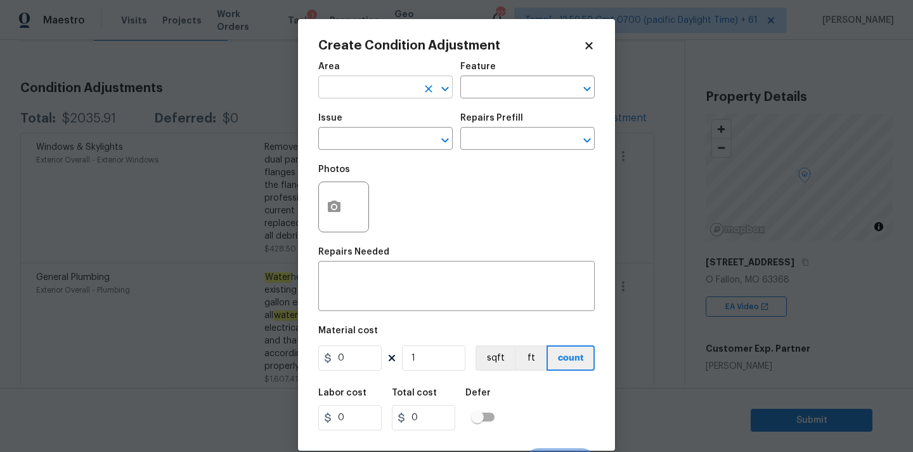
click at [365, 96] on input "text" at bounding box center [367, 89] width 99 height 20
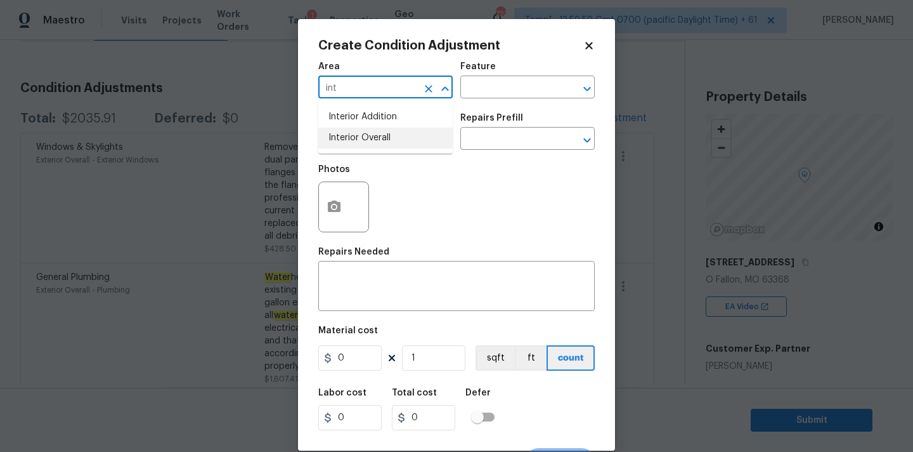
click at [373, 145] on li "Interior Overall" at bounding box center [385, 138] width 134 height 21
type input "Interior Overall"
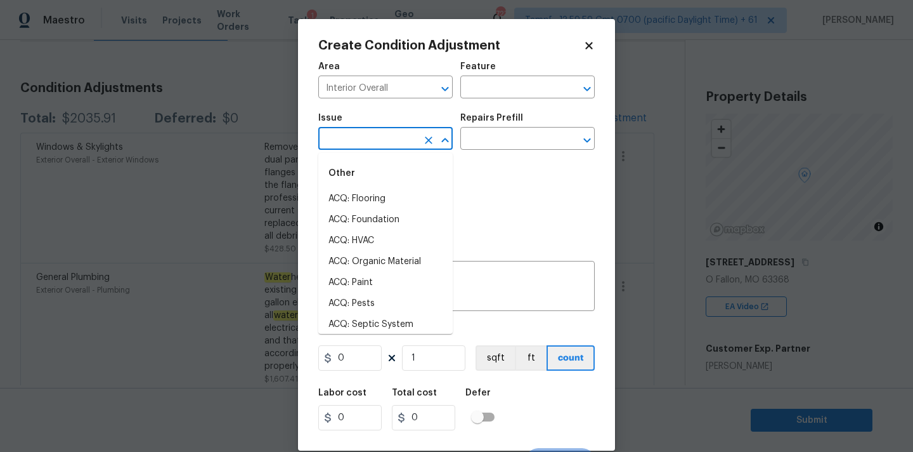
click at [373, 145] on input "text" at bounding box center [367, 140] width 99 height 20
click at [361, 282] on li "ACQ: Paint" at bounding box center [385, 282] width 134 height 21
type input "ACQ: Paint"
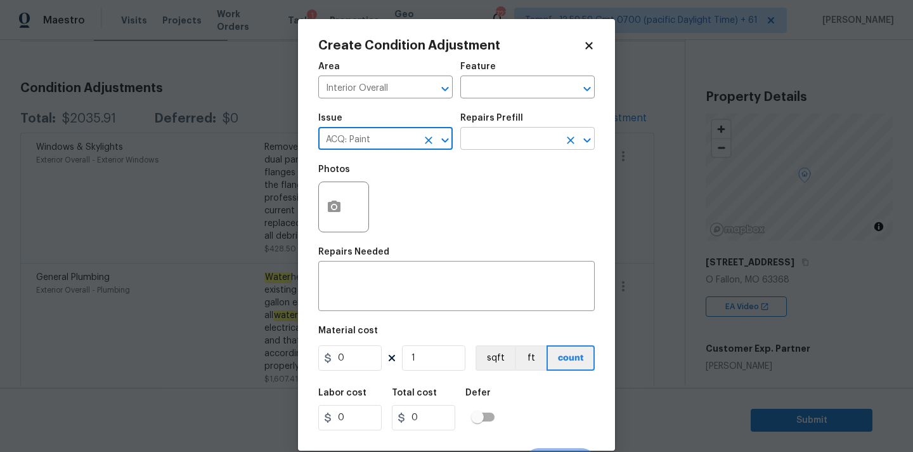
click at [518, 139] on input "text" at bounding box center [510, 140] width 99 height 20
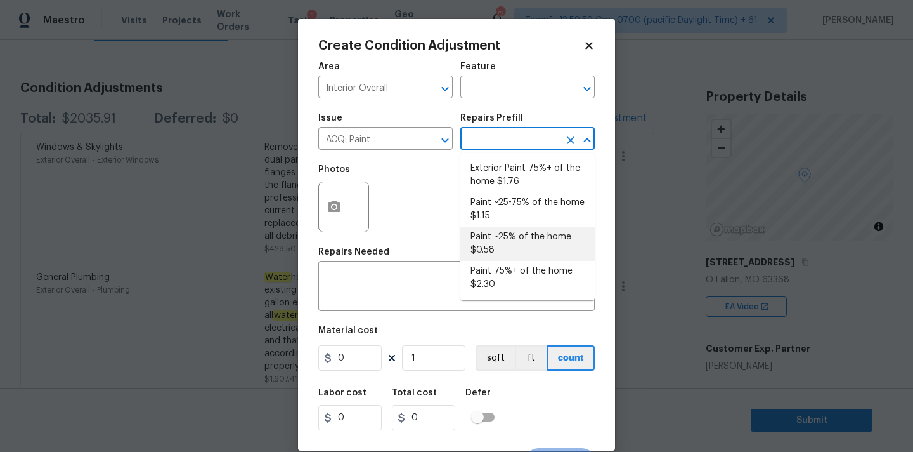
click at [514, 243] on li "Paint ~25% of the home $0.58" at bounding box center [528, 243] width 134 height 34
type input "Acquisition"
type textarea "Acquisition Scope: ~25% of the home needs interior paint"
type input "0.58"
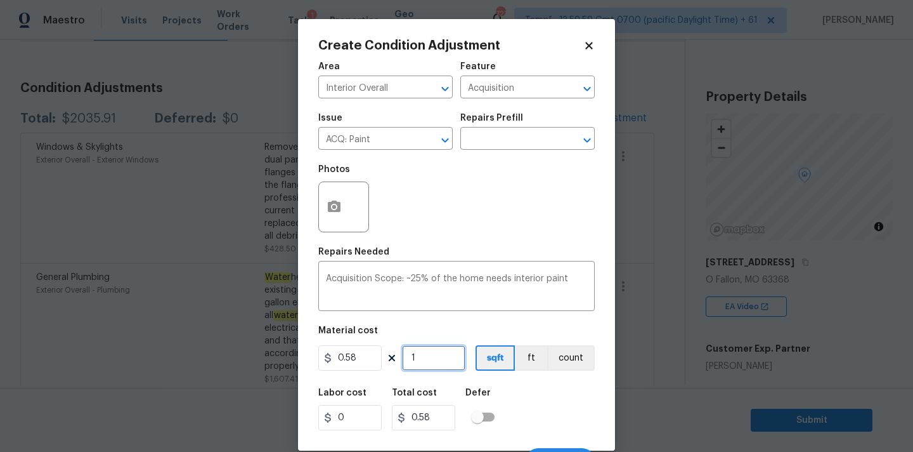
click at [431, 357] on input "1" at bounding box center [433, 357] width 63 height 25
type input "12"
type input "6.96"
type input "126"
type input "73.08"
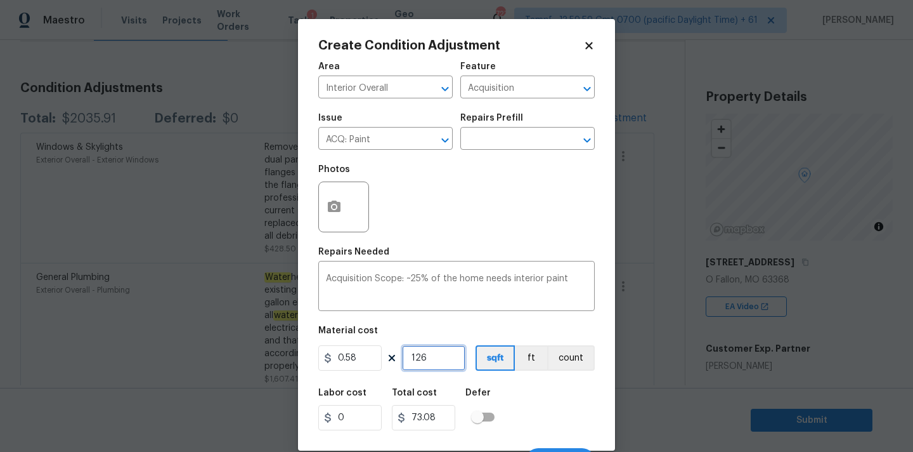
type input "1260"
type input "730.8"
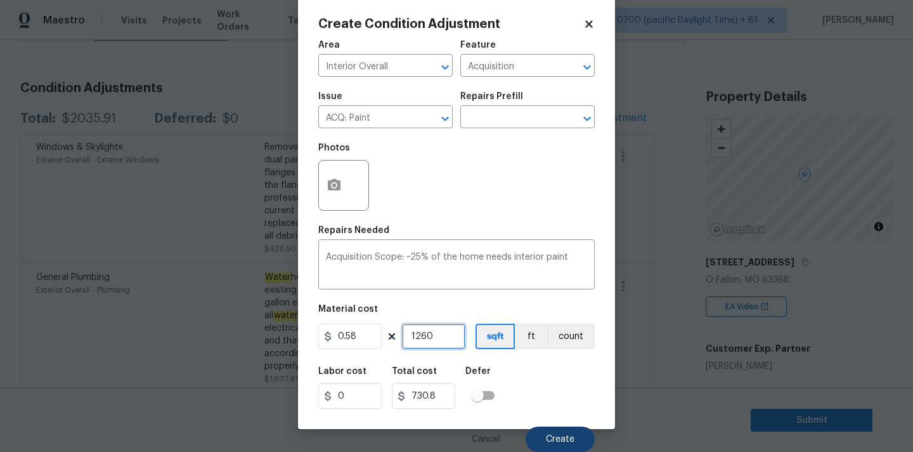
type input "1260"
click at [550, 433] on button "Create" at bounding box center [560, 438] width 69 height 25
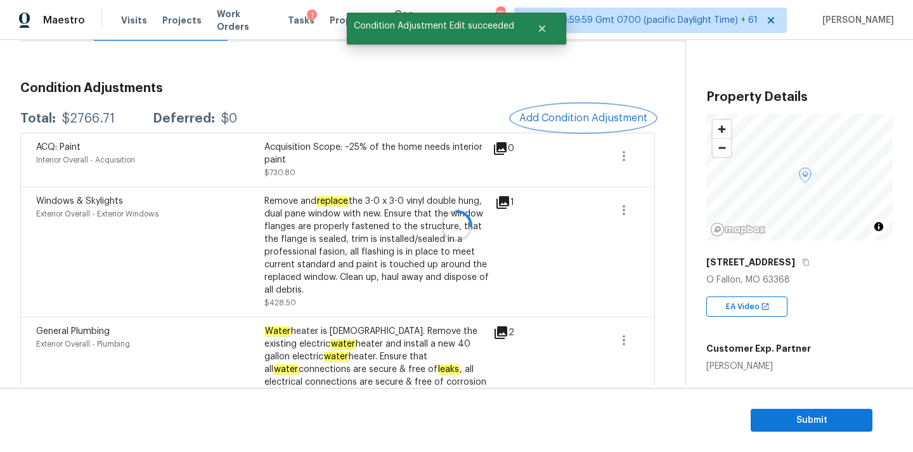
scroll to position [0, 0]
click at [565, 114] on span "Add Condition Adjustment" at bounding box center [584, 117] width 128 height 11
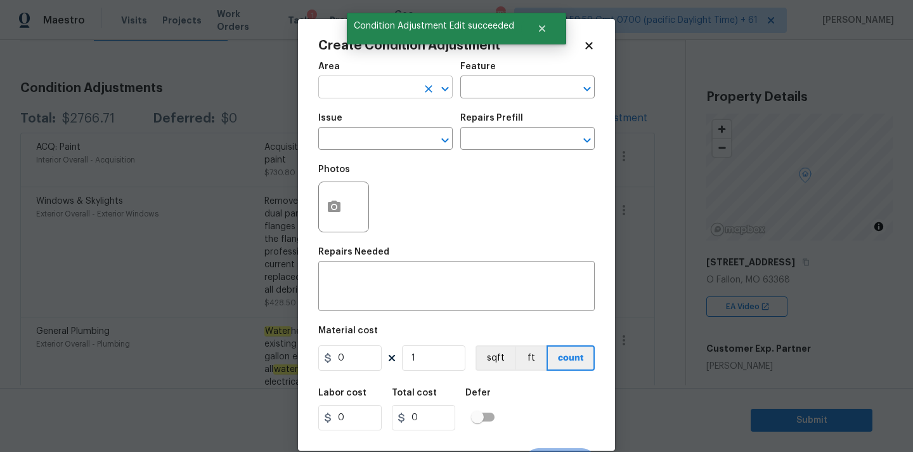
click at [353, 89] on input "text" at bounding box center [367, 89] width 99 height 20
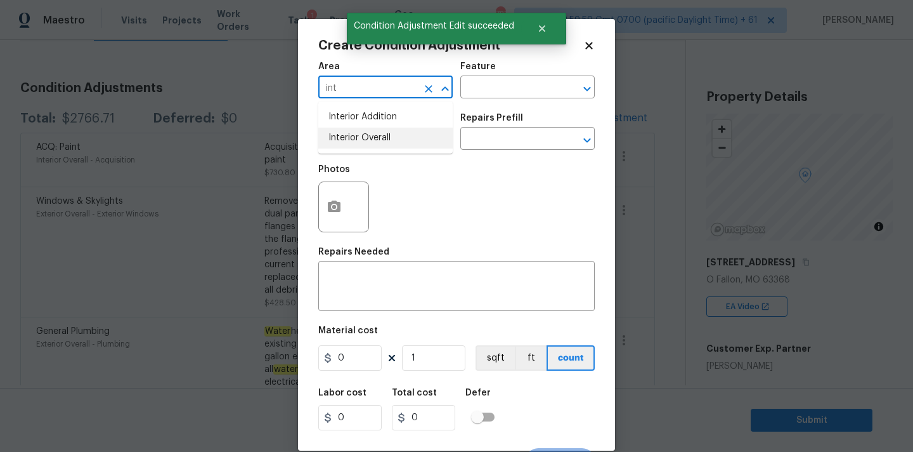
click at [368, 139] on li "Interior Overall" at bounding box center [385, 138] width 134 height 21
type input "Interior Overall"
click at [378, 144] on input "text" at bounding box center [367, 140] width 99 height 20
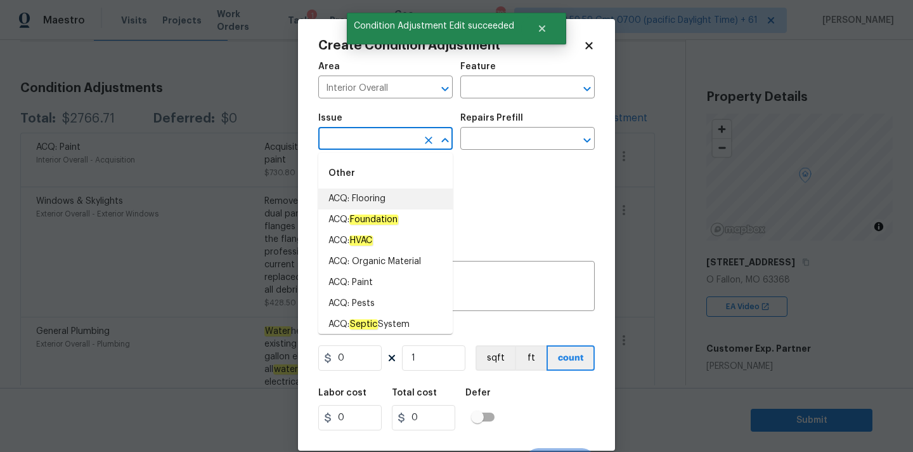
click at [377, 203] on li "ACQ: Flooring" at bounding box center [385, 198] width 134 height 21
type input "ACQ: Flooring"
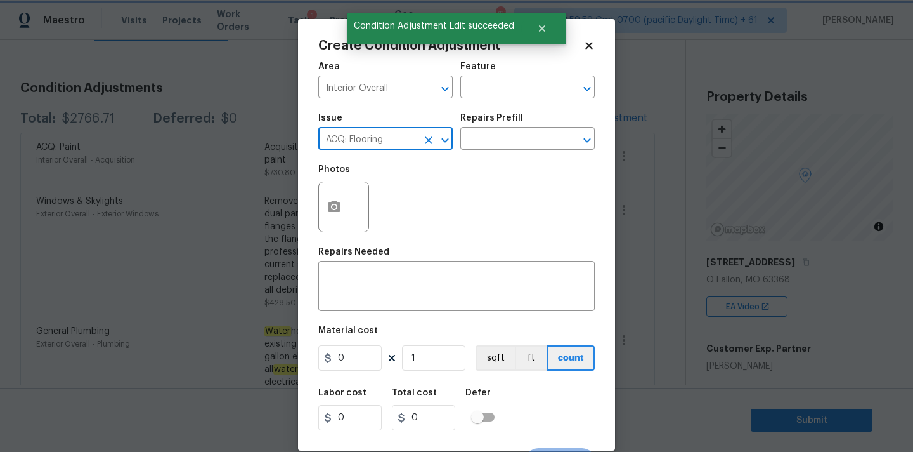
click at [522, 124] on div "Repairs Prefill" at bounding box center [528, 122] width 134 height 16
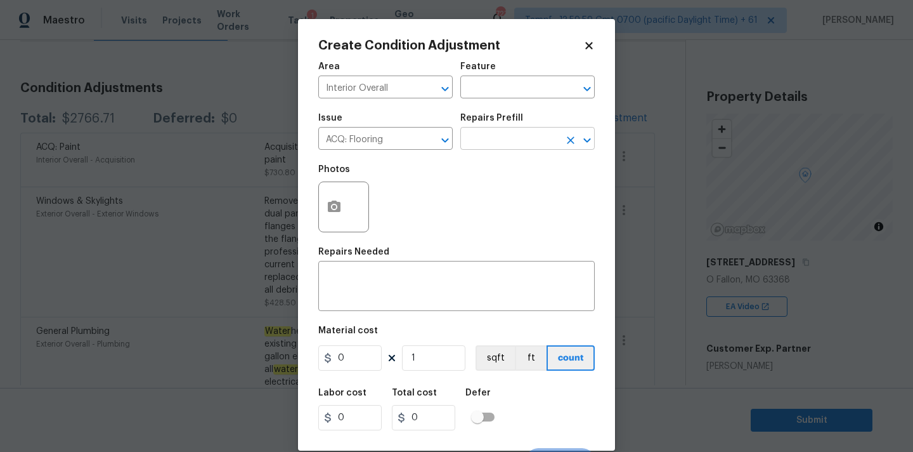
click at [519, 139] on input "text" at bounding box center [510, 140] width 99 height 20
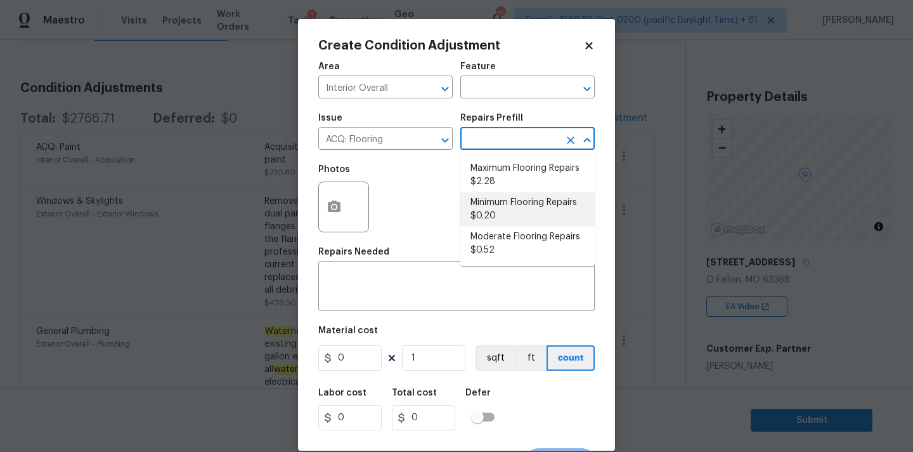
click at [501, 204] on li "Minimum Flooring Repairs $0.20" at bounding box center [528, 209] width 134 height 34
type input "Acquisition"
type textarea "Acquisition Scope: Minimum flooring repairs"
type input "0.2"
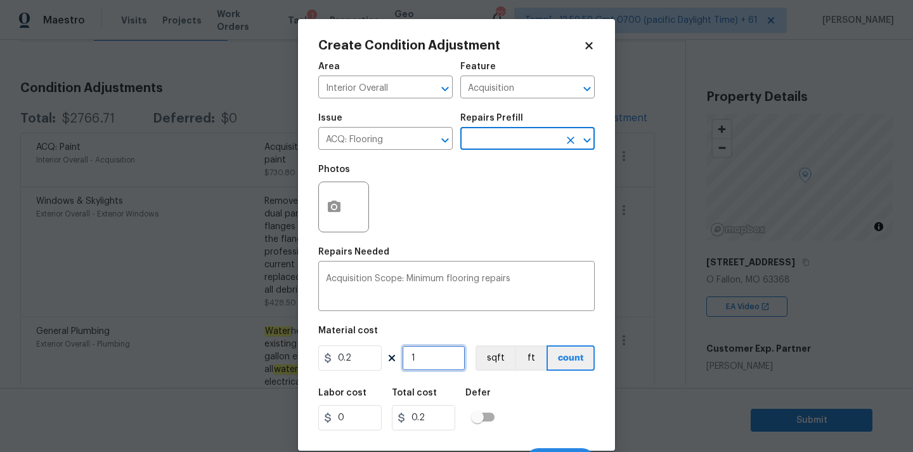
click at [439, 356] on input "1" at bounding box center [433, 357] width 63 height 25
type input "12"
type input "2.4"
type input "126"
type input "25.2"
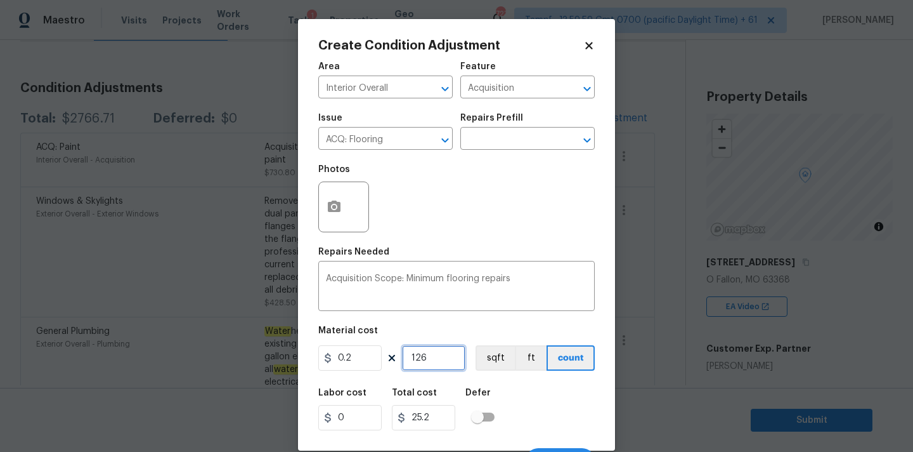
type input "1260"
type input "252"
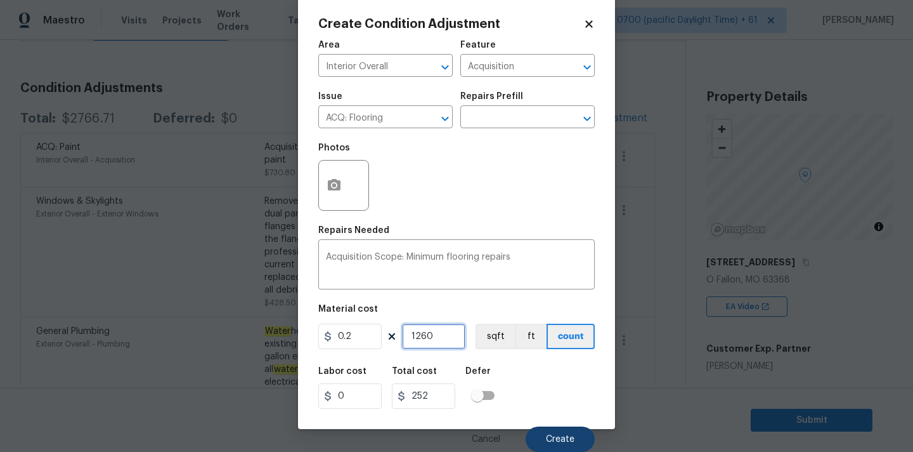
type input "1260"
click at [561, 438] on span "Create" at bounding box center [560, 440] width 29 height 10
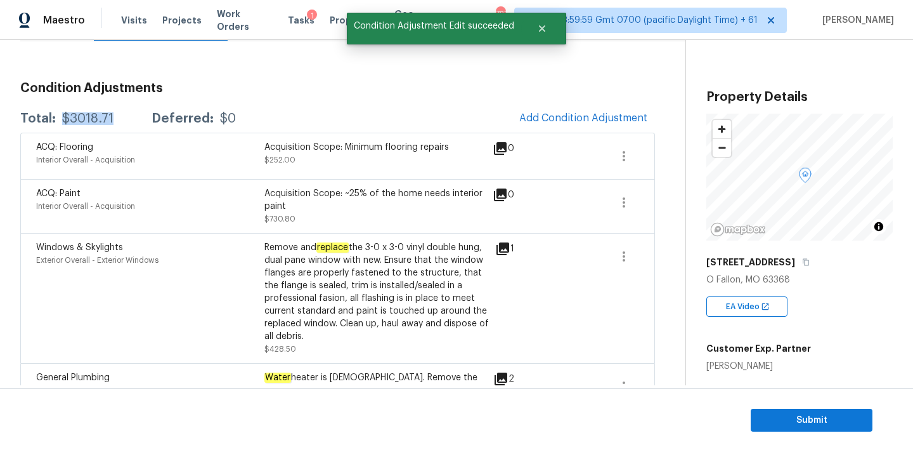
drag, startPoint x: 60, startPoint y: 119, endPoint x: 124, endPoint y: 119, distance: 64.7
click at [124, 119] on div "Total: $3018.71 Deferred: $0" at bounding box center [128, 118] width 216 height 13
copy div "$3018.71"
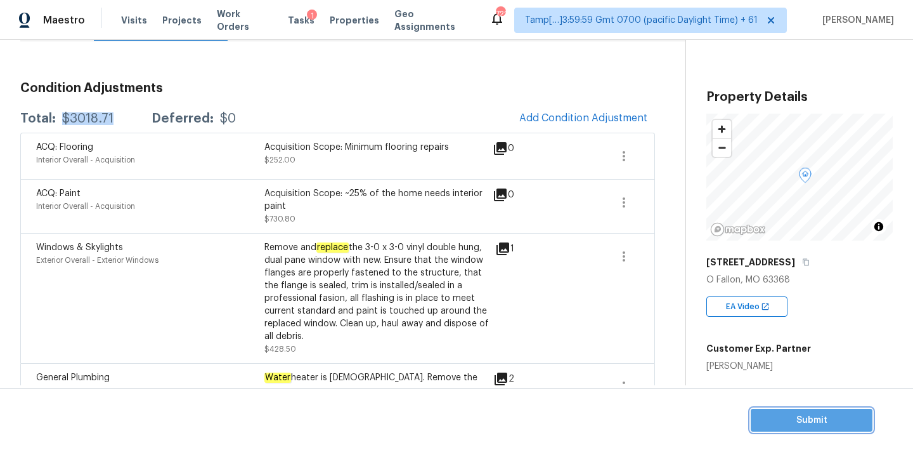
click at [799, 414] on span "Submit" at bounding box center [811, 420] width 101 height 16
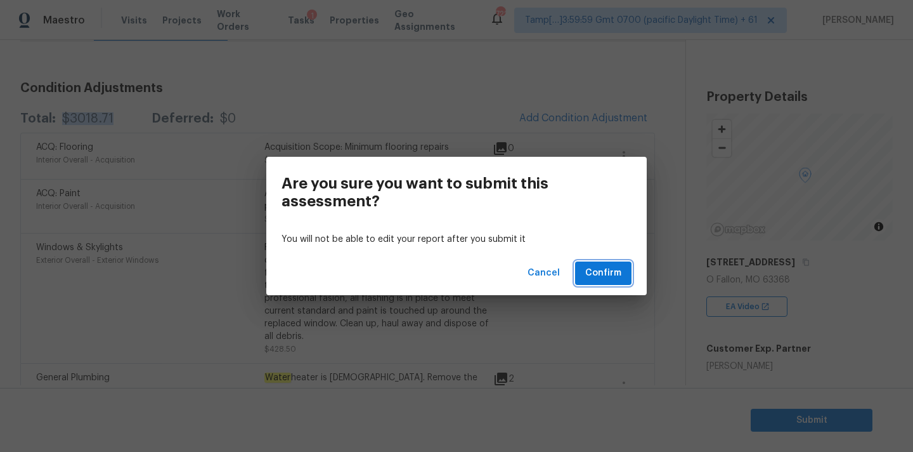
click at [616, 275] on span "Confirm" at bounding box center [604, 273] width 36 height 16
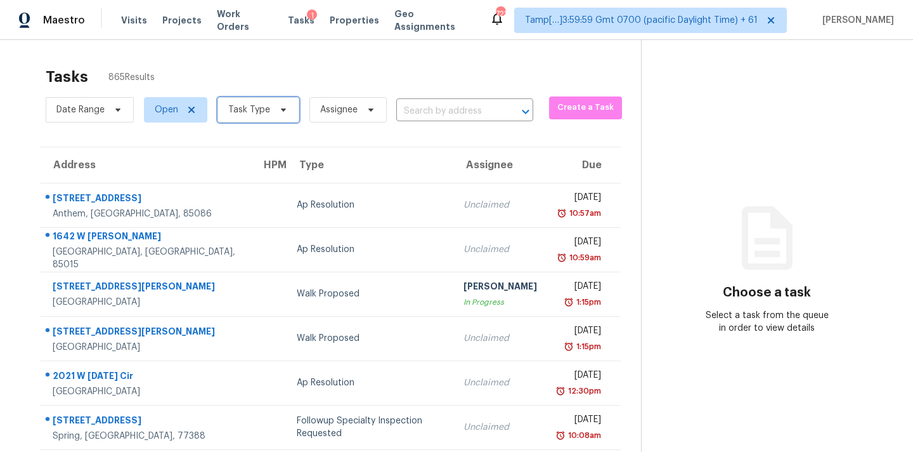
click at [227, 107] on span "Task Type" at bounding box center [259, 109] width 82 height 25
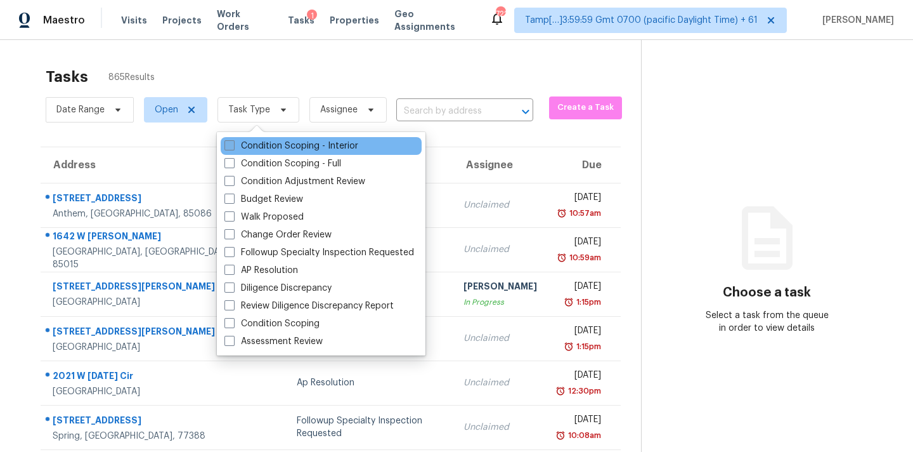
click at [265, 144] on label "Condition Scoping - Interior" at bounding box center [292, 146] width 134 height 13
click at [233, 144] on input "Condition Scoping - Interior" at bounding box center [229, 144] width 8 height 8
checkbox input "true"
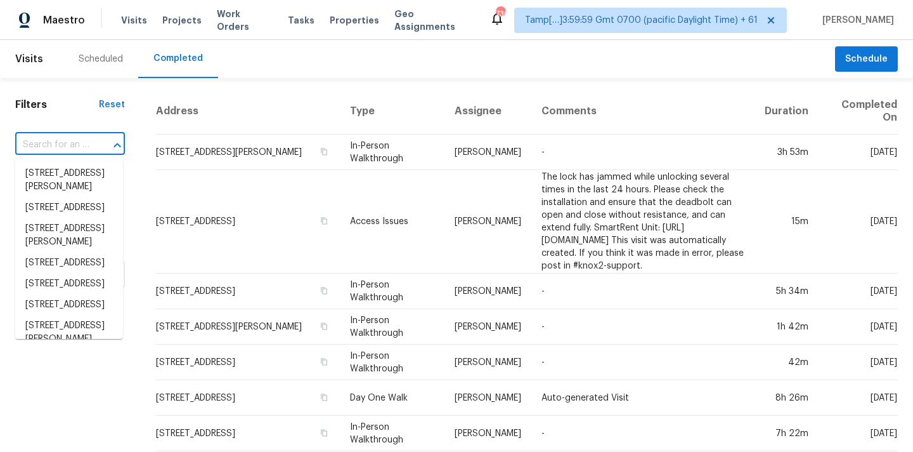
click at [53, 152] on input "text" at bounding box center [52, 145] width 74 height 20
paste input "[STREET_ADDRESS][PERSON_NAME]"
type input "[STREET_ADDRESS][PERSON_NAME]"
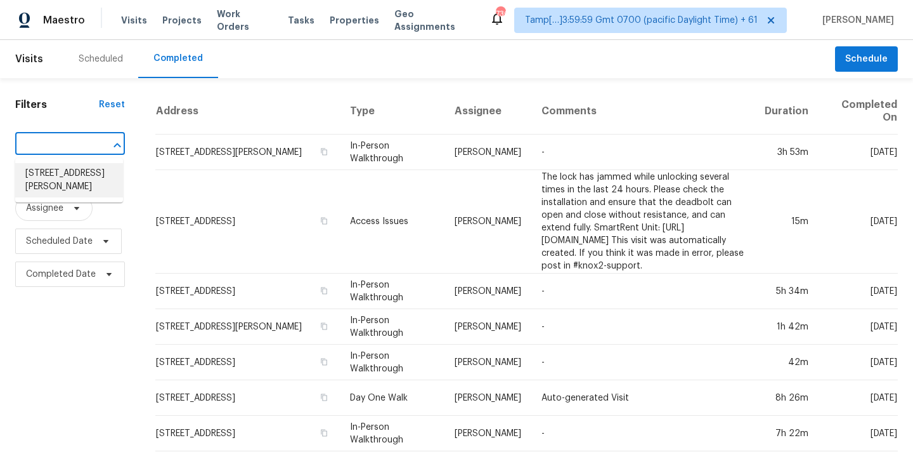
click at [62, 177] on li "[STREET_ADDRESS][PERSON_NAME]" at bounding box center [69, 180] width 108 height 34
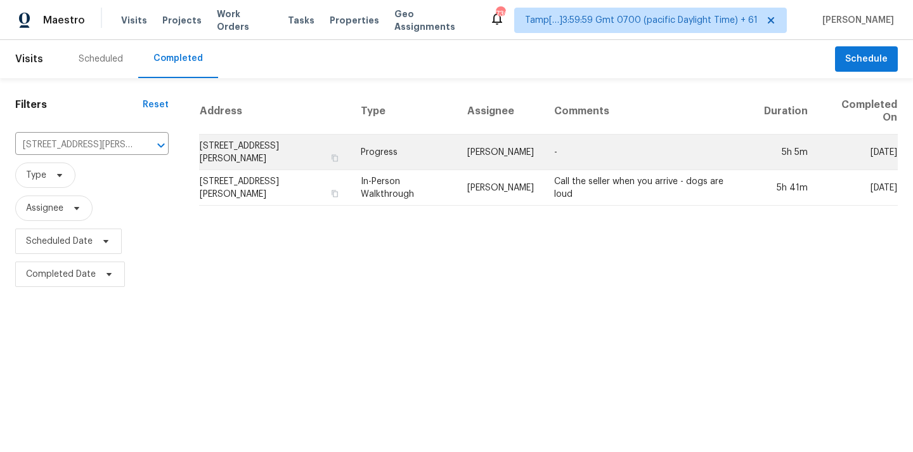
click at [448, 151] on td "Progress" at bounding box center [404, 152] width 107 height 36
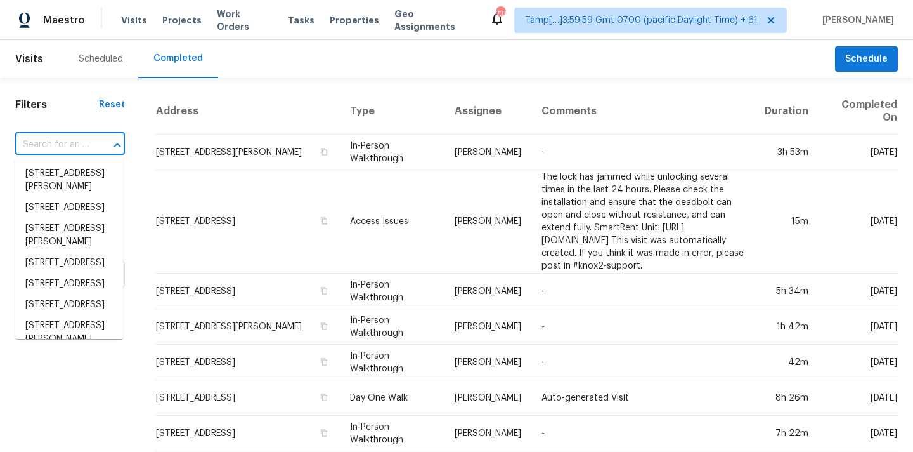
click at [54, 143] on input "text" at bounding box center [52, 145] width 74 height 20
paste input "[STREET_ADDRESS]"
type input "[STREET_ADDRESS]"
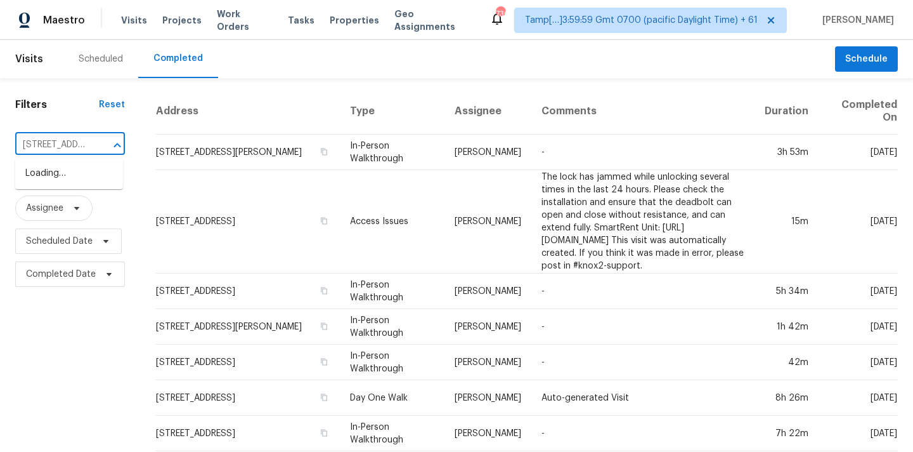
scroll to position [0, 100]
click at [59, 171] on li "[STREET_ADDRESS]" at bounding box center [69, 173] width 108 height 21
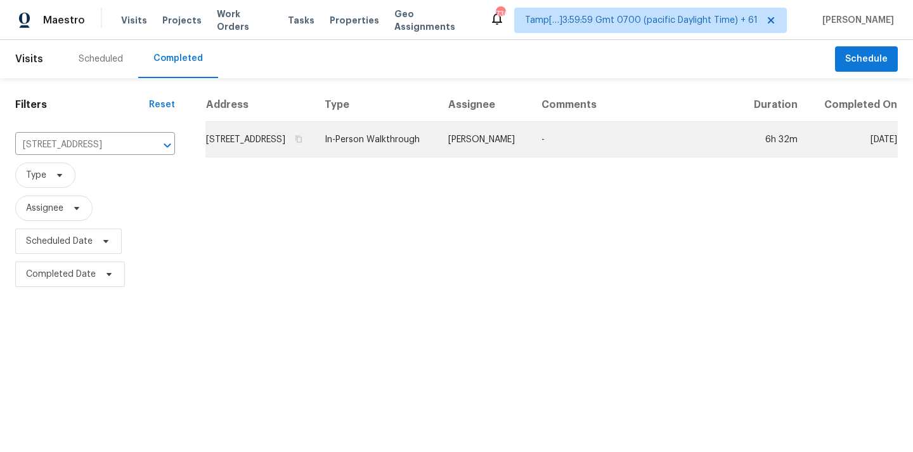
click at [315, 157] on td "[STREET_ADDRESS]" at bounding box center [260, 140] width 109 height 36
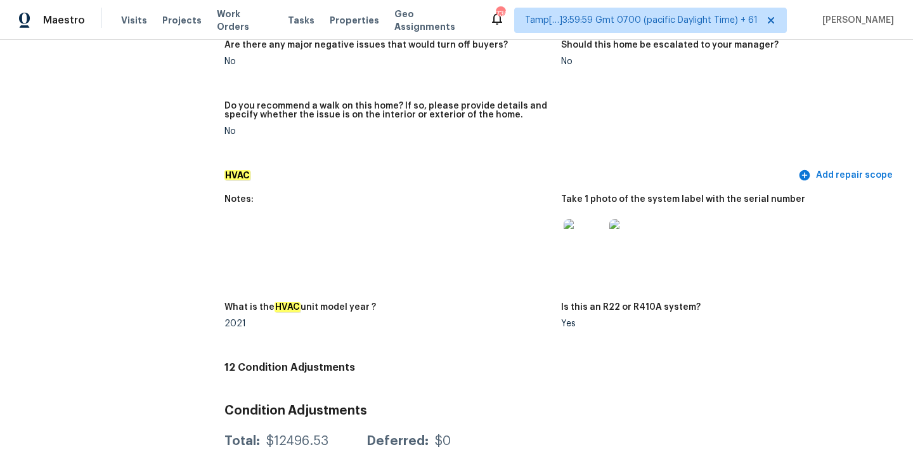
scroll to position [3392, 0]
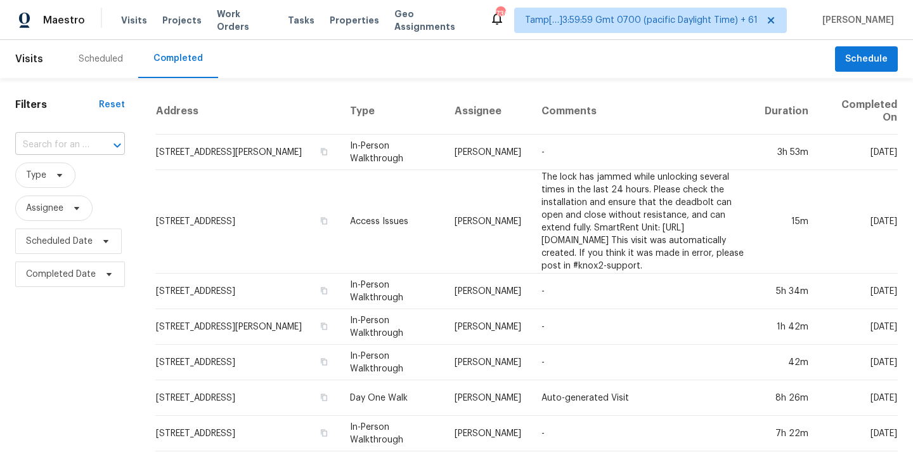
click at [36, 150] on input "text" at bounding box center [52, 145] width 74 height 20
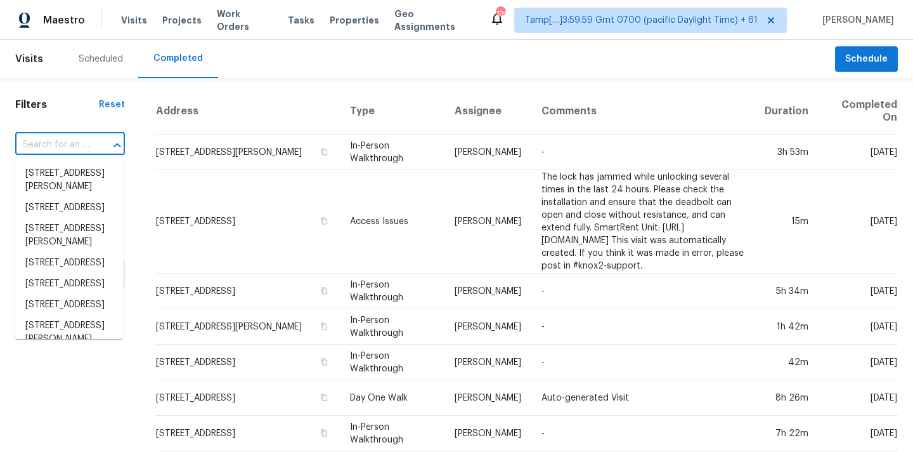
paste input "[STREET_ADDRESS]"
type input "[STREET_ADDRESS]"
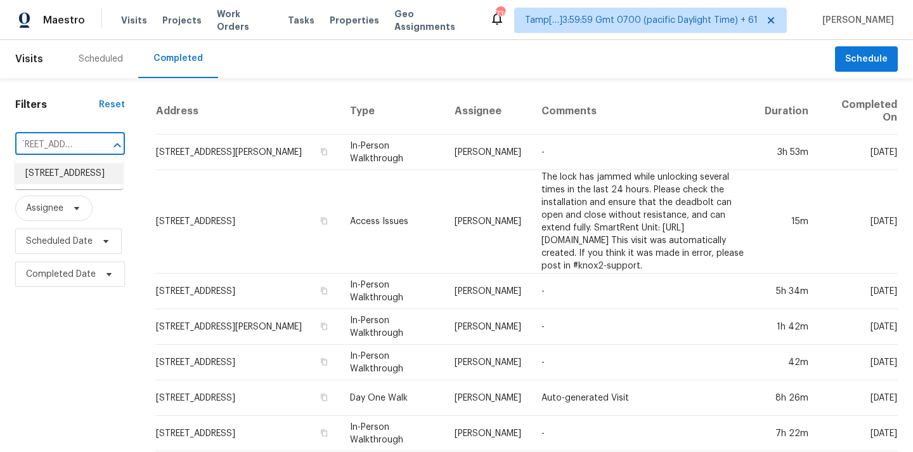
click at [49, 174] on li "[STREET_ADDRESS]" at bounding box center [69, 173] width 108 height 21
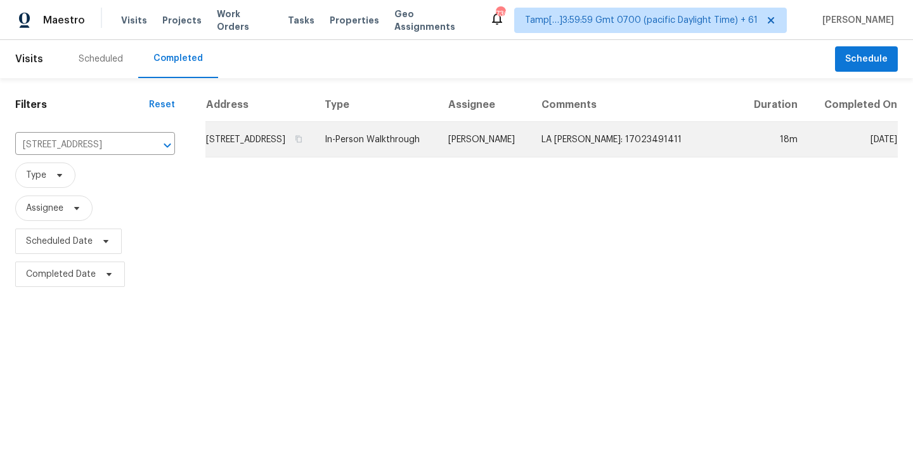
click at [426, 157] on td "In-Person Walkthrough" at bounding box center [377, 140] width 124 height 36
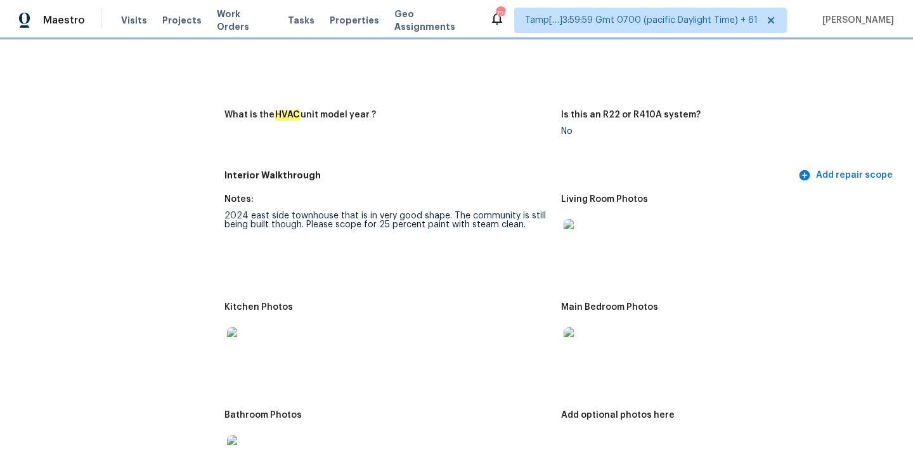
scroll to position [1192, 0]
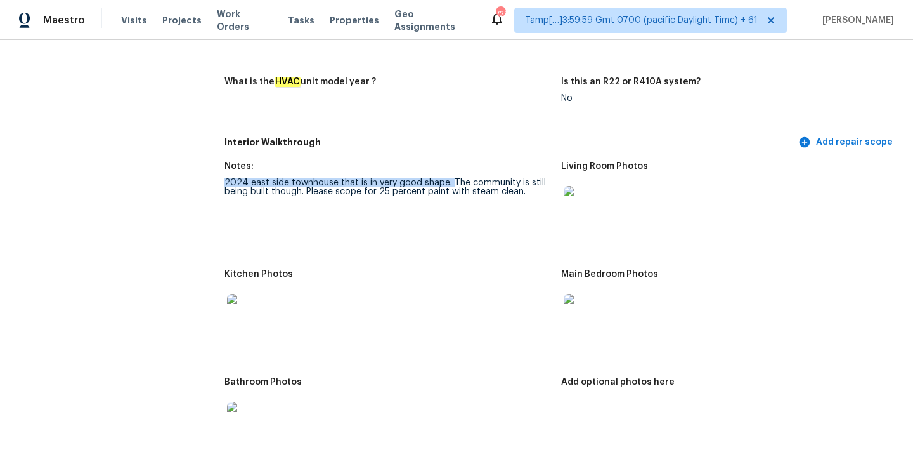
drag, startPoint x: 226, startPoint y: 169, endPoint x: 447, endPoint y: 170, distance: 220.8
click at [447, 178] on div "2024 east side townhouse that is in very good shape. The community is still bei…" at bounding box center [388, 187] width 327 height 18
click at [304, 183] on div "2024 east side townhouse that is in very good shape. The community is still bei…" at bounding box center [388, 187] width 327 height 18
drag, startPoint x: 307, startPoint y: 183, endPoint x: 479, endPoint y: 185, distance: 171.9
click at [479, 185] on div "2024 east side townhouse that is in very good shape. The community is still bei…" at bounding box center [388, 187] width 327 height 18
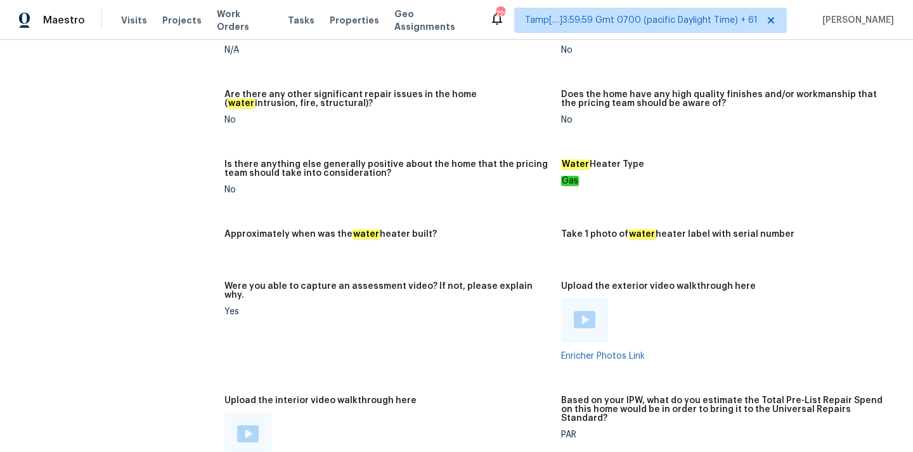
scroll to position [2168, 0]
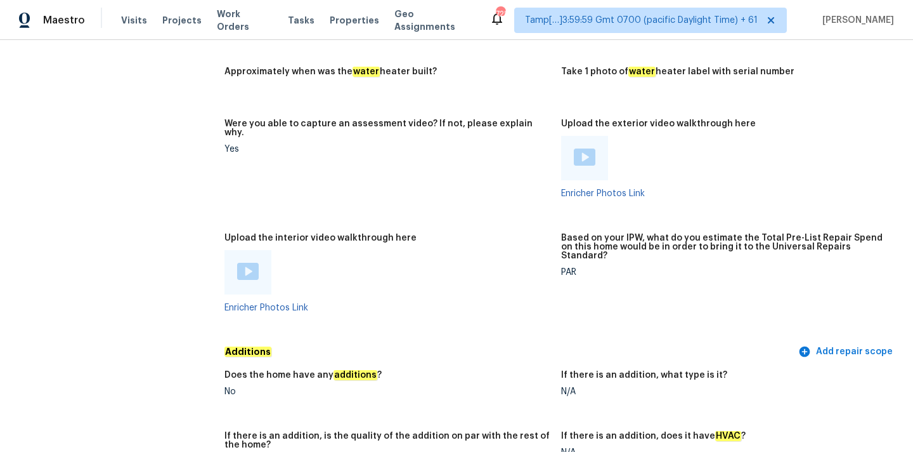
click at [581, 148] on img at bounding box center [585, 156] width 22 height 17
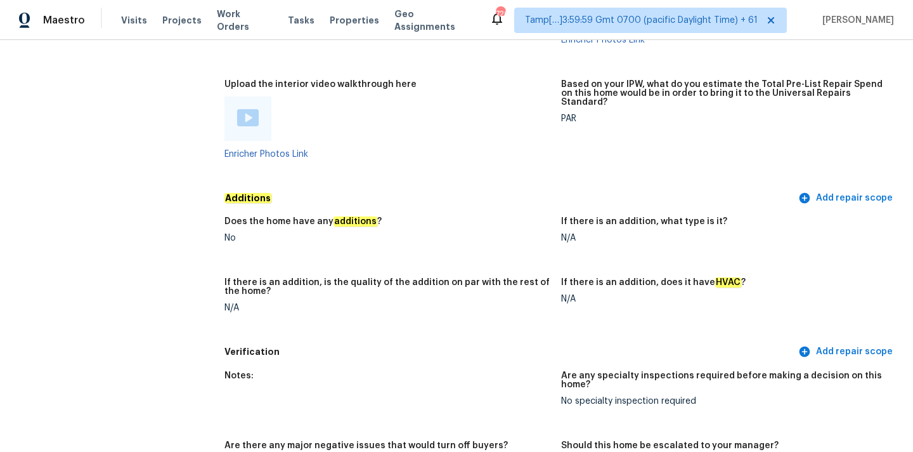
scroll to position [2351, 0]
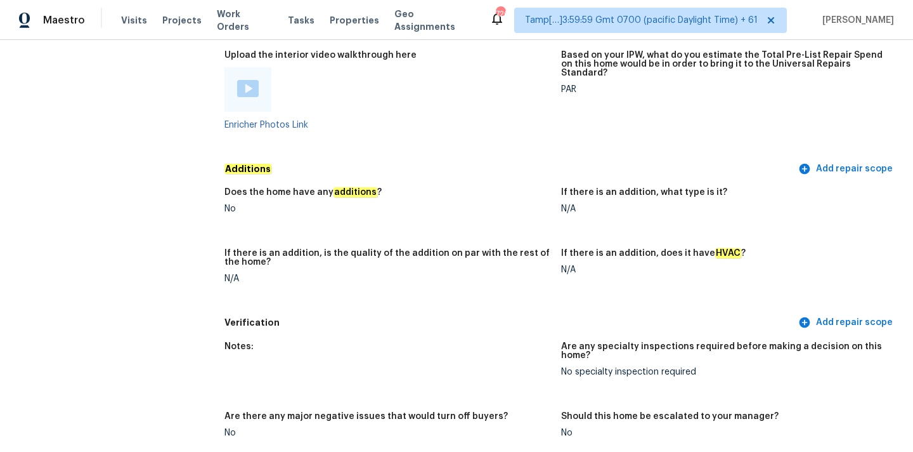
click at [253, 80] on img at bounding box center [248, 88] width 22 height 17
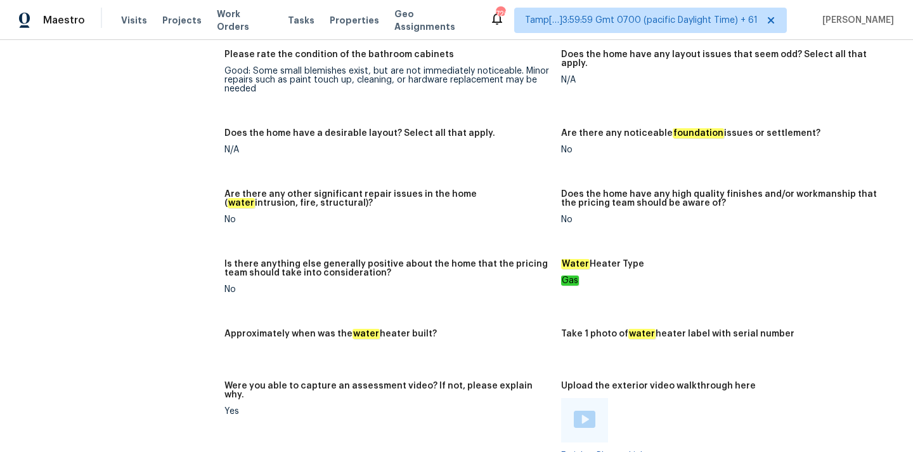
scroll to position [1978, 0]
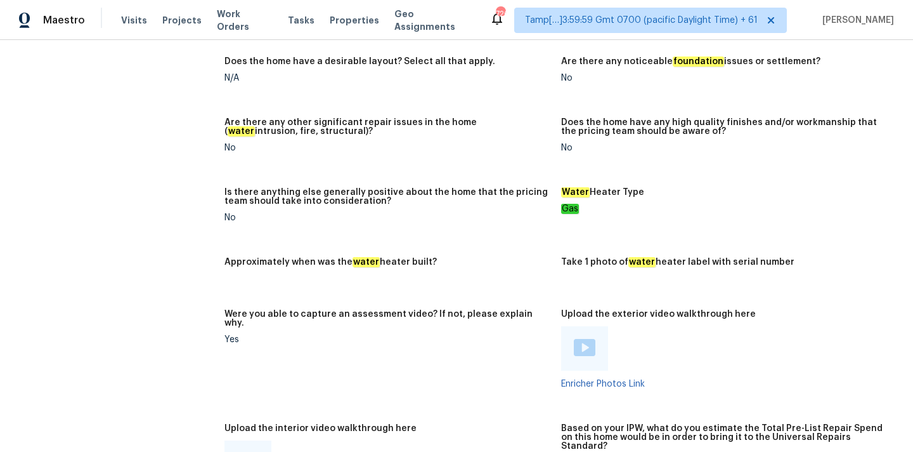
click at [586, 339] on img at bounding box center [585, 347] width 22 height 17
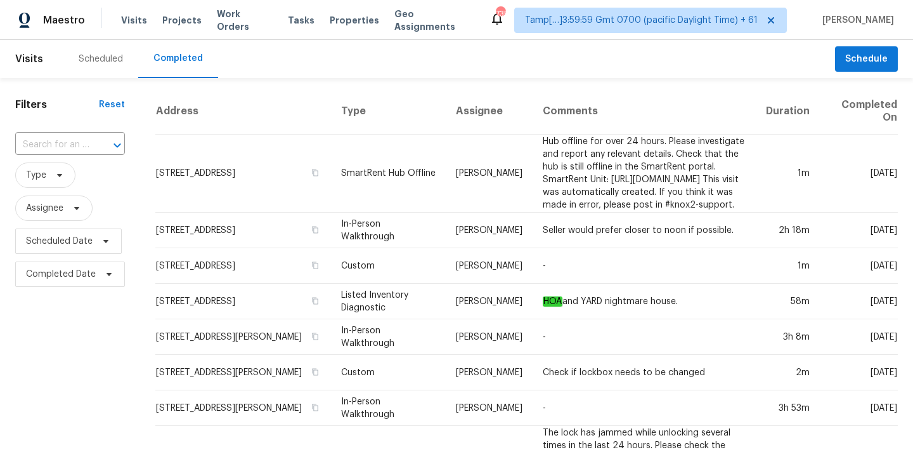
click at [44, 147] on input "text" at bounding box center [52, 145] width 74 height 20
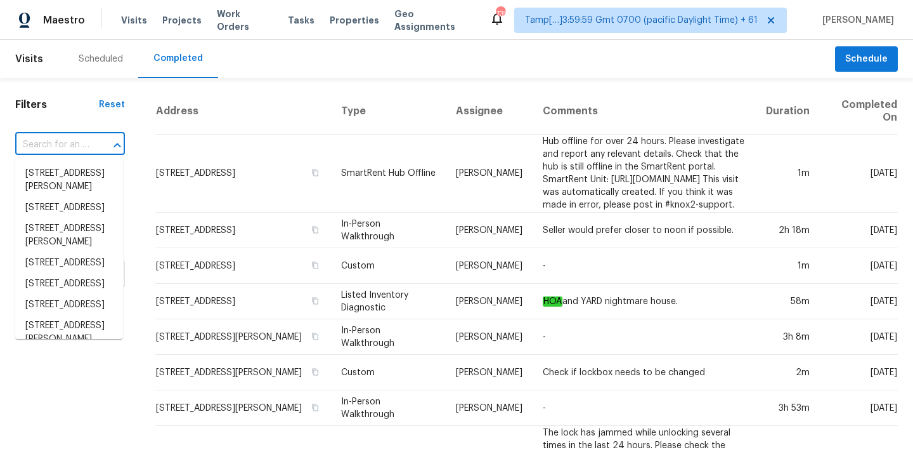
paste input "[STREET_ADDRESS]"
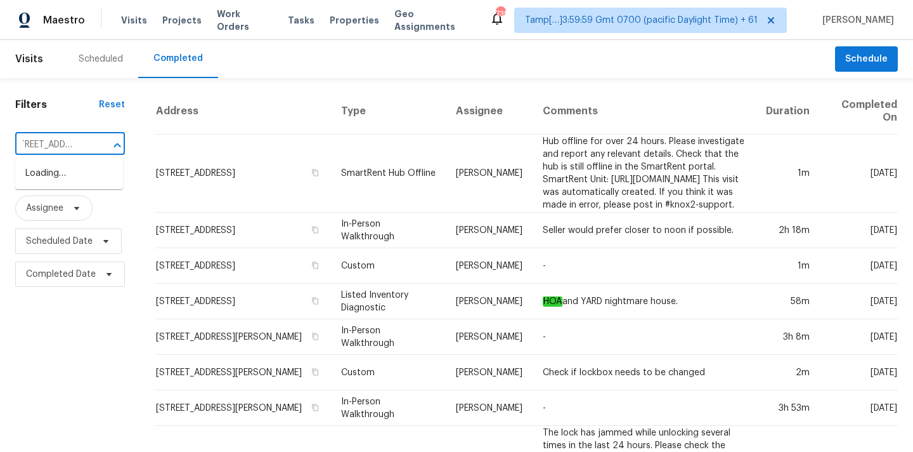
type input "[STREET_ADDRESS]"
click at [81, 184] on li "[STREET_ADDRESS]" at bounding box center [69, 173] width 108 height 21
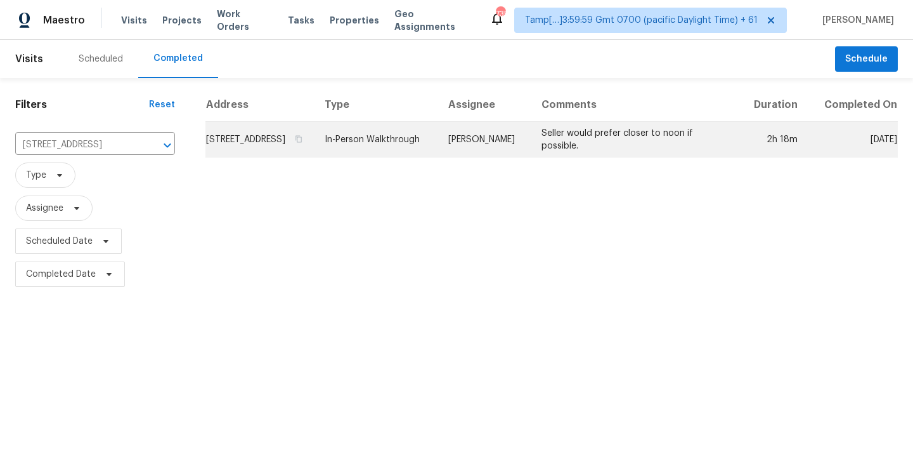
click at [568, 154] on td "Seller would prefer closer to noon if possible." at bounding box center [636, 140] width 208 height 36
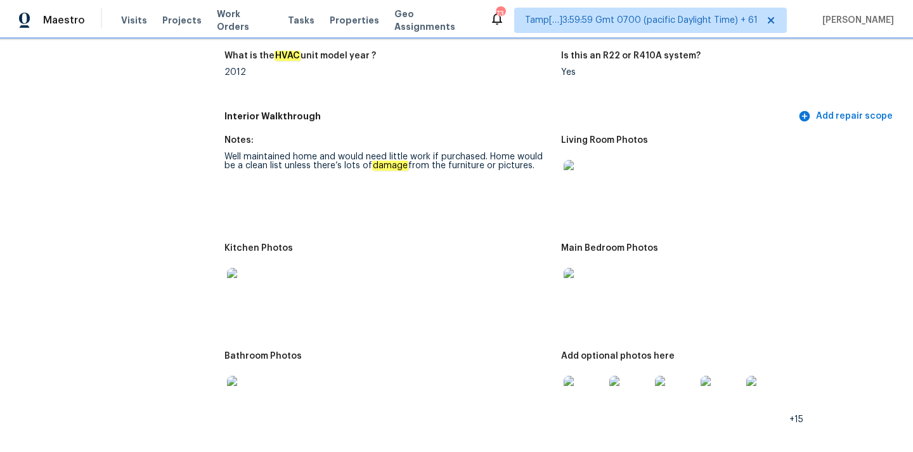
scroll to position [1277, 0]
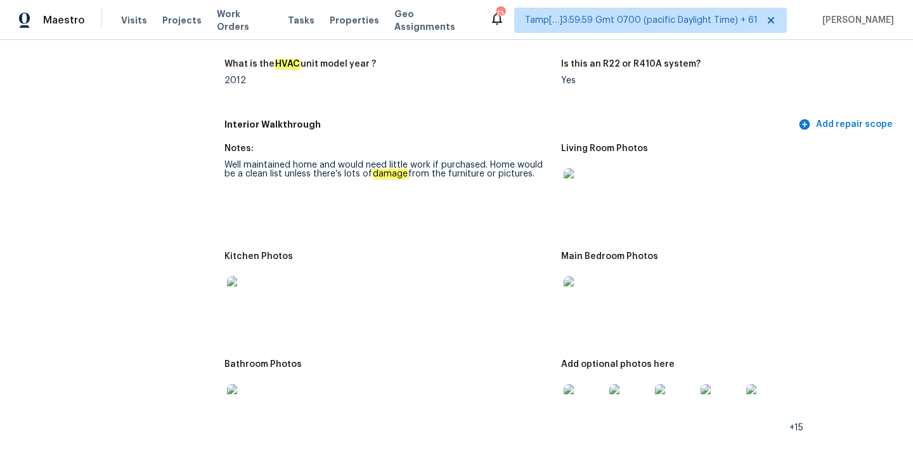
click at [579, 180] on img at bounding box center [584, 188] width 41 height 41
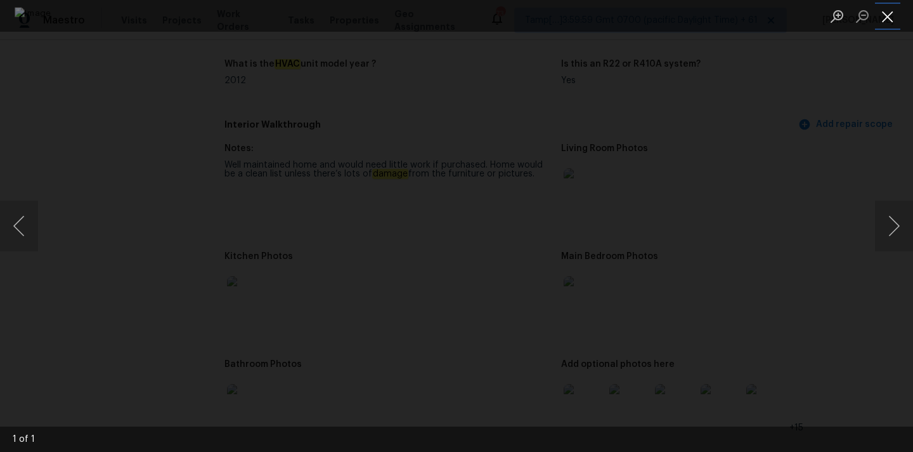
click at [884, 19] on button "Close lightbox" at bounding box center [887, 16] width 25 height 22
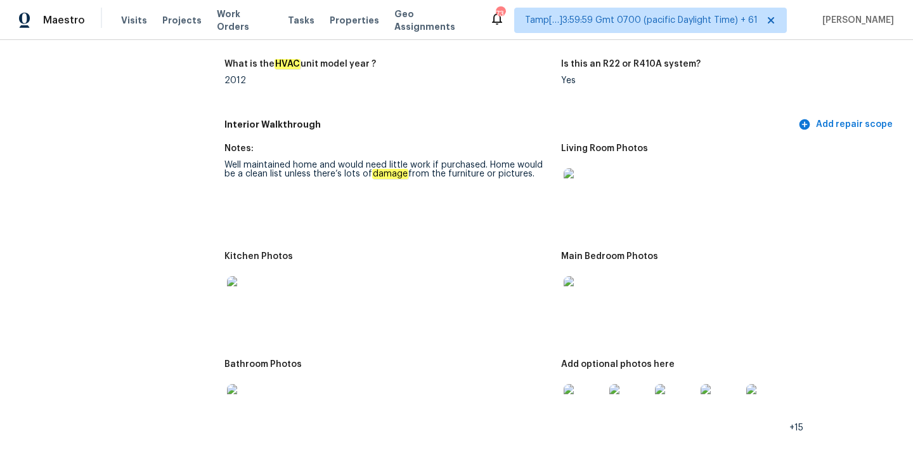
click at [581, 289] on img at bounding box center [584, 296] width 41 height 41
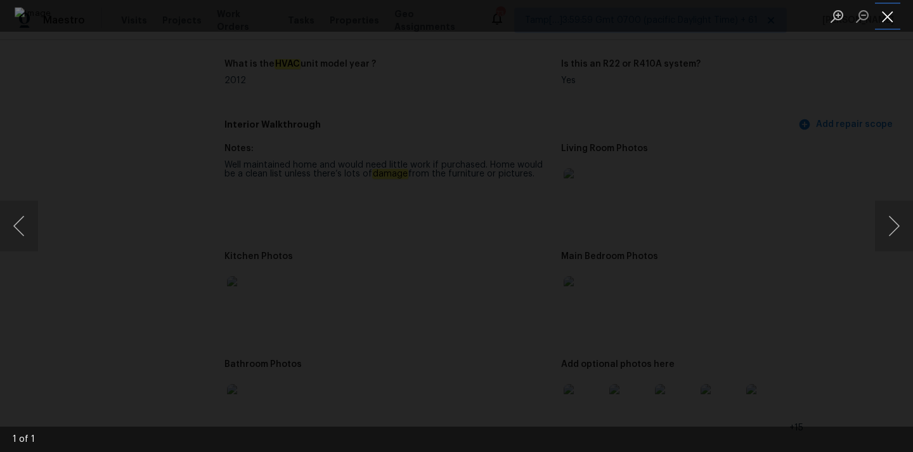
click at [887, 17] on button "Close lightbox" at bounding box center [887, 16] width 25 height 22
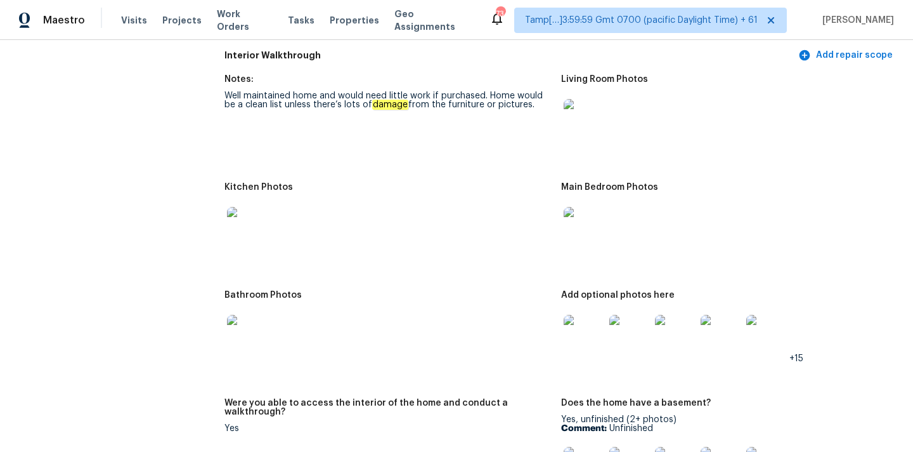
scroll to position [1422, 0]
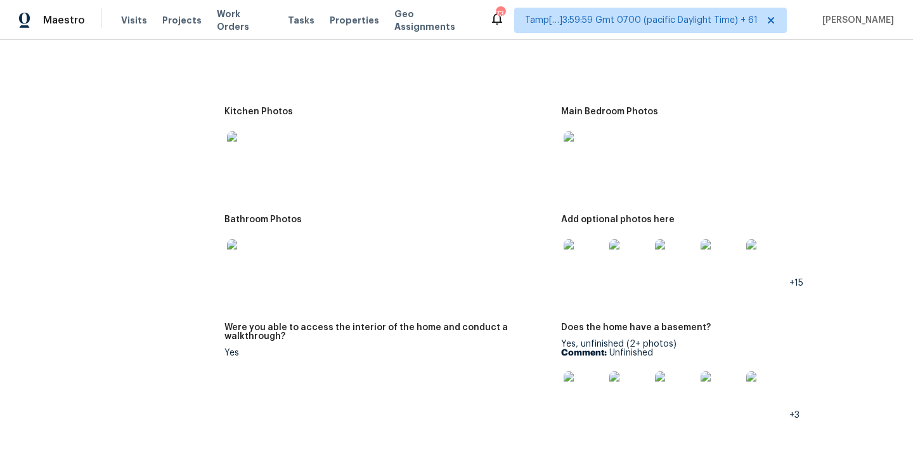
click at [588, 261] on img at bounding box center [584, 259] width 41 height 41
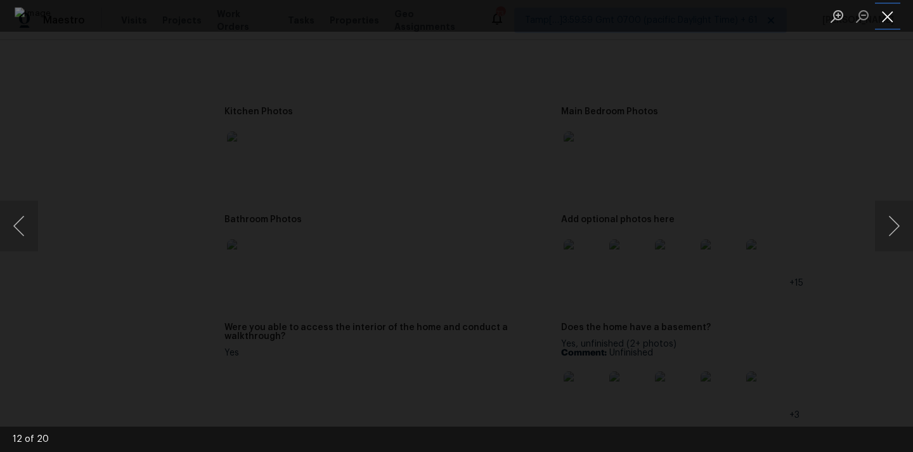
click at [886, 12] on button "Close lightbox" at bounding box center [887, 16] width 25 height 22
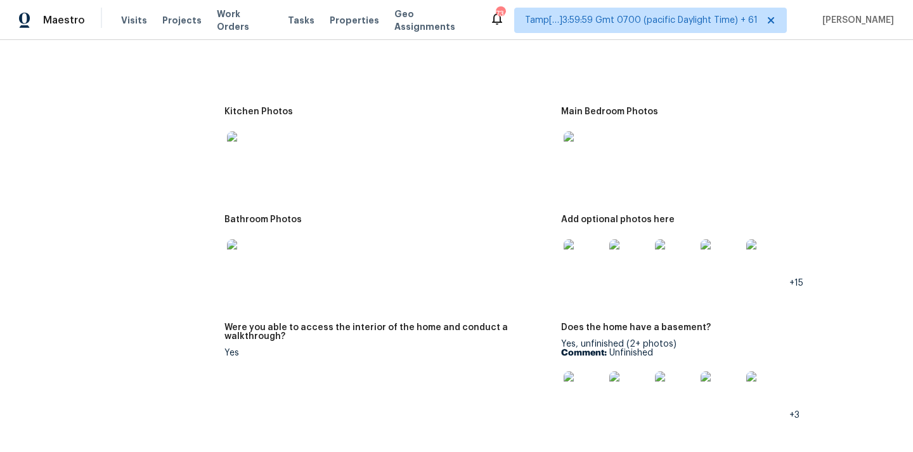
click at [251, 140] on img at bounding box center [247, 151] width 41 height 41
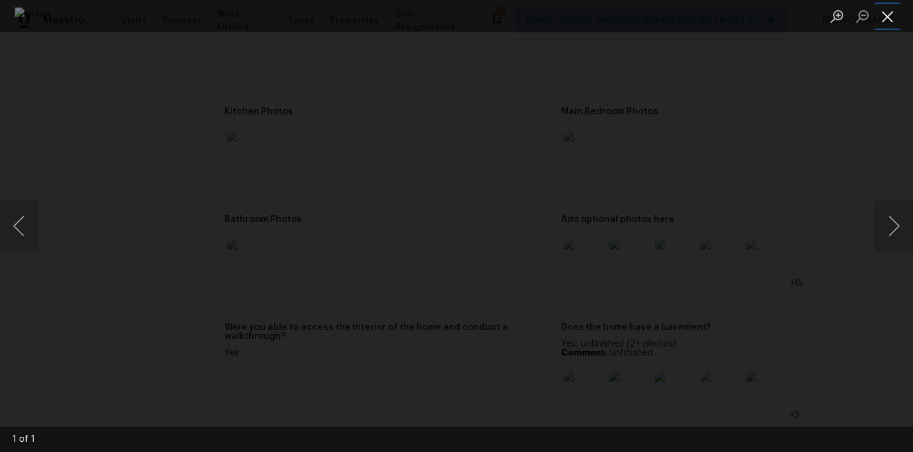
click at [890, 21] on button "Close lightbox" at bounding box center [887, 16] width 25 height 22
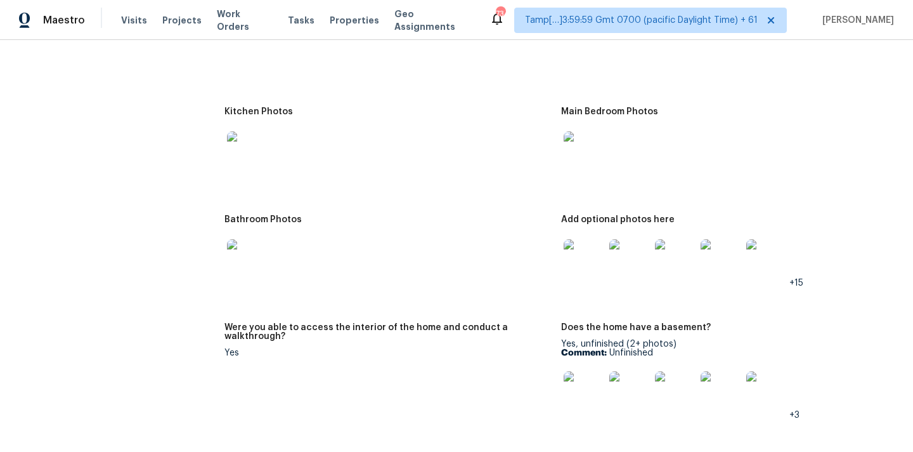
click at [243, 249] on img at bounding box center [247, 259] width 41 height 41
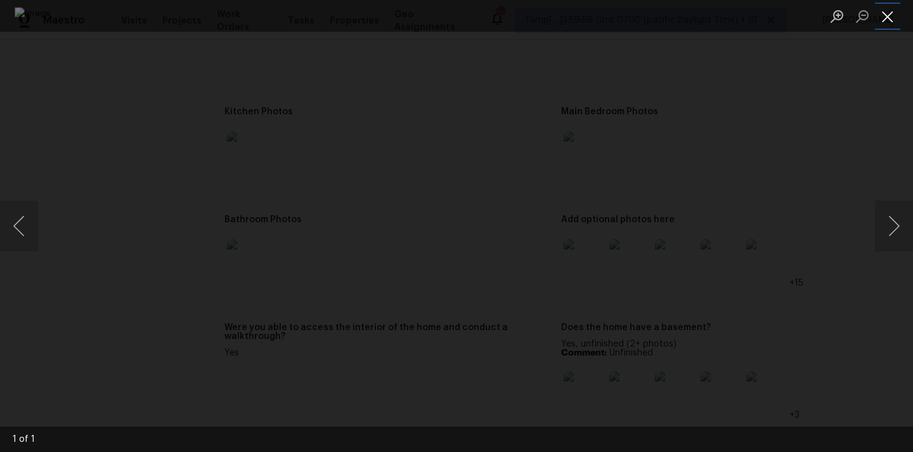
click at [889, 20] on button "Close lightbox" at bounding box center [887, 16] width 25 height 22
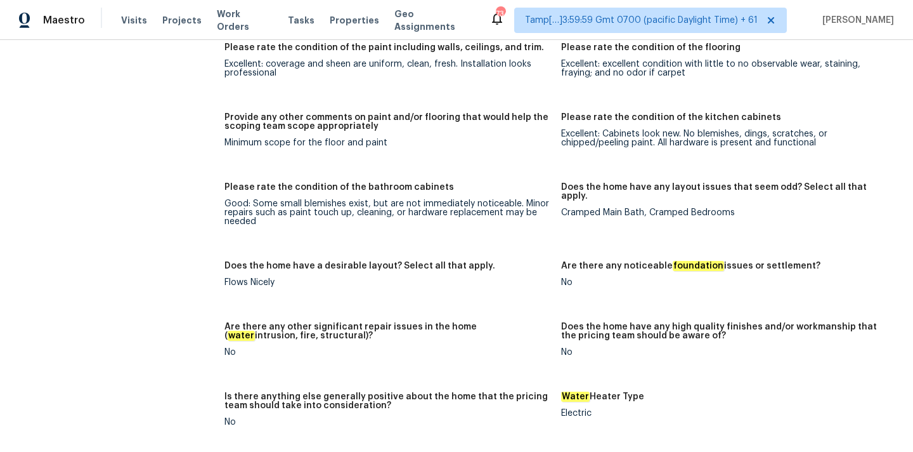
scroll to position [1756, 0]
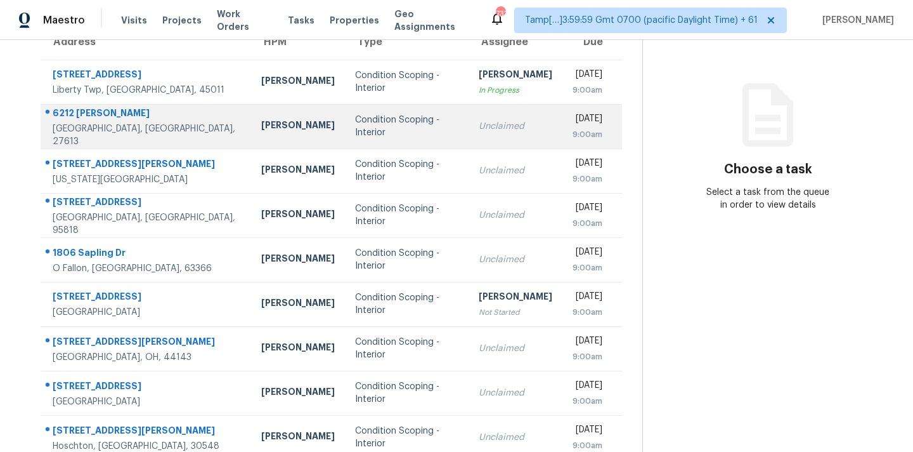
scroll to position [209, 0]
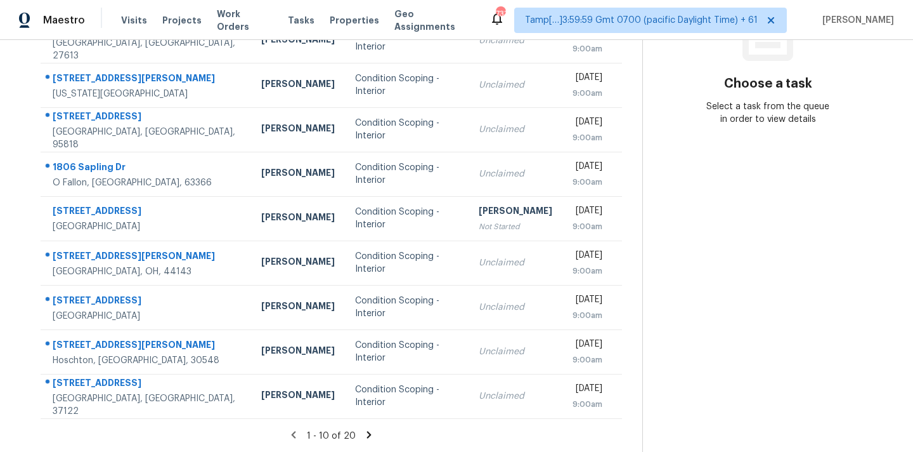
click at [369, 432] on icon at bounding box center [368, 434] width 11 height 11
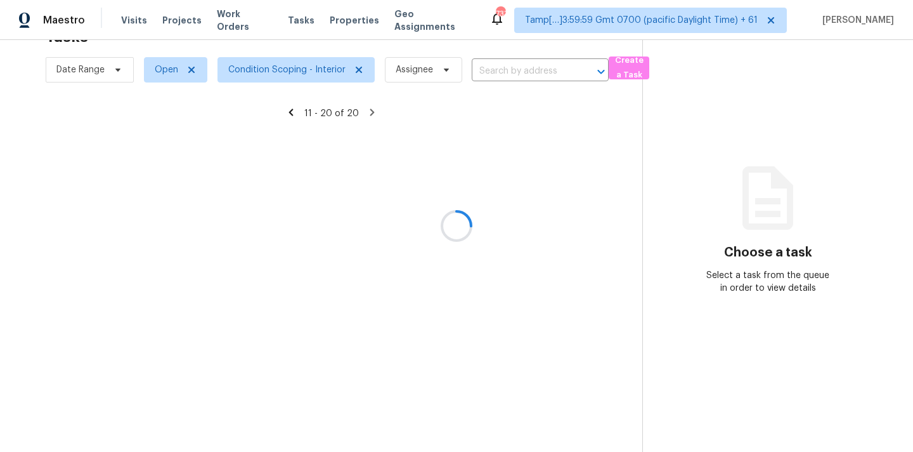
scroll to position [40, 0]
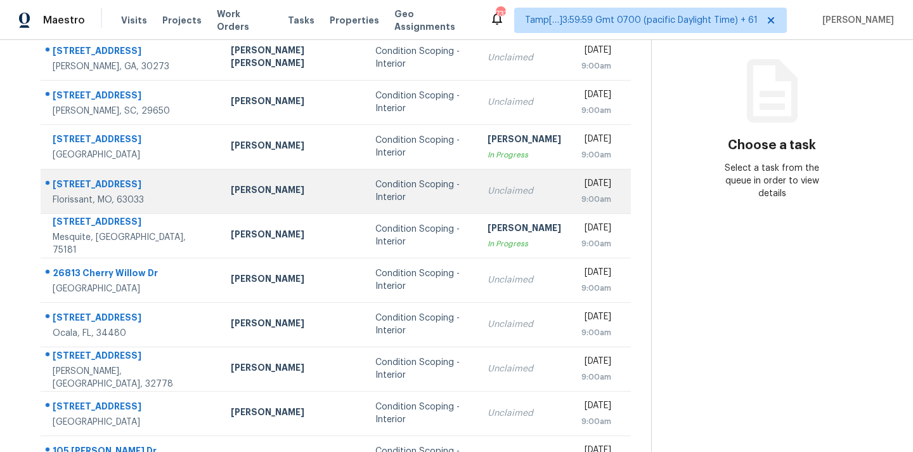
click at [478, 201] on td "Unclaimed" at bounding box center [525, 191] width 94 height 44
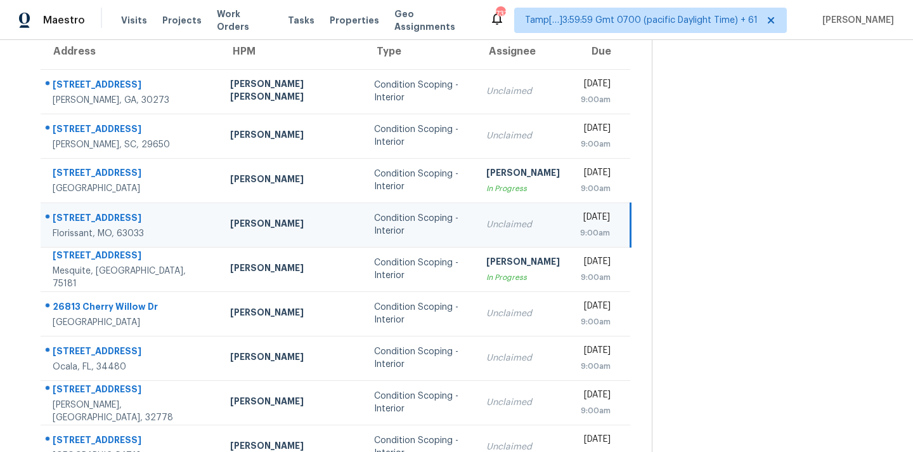
scroll to position [44, 0]
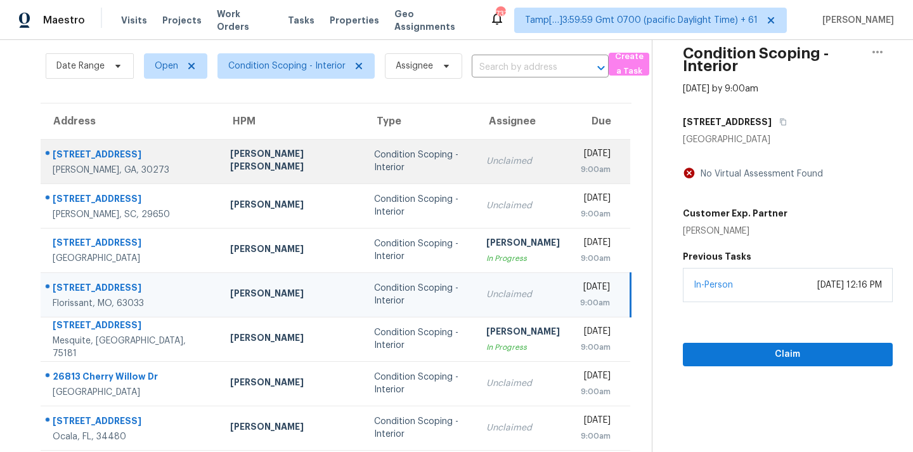
click at [487, 159] on div "Unclaimed" at bounding box center [524, 161] width 74 height 13
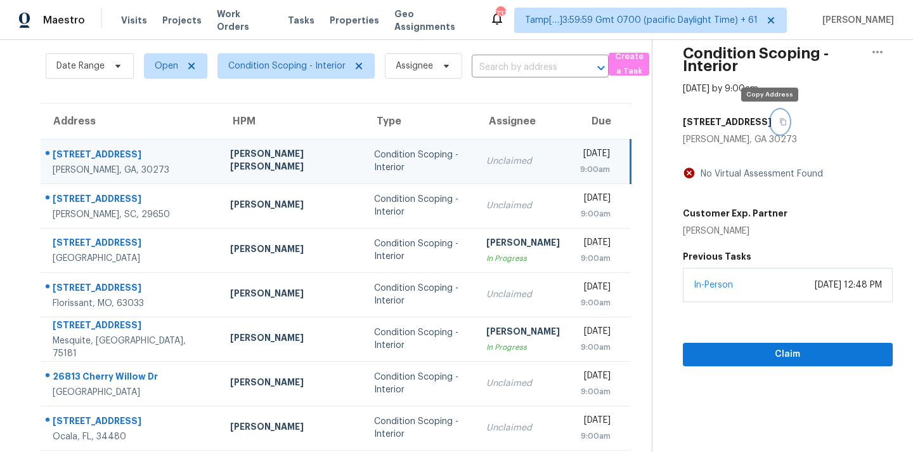
click at [780, 122] on icon "button" at bounding box center [784, 122] width 8 height 8
click at [318, 68] on span "Condition Scoping - Interior" at bounding box center [286, 66] width 117 height 13
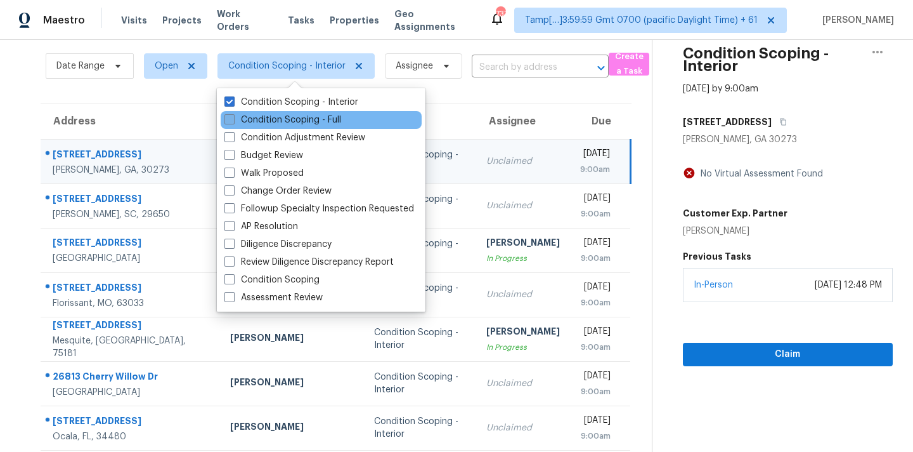
click at [320, 121] on label "Condition Scoping - Full" at bounding box center [283, 120] width 117 height 13
click at [233, 121] on input "Condition Scoping - Full" at bounding box center [229, 118] width 8 height 8
checkbox input "true"
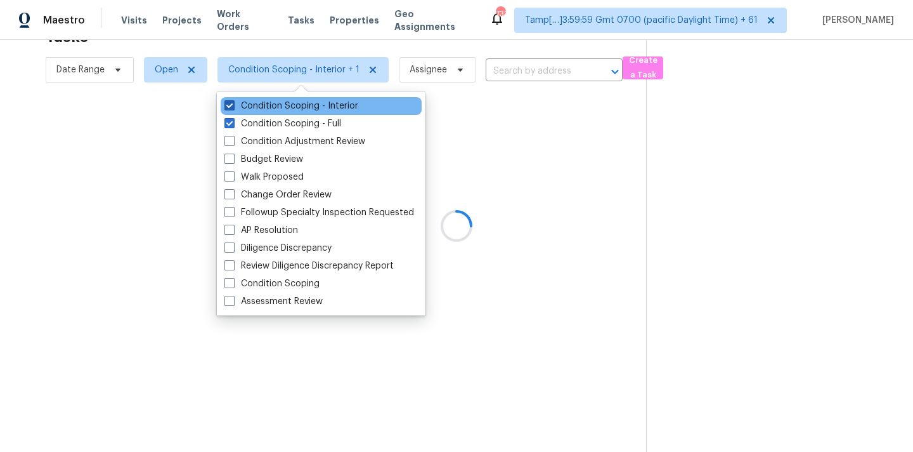
click at [332, 105] on label "Condition Scoping - Interior" at bounding box center [292, 106] width 134 height 13
click at [233, 105] on input "Condition Scoping - Interior" at bounding box center [229, 104] width 8 height 8
checkbox input "false"
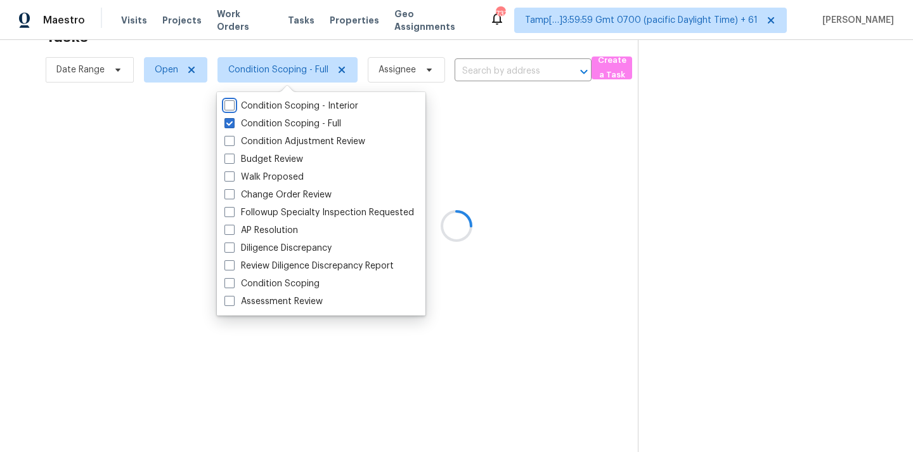
scroll to position [44, 0]
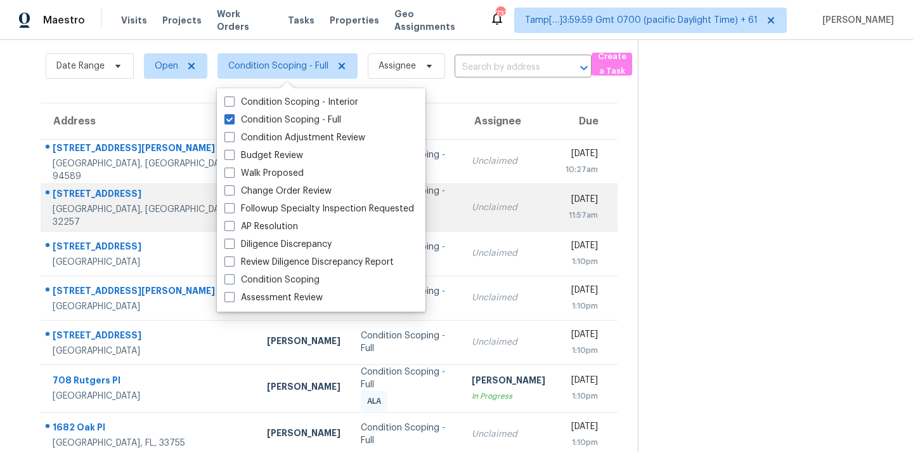
click at [468, 187] on td "Unclaimed" at bounding box center [509, 207] width 94 height 48
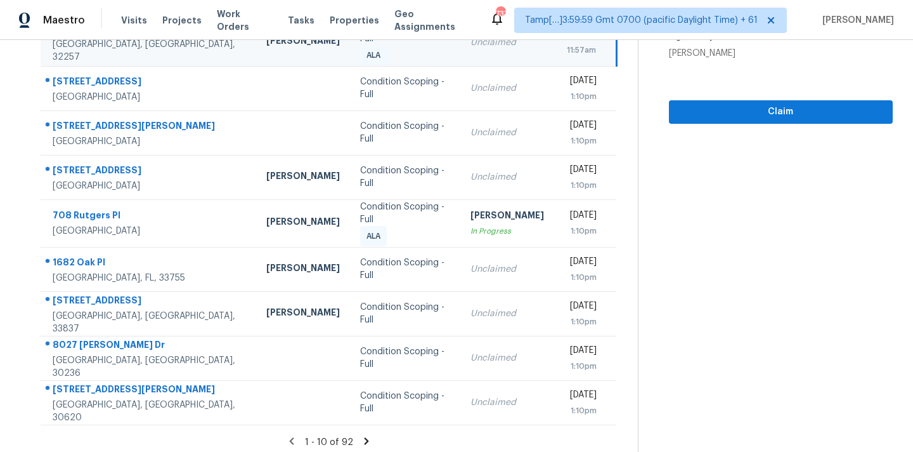
scroll to position [66, 0]
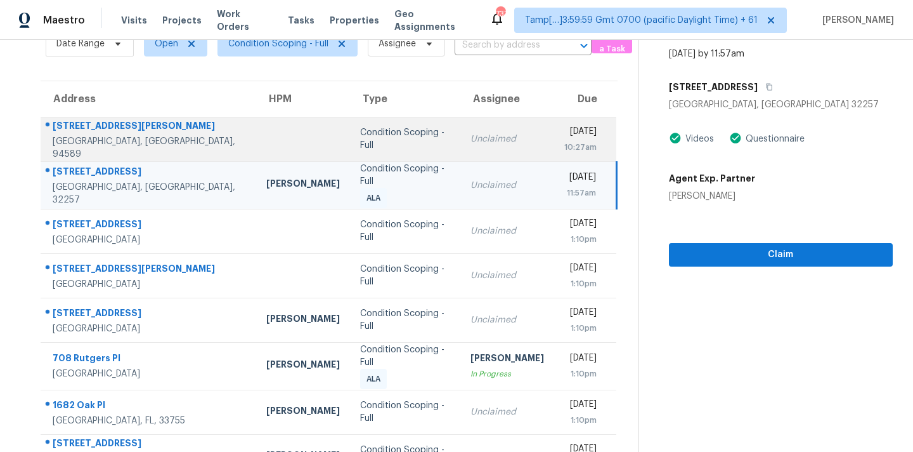
click at [471, 151] on td "Unclaimed" at bounding box center [508, 139] width 94 height 44
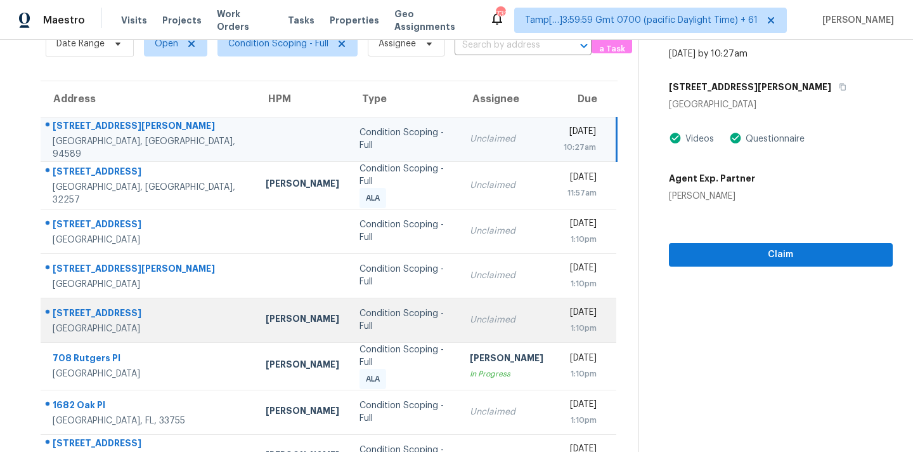
scroll to position [209, 0]
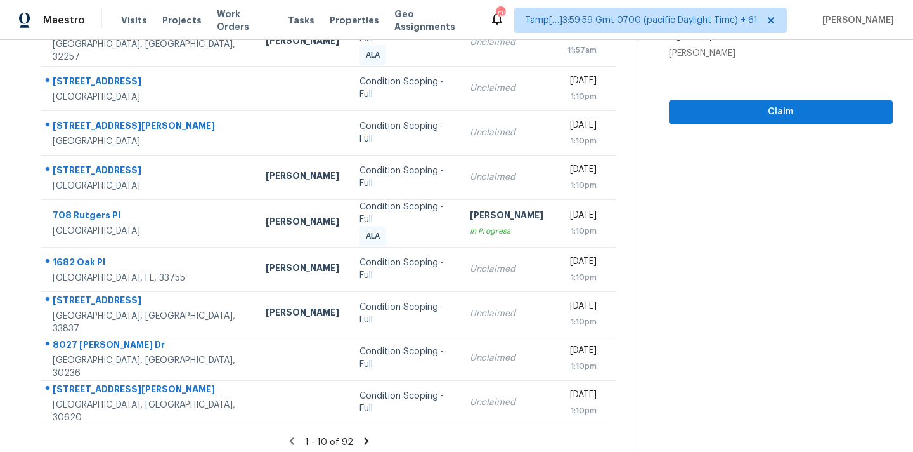
click at [365, 436] on icon at bounding box center [366, 440] width 11 height 11
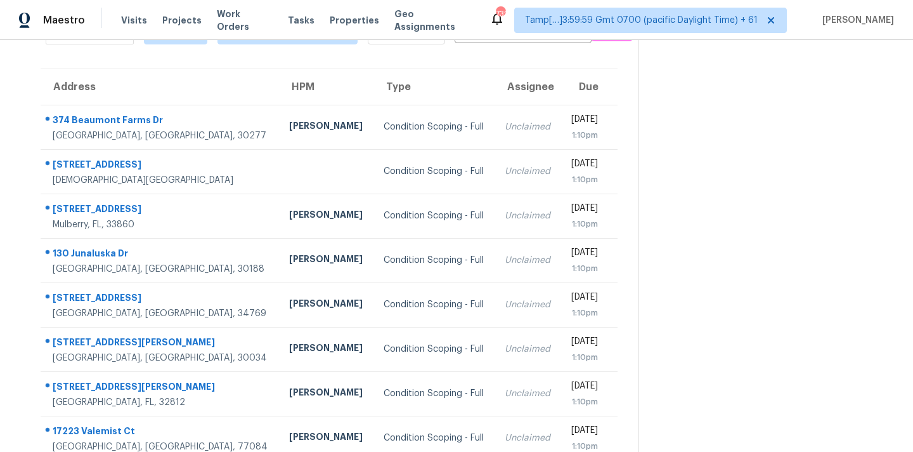
scroll to position [3, 0]
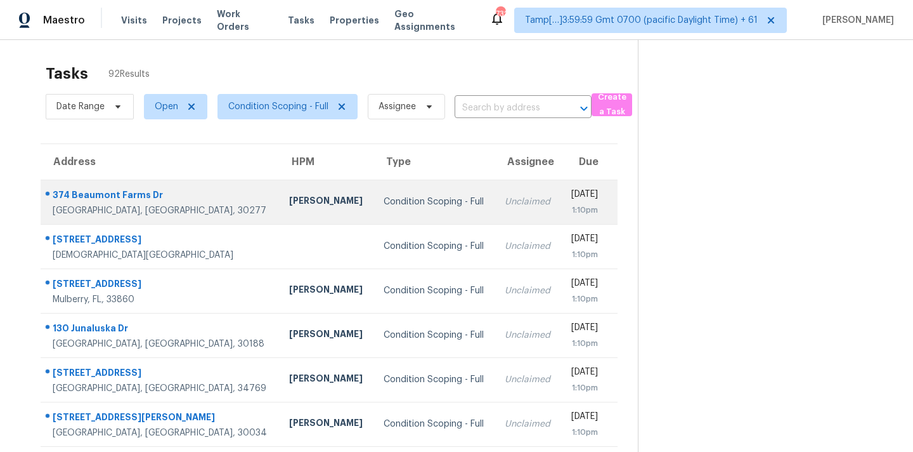
click at [384, 207] on div "Condition Scoping - Full" at bounding box center [434, 201] width 101 height 13
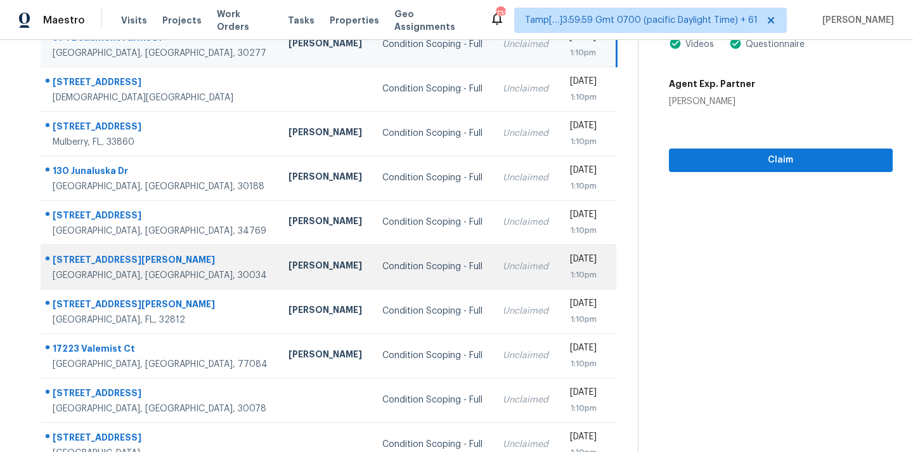
scroll to position [209, 0]
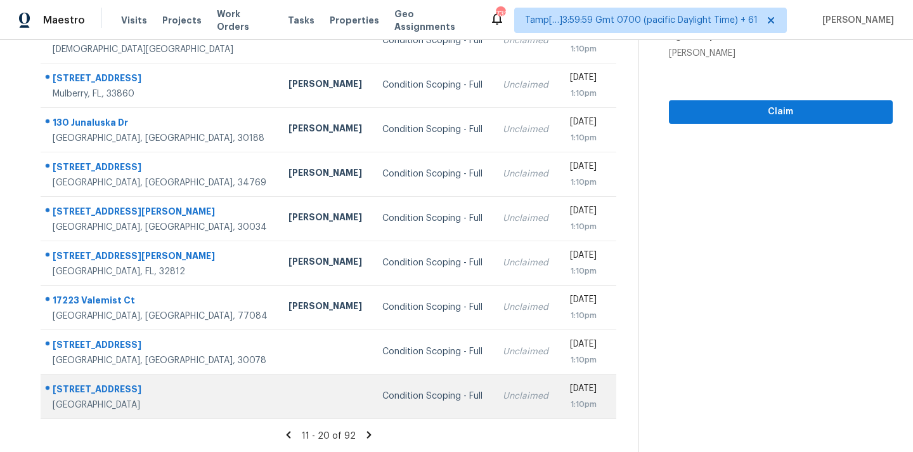
click at [383, 400] on div "Condition Scoping - Full" at bounding box center [433, 395] width 100 height 13
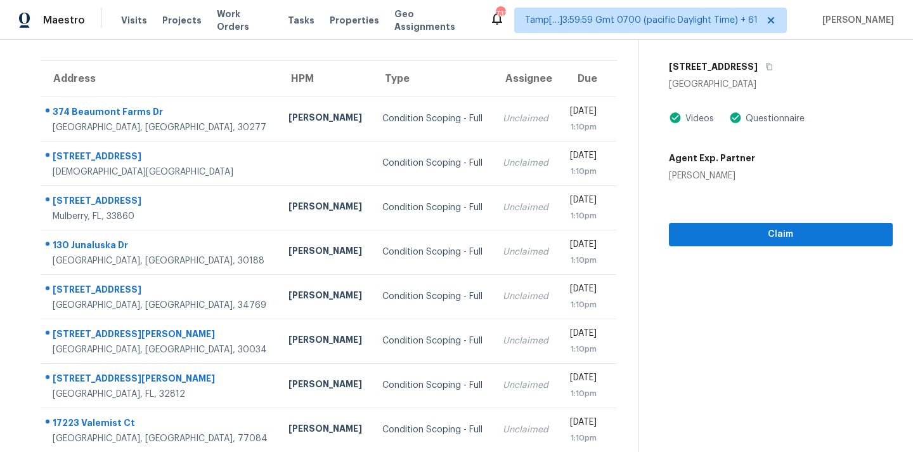
scroll to position [65, 0]
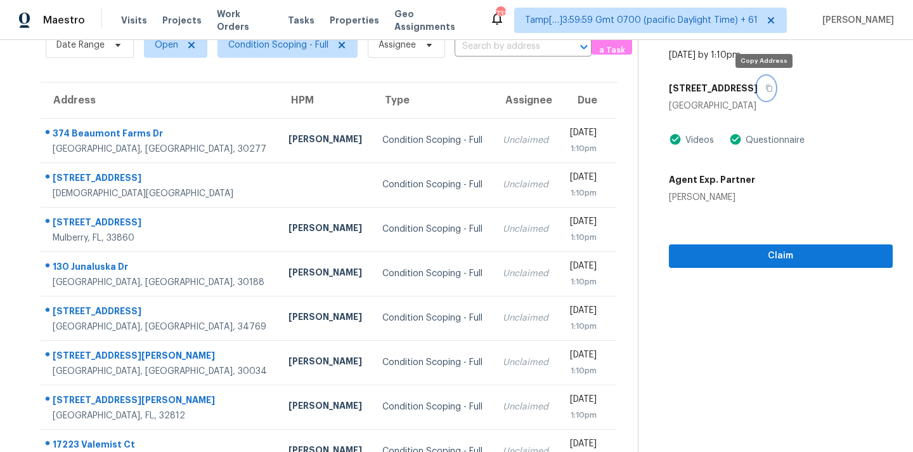
click at [769, 91] on icon "button" at bounding box center [769, 88] width 6 height 7
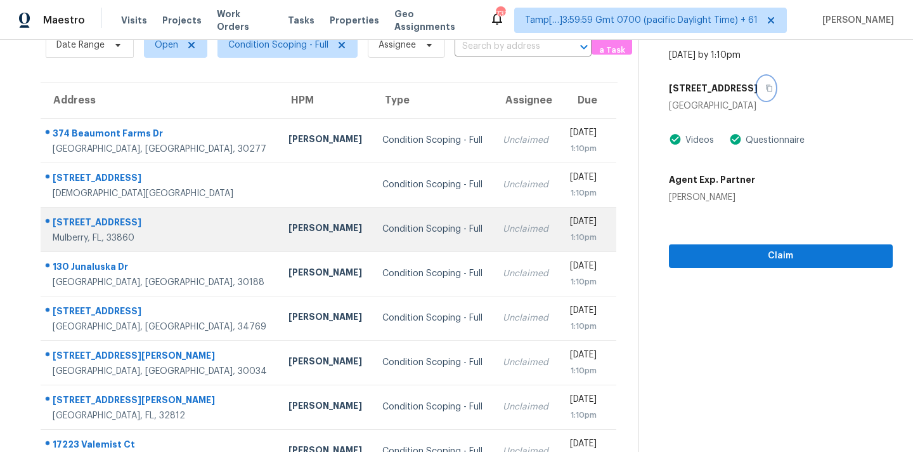
scroll to position [209, 0]
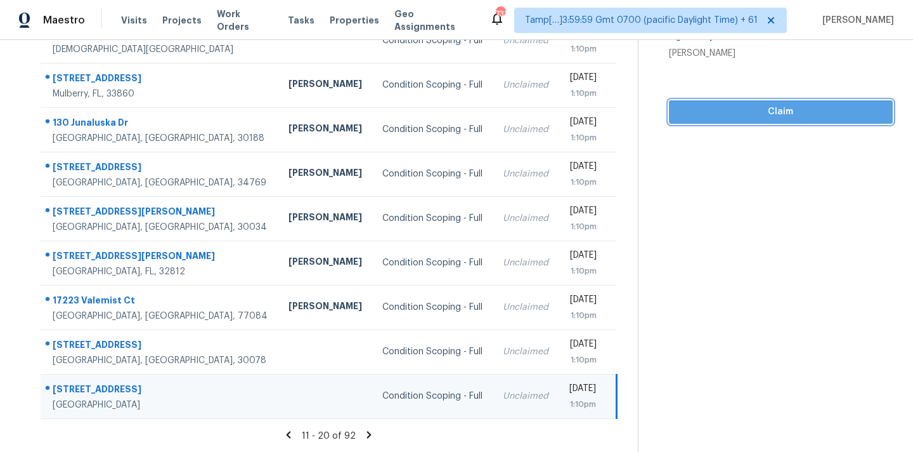
click at [764, 114] on span "Claim" at bounding box center [781, 112] width 204 height 16
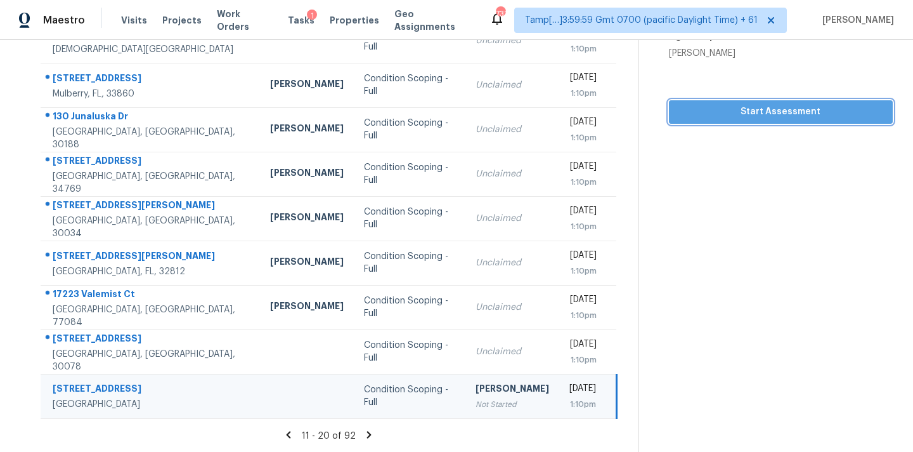
click at [764, 114] on span "Start Assessment" at bounding box center [781, 112] width 204 height 16
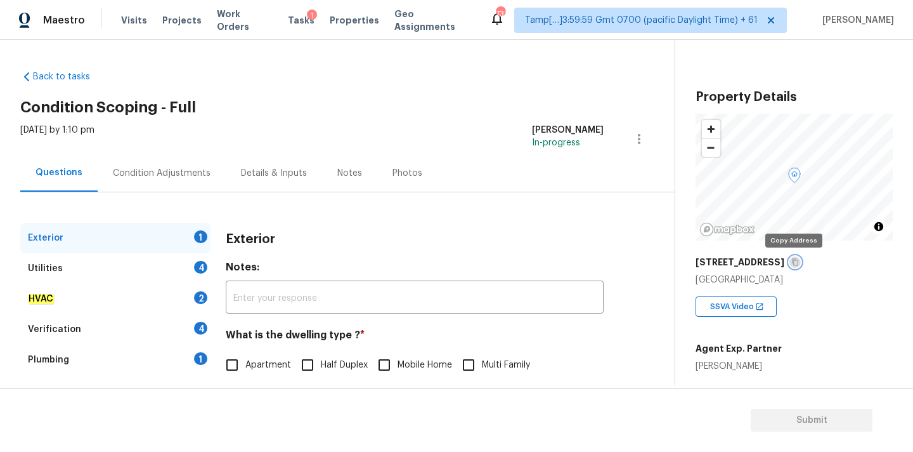
click at [794, 262] on icon "button" at bounding box center [796, 262] width 8 height 8
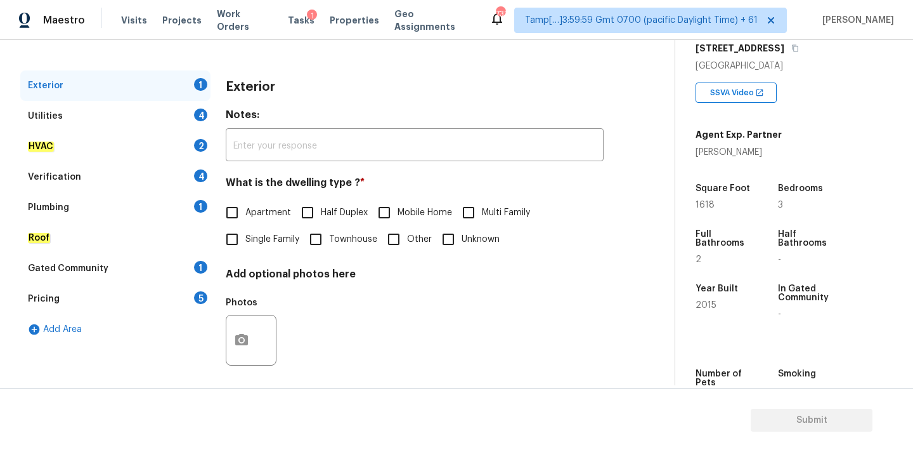
scroll to position [159, 0]
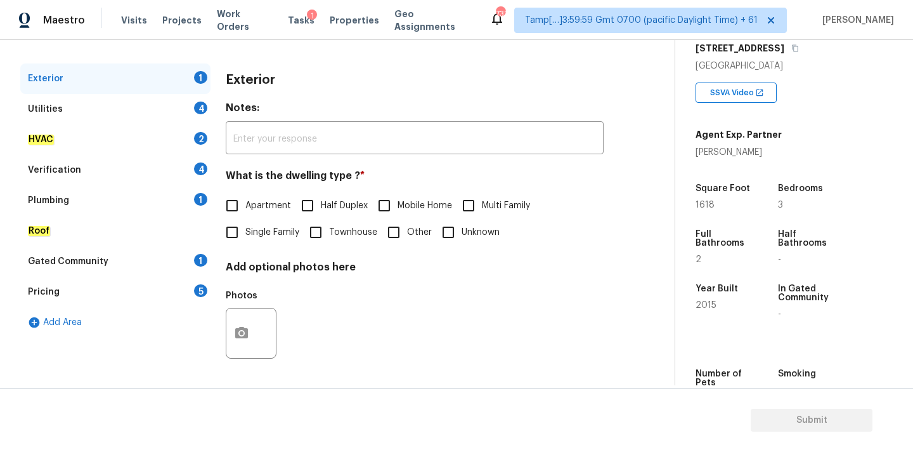
click at [275, 230] on span "Single Family" at bounding box center [272, 232] width 54 height 13
click at [245, 230] on input "Single Family" at bounding box center [232, 232] width 27 height 27
checkbox input "true"
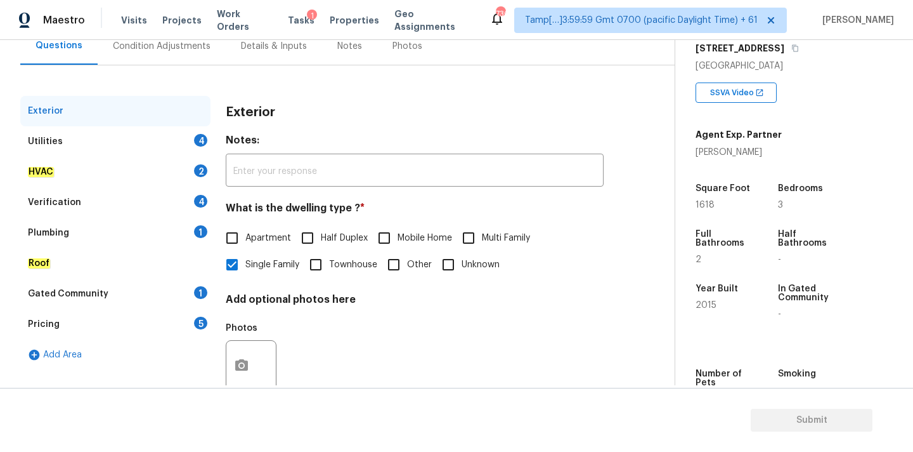
click at [141, 45] on div "Condition Adjustments" at bounding box center [162, 46] width 98 height 13
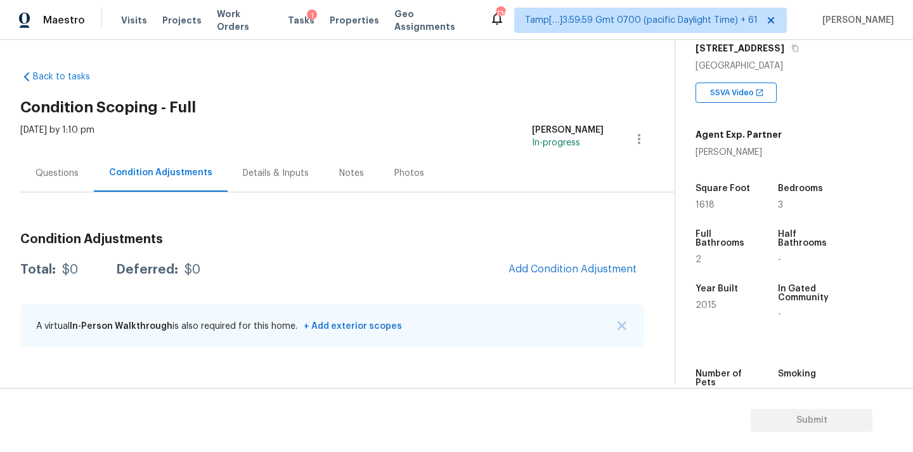
click at [56, 174] on div "Questions" at bounding box center [57, 173] width 43 height 13
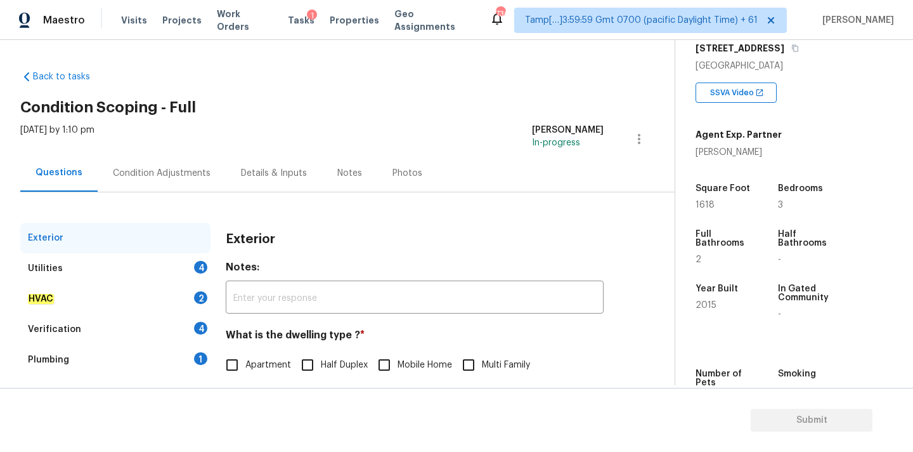
scroll to position [159, 0]
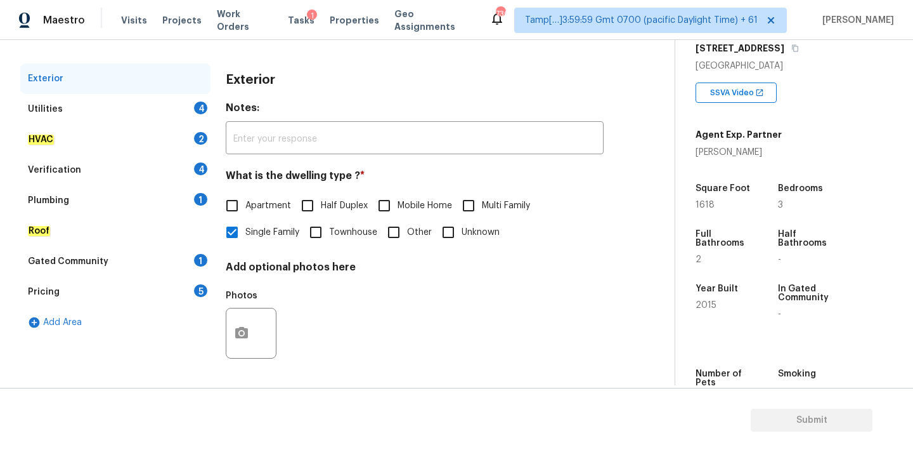
click at [102, 292] on div "Pricing 5" at bounding box center [115, 292] width 190 height 30
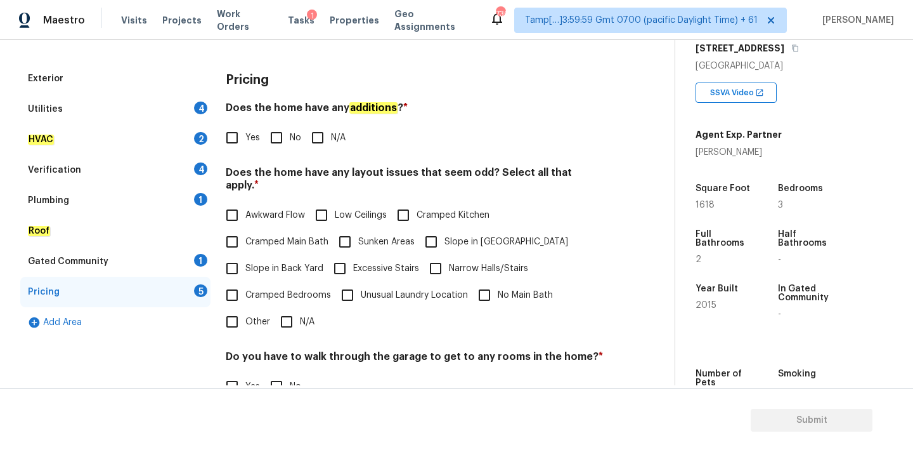
click at [435, 232] on input "Slope in [GEOGRAPHIC_DATA]" at bounding box center [431, 241] width 27 height 27
checkbox input "true"
click at [256, 262] on label "Slope in Back Yard" at bounding box center [271, 268] width 105 height 27
click at [245, 262] on input "Slope in Back Yard" at bounding box center [232, 268] width 27 height 27
checkbox input "true"
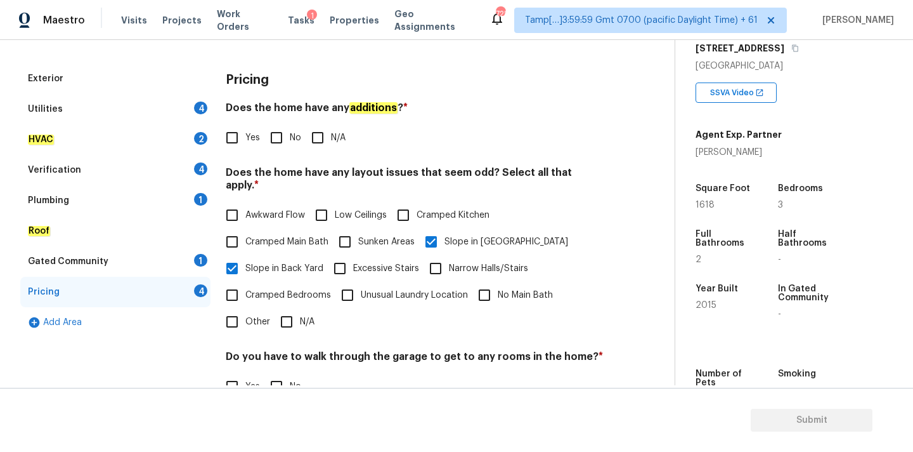
click at [190, 107] on div "Utilities 4" at bounding box center [115, 109] width 190 height 30
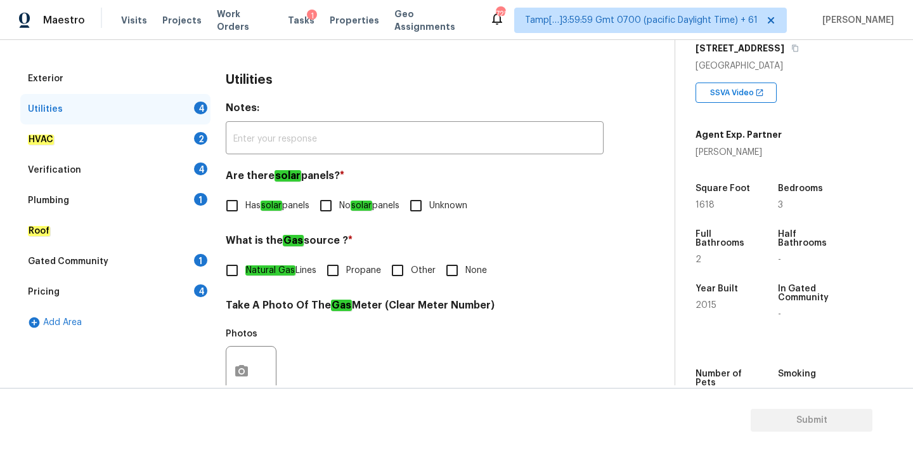
click at [337, 209] on input "No solar panels" at bounding box center [326, 205] width 27 height 27
checkbox input "true"
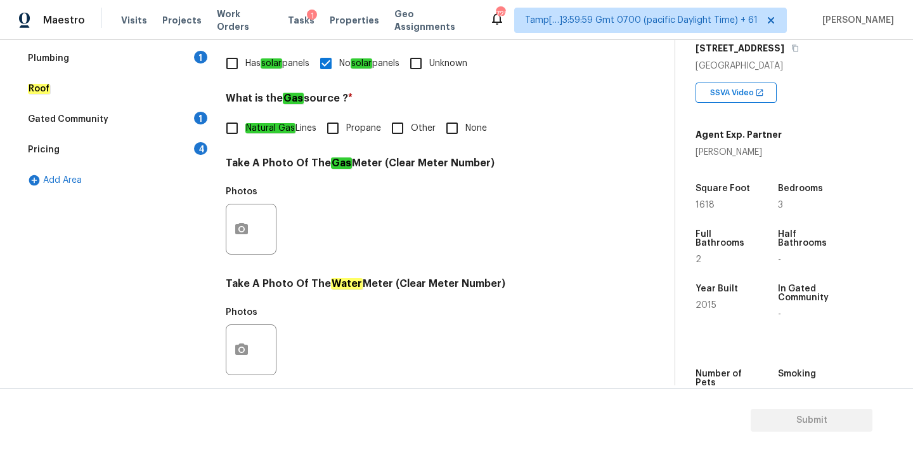
scroll to position [334, 0]
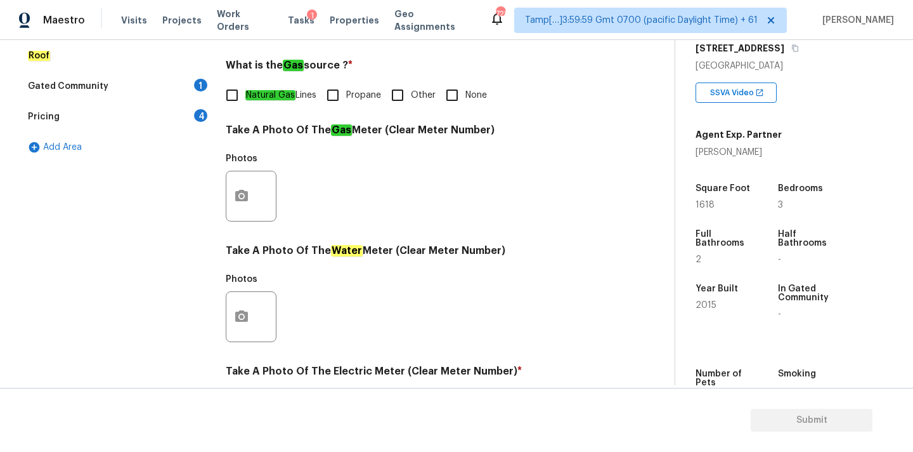
click at [260, 98] on em "Natural Gas" at bounding box center [270, 95] width 50 height 10
click at [245, 98] on input "Natural Gas Lines" at bounding box center [232, 95] width 27 height 27
checkbox input "true"
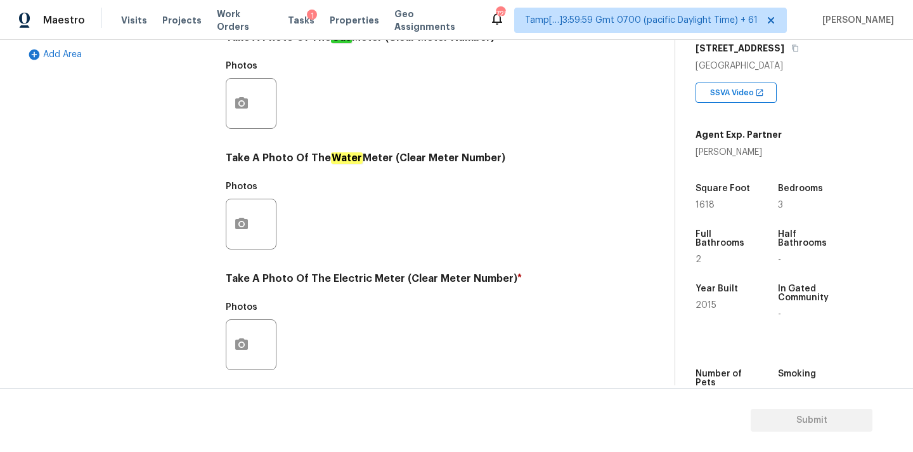
scroll to position [503, 0]
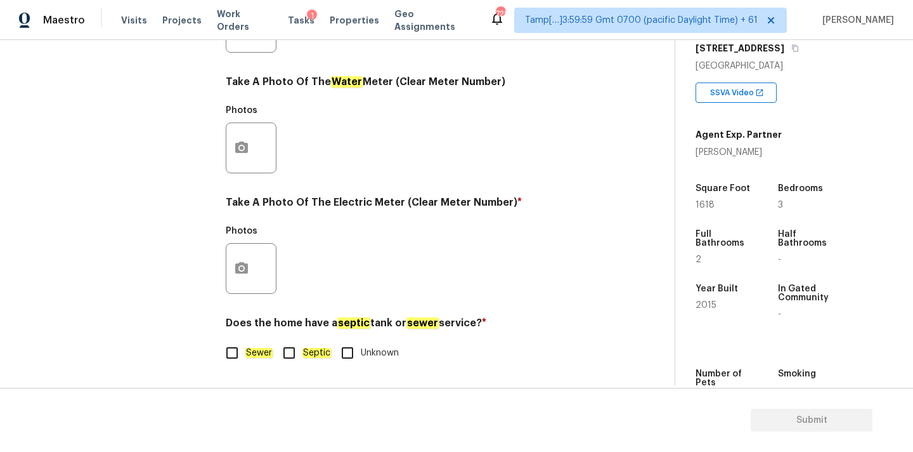
click at [254, 344] on label "Sewer" at bounding box center [246, 352] width 54 height 27
click at [245, 344] on input "Sewer" at bounding box center [232, 352] width 27 height 27
checkbox input "true"
click at [245, 270] on icon "button" at bounding box center [241, 267] width 13 height 11
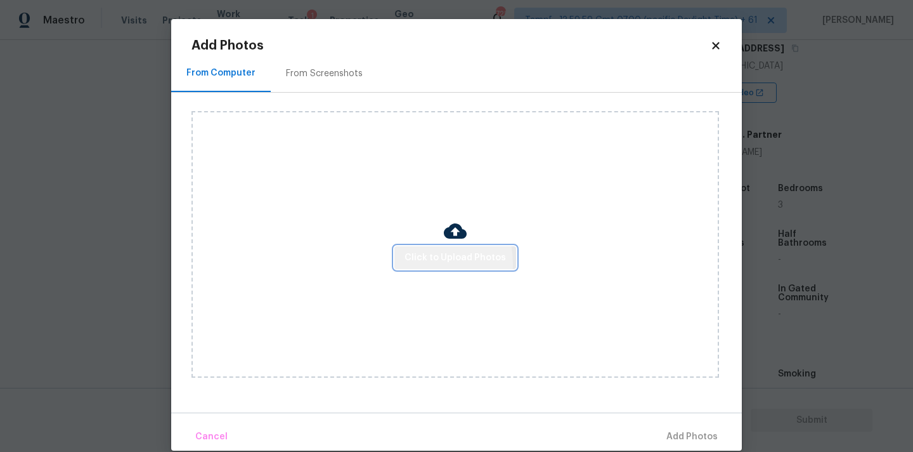
click at [405, 264] on button "Click to Upload Photos" at bounding box center [456, 257] width 122 height 23
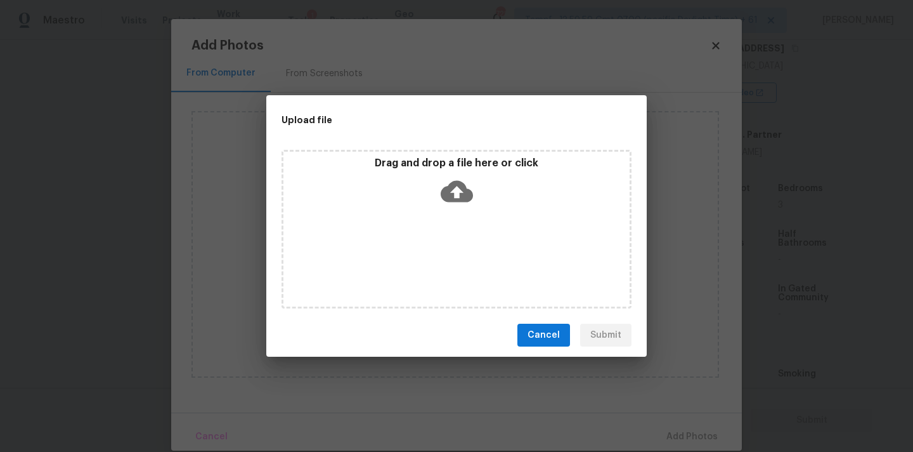
click at [448, 199] on icon at bounding box center [457, 192] width 32 height 22
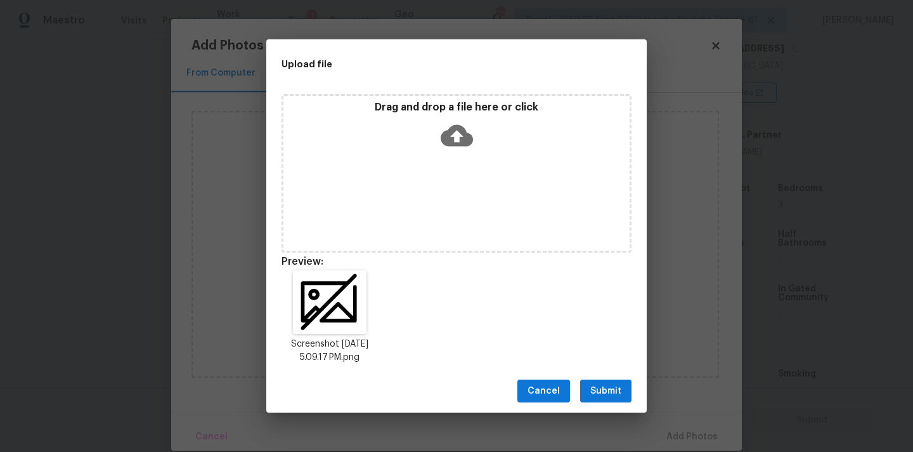
click at [618, 393] on span "Submit" at bounding box center [606, 391] width 31 height 16
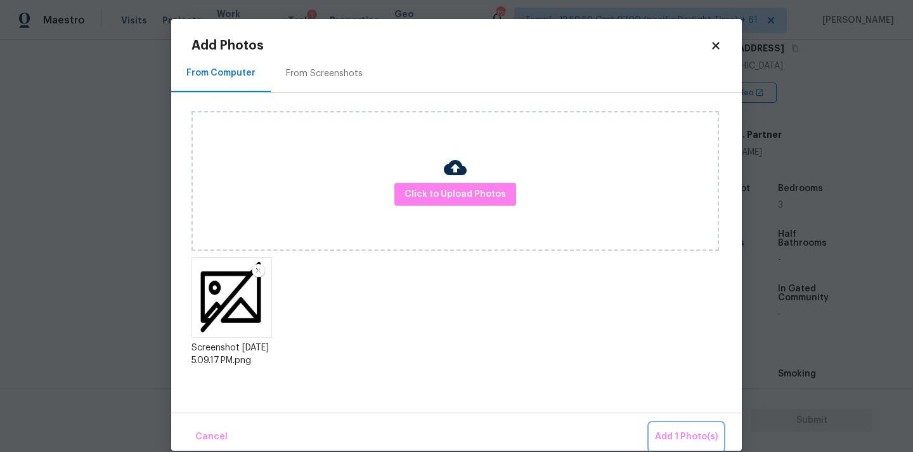
click at [678, 445] on button "Add 1 Photo(s)" at bounding box center [686, 436] width 73 height 27
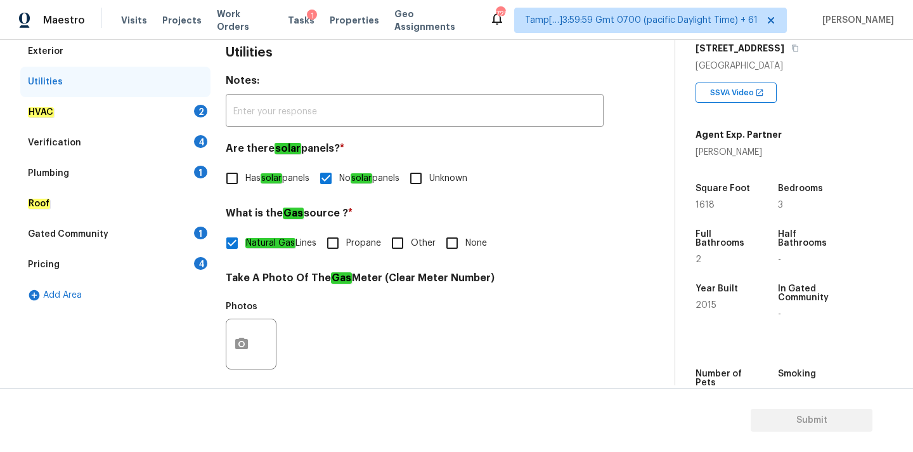
scroll to position [81, 0]
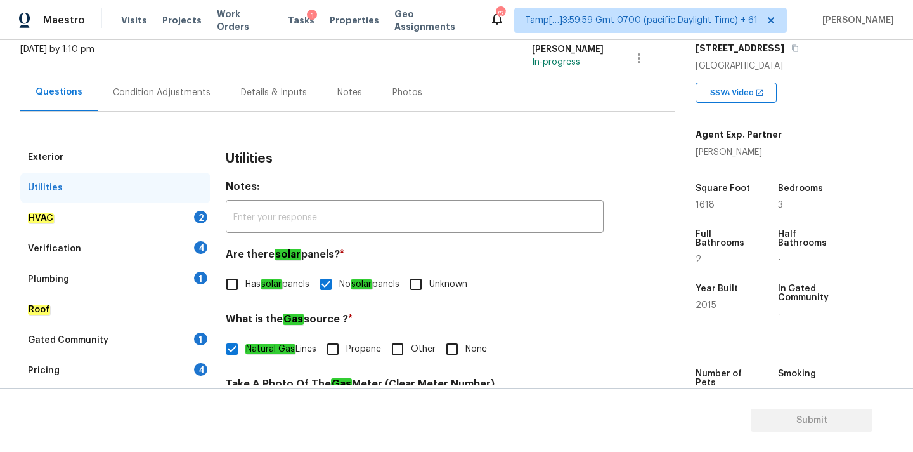
click at [180, 213] on div "HVAC 2" at bounding box center [115, 218] width 190 height 30
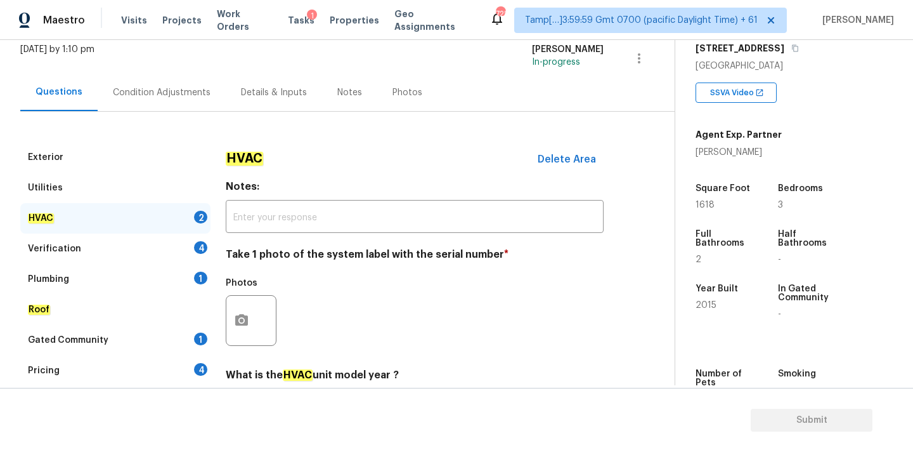
scroll to position [201, 0]
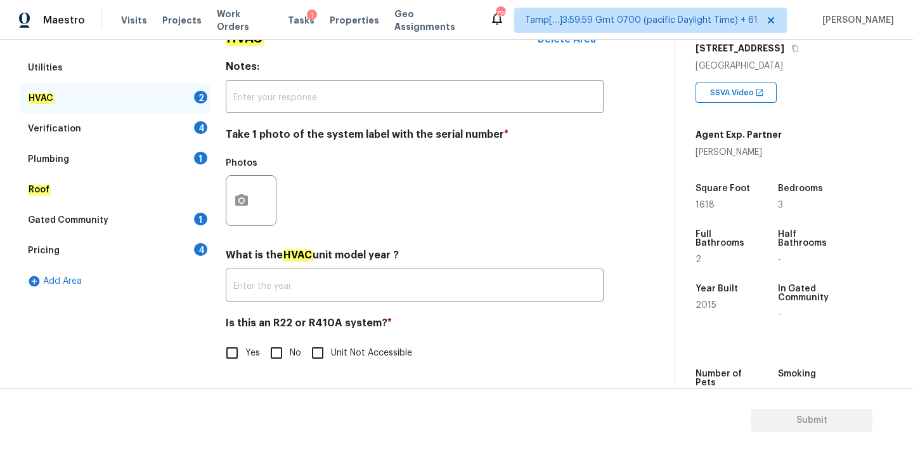
click at [275, 349] on input "No" at bounding box center [276, 352] width 27 height 27
checkbox input "true"
click at [246, 211] on button "button" at bounding box center [241, 200] width 30 height 49
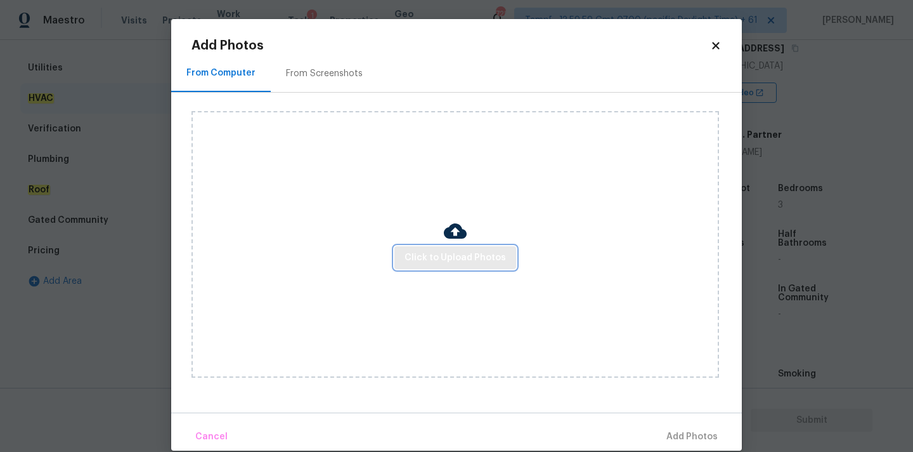
click at [407, 246] on button "Click to Upload Photos" at bounding box center [456, 257] width 122 height 23
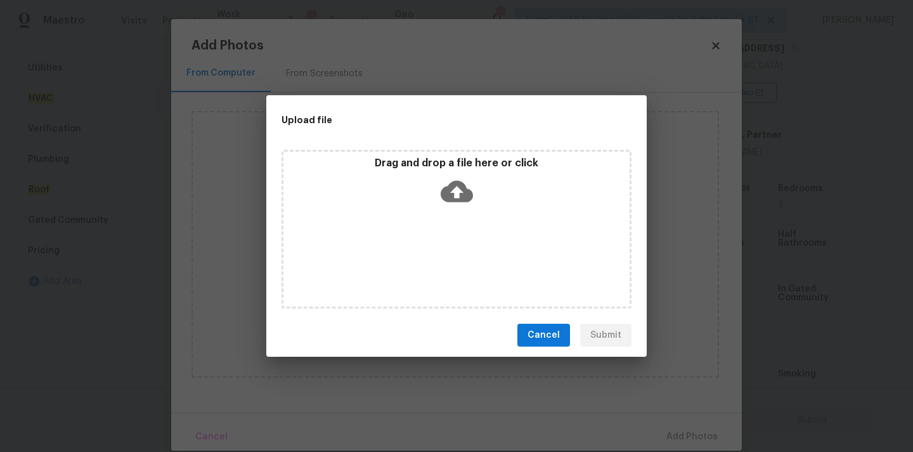
click at [461, 171] on div "Drag and drop a file here or click" at bounding box center [457, 184] width 346 height 55
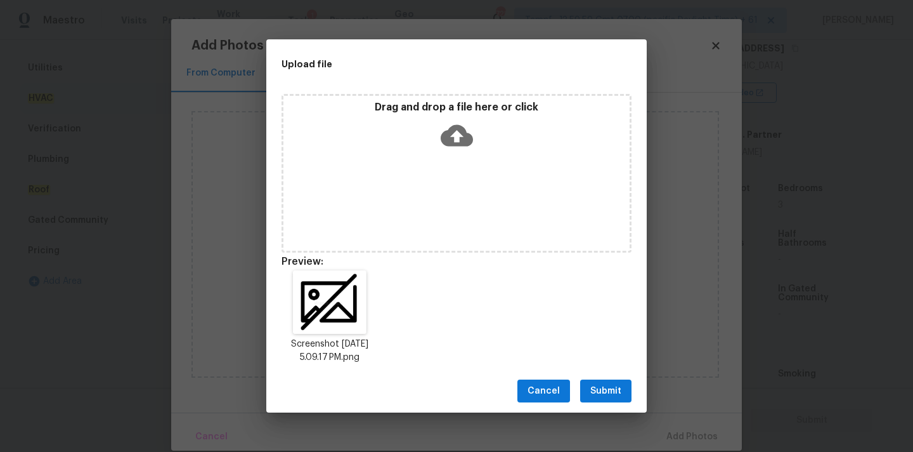
click at [618, 395] on span "Submit" at bounding box center [606, 391] width 31 height 16
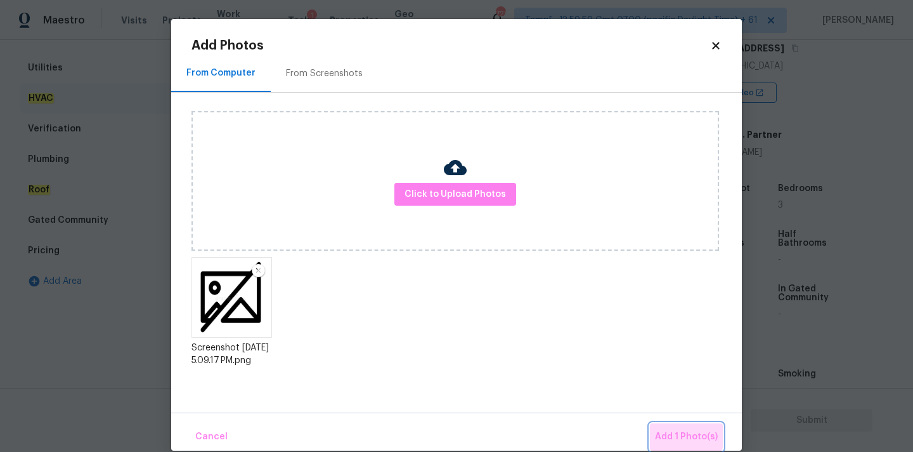
click at [670, 426] on button "Add 1 Photo(s)" at bounding box center [686, 436] width 73 height 27
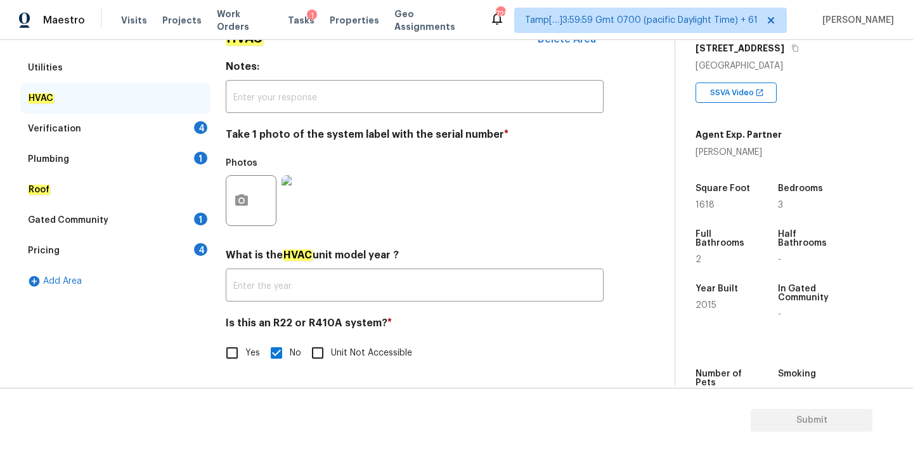
click at [179, 131] on div "Verification 4" at bounding box center [115, 129] width 190 height 30
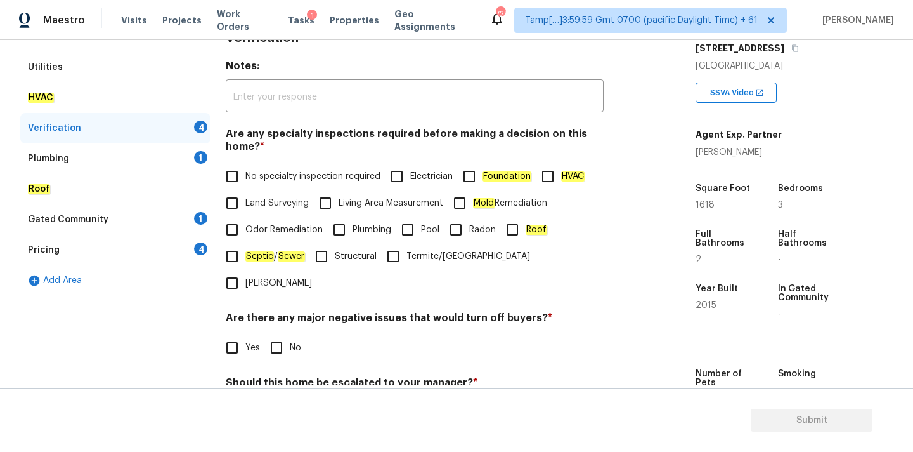
click at [266, 178] on span "No specialty inspection required" at bounding box center [312, 176] width 135 height 13
click at [245, 178] on input "No specialty inspection required" at bounding box center [232, 176] width 27 height 27
checkbox input "true"
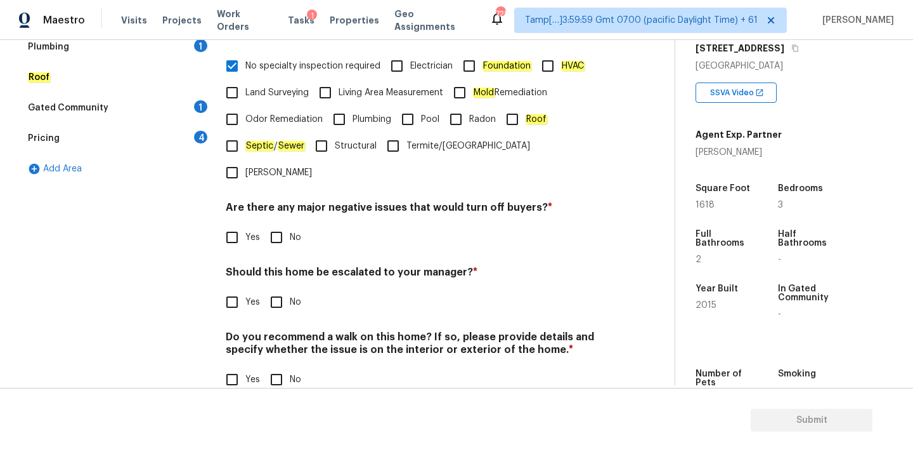
scroll to position [311, 0]
click at [276, 224] on input "No" at bounding box center [276, 237] width 27 height 27
checkbox input "true"
click at [283, 289] on input "No" at bounding box center [276, 302] width 27 height 27
checkbox input "true"
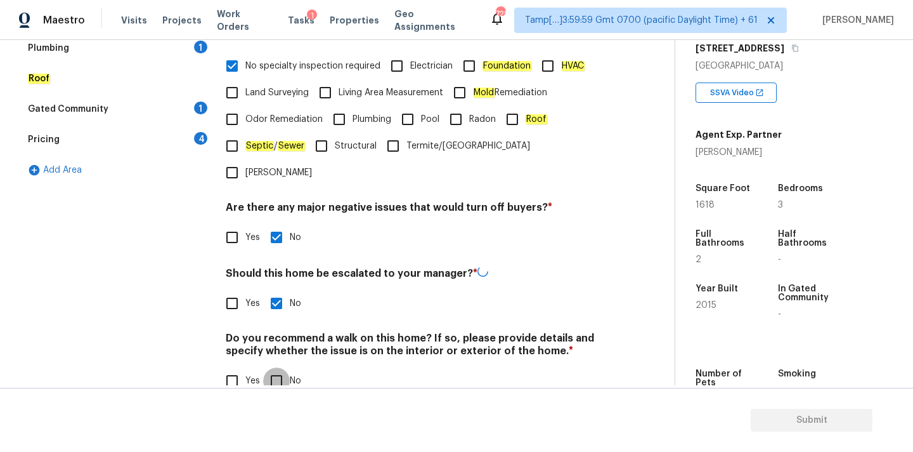
click at [282, 367] on input "No" at bounding box center [276, 380] width 27 height 27
checkbox input "true"
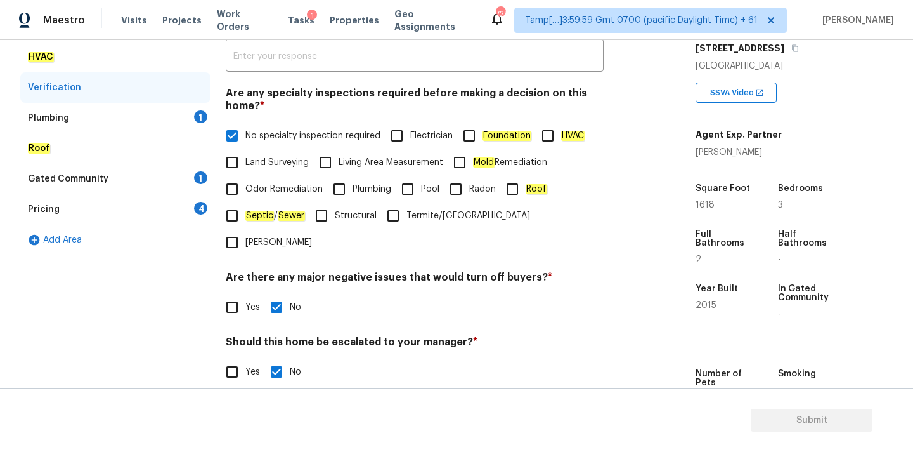
click at [119, 120] on div "Plumbing 1" at bounding box center [115, 118] width 190 height 30
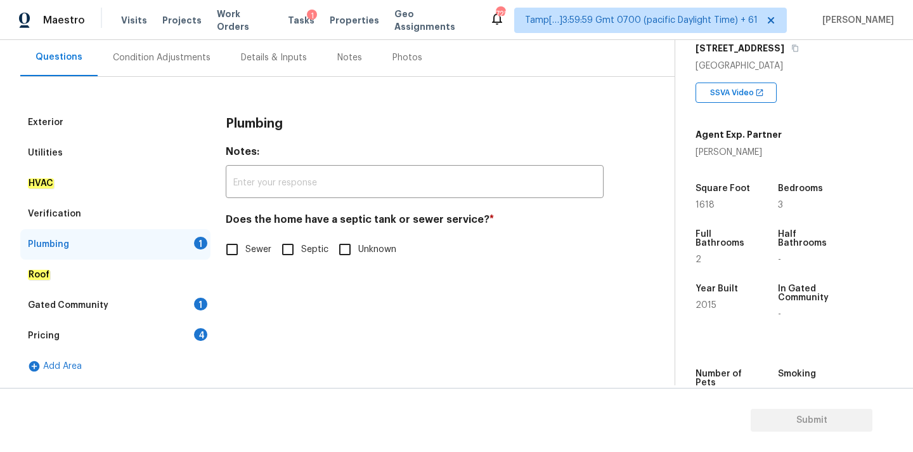
scroll to position [115, 0]
click at [250, 244] on em "Sewer" at bounding box center [258, 249] width 27 height 10
click at [245, 244] on input "Sewer" at bounding box center [232, 249] width 27 height 27
checkbox input "true"
click at [181, 295] on div "Gated Community 1" at bounding box center [115, 305] width 190 height 30
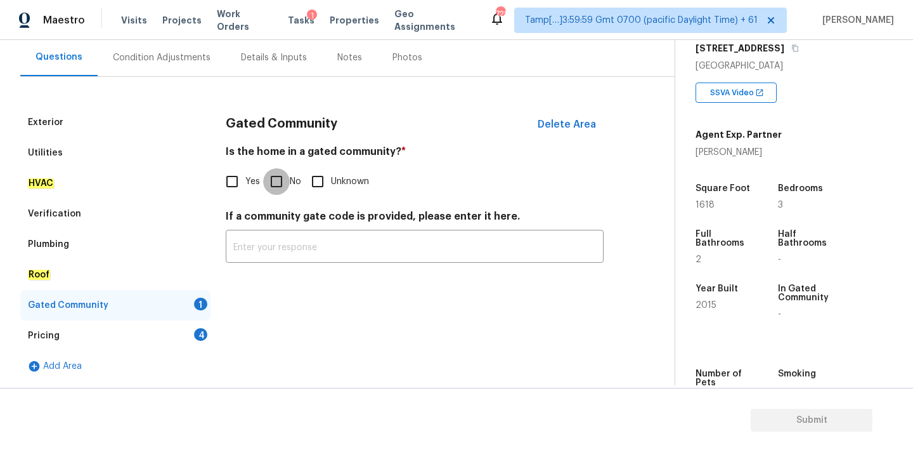
click at [270, 185] on input "No" at bounding box center [276, 181] width 27 height 27
checkbox input "true"
click at [183, 344] on div "Pricing 4" at bounding box center [115, 335] width 190 height 30
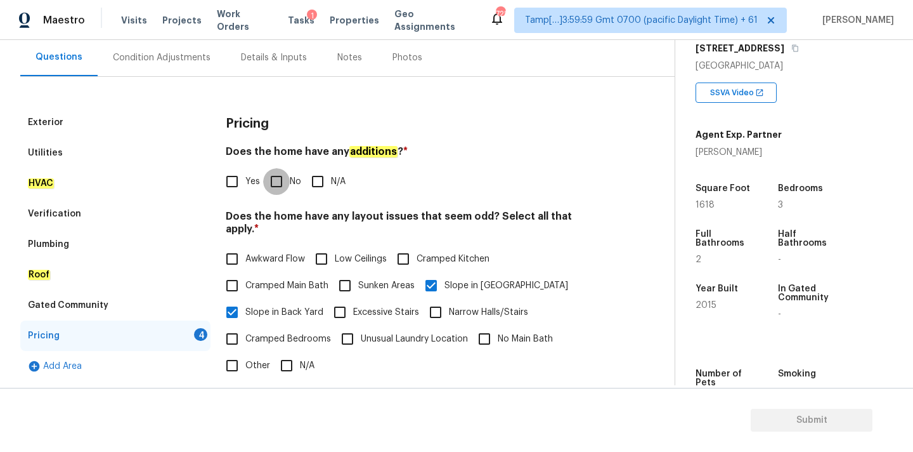
click at [278, 178] on input "No" at bounding box center [276, 181] width 27 height 27
checkbox input "true"
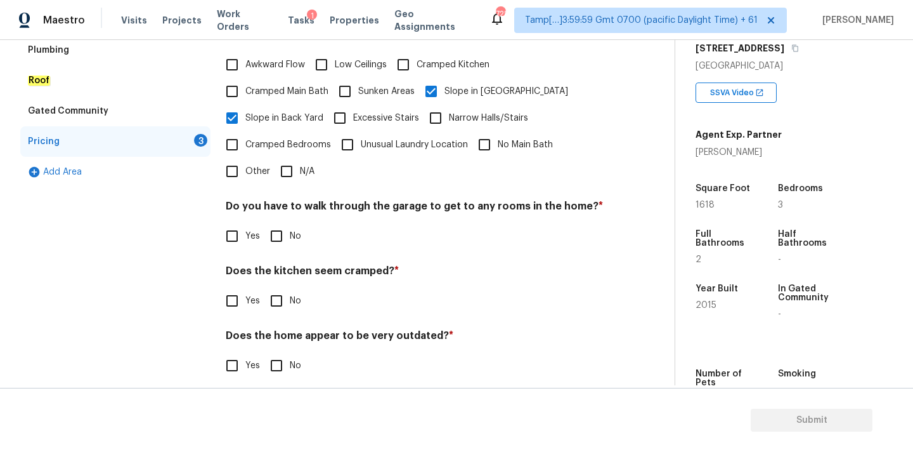
click at [279, 232] on input "No" at bounding box center [276, 236] width 27 height 27
checkbox input "true"
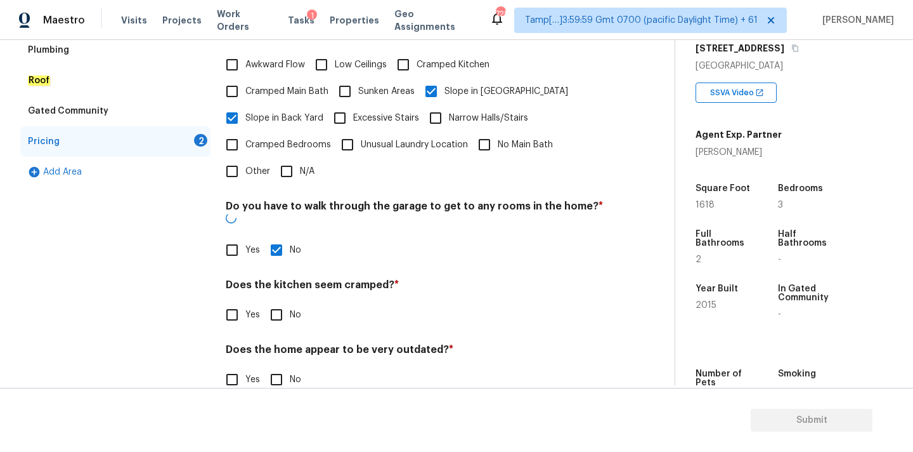
click at [278, 308] on div "Pricing Does the home have any additions ? * Yes No N/A Does the home have any …" at bounding box center [415, 160] width 378 height 495
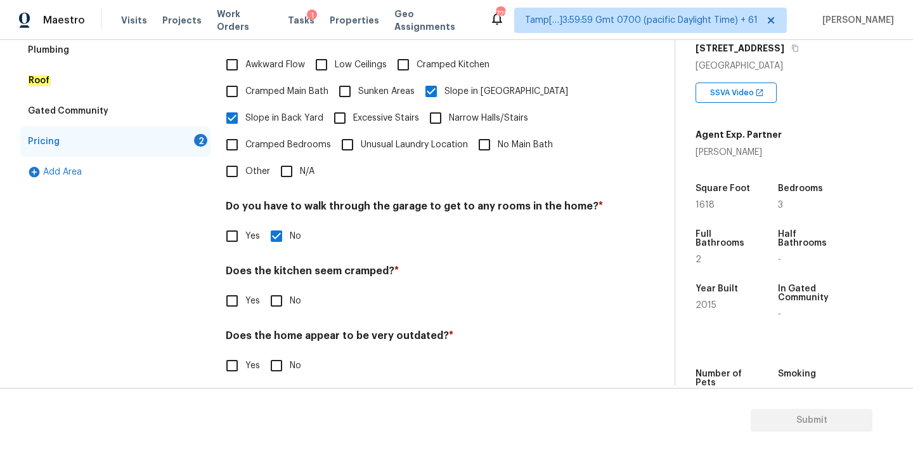
click at [278, 294] on input "No" at bounding box center [276, 300] width 27 height 27
checkbox input "true"
click at [278, 353] on input "No" at bounding box center [276, 366] width 27 height 27
checkbox input "true"
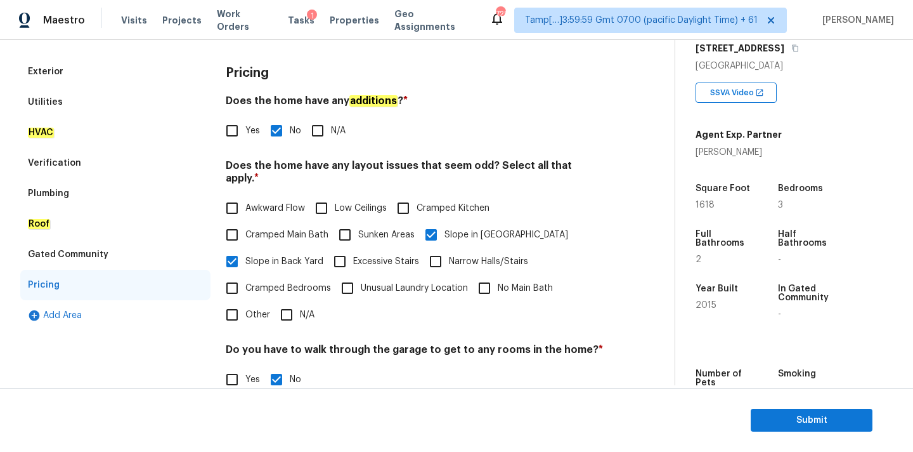
scroll to position [67, 0]
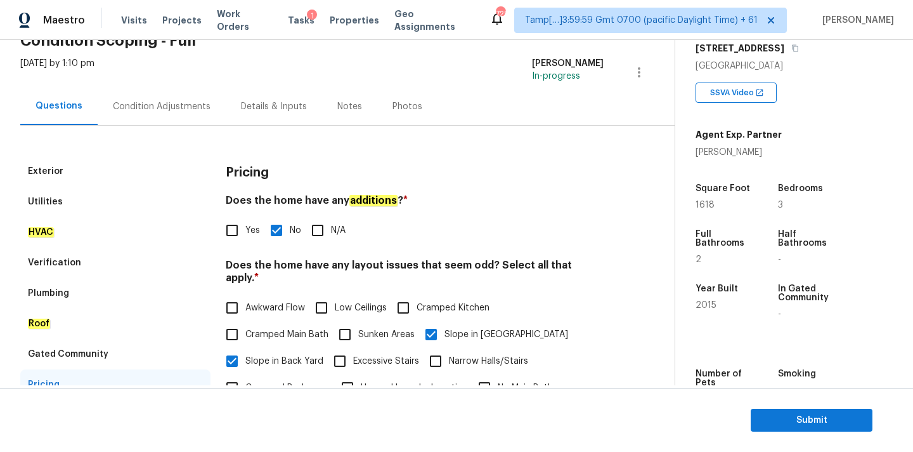
click at [172, 114] on div "Condition Adjustments" at bounding box center [162, 106] width 128 height 37
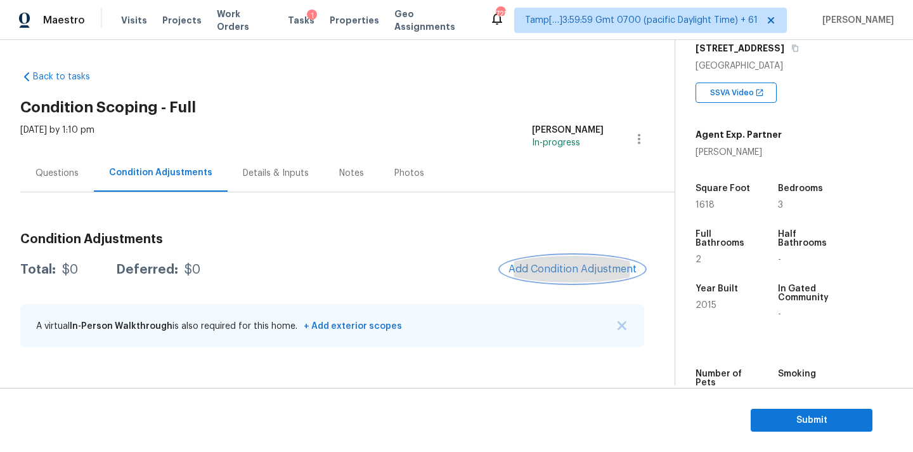
click at [531, 273] on span "Add Condition Adjustment" at bounding box center [573, 268] width 128 height 11
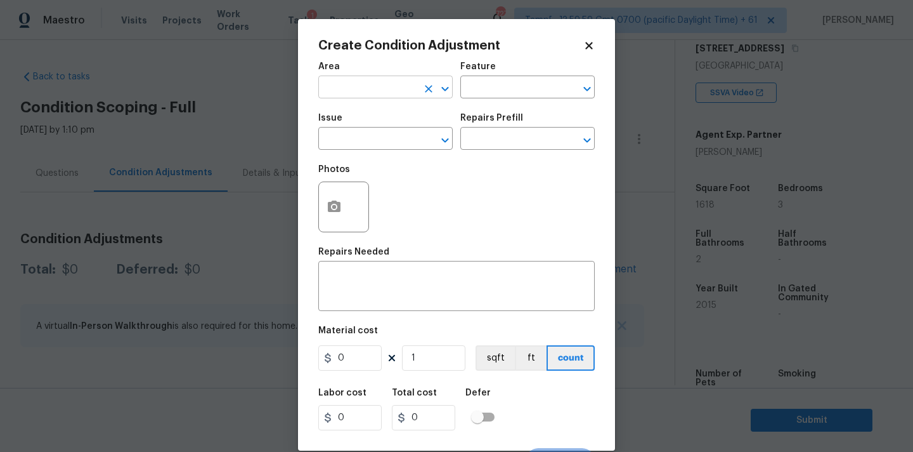
click at [388, 89] on input "text" at bounding box center [367, 89] width 99 height 20
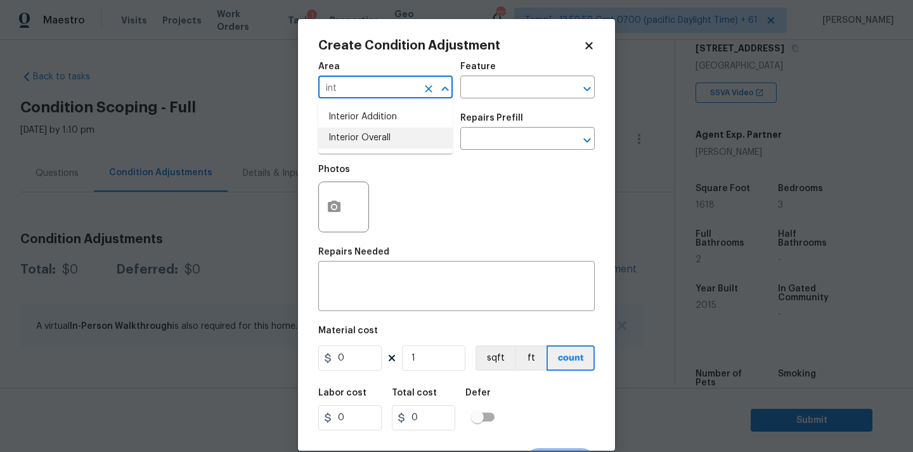
click at [386, 141] on li "Interior Overall" at bounding box center [385, 138] width 134 height 21
type input "Interior Overall"
click at [387, 141] on input "text" at bounding box center [367, 140] width 99 height 20
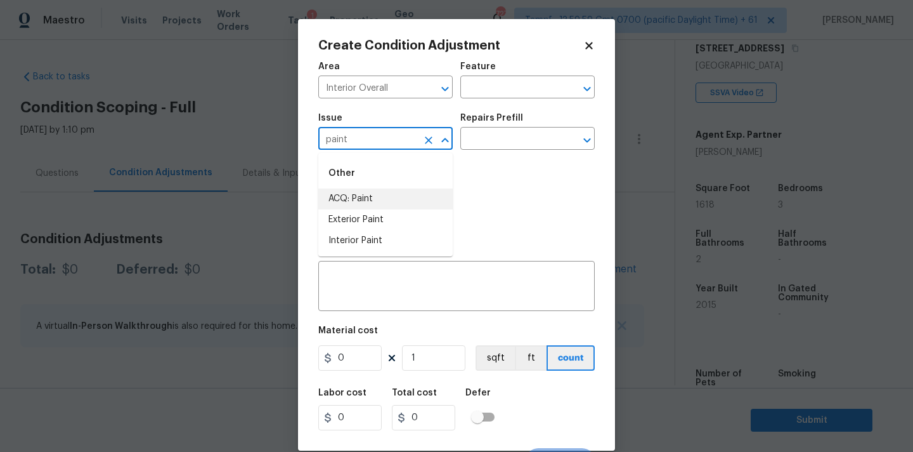
click at [384, 201] on li "ACQ: Paint" at bounding box center [385, 198] width 134 height 21
type input "ACQ: Paint"
click at [504, 144] on input "text" at bounding box center [510, 140] width 99 height 20
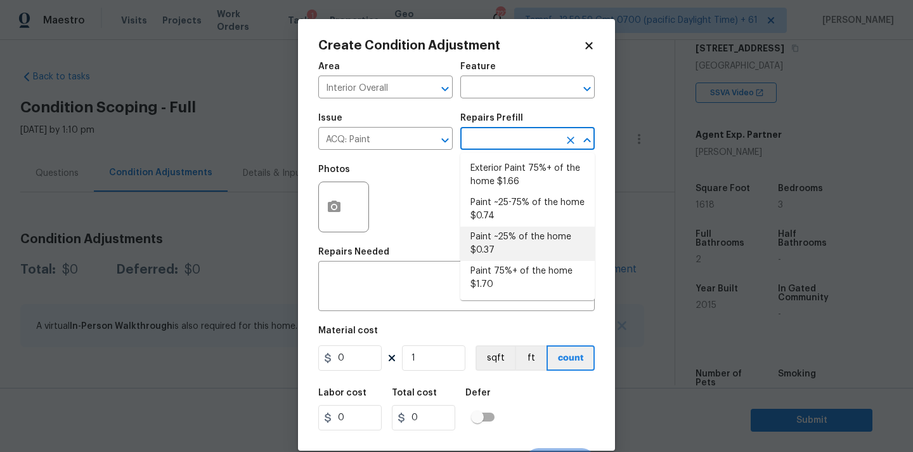
click at [498, 239] on li "Paint ~25% of the home $0.37" at bounding box center [528, 243] width 134 height 34
type input "Acquisition"
type textarea "Acquisition Scope: ~25% of the home needs interior paint"
type input "0.37"
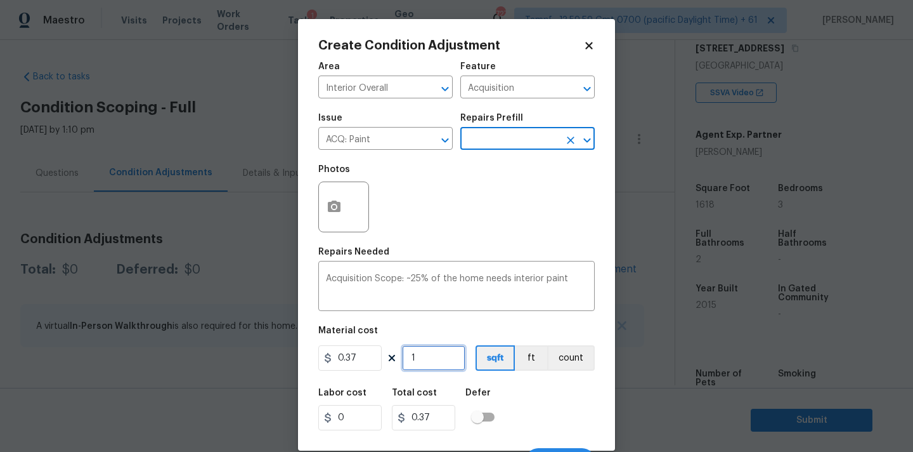
click at [430, 357] on input "1" at bounding box center [433, 357] width 63 height 25
type input "16"
type input "5.92"
type input "161"
type input "59.57"
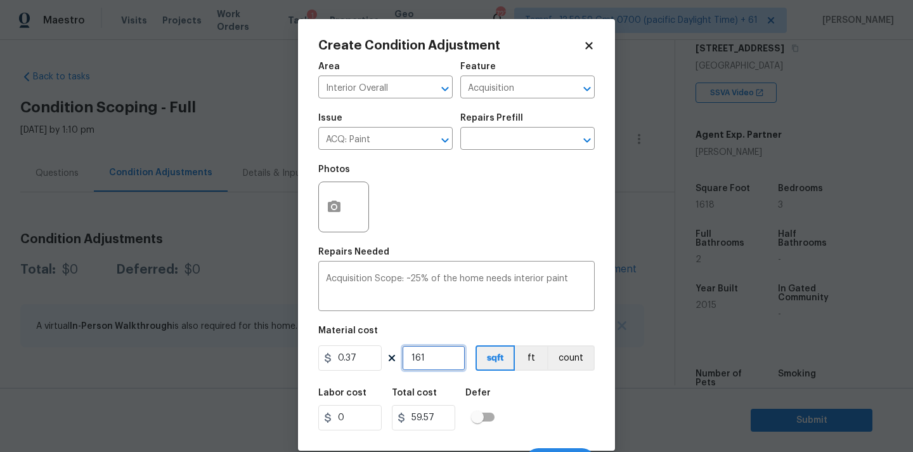
type input "1618"
type input "598.66"
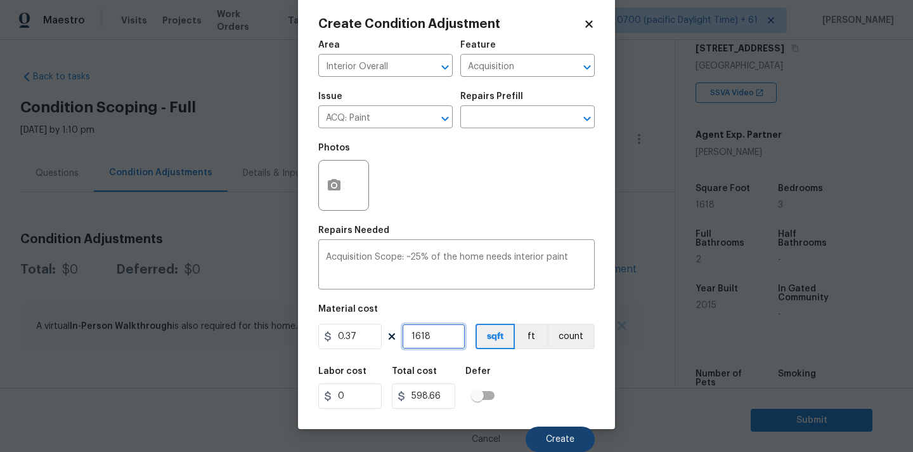
type input "1618"
click at [554, 439] on span "Create" at bounding box center [560, 440] width 29 height 10
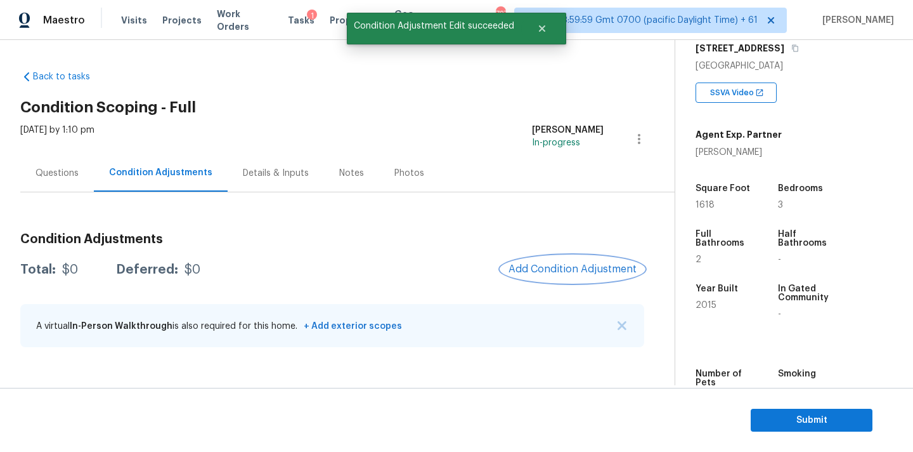
scroll to position [0, 0]
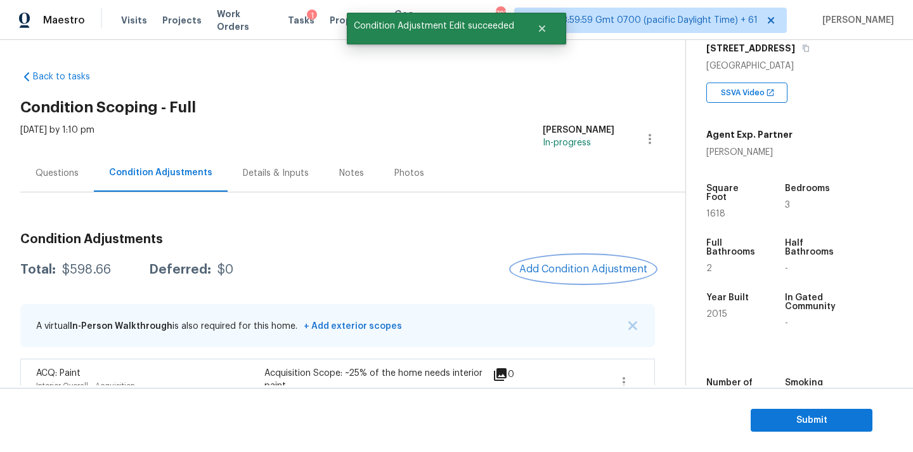
click at [528, 261] on button "Add Condition Adjustment" at bounding box center [583, 269] width 143 height 27
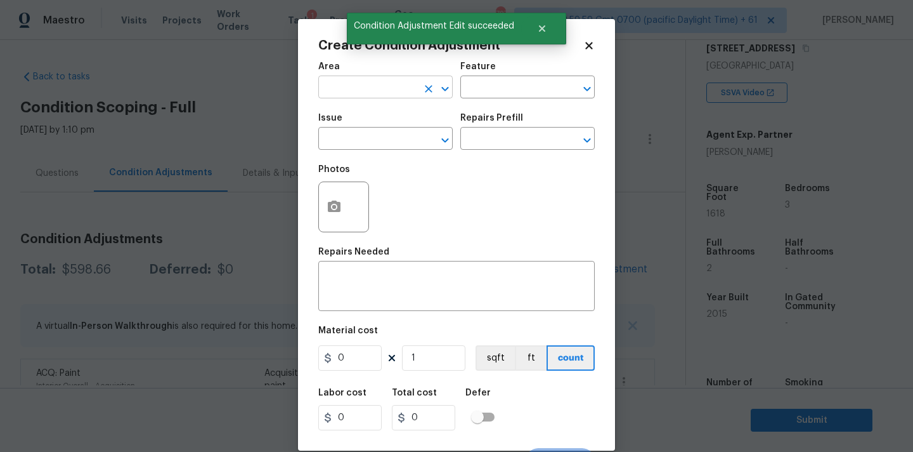
click at [374, 89] on input "text" at bounding box center [367, 89] width 99 height 20
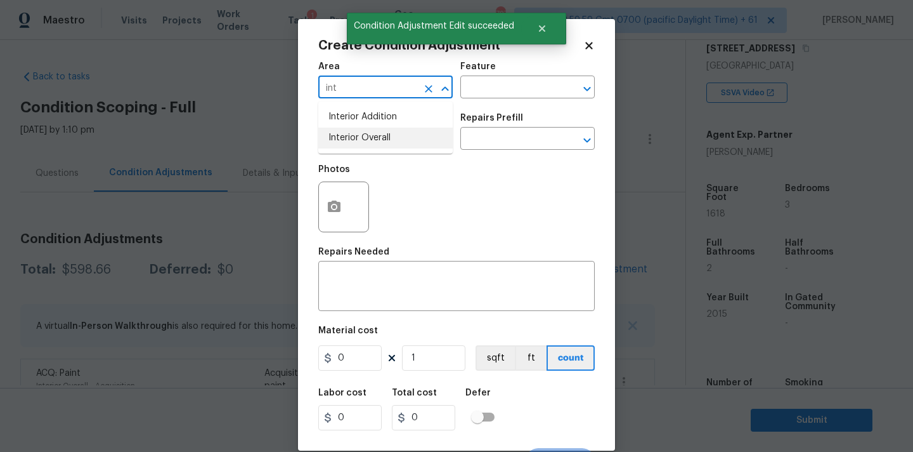
click at [374, 134] on li "Interior Overall" at bounding box center [385, 138] width 134 height 21
type input "Interior Overall"
click at [374, 140] on input "text" at bounding box center [367, 140] width 99 height 20
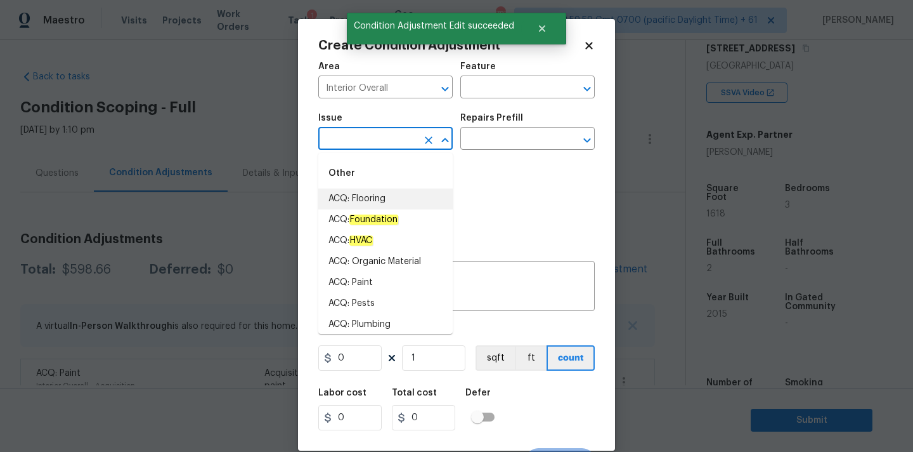
click at [376, 195] on li "ACQ: Flooring" at bounding box center [385, 198] width 134 height 21
type input "ACQ: Flooring"
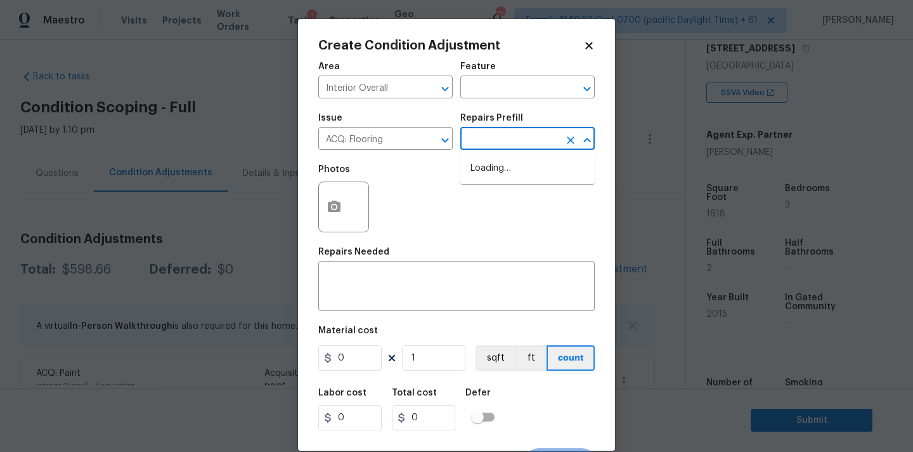
click at [497, 141] on input "text" at bounding box center [510, 140] width 99 height 20
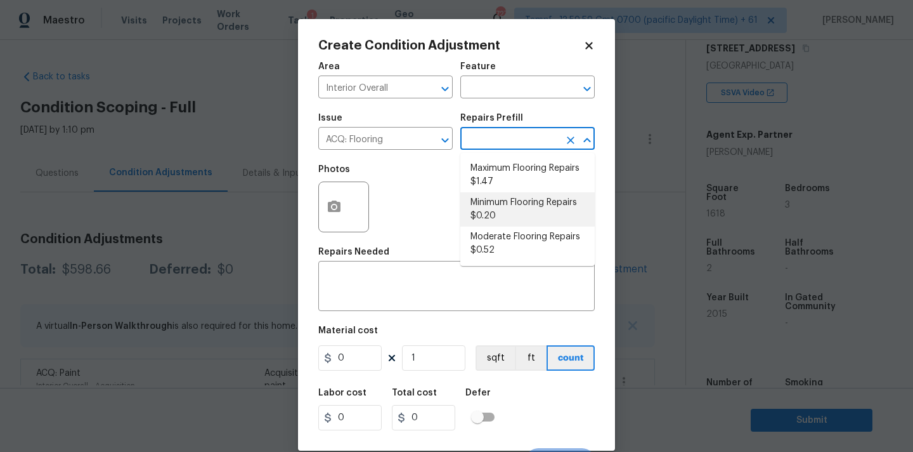
click at [497, 209] on li "Minimum Flooring Repairs $0.20" at bounding box center [528, 209] width 134 height 34
type input "Acquisition"
type textarea "Acquisition Scope: Minimum flooring repairs"
type input "0.2"
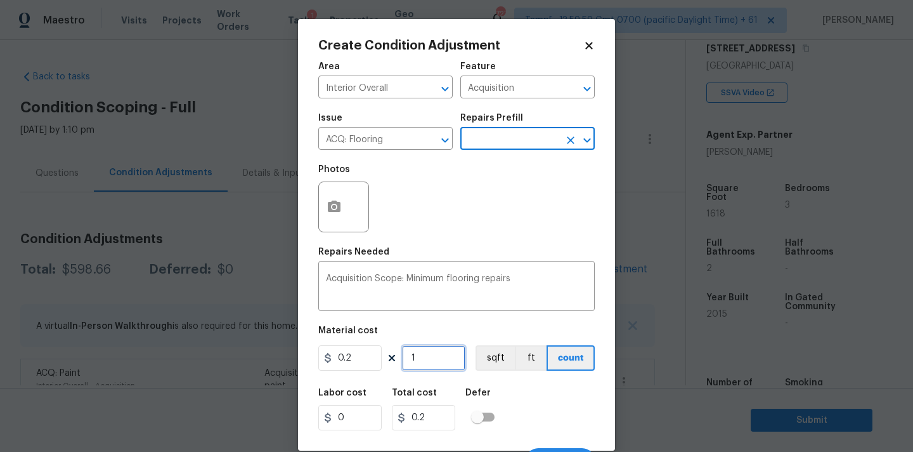
click at [430, 362] on input "1" at bounding box center [433, 357] width 63 height 25
type input "16"
type input "3.2"
type input "161"
type input "32.2"
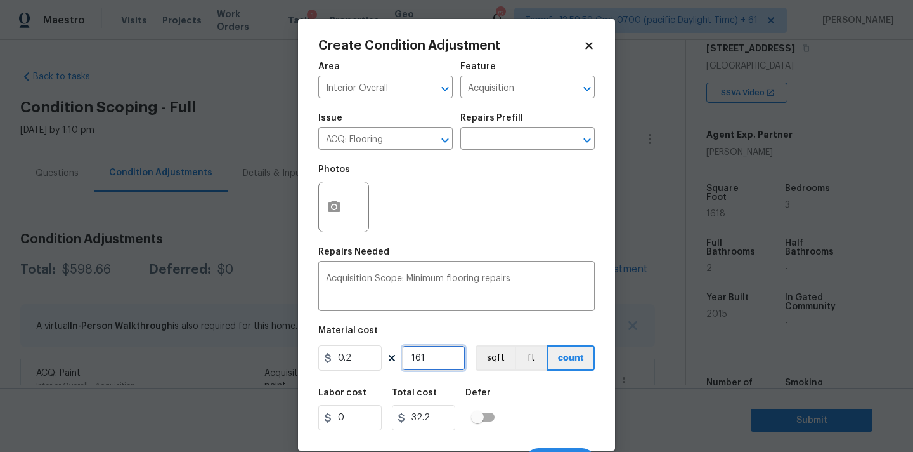
type input "1618"
type input "323.6"
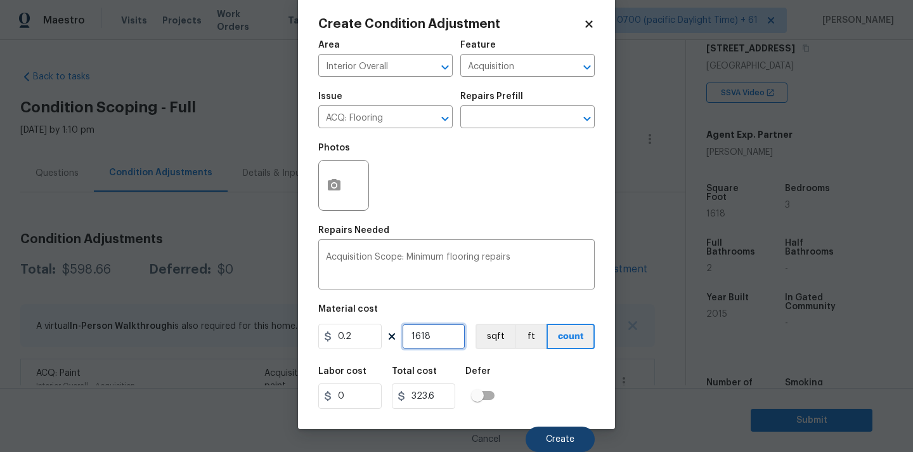
type input "1618"
click at [565, 430] on button "Create" at bounding box center [560, 438] width 69 height 25
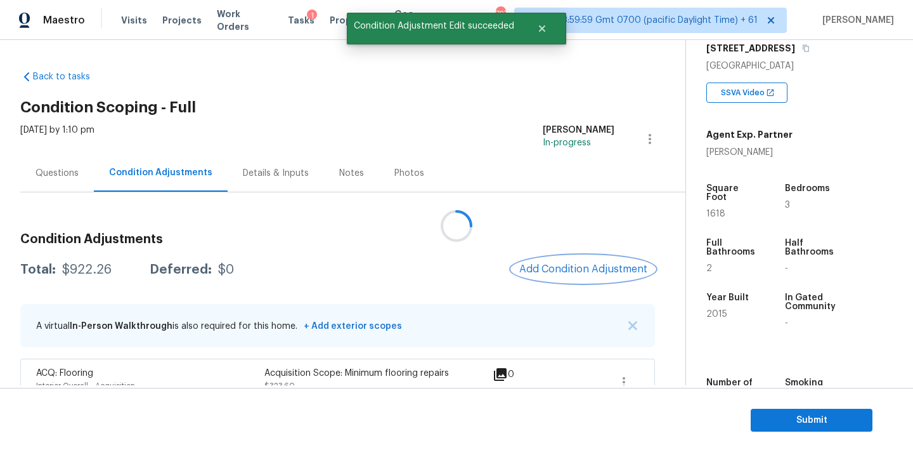
click at [554, 268] on span "Add Condition Adjustment" at bounding box center [584, 268] width 128 height 11
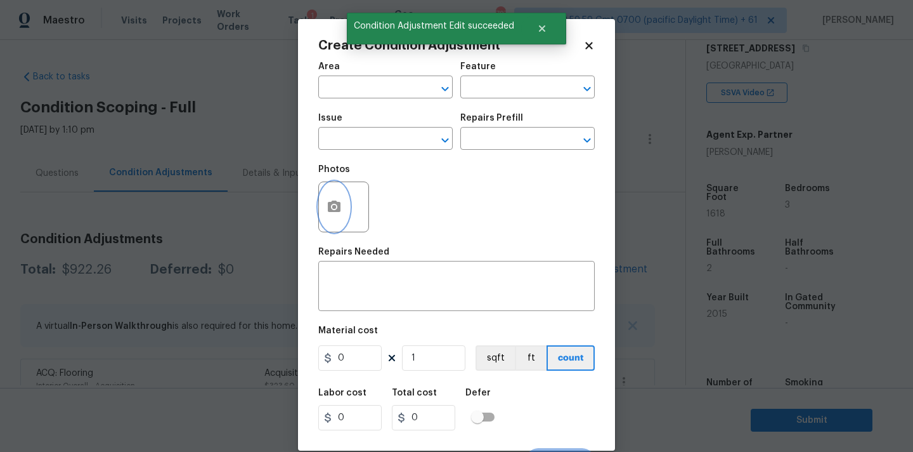
click at [331, 200] on icon "button" at bounding box center [334, 206] width 15 height 15
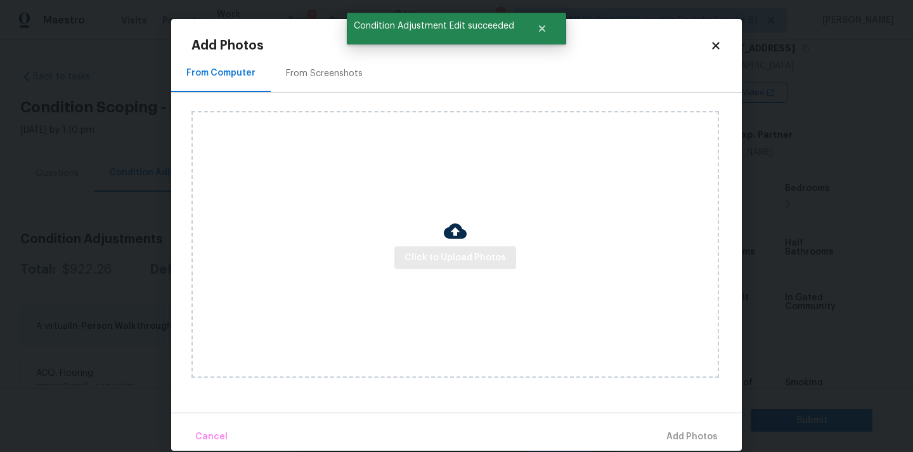
click at [396, 250] on div "Click to Upload Photos" at bounding box center [456, 244] width 528 height 266
click at [441, 251] on span "Click to Upload Photos" at bounding box center [455, 258] width 101 height 16
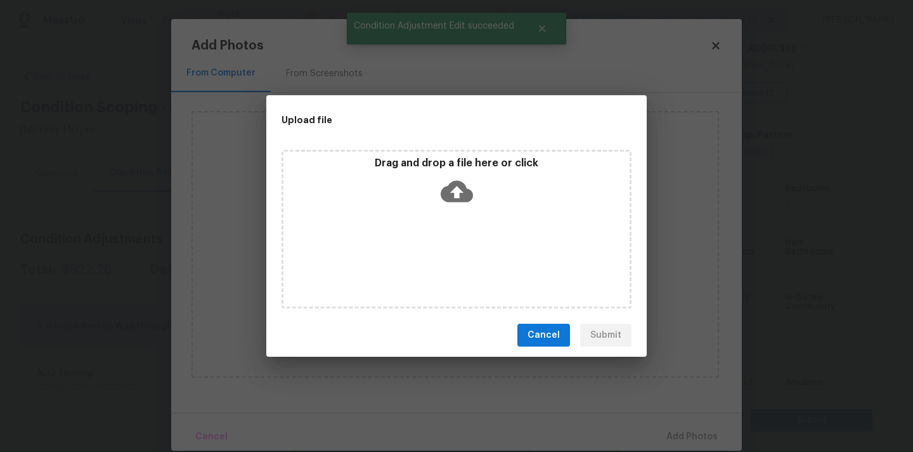
click at [456, 181] on icon at bounding box center [457, 192] width 32 height 22
